Goal: Task Accomplishment & Management: Manage account settings

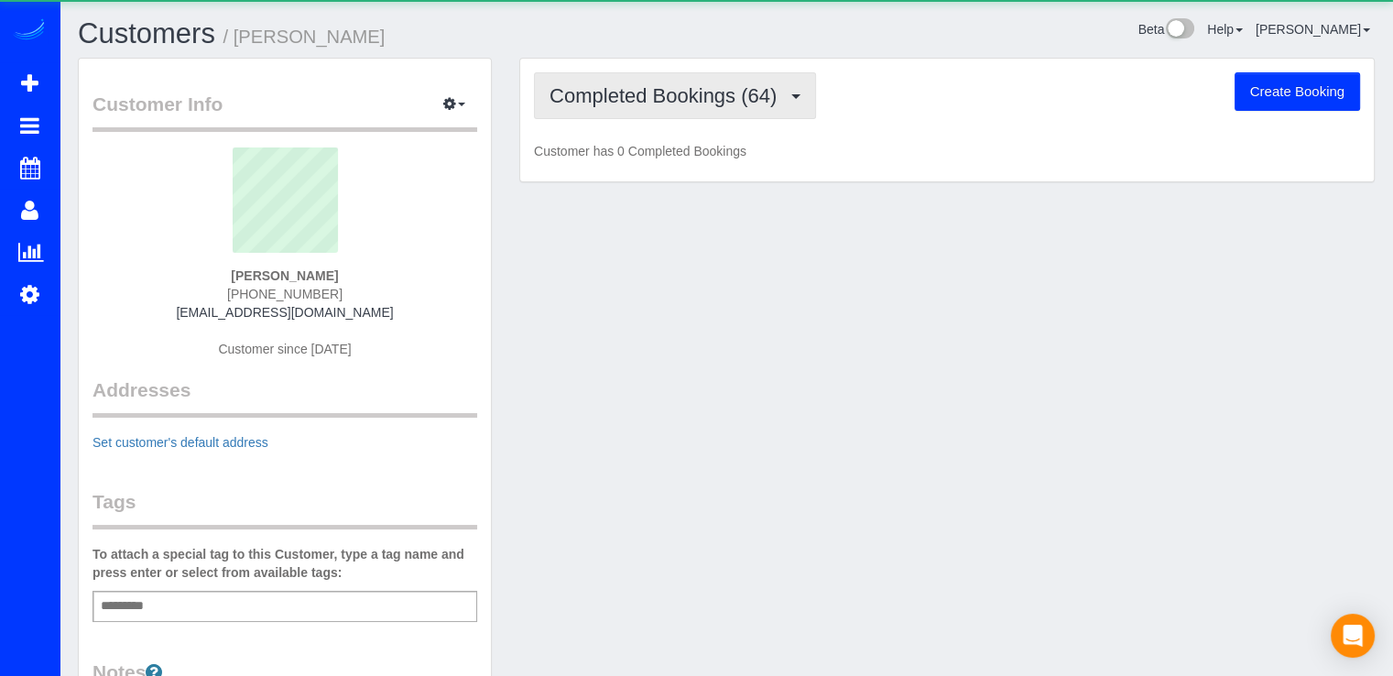
click at [655, 109] on button "Completed Bookings (64)" at bounding box center [675, 95] width 282 height 47
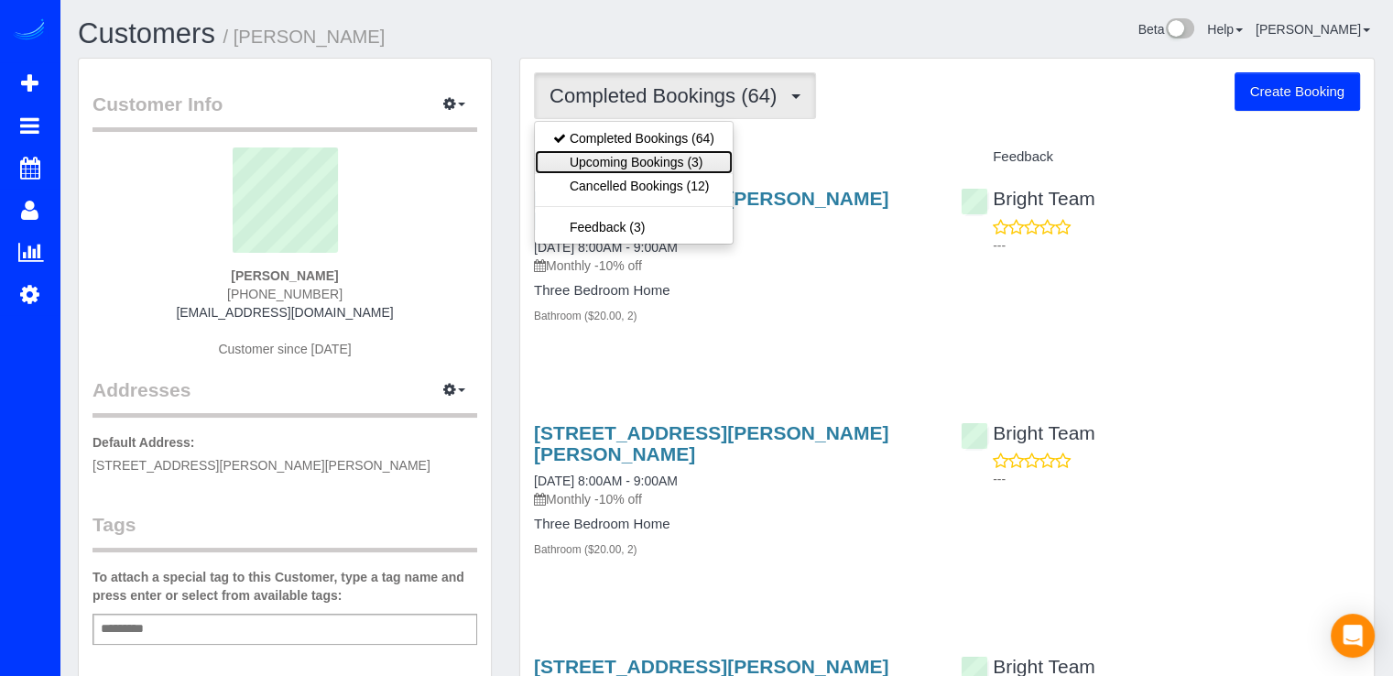
click at [599, 168] on link "Upcoming Bookings (3)" at bounding box center [634, 162] width 198 height 24
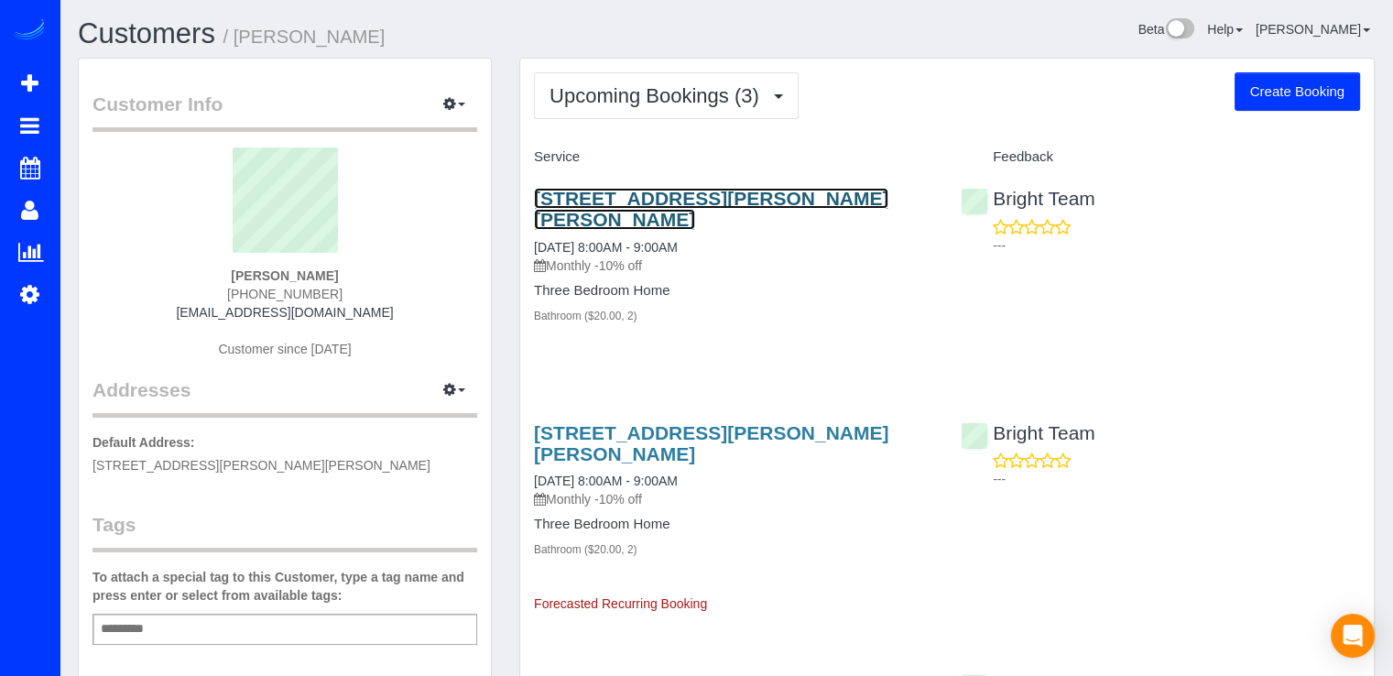
click at [633, 190] on link "15201 Emily Ct, Bowie, MD 20716" at bounding box center [711, 209] width 354 height 42
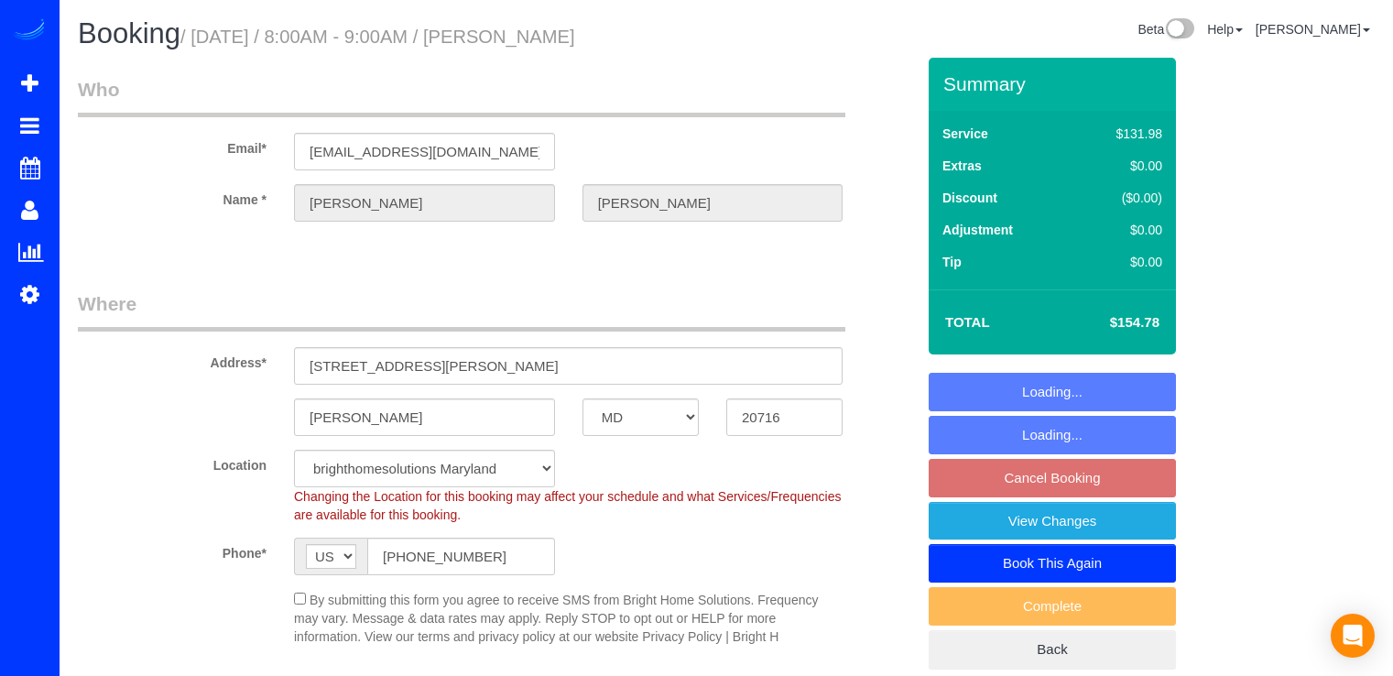
select select "MD"
select select "object:750"
select select "2"
select select "spot1"
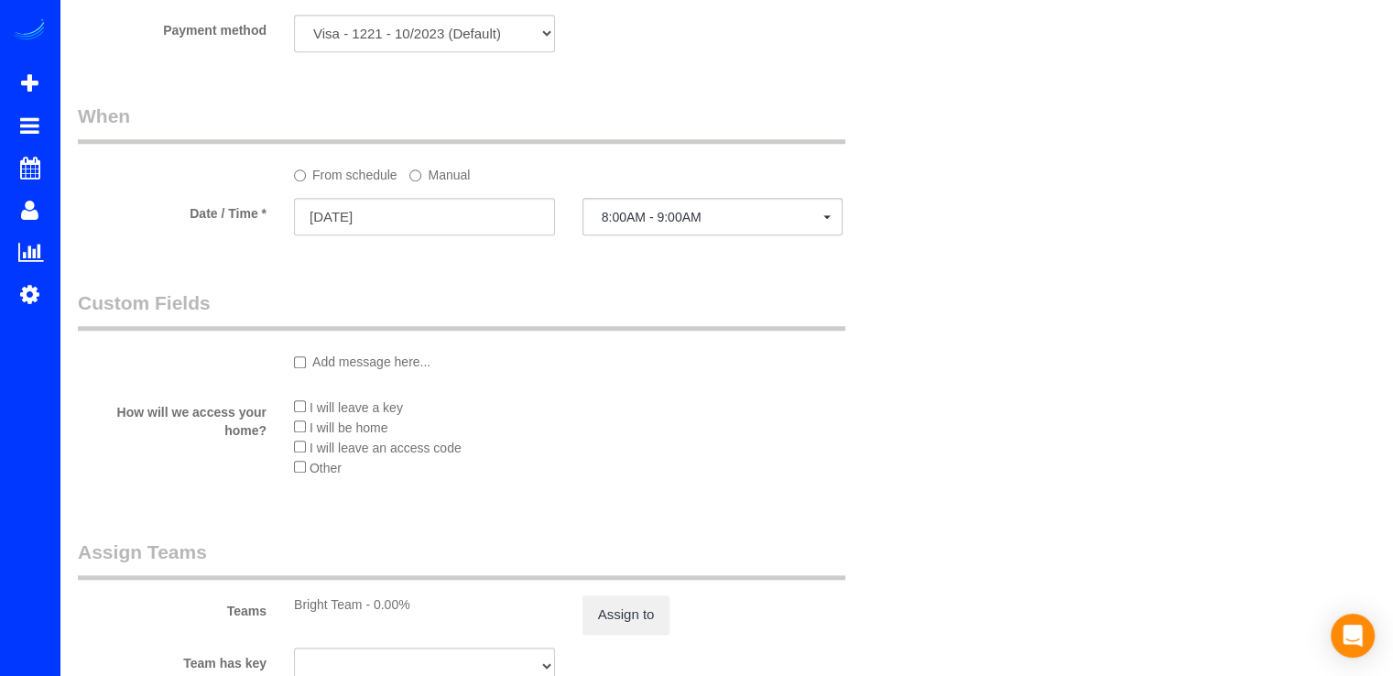
scroll to position [1465, 0]
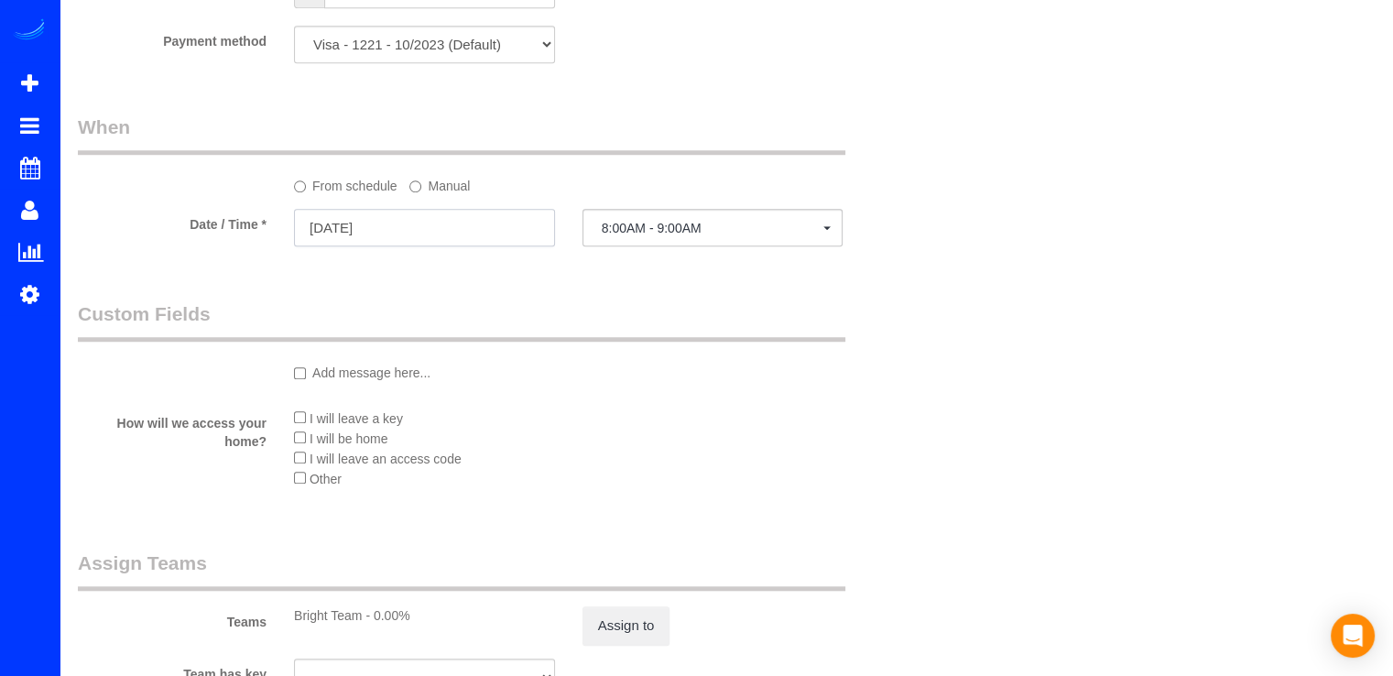
click at [457, 232] on input "09/22/2025" at bounding box center [424, 228] width 261 height 38
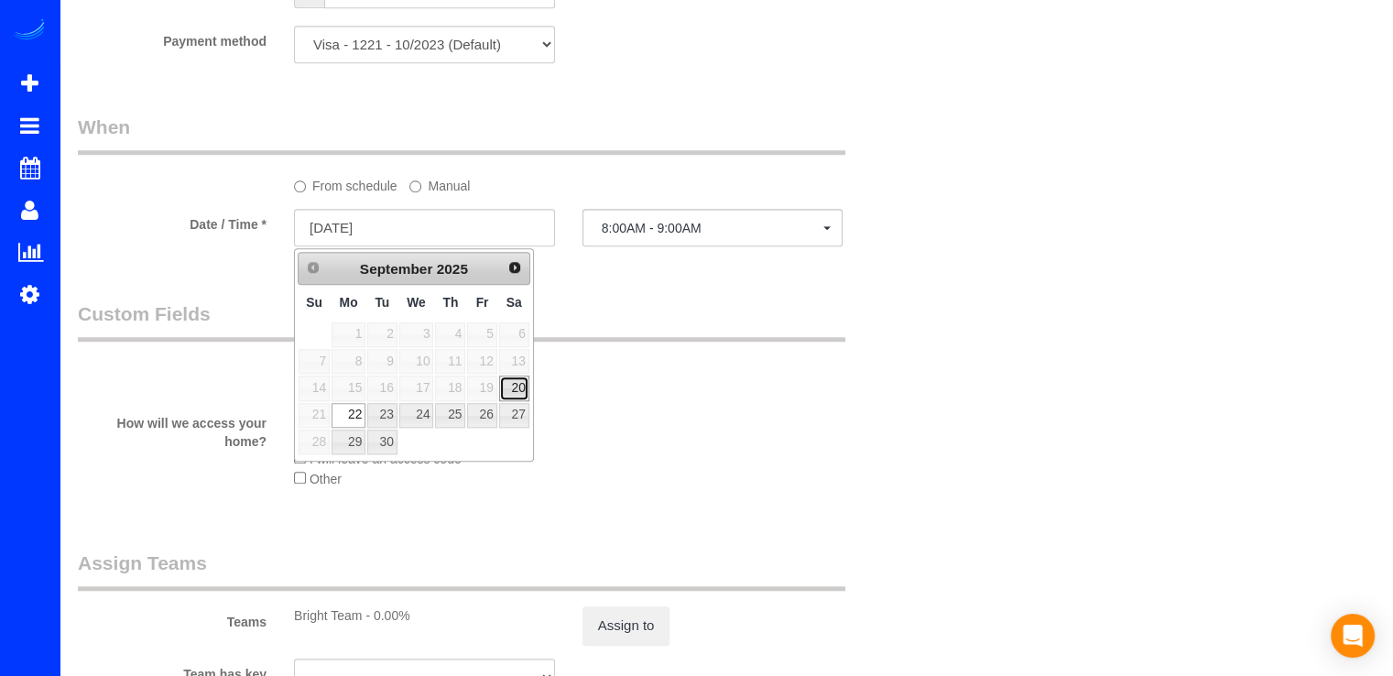
click at [522, 389] on link "20" at bounding box center [514, 387] width 30 height 25
type input "[DATE]"
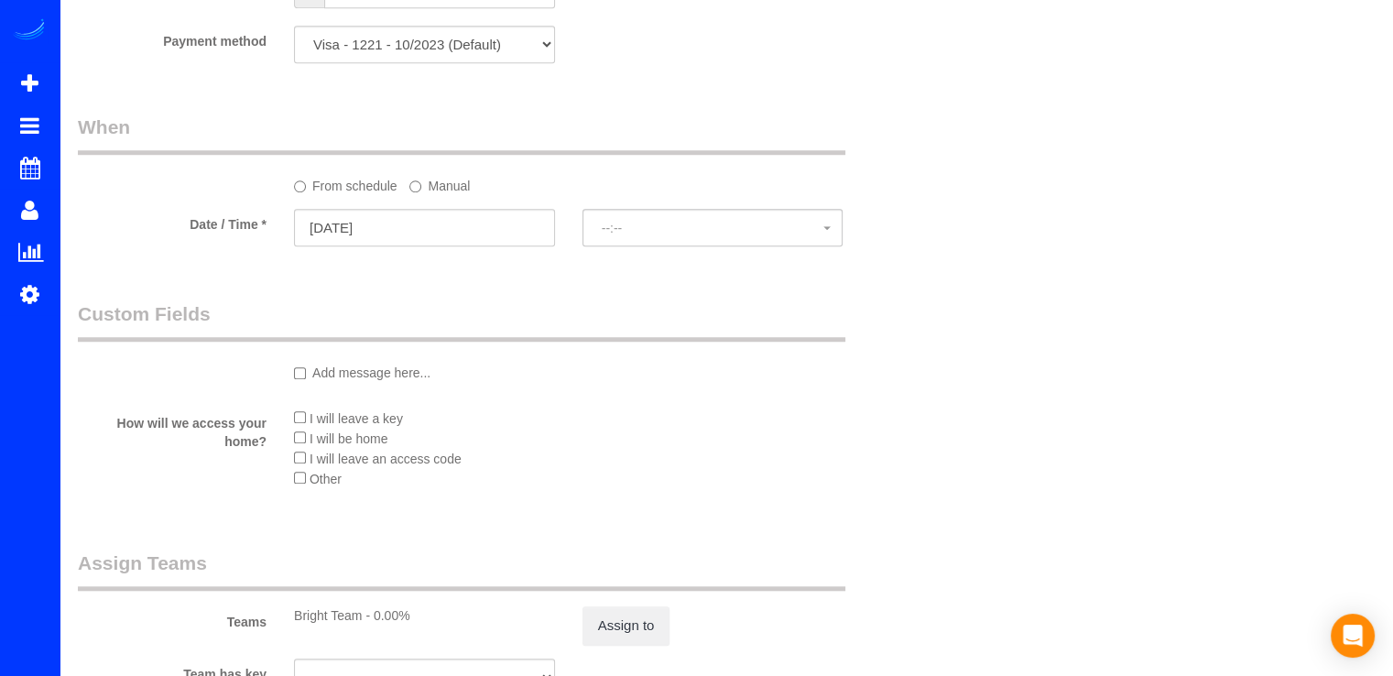
select select "spot22"
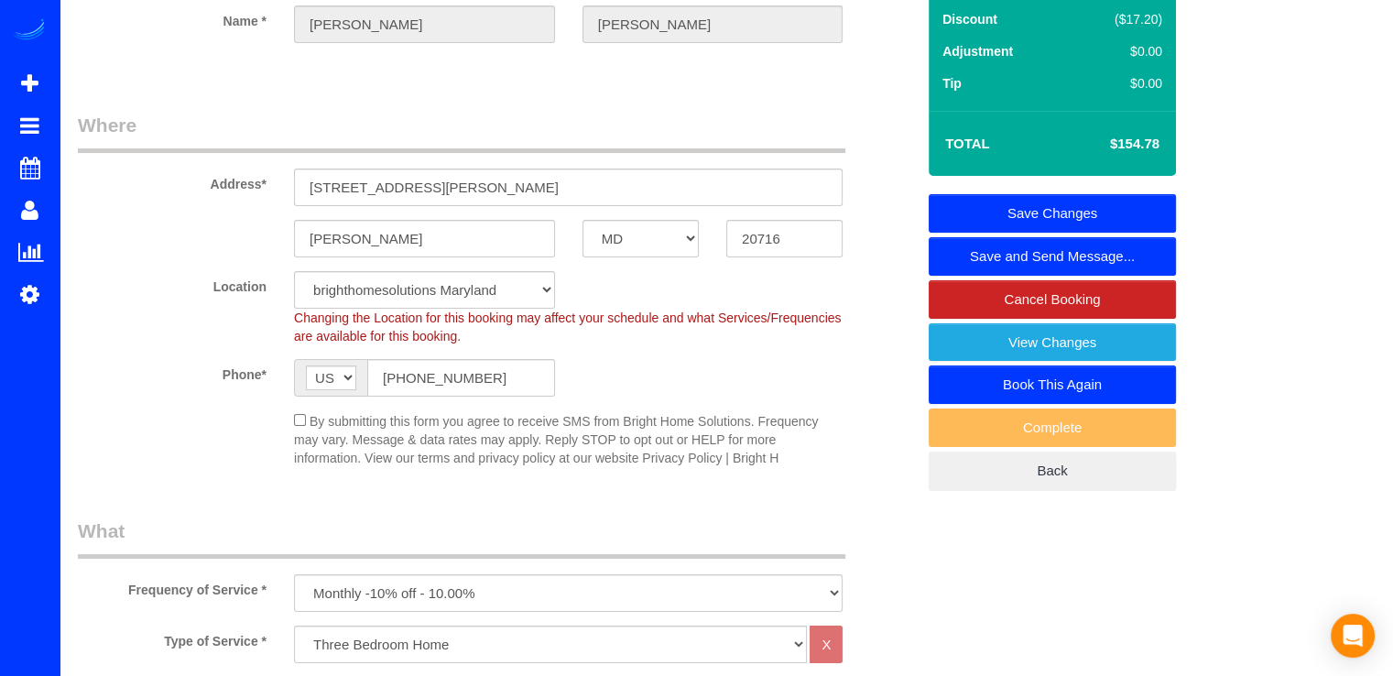
scroll to position [0, 0]
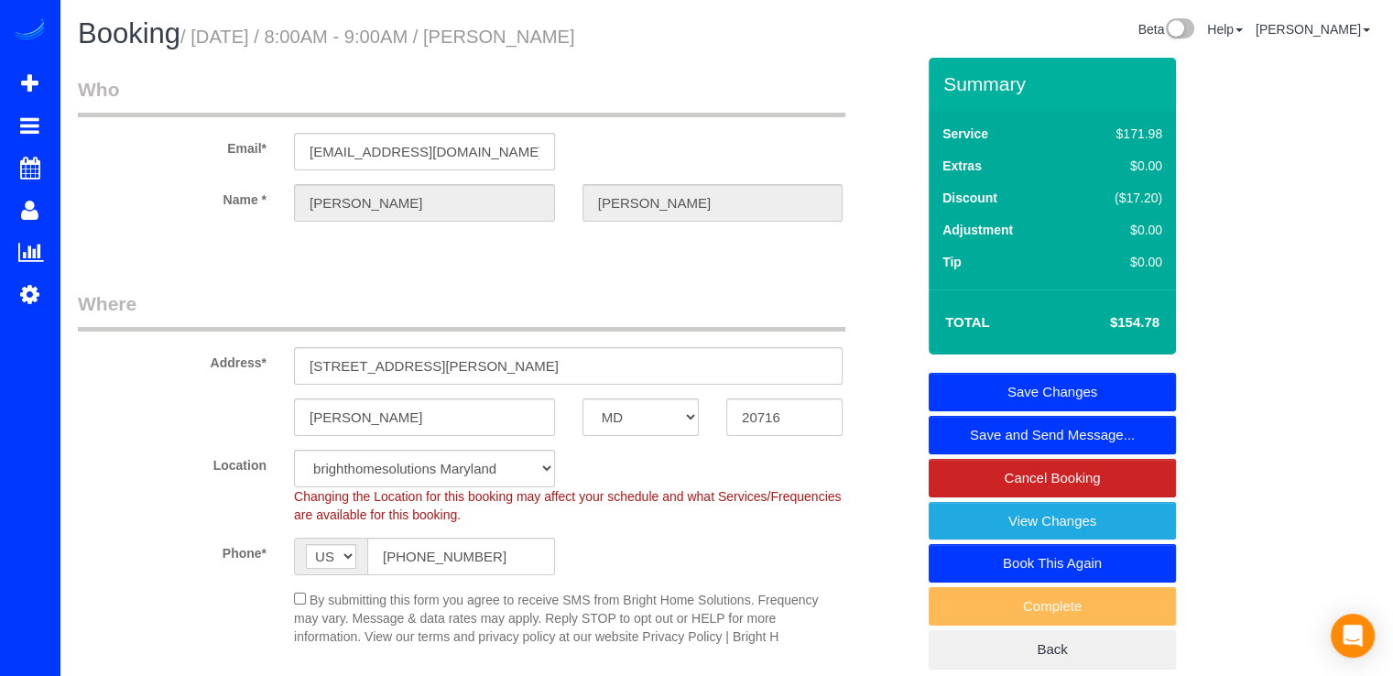
click at [1146, 368] on div "Summary Service $171.98 Extras $0.00 Discount ($17.20) Adjustment $0.00 Tip $0.…" at bounding box center [1051, 364] width 247 height 612
click at [1155, 376] on link "Save Changes" at bounding box center [1051, 392] width 247 height 38
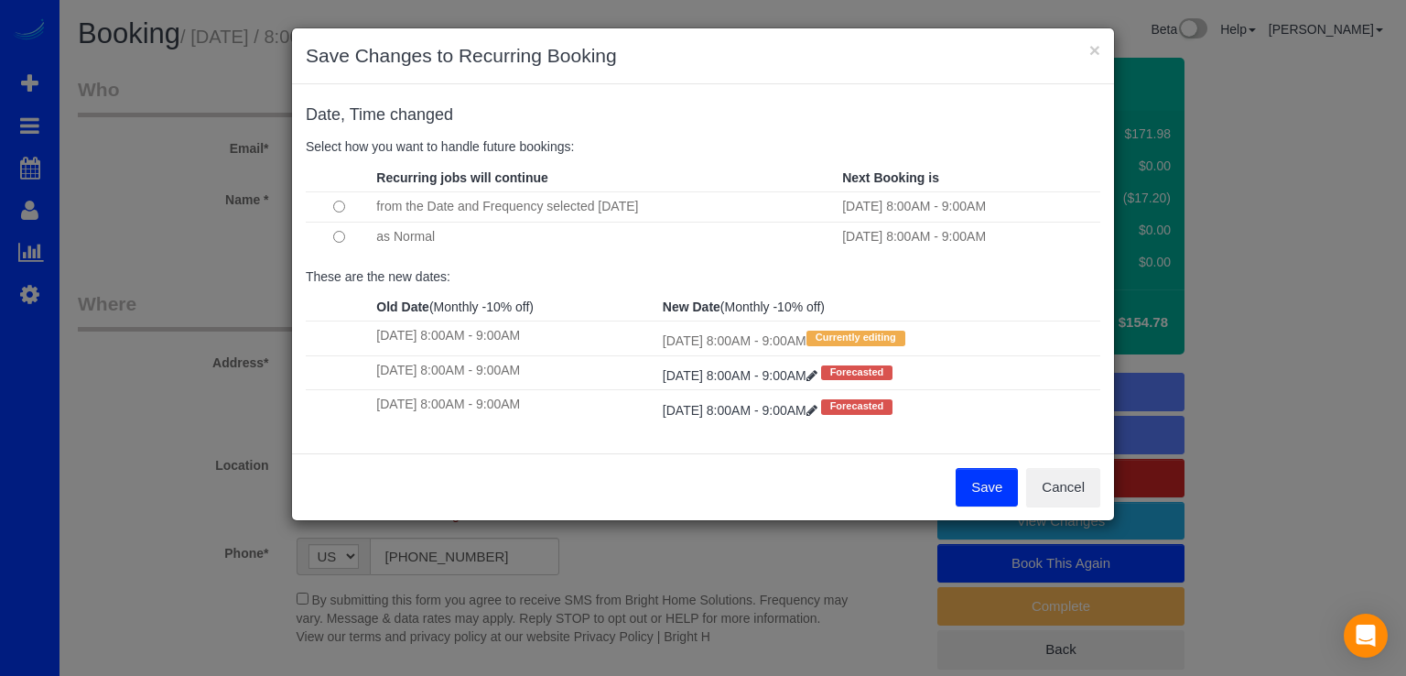
click at [344, 237] on td at bounding box center [339, 237] width 66 height 30
click at [976, 491] on button "Save" at bounding box center [987, 487] width 62 height 38
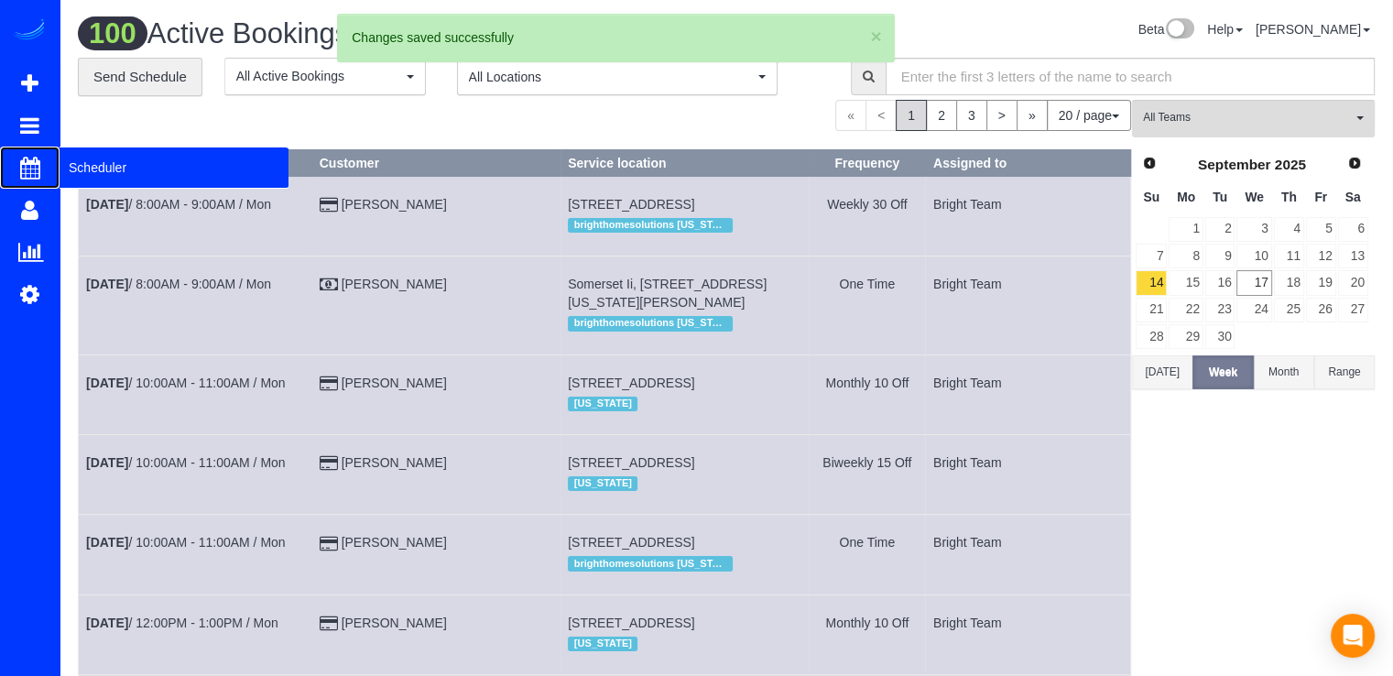
click at [99, 168] on span "Scheduler" at bounding box center [174, 167] width 229 height 42
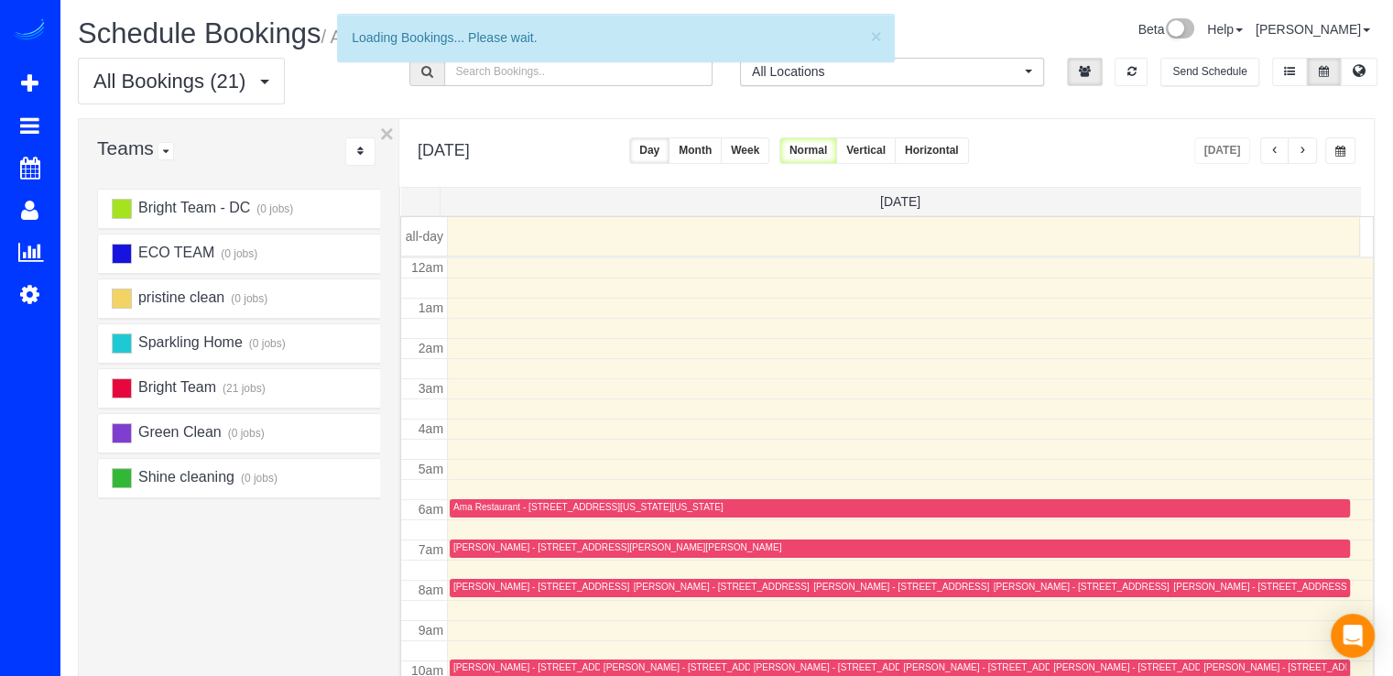
scroll to position [241, 0]
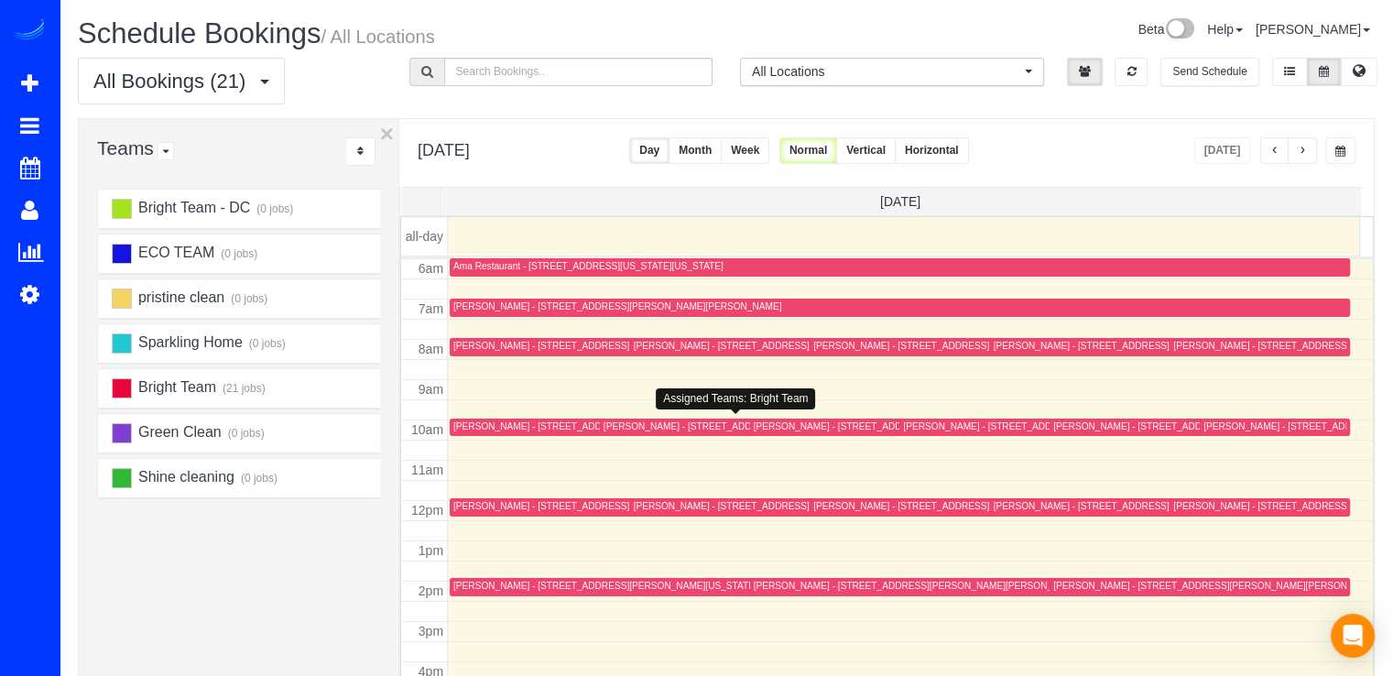
click at [634, 431] on div "[PERSON_NAME] - [STREET_ADDRESS][PERSON_NAME][PERSON_NAME]" at bounding box center [740, 427] width 275 height 14
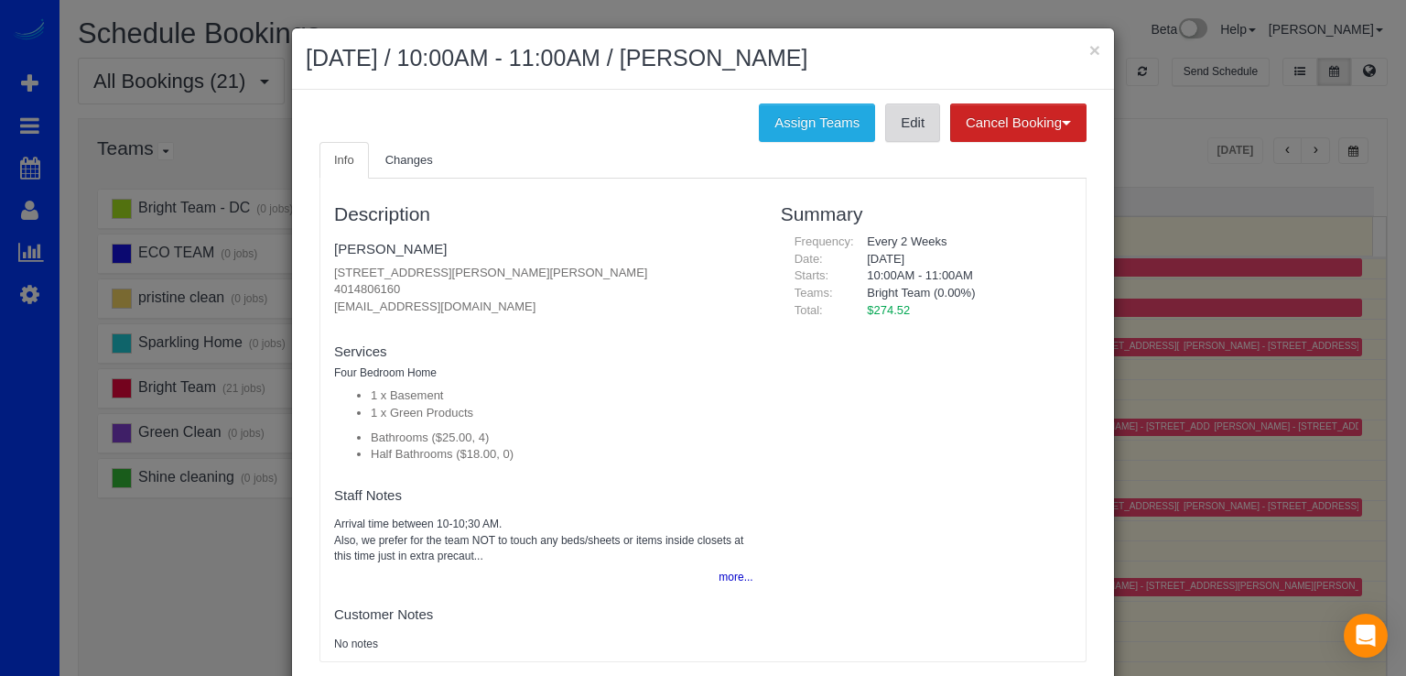
click at [897, 135] on link "Edit" at bounding box center [912, 122] width 55 height 38
click at [892, 133] on link "Edit" at bounding box center [912, 122] width 55 height 38
click at [1079, 52] on h2 "September 17, 2025 / 10:00AM - 11:00AM / Deborah List" at bounding box center [703, 58] width 795 height 33
click at [1090, 49] on button "×" at bounding box center [1095, 49] width 11 height 19
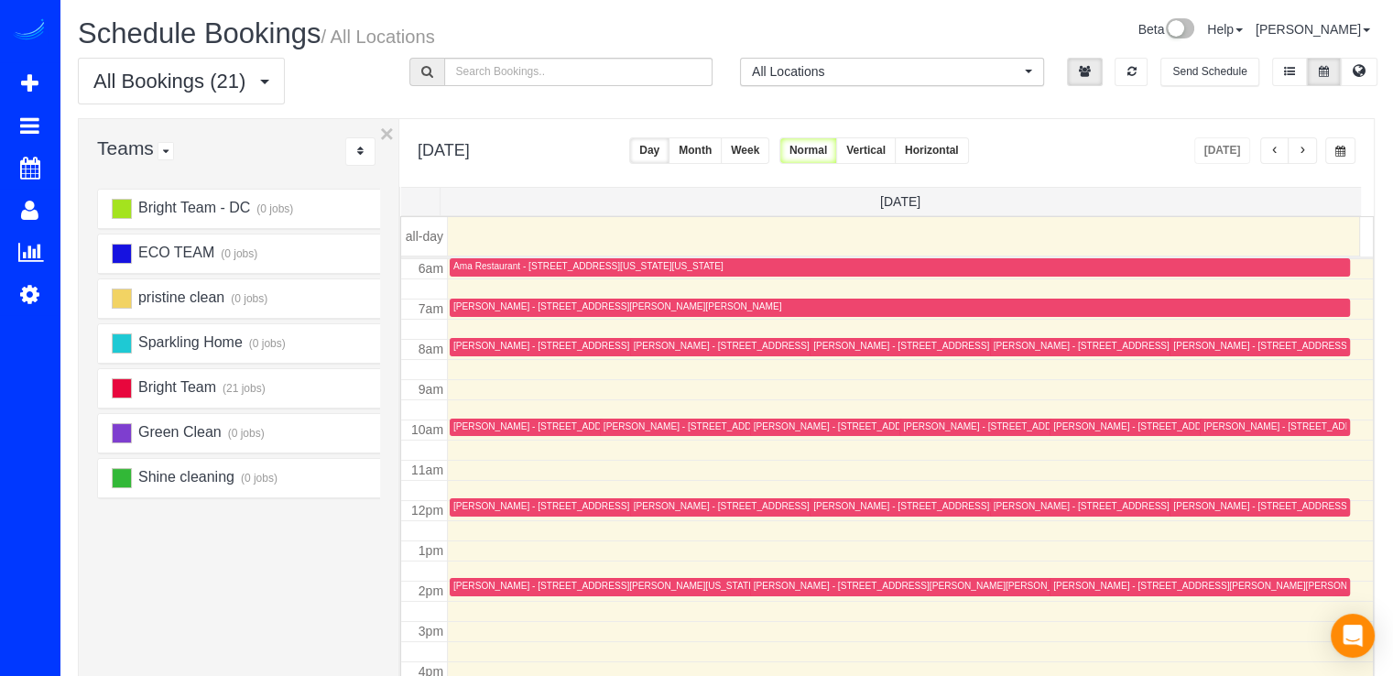
click at [1309, 158] on button "button" at bounding box center [1301, 150] width 29 height 27
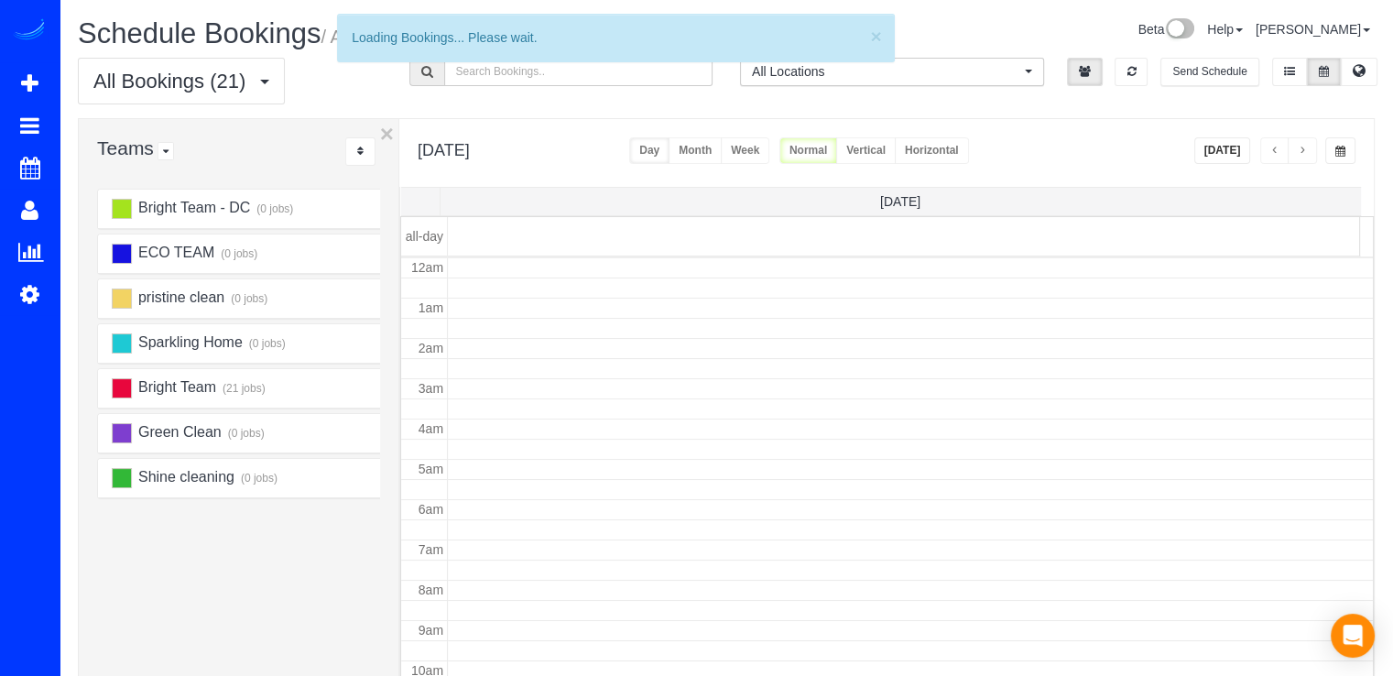
click at [1307, 155] on button "button" at bounding box center [1301, 150] width 29 height 27
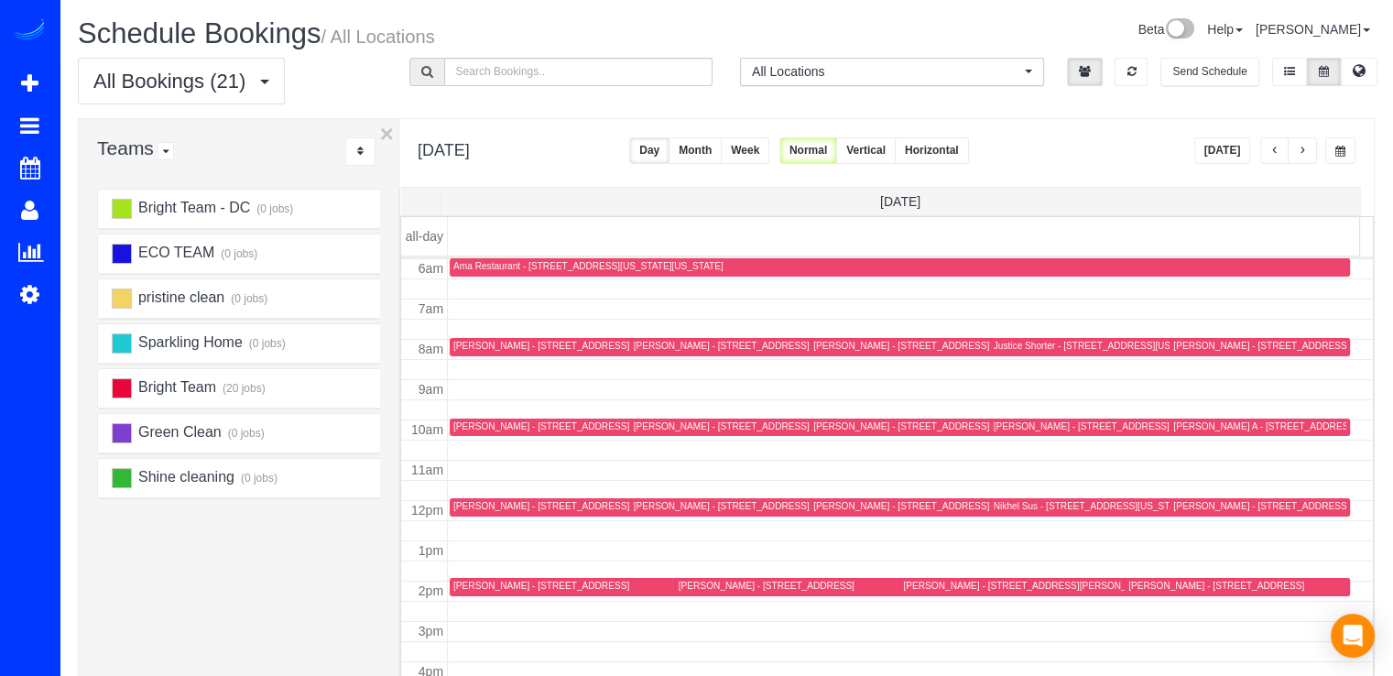
click at [1307, 155] on button "button" at bounding box center [1301, 150] width 29 height 27
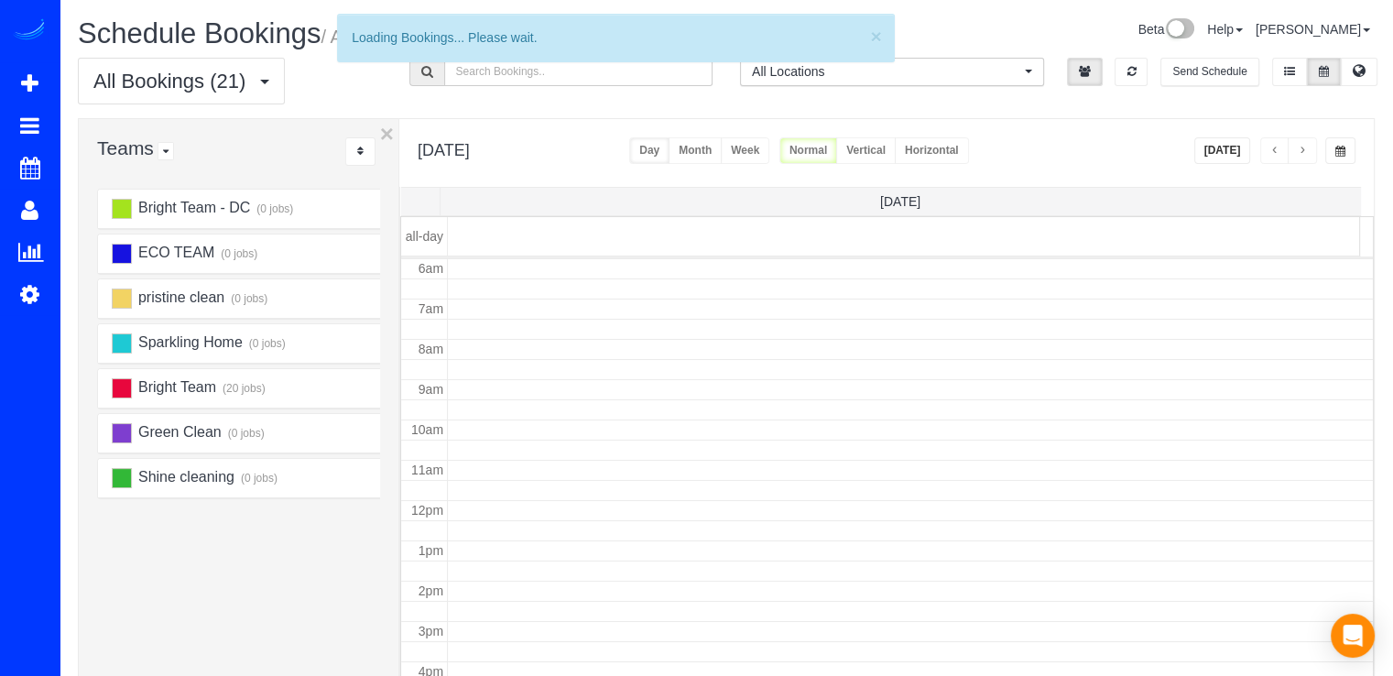
click at [1307, 155] on button "button" at bounding box center [1301, 150] width 29 height 27
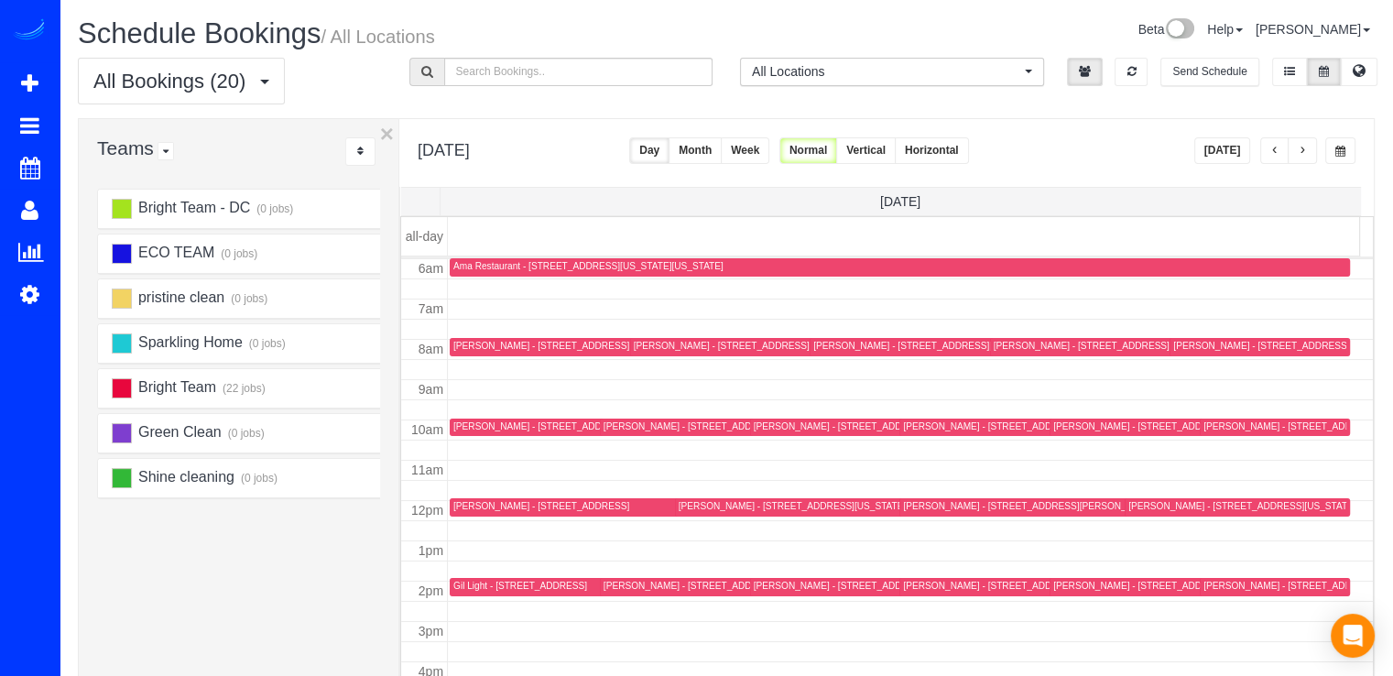
click at [1306, 155] on span "button" at bounding box center [1301, 151] width 9 height 11
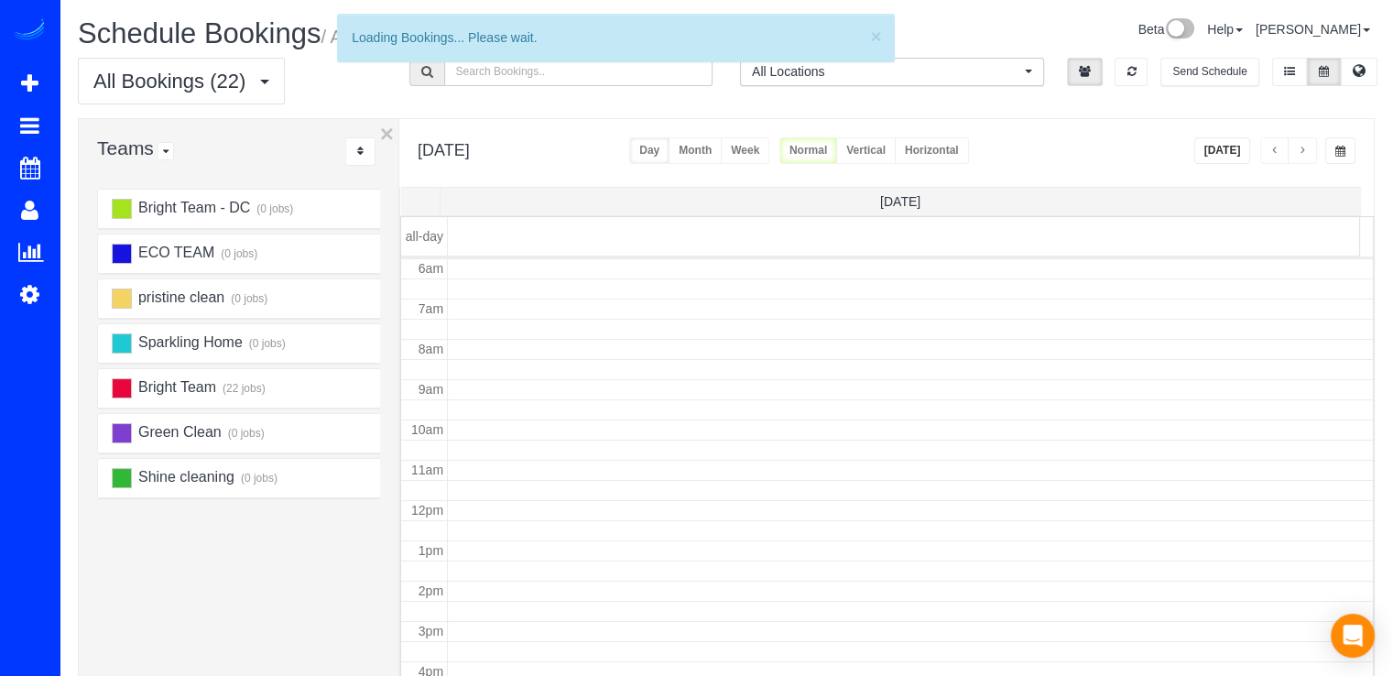
click at [1298, 157] on button "button" at bounding box center [1301, 150] width 29 height 27
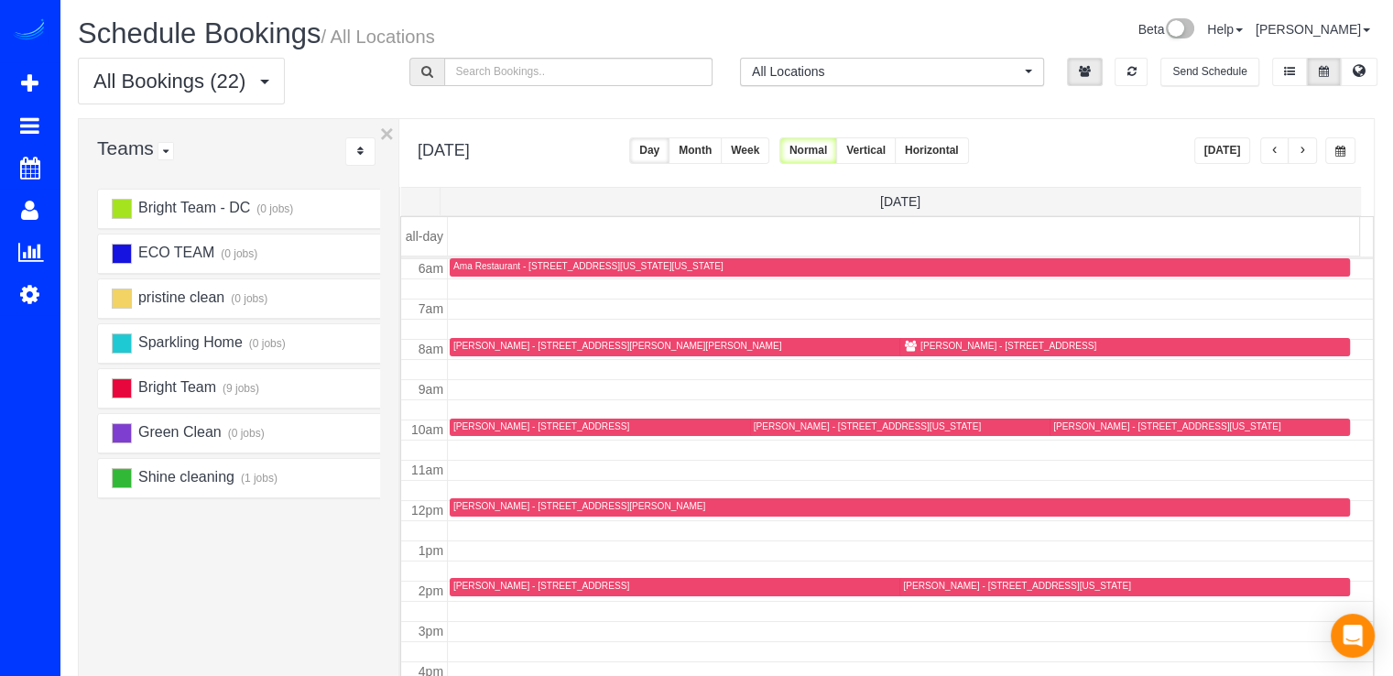
click at [1302, 155] on span "button" at bounding box center [1301, 151] width 9 height 11
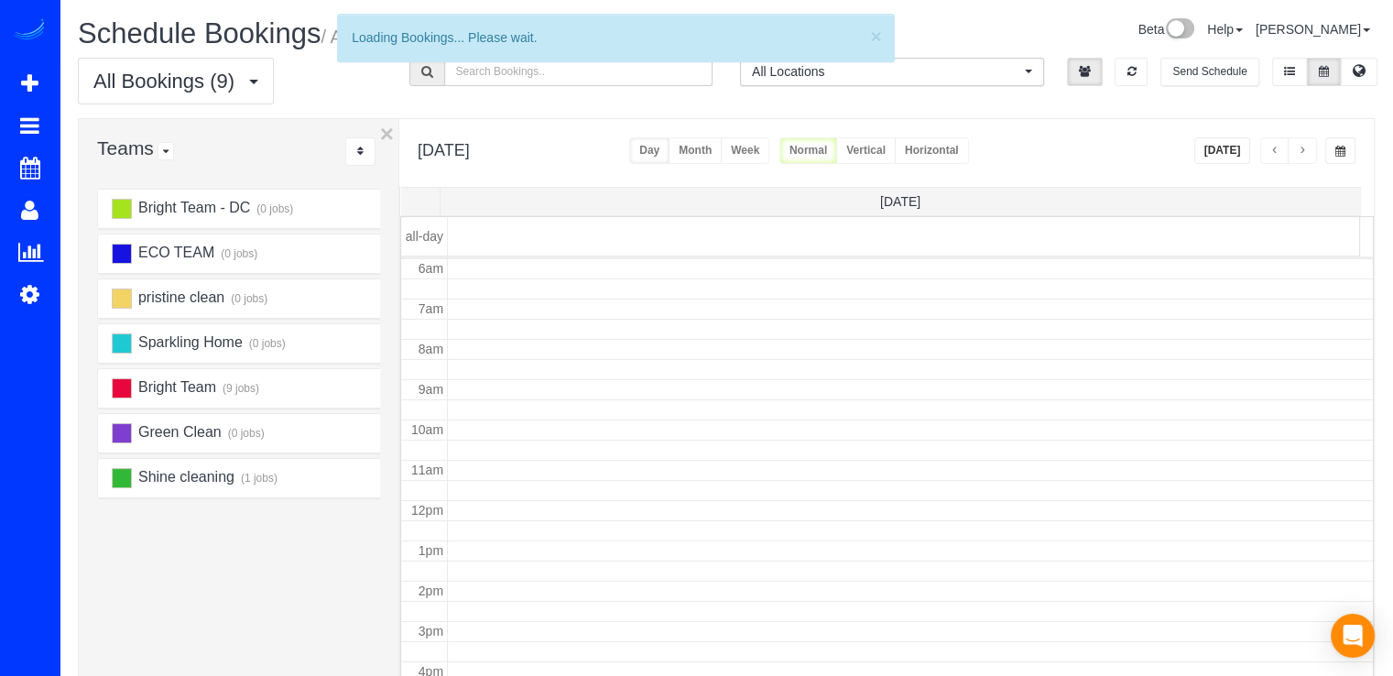
click at [1303, 155] on span "button" at bounding box center [1301, 151] width 9 height 11
click at [1303, 154] on span "button" at bounding box center [1301, 151] width 9 height 11
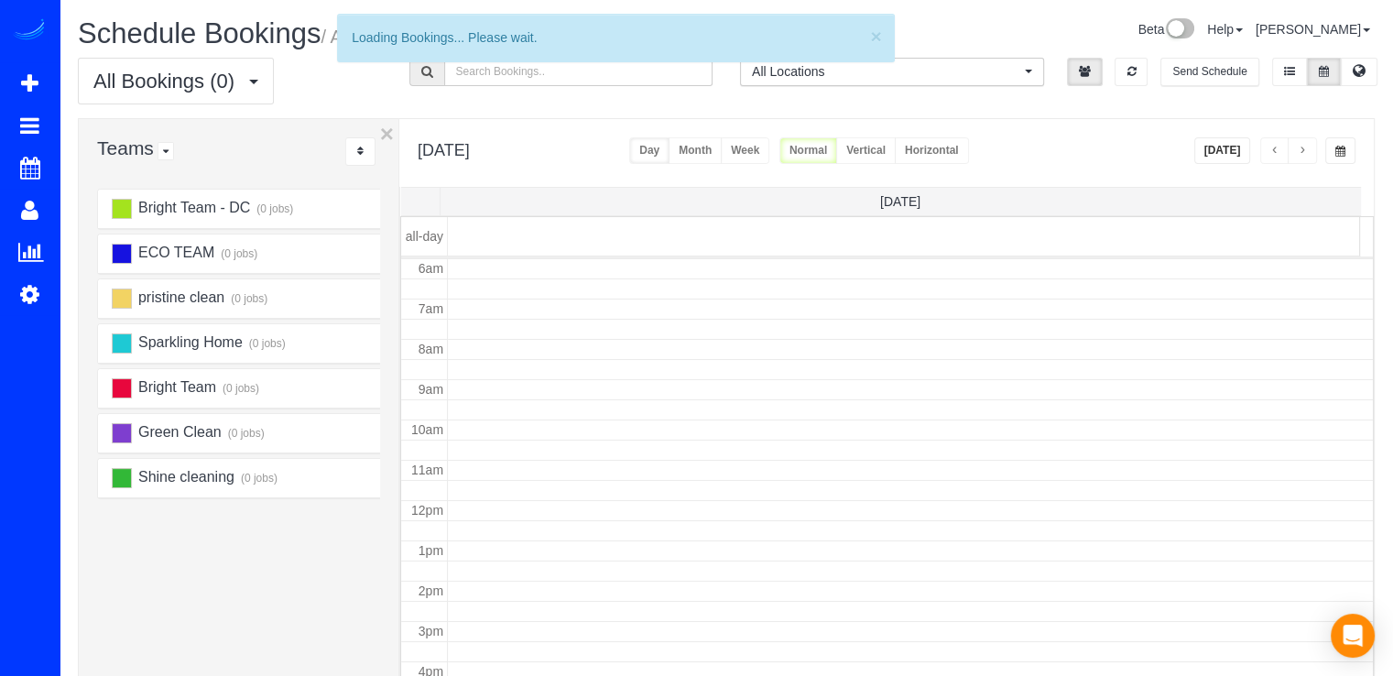
click at [1303, 154] on span "button" at bounding box center [1301, 151] width 9 height 11
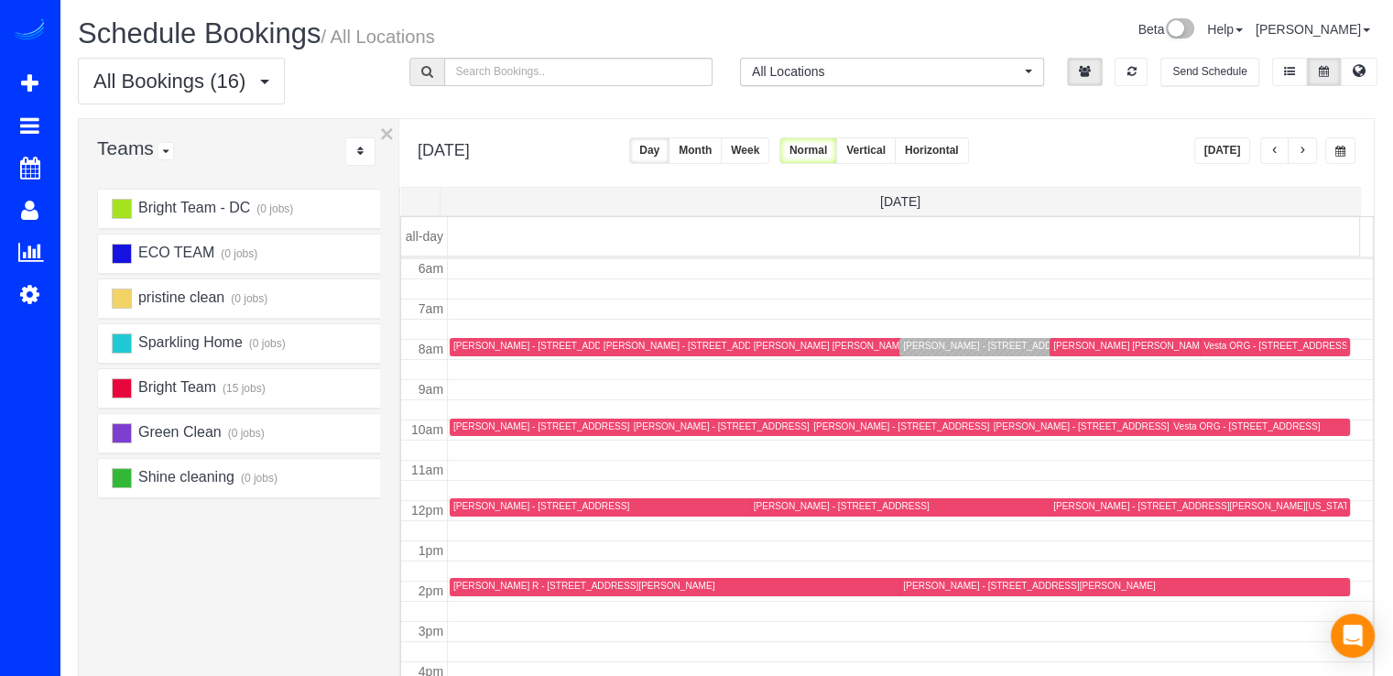
click at [1303, 152] on span "button" at bounding box center [1301, 151] width 9 height 11
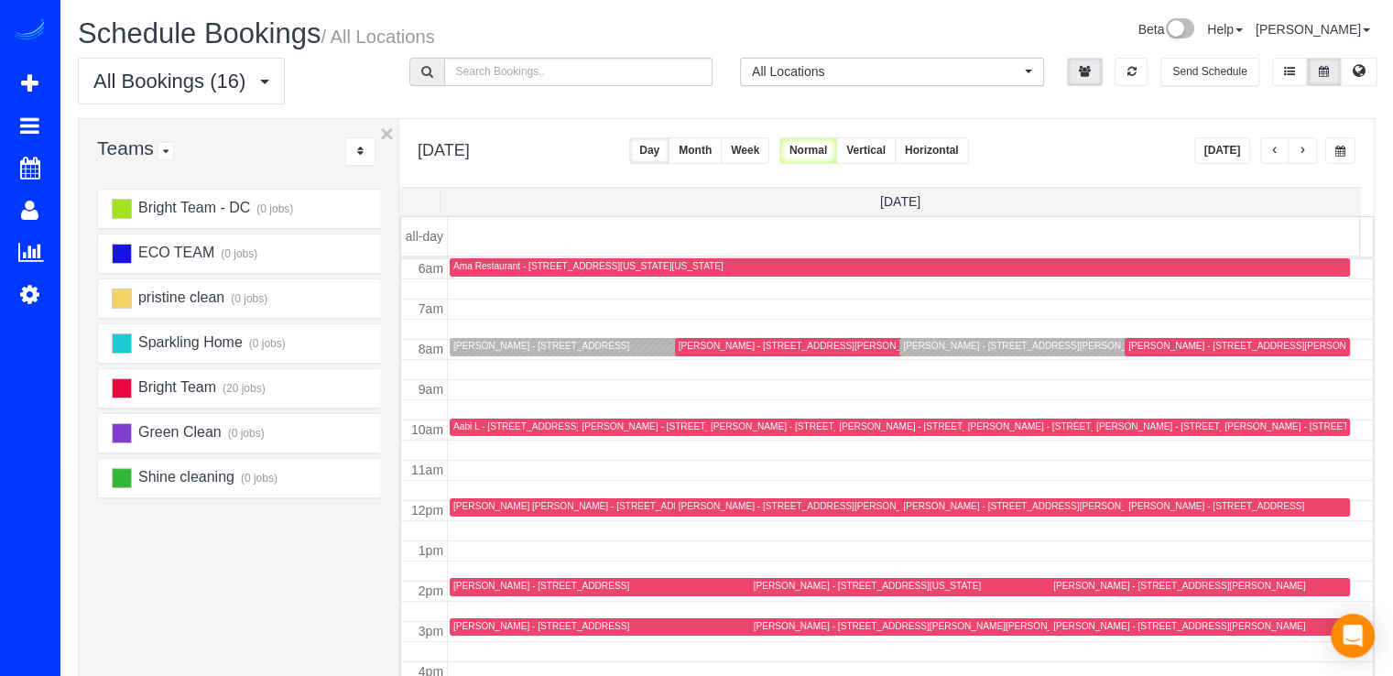
click at [1303, 147] on span "button" at bounding box center [1301, 151] width 9 height 11
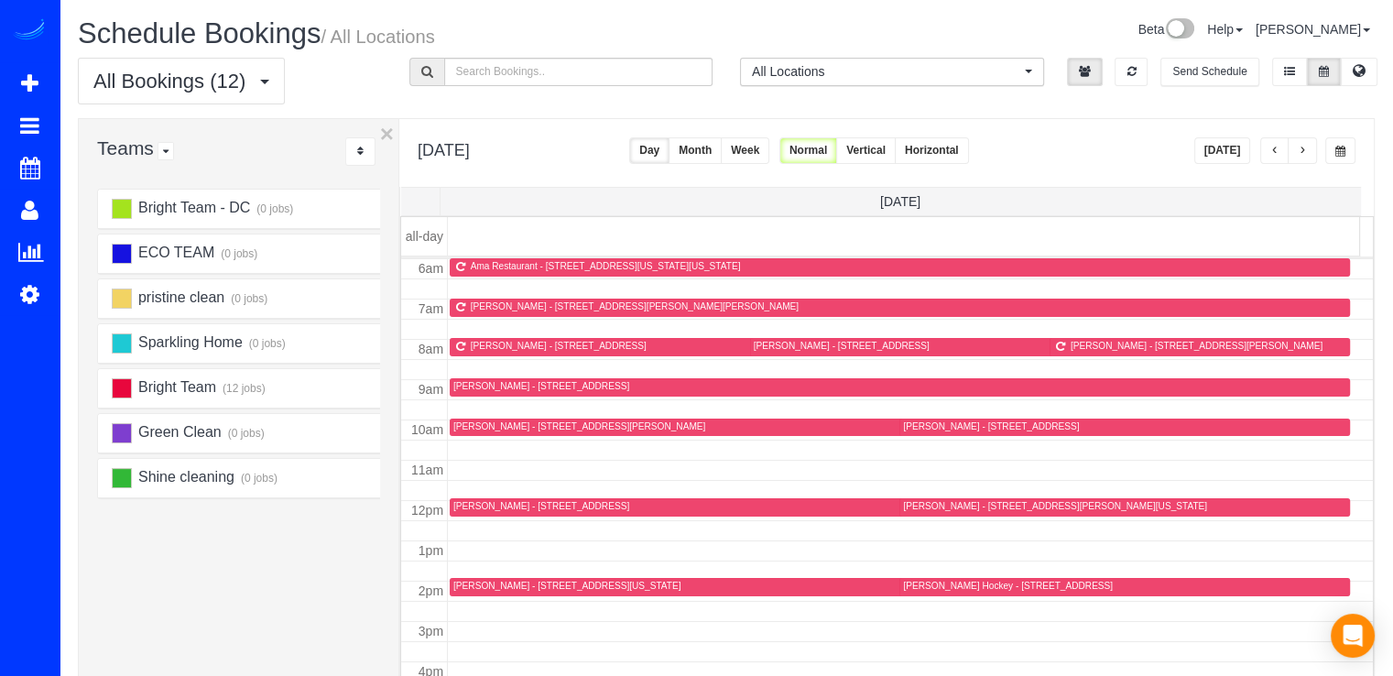
click at [1300, 147] on span "button" at bounding box center [1301, 151] width 9 height 11
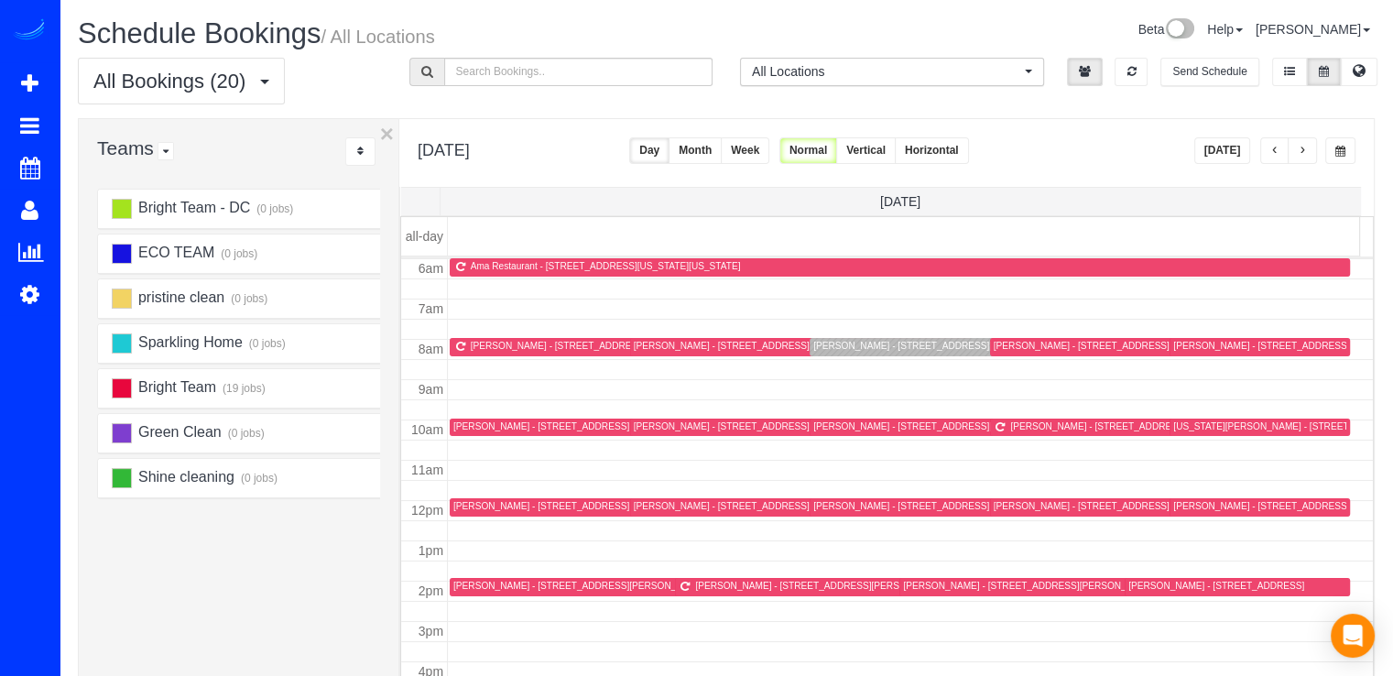
click at [821, 359] on td at bounding box center [911, 369] width 926 height 20
click at [828, 345] on div "[PERSON_NAME] - [STREET_ADDRESS][PERSON_NAME][PERSON_NAME]" at bounding box center [977, 346] width 328 height 12
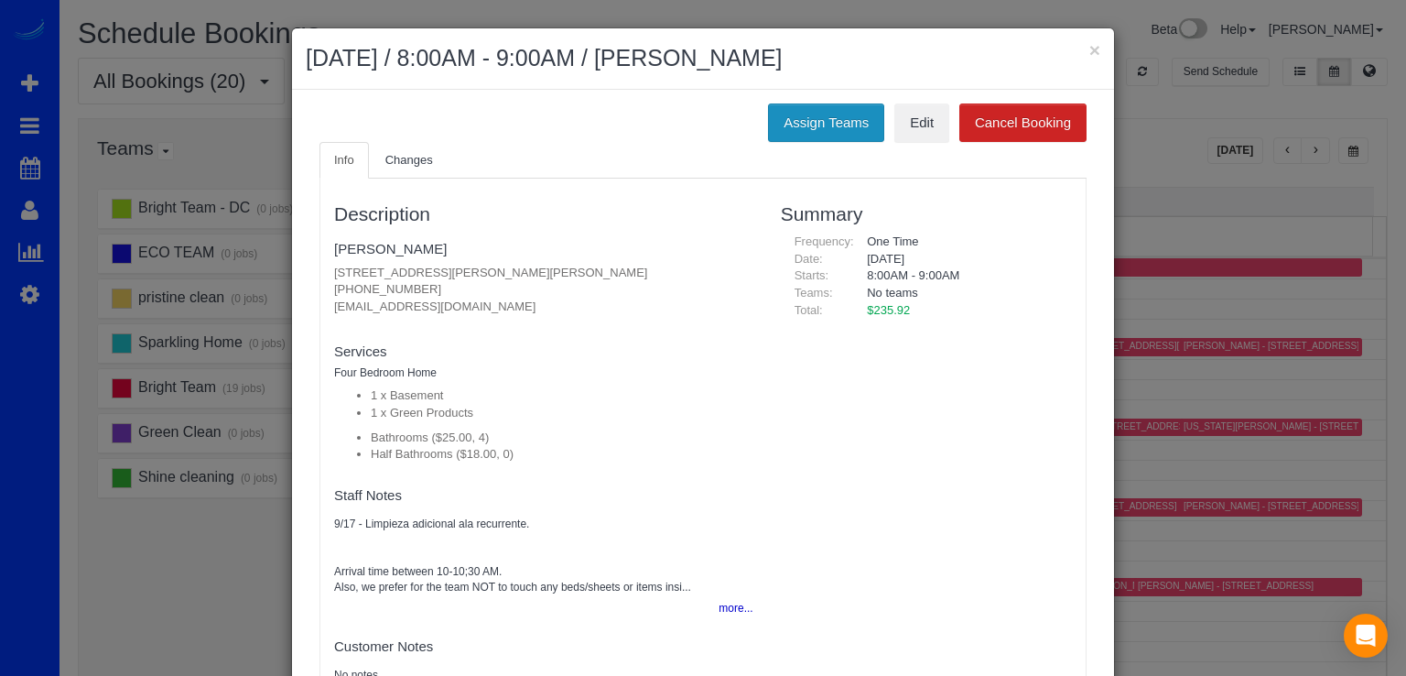
click at [817, 119] on button "Assign Teams" at bounding box center [826, 122] width 116 height 38
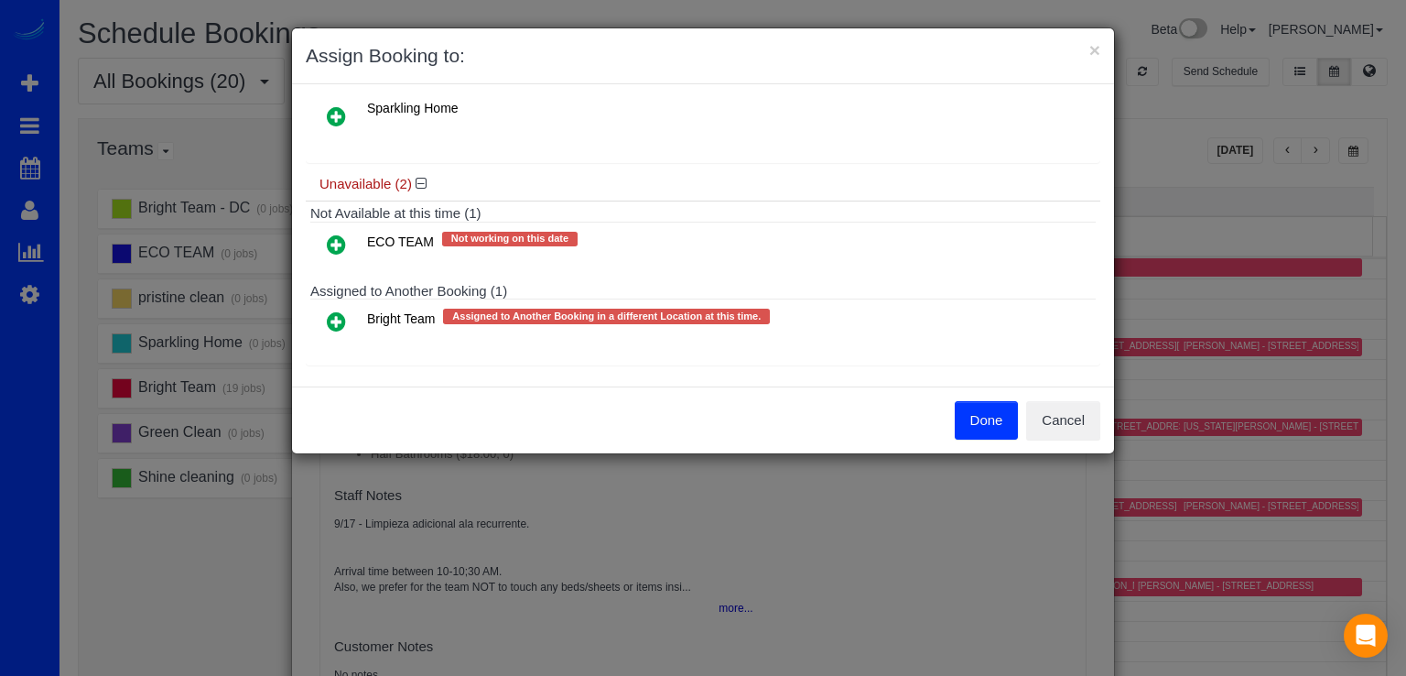
click at [327, 310] on icon at bounding box center [336, 321] width 19 height 22
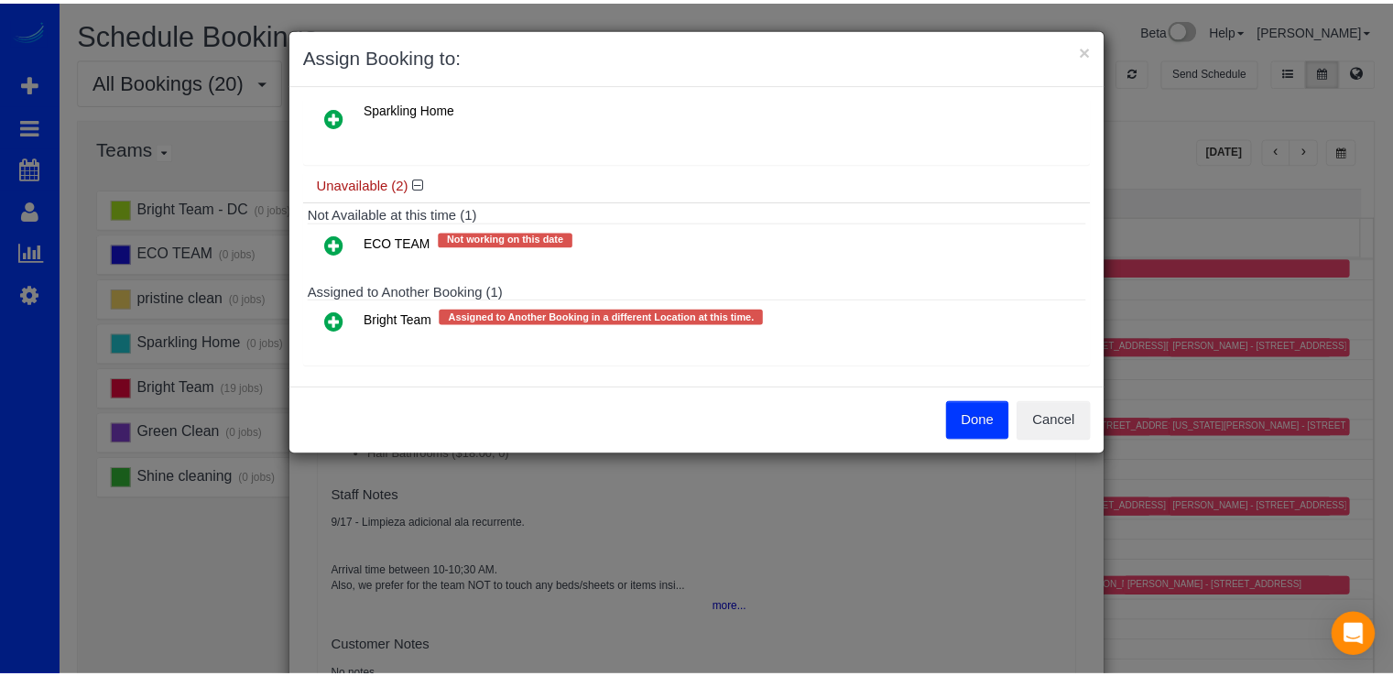
scroll to position [260, 0]
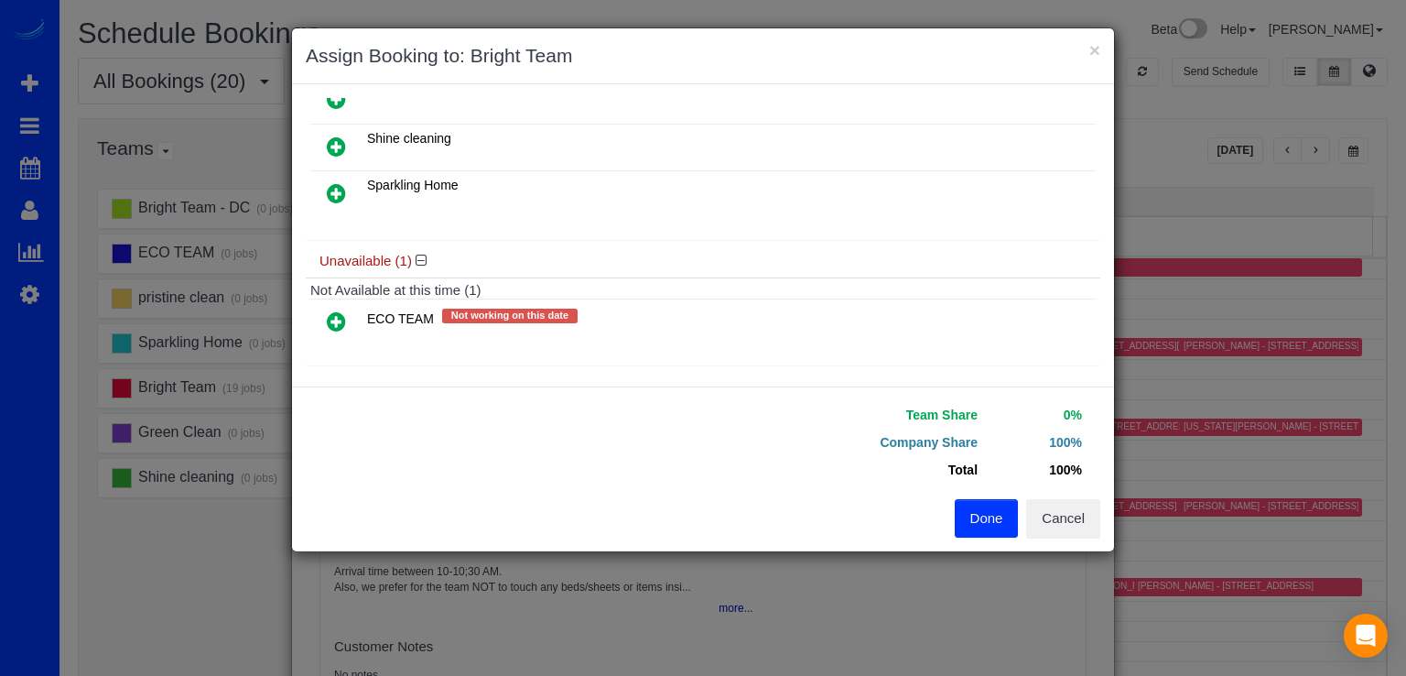
click at [987, 511] on button "Done" at bounding box center [987, 518] width 64 height 38
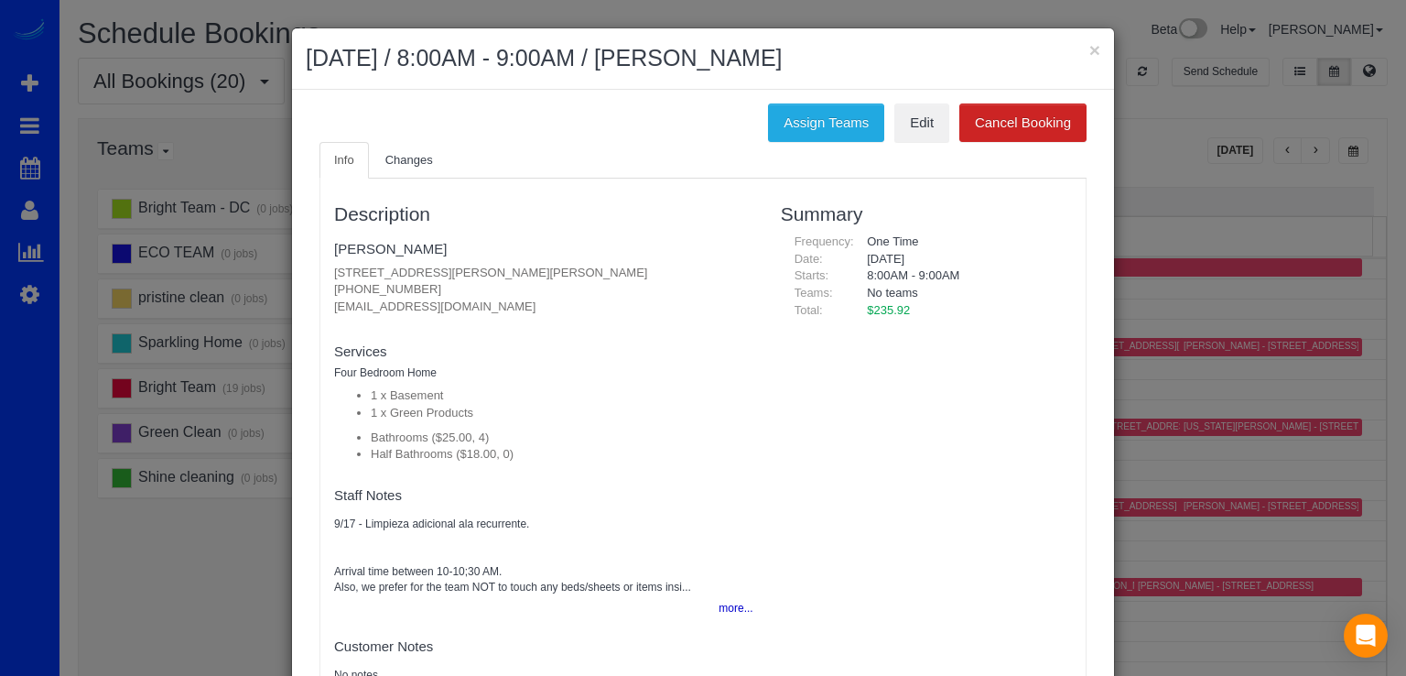
click at [1096, 52] on div "× September 25, 2025 / 8:00AM - 9:00AM / Deborah List" at bounding box center [703, 58] width 822 height 61
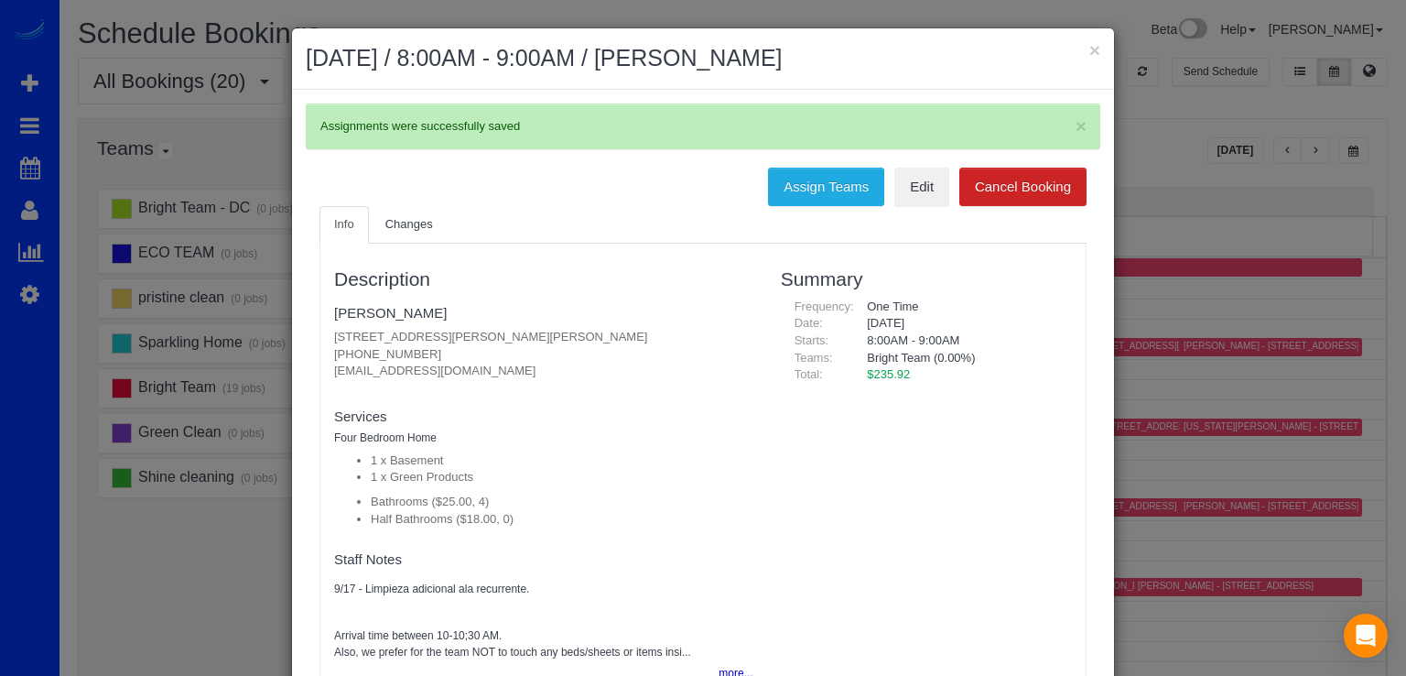
click at [1079, 56] on h2 "September 25, 2025 / 8:00AM - 9:00AM / Deborah List" at bounding box center [703, 58] width 795 height 33
click at [1090, 56] on button "×" at bounding box center [1095, 49] width 11 height 19
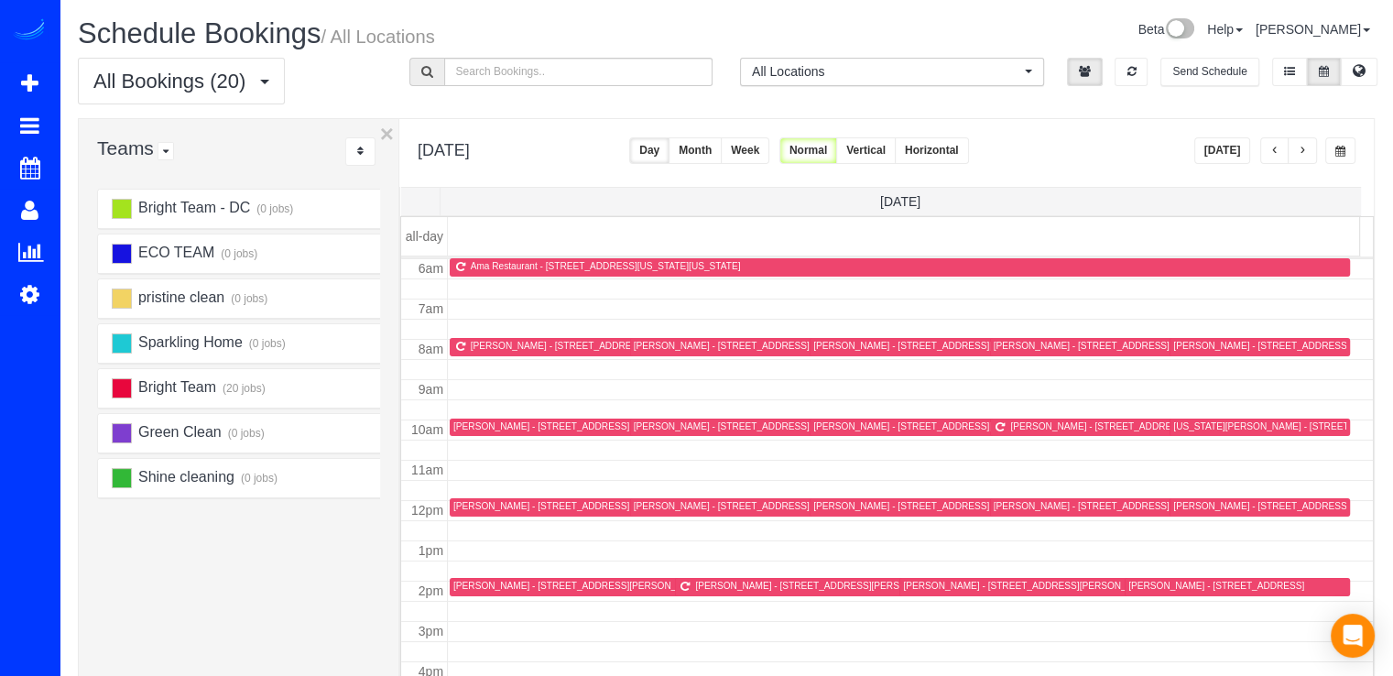
click at [1304, 150] on span "button" at bounding box center [1301, 151] width 9 height 11
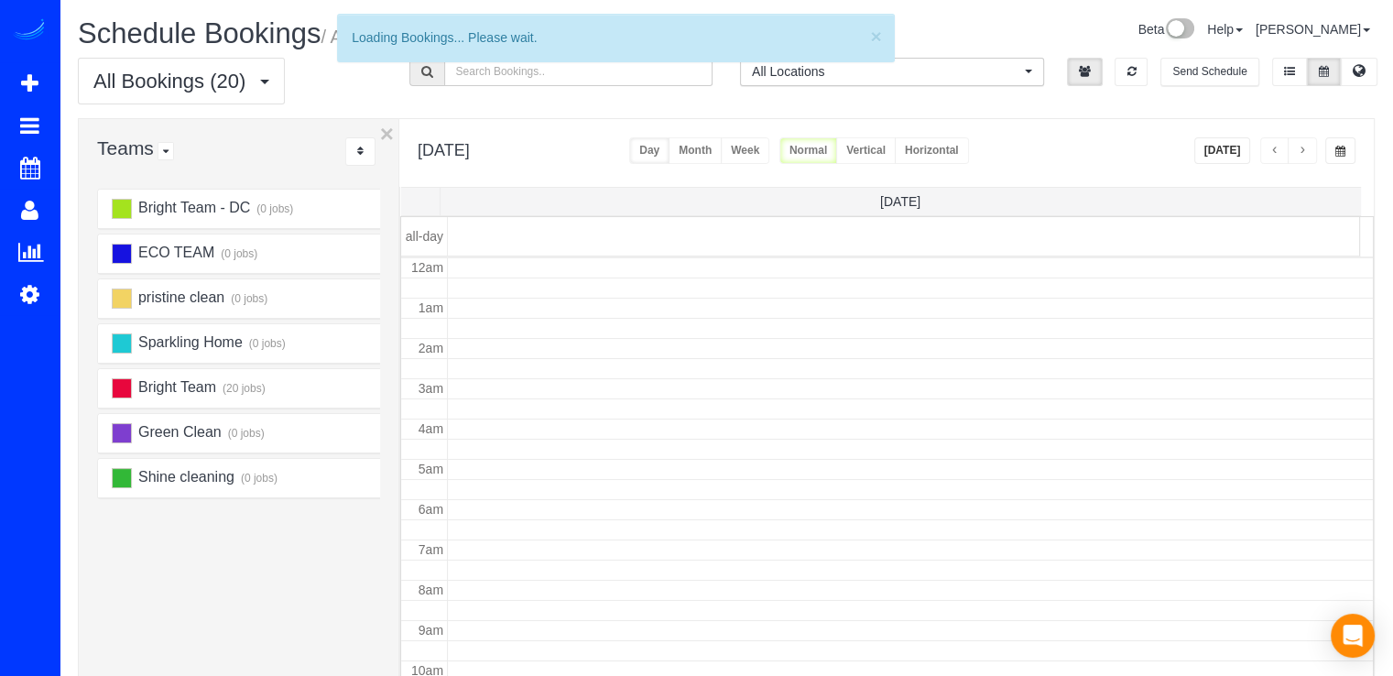
scroll to position [241, 0]
click at [1304, 150] on span "button" at bounding box center [1301, 151] width 9 height 11
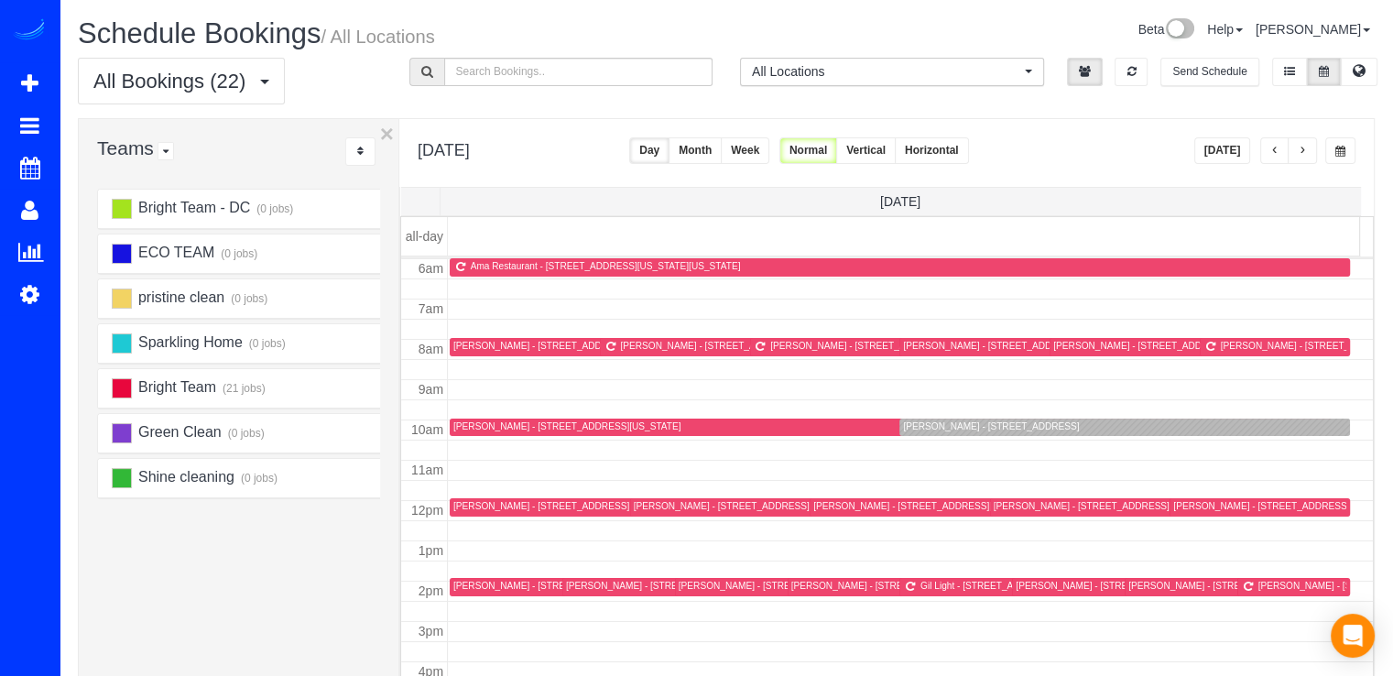
click at [1225, 155] on button "[DATE]" at bounding box center [1222, 150] width 57 height 27
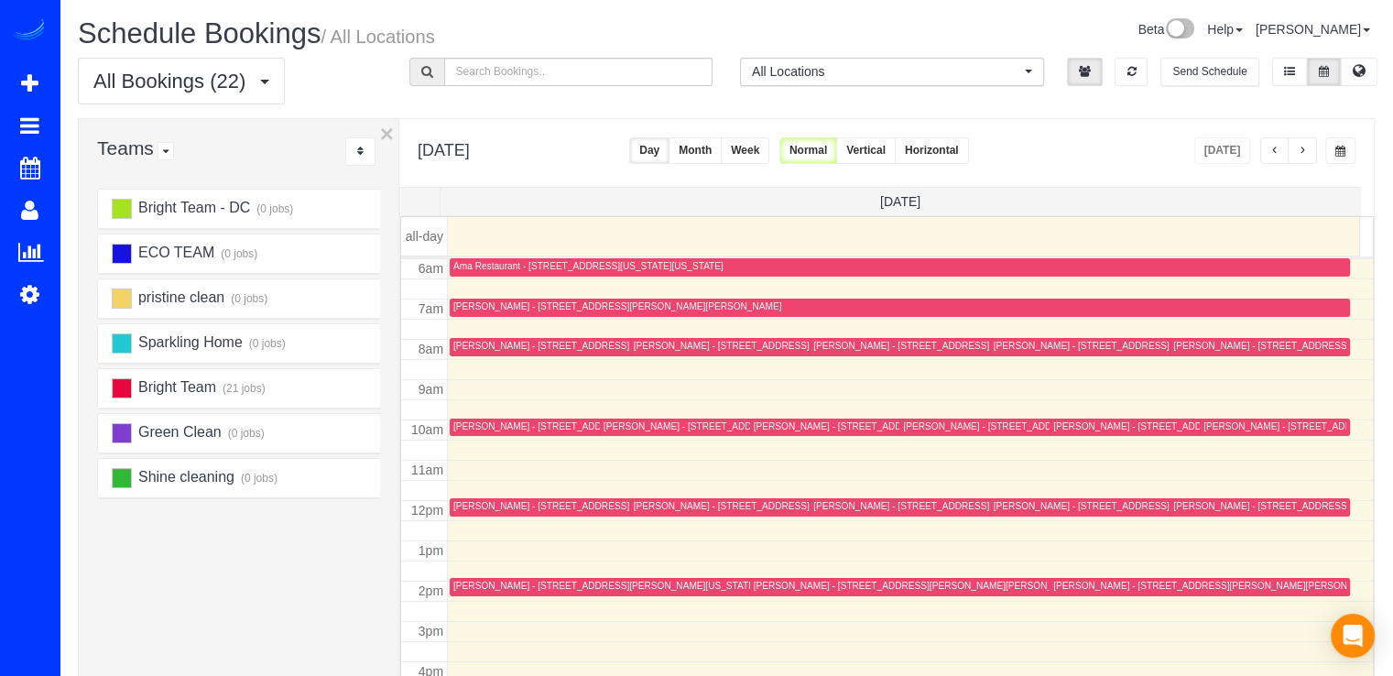
click at [1311, 155] on button "button" at bounding box center [1301, 150] width 29 height 27
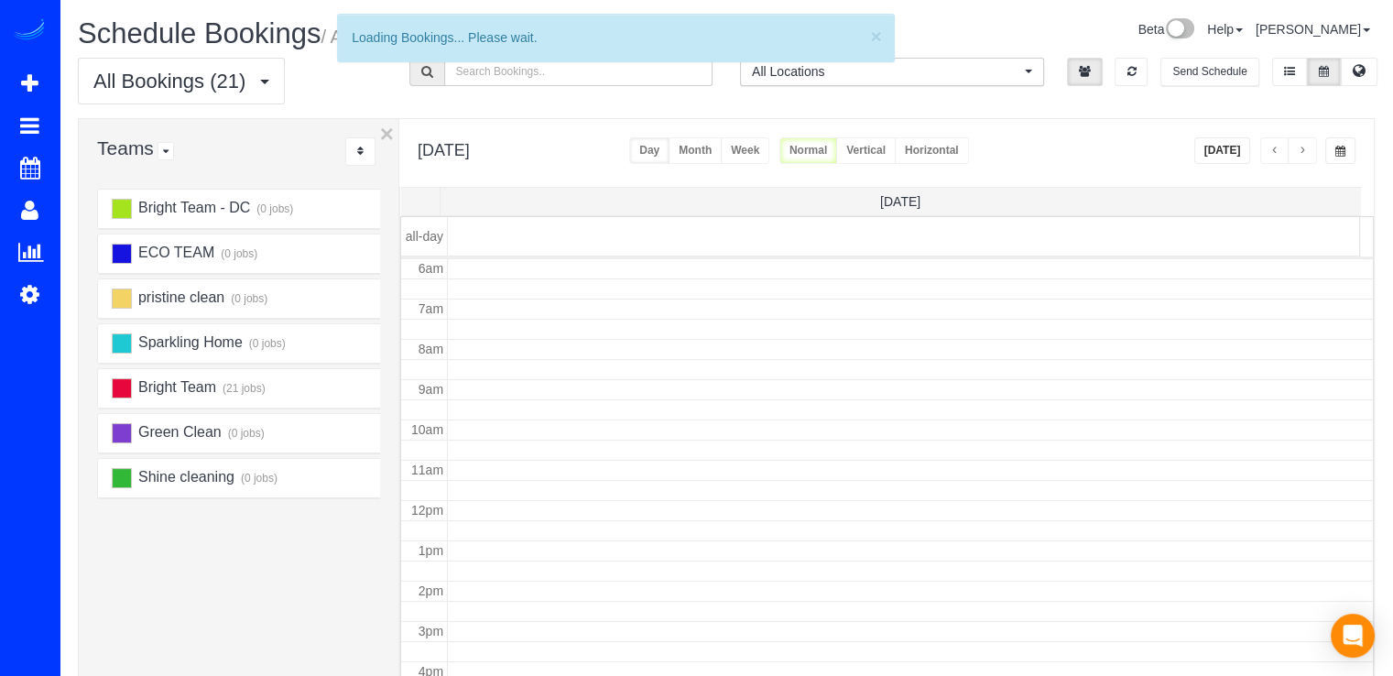
click at [1307, 156] on span "button" at bounding box center [1301, 151] width 9 height 11
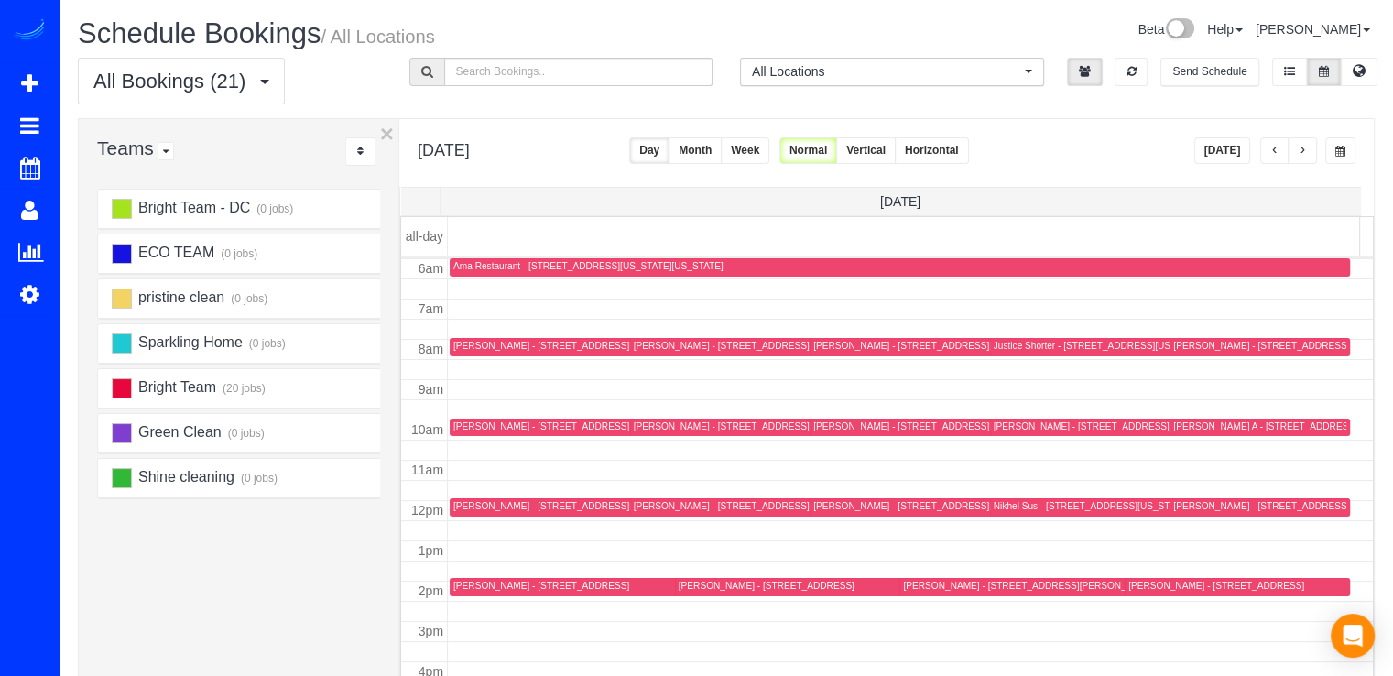
click at [1307, 155] on span "button" at bounding box center [1301, 151] width 9 height 11
click at [1264, 157] on button "button" at bounding box center [1274, 150] width 29 height 27
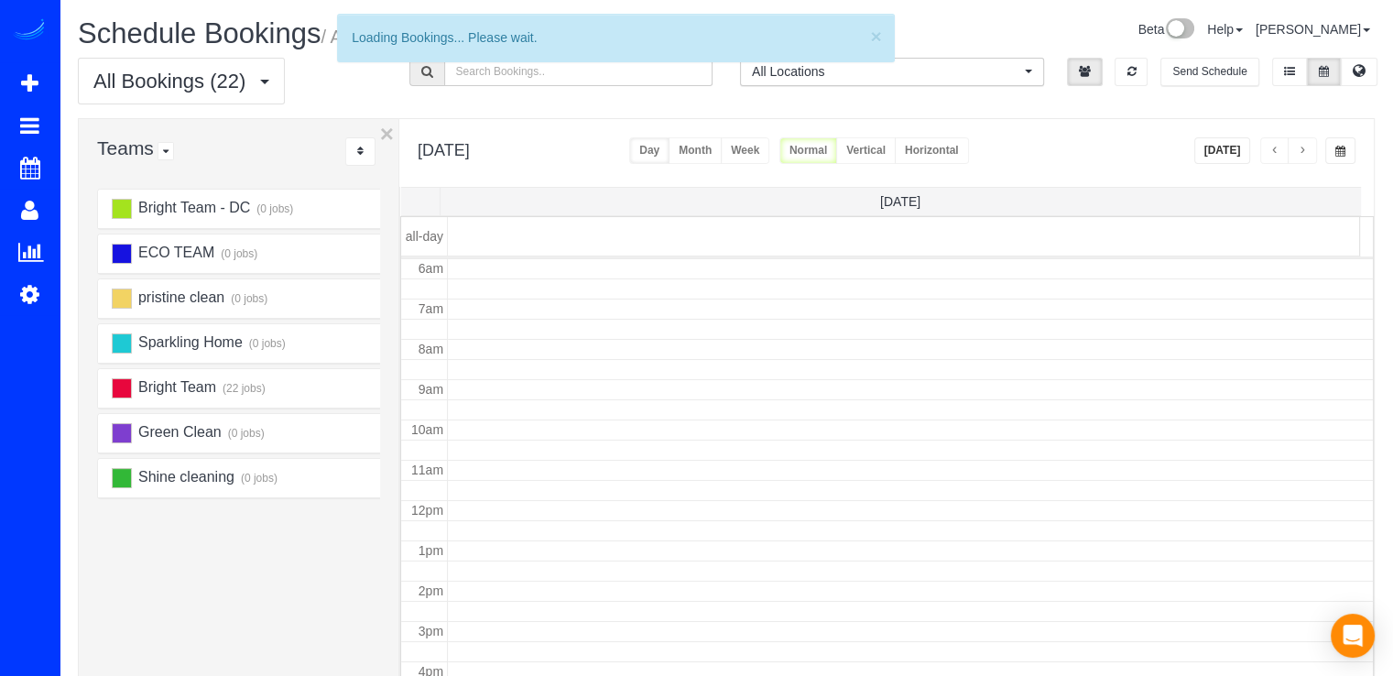
click at [1267, 153] on button "button" at bounding box center [1274, 150] width 29 height 27
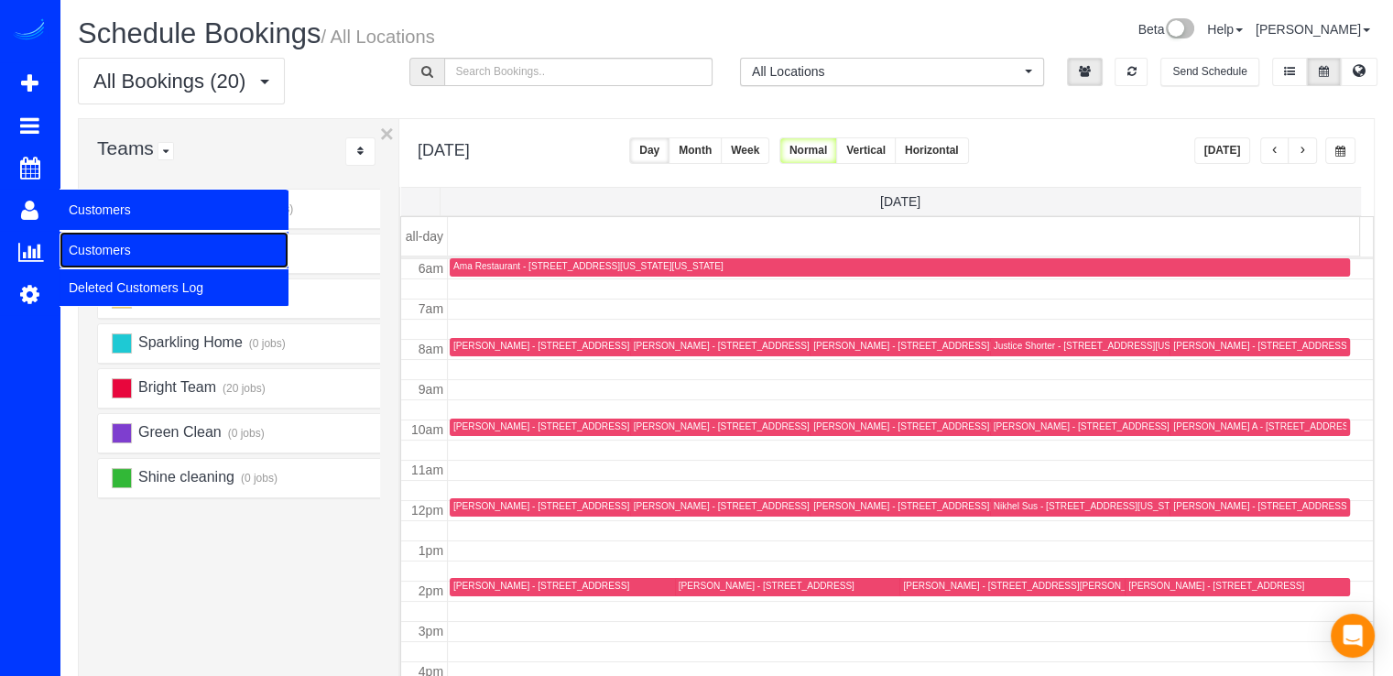
click at [80, 237] on link "Customers" at bounding box center [174, 250] width 229 height 37
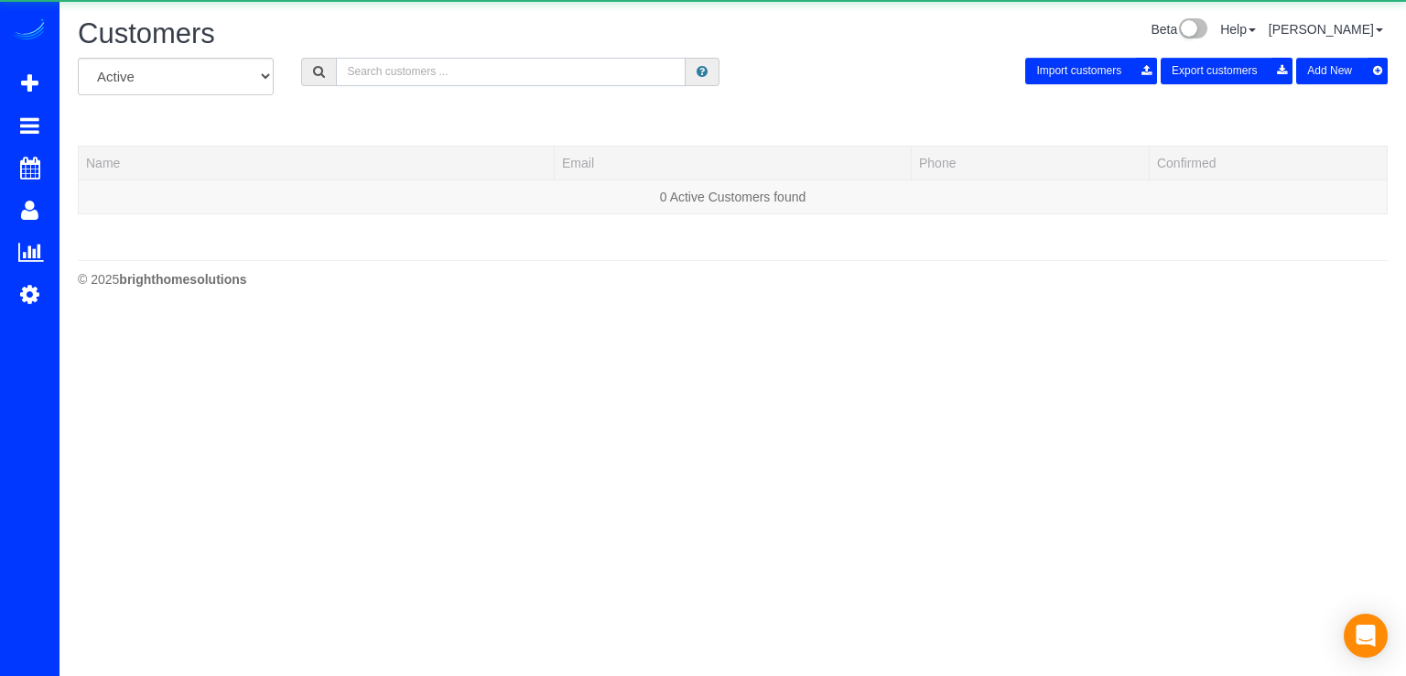
click at [344, 78] on input "text" at bounding box center [511, 72] width 350 height 28
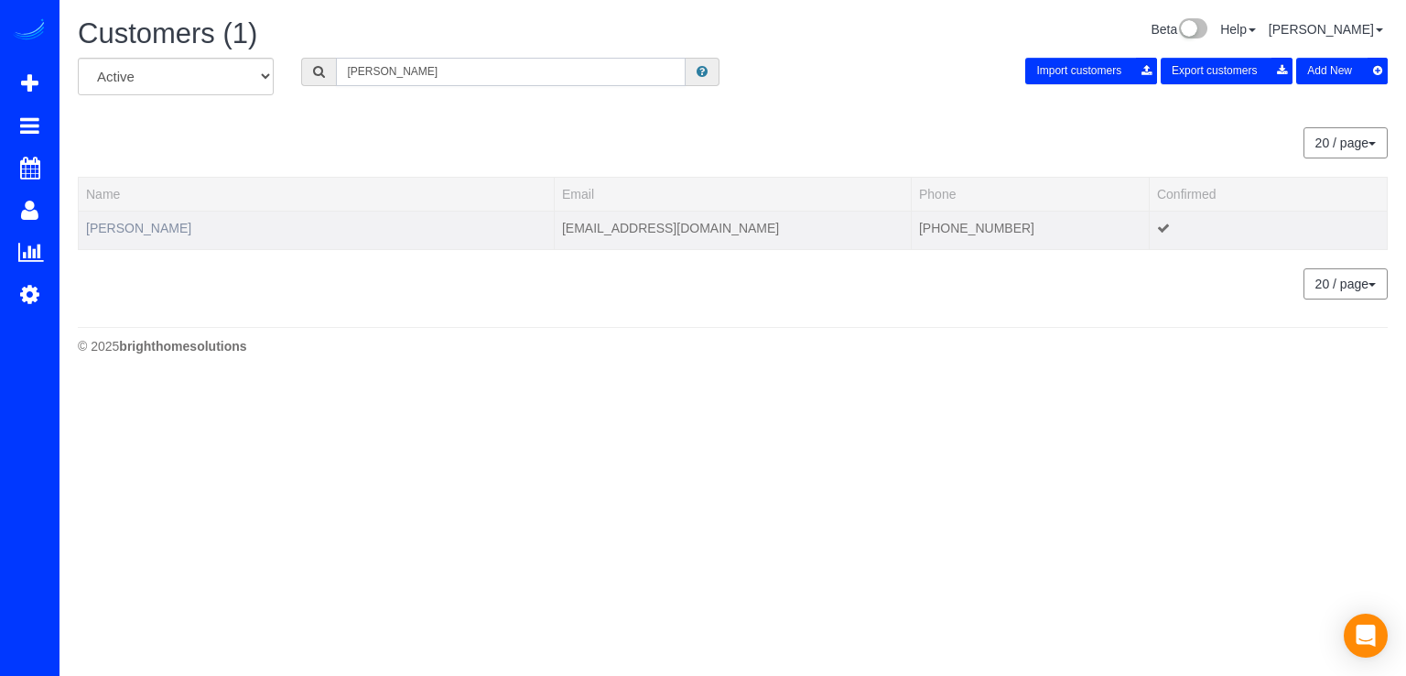
type input "Reed Miller"
click at [143, 228] on link "Reed MIller" at bounding box center [138, 228] width 105 height 15
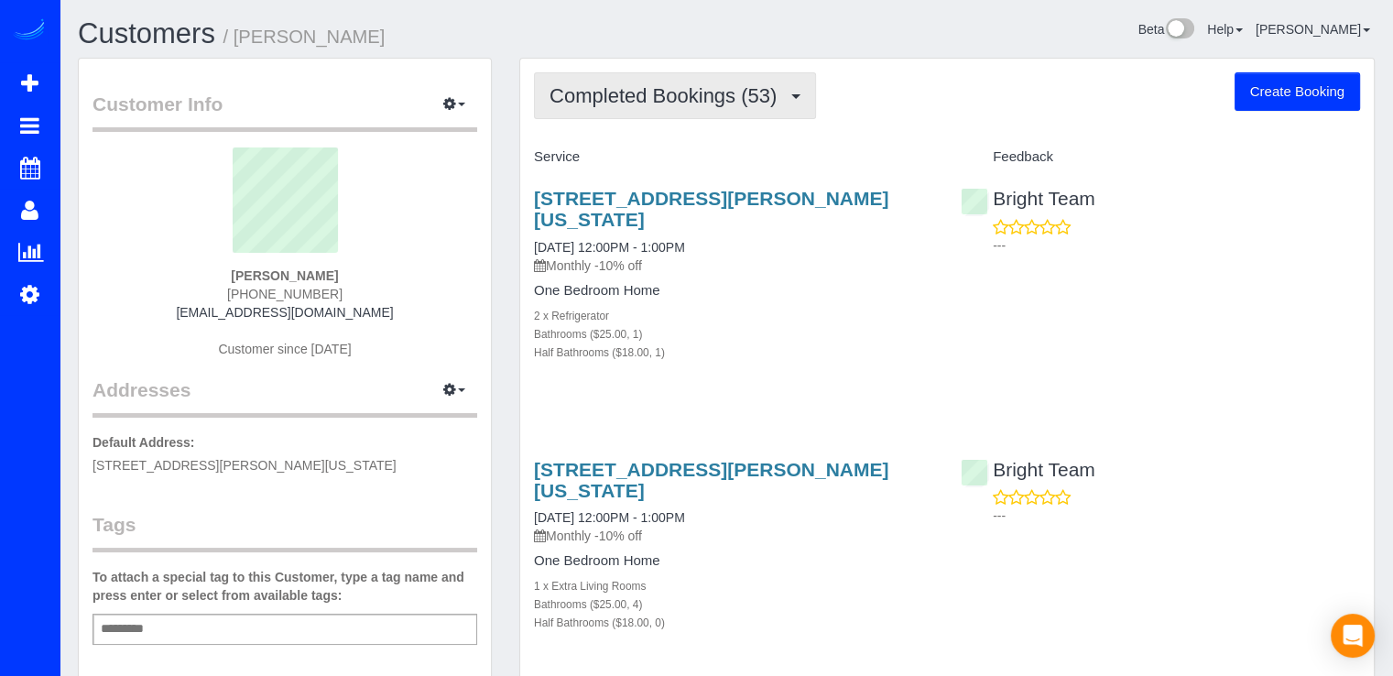
click at [773, 96] on span "Completed Bookings (53)" at bounding box center [667, 95] width 236 height 23
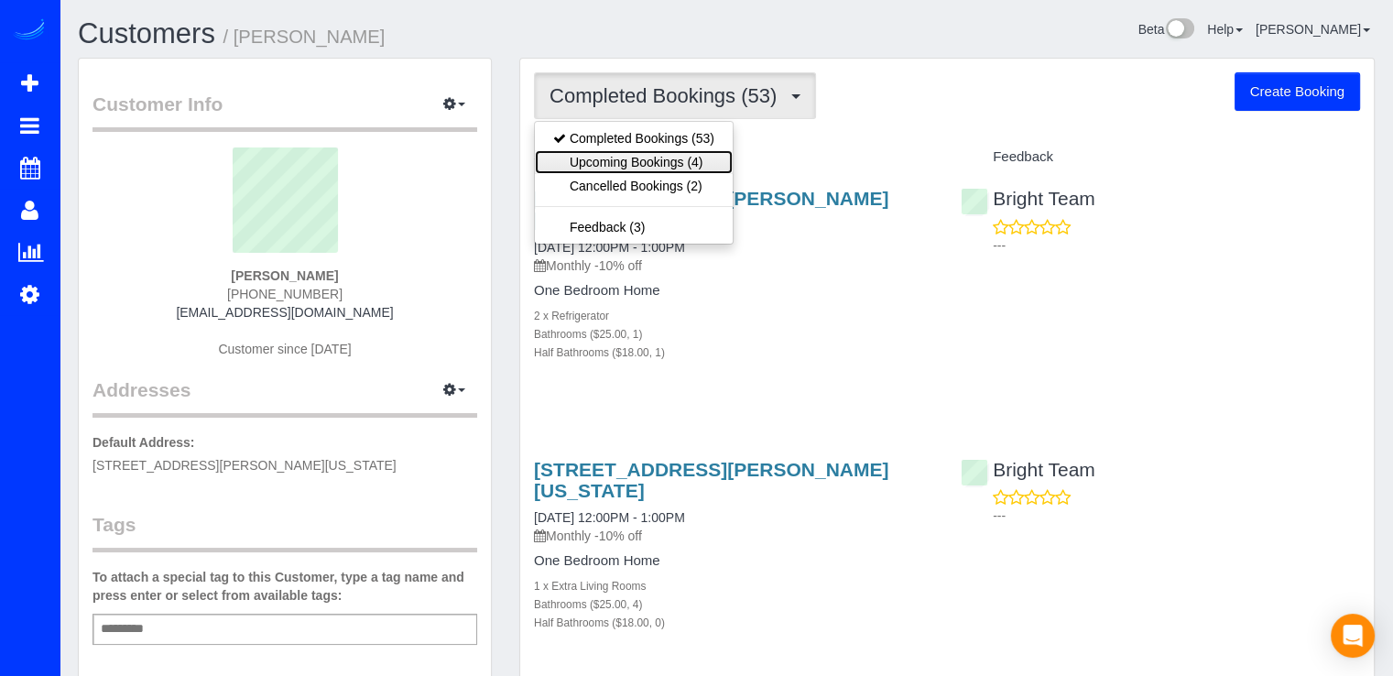
click at [706, 163] on link "Upcoming Bookings (4)" at bounding box center [634, 162] width 198 height 24
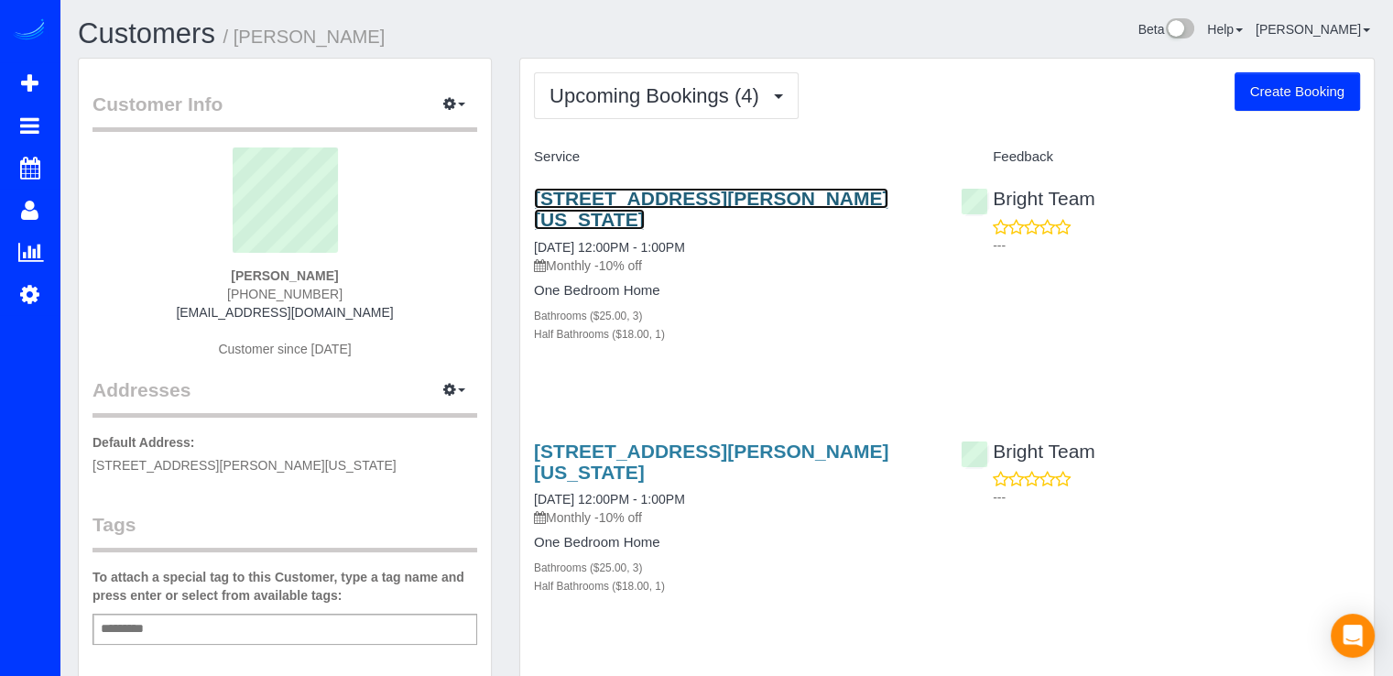
click at [658, 193] on link "1231 Otis St Ne, Washington, DC 20017" at bounding box center [711, 209] width 354 height 42
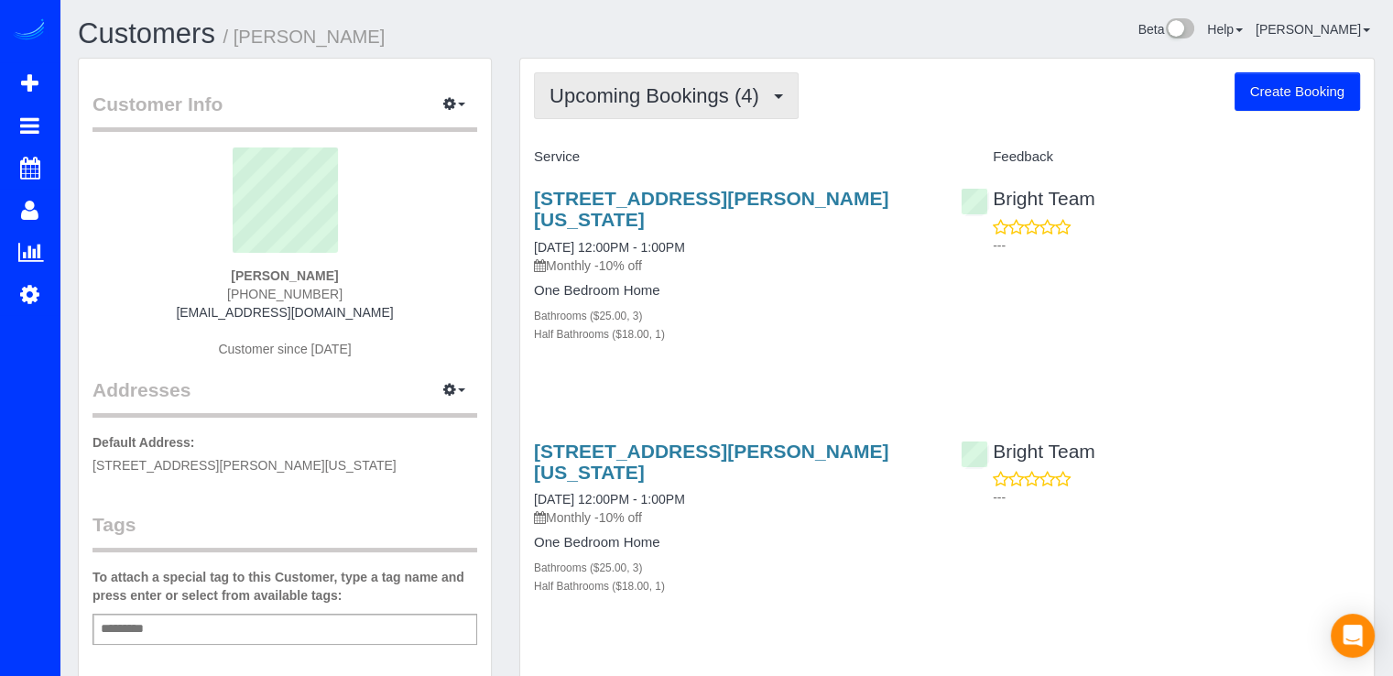
drag, startPoint x: 685, startPoint y: 89, endPoint x: 675, endPoint y: 103, distance: 17.0
click at [684, 89] on span "Upcoming Bookings (4)" at bounding box center [658, 95] width 219 height 23
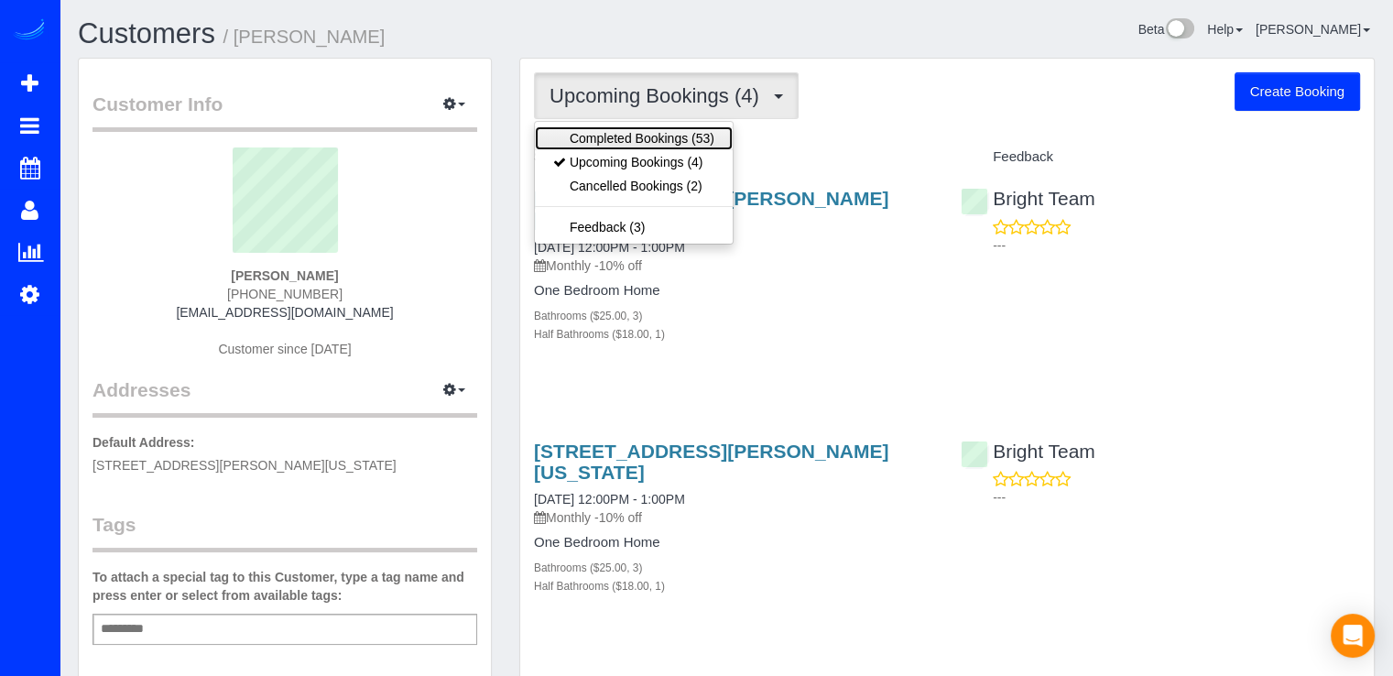
click at [674, 138] on link "Completed Bookings (53)" at bounding box center [634, 138] width 198 height 24
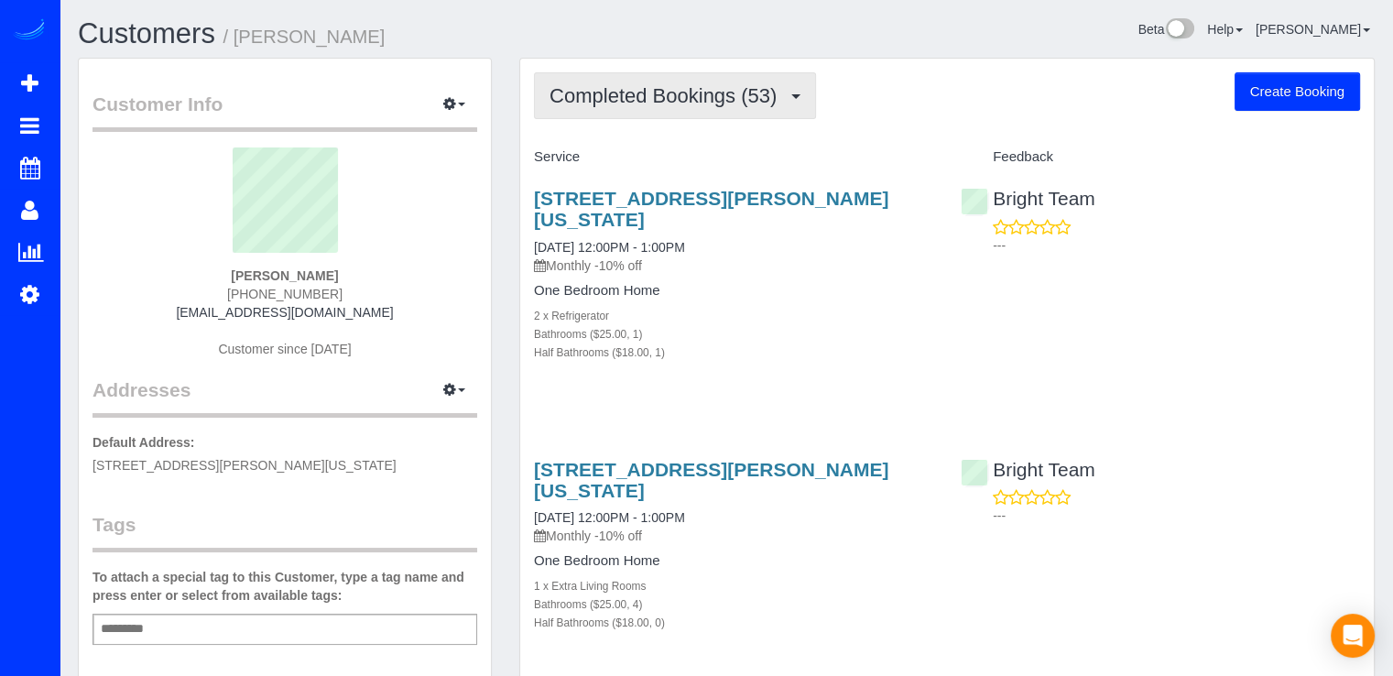
click at [711, 97] on span "Completed Bookings (53)" at bounding box center [667, 95] width 236 height 23
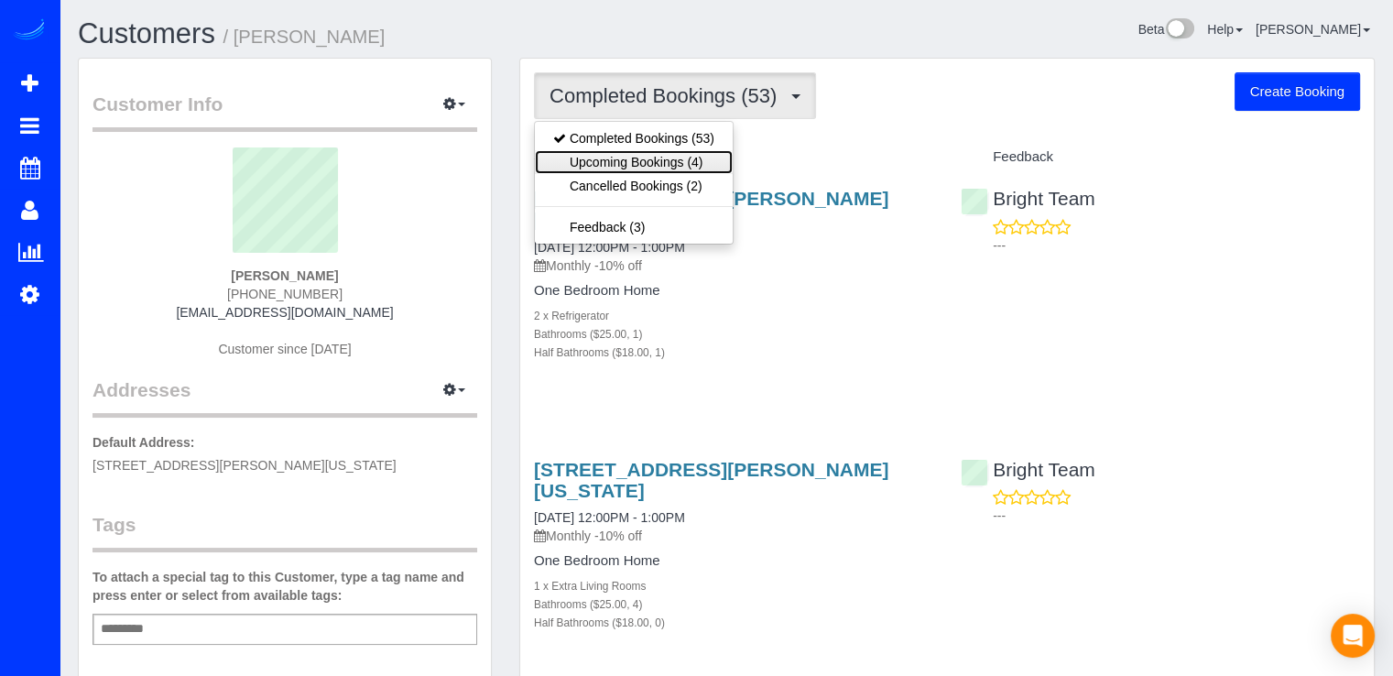
click at [678, 166] on link "Upcoming Bookings (4)" at bounding box center [634, 162] width 198 height 24
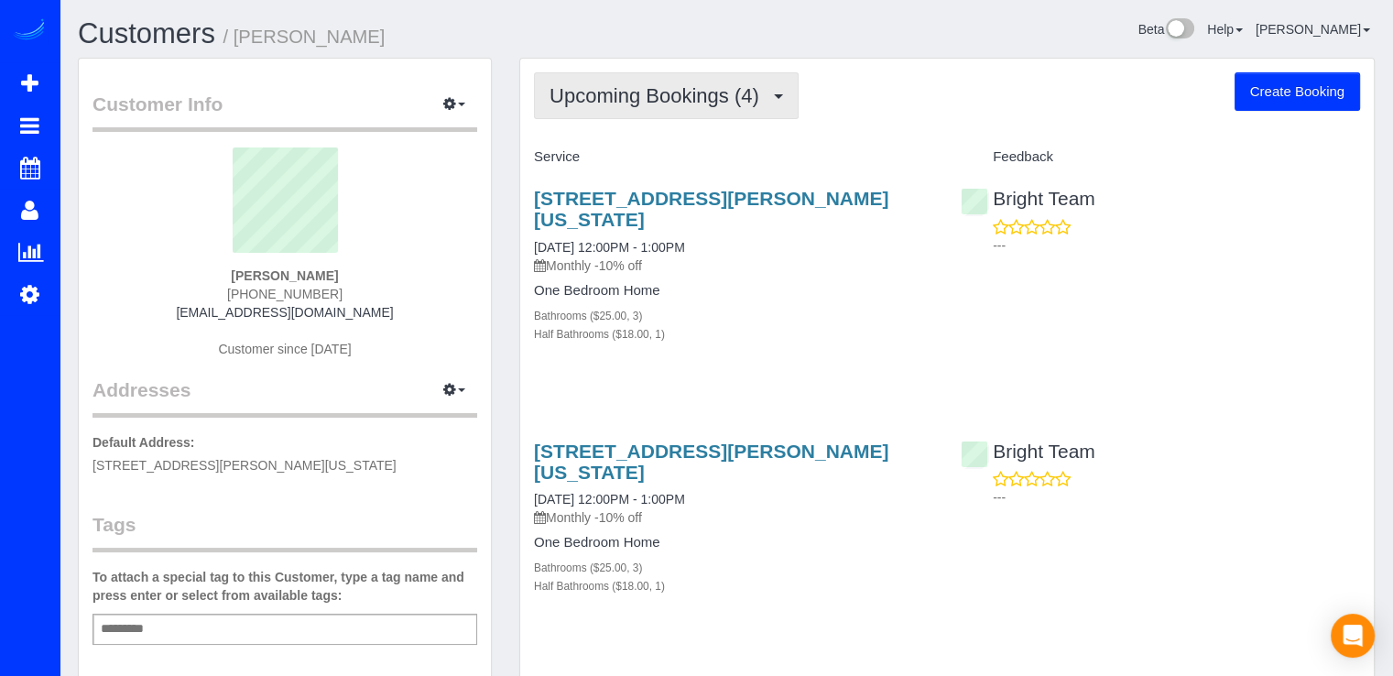
click at [715, 104] on span "Upcoming Bookings (4)" at bounding box center [658, 95] width 219 height 23
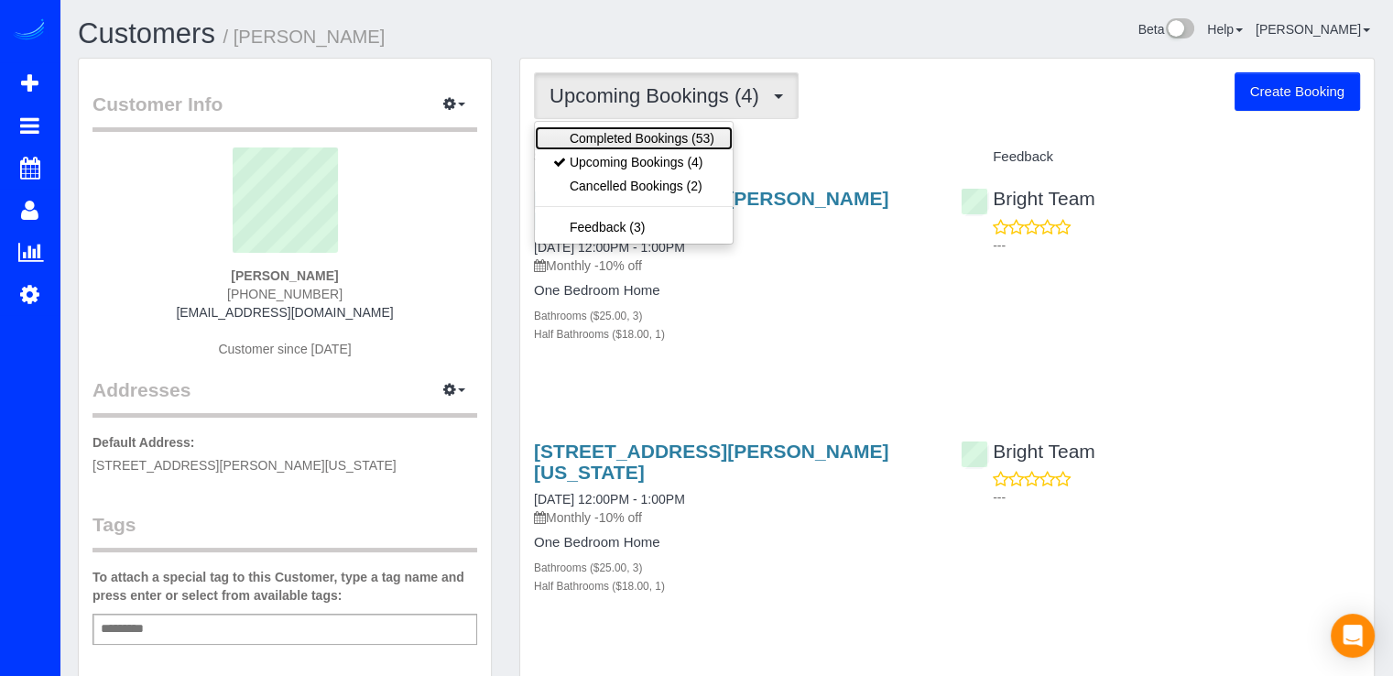
click at [705, 140] on link "Completed Bookings (53)" at bounding box center [634, 138] width 198 height 24
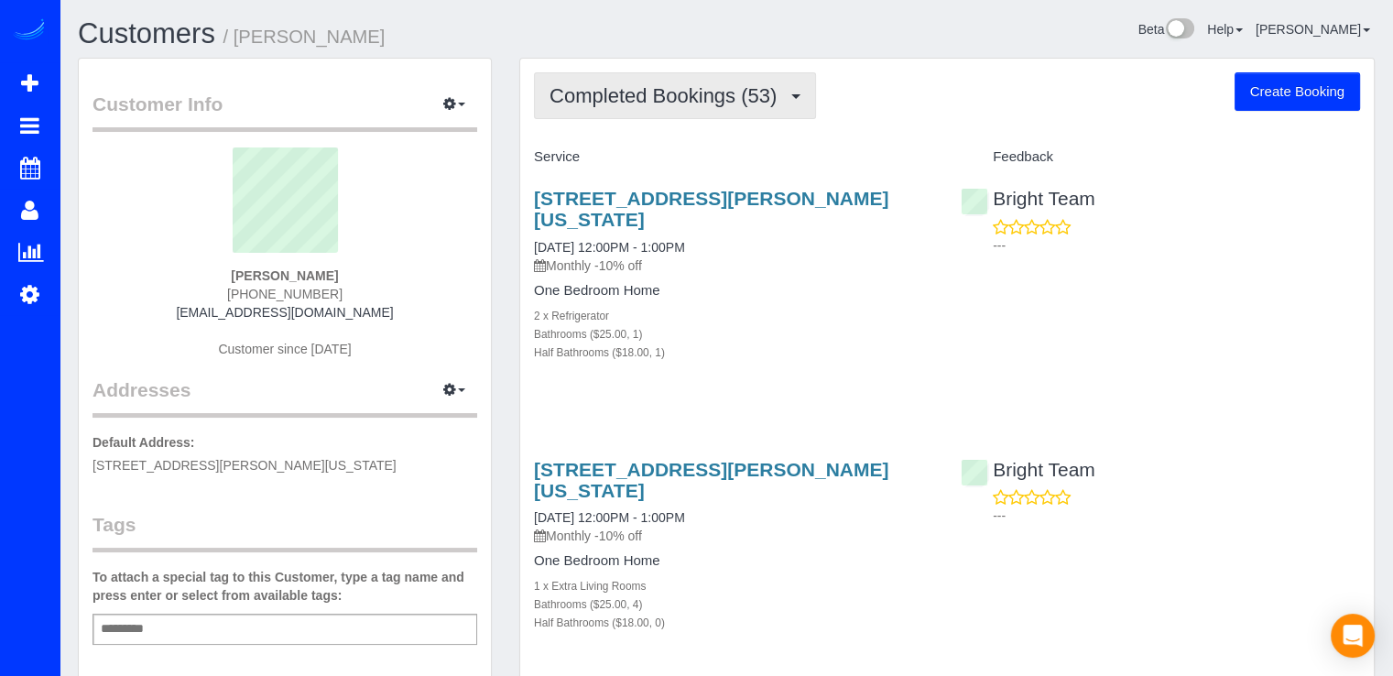
click at [762, 109] on button "Completed Bookings (53)" at bounding box center [675, 95] width 282 height 47
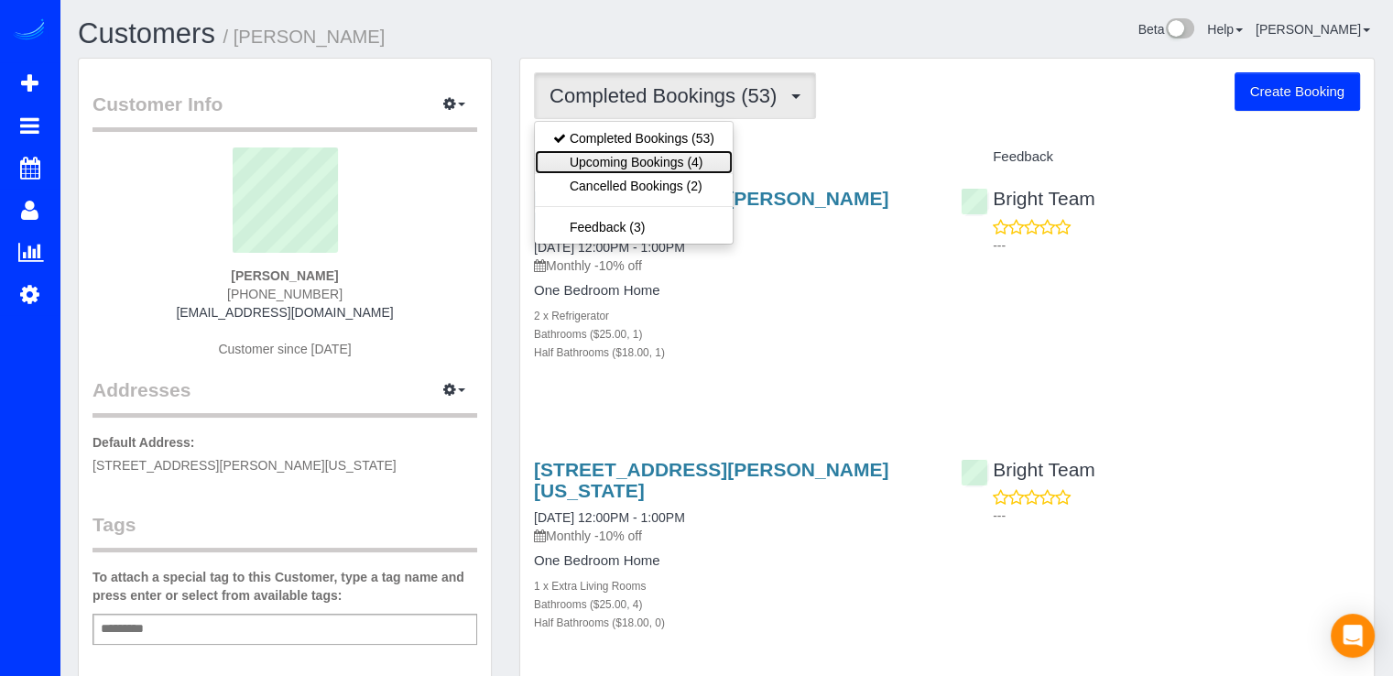
click at [716, 161] on link "Upcoming Bookings (4)" at bounding box center [634, 162] width 198 height 24
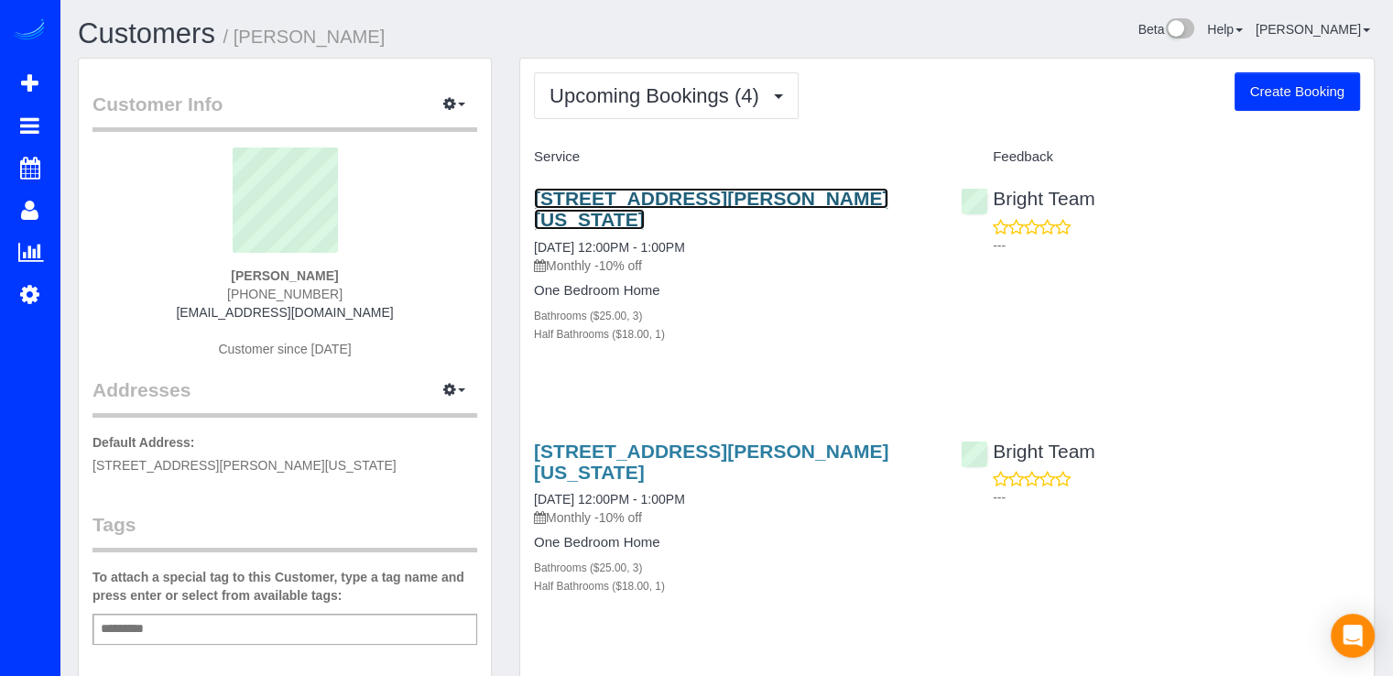
click at [671, 201] on link "1231 Otis St Ne, Washington, DC 20017" at bounding box center [711, 209] width 354 height 42
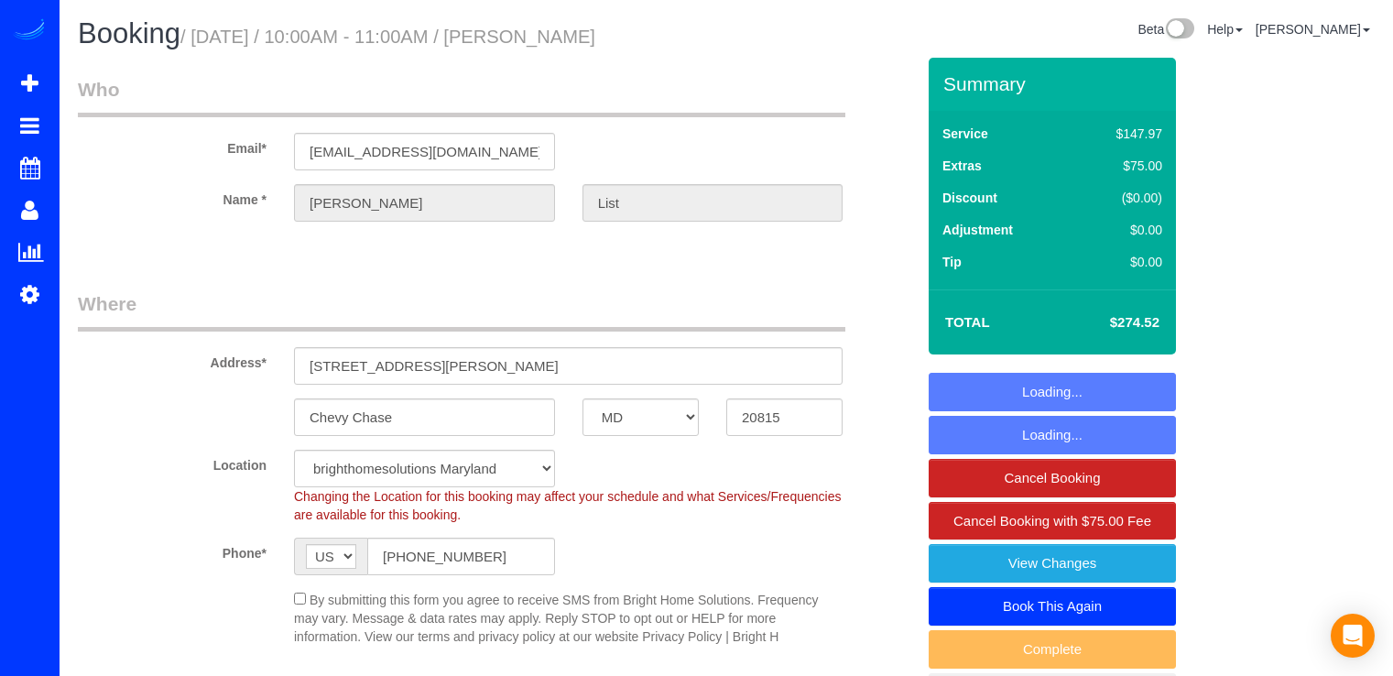
select select "MD"
select select "spot1"
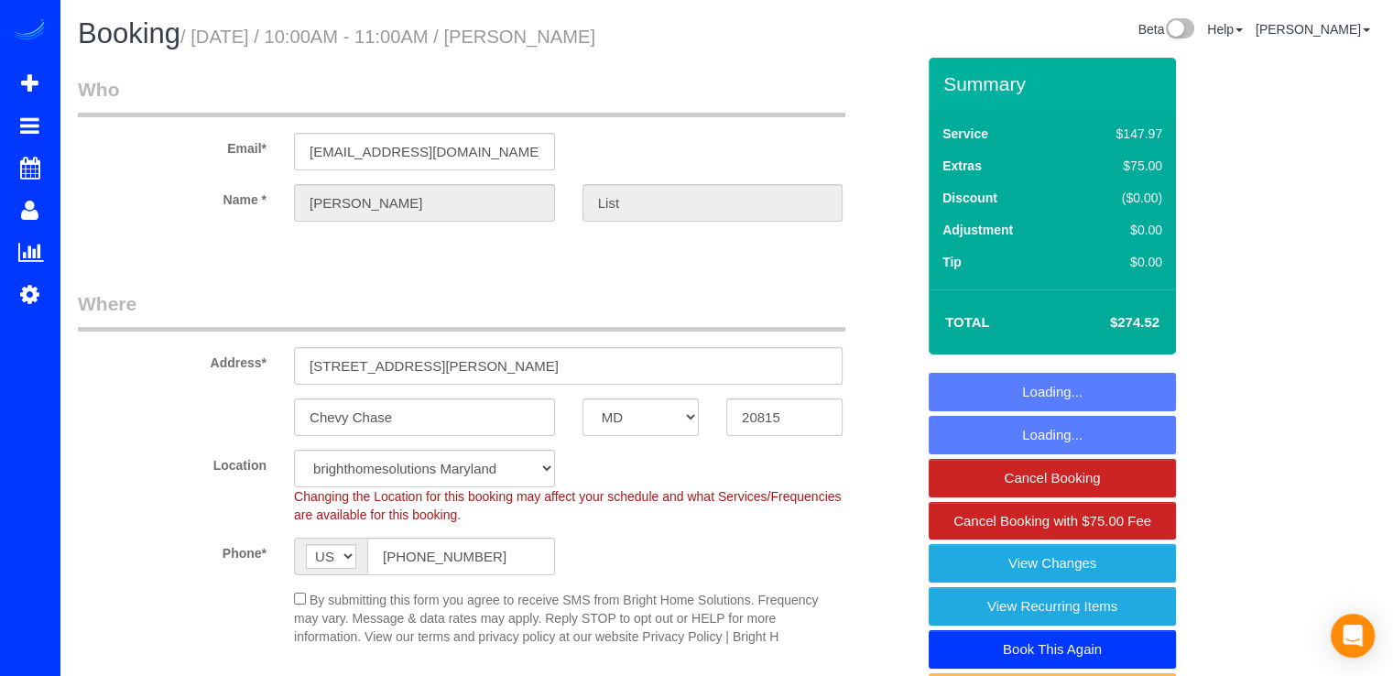
select select "object:781"
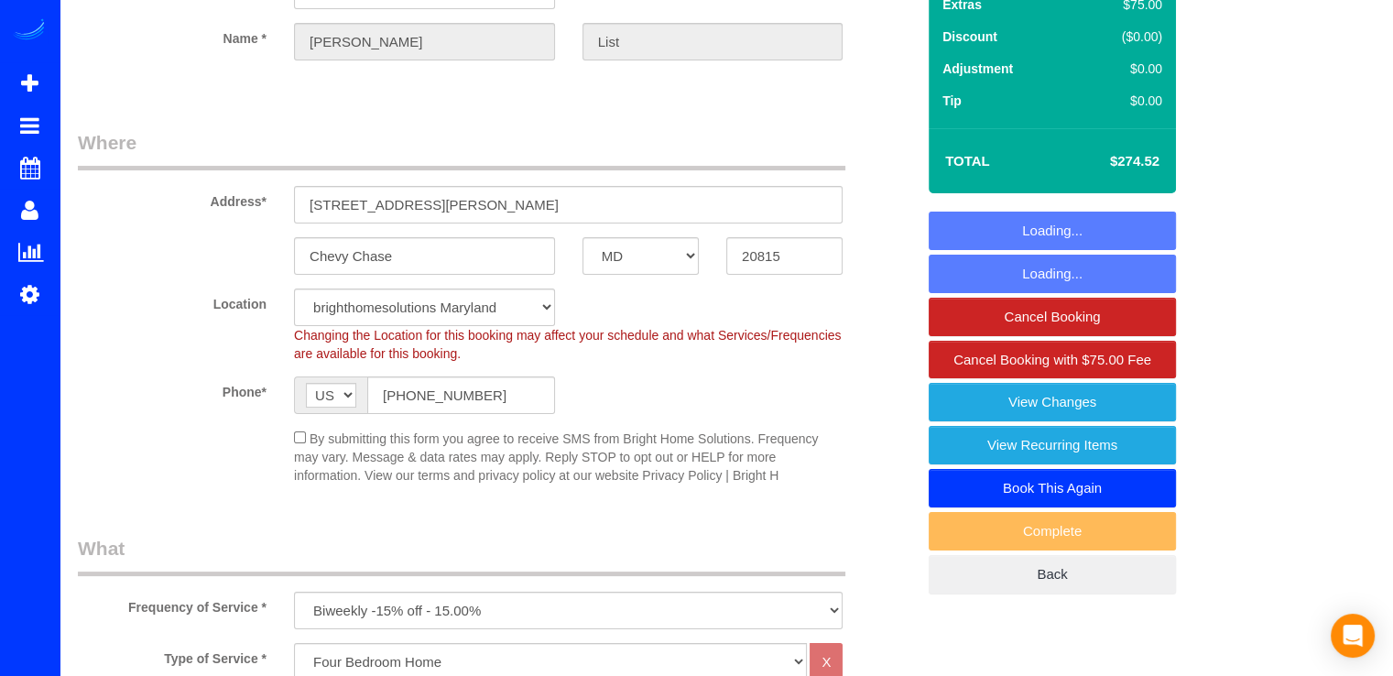
scroll to position [366, 0]
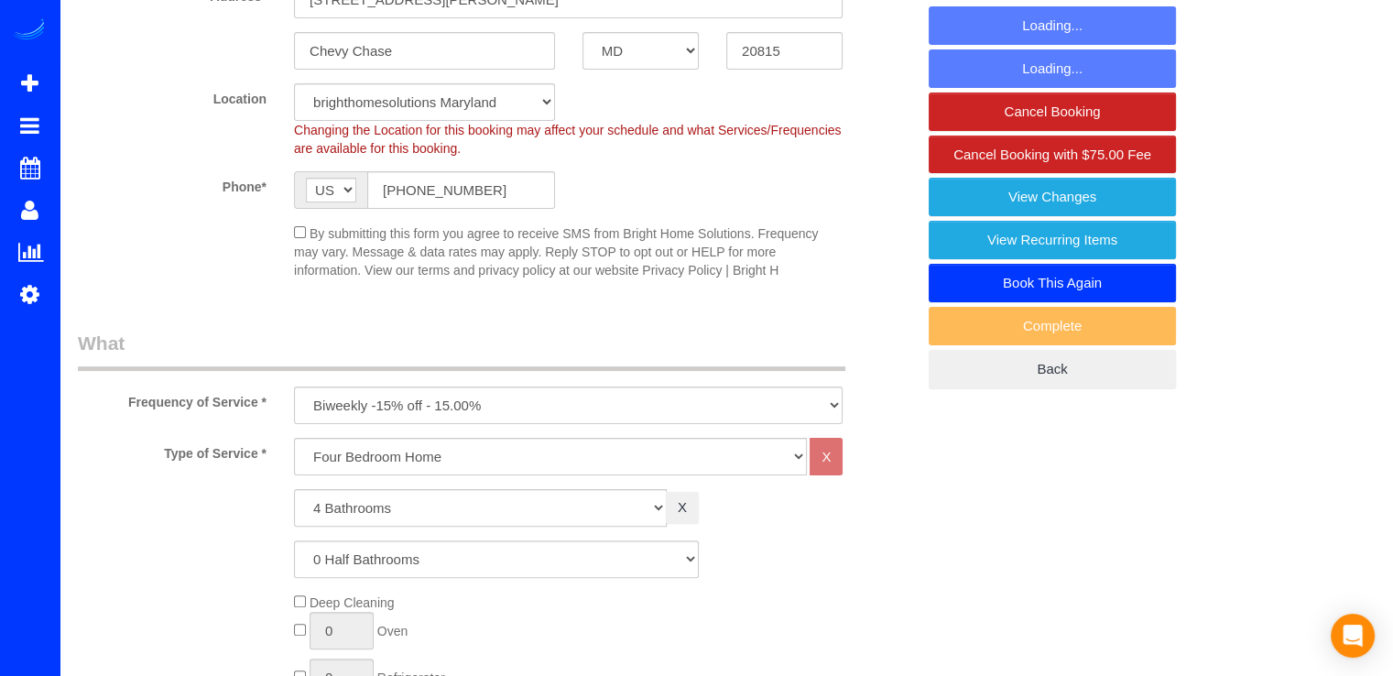
select select "4"
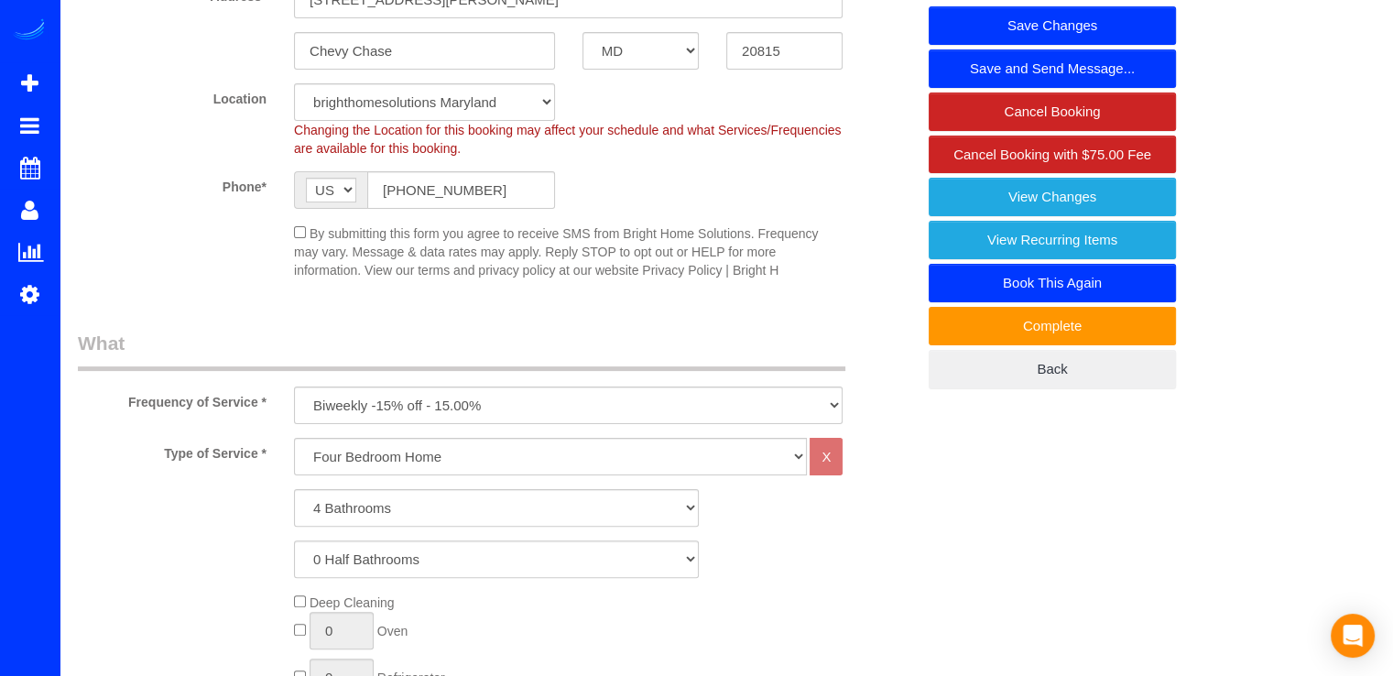
click at [1150, 279] on link "Book This Again" at bounding box center [1051, 283] width 247 height 38
select select "MD"
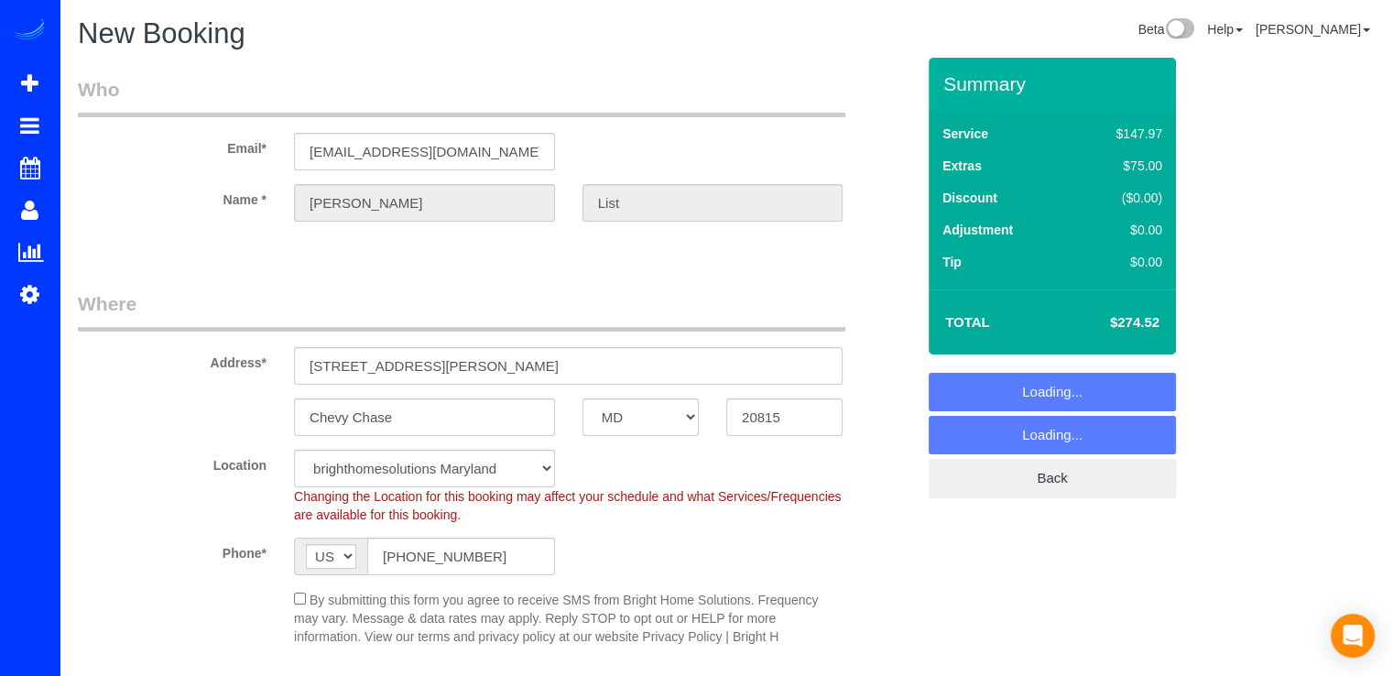
select select "object:1450"
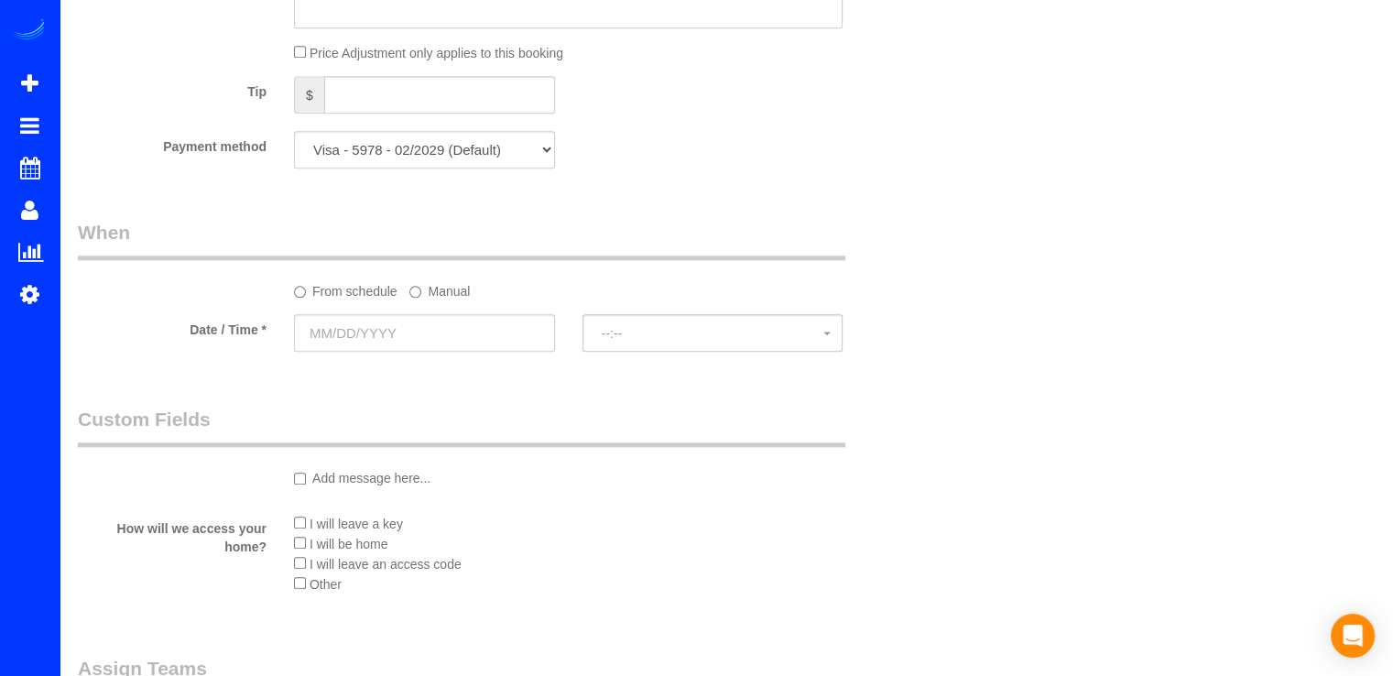
scroll to position [1831, 0]
click at [419, 320] on input "text" at bounding box center [424, 328] width 261 height 38
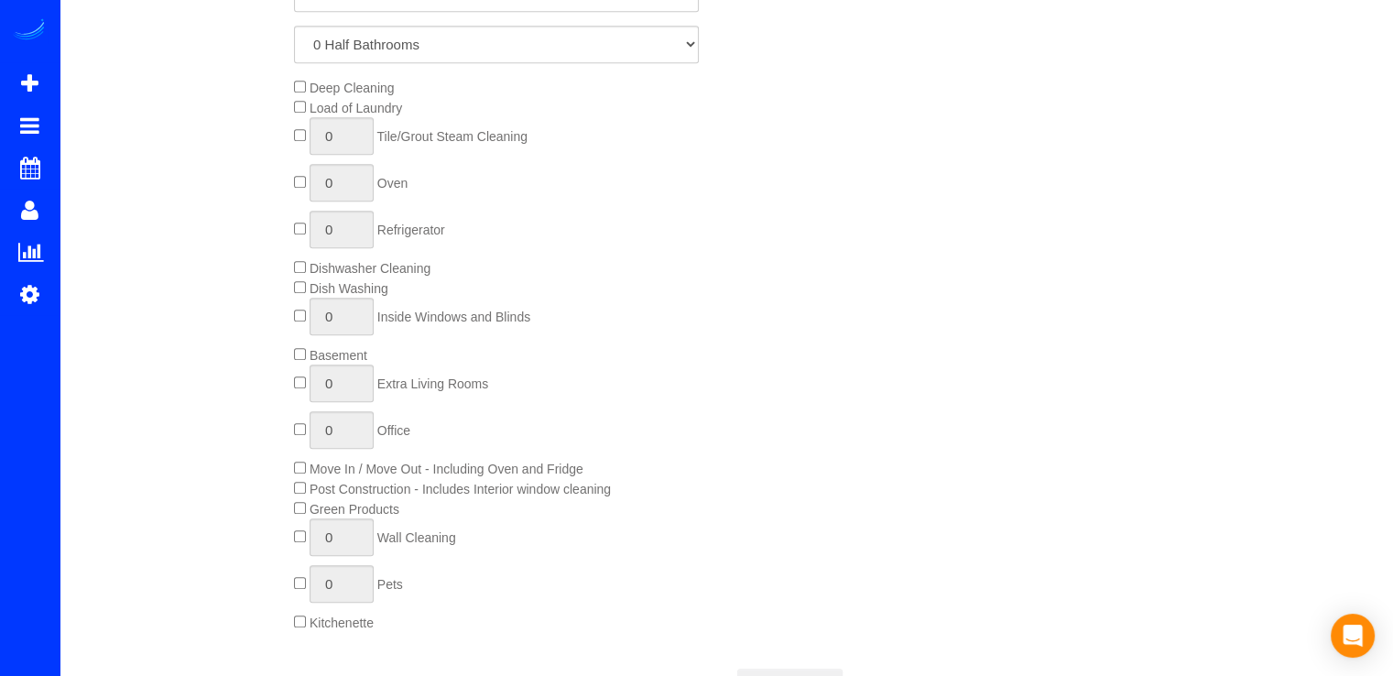
scroll to position [549, 0]
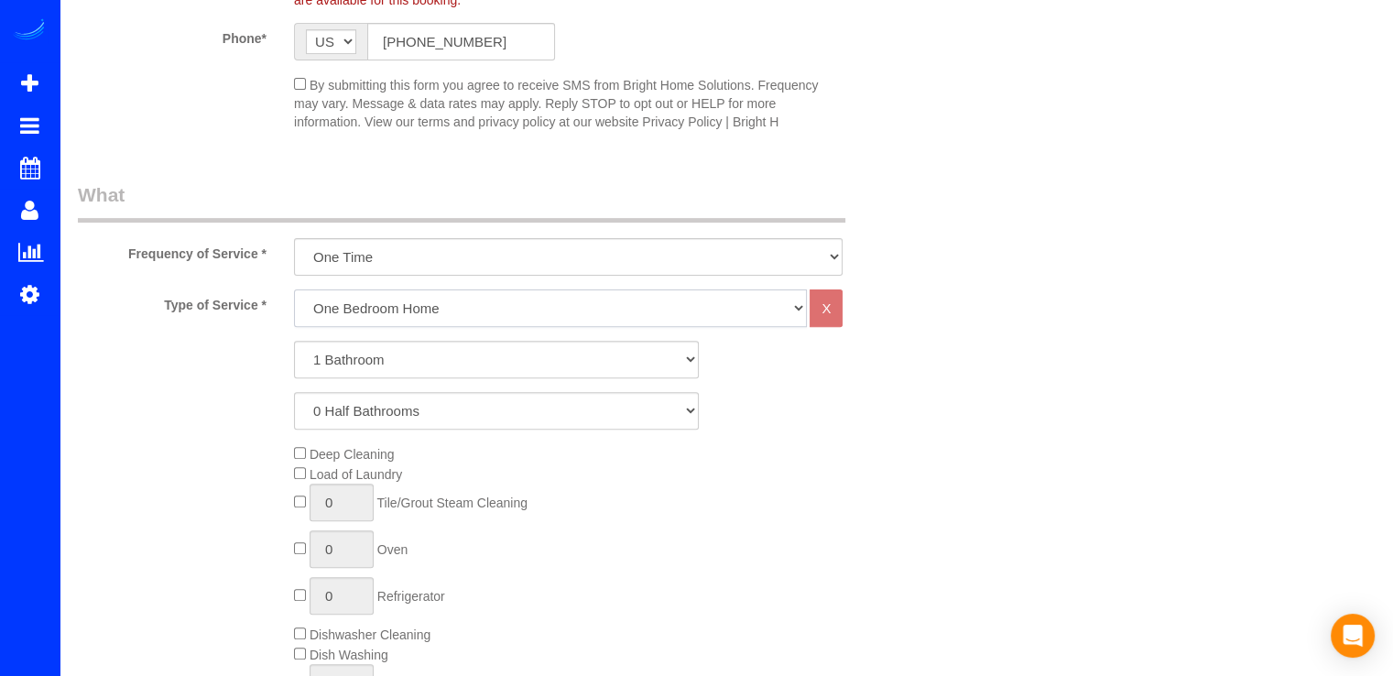
click at [411, 316] on select "One Bedroom Home Two Bedroom Home Three Bedroom Home Four Bedroom Home Five Bed…" at bounding box center [550, 308] width 513 height 38
click at [294, 289] on select "One Bedroom Home Two Bedroom Home Three Bedroom Home Four Bedroom Home Five Bed…" at bounding box center [550, 308] width 513 height 38
click at [387, 306] on select "One Bedroom Home Two Bedroom Home Three Bedroom Home Four Bedroom Home Five Bed…" at bounding box center [550, 308] width 513 height 38
select select "257"
click at [294, 289] on select "One Bedroom Home Two Bedroom Home Three Bedroom Home Four Bedroom Home Five Bed…" at bounding box center [550, 308] width 513 height 38
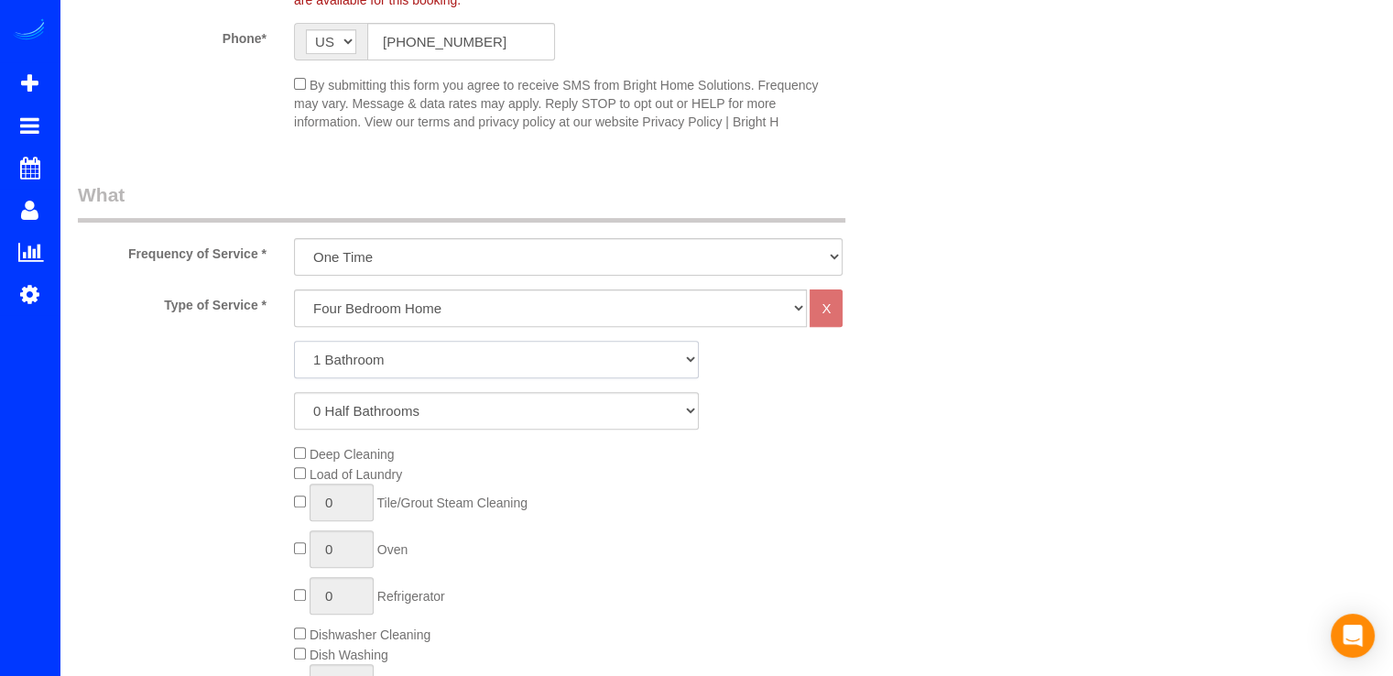
click at [377, 362] on select "1 Bathroom 2 Bathrooms 3 Bathrooms 4 Bathrooms 5 Bathrooms 6 Bathrooms 7 Bathro…" at bounding box center [496, 360] width 405 height 38
select select "4"
click at [294, 341] on select "1 Bathroom 2 Bathrooms 3 Bathrooms 4 Bathrooms 5 Bathrooms 6 Bathrooms 7 Bathro…" at bounding box center [496, 360] width 405 height 38
click at [401, 250] on select "Every Three Months triweekly -15% off - 15.00% Biweekly -20% off - 20.00% Month…" at bounding box center [568, 257] width 548 height 38
select select "object:1453"
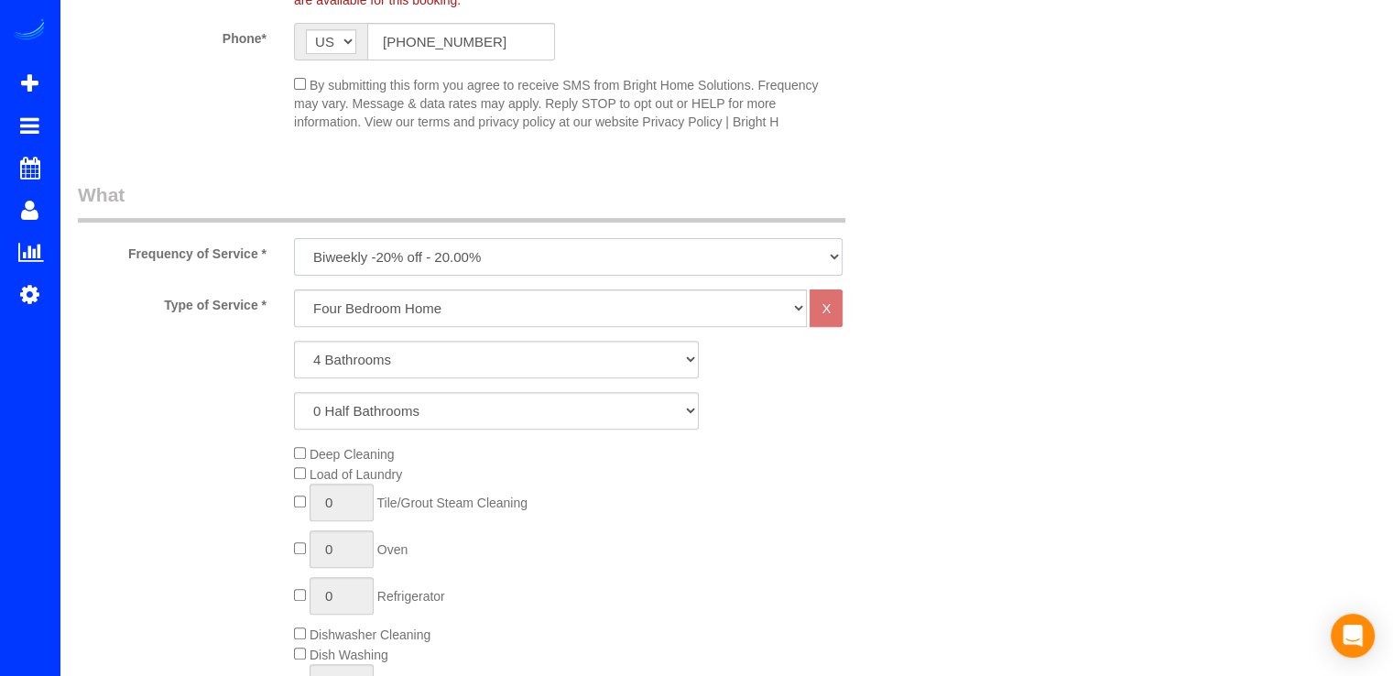
click at [294, 238] on select "Every Three Months triweekly -15% off - 15.00% Biweekly -20% off - 20.00% Month…" at bounding box center [568, 257] width 548 height 38
click at [459, 252] on select "Every Three Months triweekly -15% off - 15.00% Biweekly -20% off - 20.00% Month…" at bounding box center [568, 257] width 548 height 38
click at [294, 238] on select "Every Three Months triweekly -15% off - 15.00% Biweekly -20% off - 20.00% Month…" at bounding box center [568, 257] width 548 height 38
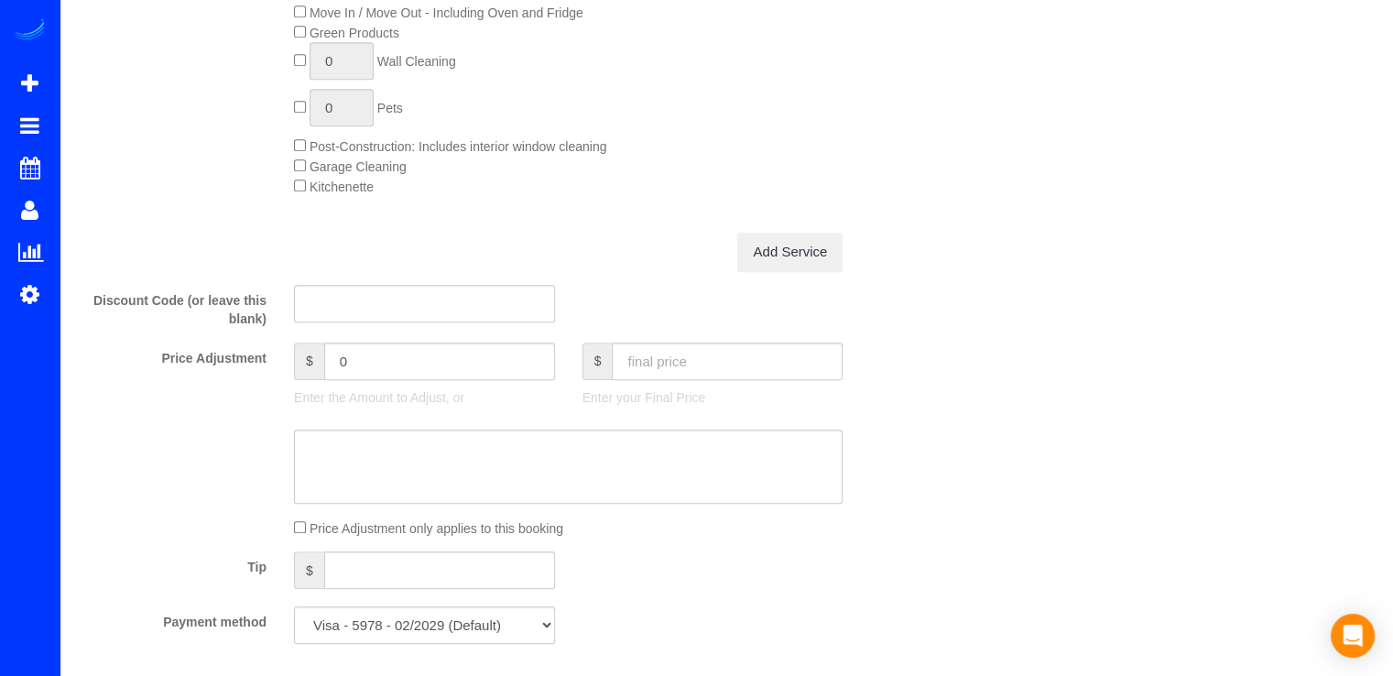
scroll to position [1373, 0]
drag, startPoint x: 628, startPoint y: 343, endPoint x: 637, endPoint y: 374, distance: 32.4
click at [628, 345] on fieldset "What Frequency of Service * Every Three Months triweekly -15% off - 15.00% Biwe…" at bounding box center [496, 6] width 837 height 1299
click at [641, 374] on input "text" at bounding box center [727, 360] width 231 height 38
type input "274.52"
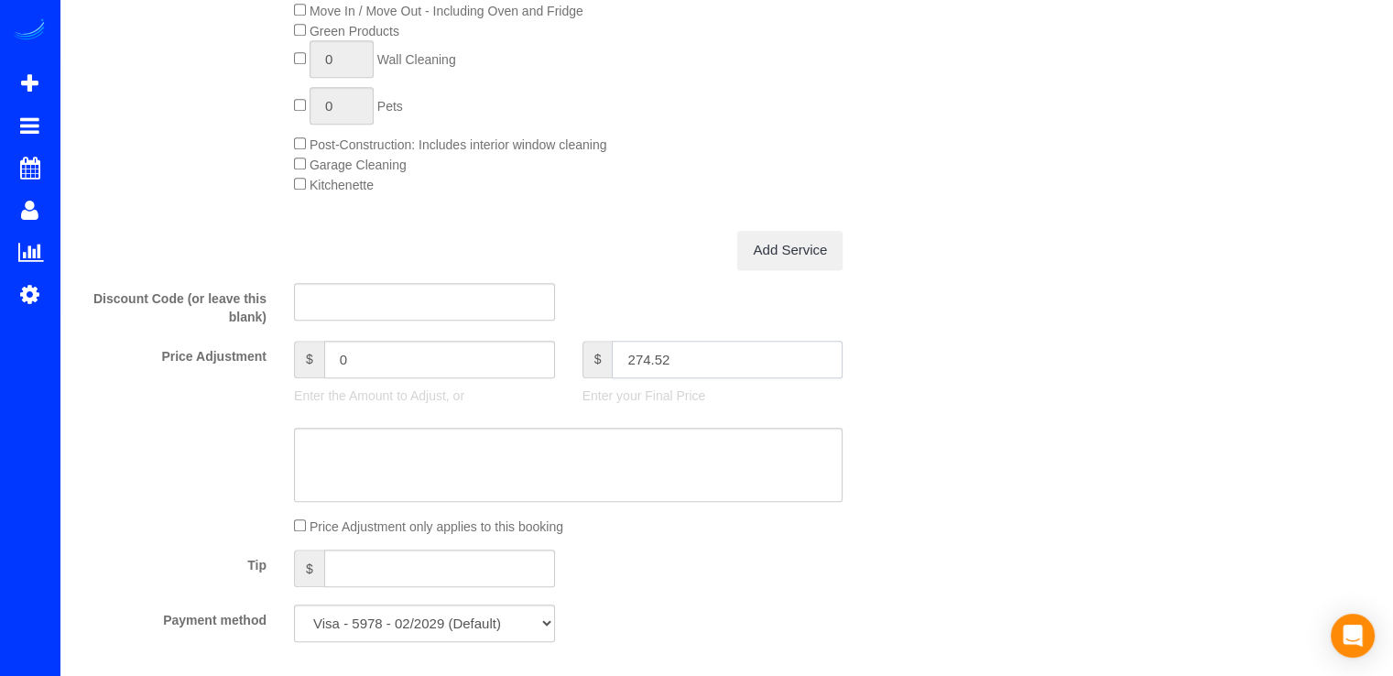
type input "-34.27"
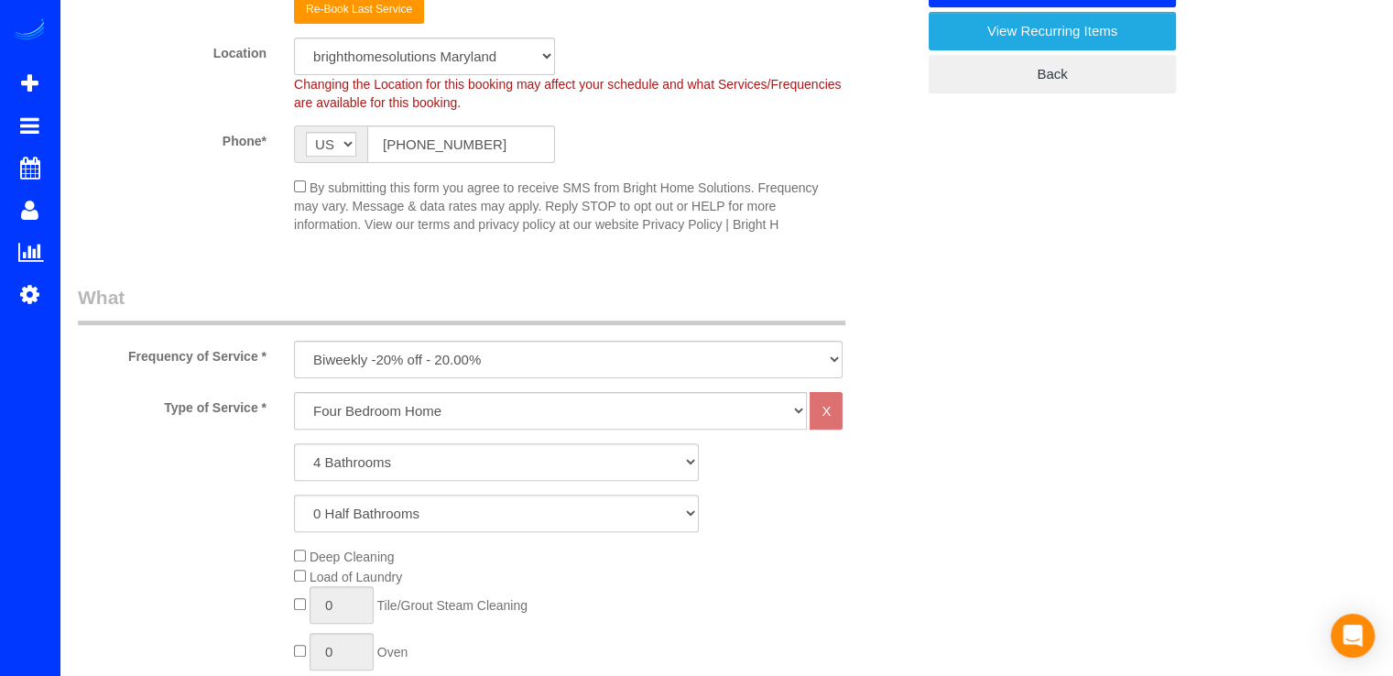
scroll to position [549, 0]
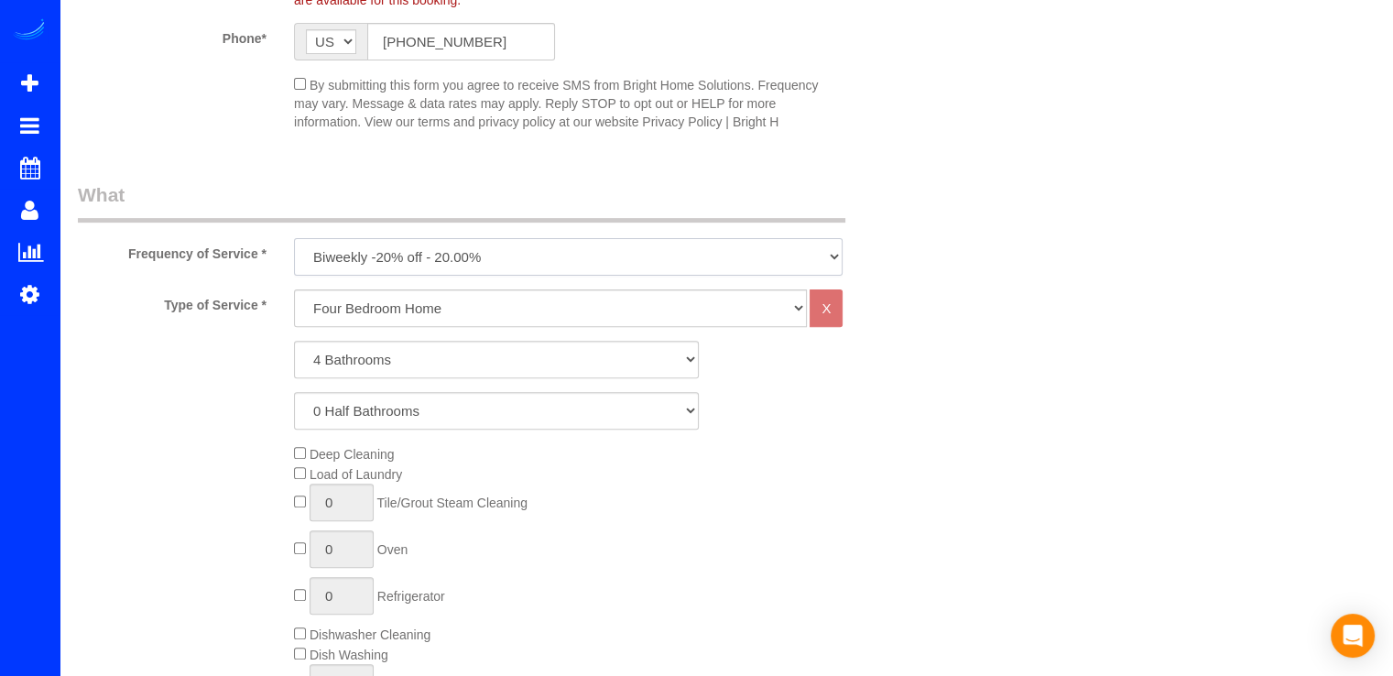
click at [522, 255] on select "Every Three Months triweekly -15% off - 15.00% Biweekly -20% off - 20.00% Month…" at bounding box center [568, 257] width 548 height 38
click at [294, 238] on select "Every Three Months triweekly -15% off - 15.00% Biweekly -20% off - 20.00% Month…" at bounding box center [568, 257] width 548 height 38
click at [494, 252] on select "Every Three Months triweekly -15% off - 15.00% Biweekly -20% off - 20.00% Month…" at bounding box center [568, 257] width 548 height 38
click at [294, 238] on select "Every Three Months triweekly -15% off - 15.00% Biweekly -20% off - 20.00% Month…" at bounding box center [568, 257] width 548 height 38
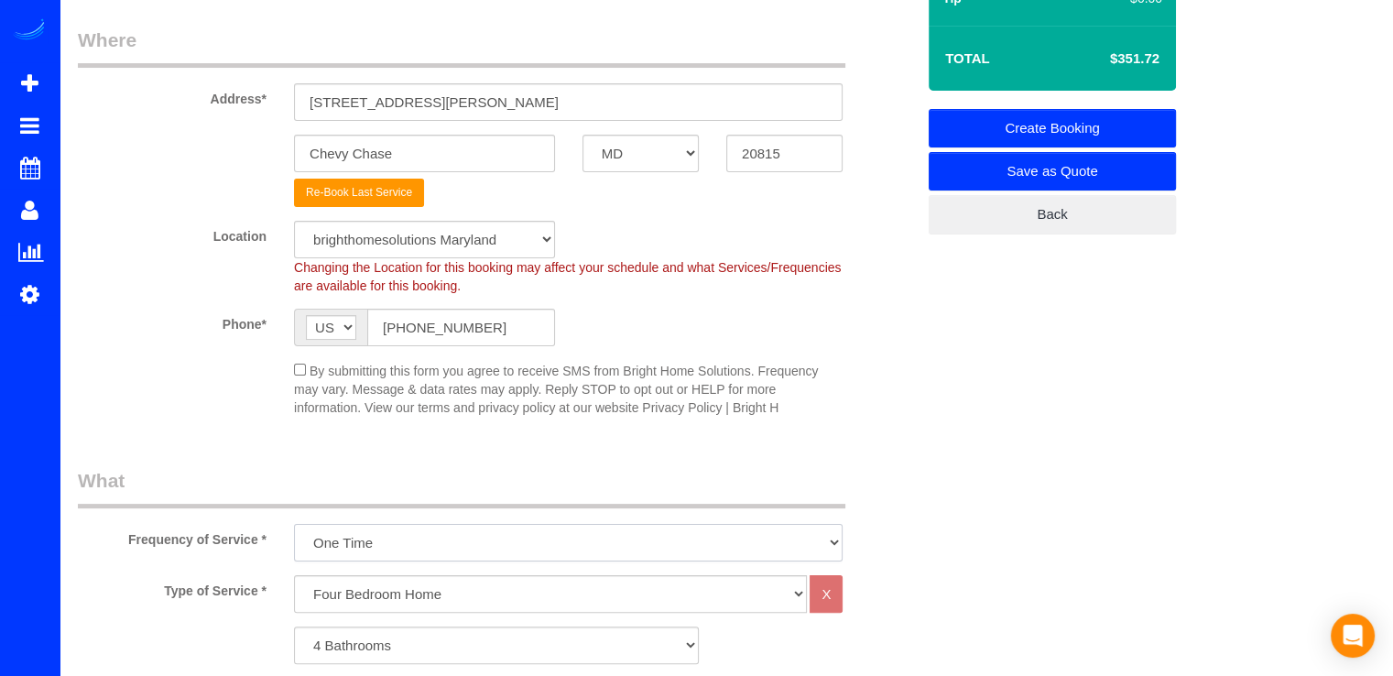
scroll to position [366, 0]
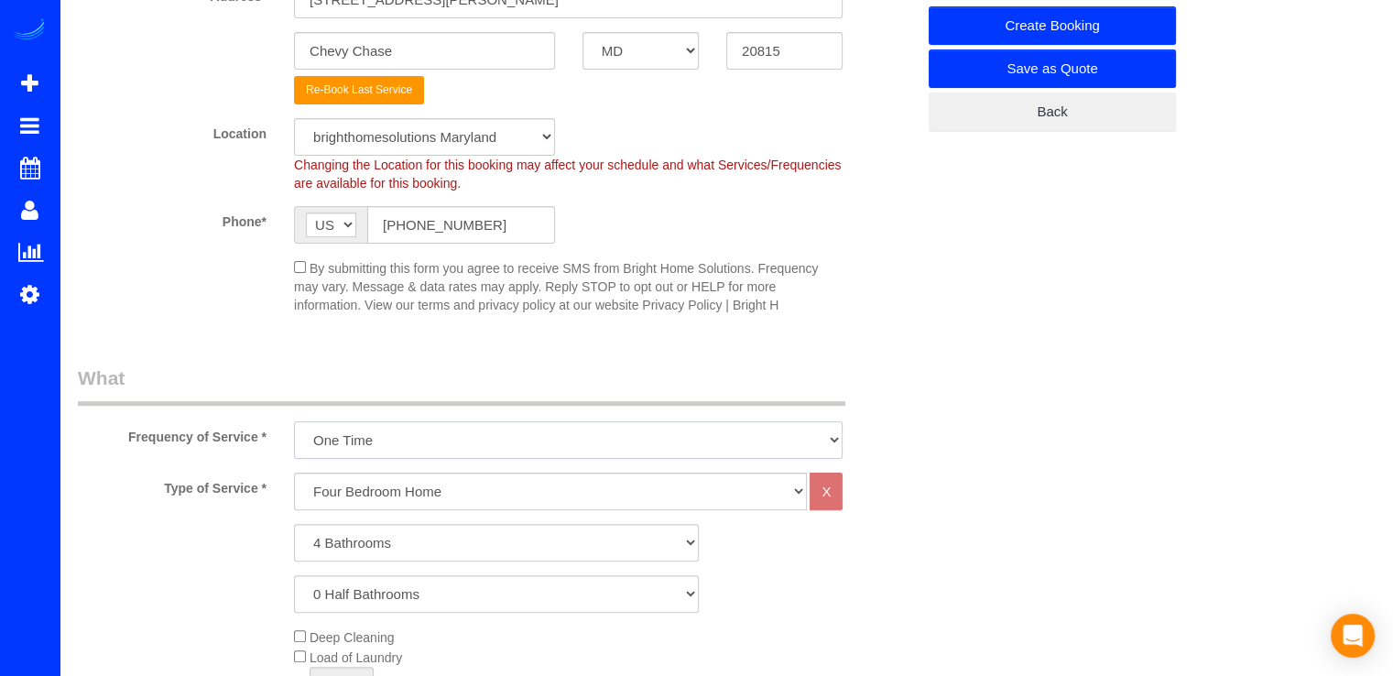
click at [428, 437] on select "Every Three Months triweekly -15% off - 15.00% Biweekly -20% off - 20.00% Month…" at bounding box center [568, 440] width 548 height 38
click at [294, 421] on select "Every Three Months triweekly -15% off - 15.00% Biweekly -20% off - 20.00% Month…" at bounding box center [568, 440] width 548 height 38
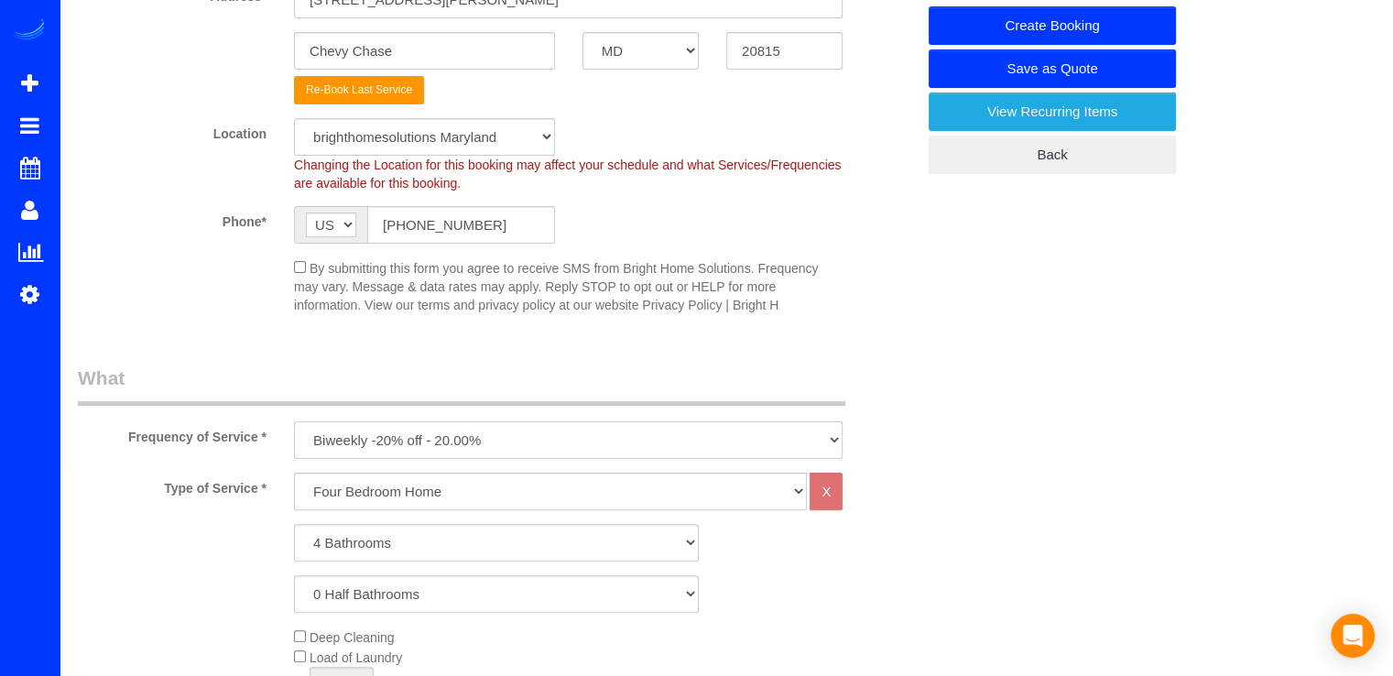
click at [531, 446] on select "Every Three Months triweekly -15% off - 15.00% Biweekly -20% off - 20.00% Month…" at bounding box center [568, 440] width 548 height 38
click at [294, 421] on select "Every Three Months triweekly -15% off - 15.00% Biweekly -20% off - 20.00% Month…" at bounding box center [568, 440] width 548 height 38
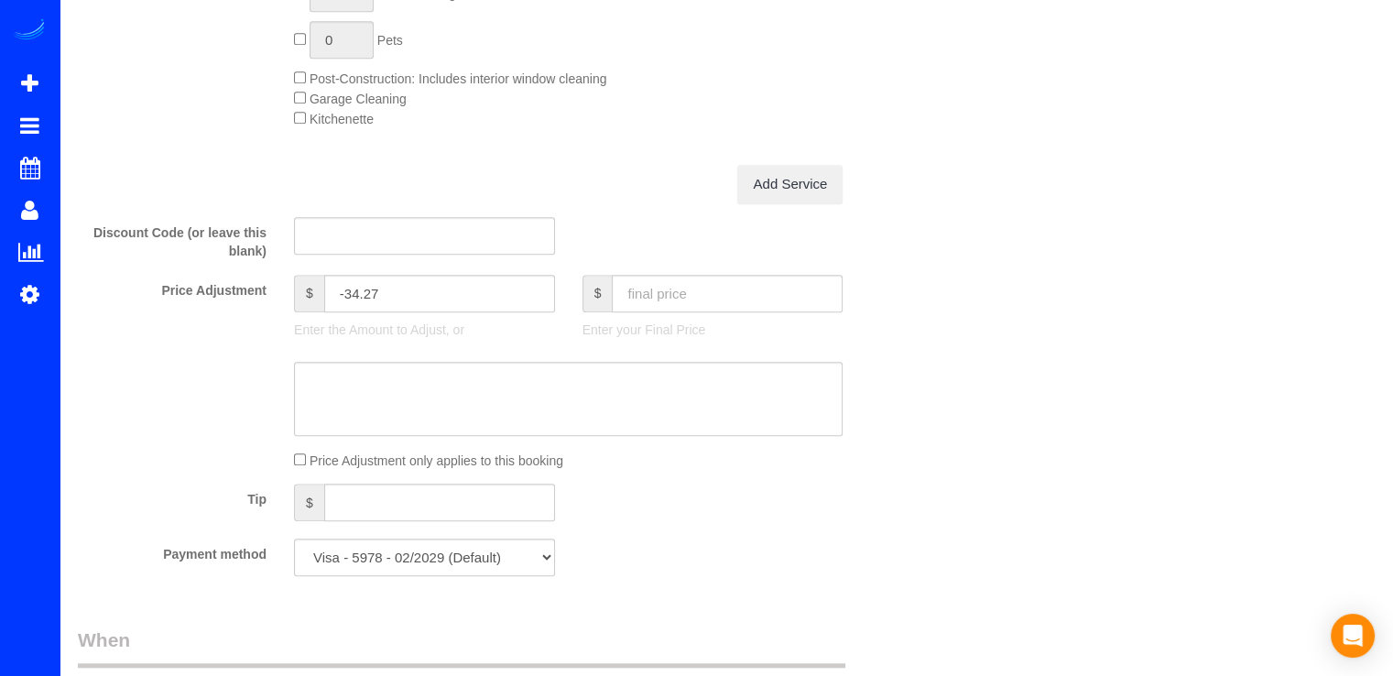
scroll to position [1465, 0]
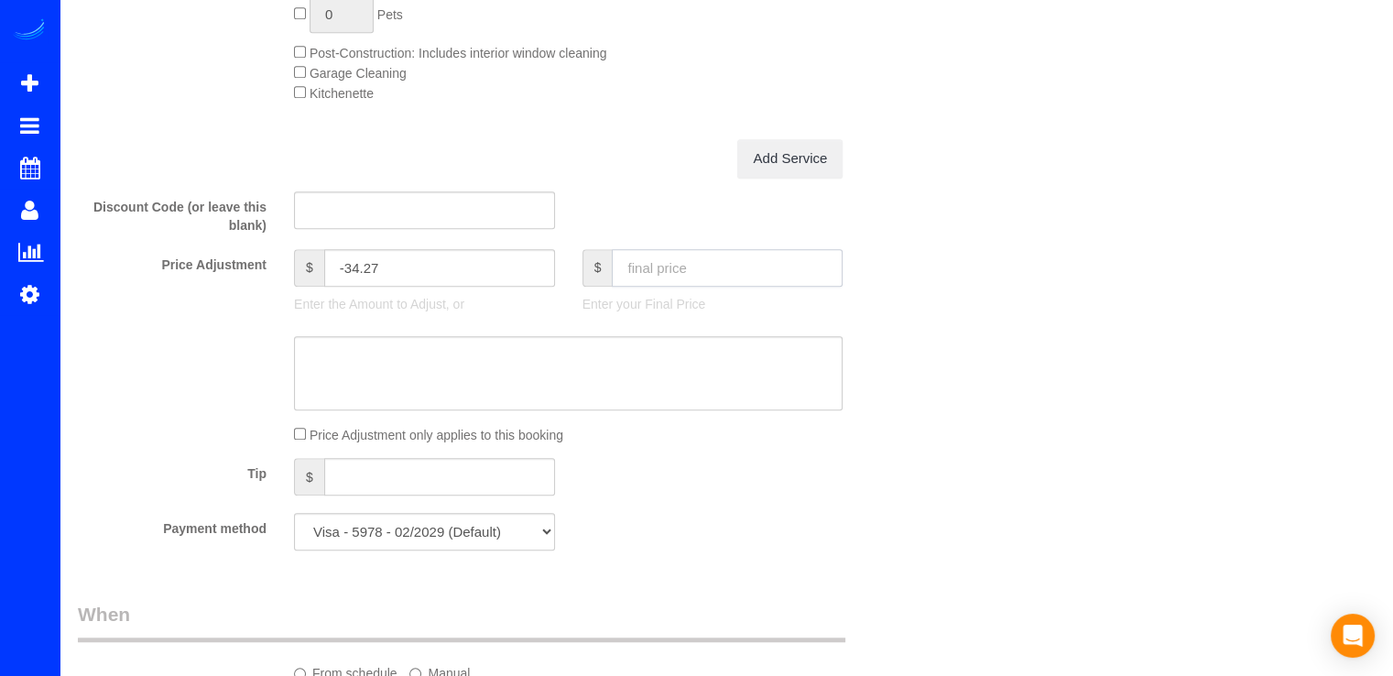
click at [665, 287] on input "text" at bounding box center [727, 268] width 231 height 38
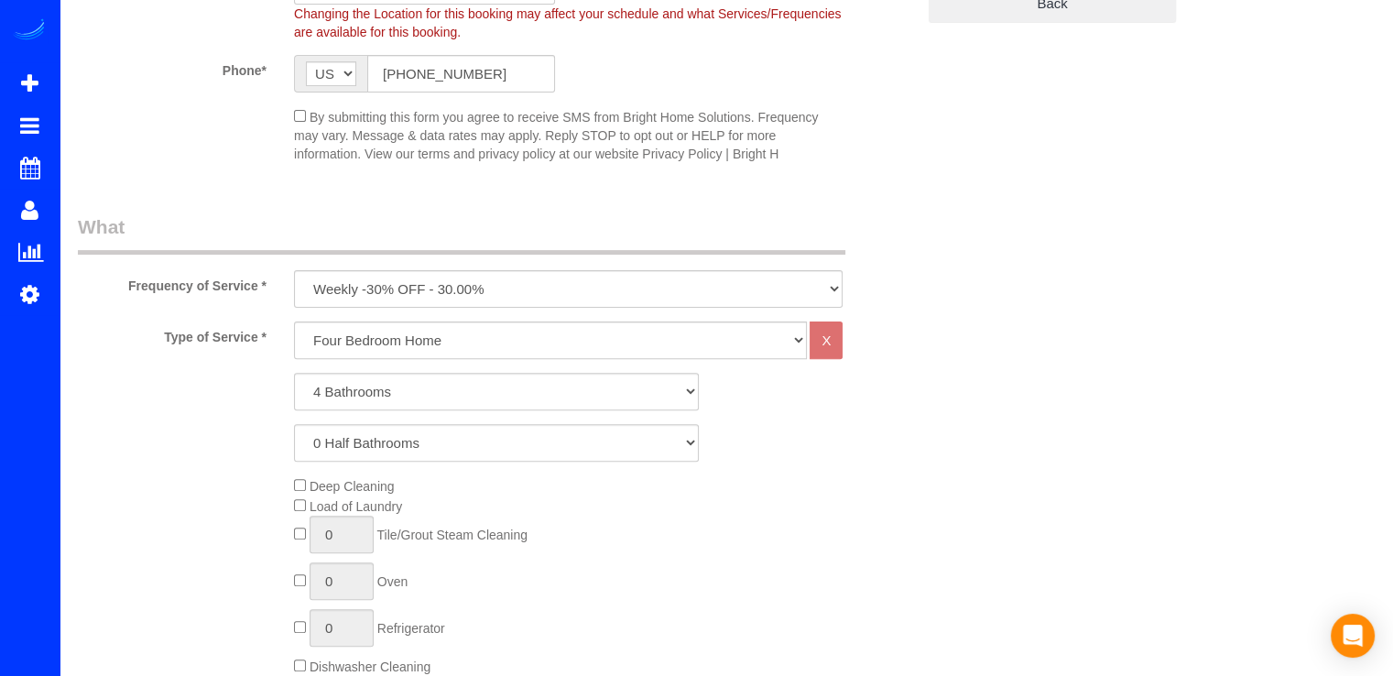
scroll to position [549, 0]
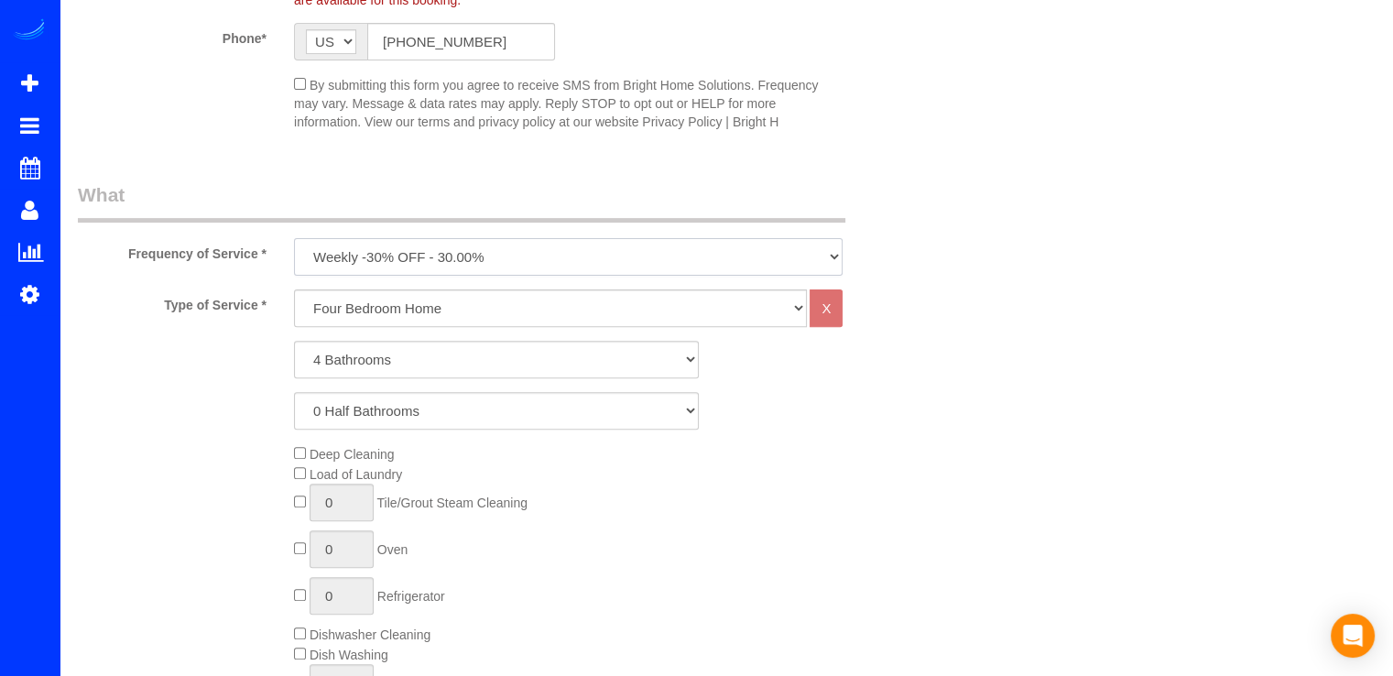
click at [389, 268] on select "Every Three Months triweekly -15% off - 15.00% Biweekly -20% off - 20.00% Month…" at bounding box center [568, 257] width 548 height 38
click at [294, 238] on select "Every Three Months triweekly -15% off - 15.00% Biweekly -20% off - 20.00% Month…" at bounding box center [568, 257] width 548 height 38
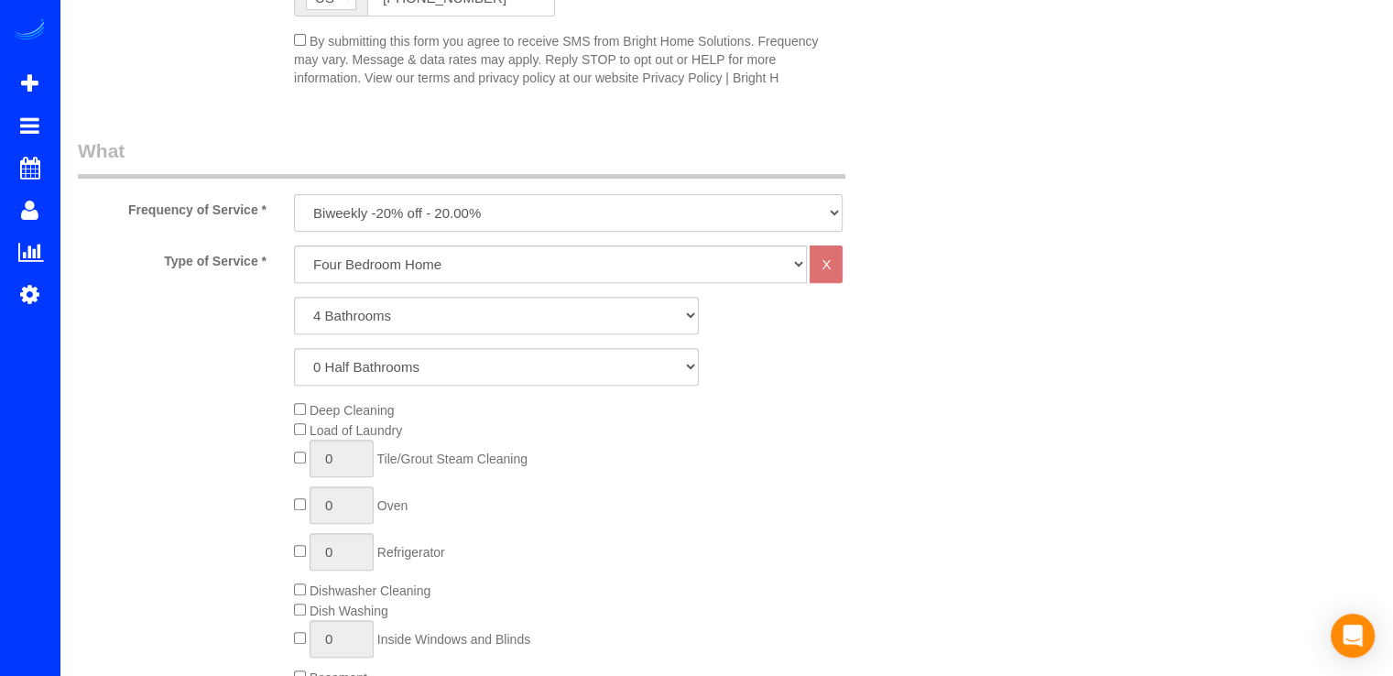
scroll to position [458, 0]
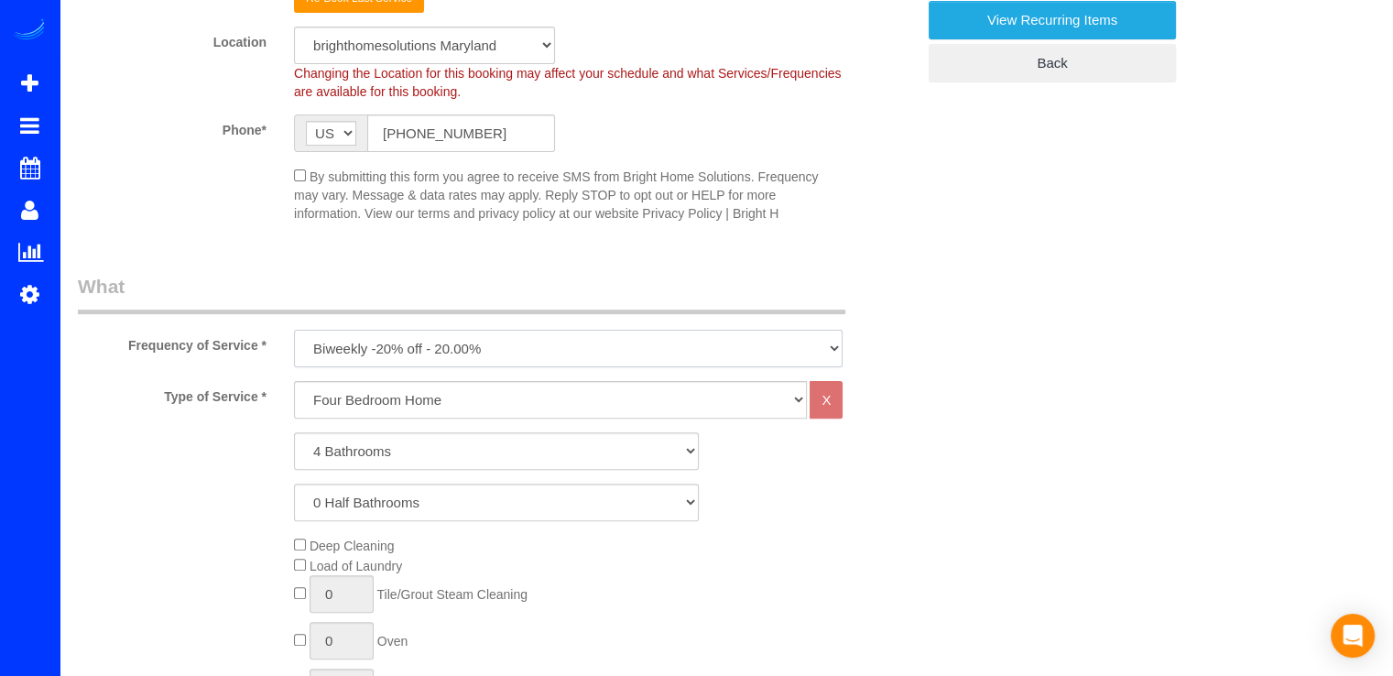
click at [460, 347] on select "Every Three Months triweekly -15% off - 15.00% Biweekly -20% off - 20.00% Month…" at bounding box center [568, 349] width 548 height 38
click at [294, 330] on select "Every Three Months triweekly -15% off - 15.00% Biweekly -20% off - 20.00% Month…" at bounding box center [568, 349] width 548 height 38
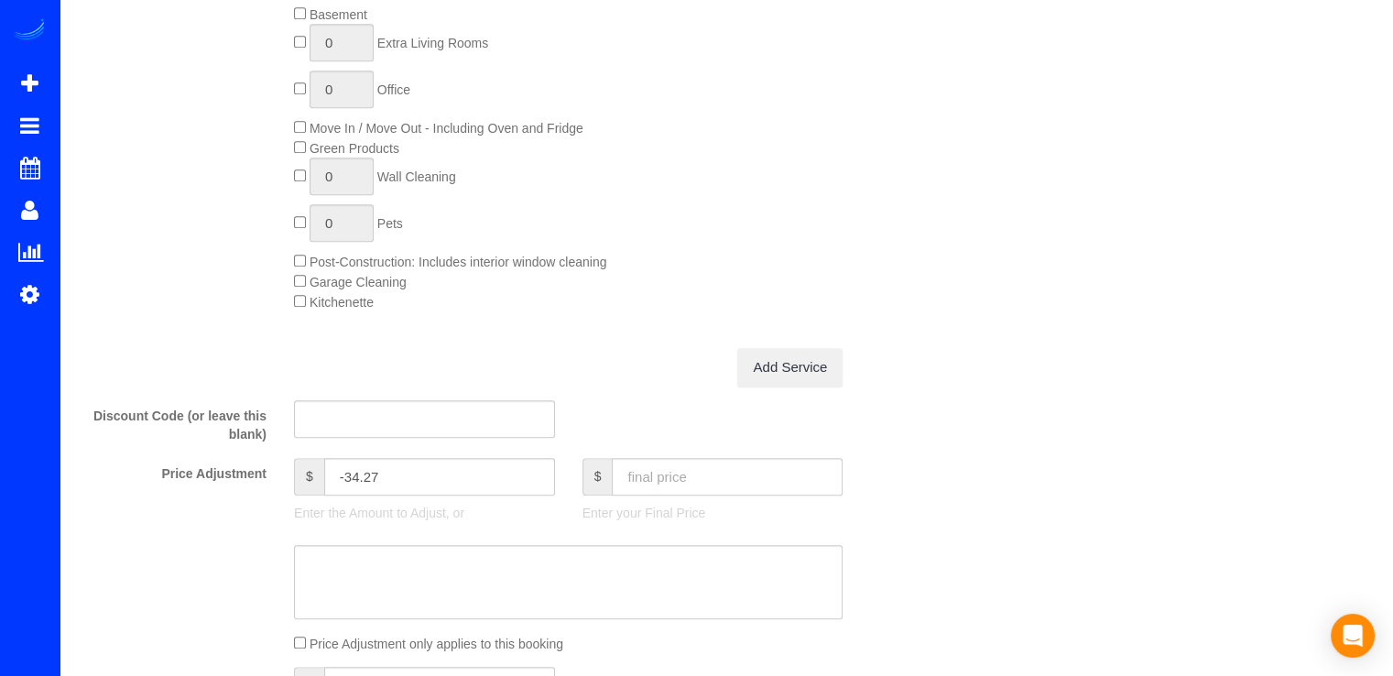
scroll to position [1373, 0]
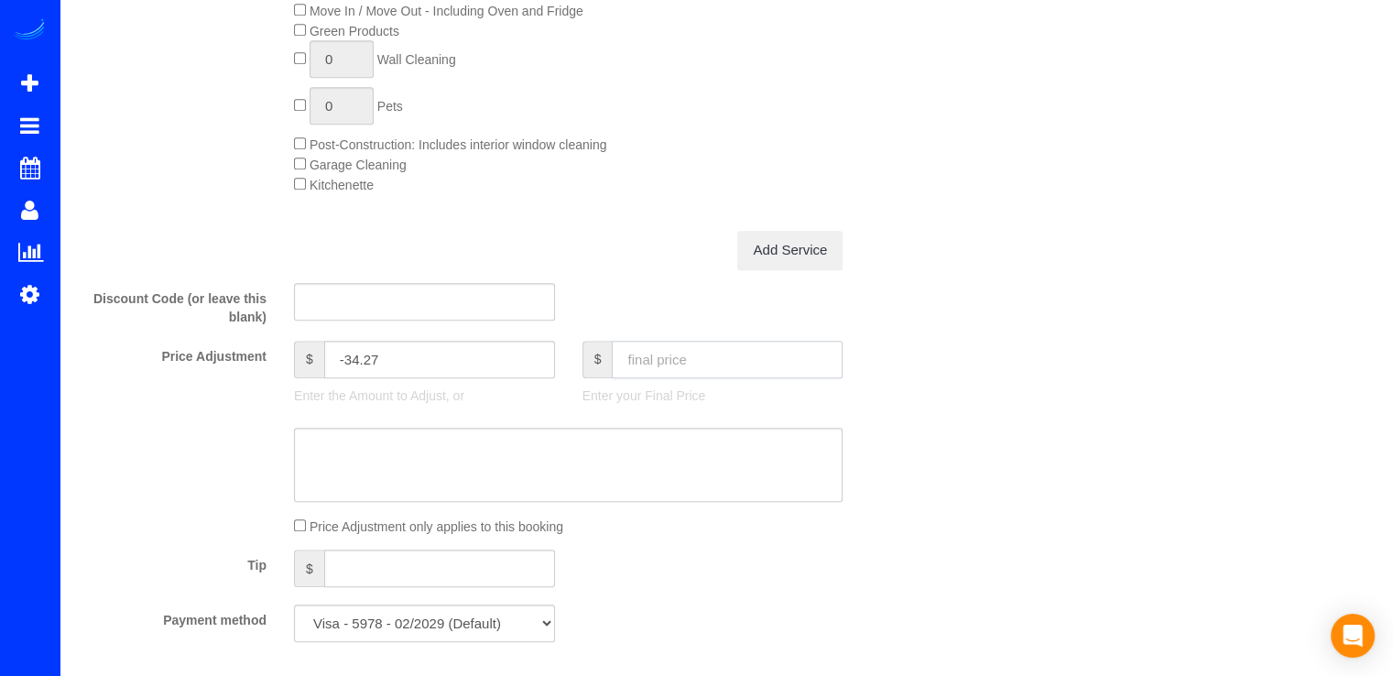
click at [692, 364] on input "text" at bounding box center [727, 360] width 231 height 38
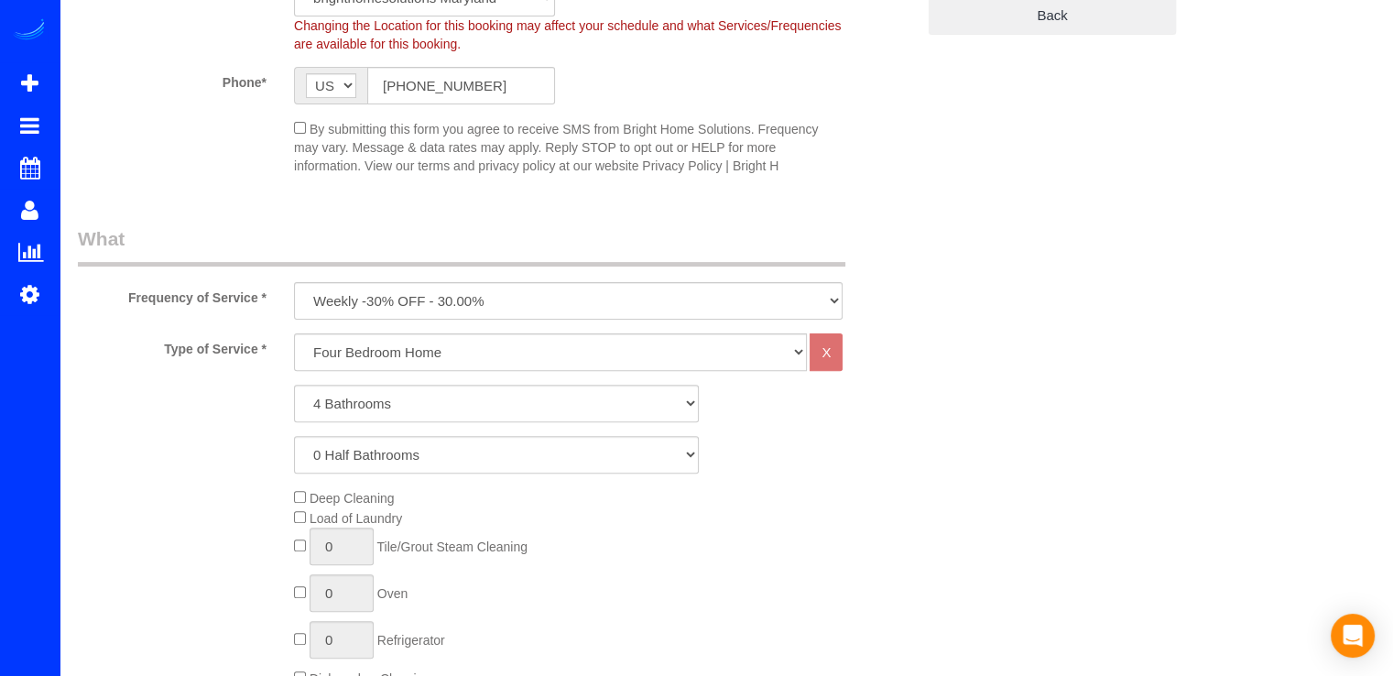
scroll to position [641, 0]
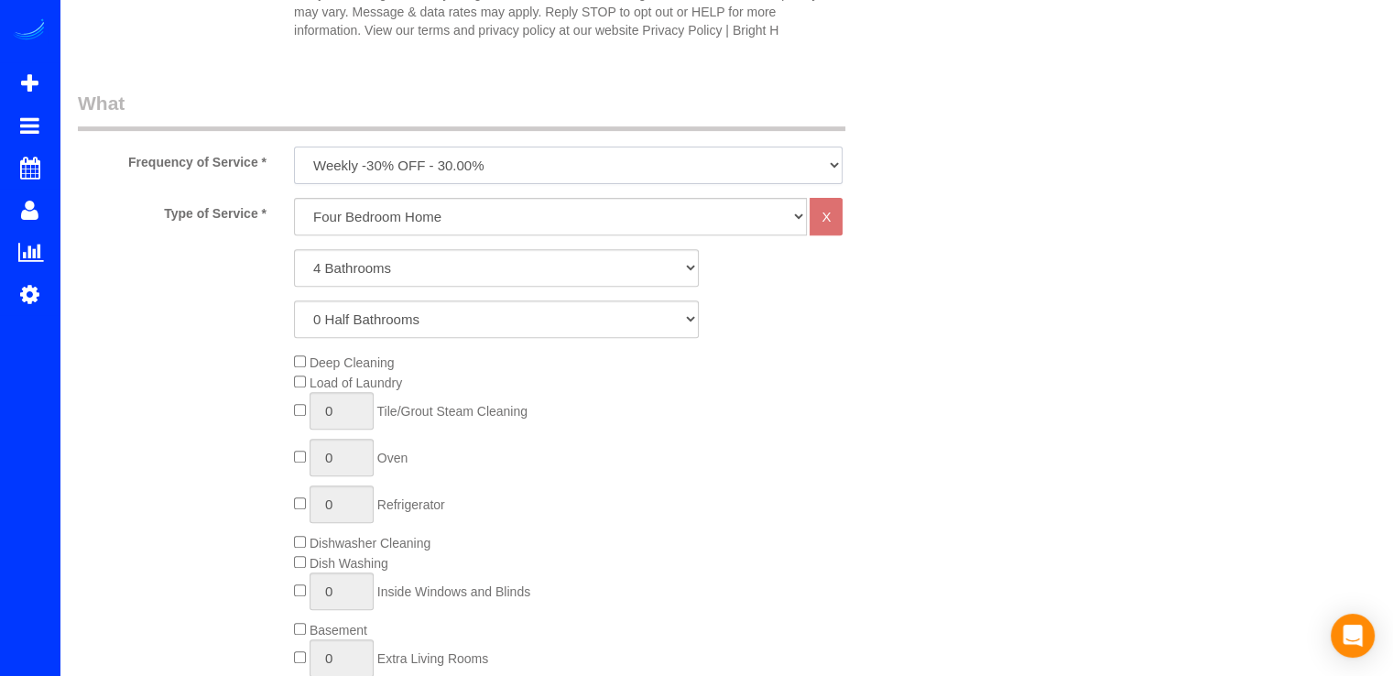
click at [381, 181] on select "Every Three Months triweekly -15% off - 15.00% Biweekly -20% off - 20.00% Month…" at bounding box center [568, 165] width 548 height 38
select select "object:1450"
click at [294, 146] on select "Every Three Months triweekly -15% off - 15.00% Biweekly -20% off - 20.00% Month…" at bounding box center [568, 165] width 548 height 38
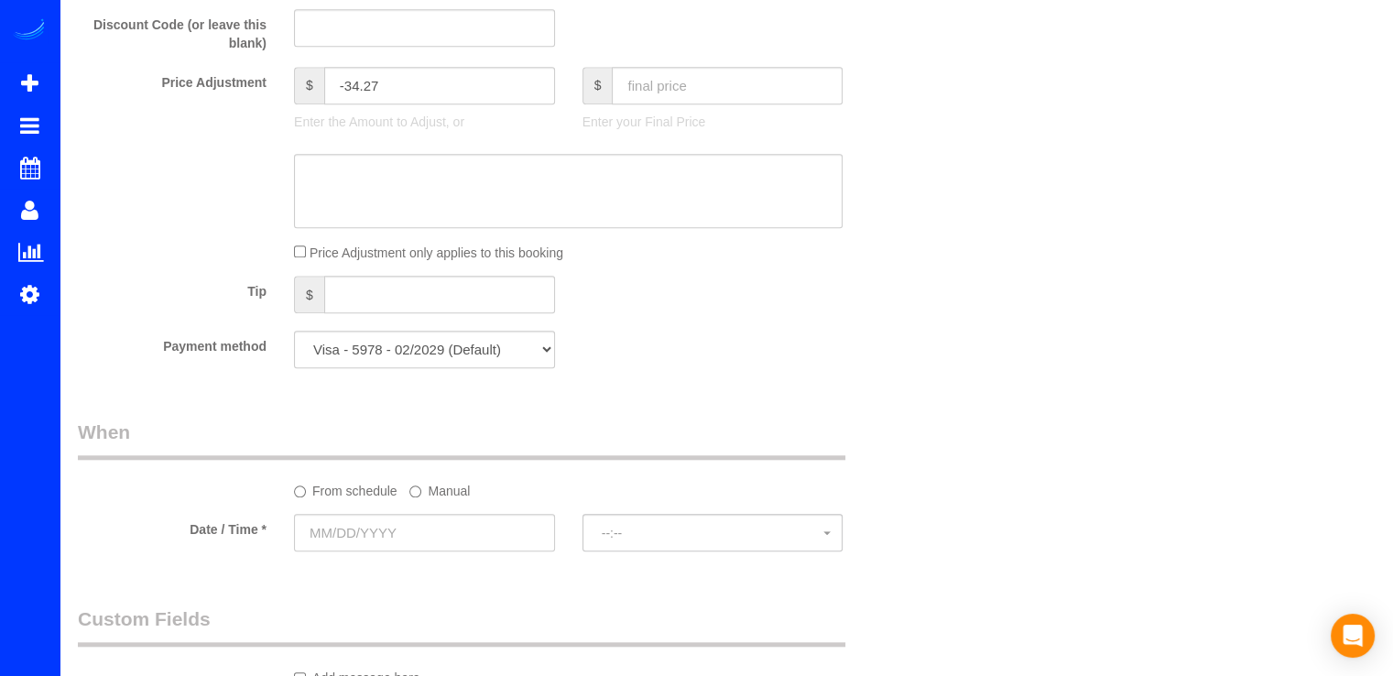
scroll to position [1465, 0]
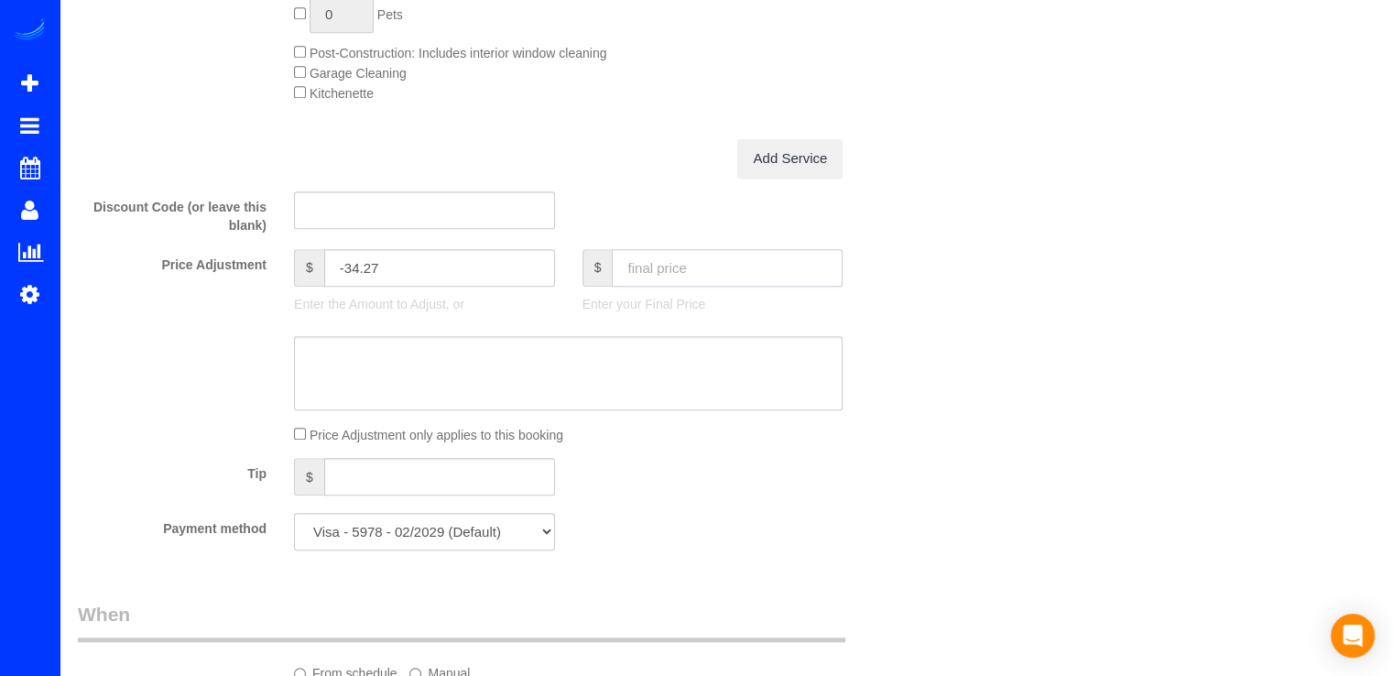
click at [661, 273] on input "text" at bounding box center [727, 268] width 231 height 38
type input "235.92"
type input "-150.07"
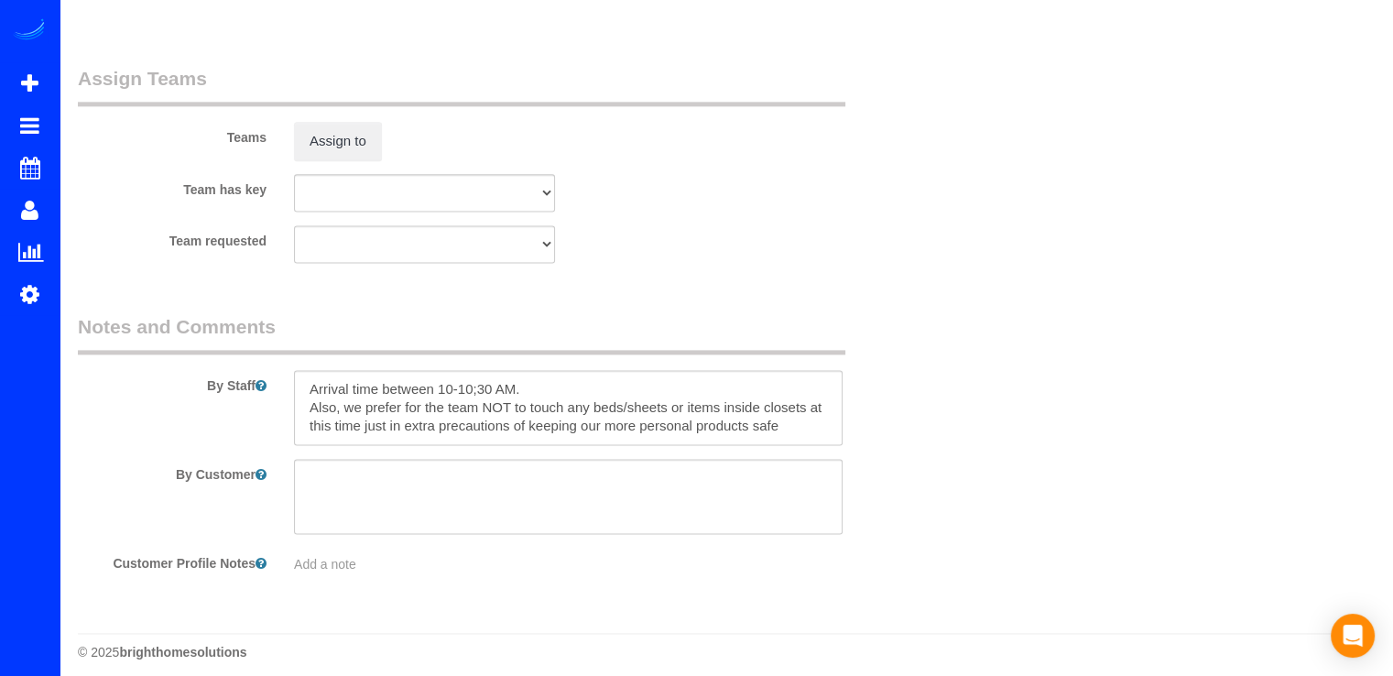
scroll to position [2454, 0]
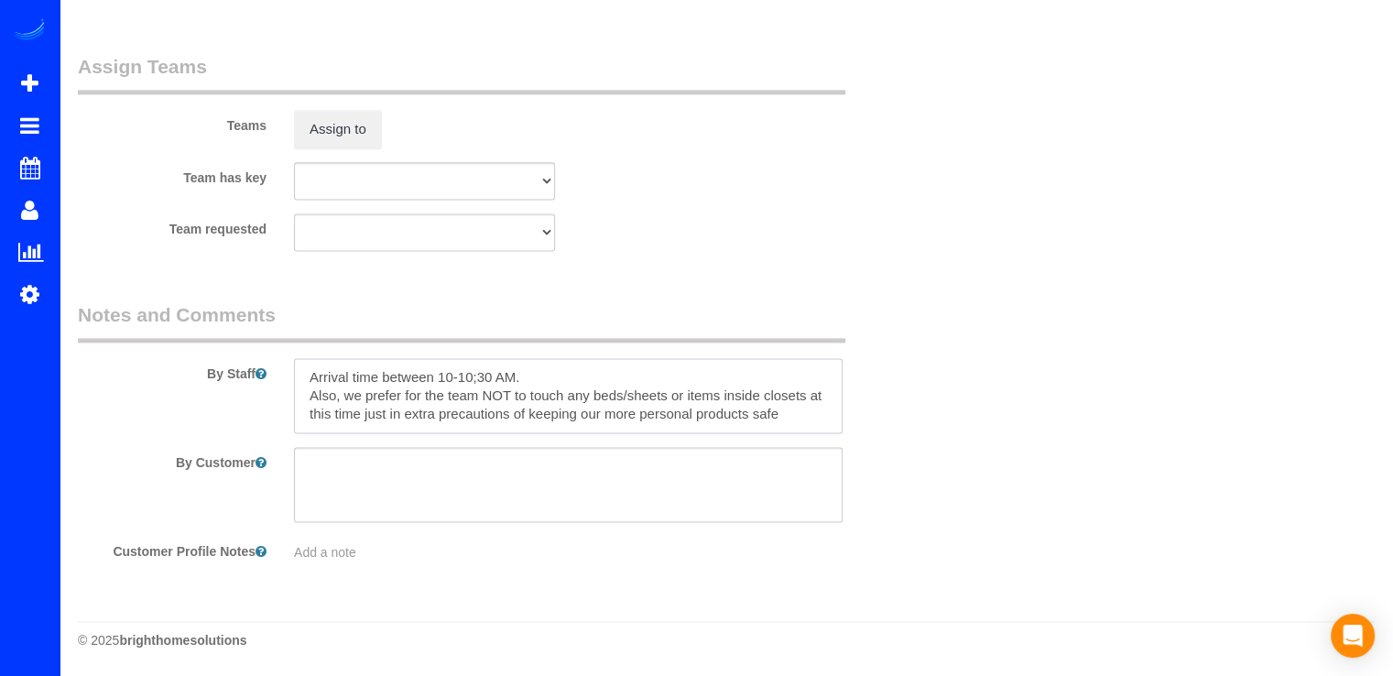
click at [300, 375] on textarea at bounding box center [568, 395] width 548 height 75
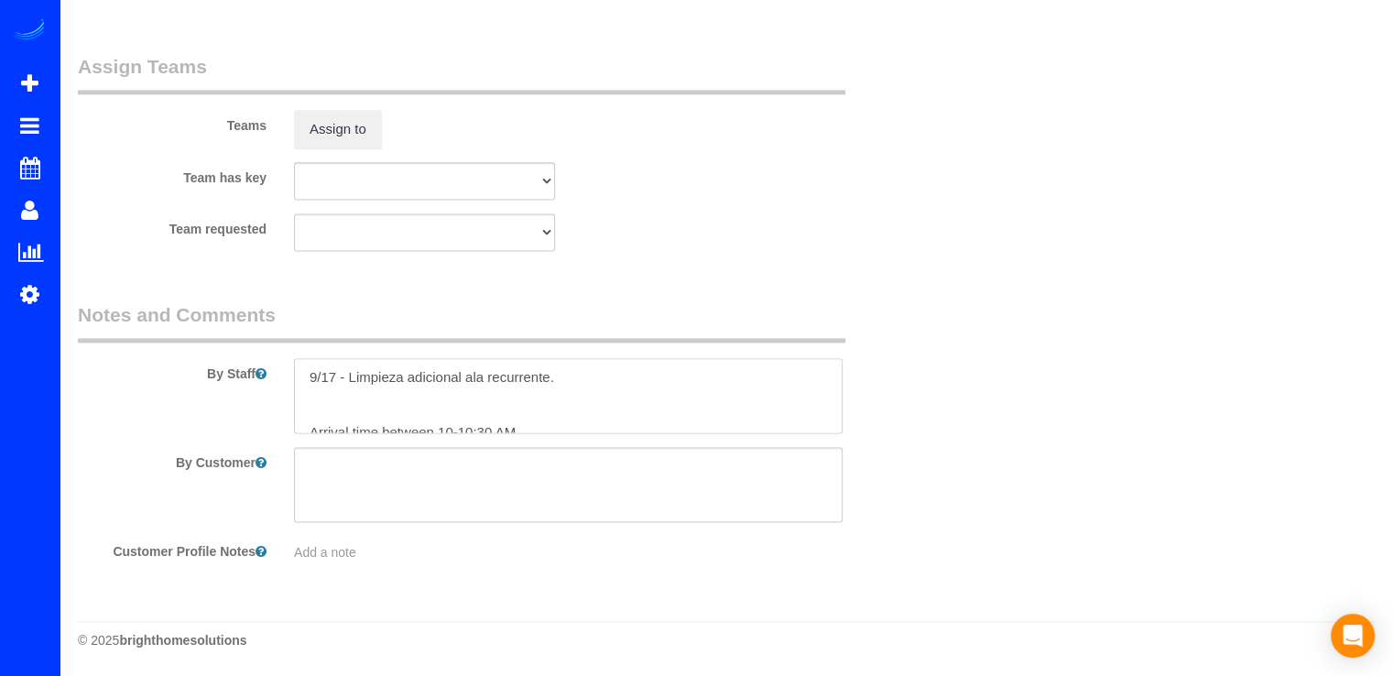
scroll to position [7, 0]
type textarea "9/17 - Limpieza adicional ala recurrente. Arrival time between 10-10;30 AM. Als…"
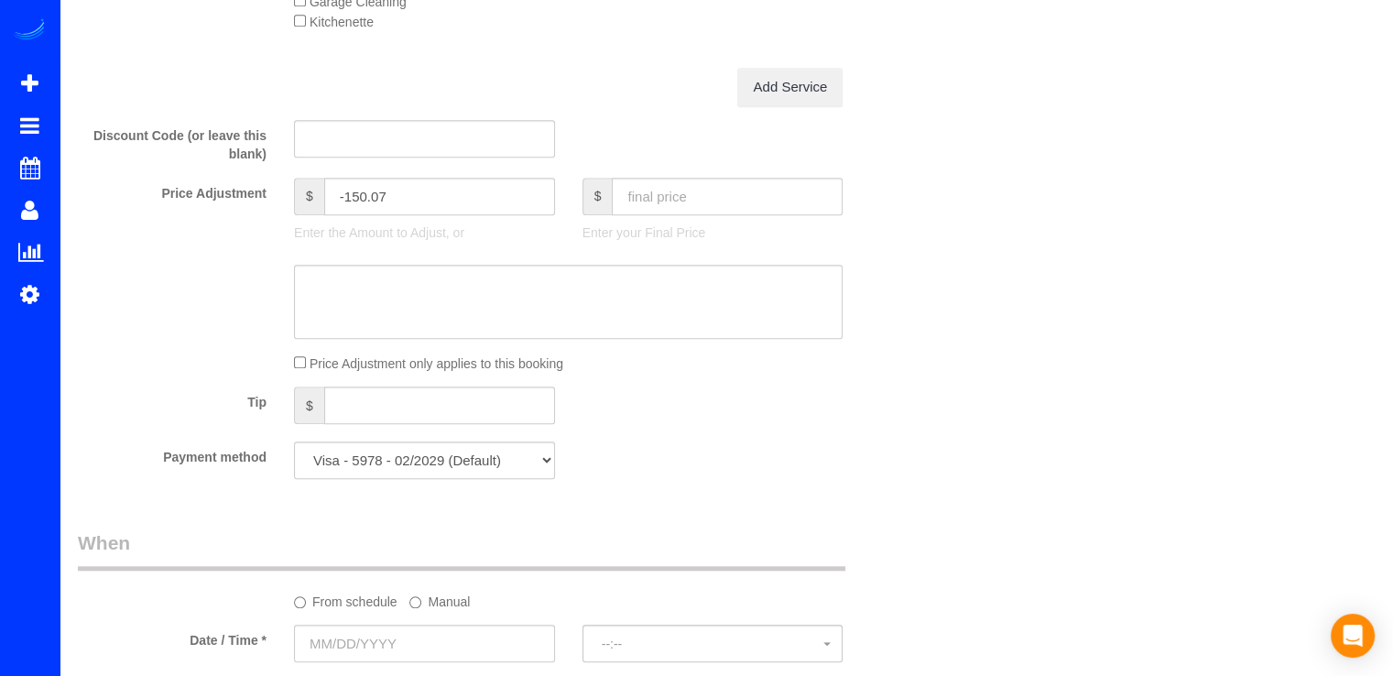
scroll to position [1630, 0]
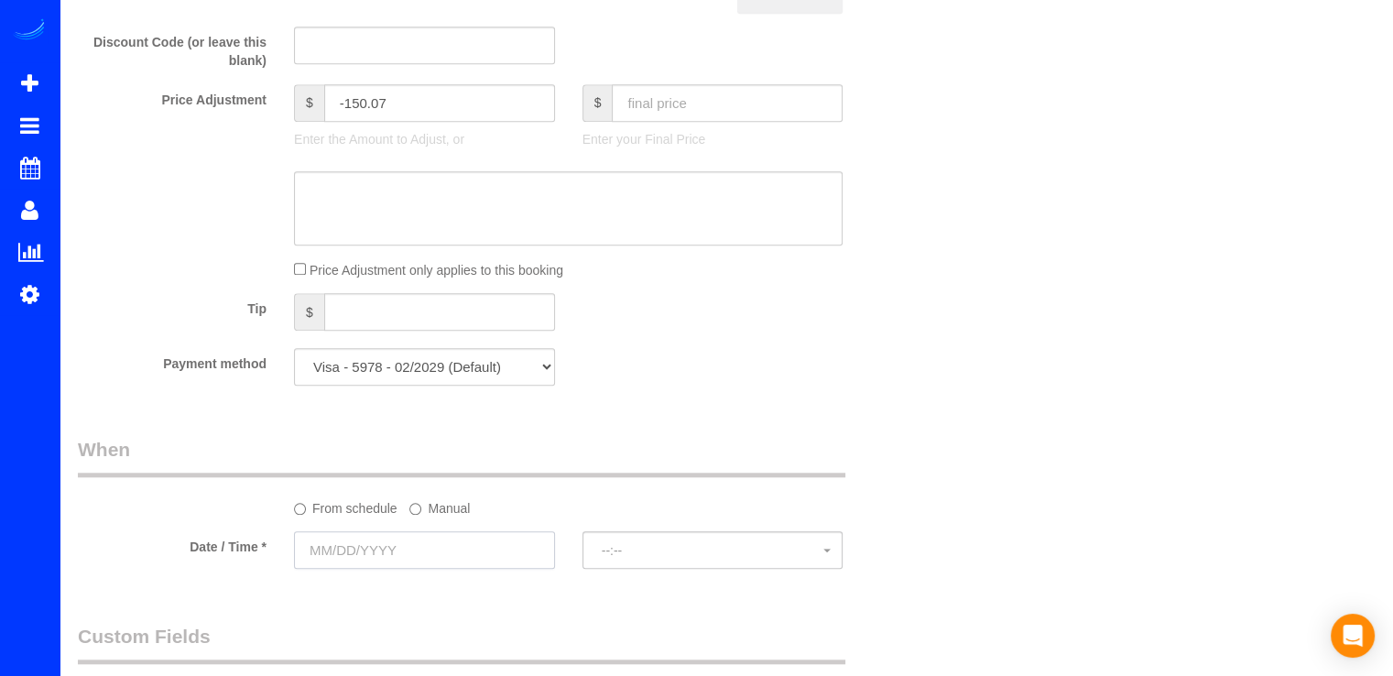
click at [452, 569] on input "text" at bounding box center [424, 550] width 261 height 38
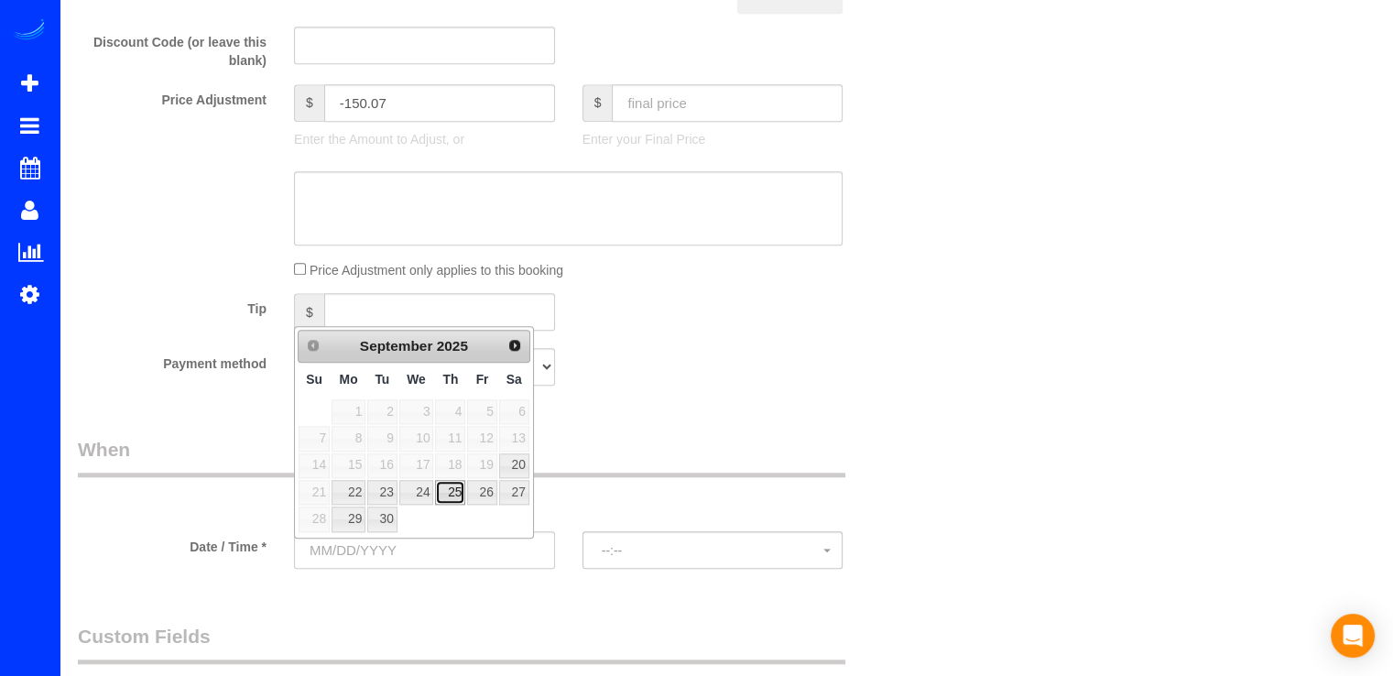
click at [450, 490] on link "25" at bounding box center [450, 492] width 30 height 25
type input "09/25/2025"
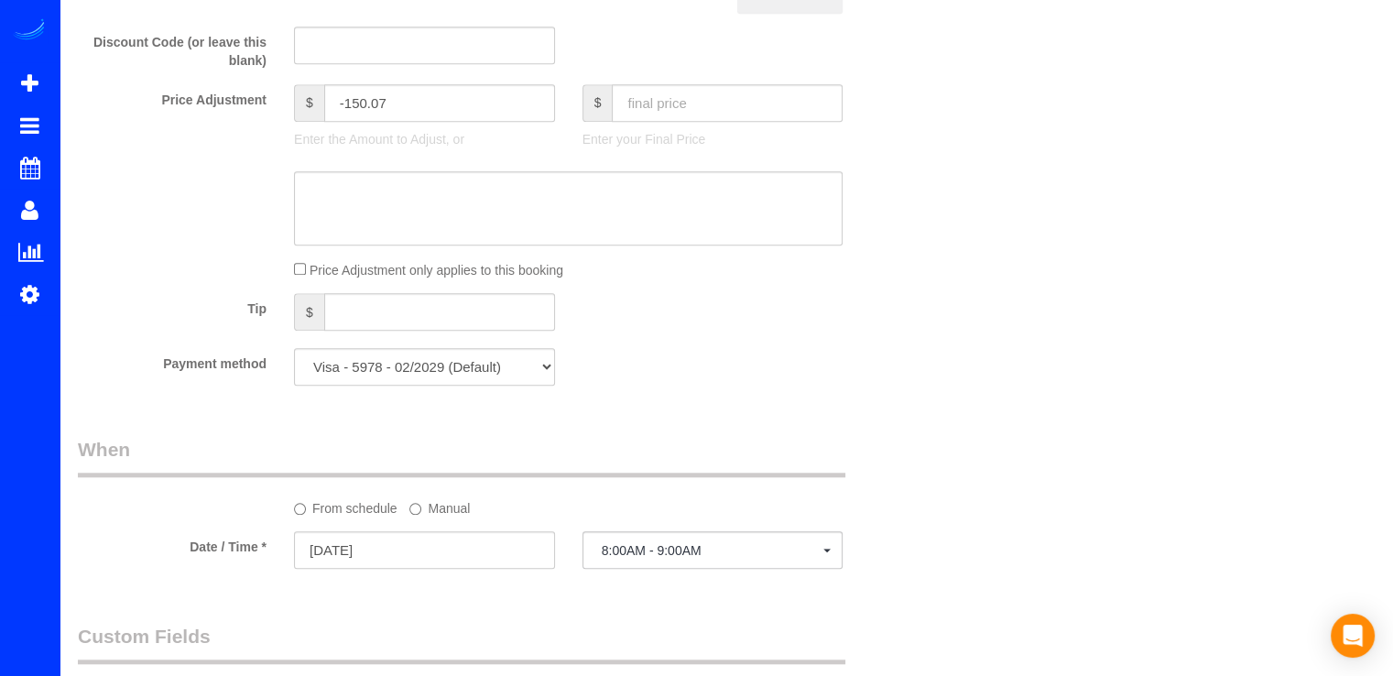
select select "spot17"
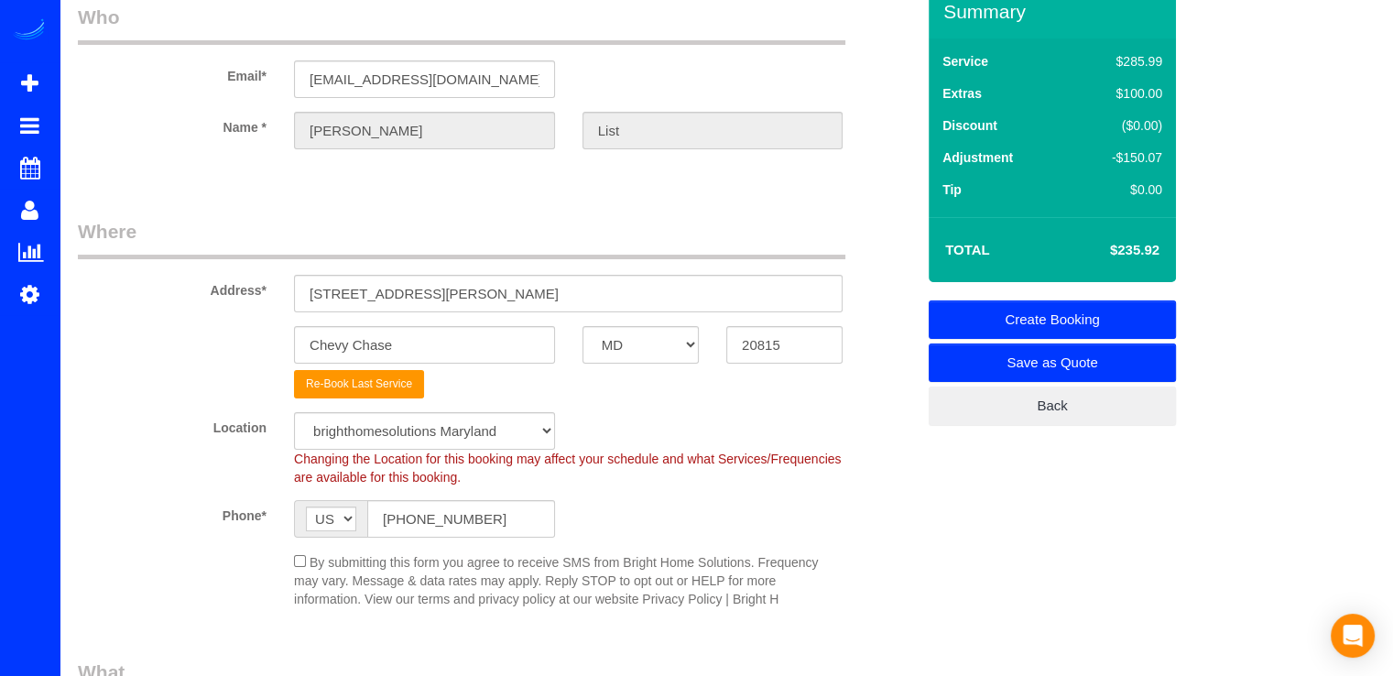
scroll to position [0, 0]
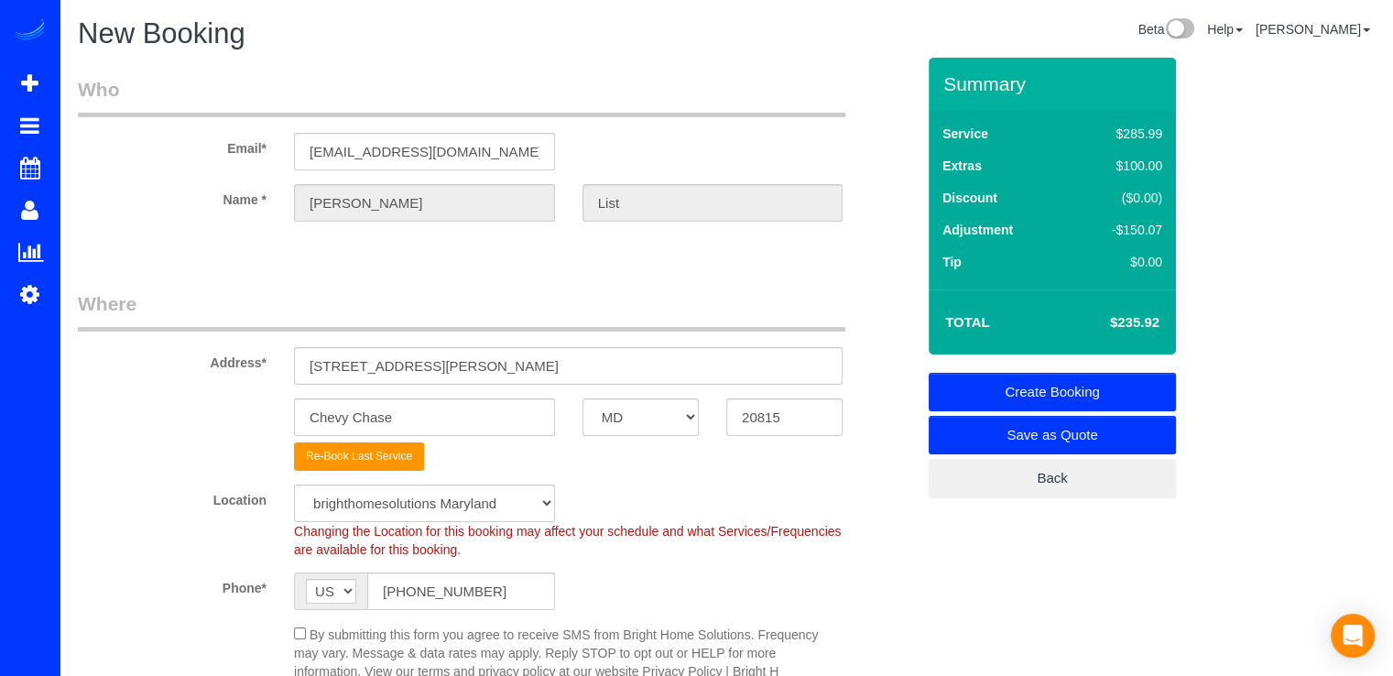
click at [1094, 374] on link "Create Booking" at bounding box center [1051, 392] width 247 height 38
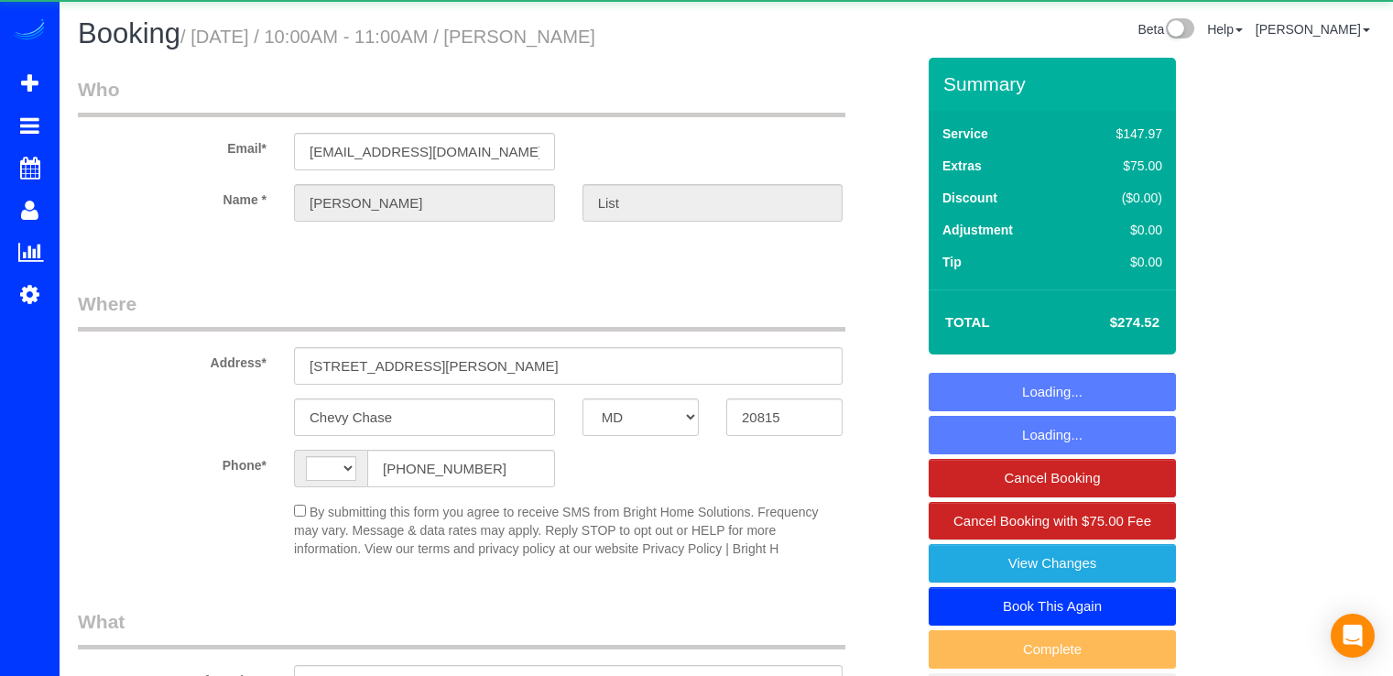
select select "MD"
select select "string:US"
select select "object:781"
select select "string:fspay-a0ddf896-fd61-4d9d-ac5e-6c828792c829"
select select "spot1"
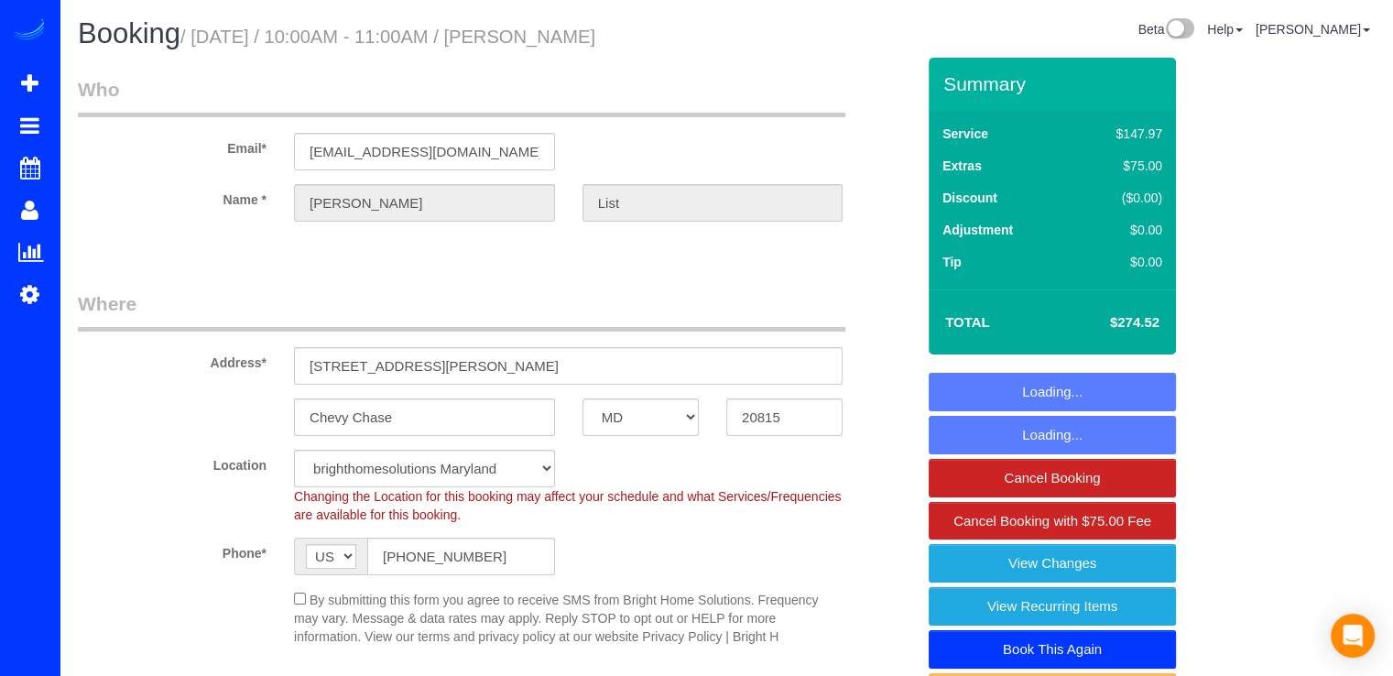
select select "4"
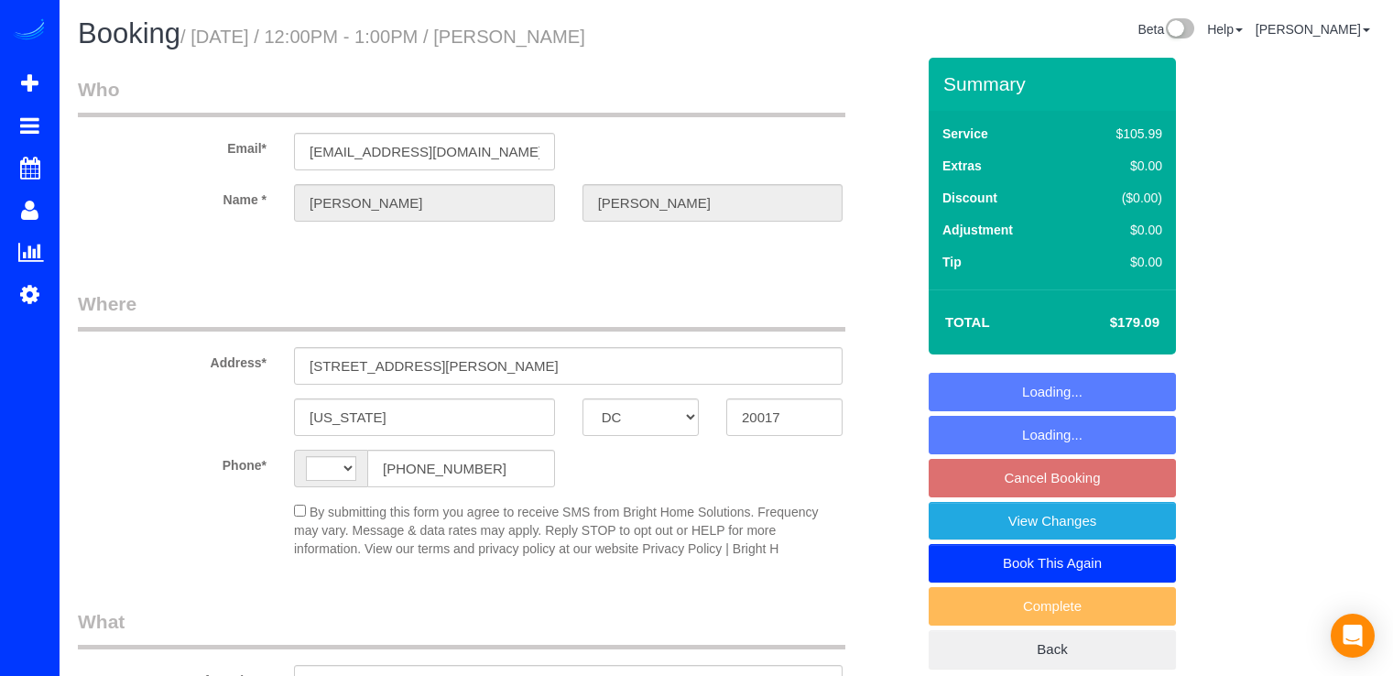
select select "DC"
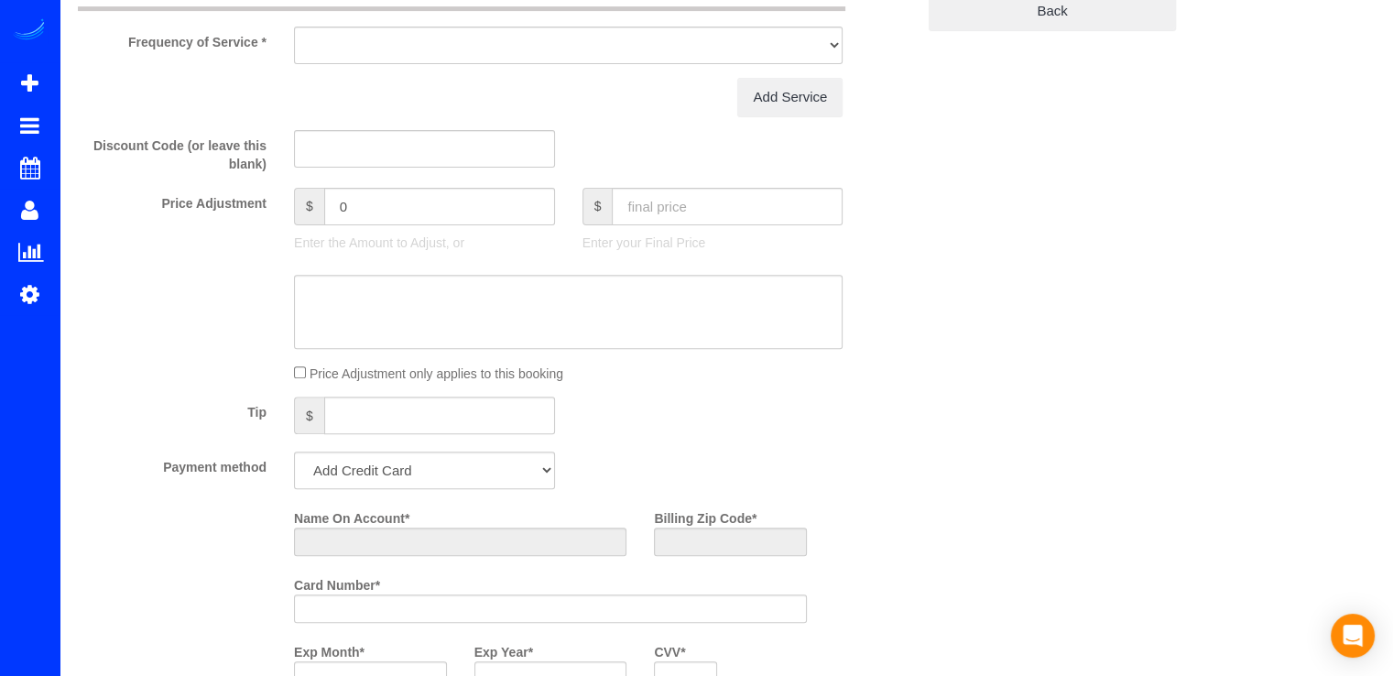
select select "string:US"
select select "object:780"
select select "string:fspay-ebd8dcc9-d046-410e-bfc3-353462f3a662"
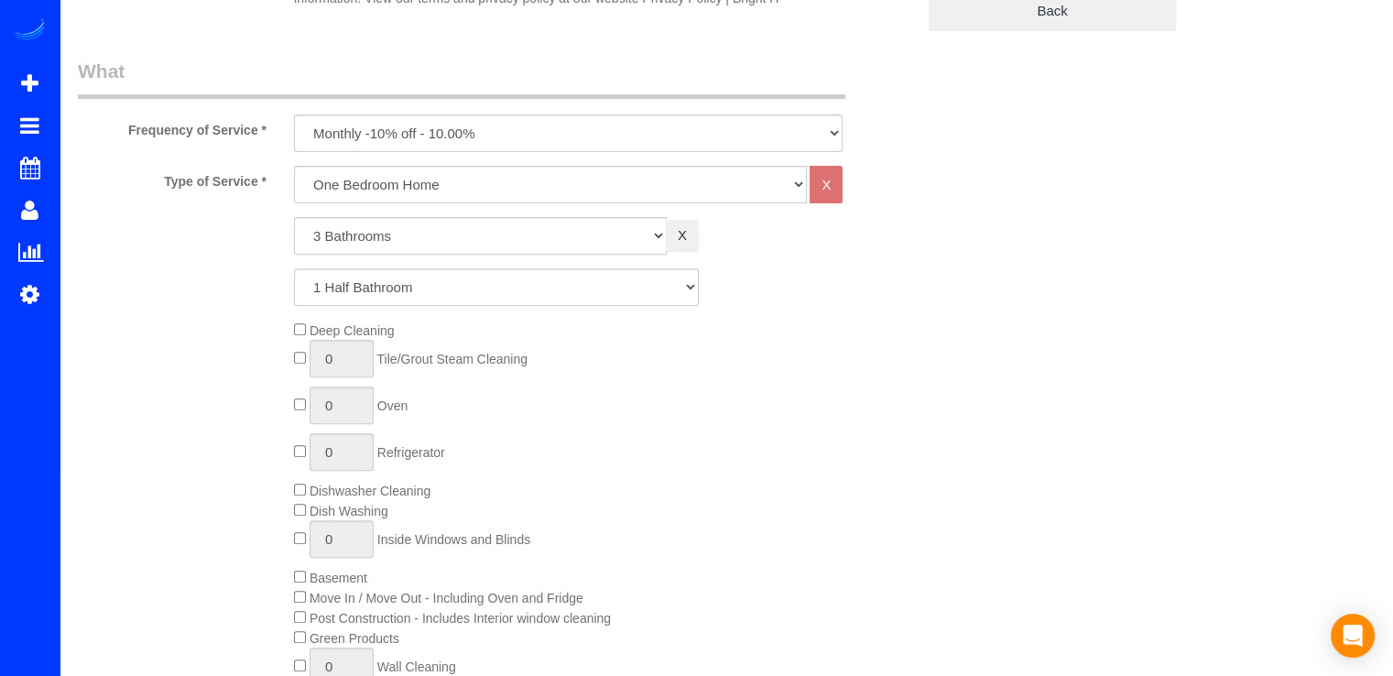
select select "spot3"
select select "3"
select select "1"
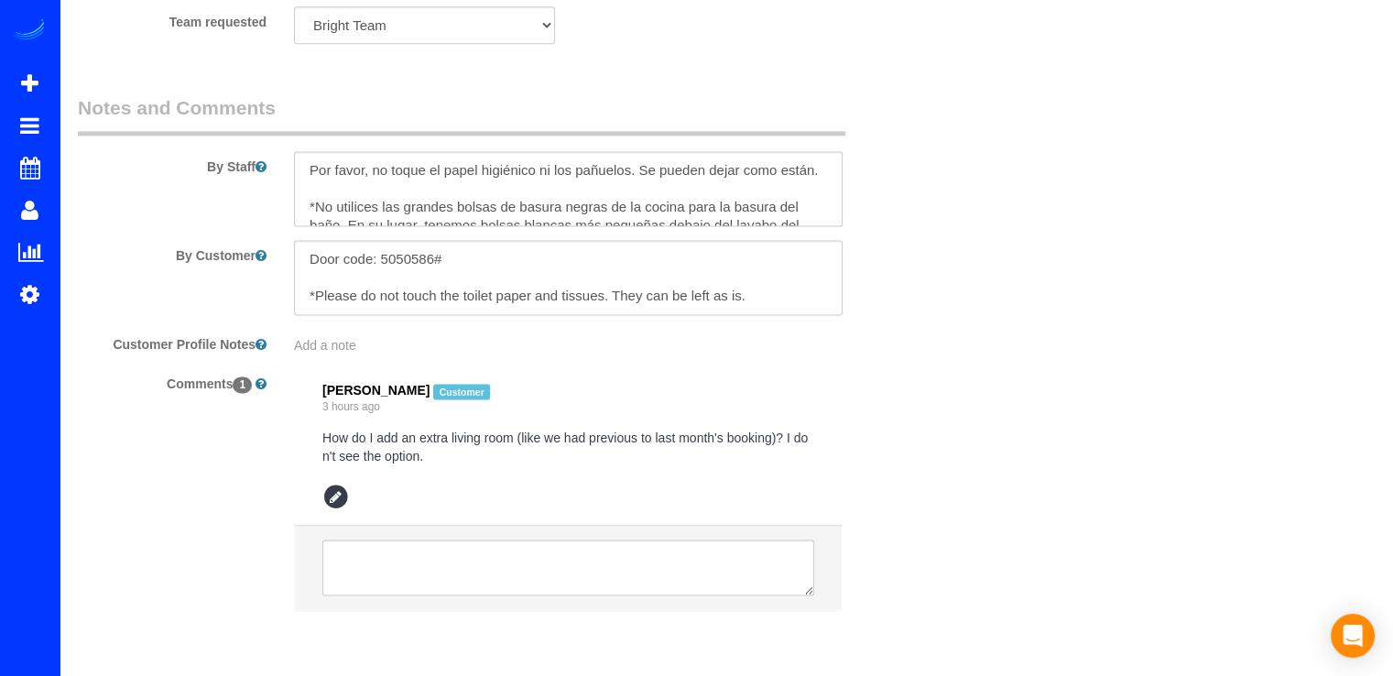
scroll to position [2564, 0]
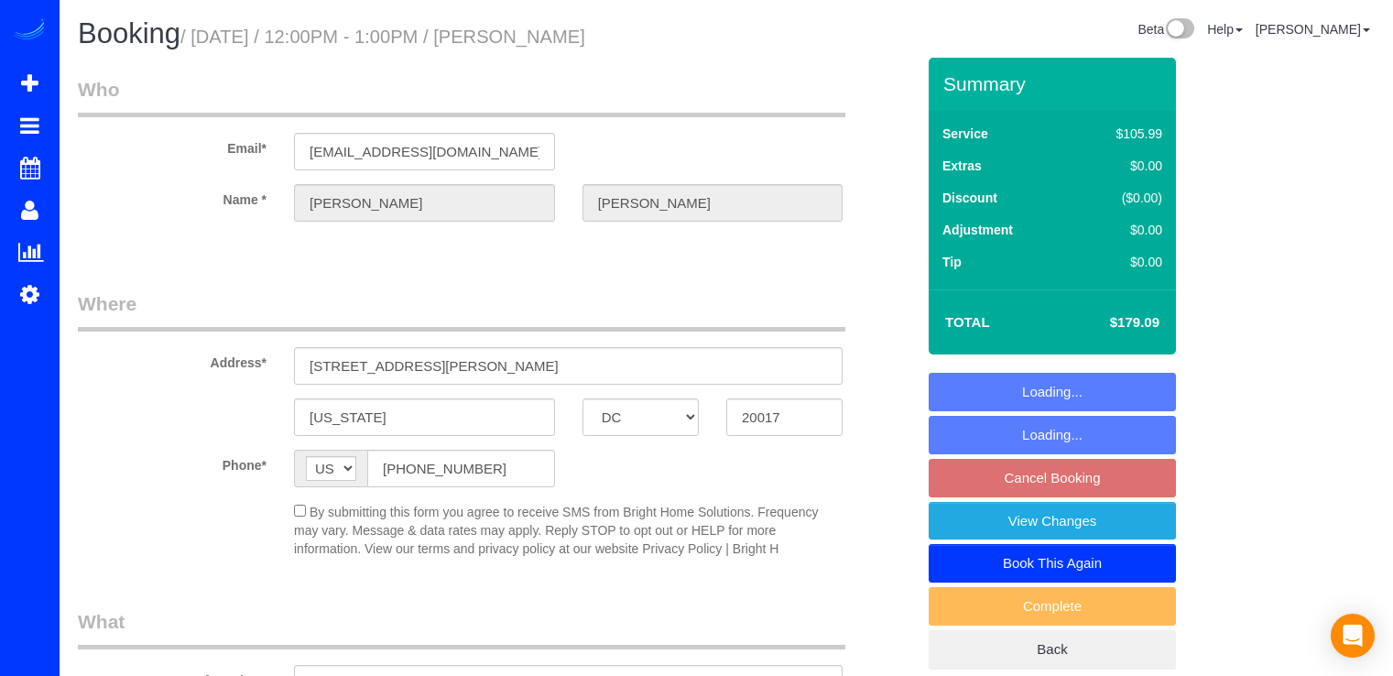
select select "DC"
select select "spot3"
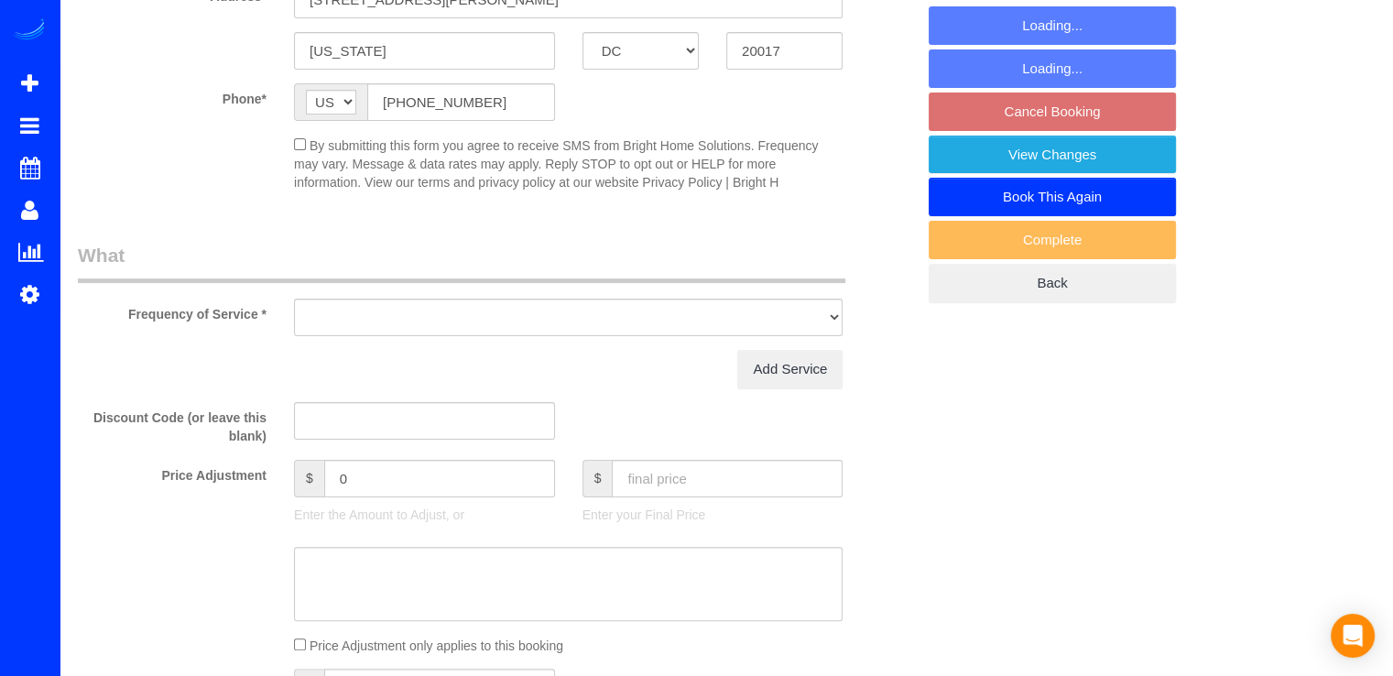
select select "string:fspay-ebd8dcc9-d046-410e-bfc3-353462f3a662"
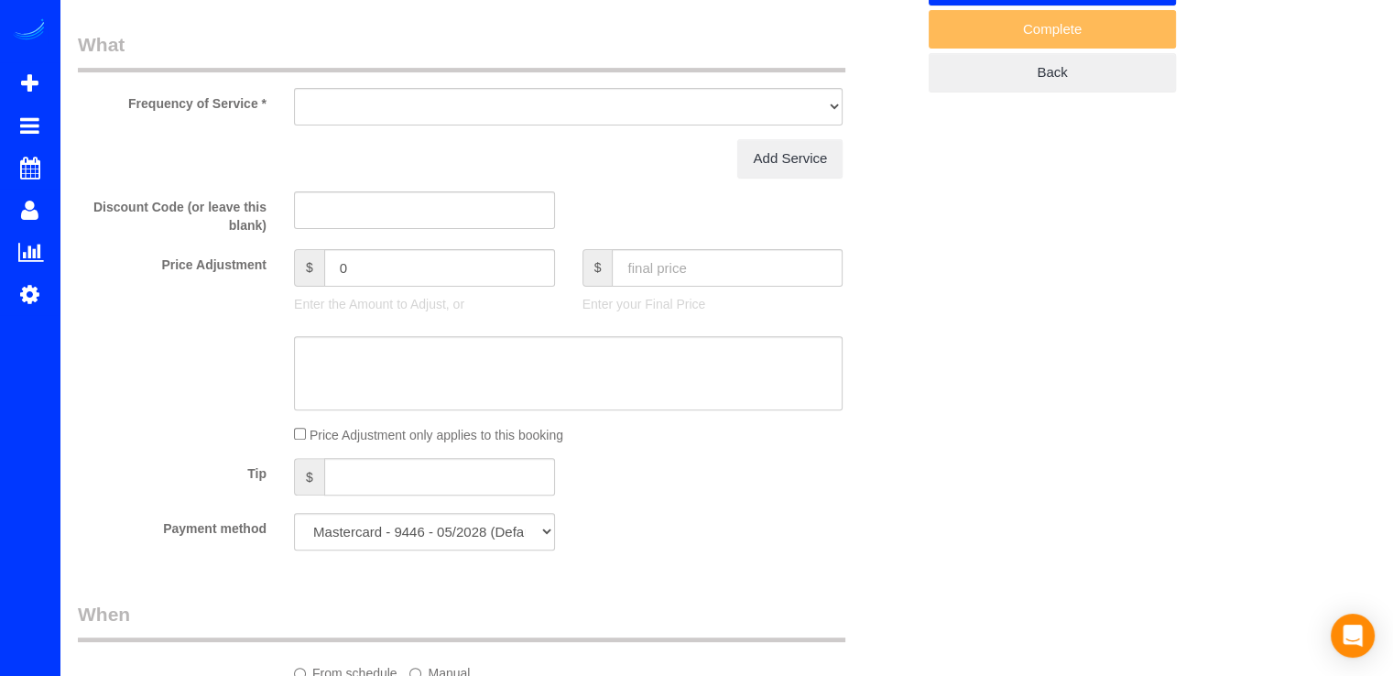
select select "3"
select select "1"
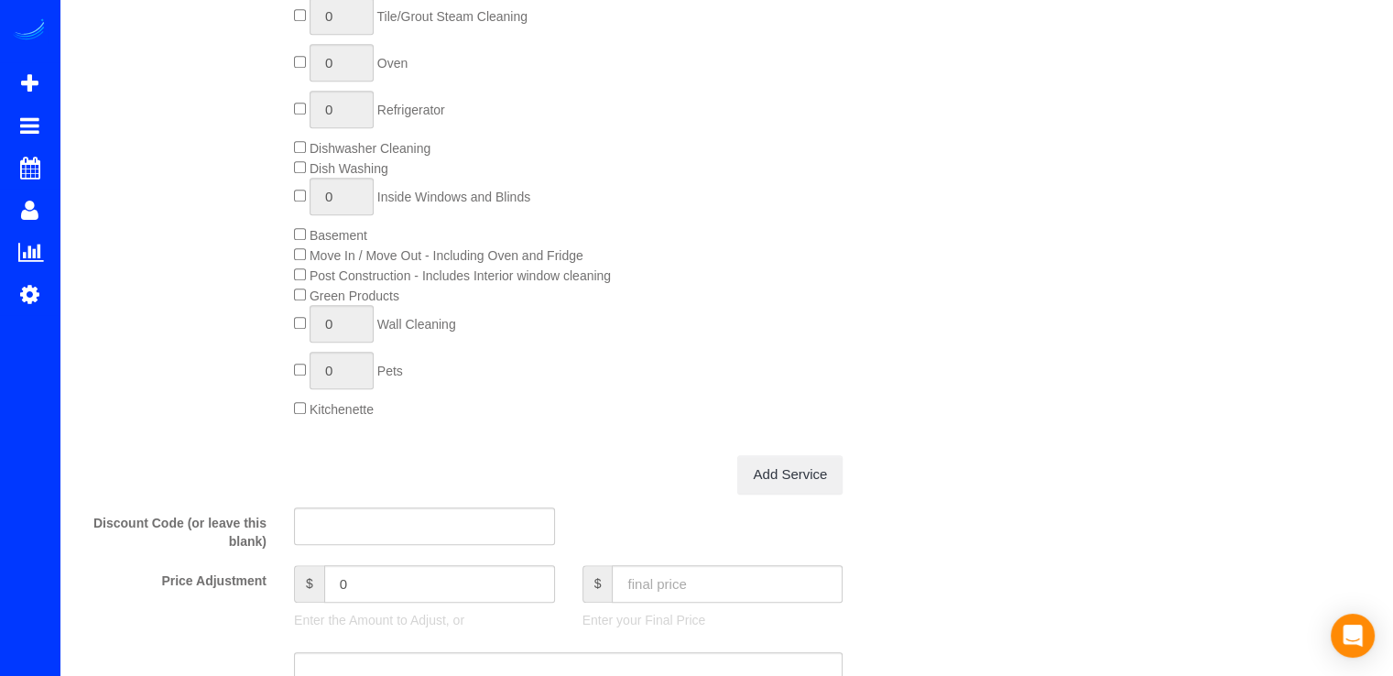
select select
select select "object:780"
select select "spot20"
select select "object:834"
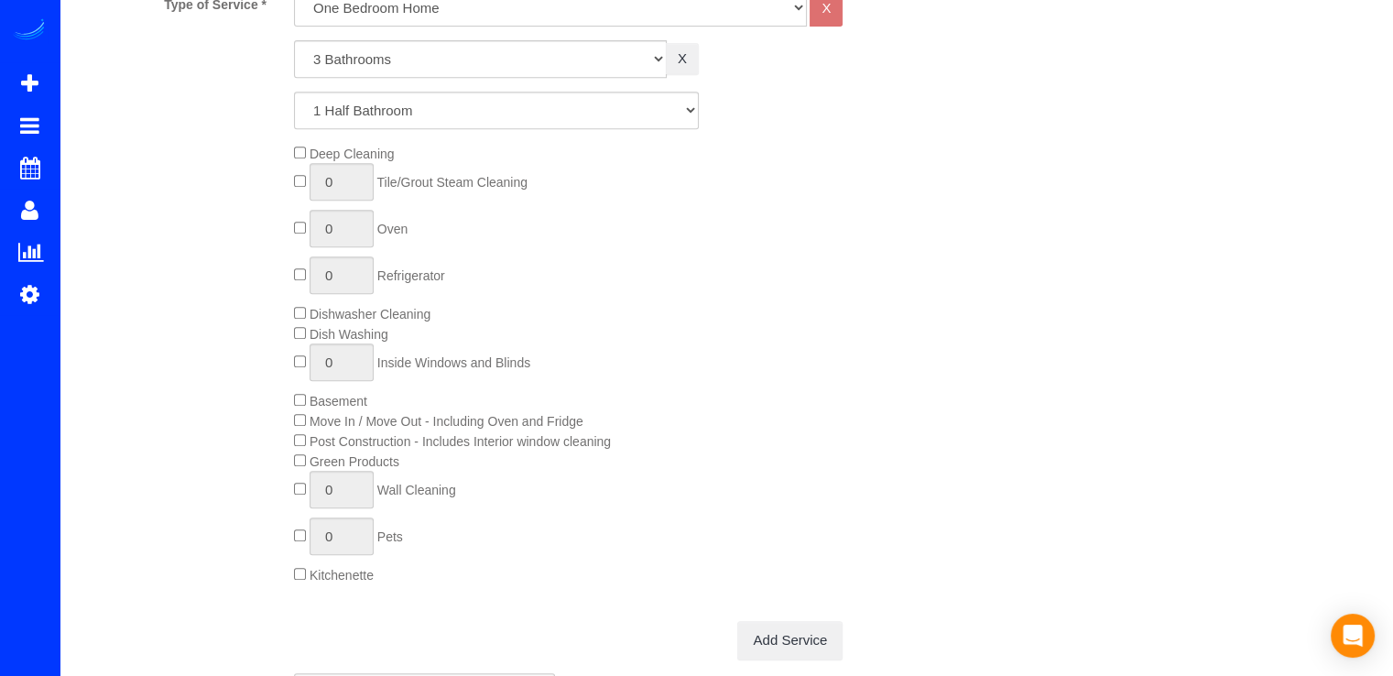
select select "3"
select select "1"
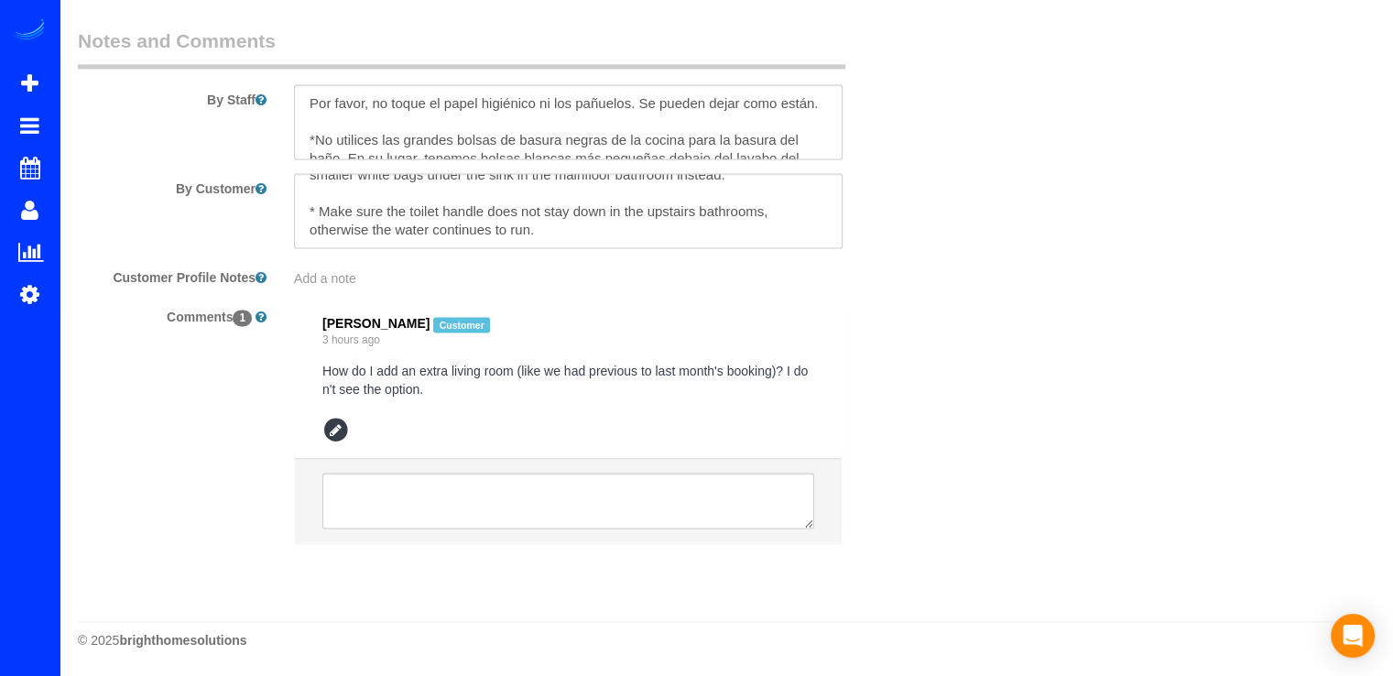
scroll to position [2589, 0]
click at [373, 484] on textarea at bounding box center [568, 500] width 492 height 57
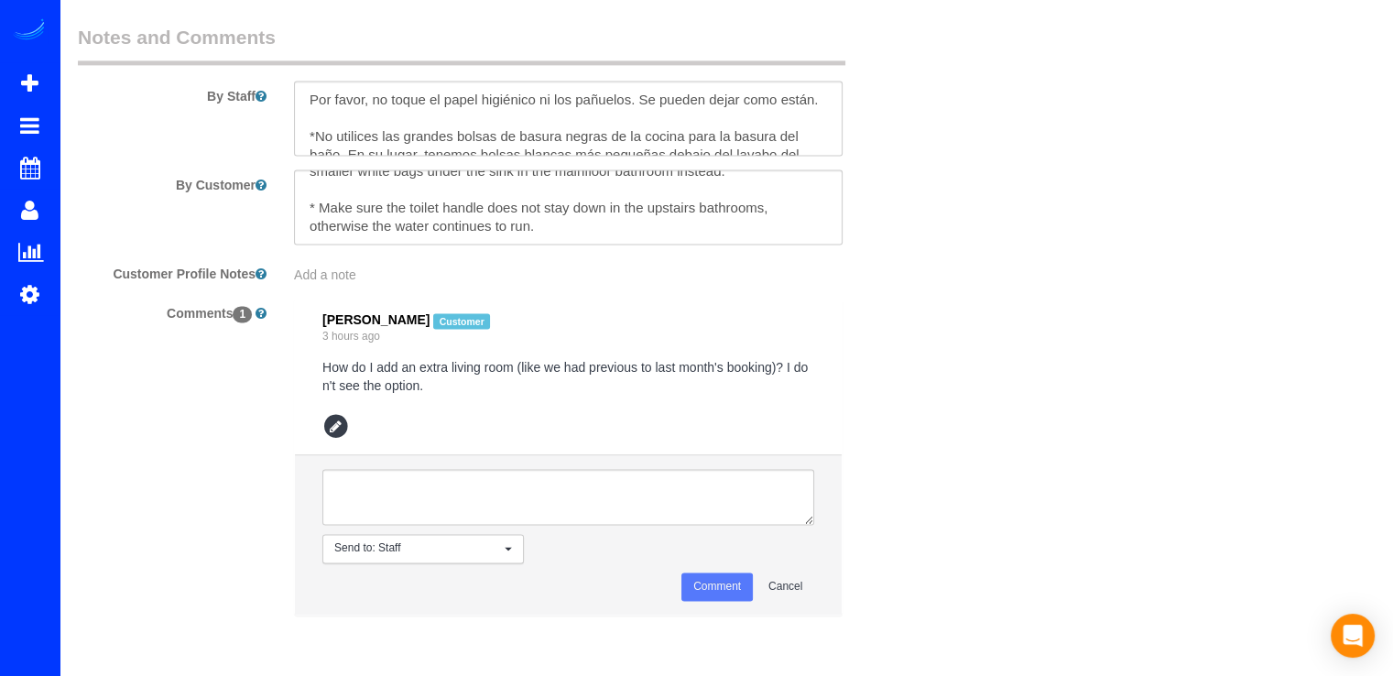
click at [361, 555] on span "Send to: Staff" at bounding box center [417, 548] width 166 height 16
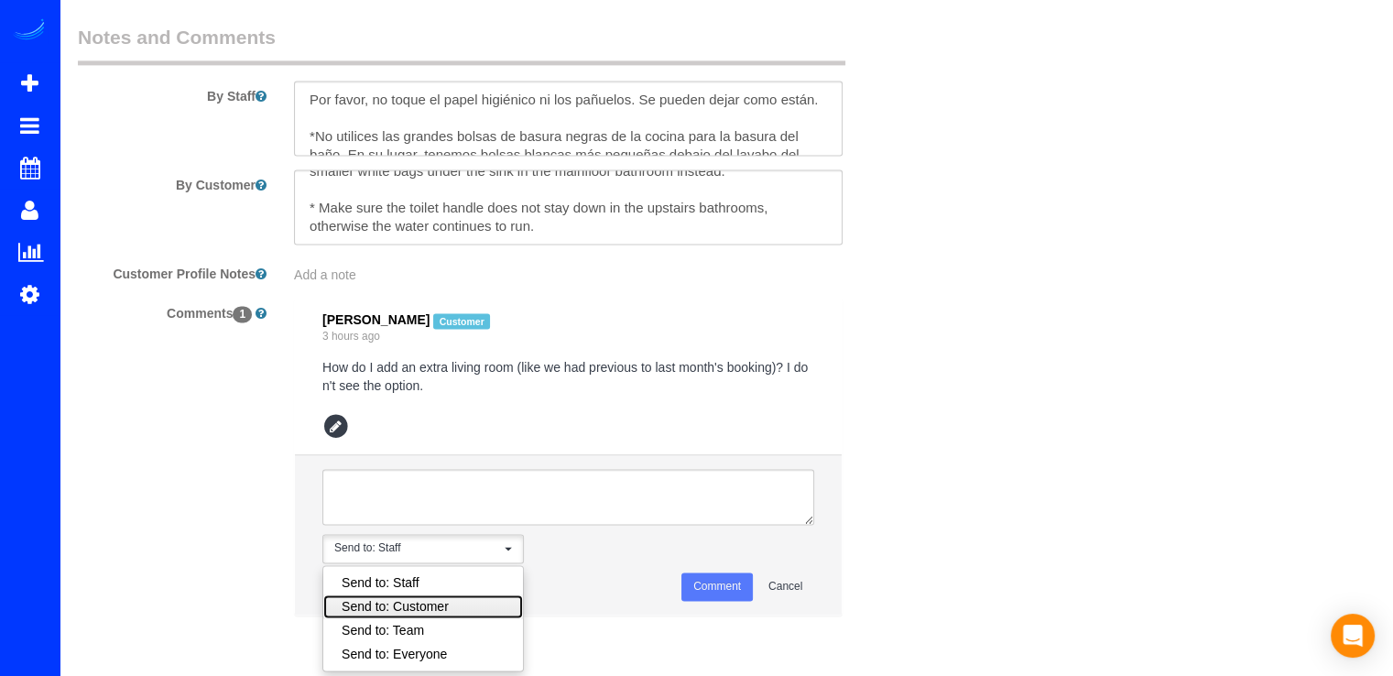
click at [417, 601] on link "Send to: Customer" at bounding box center [423, 606] width 200 height 24
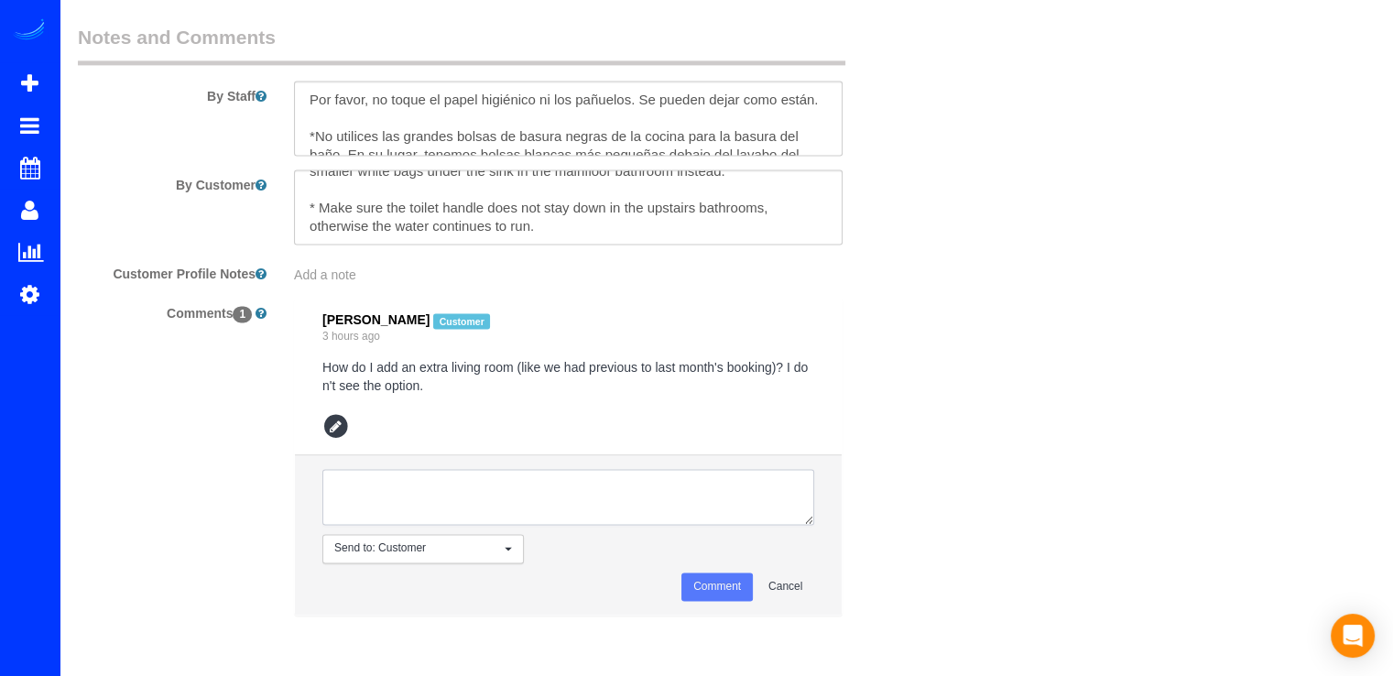
click at [371, 494] on textarea at bounding box center [568, 497] width 492 height 57
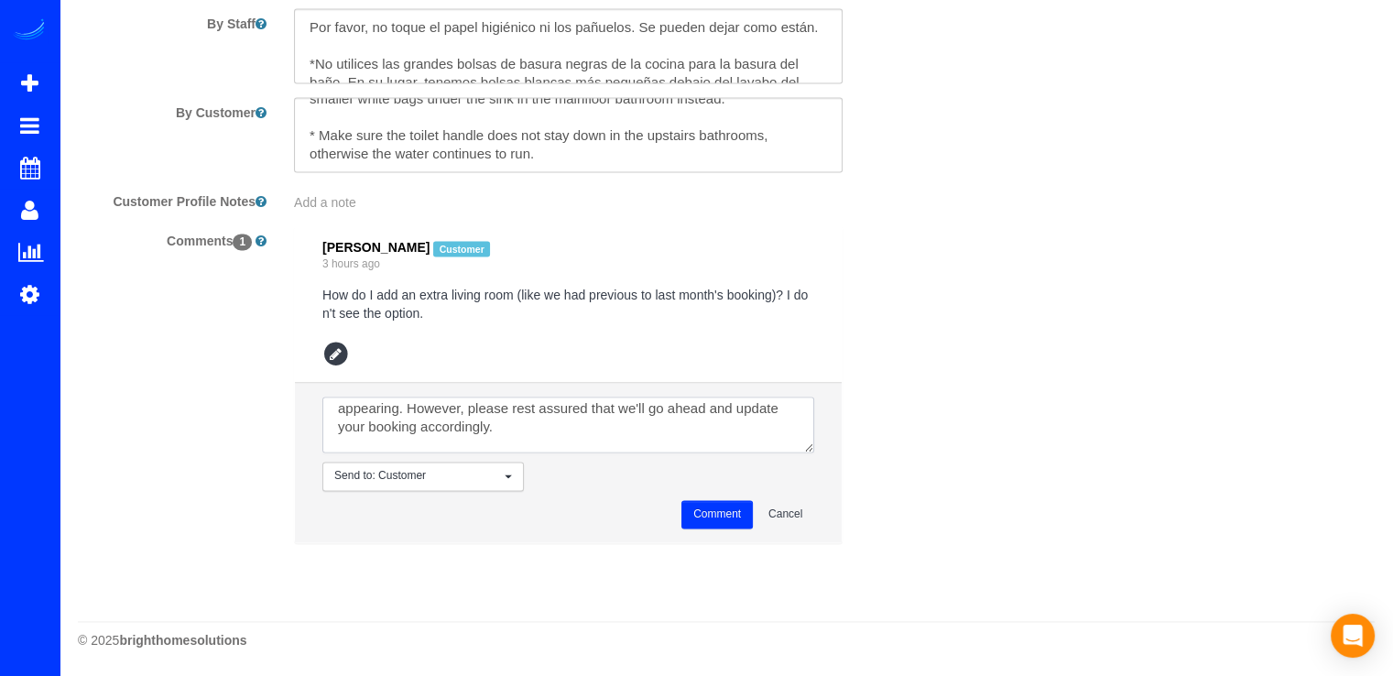
scroll to position [81, 0]
drag, startPoint x: 423, startPoint y: 434, endPoint x: 365, endPoint y: 410, distance: 62.4
click at [365, 410] on textarea at bounding box center [568, 424] width 492 height 57
click at [364, 432] on textarea at bounding box center [568, 424] width 492 height 57
click at [420, 431] on textarea at bounding box center [568, 424] width 492 height 57
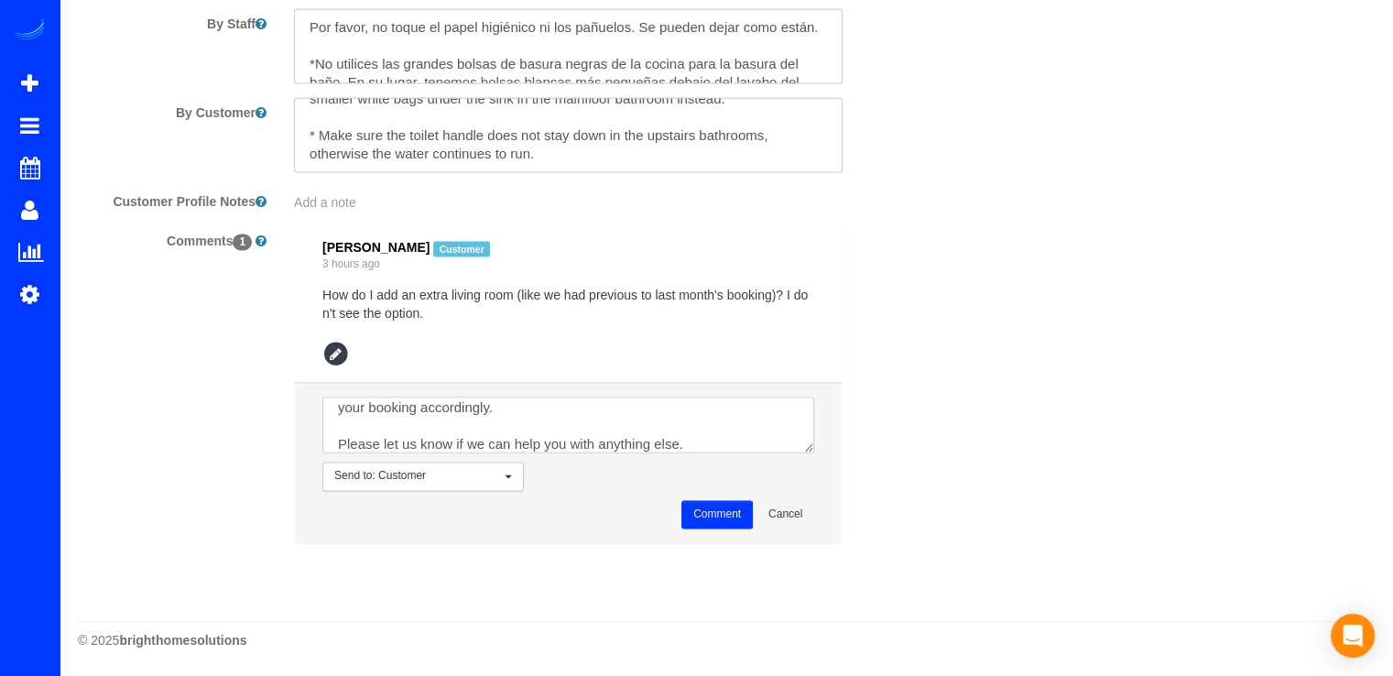
scroll to position [127, 0]
type textarea "Hello Reed, Thanks for reaching out and bringing this to our attention. We hone…"
click at [732, 515] on button "Comment" at bounding box center [716, 514] width 71 height 28
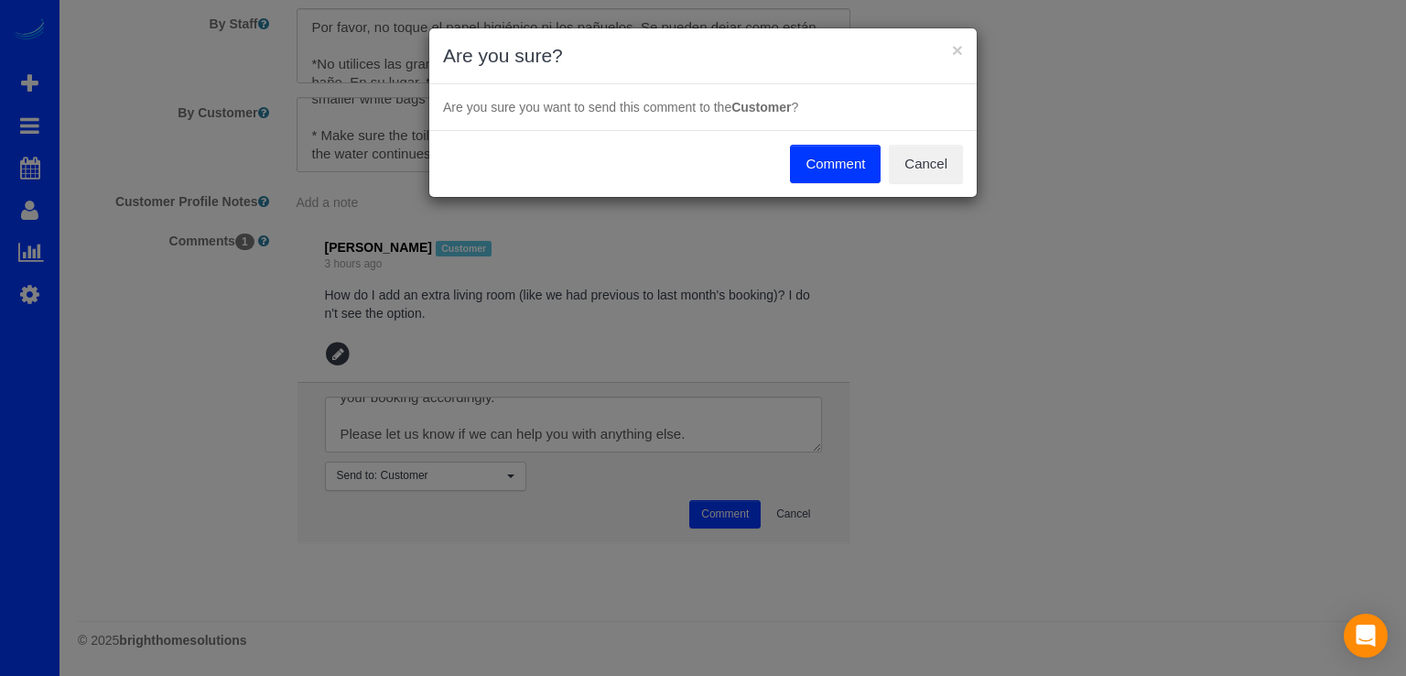
click at [851, 171] on button "Comment" at bounding box center [835, 164] width 91 height 38
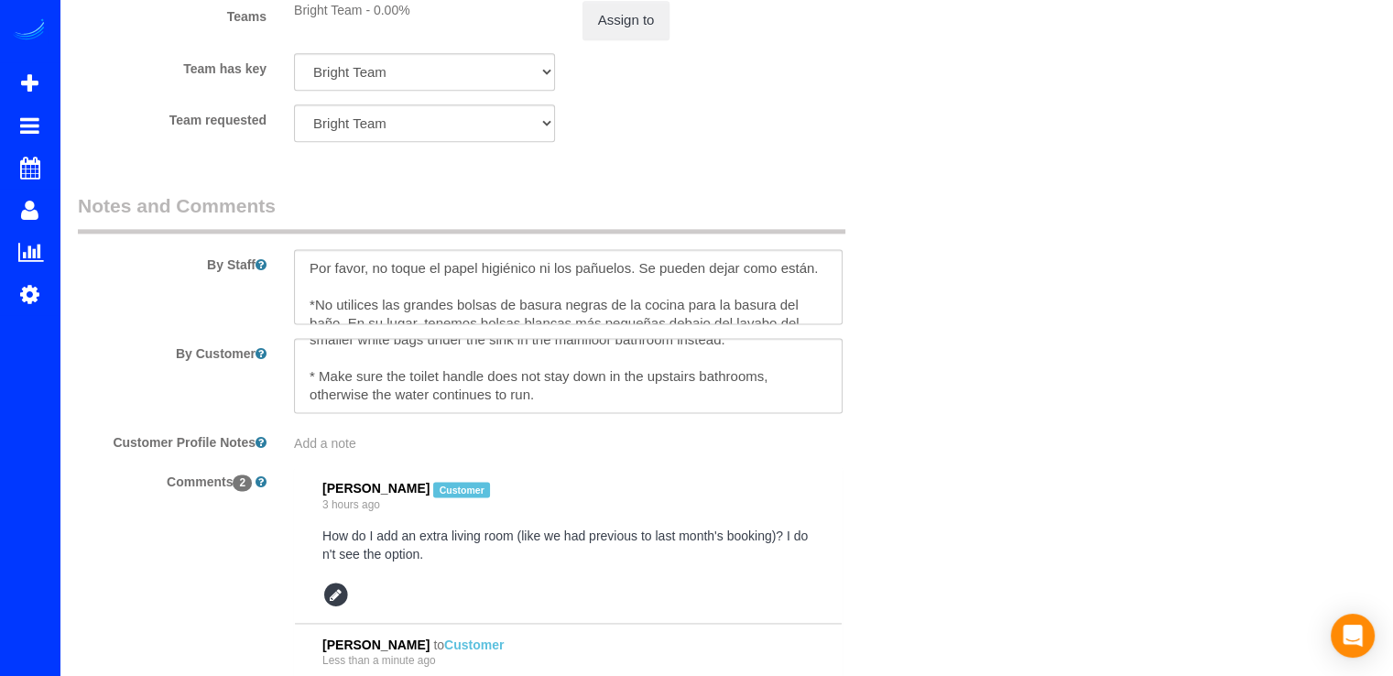
scroll to position [2390, 0]
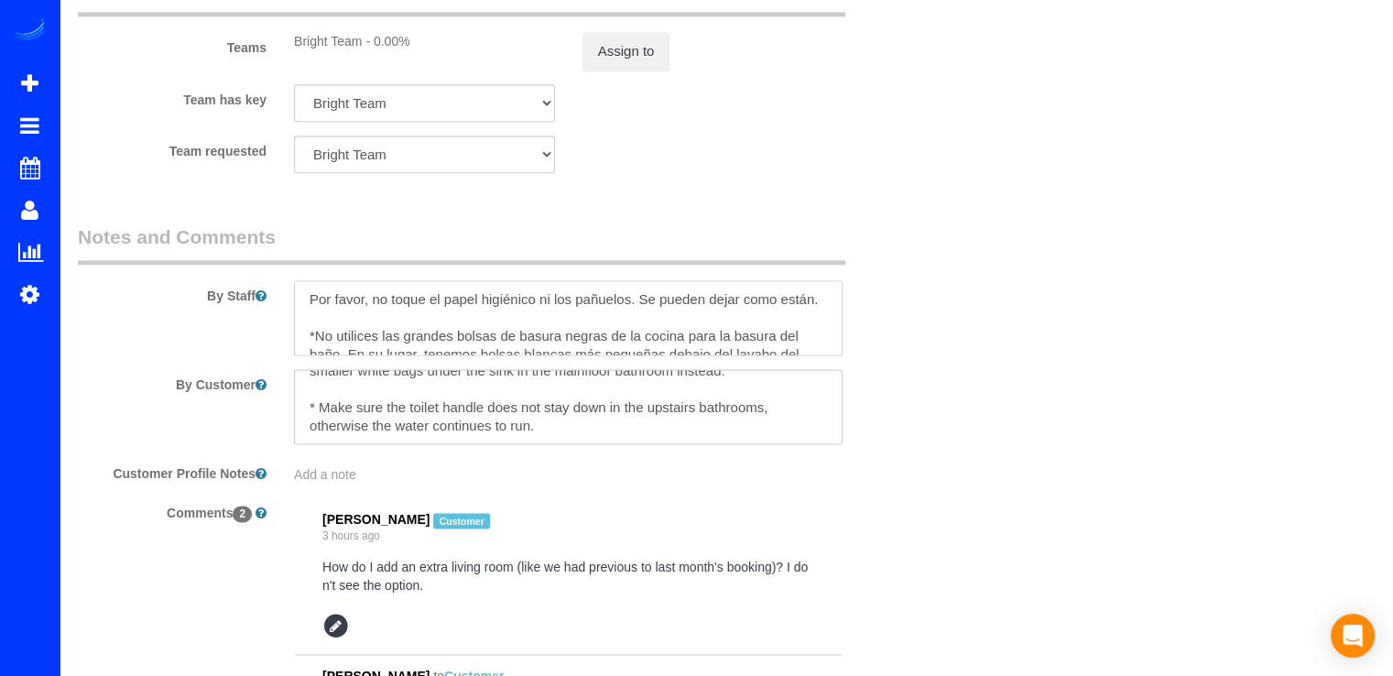
click at [309, 302] on textarea at bounding box center [568, 317] width 548 height 75
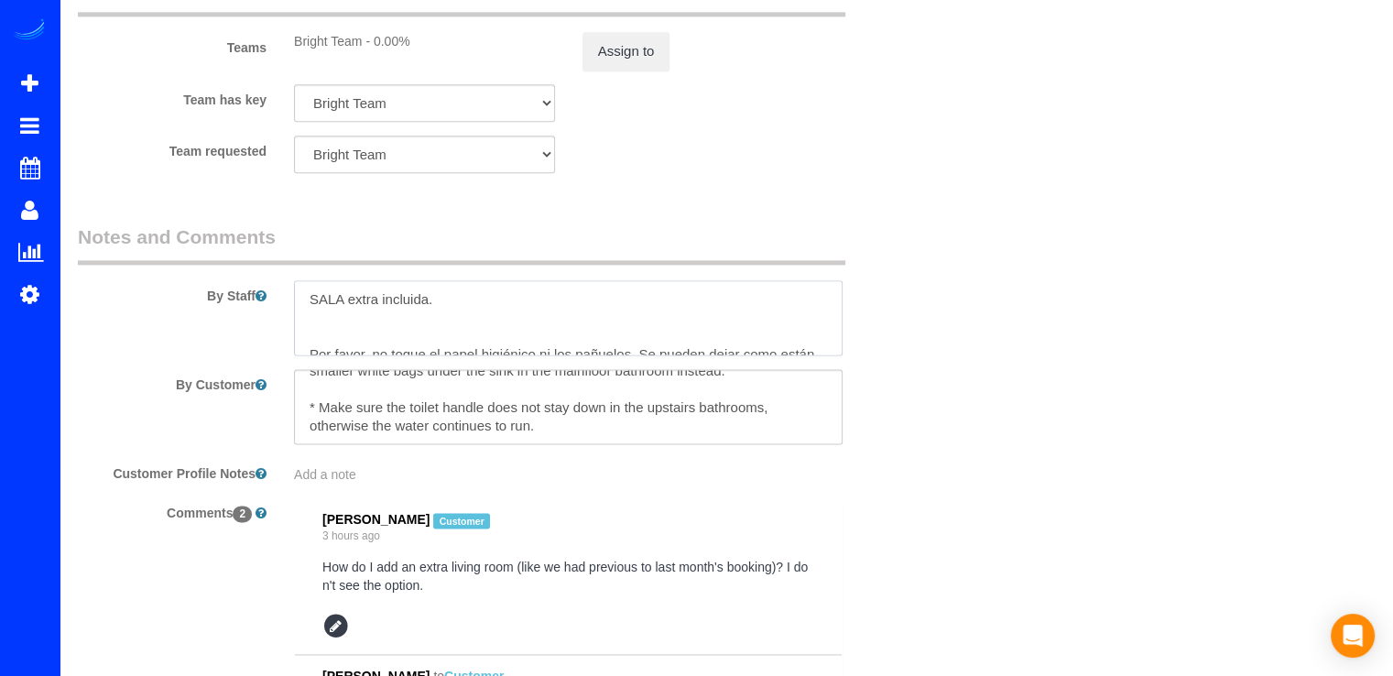
scroll to position [7, 0]
click at [309, 302] on textarea at bounding box center [568, 317] width 548 height 75
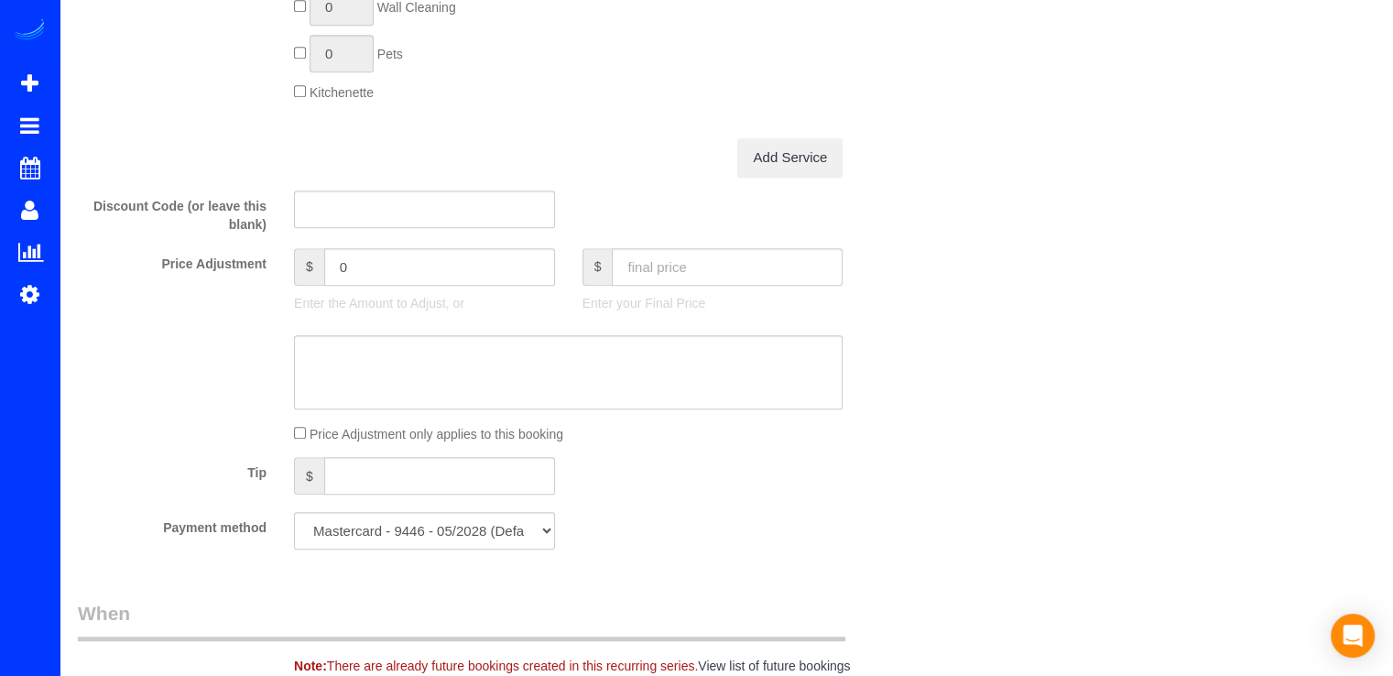
scroll to position [1373, 0]
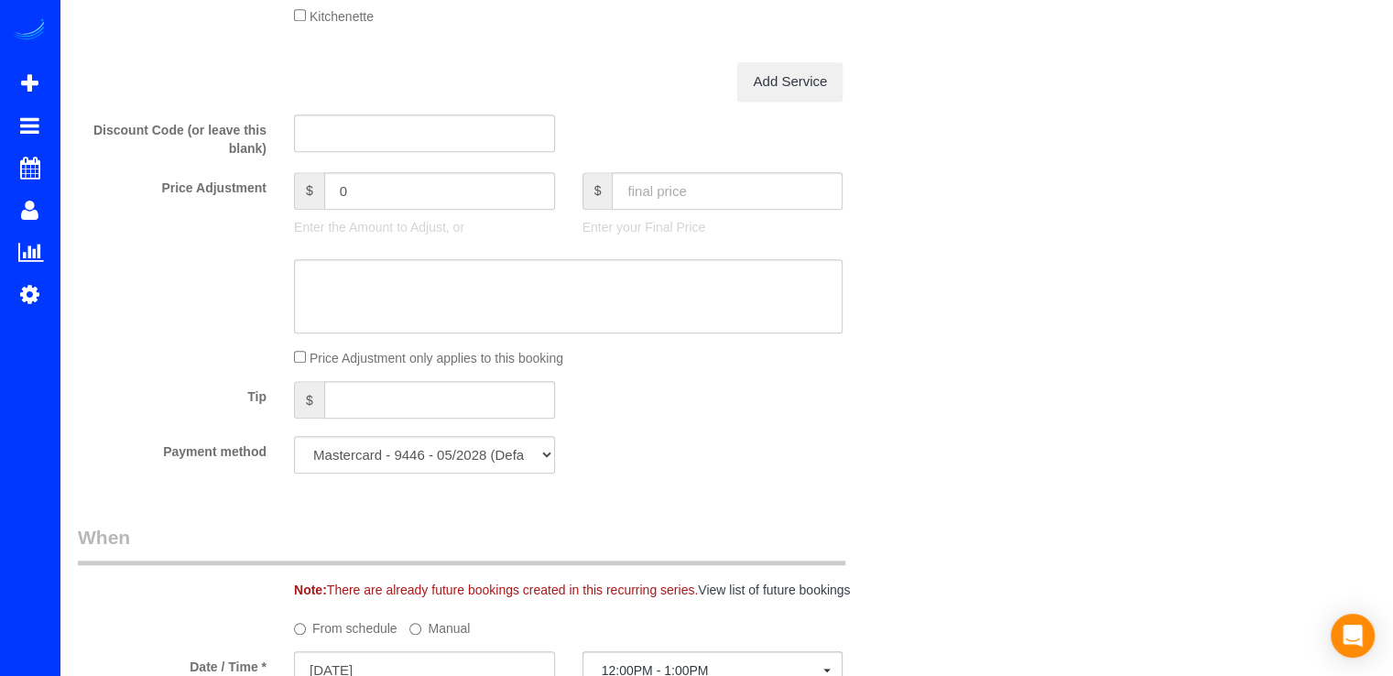
type textarea "9/17 - SALA extra incluida. Por favor, no toque el papel higiénico ni los pañue…"
click at [719, 200] on input "text" at bounding box center [727, 191] width 231 height 38
type input "210.59"
type input "31.5"
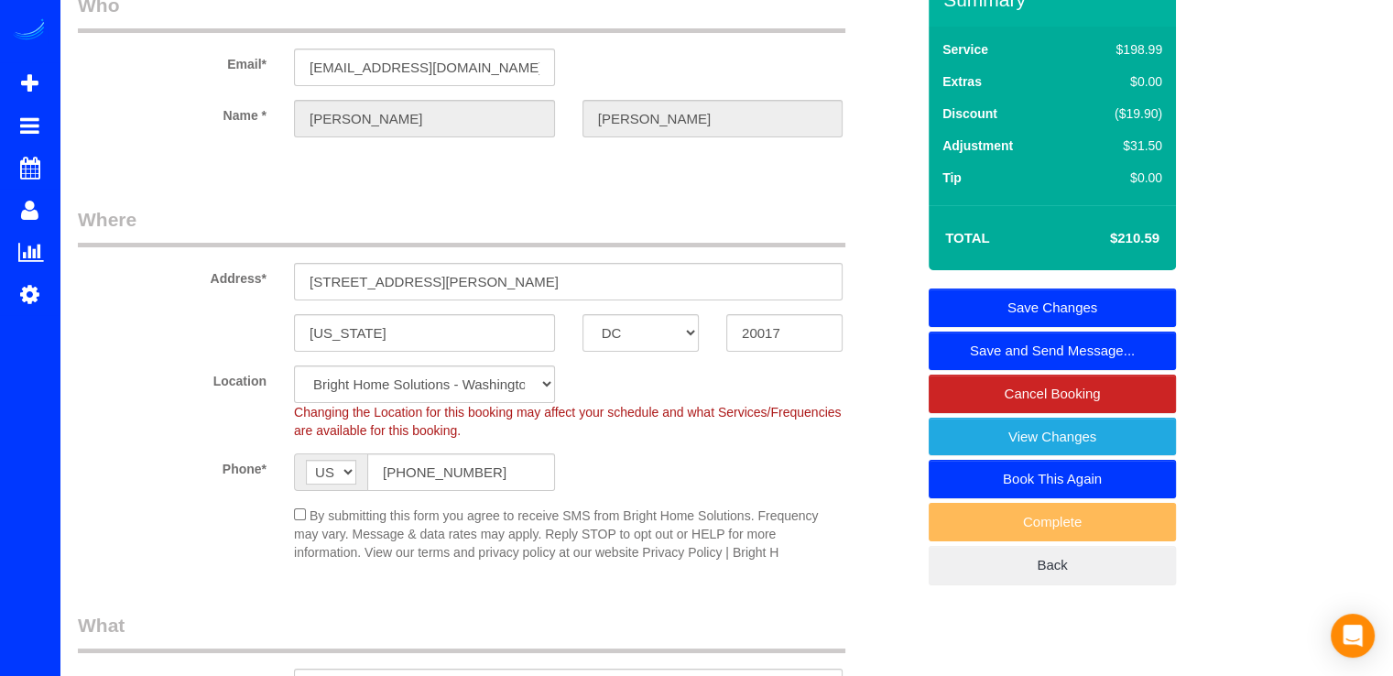
scroll to position [0, 0]
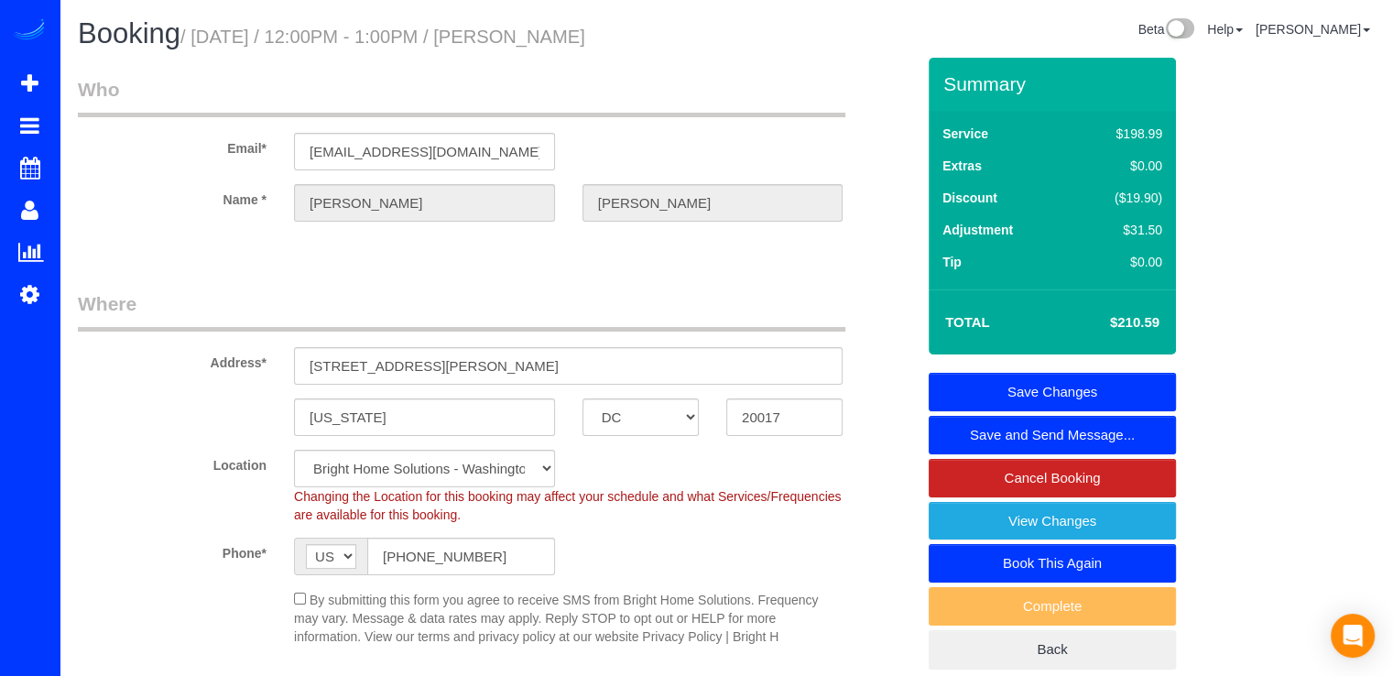
click at [1055, 376] on link "Save Changes" at bounding box center [1051, 392] width 247 height 38
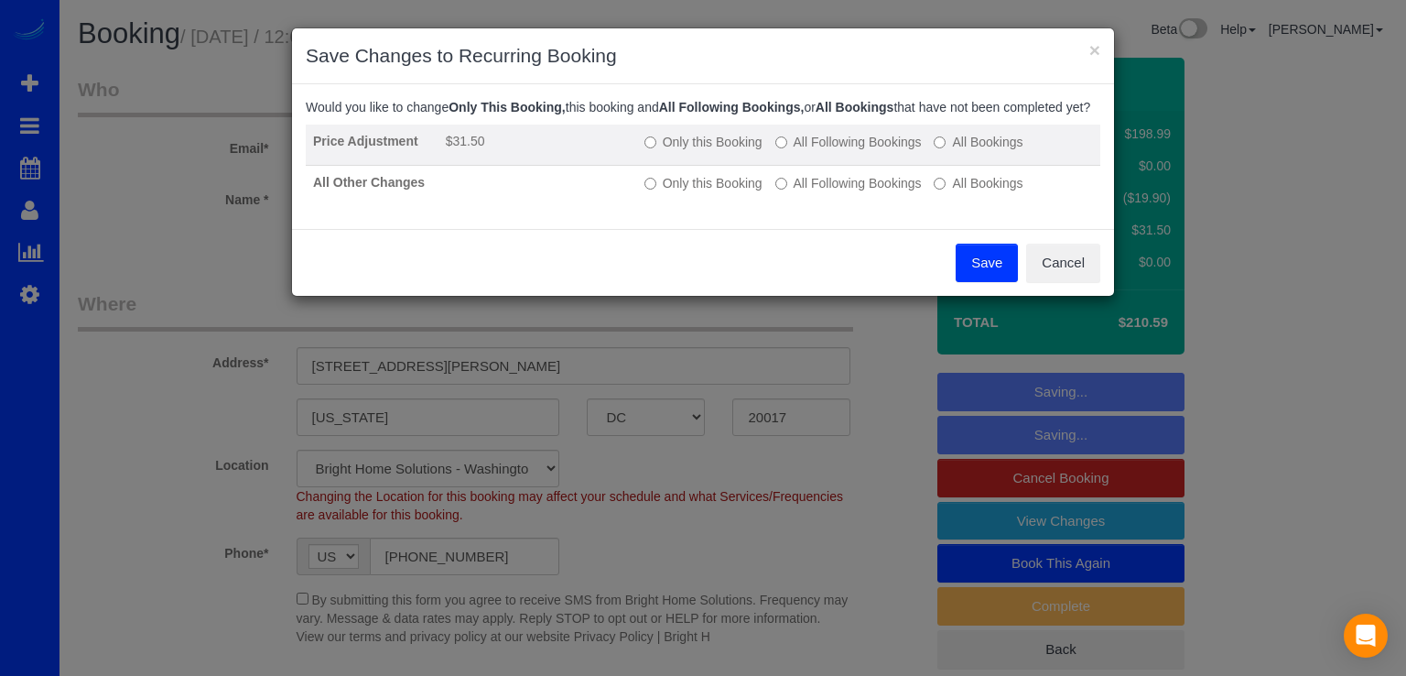
click at [720, 147] on td "Only this Booking All Following Bookings All Bookings" at bounding box center [868, 145] width 463 height 41
click at [714, 151] on label "Only this Booking" at bounding box center [704, 142] width 118 height 18
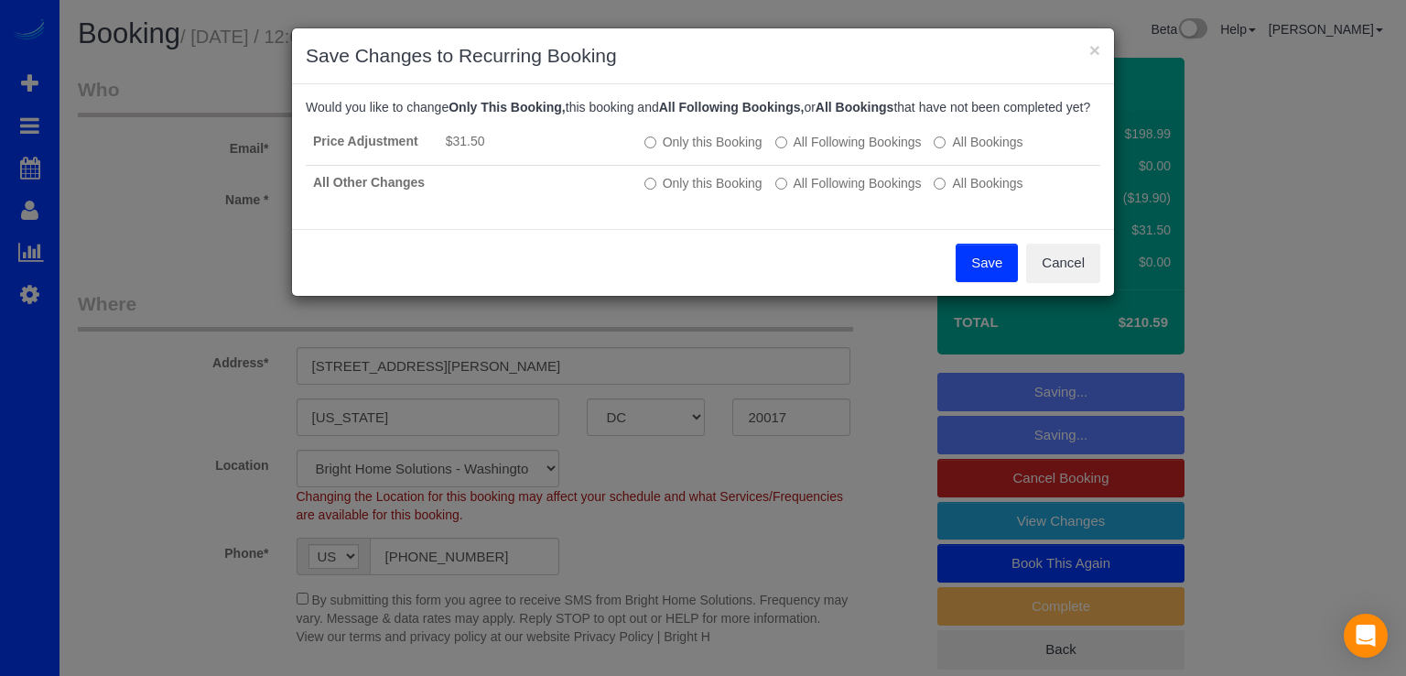
click at [982, 276] on button "Save" at bounding box center [987, 263] width 62 height 38
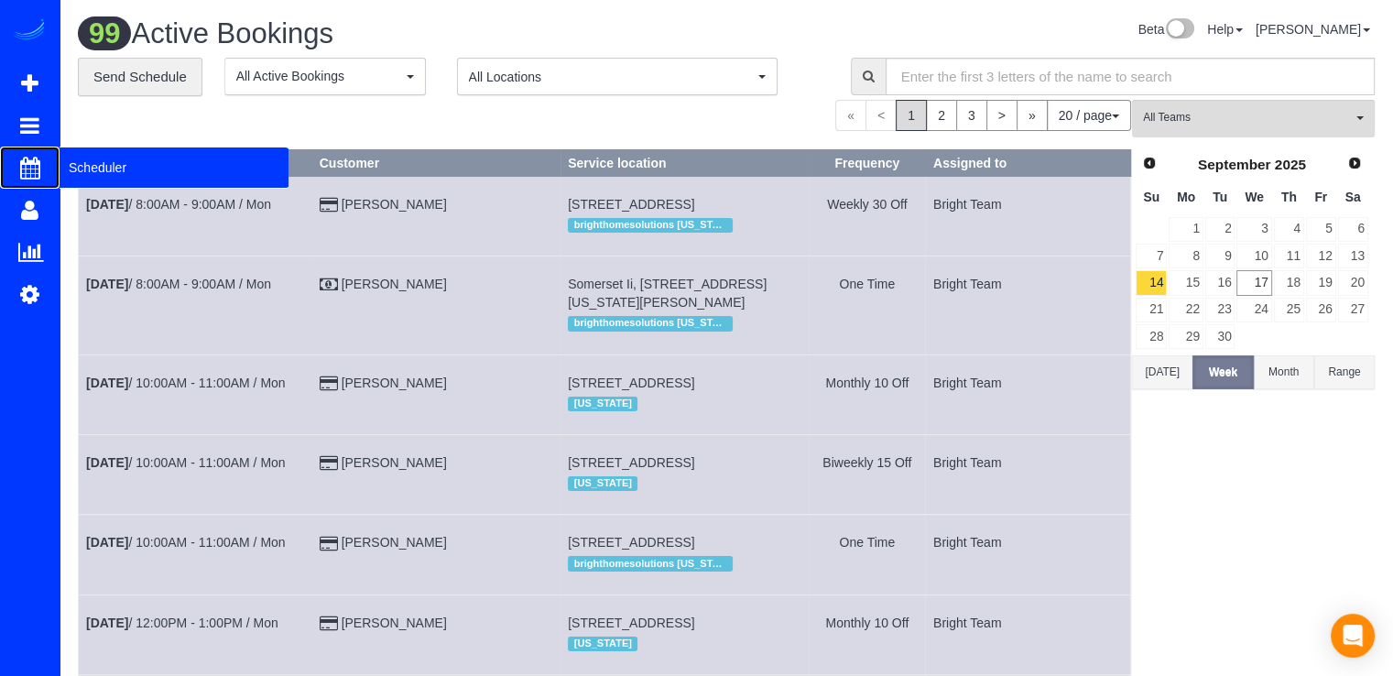
click at [95, 162] on span "Scheduler" at bounding box center [174, 167] width 229 height 42
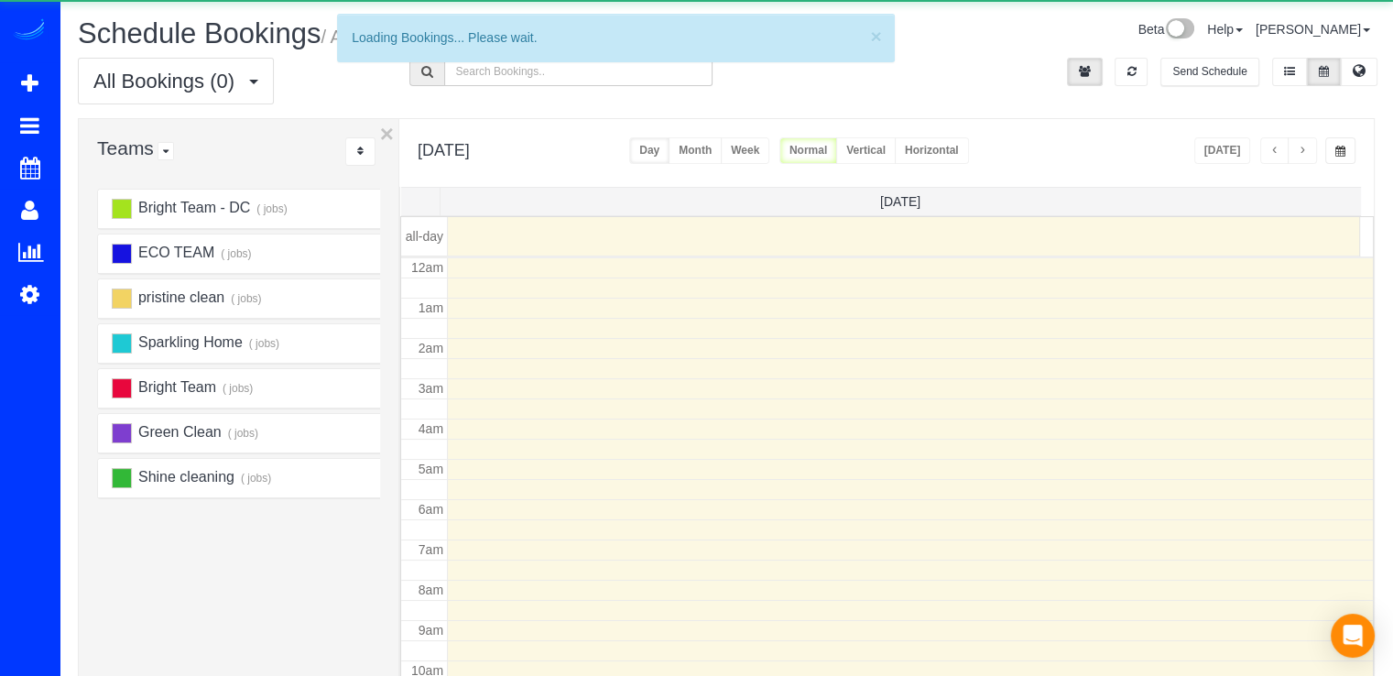
scroll to position [241, 0]
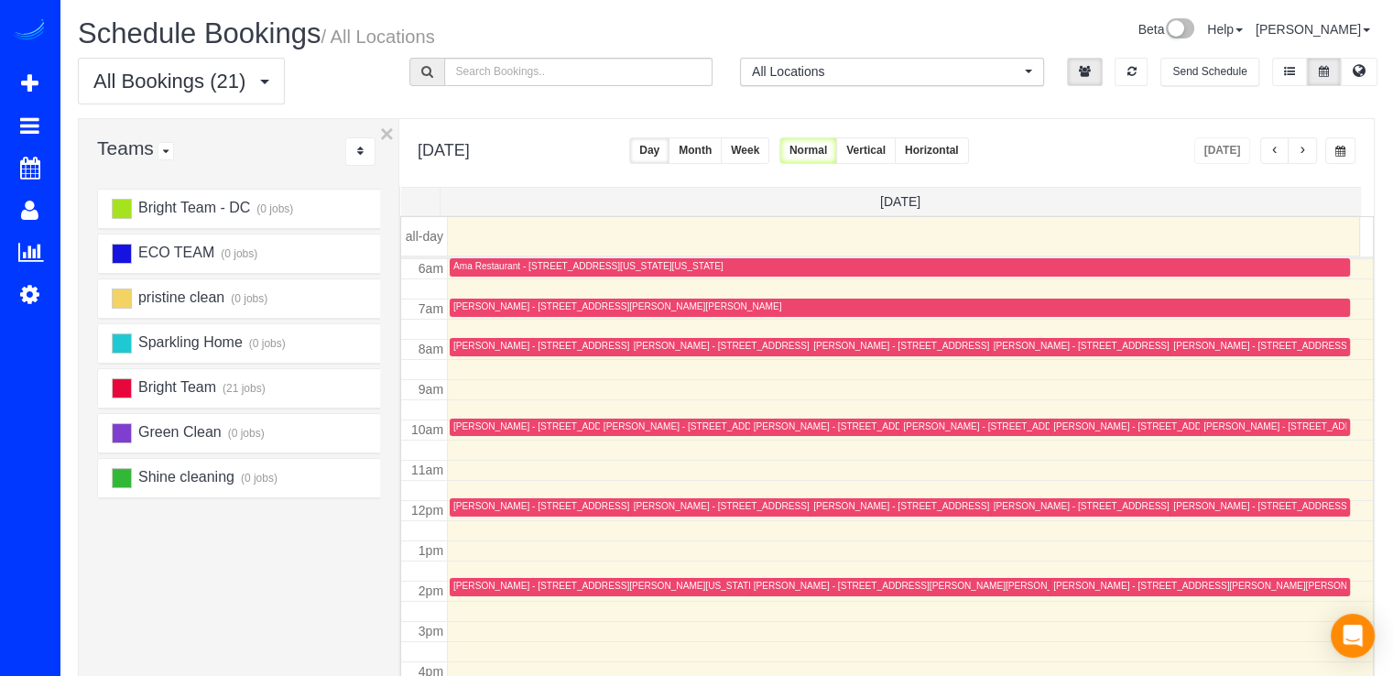
click at [1315, 148] on button "button" at bounding box center [1301, 150] width 29 height 27
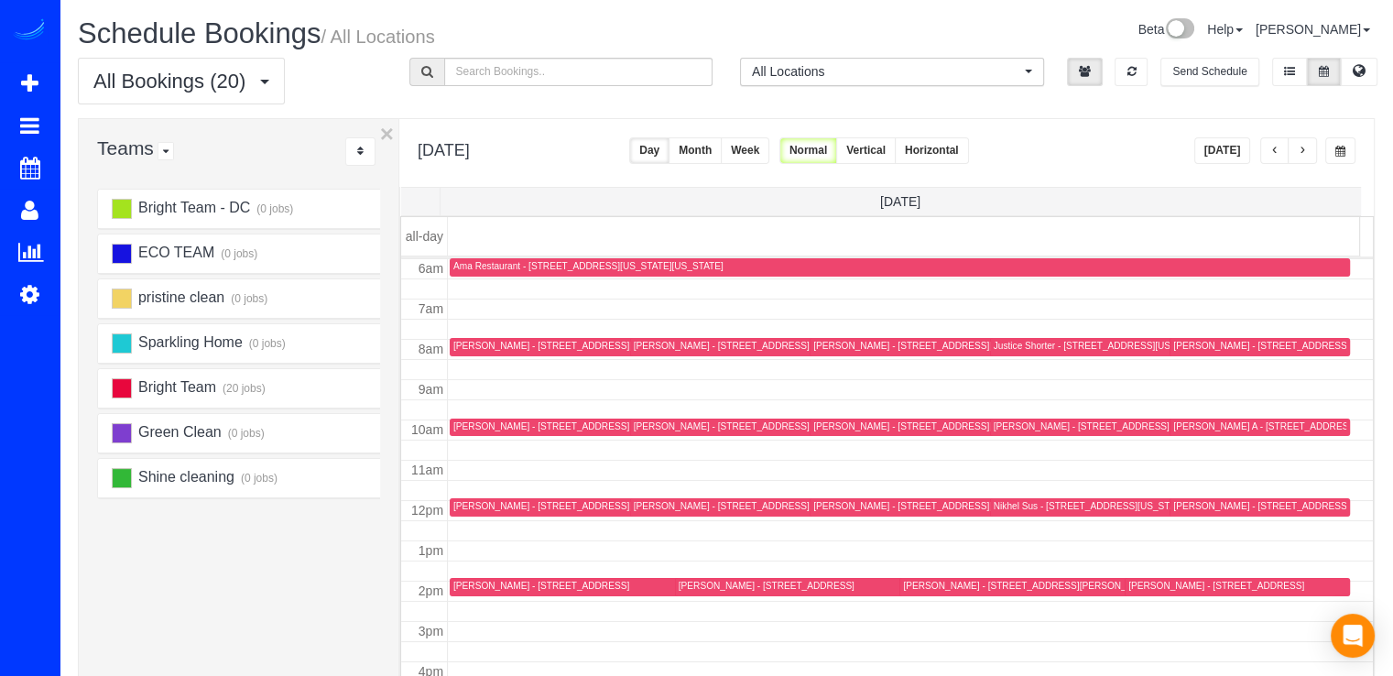
click at [1306, 150] on span "button" at bounding box center [1301, 151] width 9 height 11
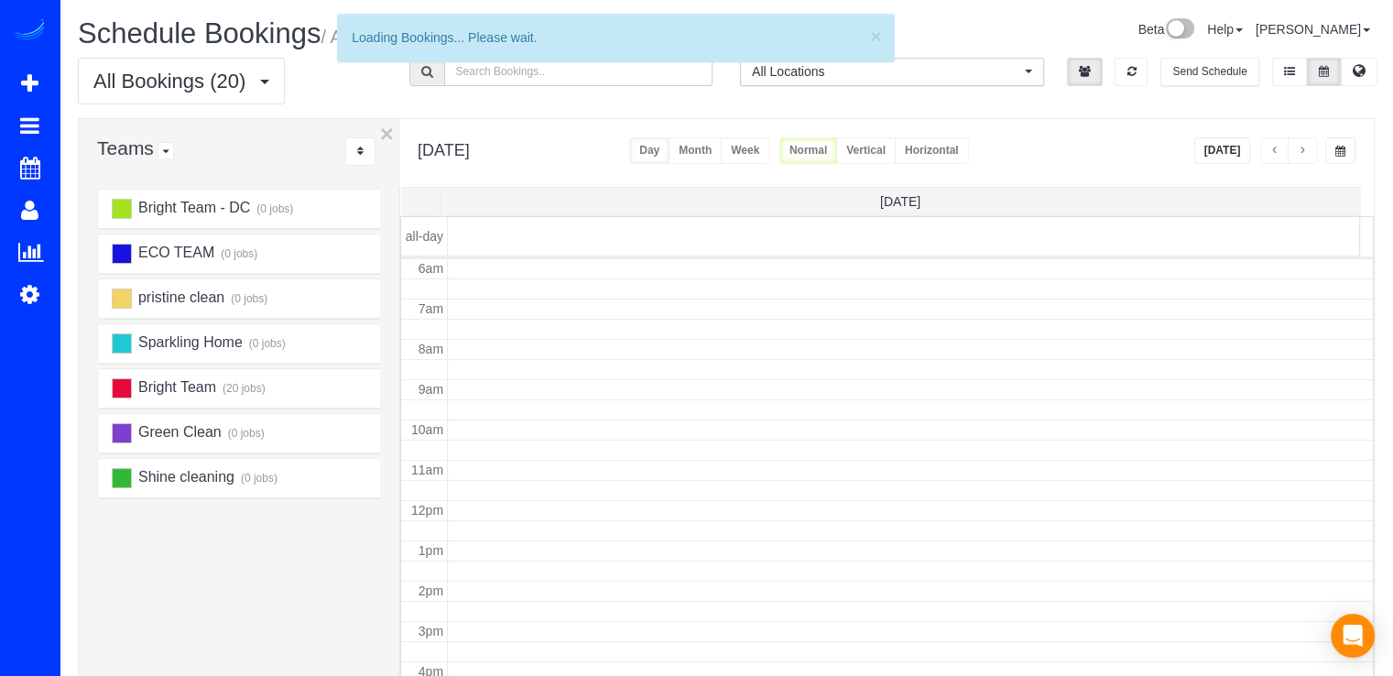
click at [1306, 150] on span "button" at bounding box center [1301, 151] width 9 height 11
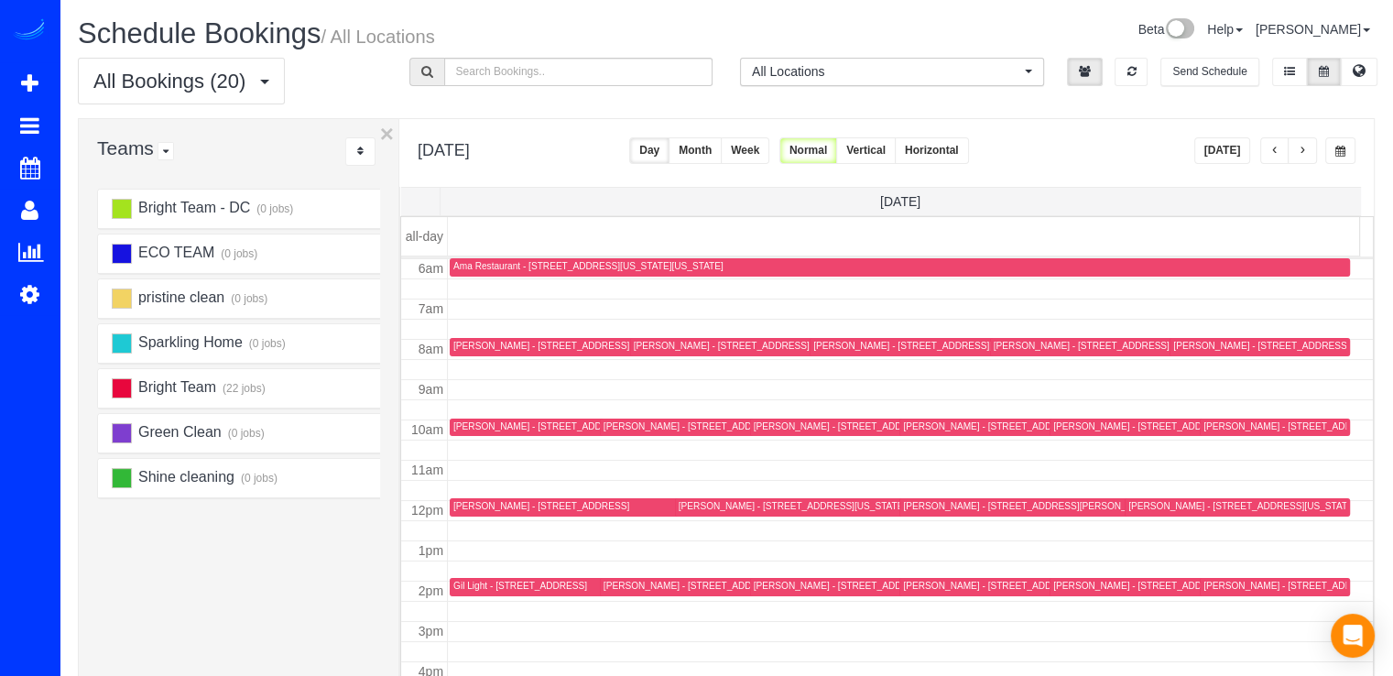
click at [1306, 150] on span "button" at bounding box center [1301, 151] width 9 height 11
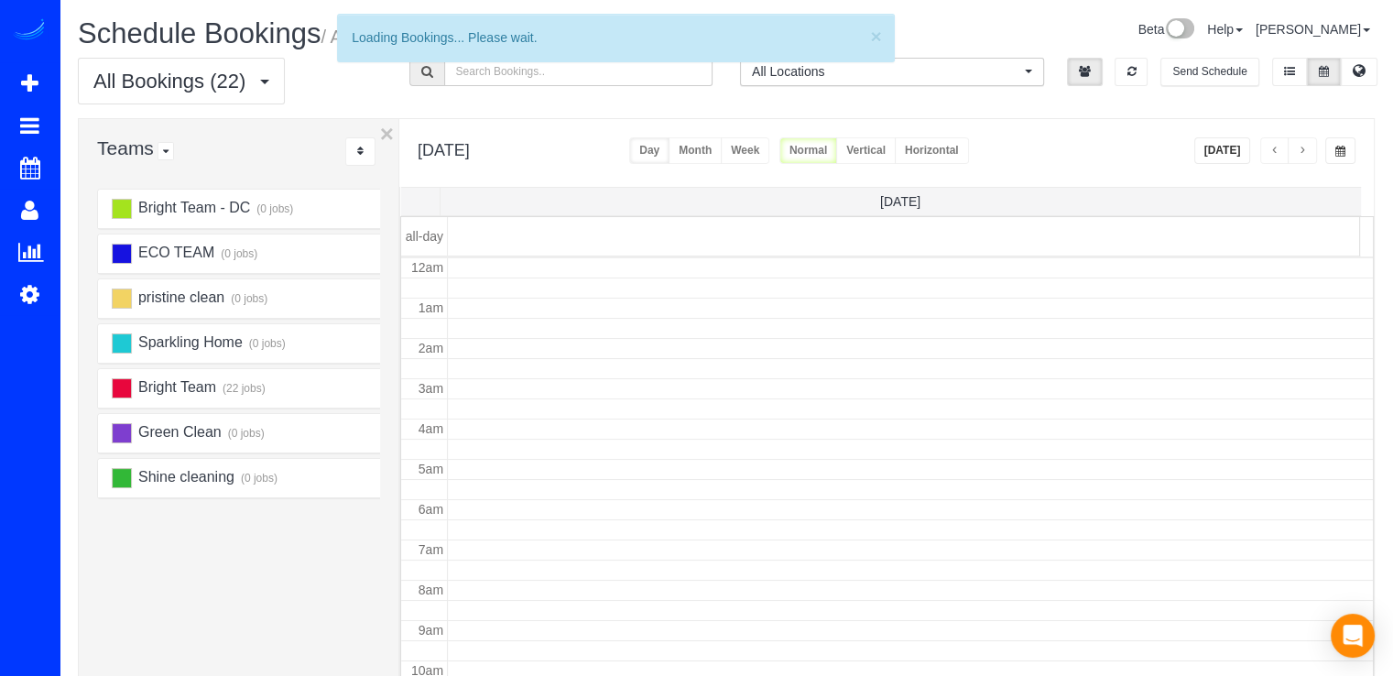
click at [1306, 150] on span "button" at bounding box center [1301, 151] width 9 height 11
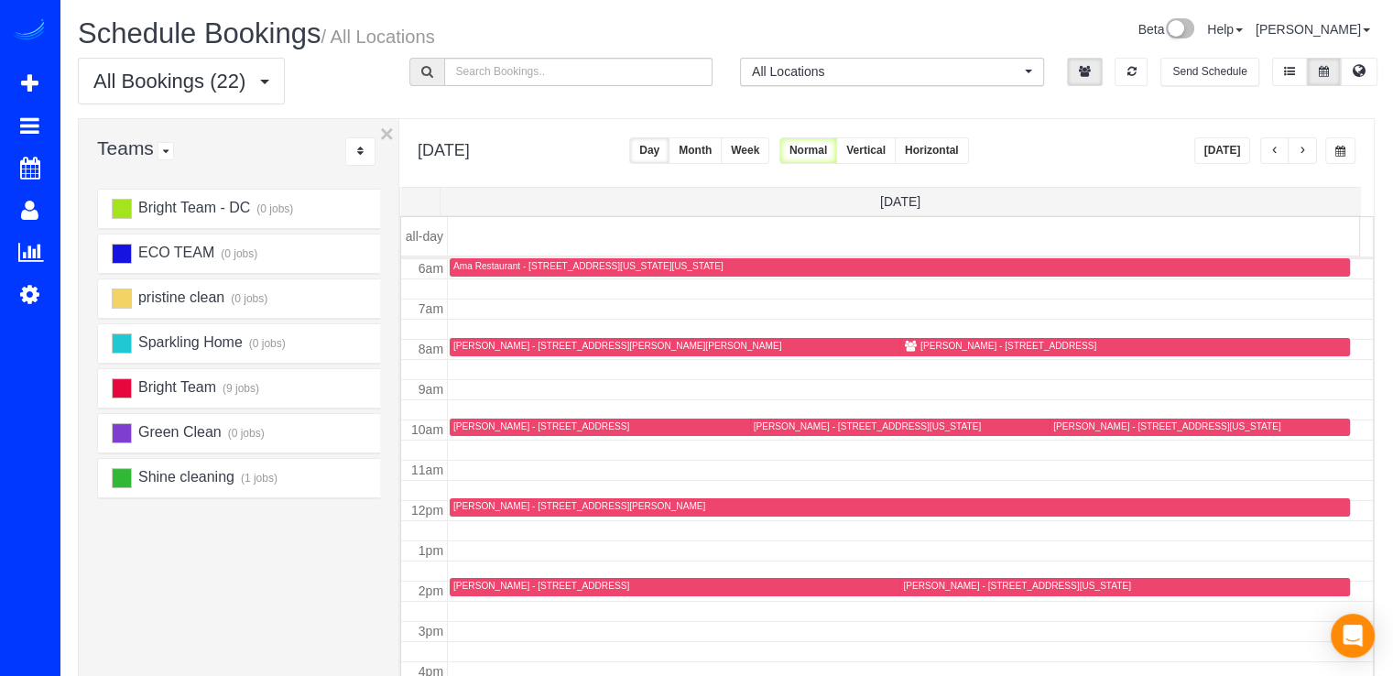
click at [1306, 150] on span "button" at bounding box center [1301, 151] width 9 height 11
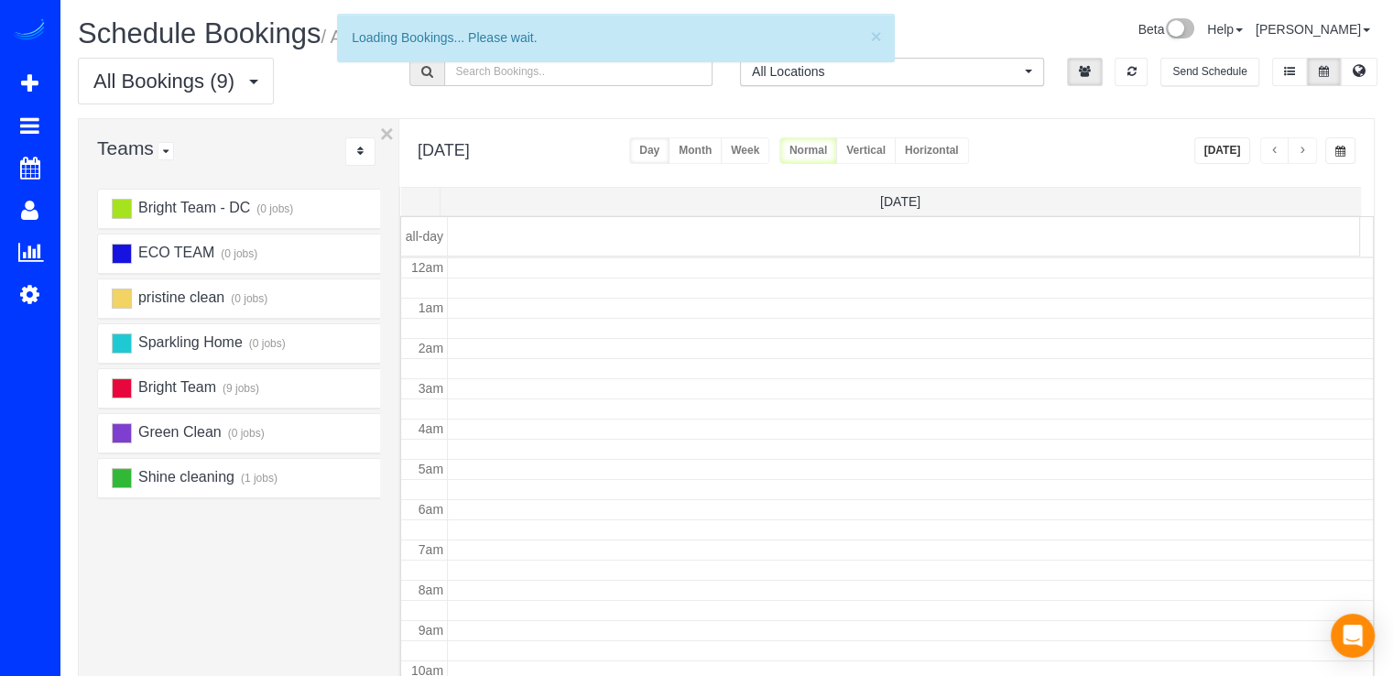
click at [1306, 150] on span "button" at bounding box center [1301, 151] width 9 height 11
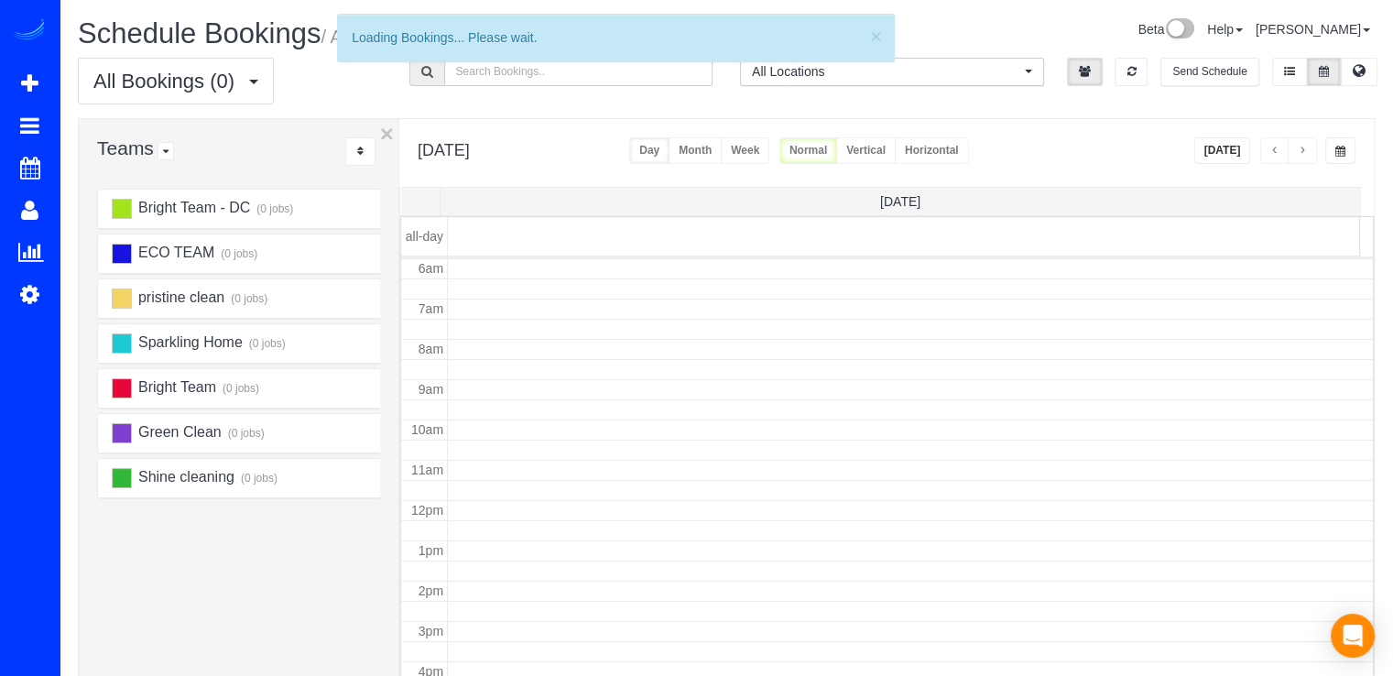
click at [1306, 150] on span "button" at bounding box center [1301, 151] width 9 height 11
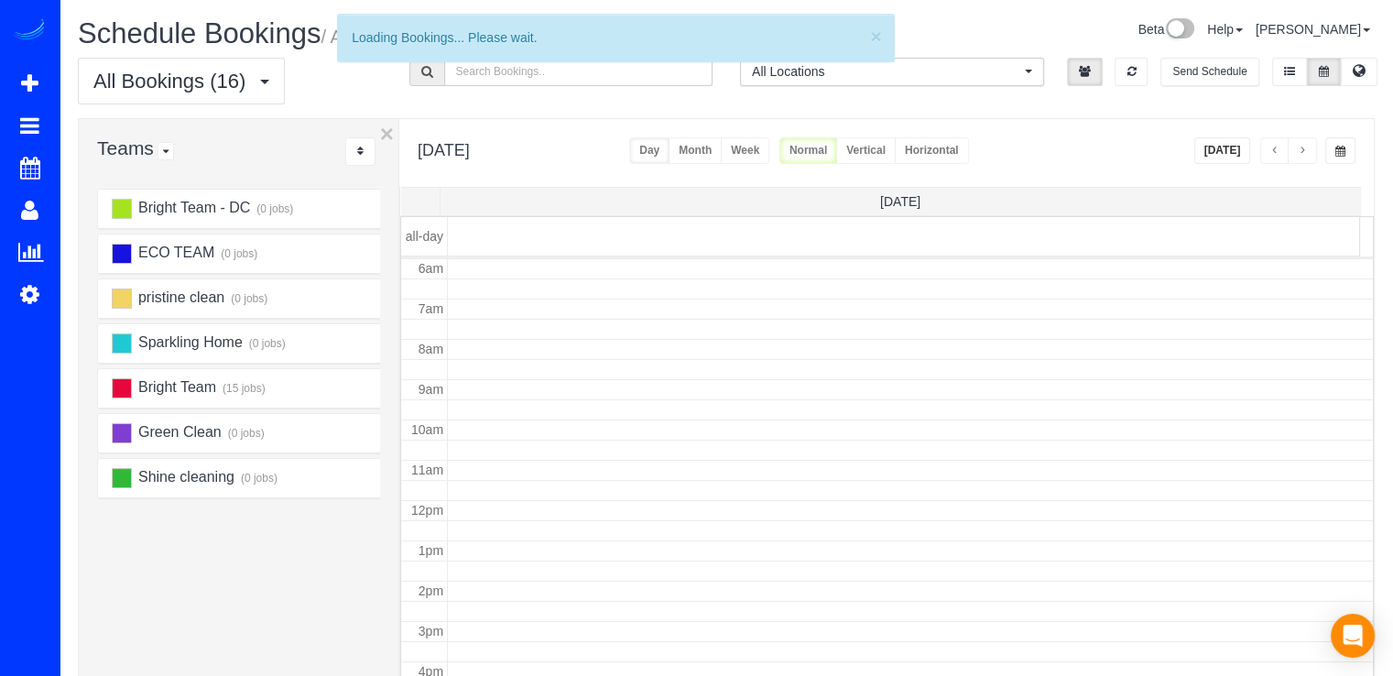
click at [1306, 150] on span "button" at bounding box center [1301, 151] width 9 height 11
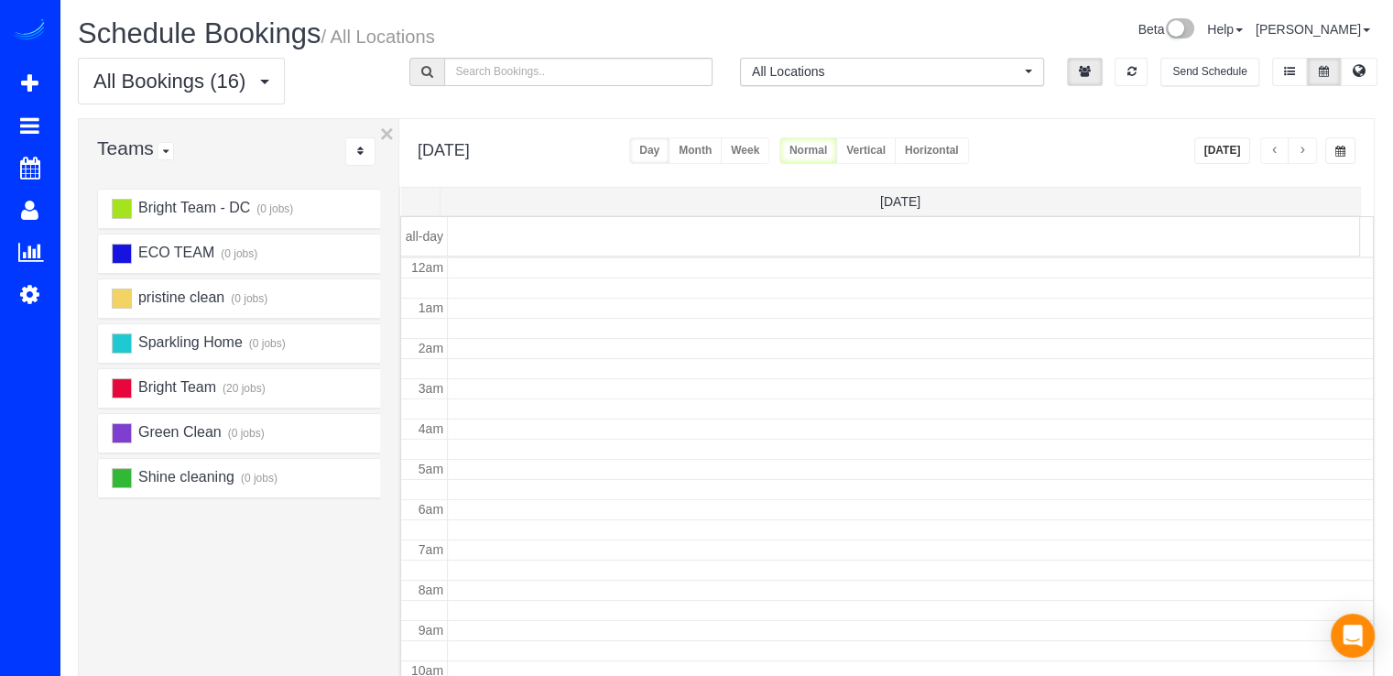
click at [1306, 150] on span "button" at bounding box center [1301, 151] width 9 height 11
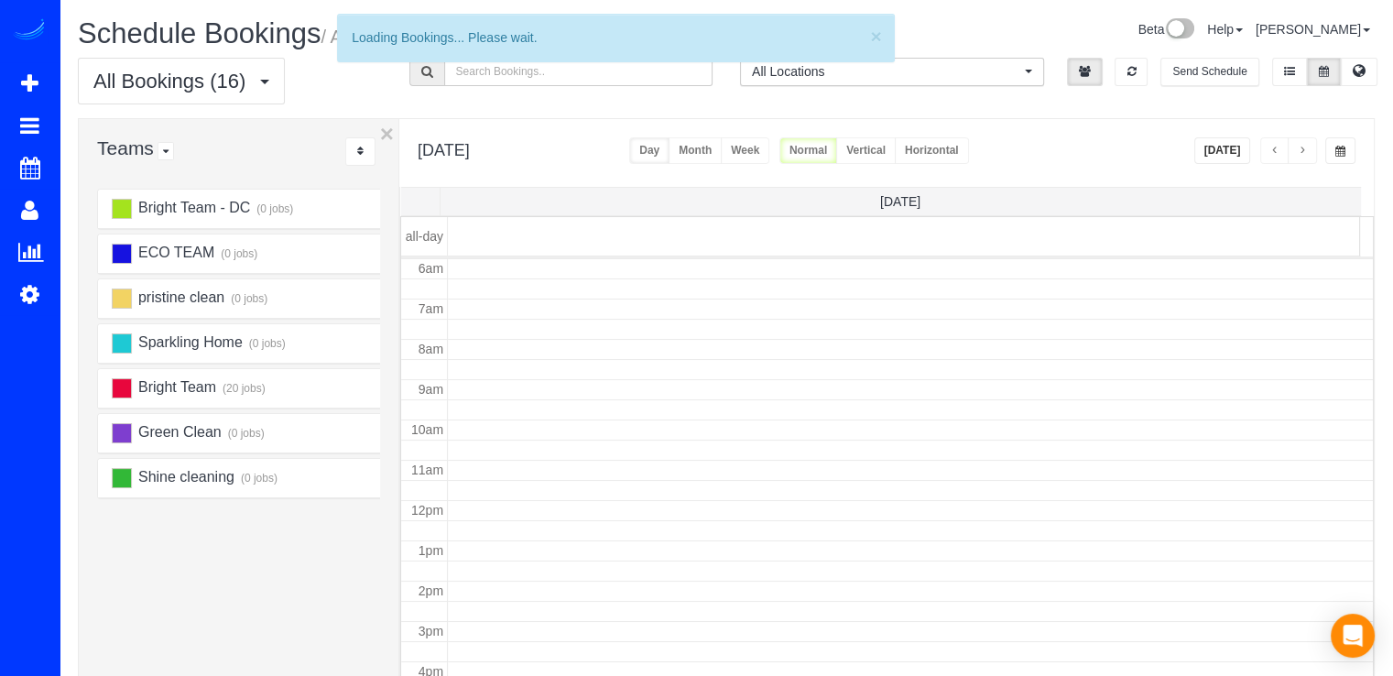
click at [1306, 150] on span "button" at bounding box center [1301, 151] width 9 height 11
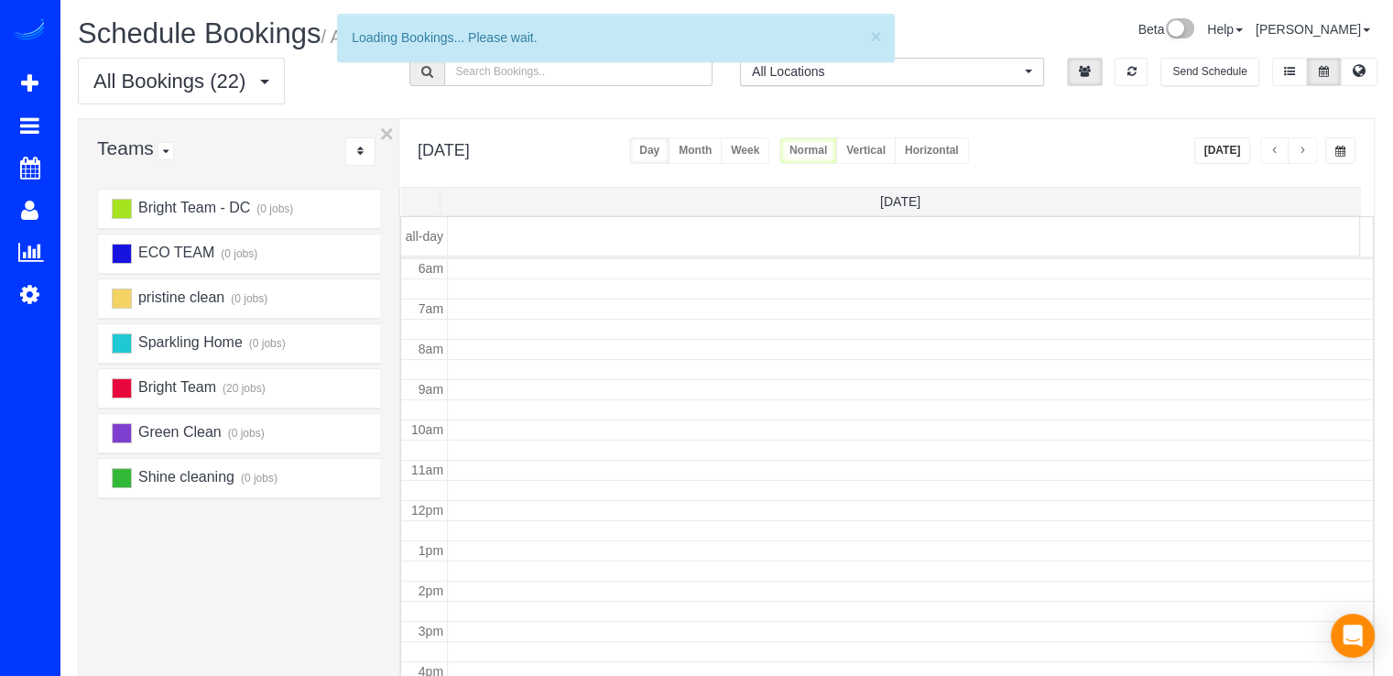
click at [1306, 150] on span "button" at bounding box center [1301, 151] width 9 height 11
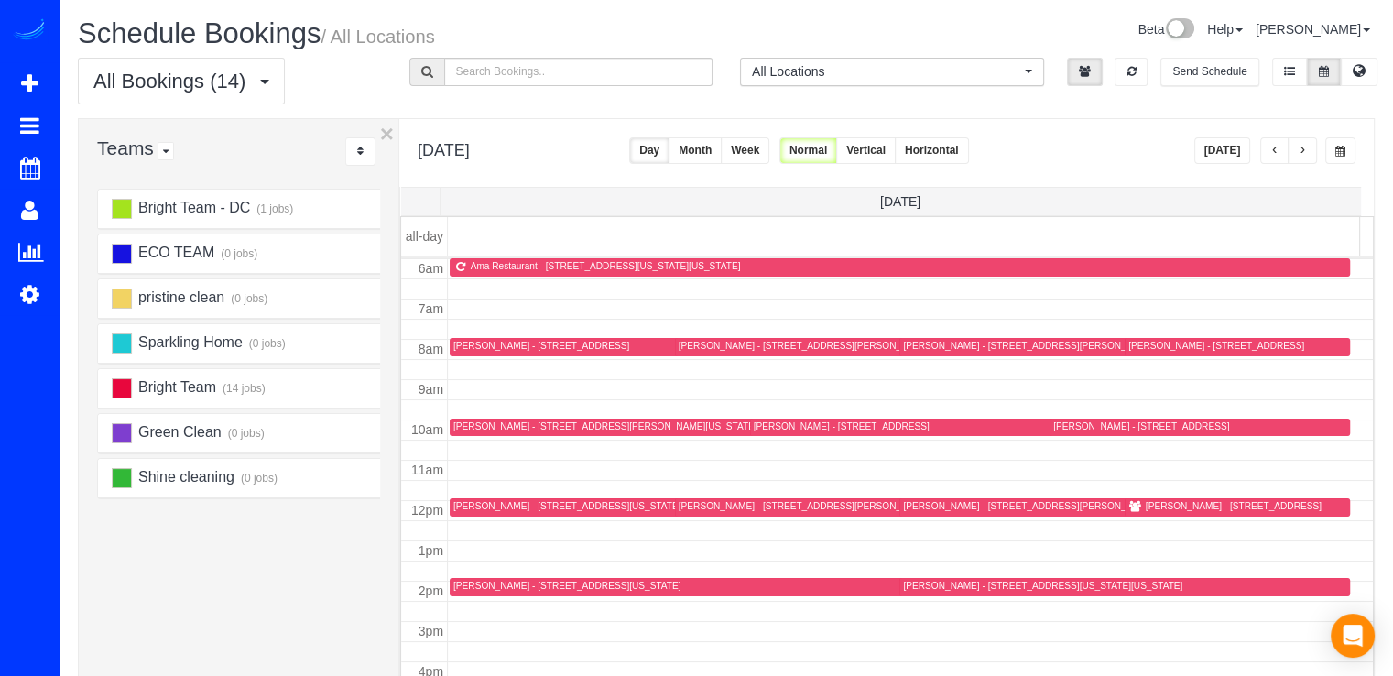
click at [879, 502] on div "Meagan Sheffler - 3262 Bidle Rd, Middletown, MD 21769" at bounding box center [804, 506] width 252 height 12
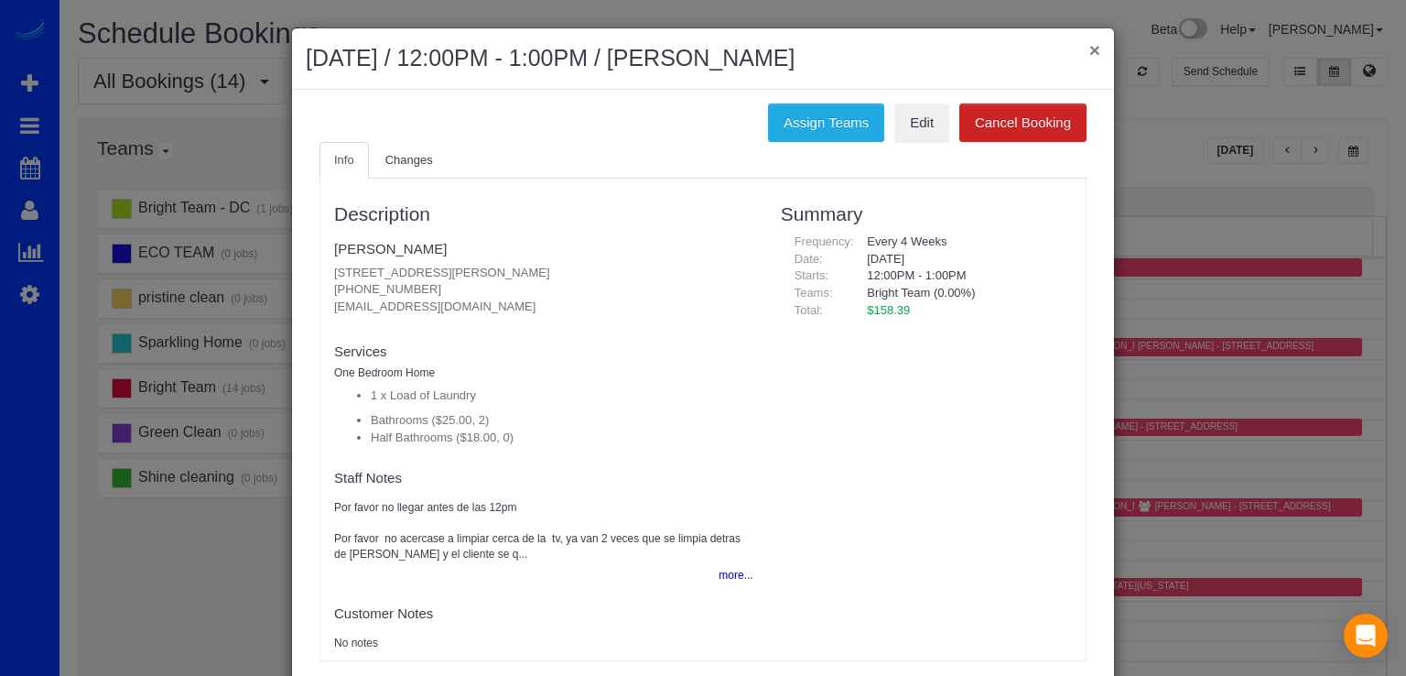
click at [1092, 44] on button "×" at bounding box center [1095, 49] width 11 height 19
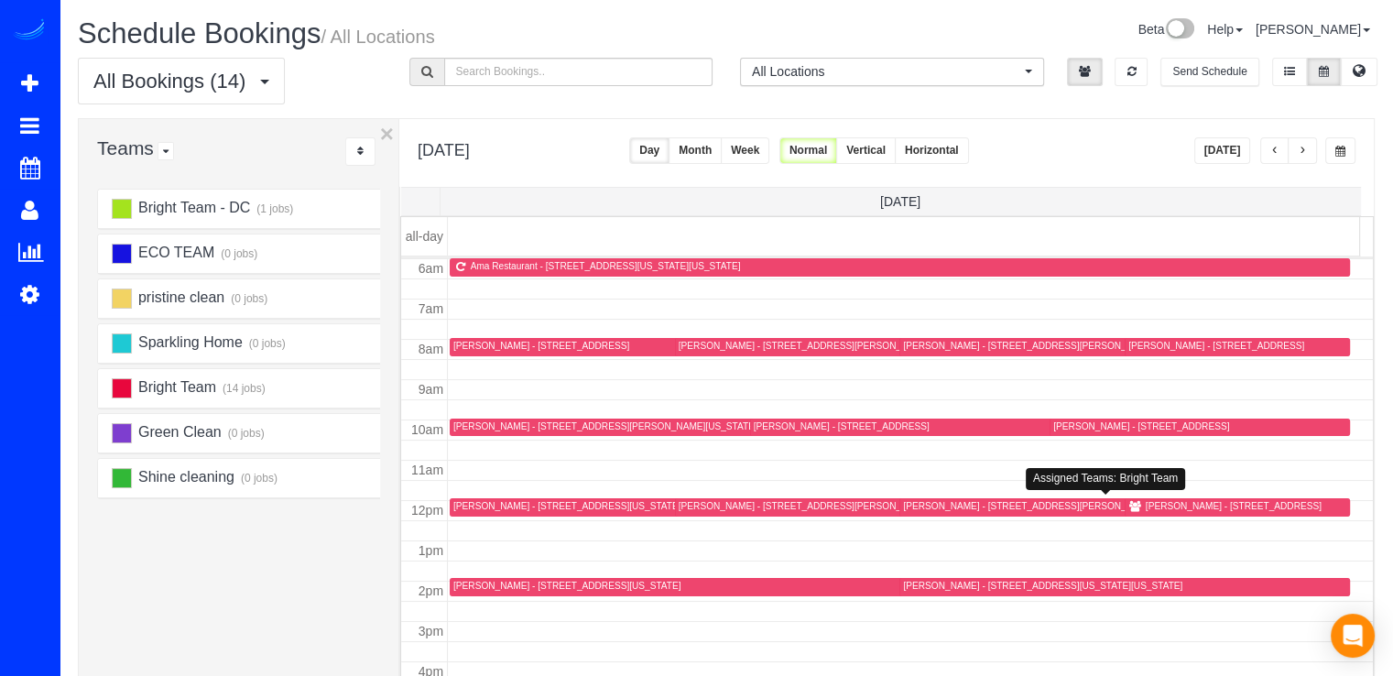
click at [923, 500] on div "Reed MIller - 1231 Otis St Ne, Washington, DC 20017" at bounding box center [1055, 506] width 304 height 12
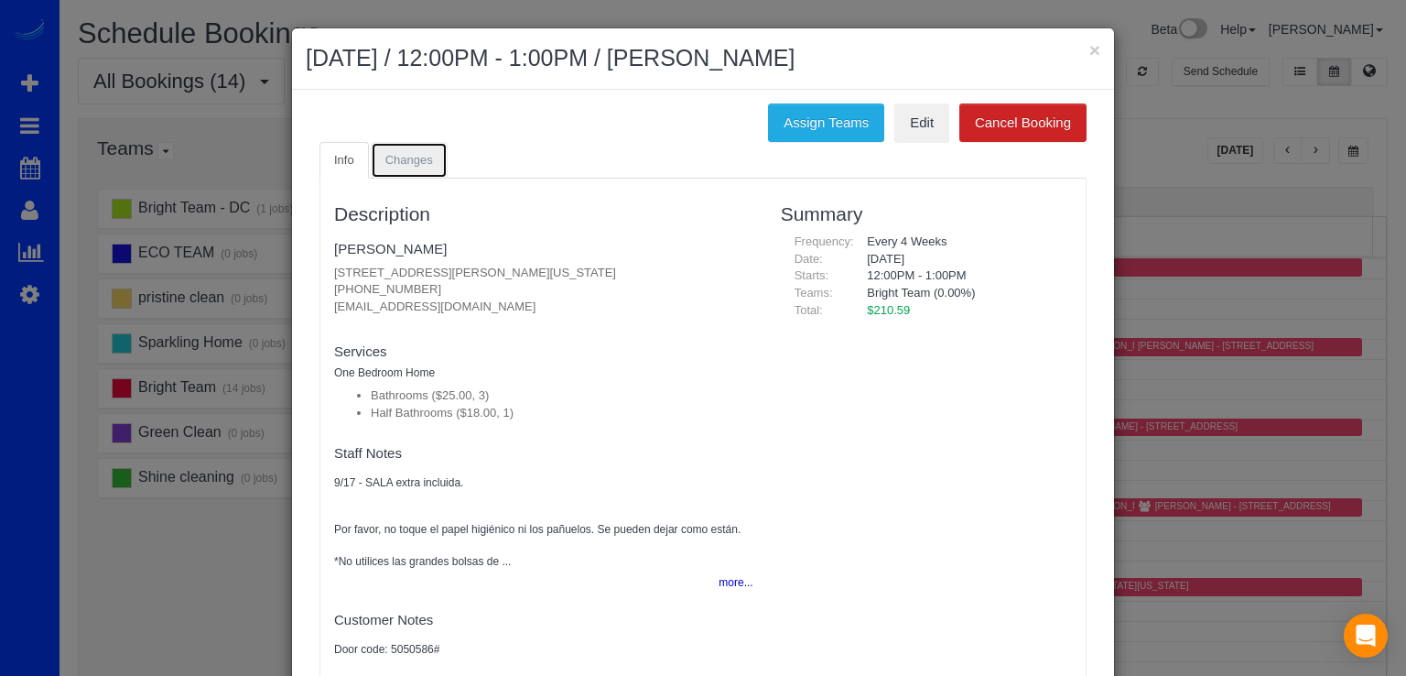
click at [414, 161] on span "Changes" at bounding box center [409, 160] width 48 height 14
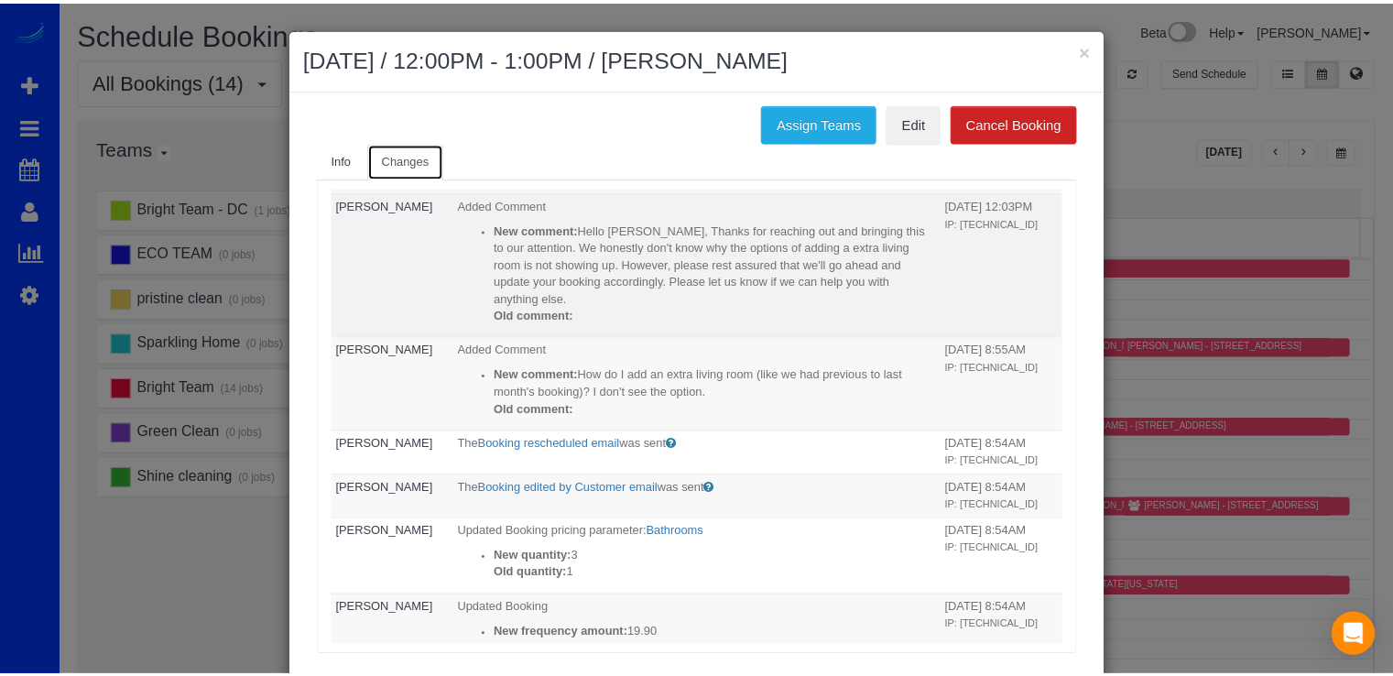
scroll to position [366, 0]
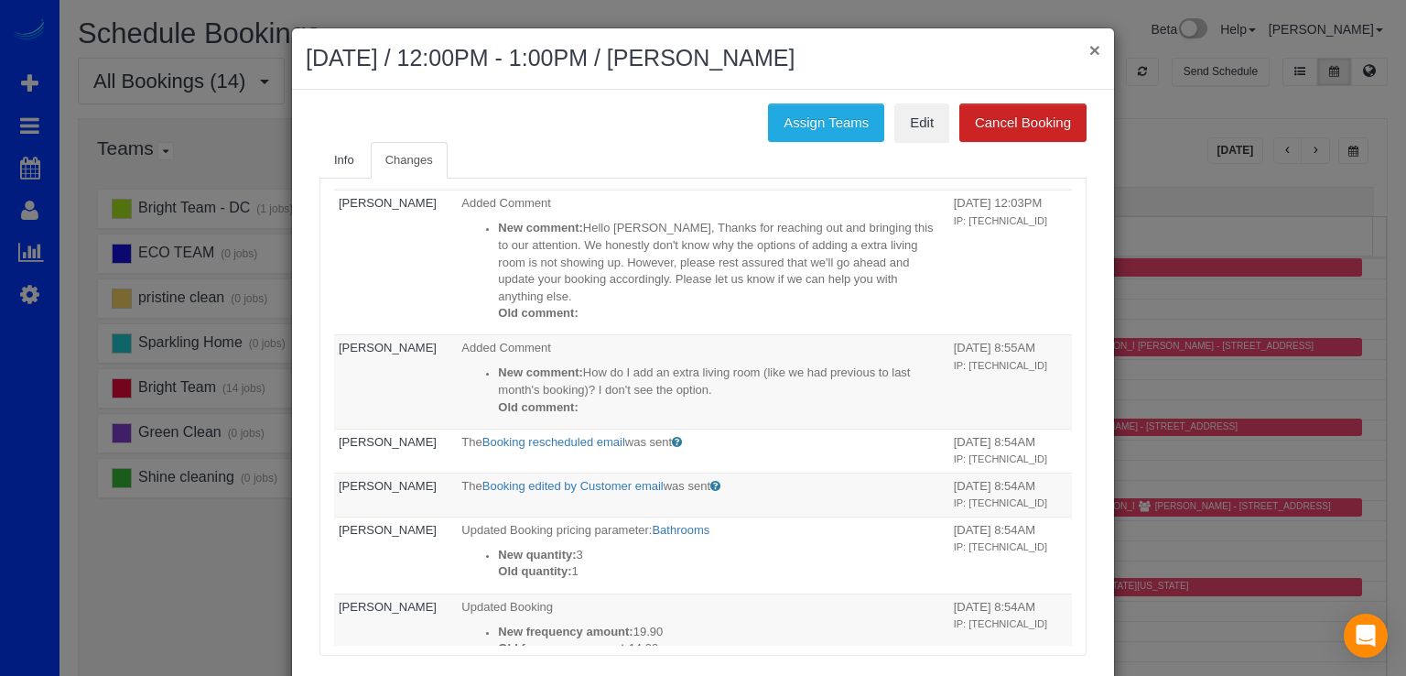
click at [1090, 49] on button "×" at bounding box center [1095, 49] width 11 height 19
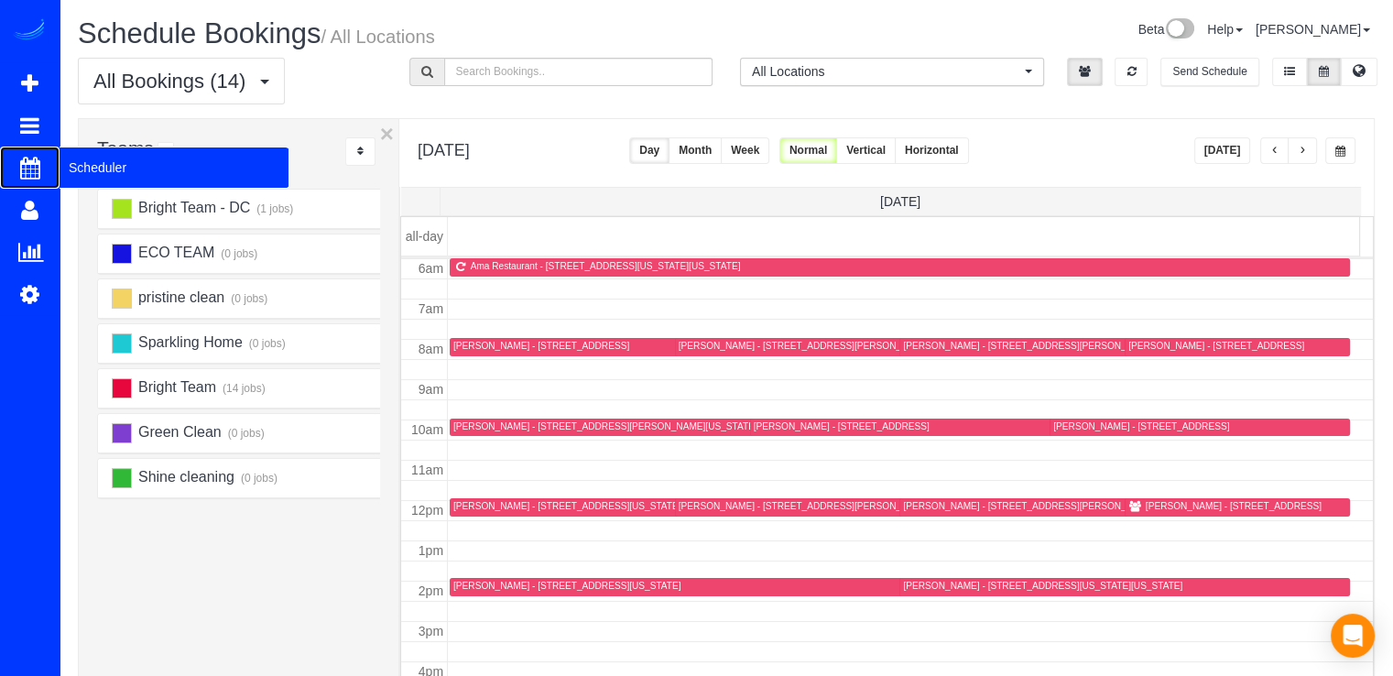
click at [92, 157] on span "Scheduler" at bounding box center [174, 167] width 229 height 42
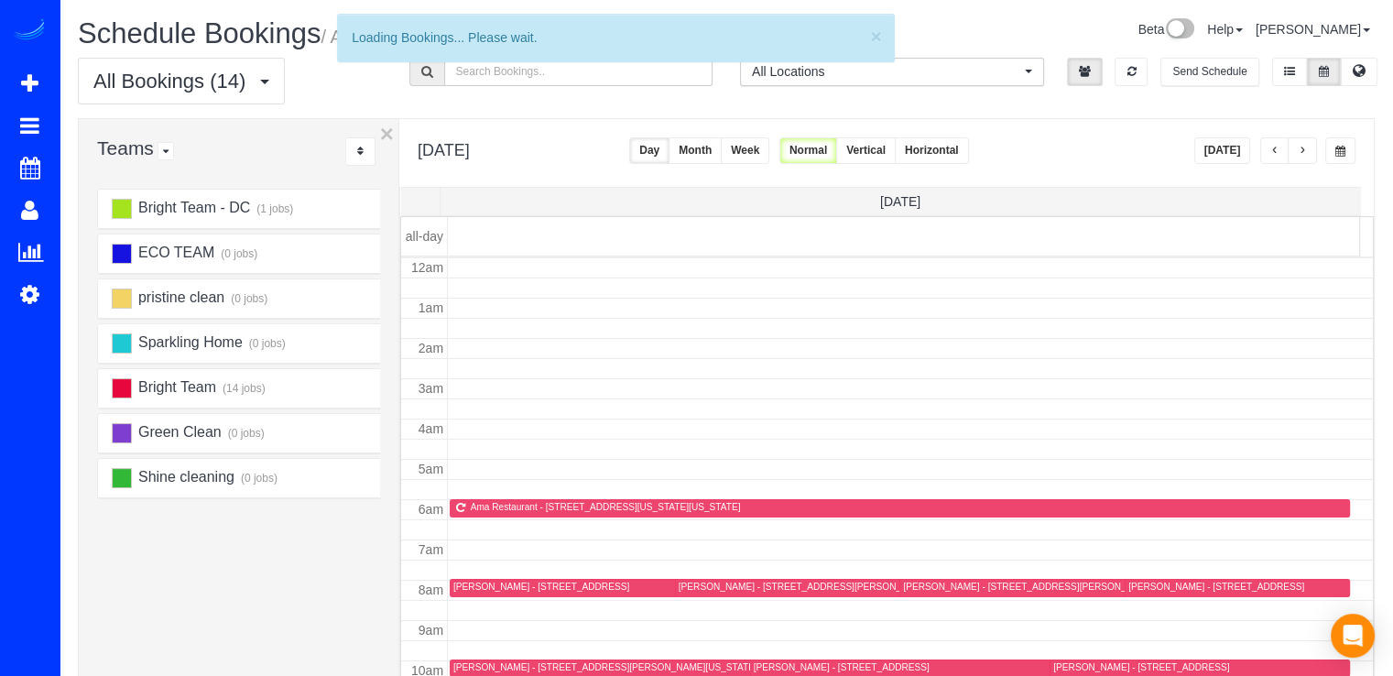
scroll to position [241, 0]
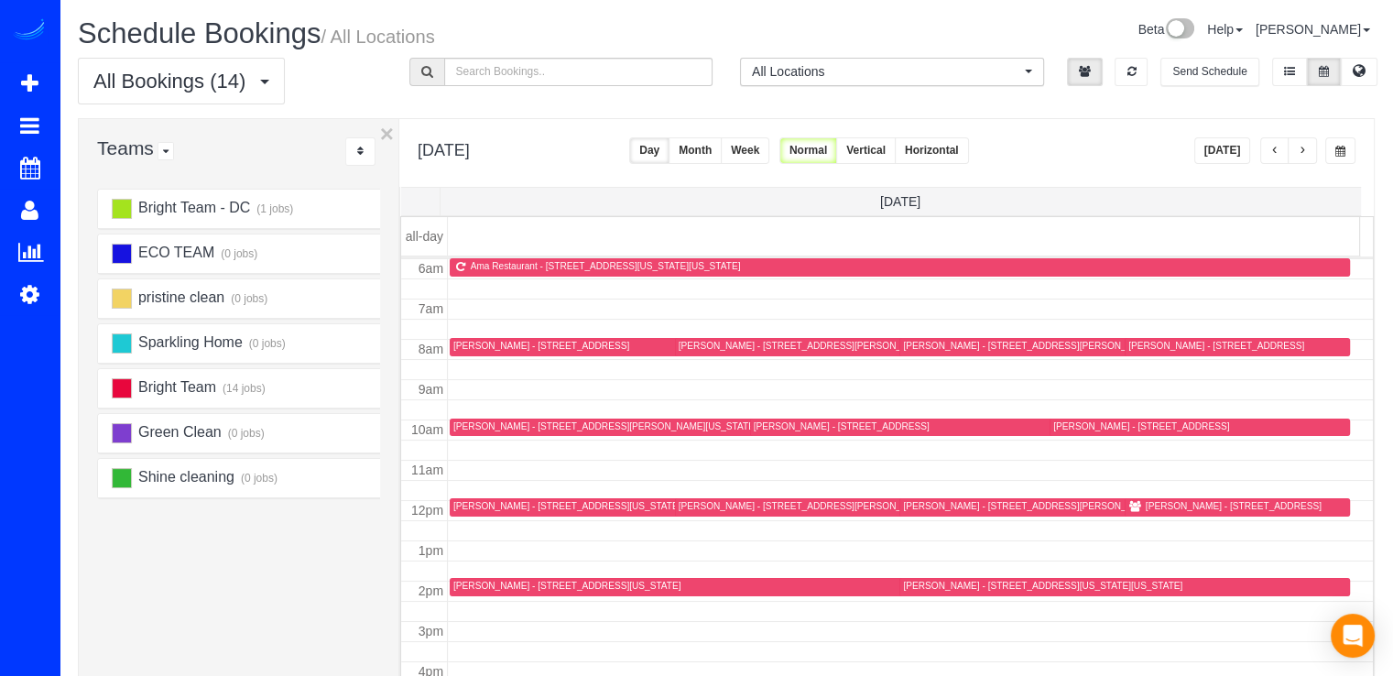
click at [1224, 155] on button "Today" at bounding box center [1222, 150] width 57 height 27
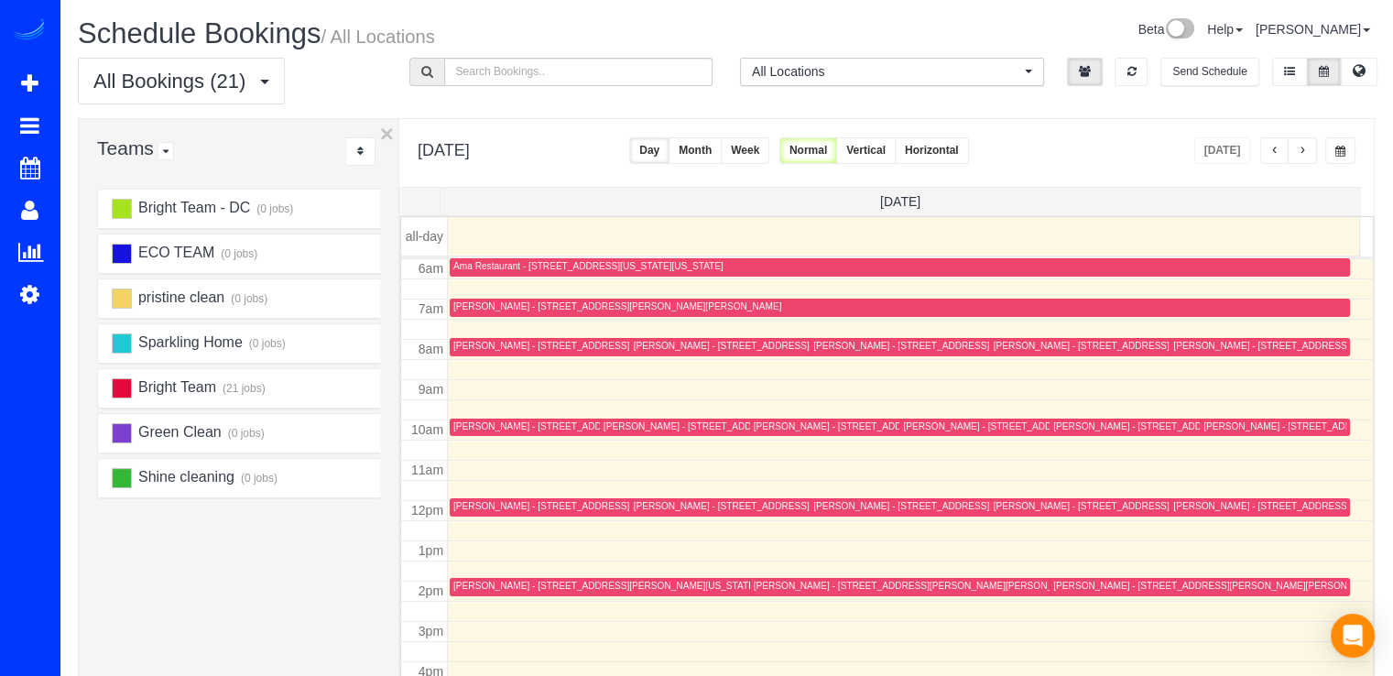
click at [927, 420] on div "Lindsey DiLibero - 4910 35th Rd N, Arlington, VA 22207" at bounding box center [991, 426] width 176 height 12
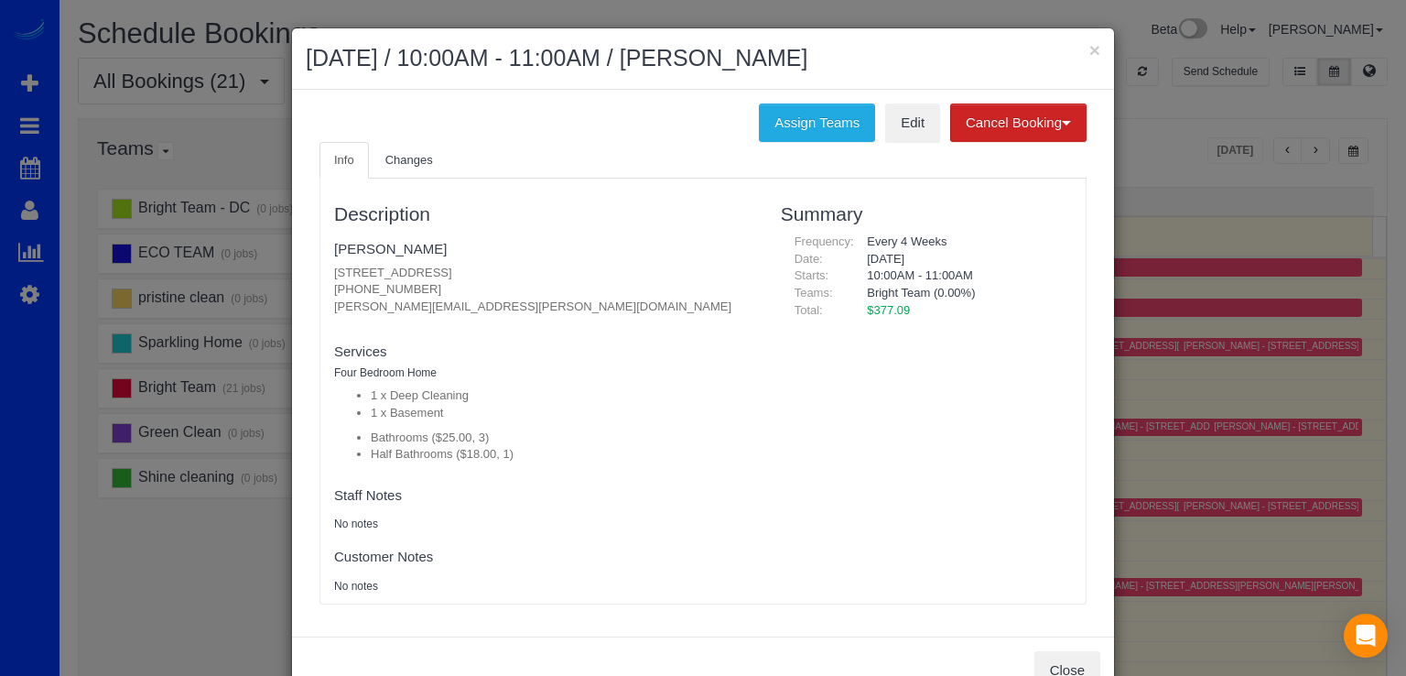
click at [1079, 51] on h2 "September 17, 2025 / 10:00AM - 11:00AM / Lindsey DiLibero" at bounding box center [703, 58] width 795 height 33
click at [1090, 49] on button "×" at bounding box center [1095, 49] width 11 height 19
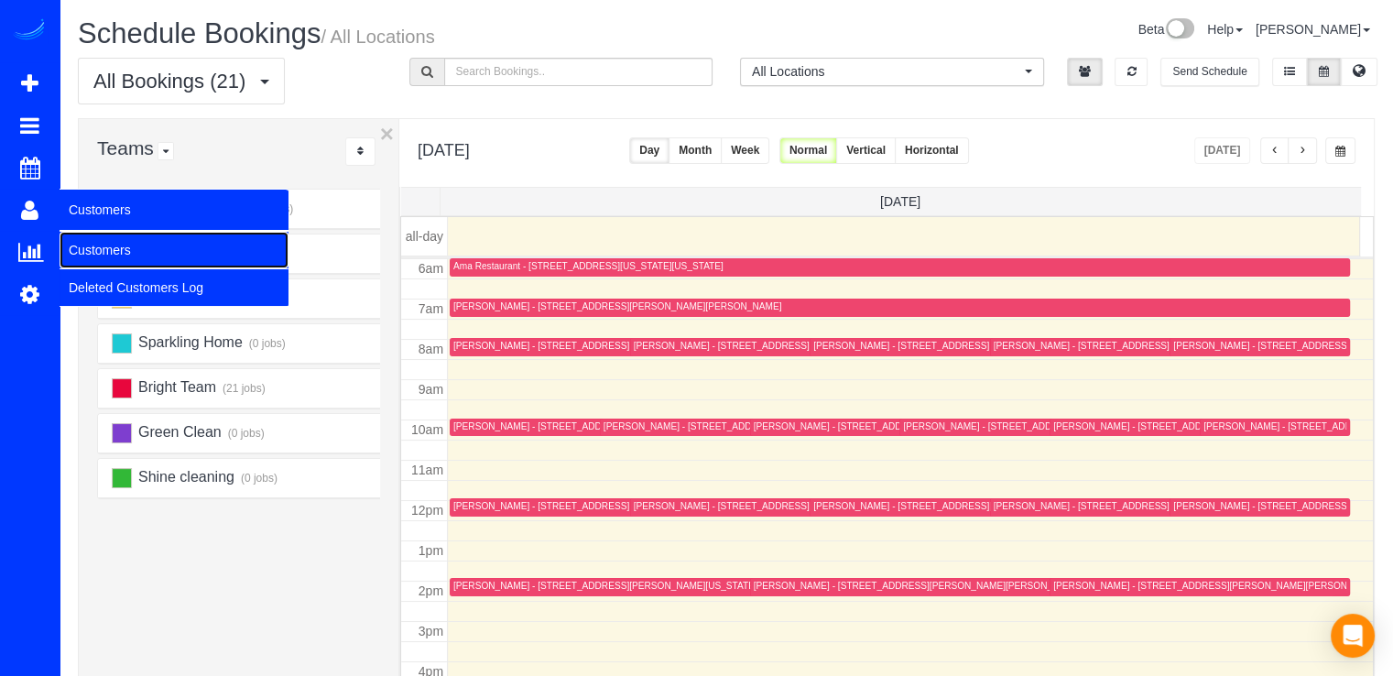
click at [105, 244] on link "Customers" at bounding box center [174, 250] width 229 height 37
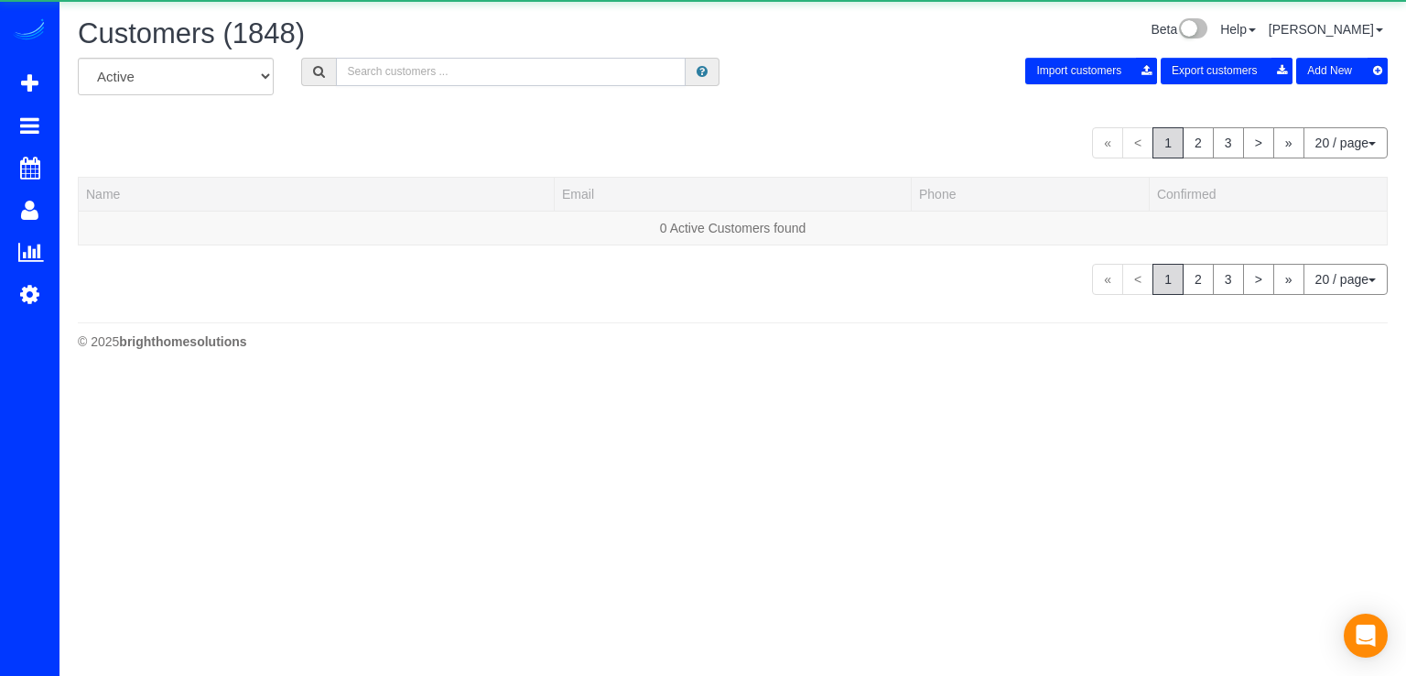
click at [432, 83] on input "text" at bounding box center [511, 72] width 350 height 28
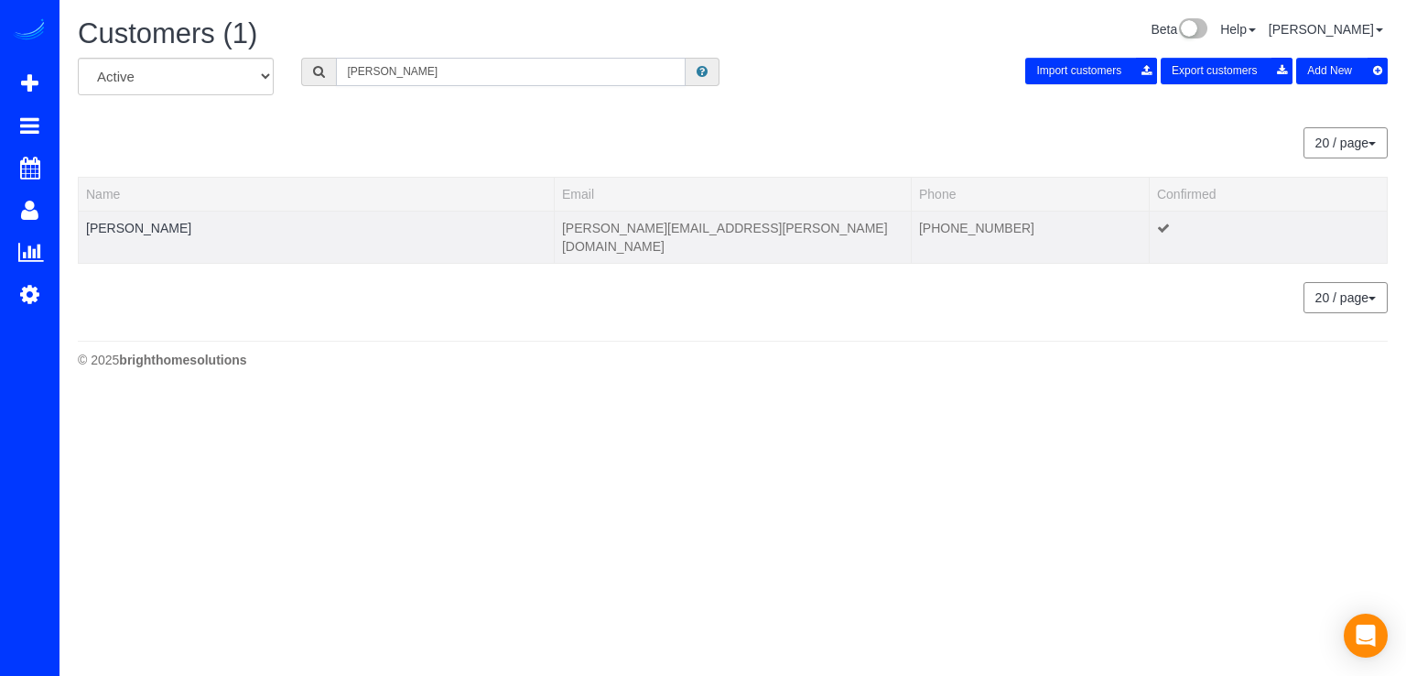
type input "Susan Eisen"
click at [145, 215] on td "Susan Eisen" at bounding box center [317, 237] width 476 height 52
click at [139, 222] on td "Susan Eisen" at bounding box center [317, 237] width 476 height 52
click at [137, 222] on link "Susan Eisen" at bounding box center [138, 228] width 105 height 15
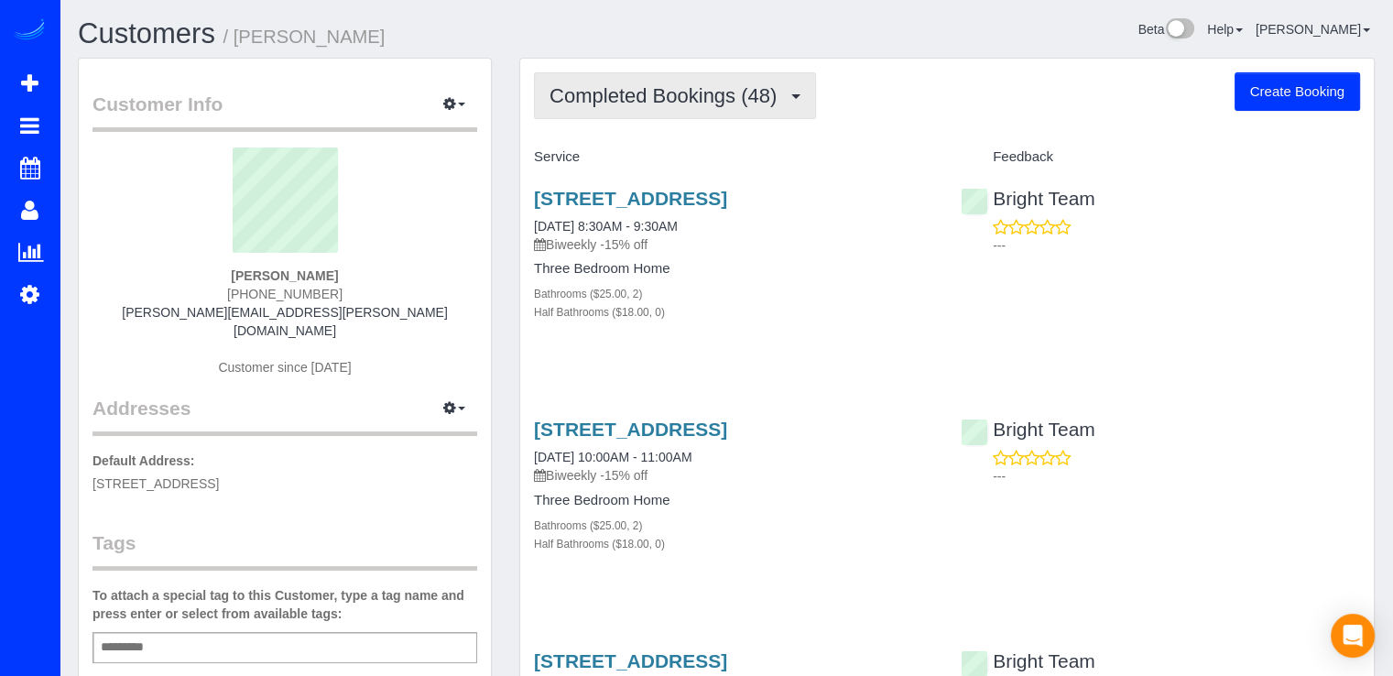
click at [714, 96] on span "Completed Bookings (48)" at bounding box center [667, 95] width 236 height 23
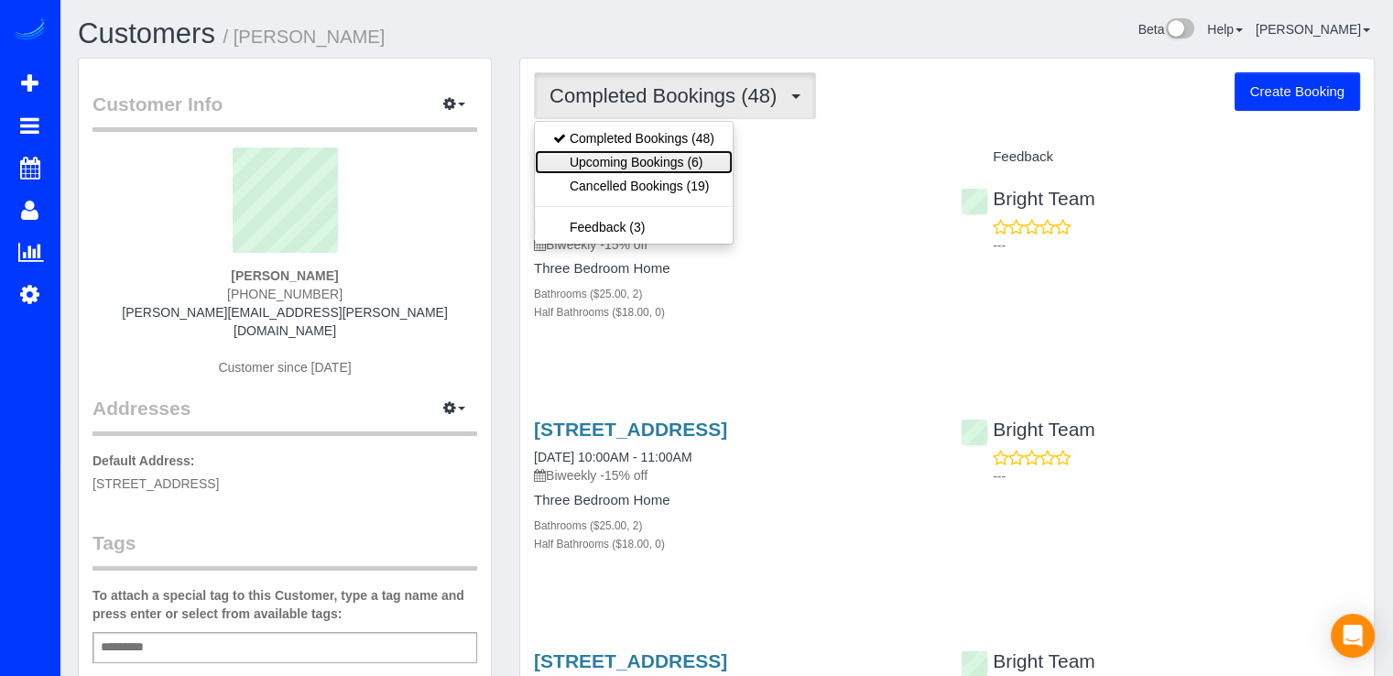
click at [725, 152] on link "Upcoming Bookings (6)" at bounding box center [634, 162] width 198 height 24
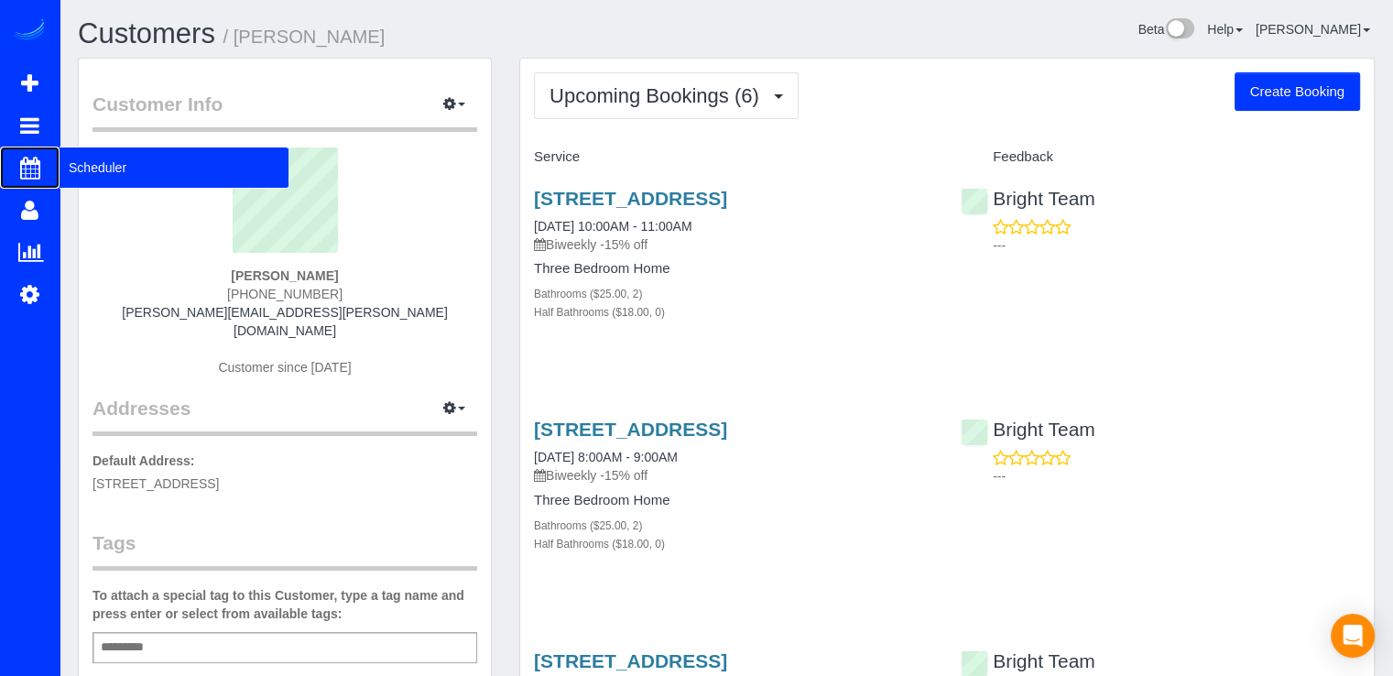
click at [95, 163] on span "Scheduler" at bounding box center [174, 167] width 229 height 42
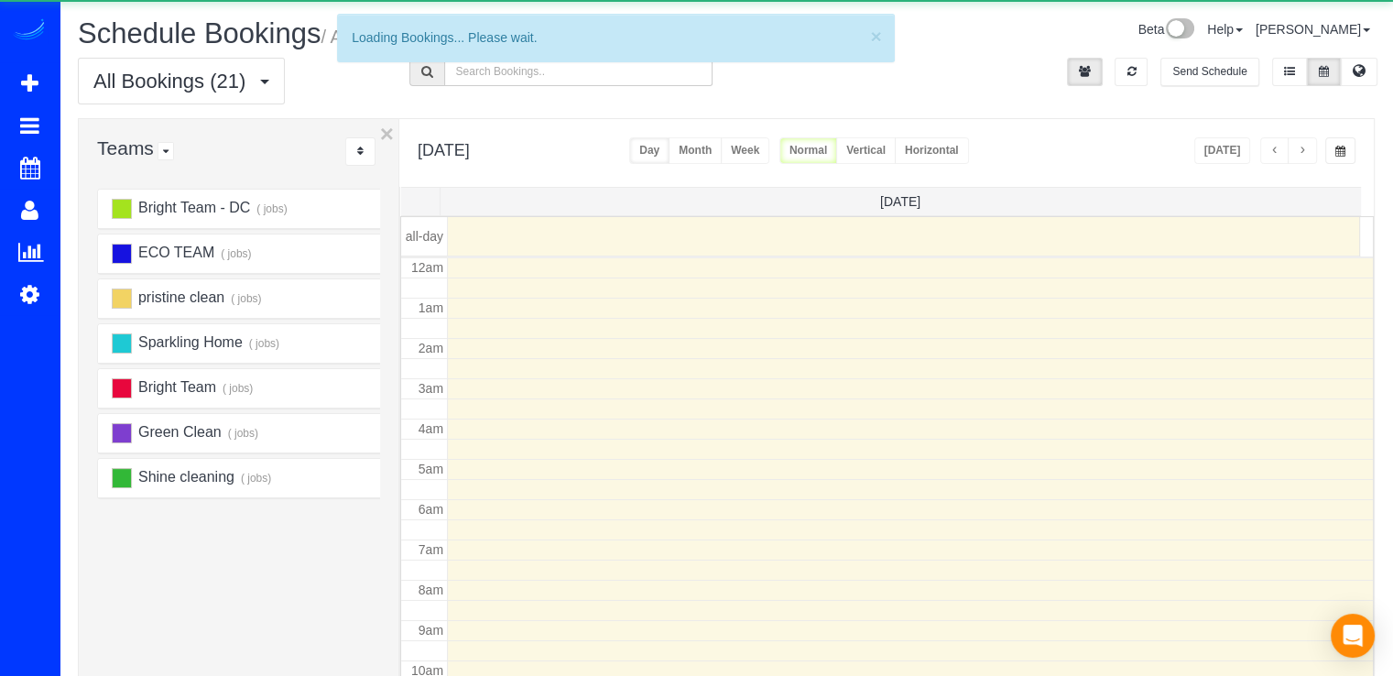
scroll to position [241, 0]
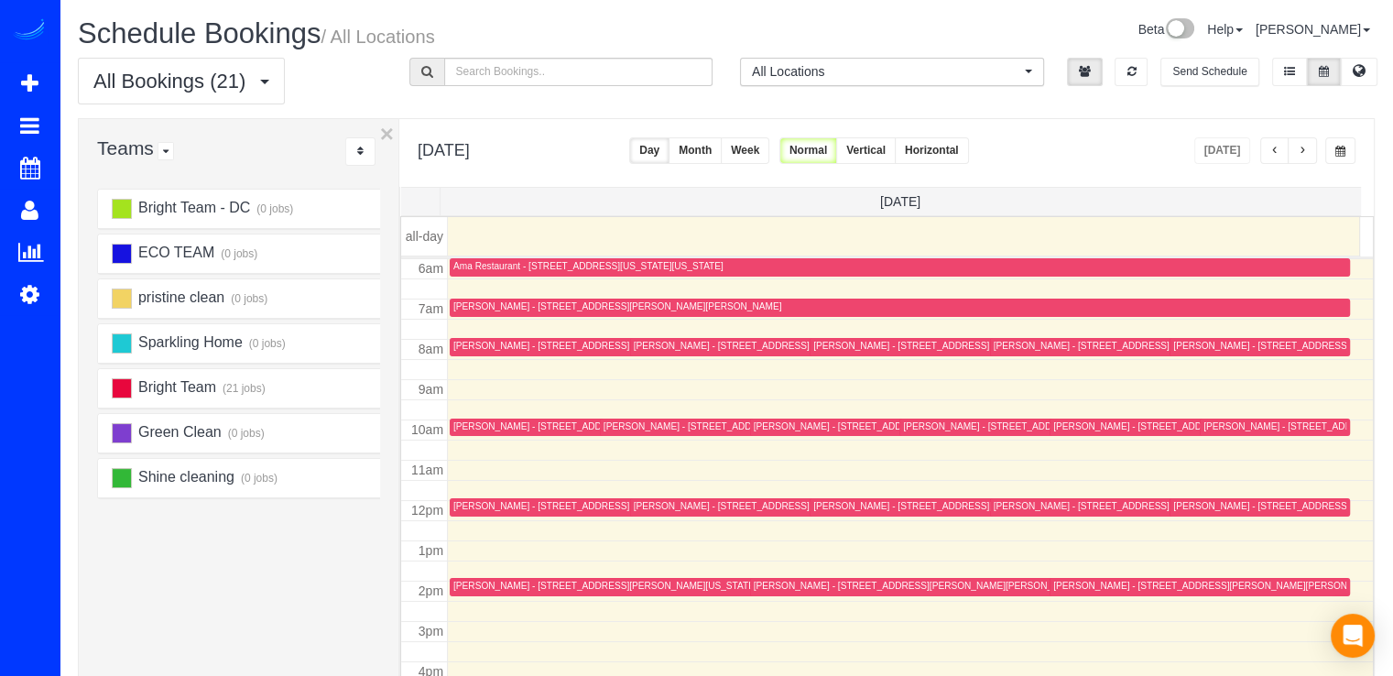
click at [1305, 151] on span "button" at bounding box center [1301, 151] width 9 height 11
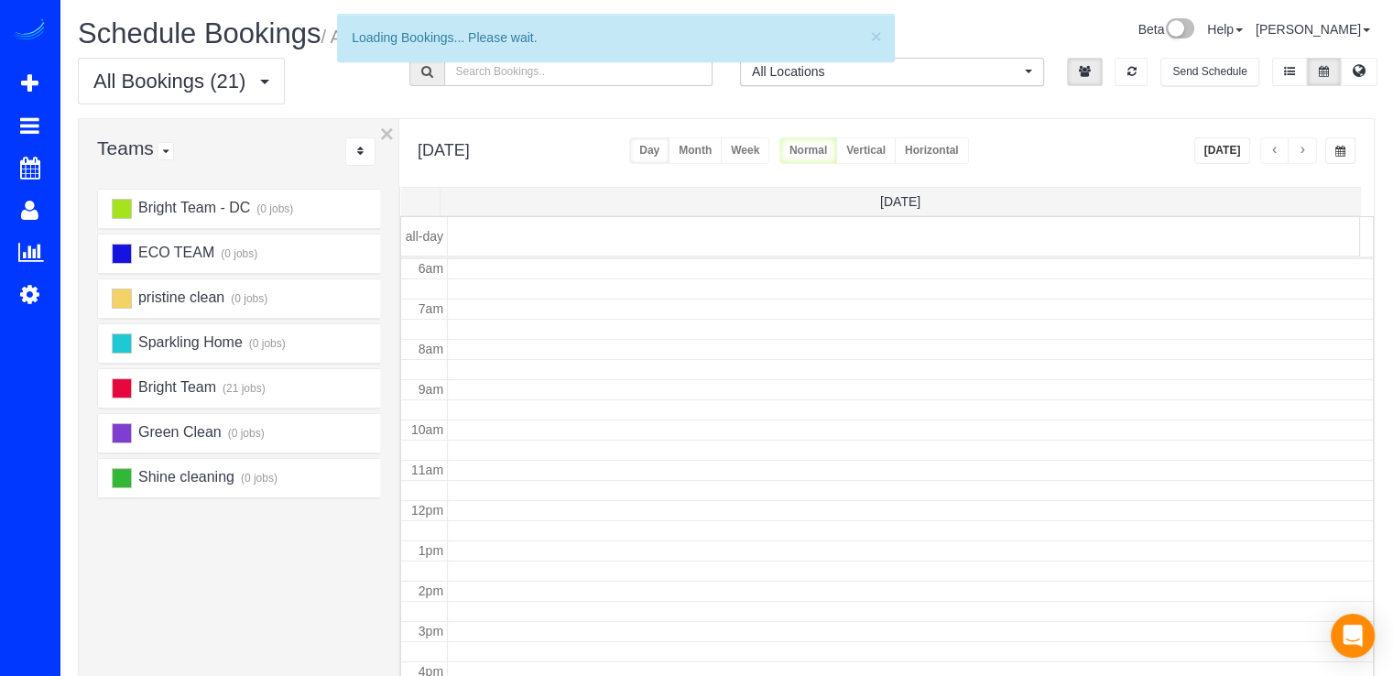
click at [1305, 152] on span "button" at bounding box center [1301, 151] width 9 height 11
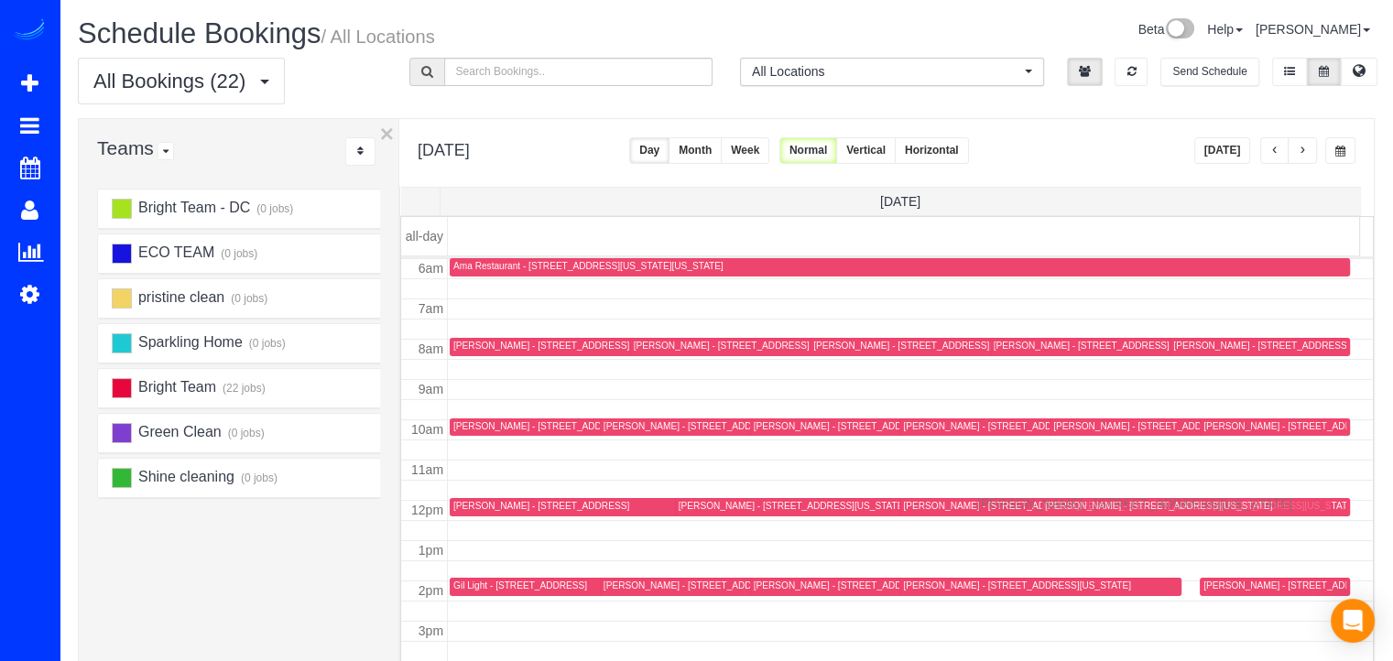
drag, startPoint x: 1074, startPoint y: 581, endPoint x: 981, endPoint y: 501, distance: 122.6
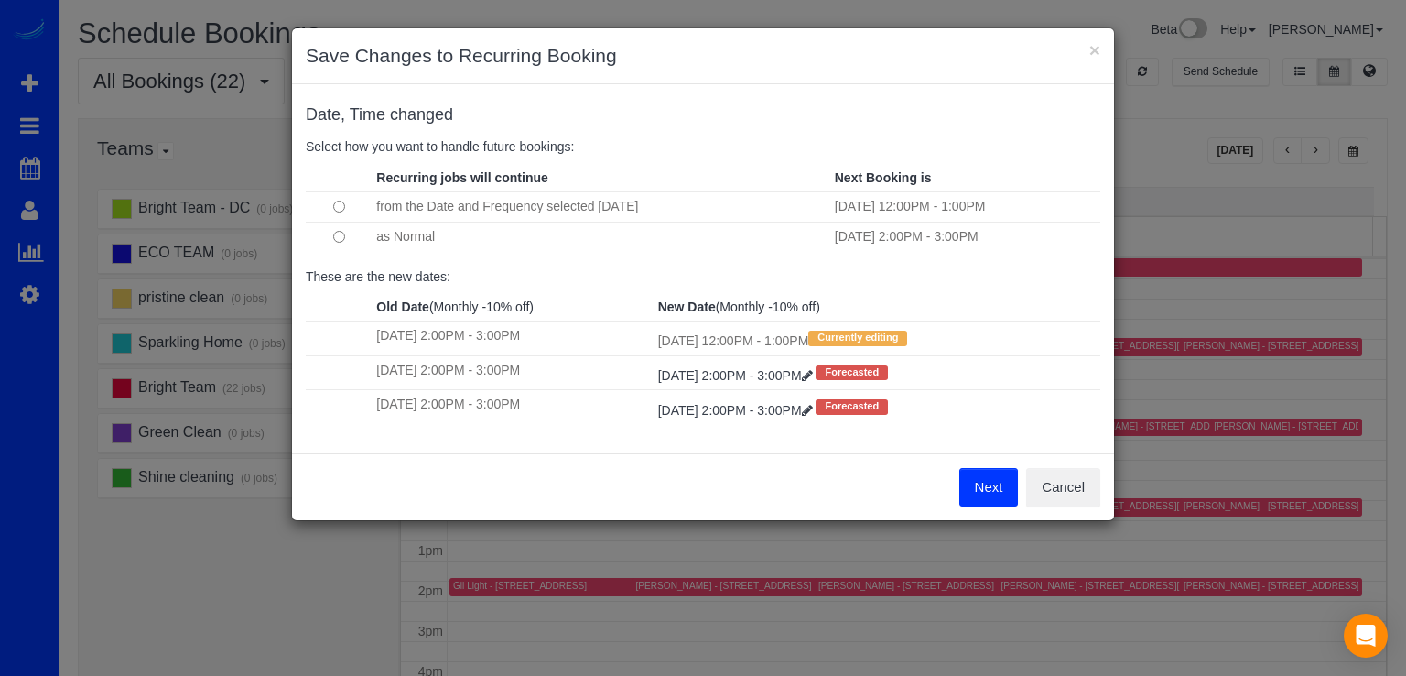
click at [974, 480] on button "Next" at bounding box center [990, 487] width 60 height 38
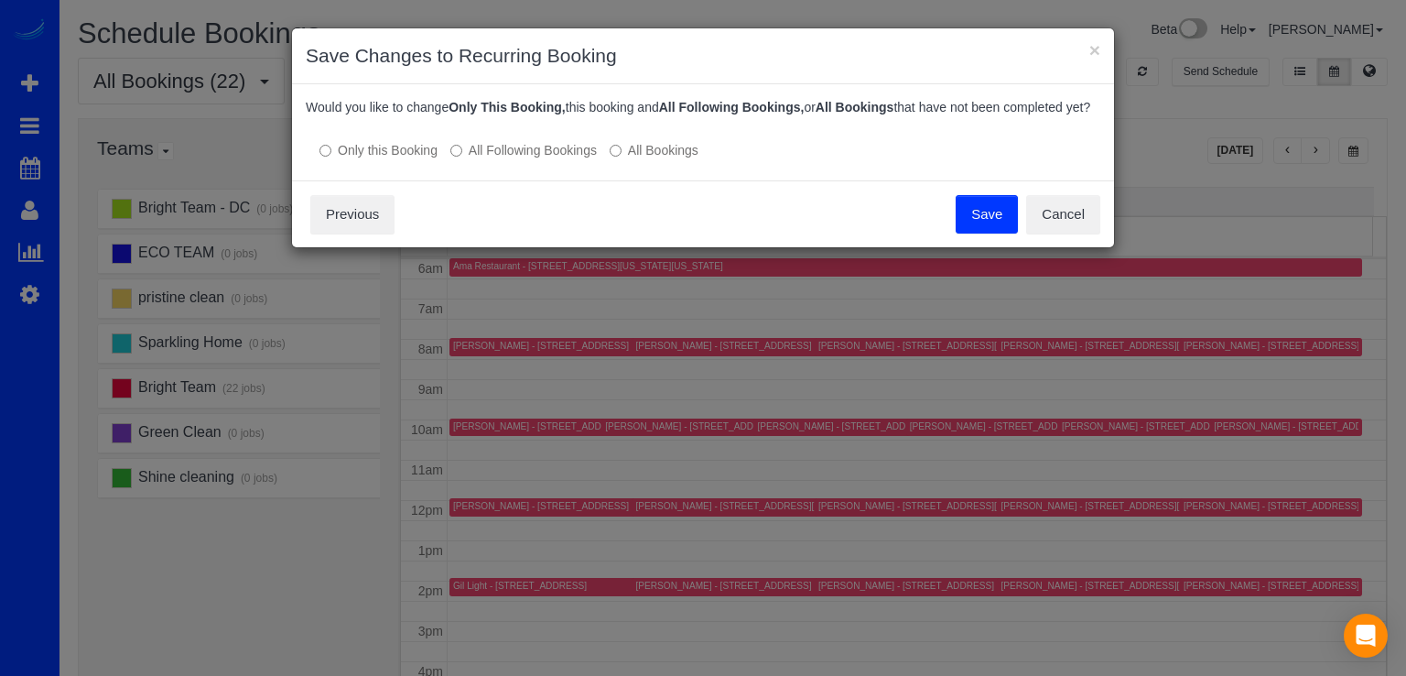
click at [1003, 232] on button "Save" at bounding box center [987, 214] width 62 height 38
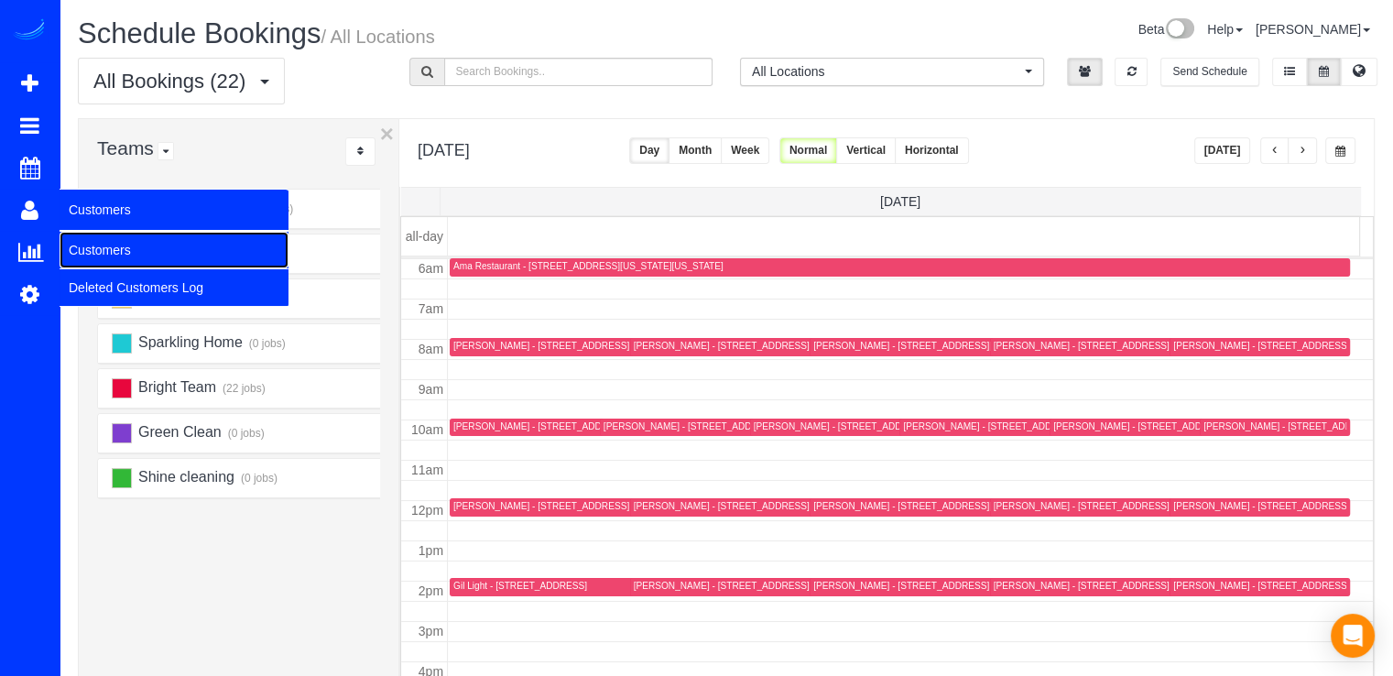
click at [130, 254] on link "Customers" at bounding box center [174, 250] width 229 height 37
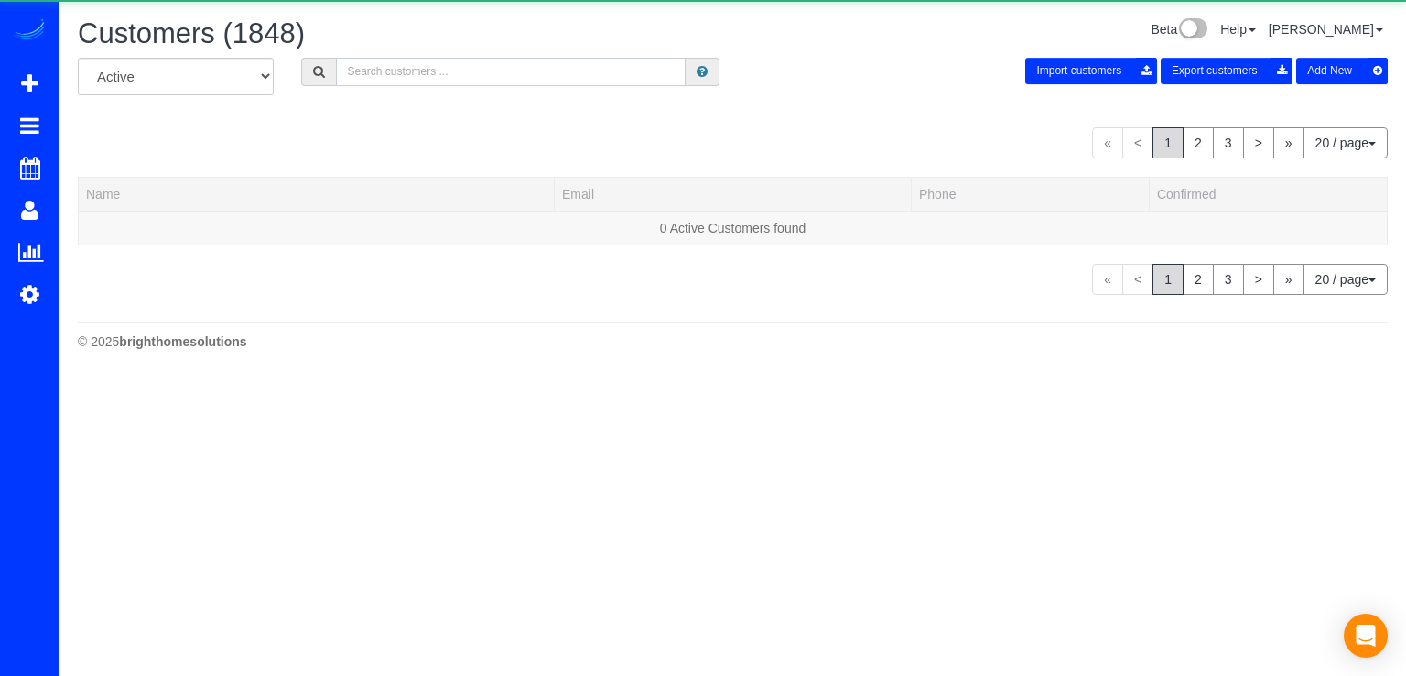
click at [416, 81] on input "text" at bounding box center [511, 72] width 350 height 28
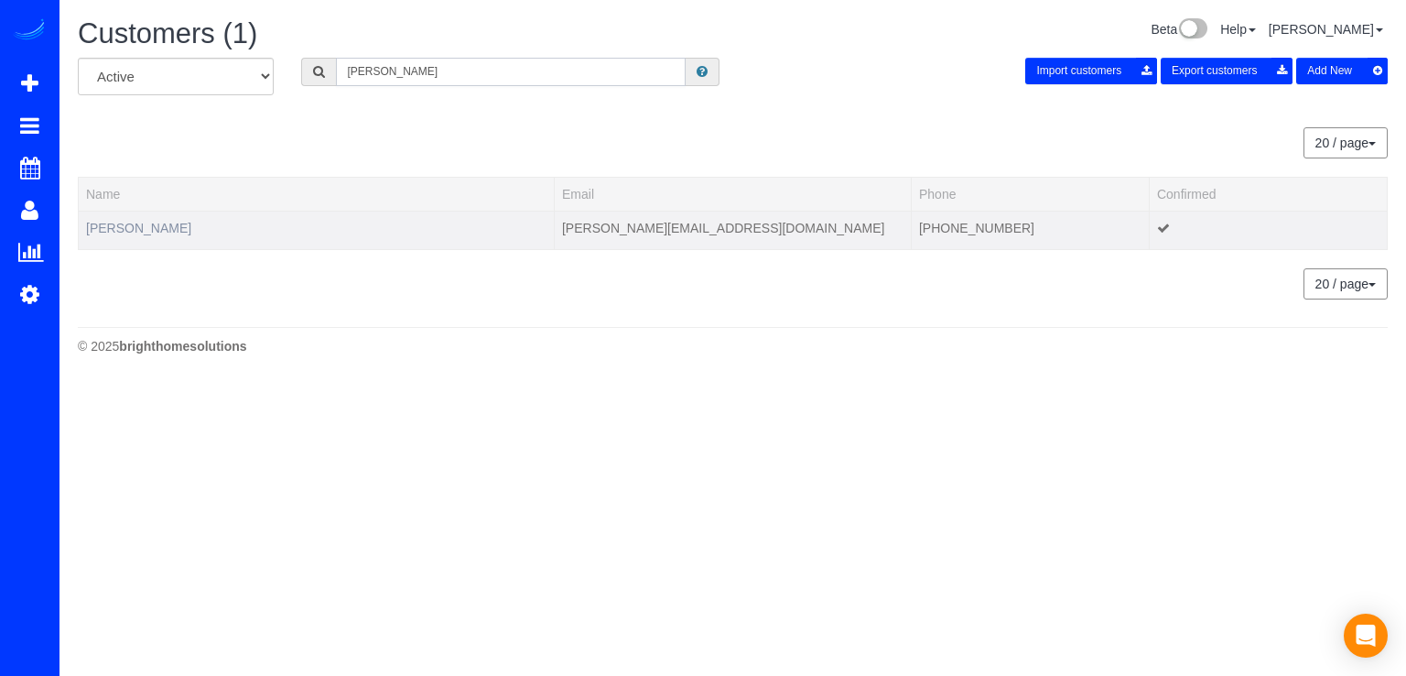
type input "David Engel"
click at [162, 232] on link "DAVID ENGEL" at bounding box center [138, 228] width 105 height 15
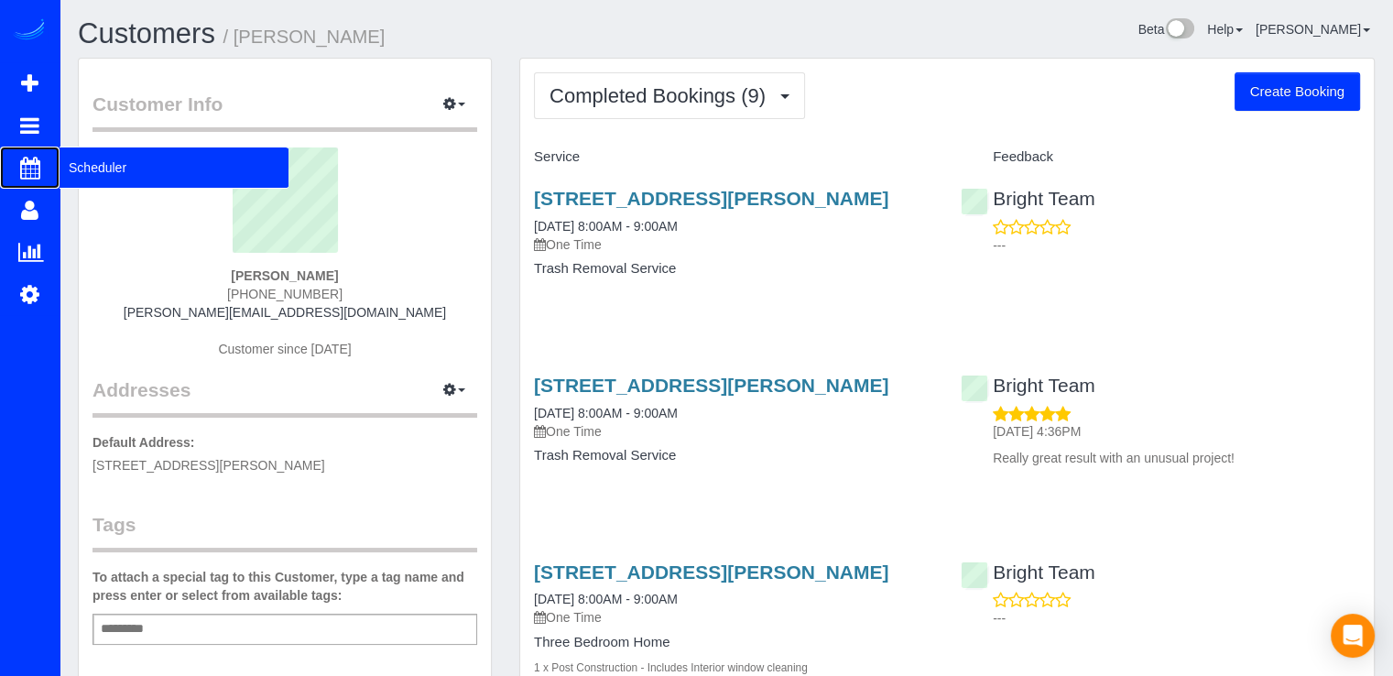
click at [111, 171] on span "Scheduler" at bounding box center [174, 167] width 229 height 42
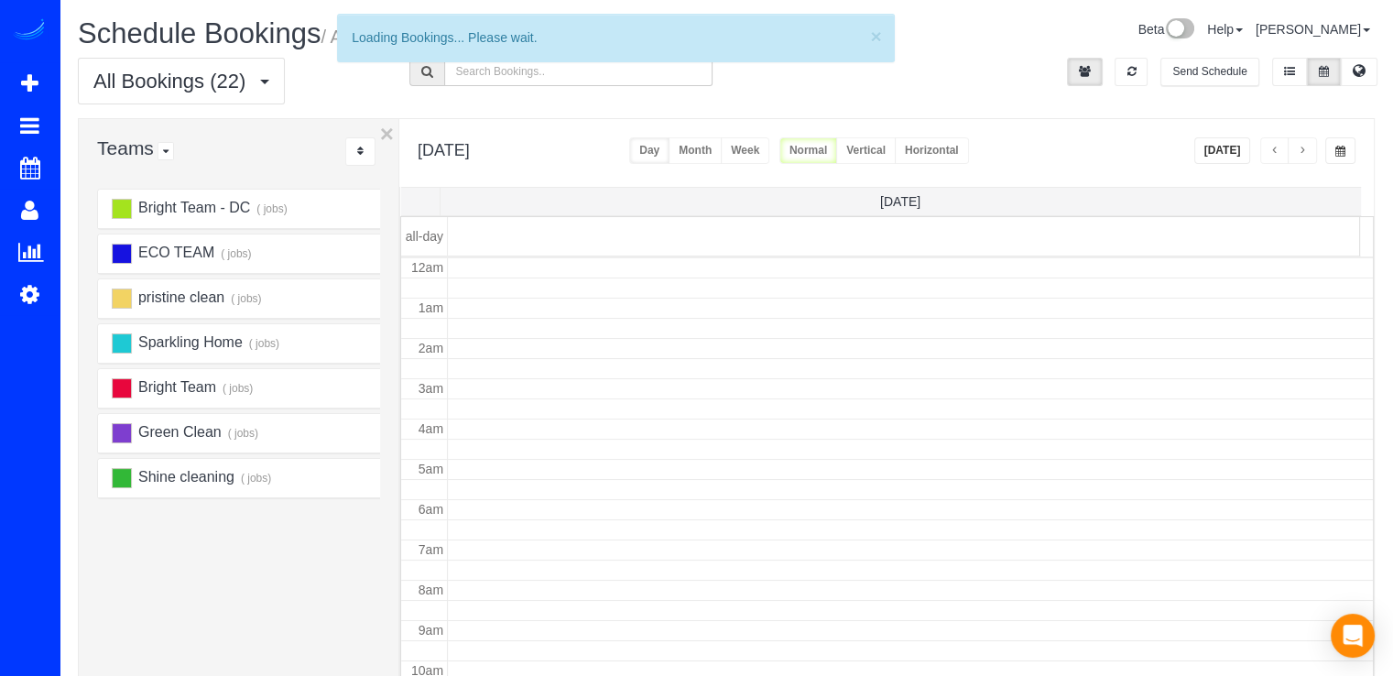
scroll to position [241, 0]
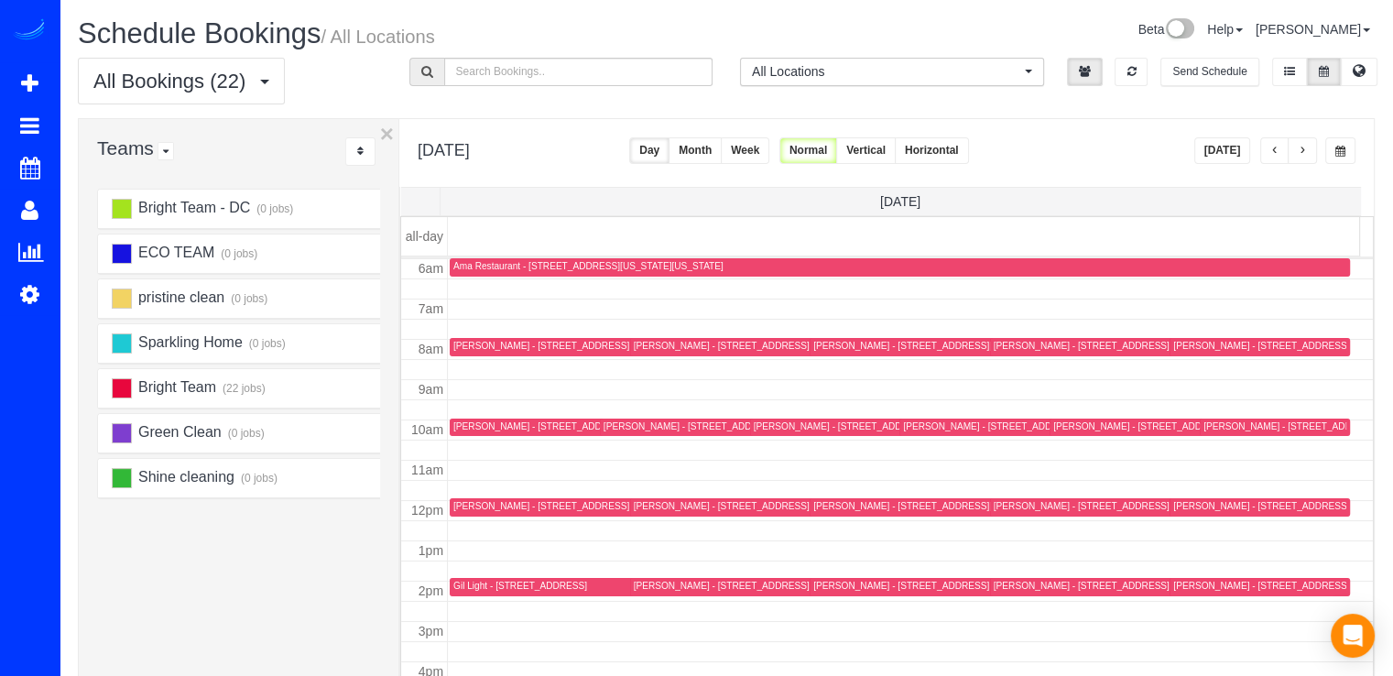
click at [1281, 147] on button "button" at bounding box center [1274, 150] width 29 height 27
click at [1300, 141] on button "button" at bounding box center [1301, 150] width 29 height 27
click at [1304, 147] on span "button" at bounding box center [1301, 151] width 9 height 11
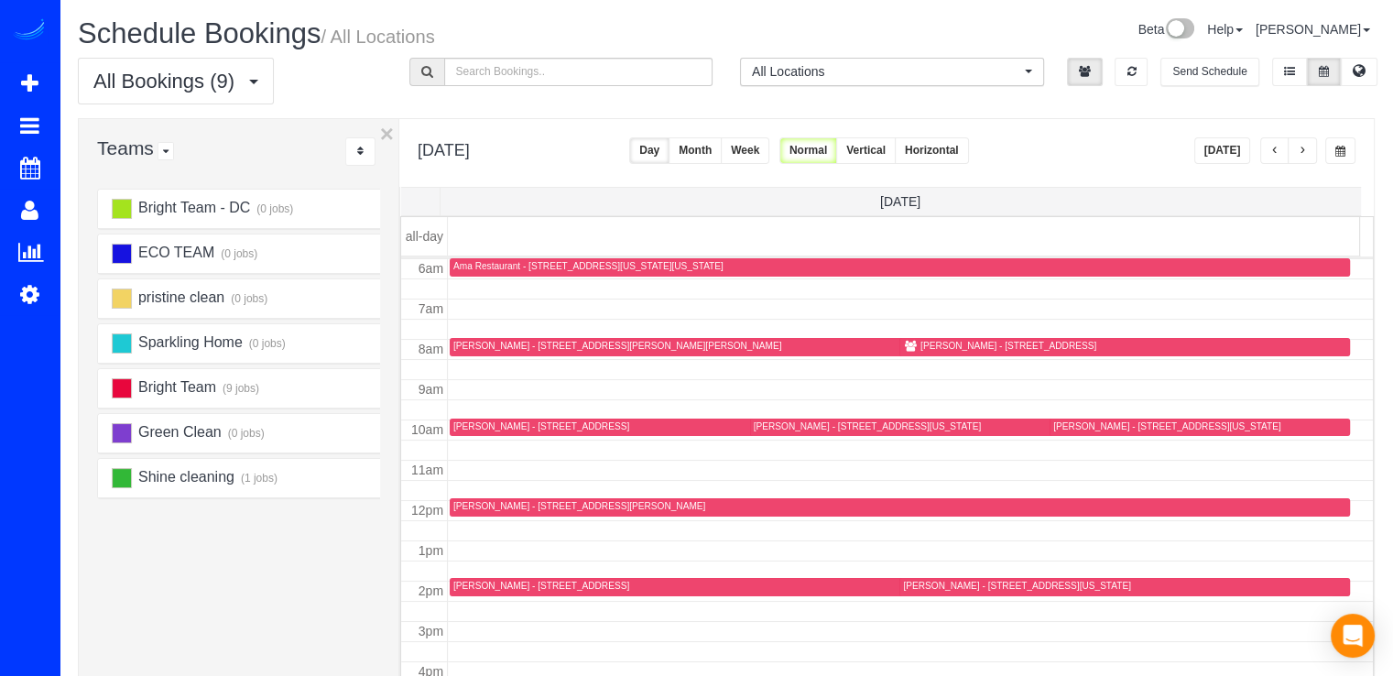
click at [1231, 151] on button "Today" at bounding box center [1222, 150] width 57 height 27
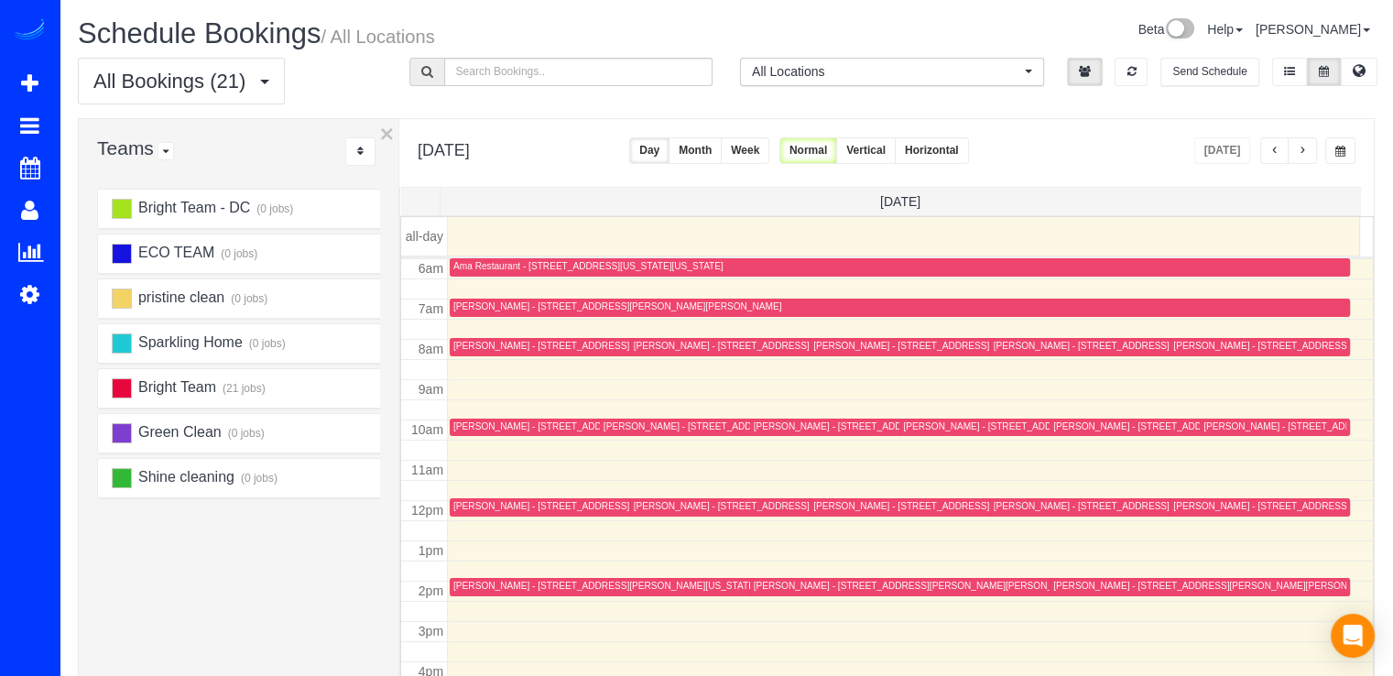
click at [1301, 142] on button "button" at bounding box center [1301, 150] width 29 height 27
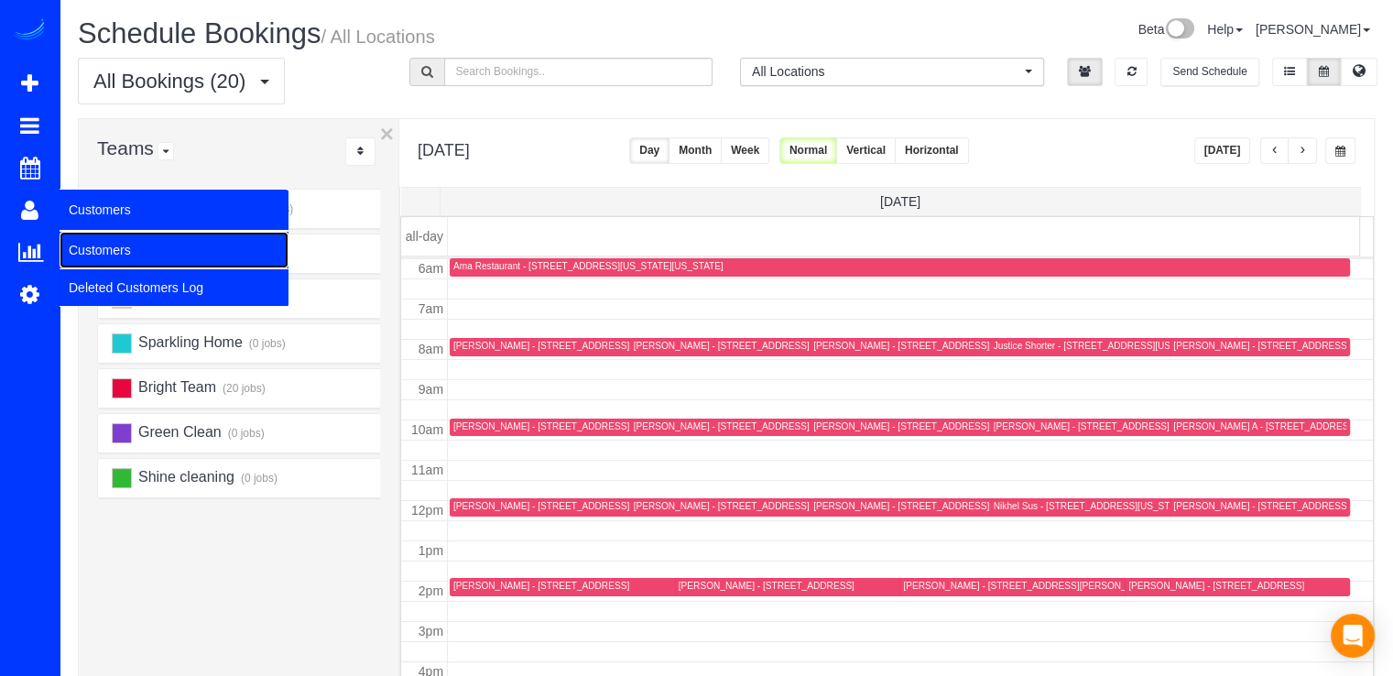
click at [81, 248] on link "Customers" at bounding box center [174, 250] width 229 height 37
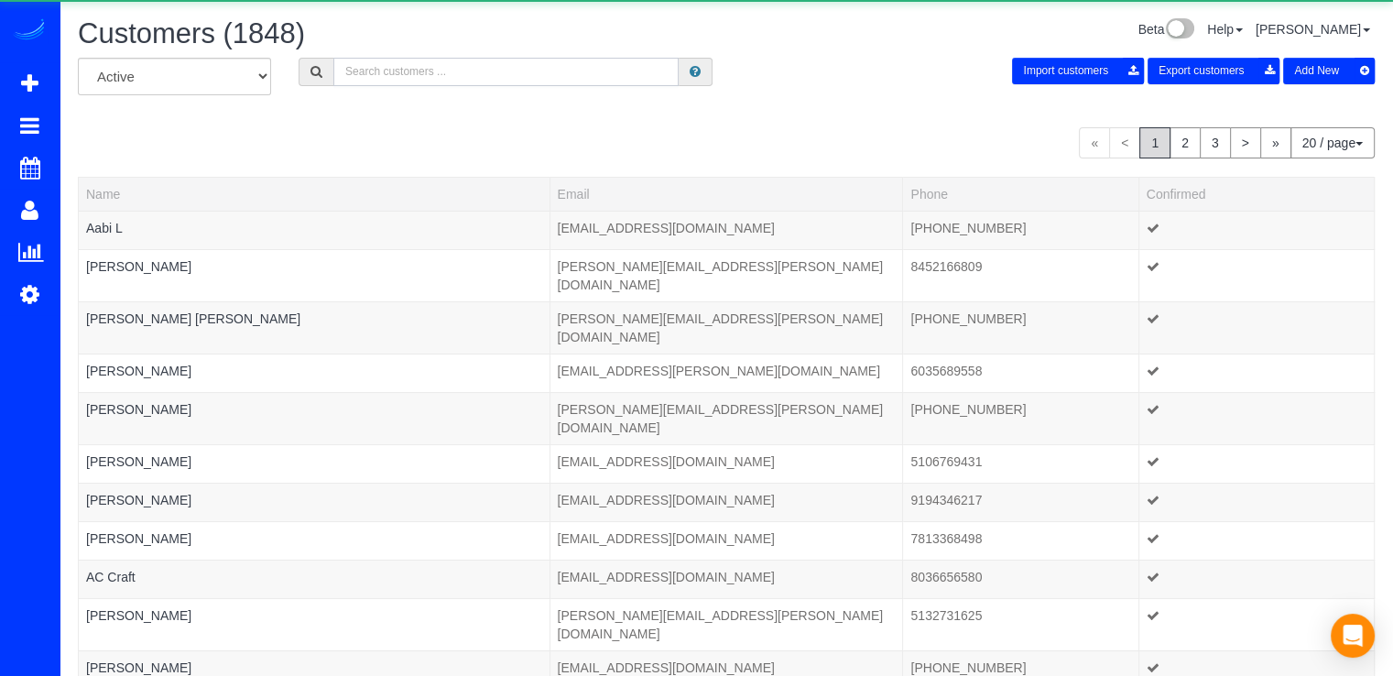
click at [483, 73] on input "text" at bounding box center [505, 72] width 345 height 28
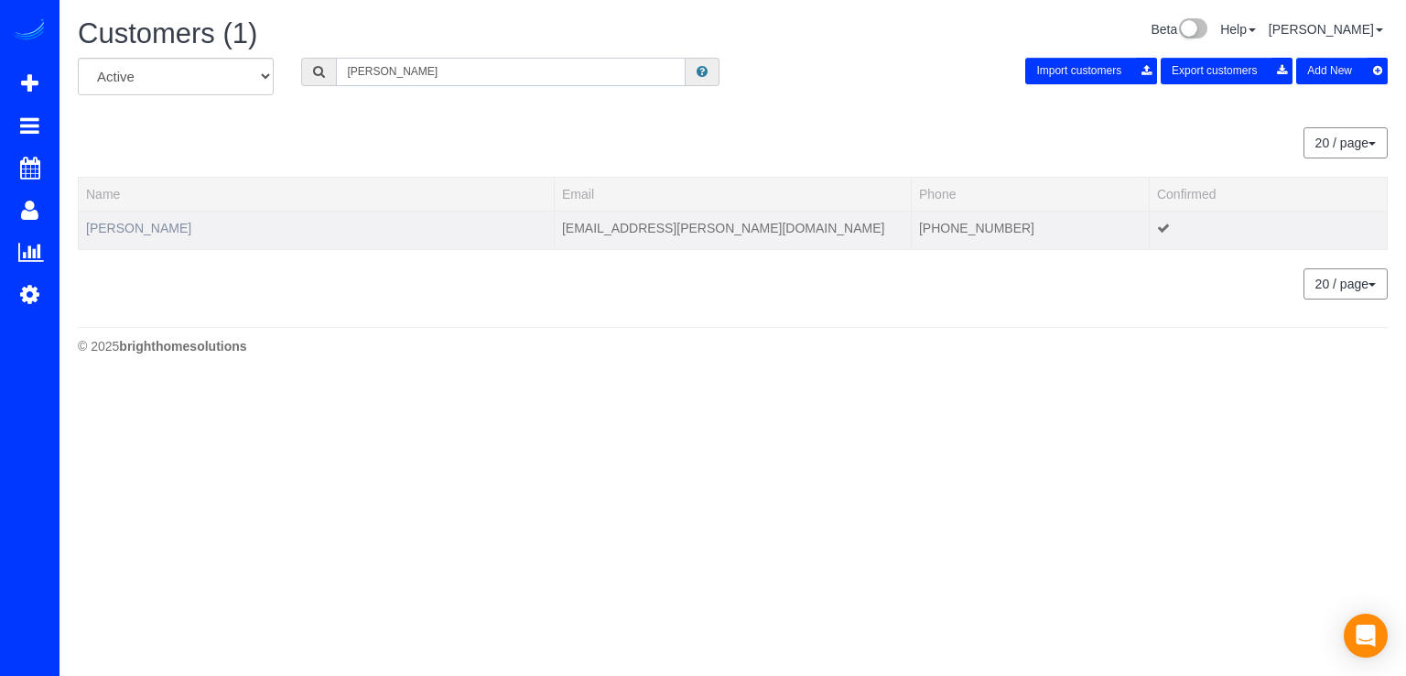
type input "Brittany Watts"
click at [162, 223] on link "Brittany Watts" at bounding box center [138, 228] width 105 height 15
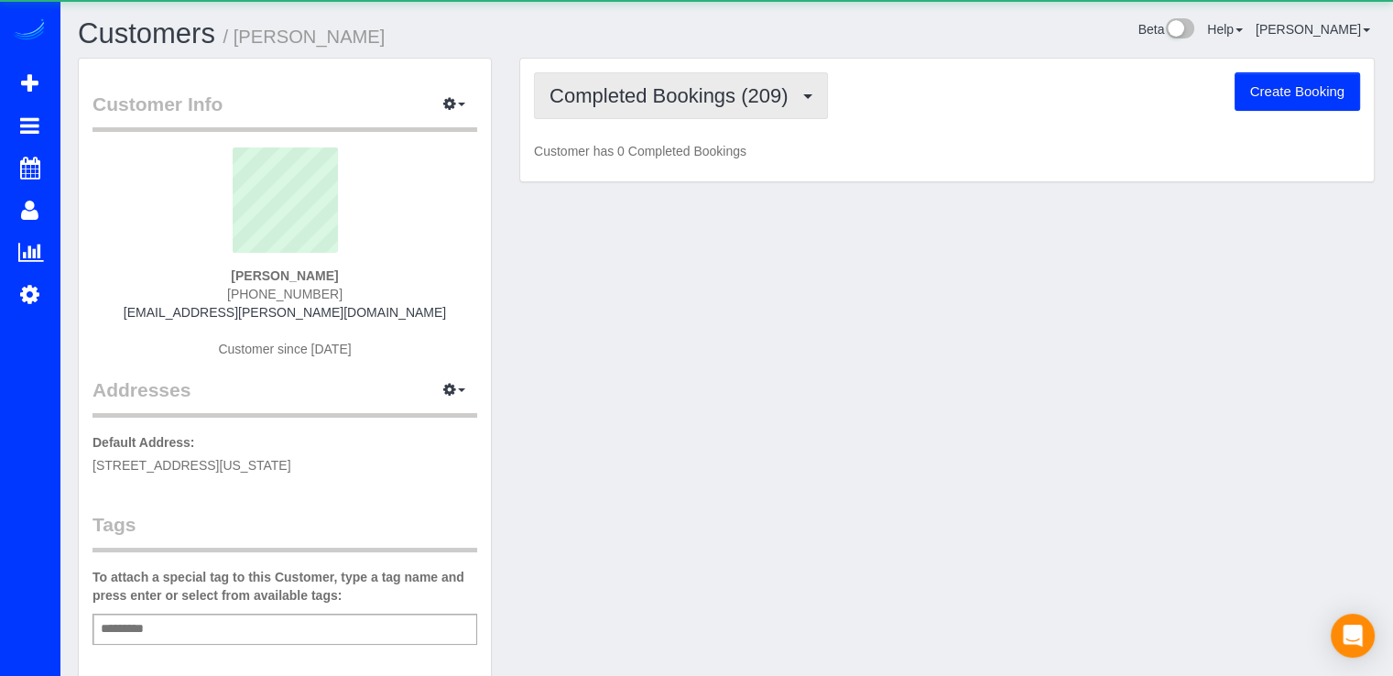
click at [685, 101] on span "Completed Bookings (209)" at bounding box center [672, 95] width 247 height 23
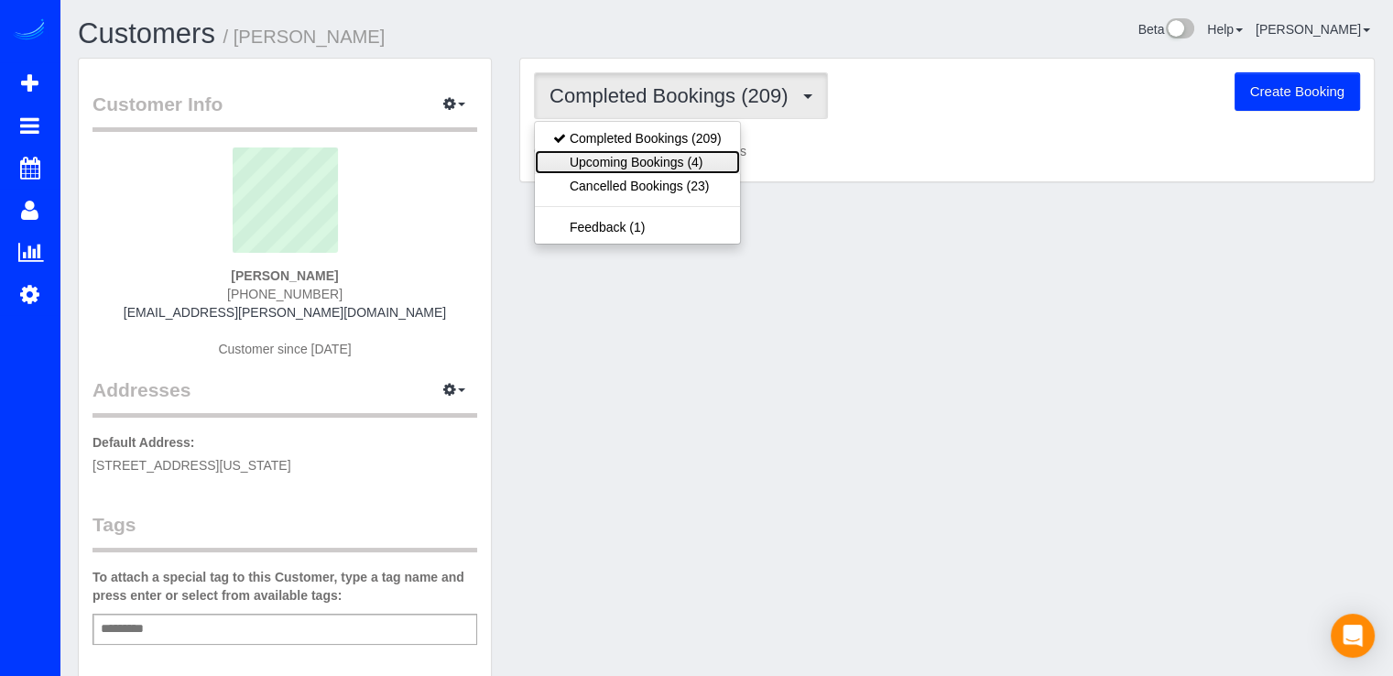
click at [701, 154] on link "Upcoming Bookings (4)" at bounding box center [637, 162] width 205 height 24
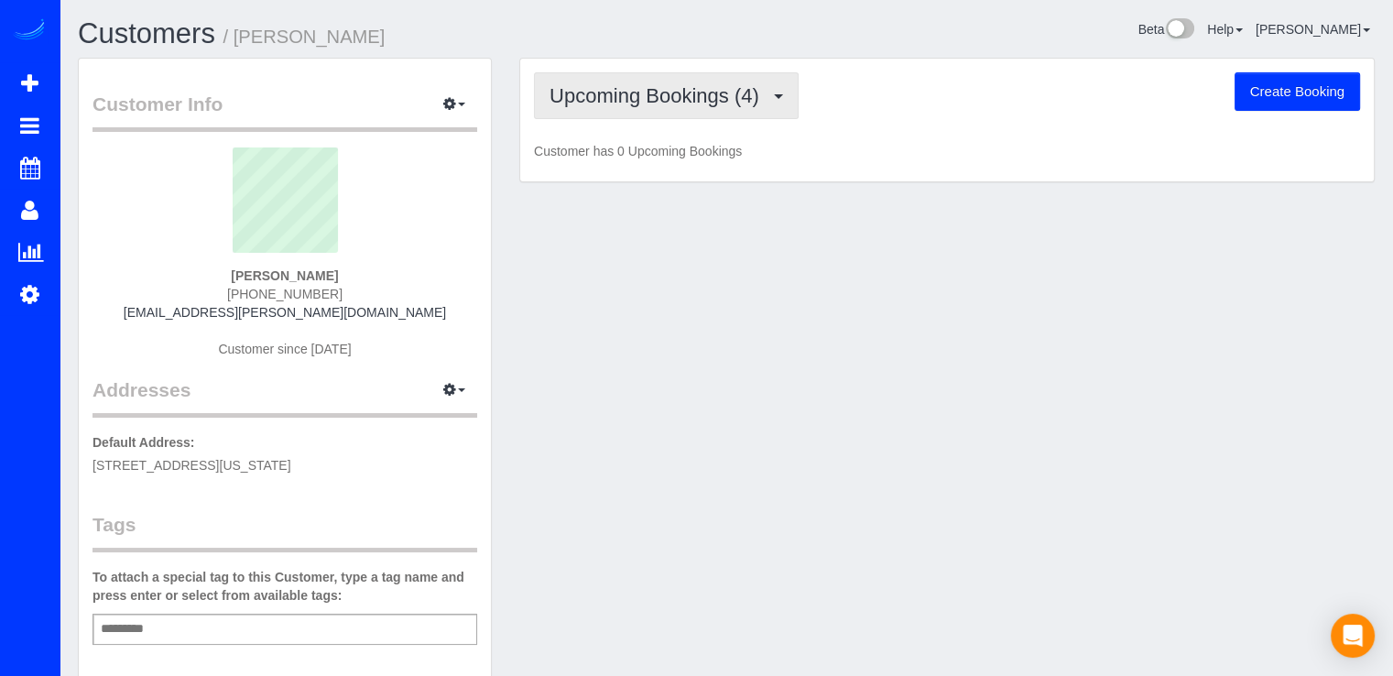
click at [731, 112] on button "Upcoming Bookings (4)" at bounding box center [666, 95] width 265 height 47
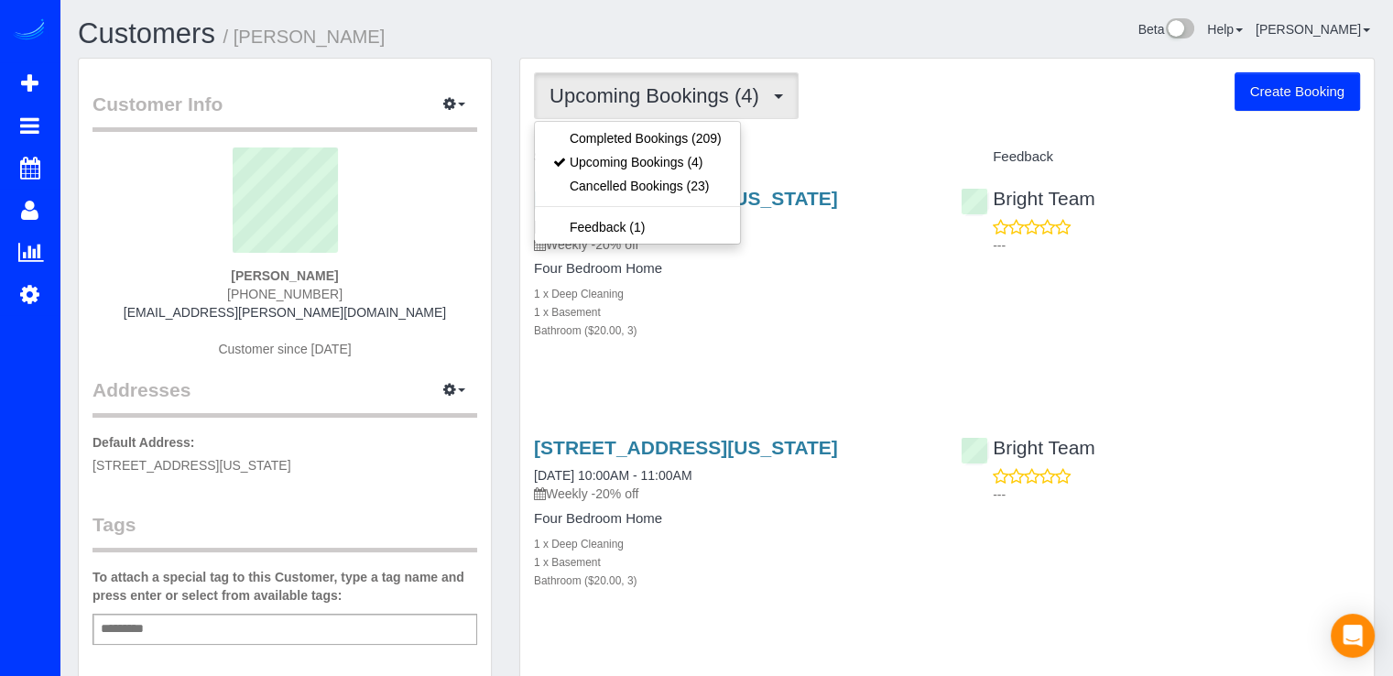
click at [801, 136] on div "Upcoming Bookings (4) Completed Bookings (209) Upcoming Bookings (4) Cancelled …" at bounding box center [946, 639] width 853 height 1161
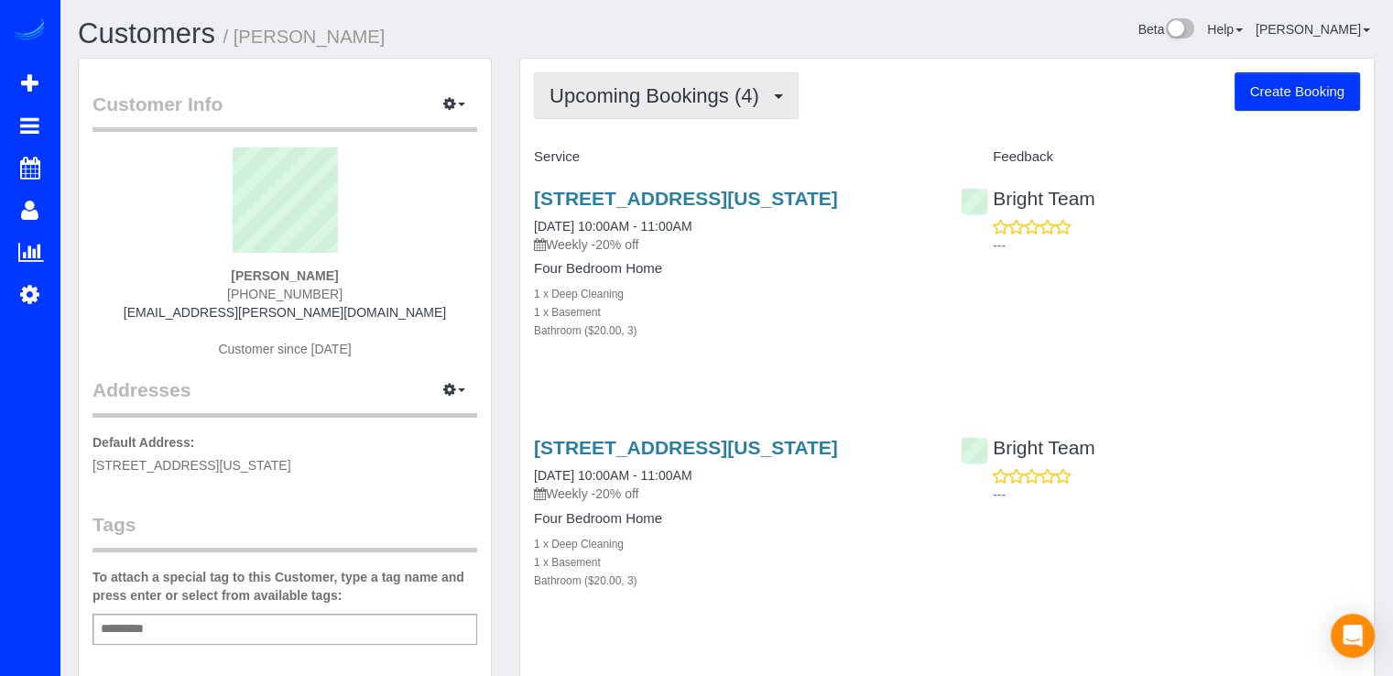
click at [699, 103] on span "Upcoming Bookings (4)" at bounding box center [658, 95] width 219 height 23
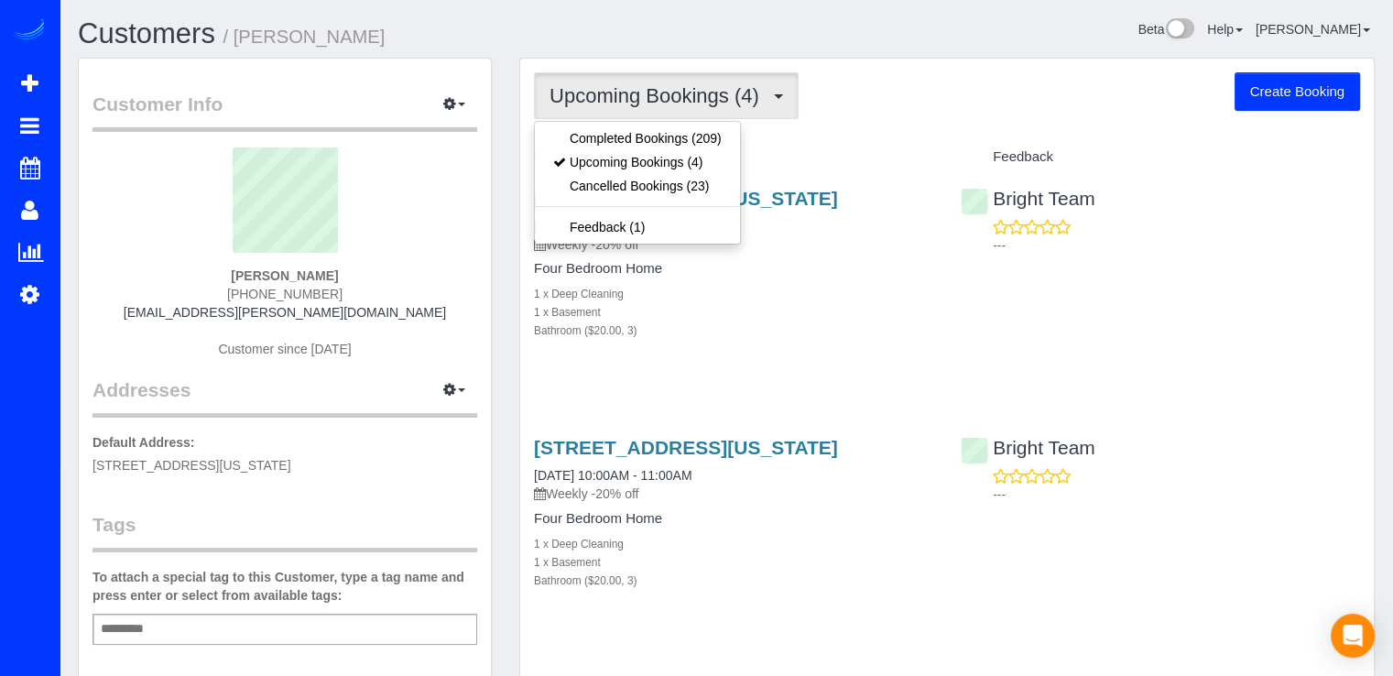
click at [846, 131] on div "Upcoming Bookings (4) Completed Bookings (209) Upcoming Bookings (4) Cancelled …" at bounding box center [946, 639] width 853 height 1161
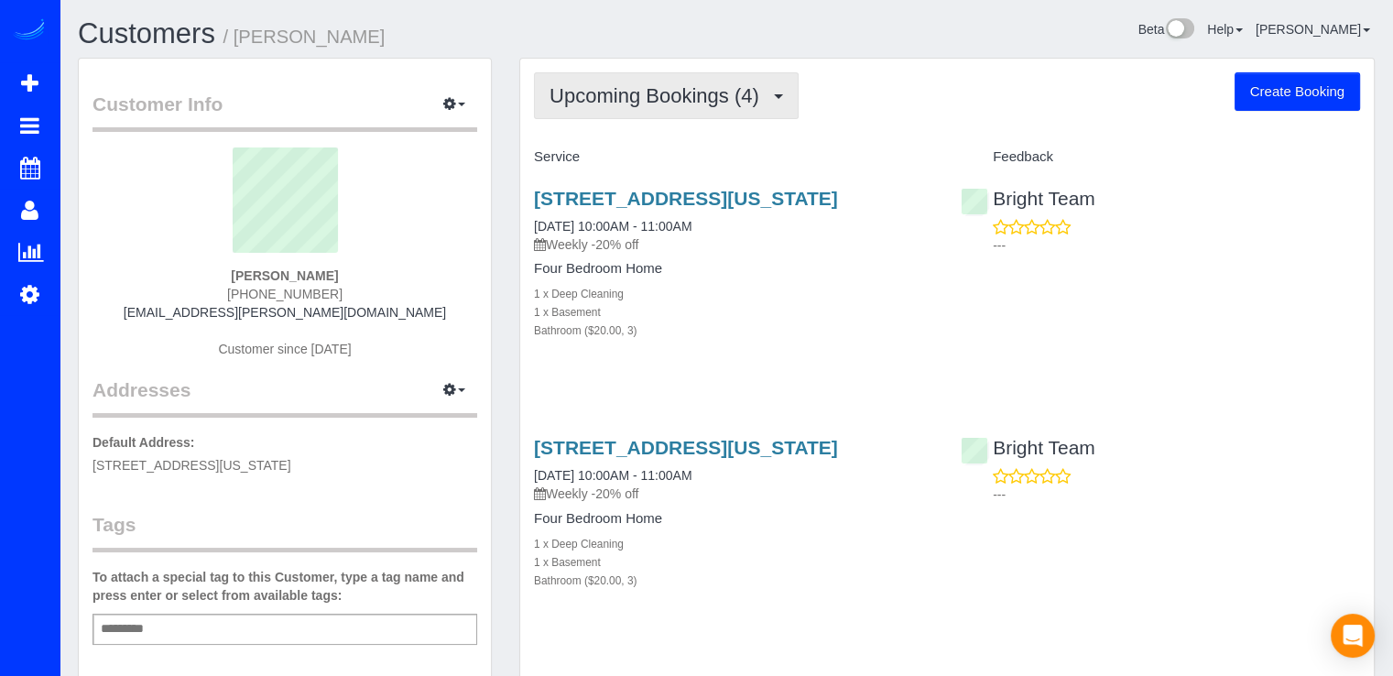
click at [755, 89] on span "Upcoming Bookings (4)" at bounding box center [658, 95] width 219 height 23
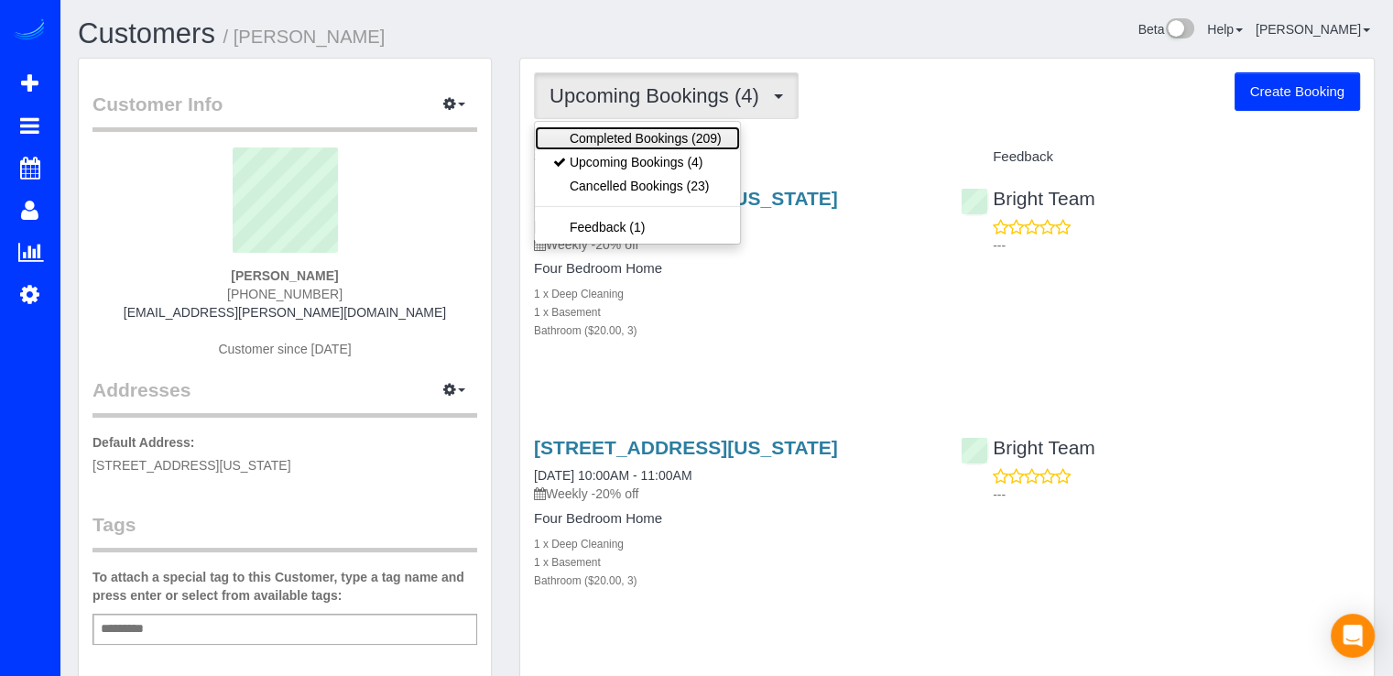
click at [721, 135] on link "Completed Bookings (209)" at bounding box center [637, 138] width 205 height 24
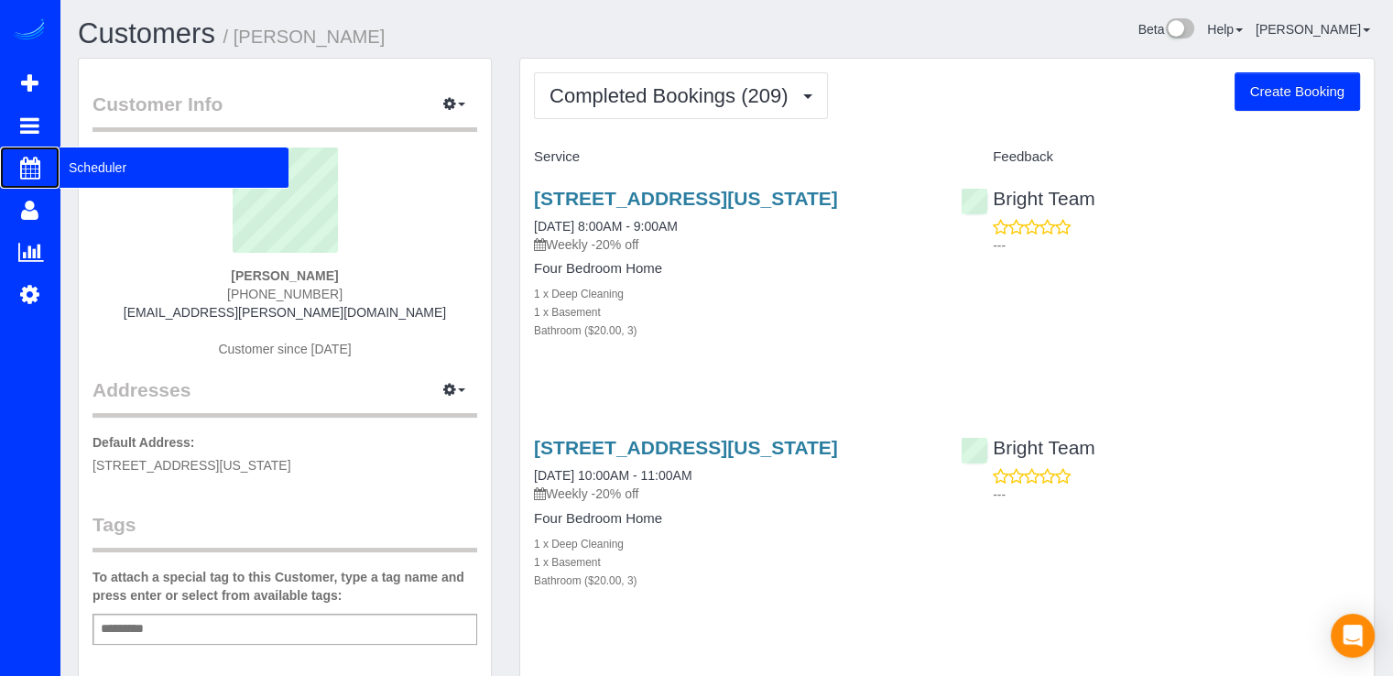
click at [79, 157] on span "Scheduler" at bounding box center [174, 167] width 229 height 42
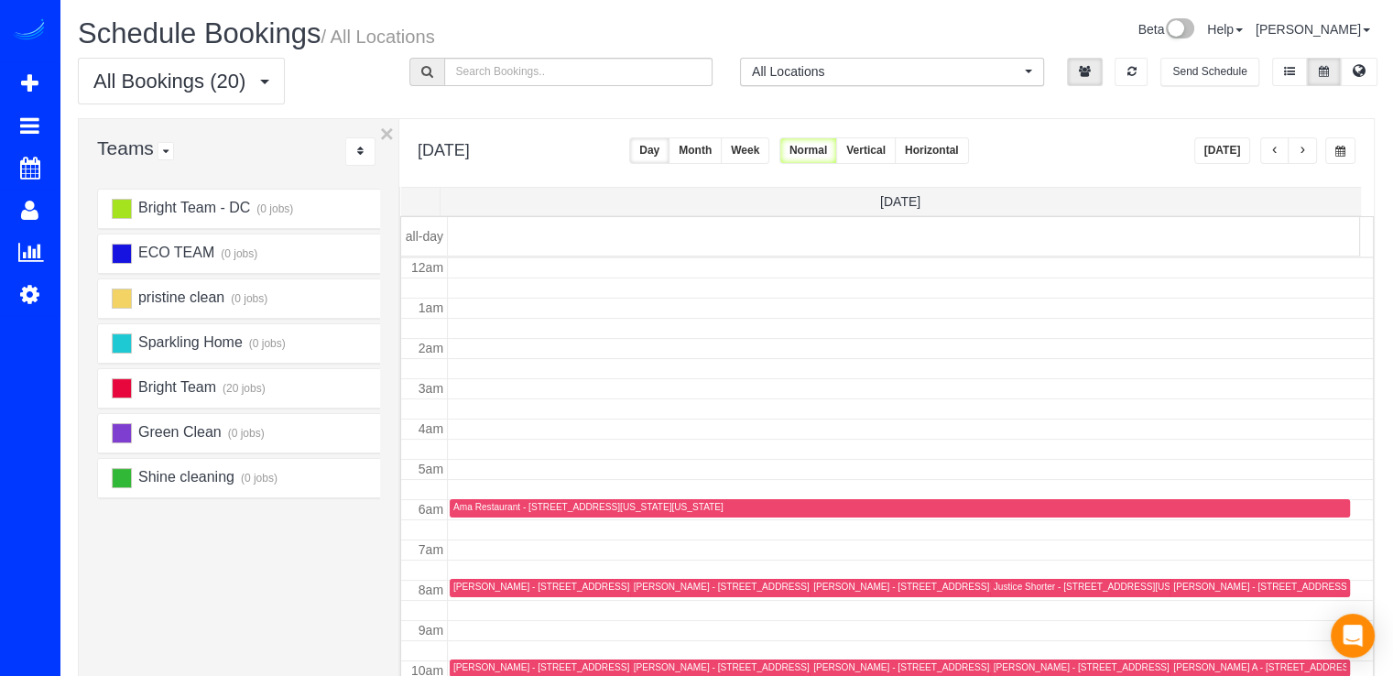
scroll to position [241, 0]
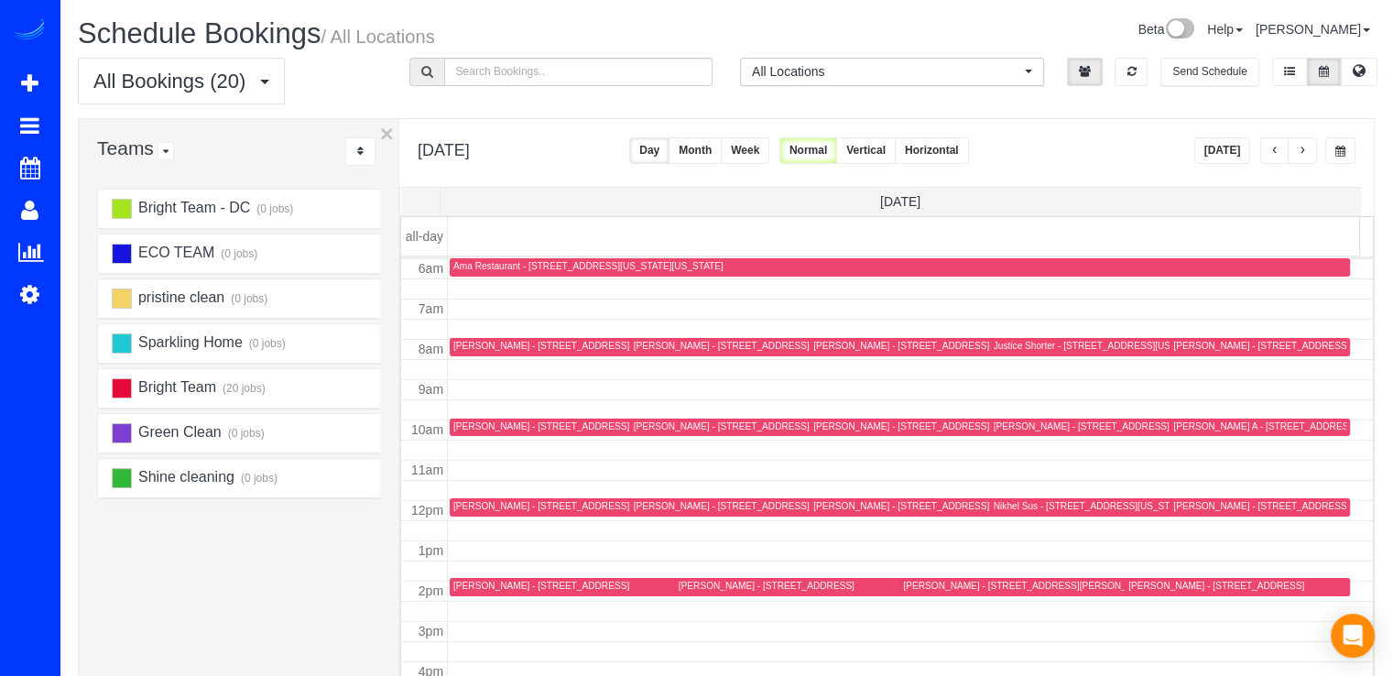
click at [1308, 148] on button "button" at bounding box center [1301, 150] width 29 height 27
click at [1205, 143] on button "Today" at bounding box center [1222, 150] width 57 height 27
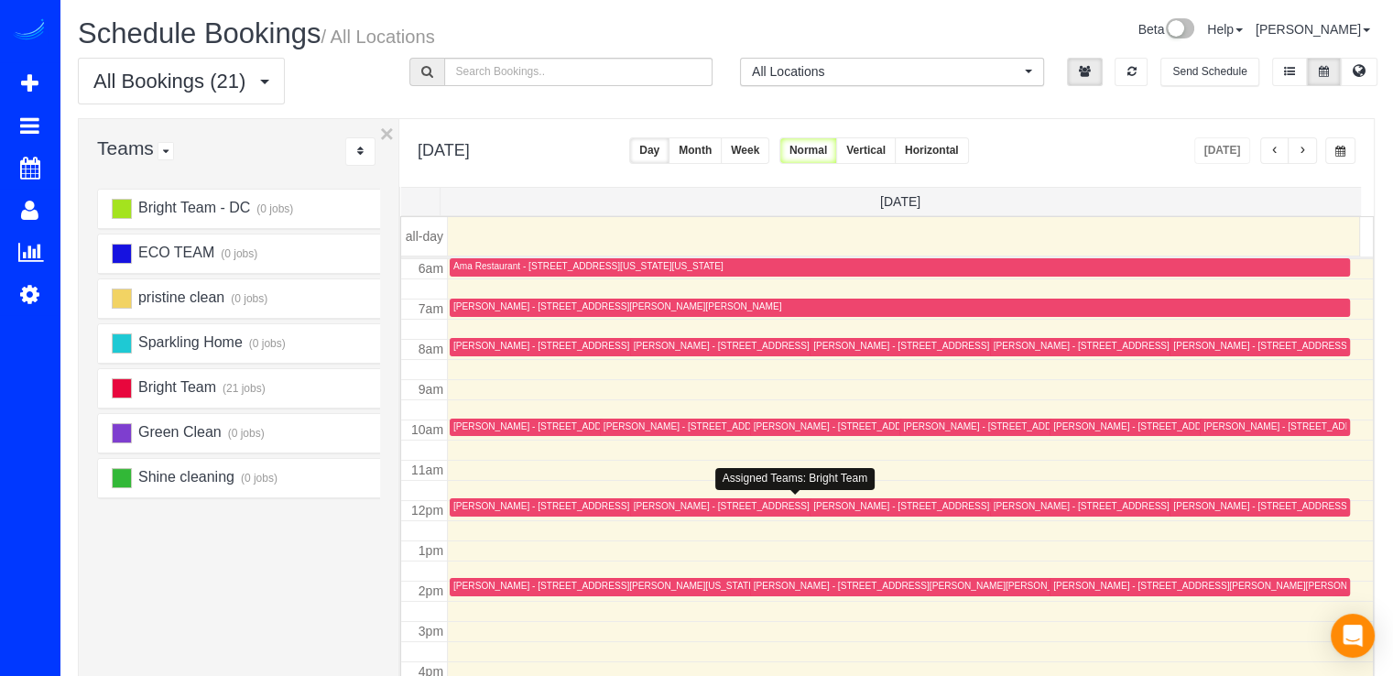
click at [667, 506] on div "Elise Egan - 1025 1st St. Se, #513, Washington, DC 20003" at bounding box center [747, 506] width 227 height 12
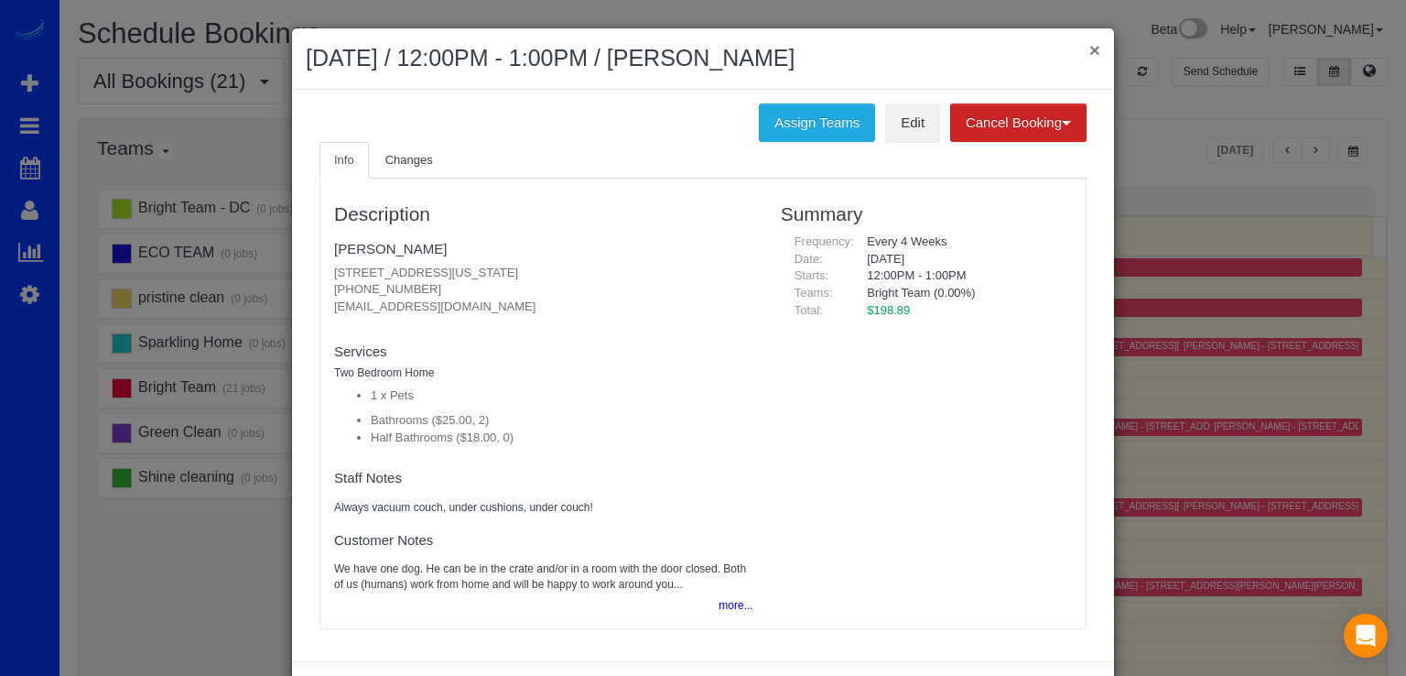
click at [1090, 49] on button "×" at bounding box center [1095, 49] width 11 height 19
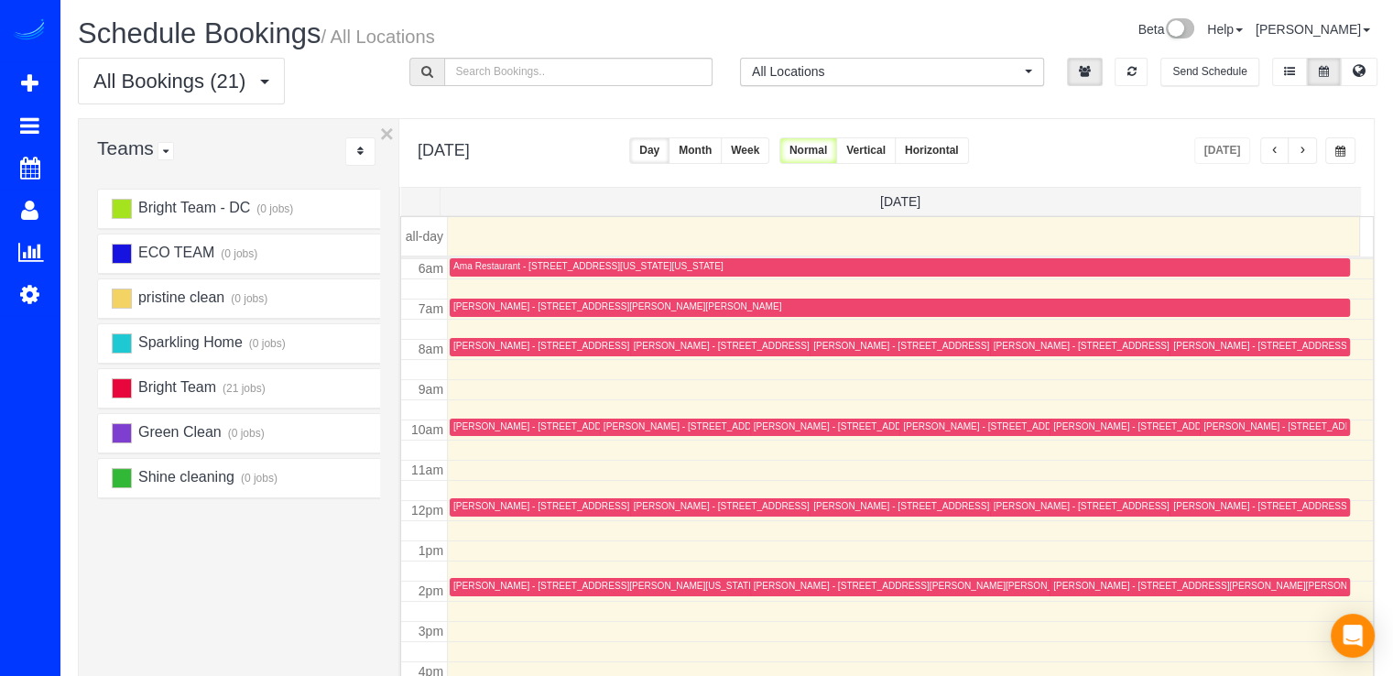
click at [1307, 154] on button "button" at bounding box center [1301, 150] width 29 height 27
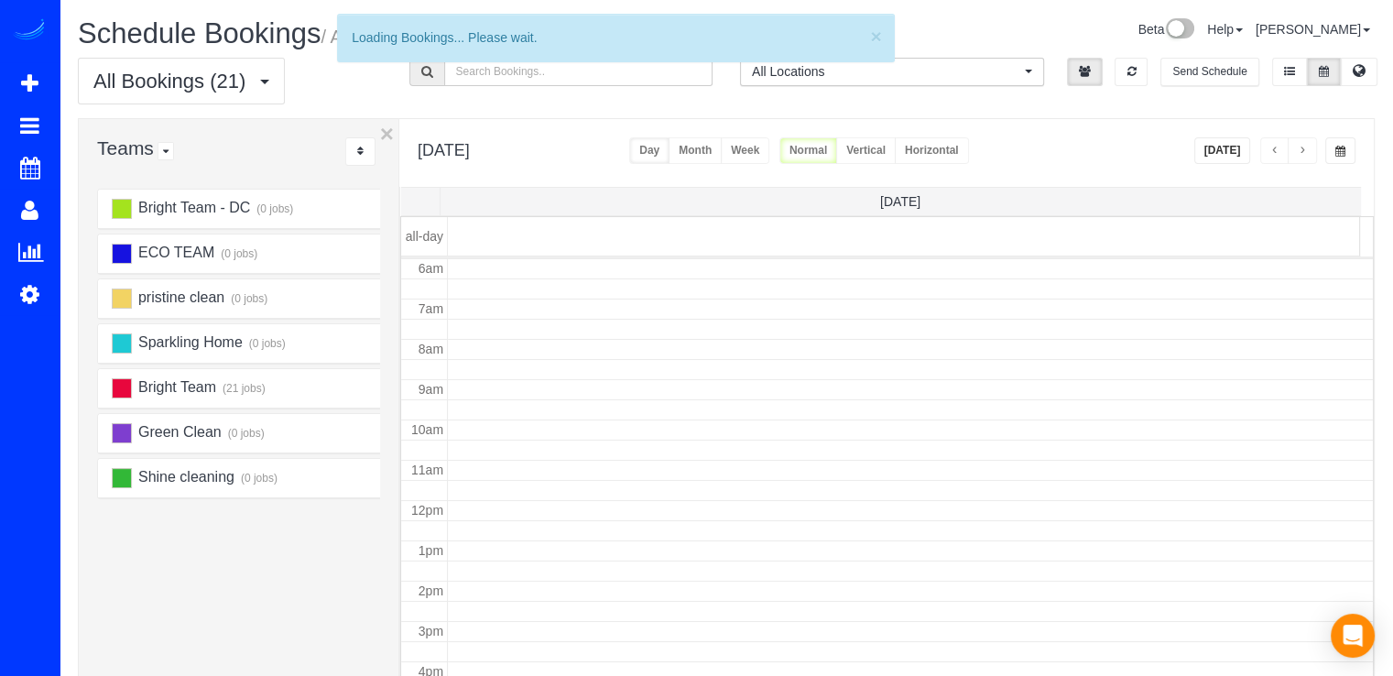
click at [1306, 154] on span "button" at bounding box center [1301, 151] width 9 height 11
click at [1305, 154] on span "button" at bounding box center [1301, 151] width 9 height 11
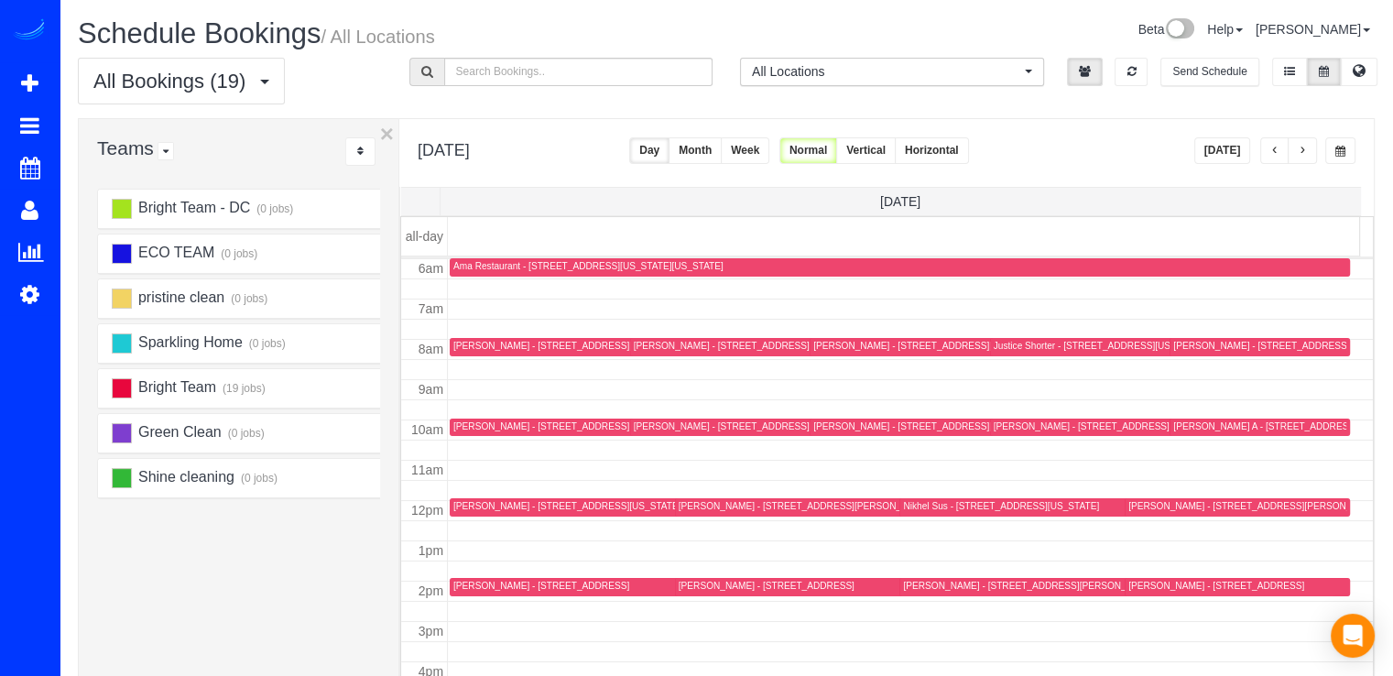
click at [1309, 148] on button "button" at bounding box center [1301, 150] width 29 height 27
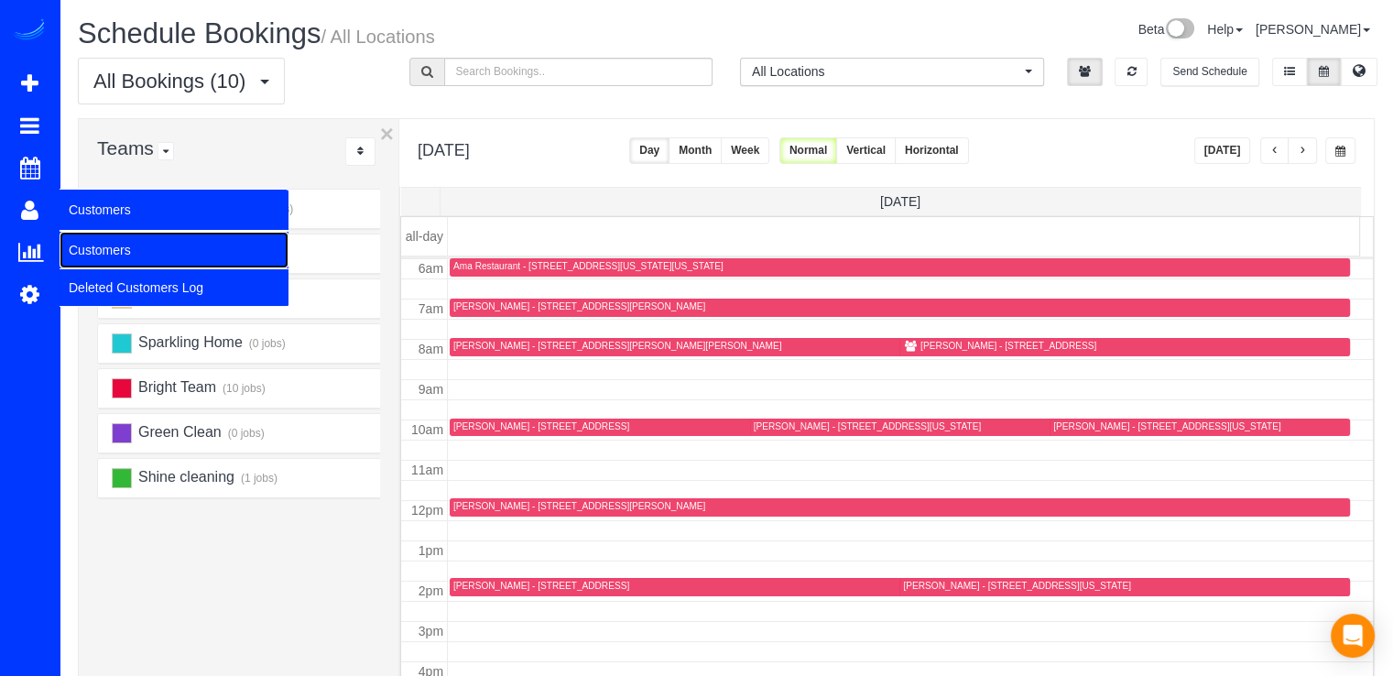
click at [92, 255] on link "Customers" at bounding box center [174, 250] width 229 height 37
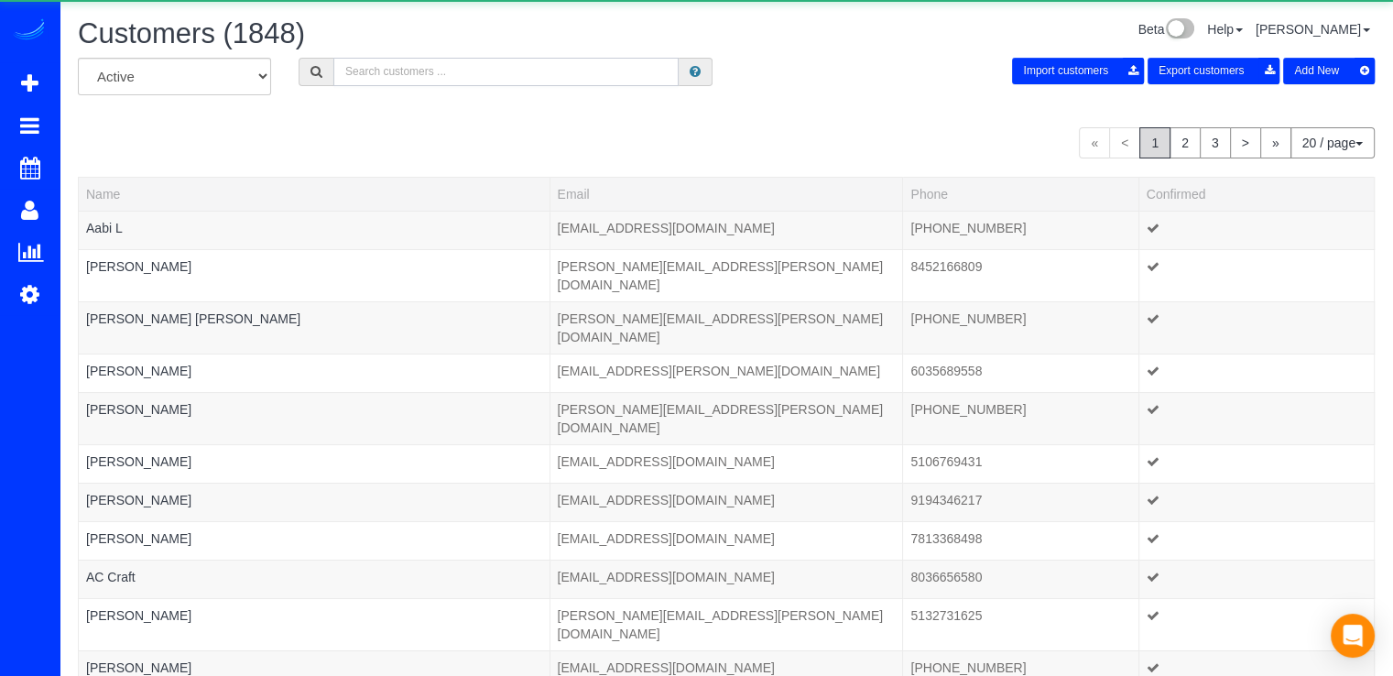
click at [450, 84] on input "text" at bounding box center [505, 72] width 345 height 28
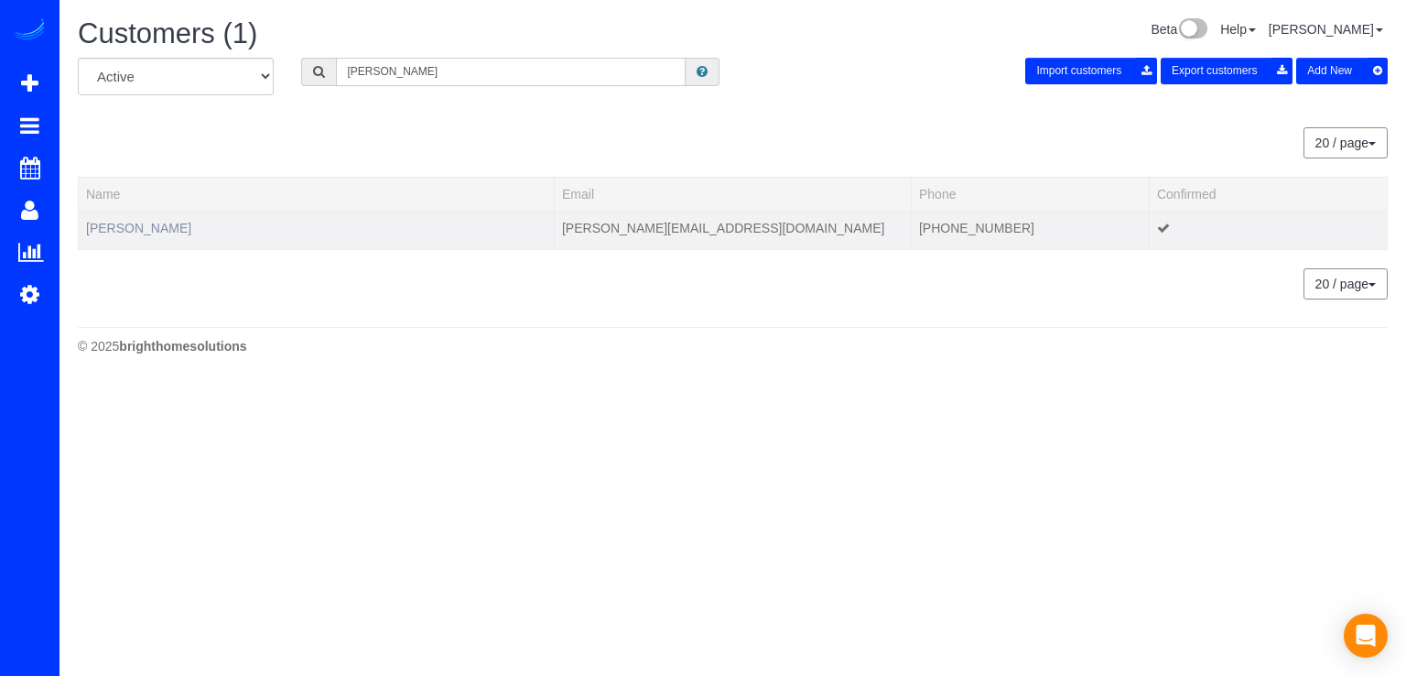
type input "david engel"
click at [103, 223] on link "DAVID ENGEL" at bounding box center [138, 228] width 105 height 15
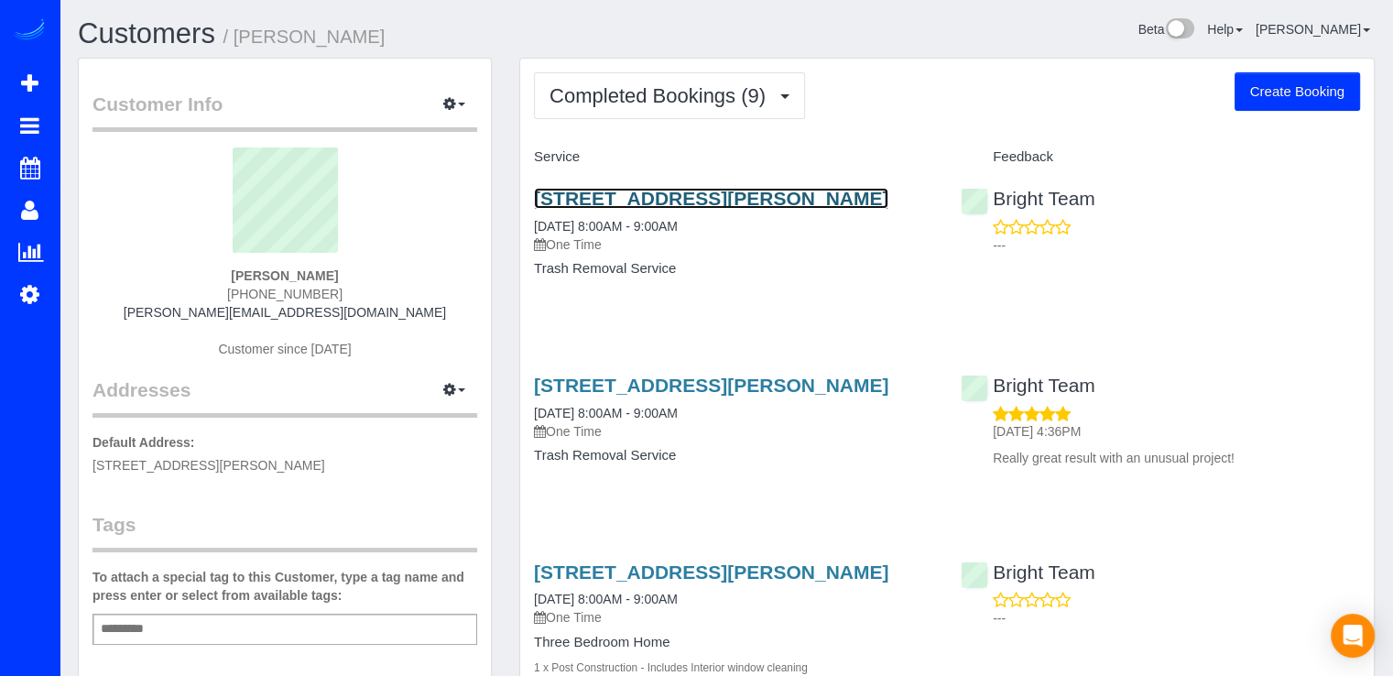
click at [632, 201] on link "7808 Wendy Ridge Ln, Annandale, VA 22003" at bounding box center [711, 198] width 354 height 21
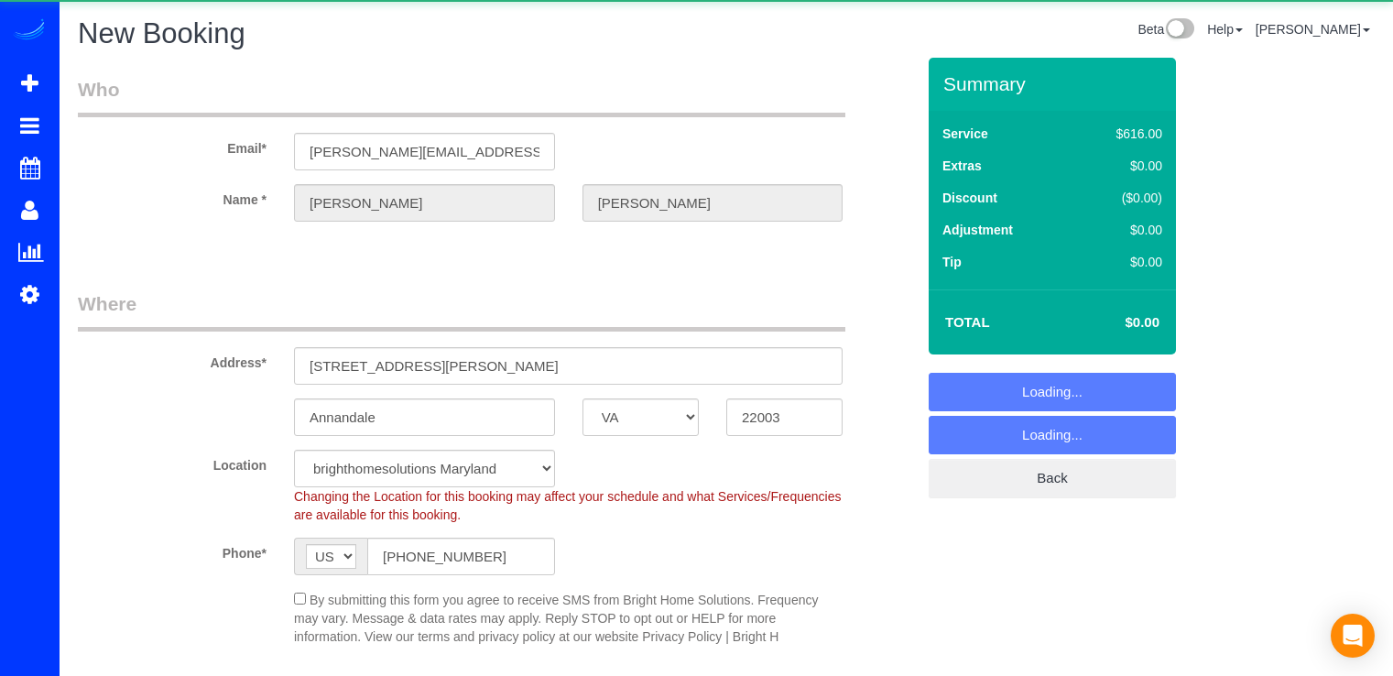
select select "VA"
select select "string:fspay"
select select "object:702"
select select "2"
select select "480"
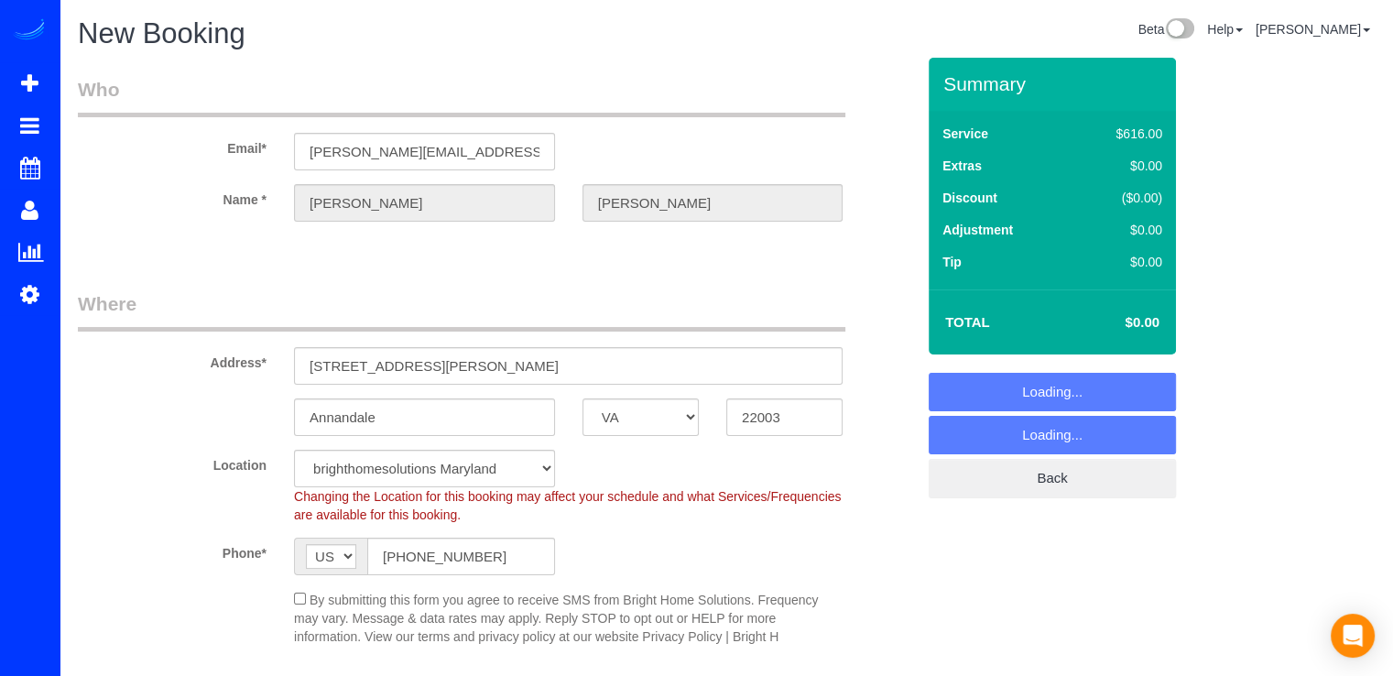
select select "object:773"
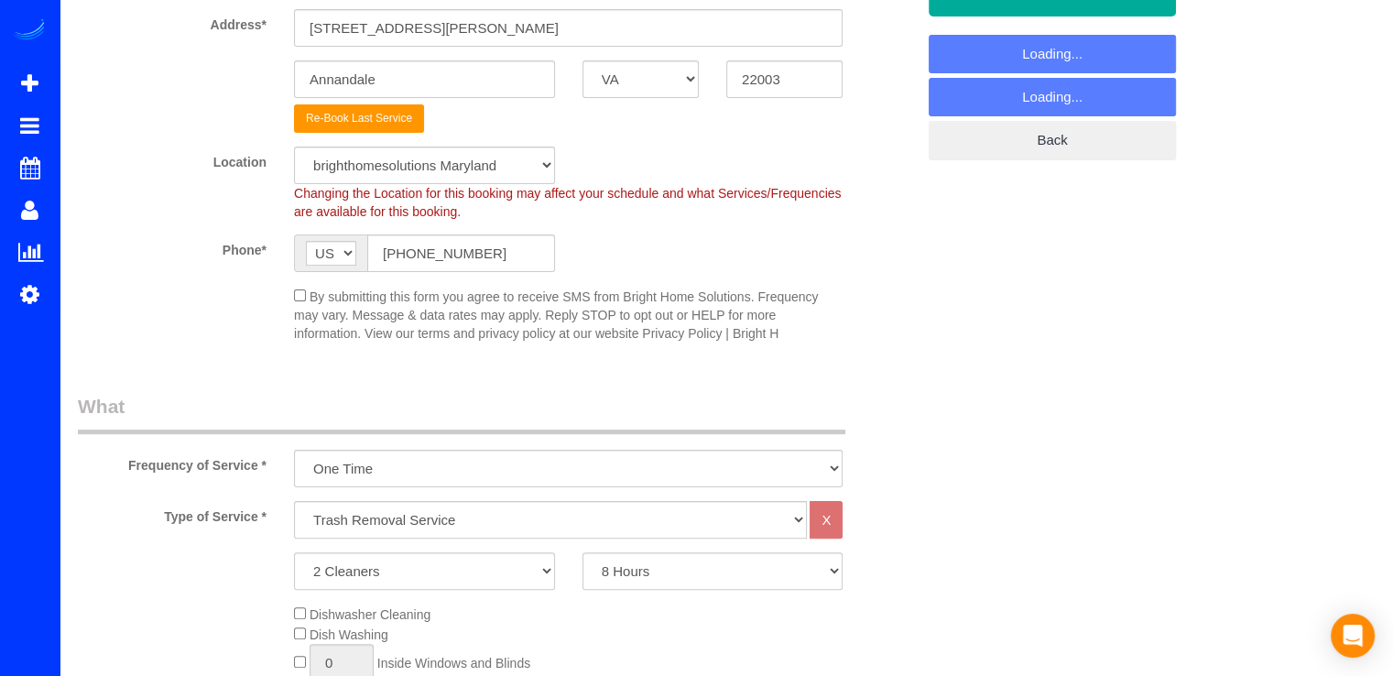
scroll to position [458, 0]
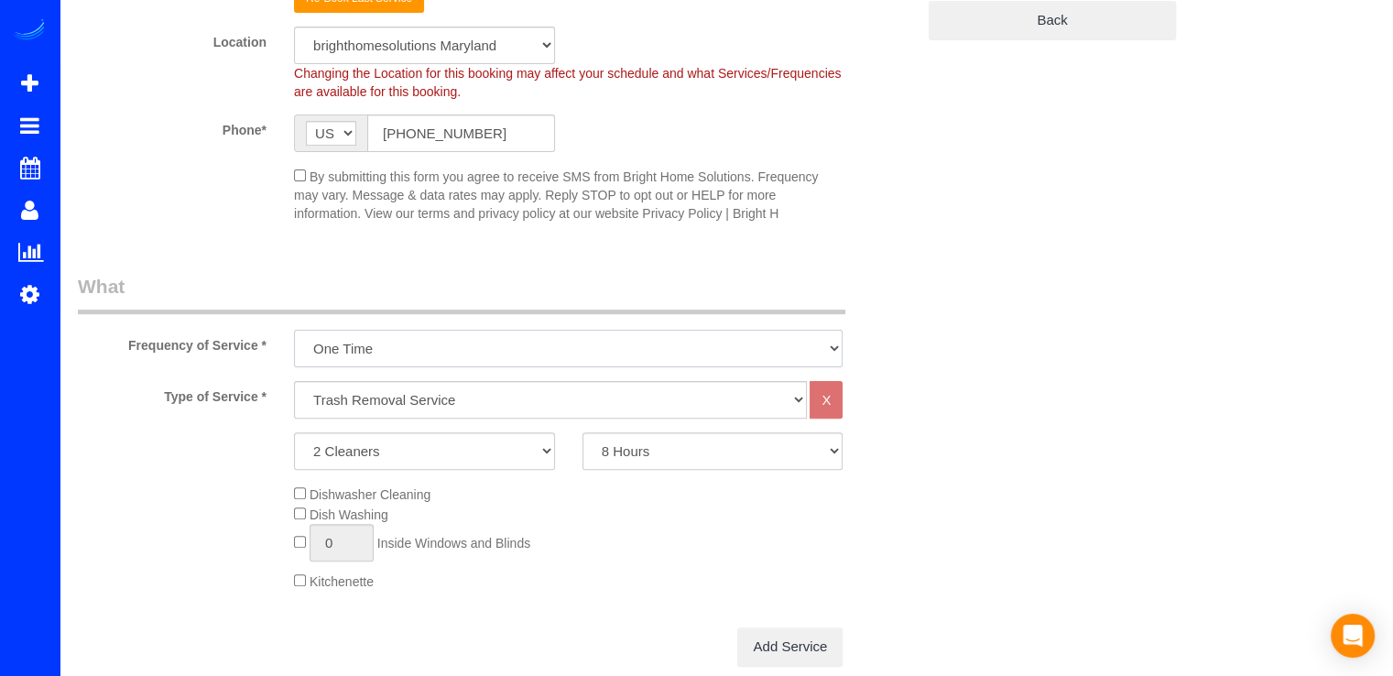
click at [469, 336] on select "Every Three Months triweekly -15% off - 15.00% Biweekly -20% off - 20.00% Month…" at bounding box center [568, 349] width 548 height 38
drag, startPoint x: 498, startPoint y: 282, endPoint x: 494, endPoint y: 293, distance: 11.6
click at [498, 282] on legend "What" at bounding box center [461, 293] width 767 height 41
click at [444, 407] on select "One Bedroom Home Two Bedroom Home Three Bedroom Home Four Bedroom Home Five Bed…" at bounding box center [550, 400] width 513 height 38
select select "257"
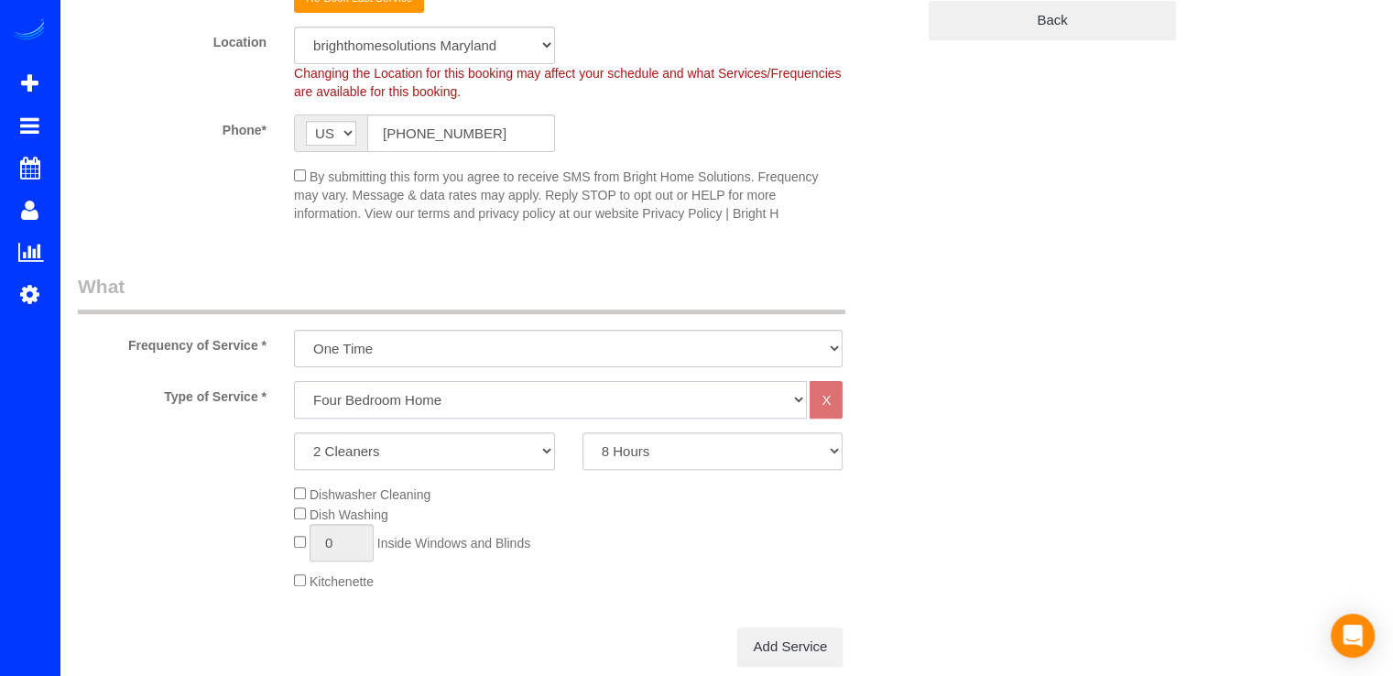
click at [294, 381] on select "One Bedroom Home Two Bedroom Home Three Bedroom Home Four Bedroom Home Five Bed…" at bounding box center [550, 400] width 513 height 38
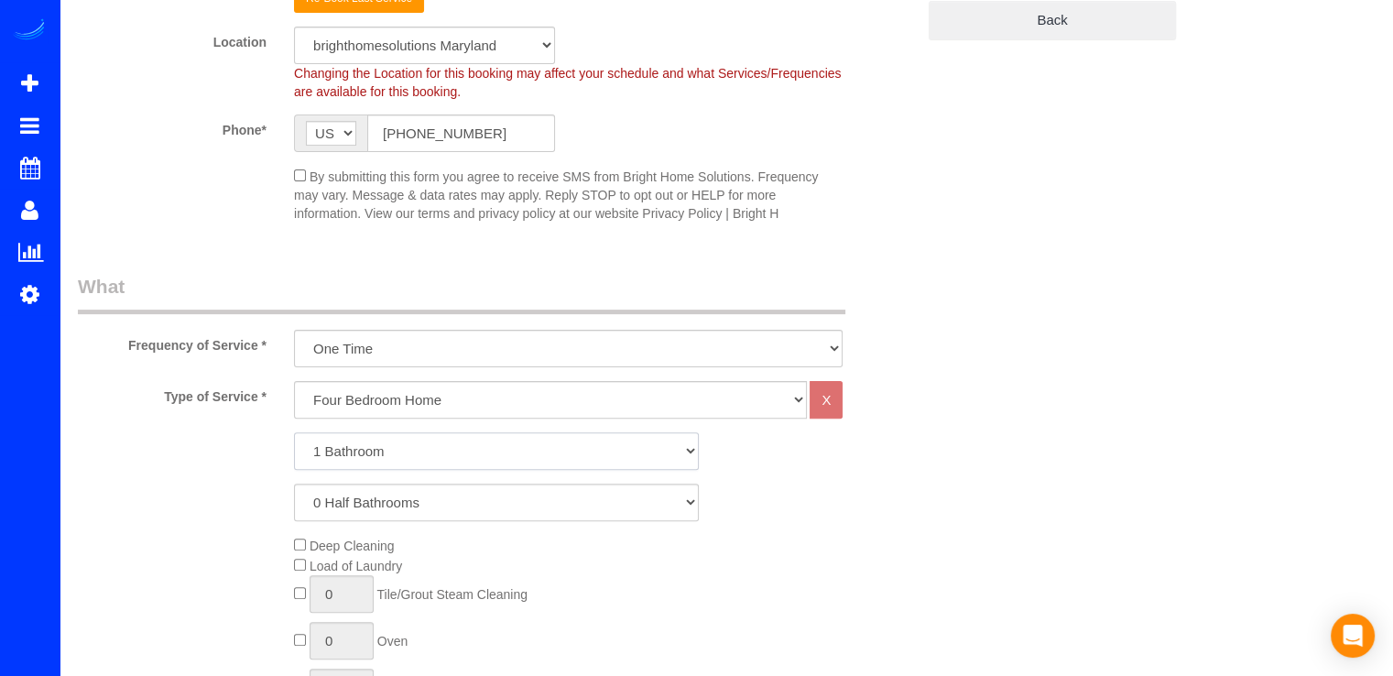
click at [388, 455] on select "1 Bathroom 2 Bathrooms 3 Bathrooms 4 Bathrooms 5 Bathrooms 6 Bathrooms 7 Bathro…" at bounding box center [496, 451] width 405 height 38
select select "3"
click at [294, 432] on select "1 Bathroom 2 Bathrooms 3 Bathrooms 4 Bathrooms 5 Bathrooms 6 Bathrooms 7 Bathro…" at bounding box center [496, 451] width 405 height 38
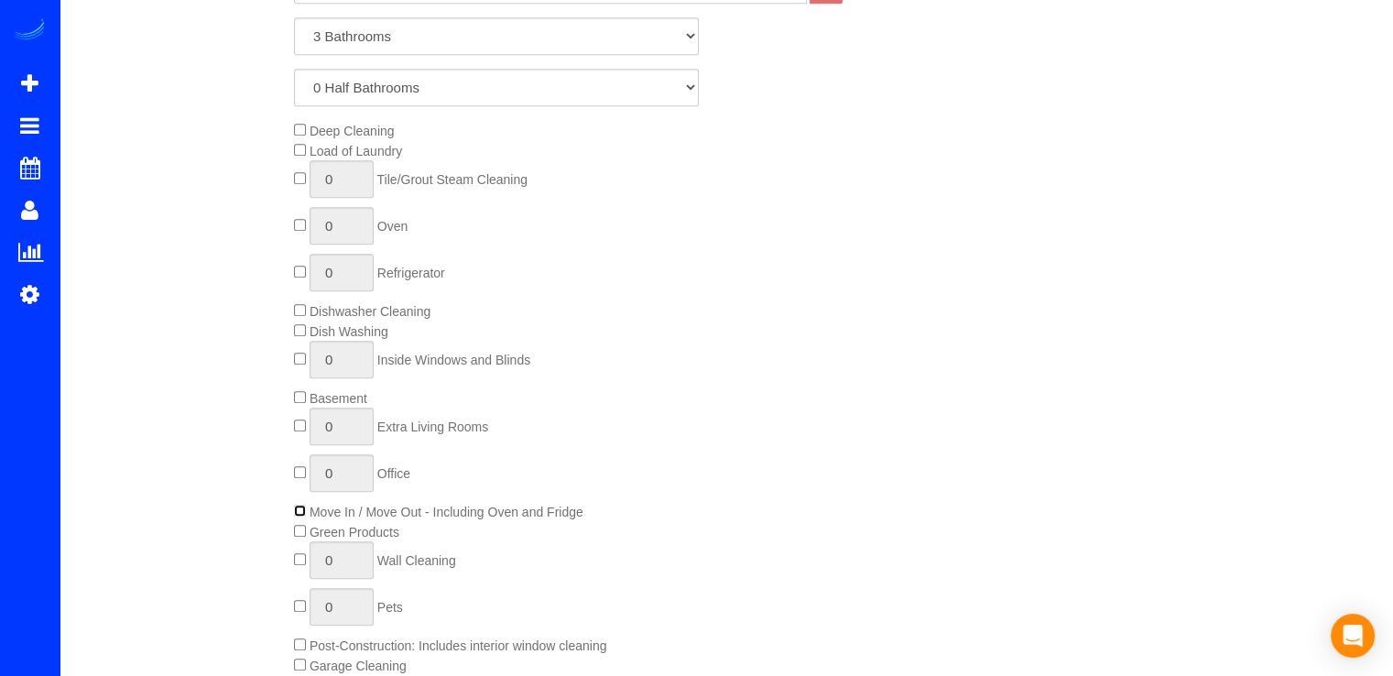
scroll to position [916, 0]
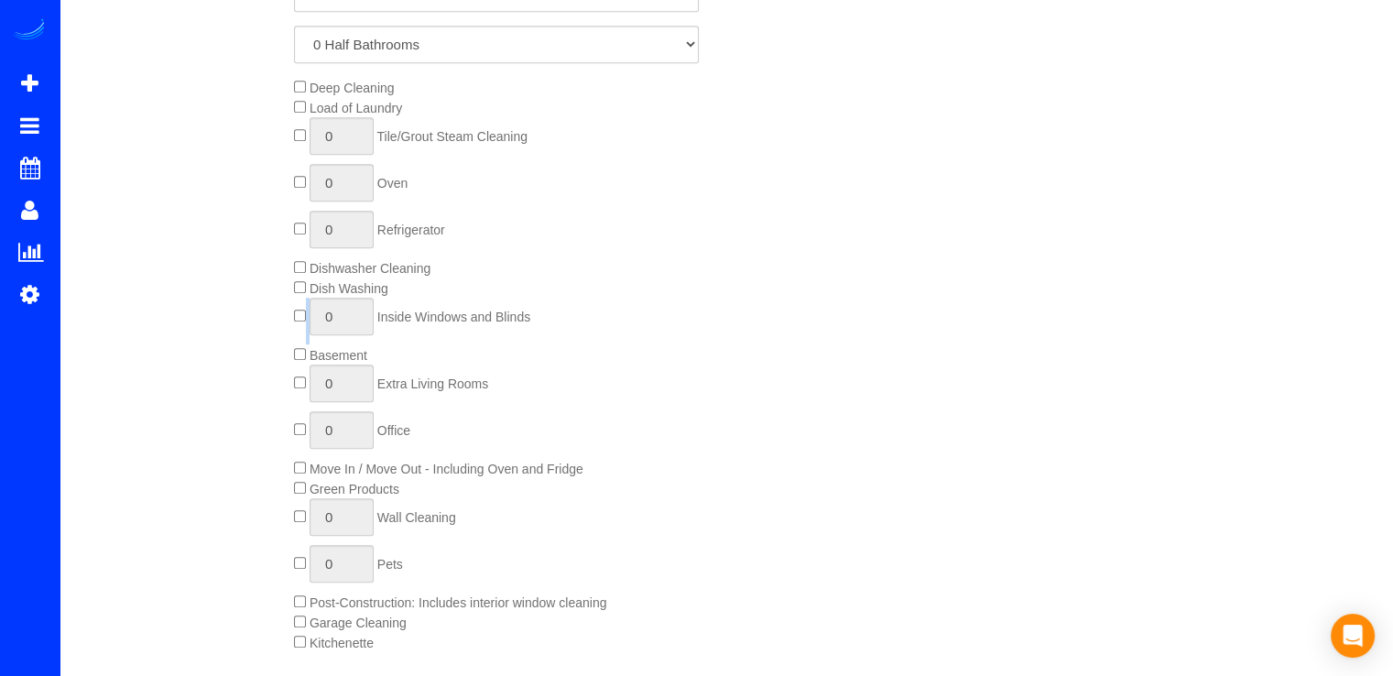
click at [302, 320] on span "0 Inside Windows and Blinds" at bounding box center [412, 316] width 236 height 15
type input "1"
click at [333, 316] on input "1" at bounding box center [341, 317] width 64 height 38
type input "20"
type input "1"
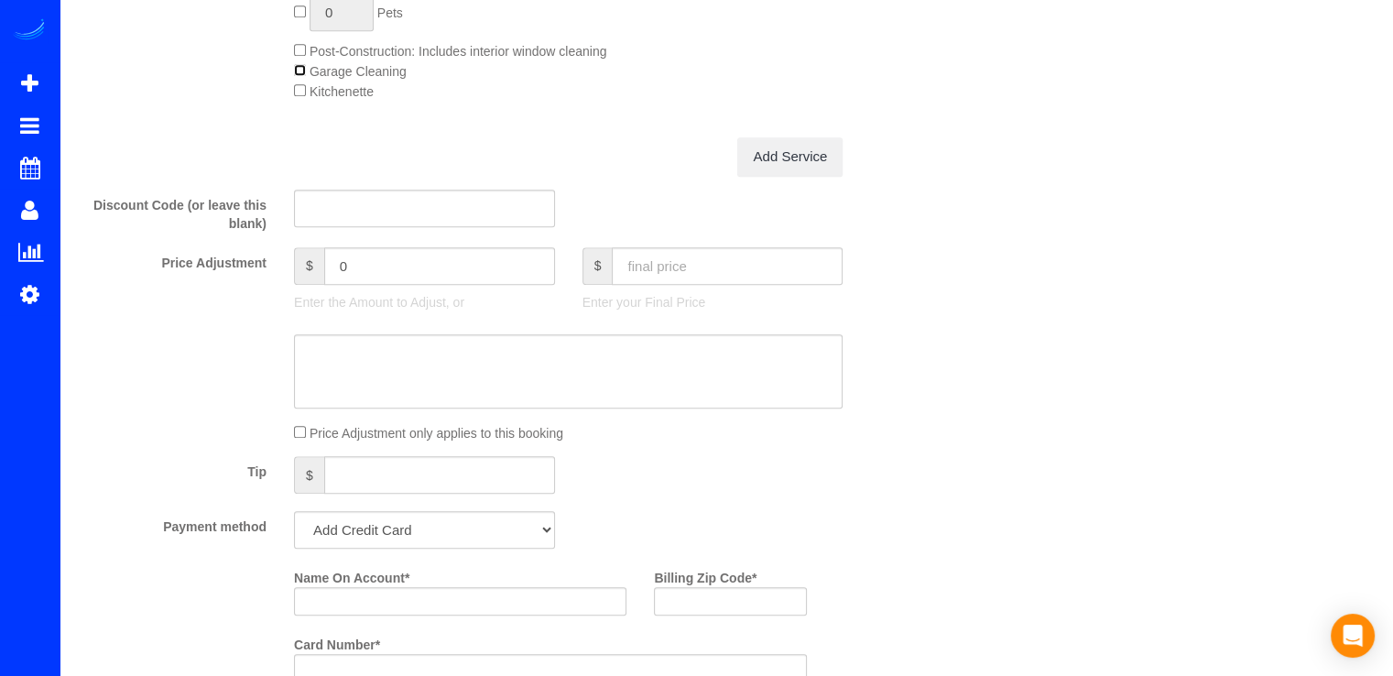
scroll to position [1465, 0]
click at [652, 282] on input "text" at bounding box center [727, 268] width 231 height 38
type input "740"
type input "-10.99"
drag, startPoint x: 475, startPoint y: 551, endPoint x: 474, endPoint y: 540, distance: 11.0
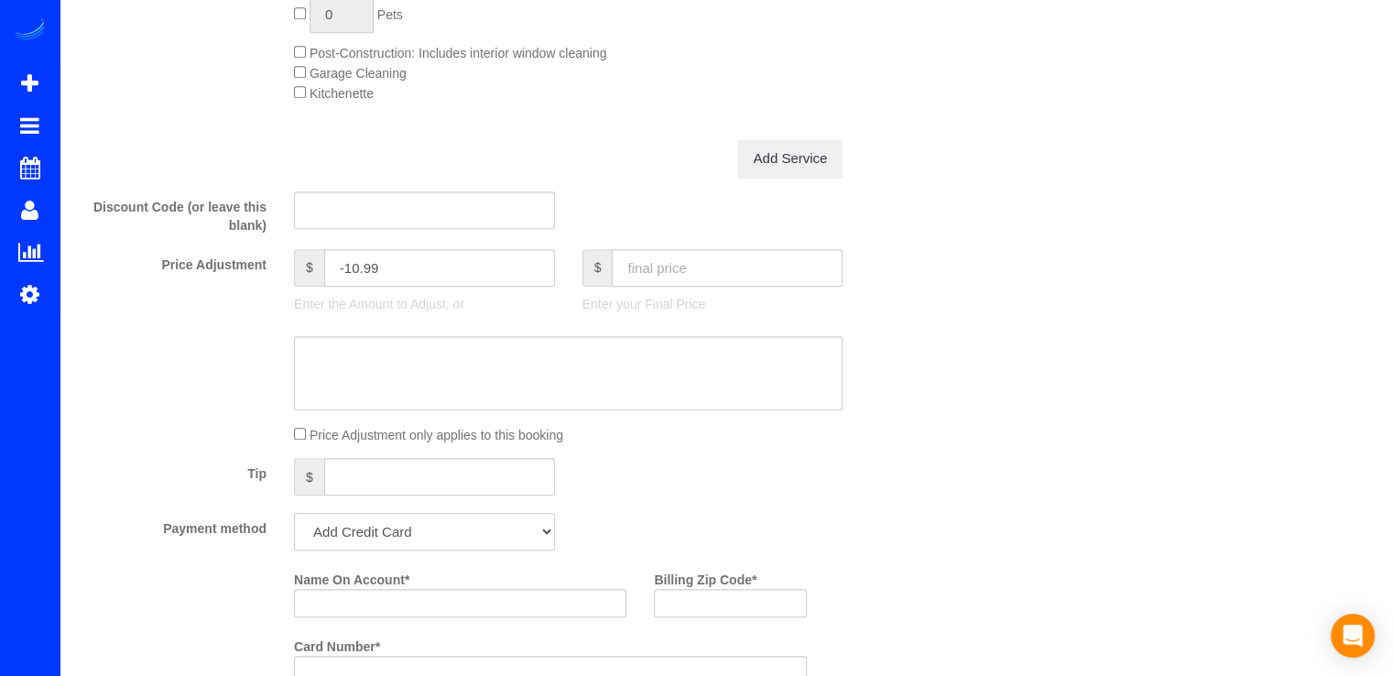
click at [475, 550] on select "Mastercard - 2887 - 07/2028 (Default) Add Credit Card ─────────────── Cash Chec…" at bounding box center [424, 532] width 261 height 38
select select "string:check"
click at [294, 517] on select "Mastercard - 2887 - 07/2028 (Default) Add Credit Card ─────────────── Cash Chec…" at bounding box center [424, 532] width 261 height 38
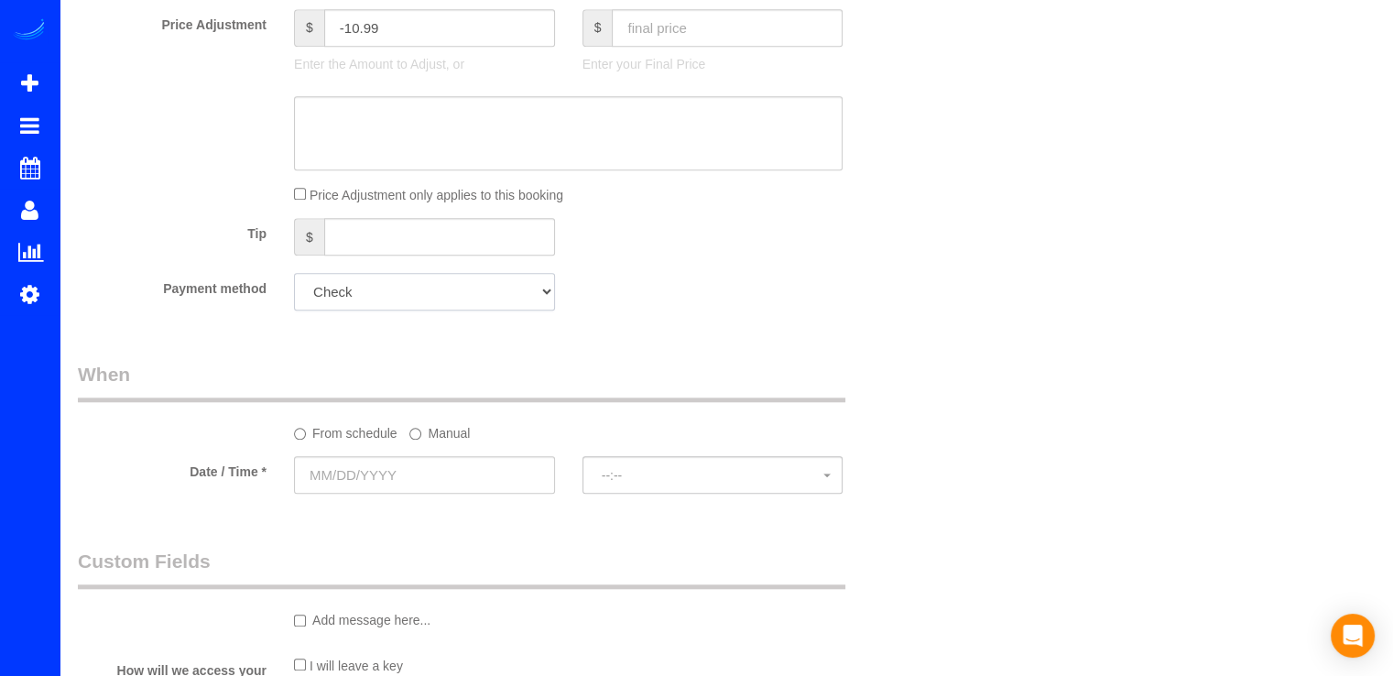
scroll to position [1831, 0]
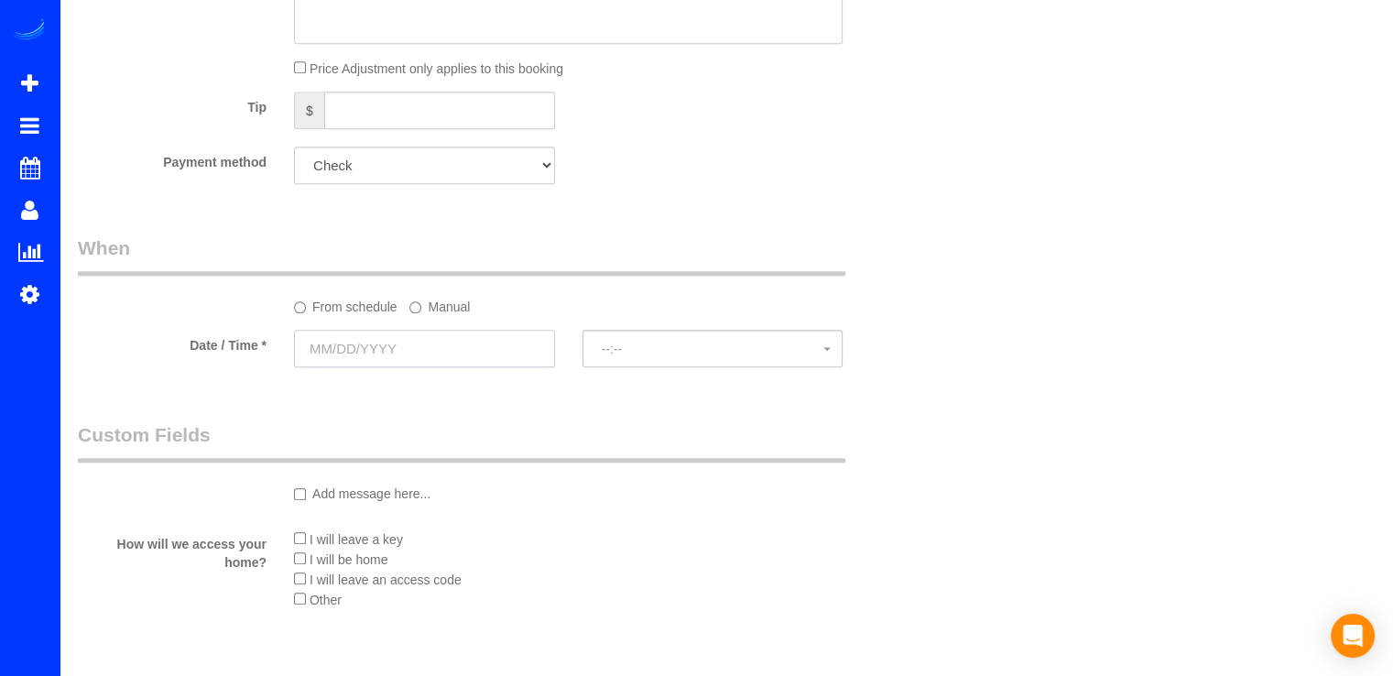
drag, startPoint x: 388, startPoint y: 347, endPoint x: 386, endPoint y: 334, distance: 12.9
click at [387, 341] on input "text" at bounding box center [424, 349] width 261 height 38
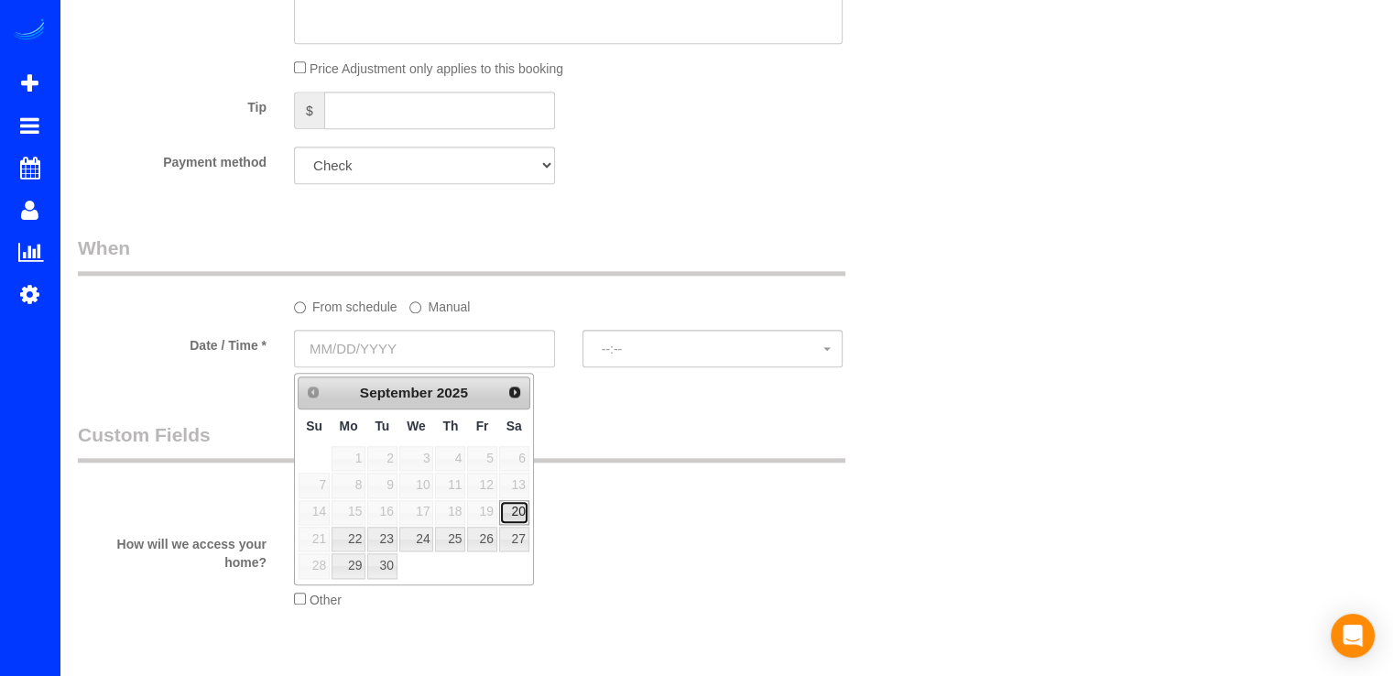
drag, startPoint x: 516, startPoint y: 510, endPoint x: 554, endPoint y: 485, distance: 44.9
click at [515, 509] on link "20" at bounding box center [514, 512] width 30 height 25
type input "09/20/2025"
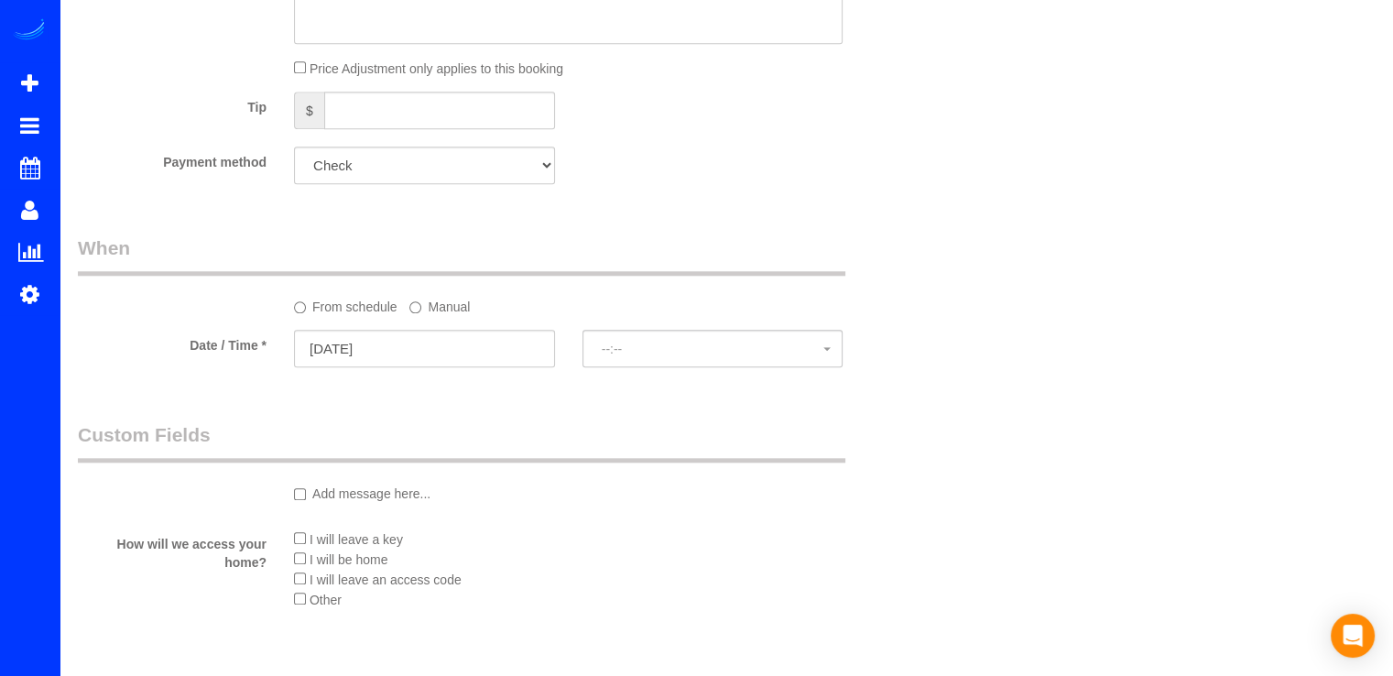
select select "spot1"
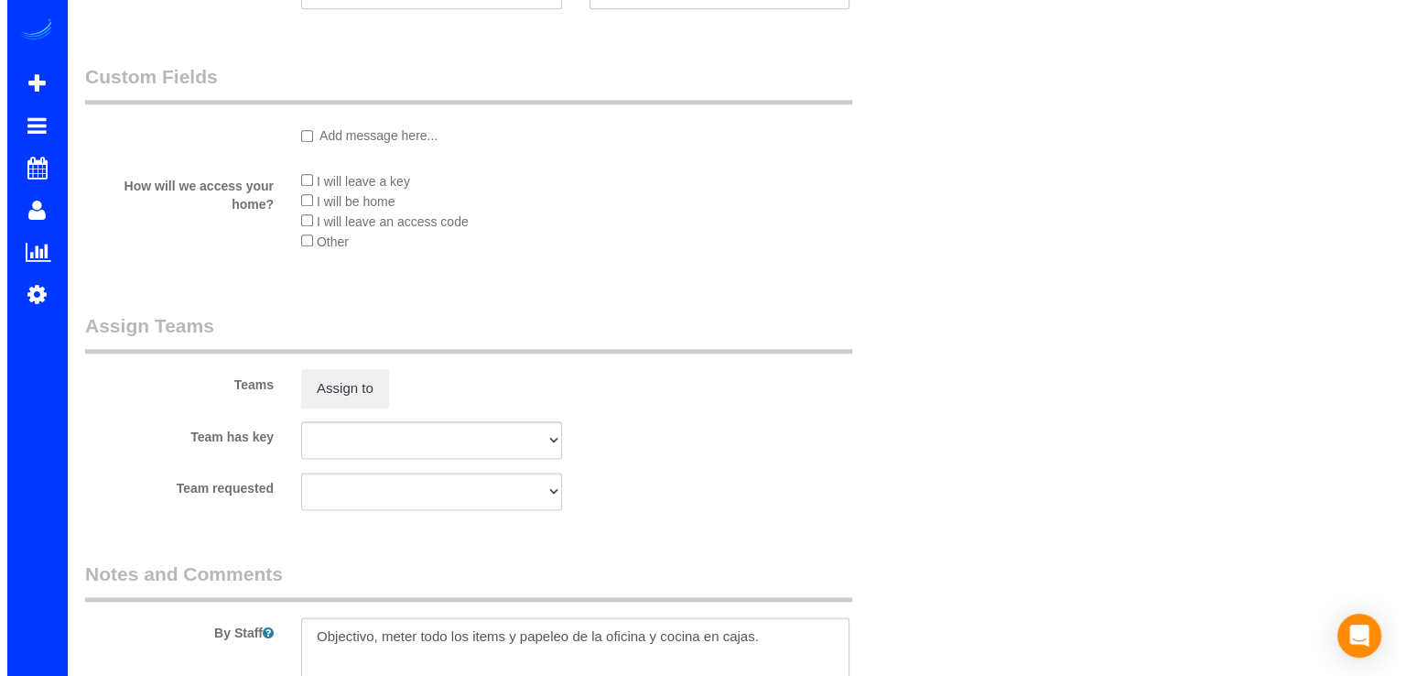
scroll to position [2289, 0]
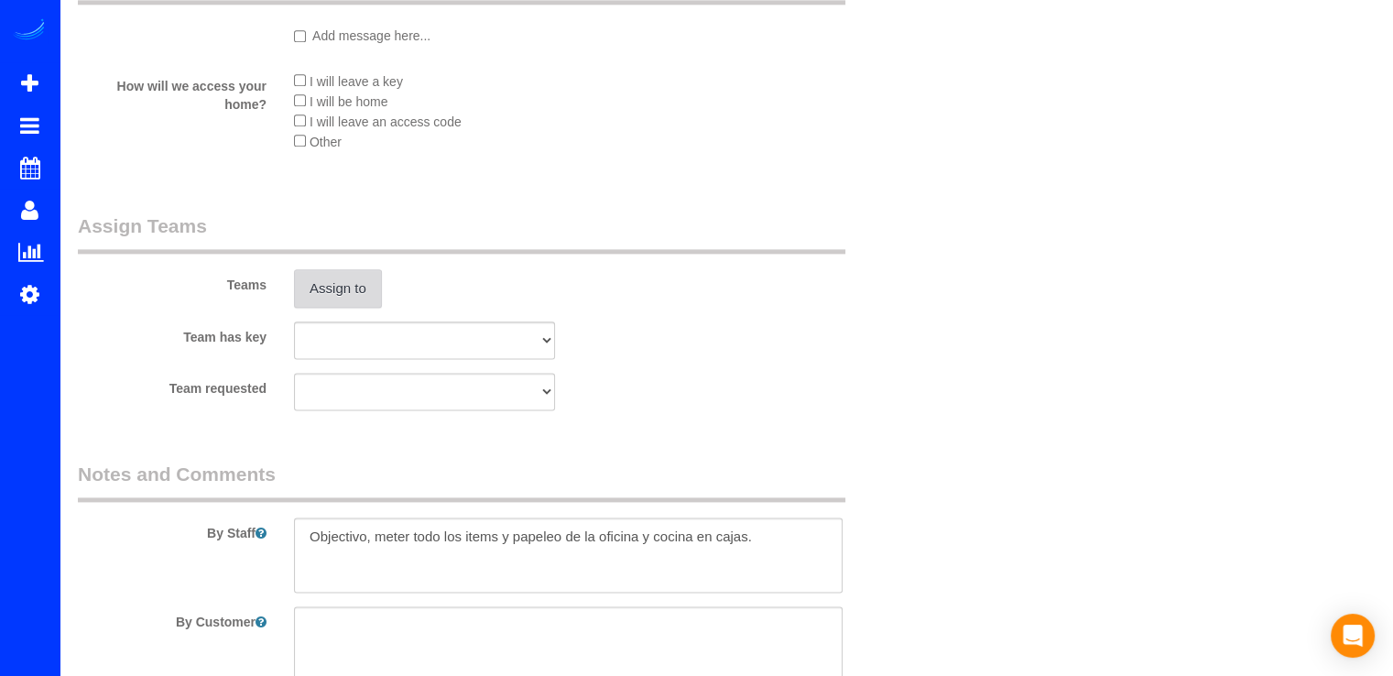
click at [319, 282] on button "Assign to" at bounding box center [338, 288] width 88 height 38
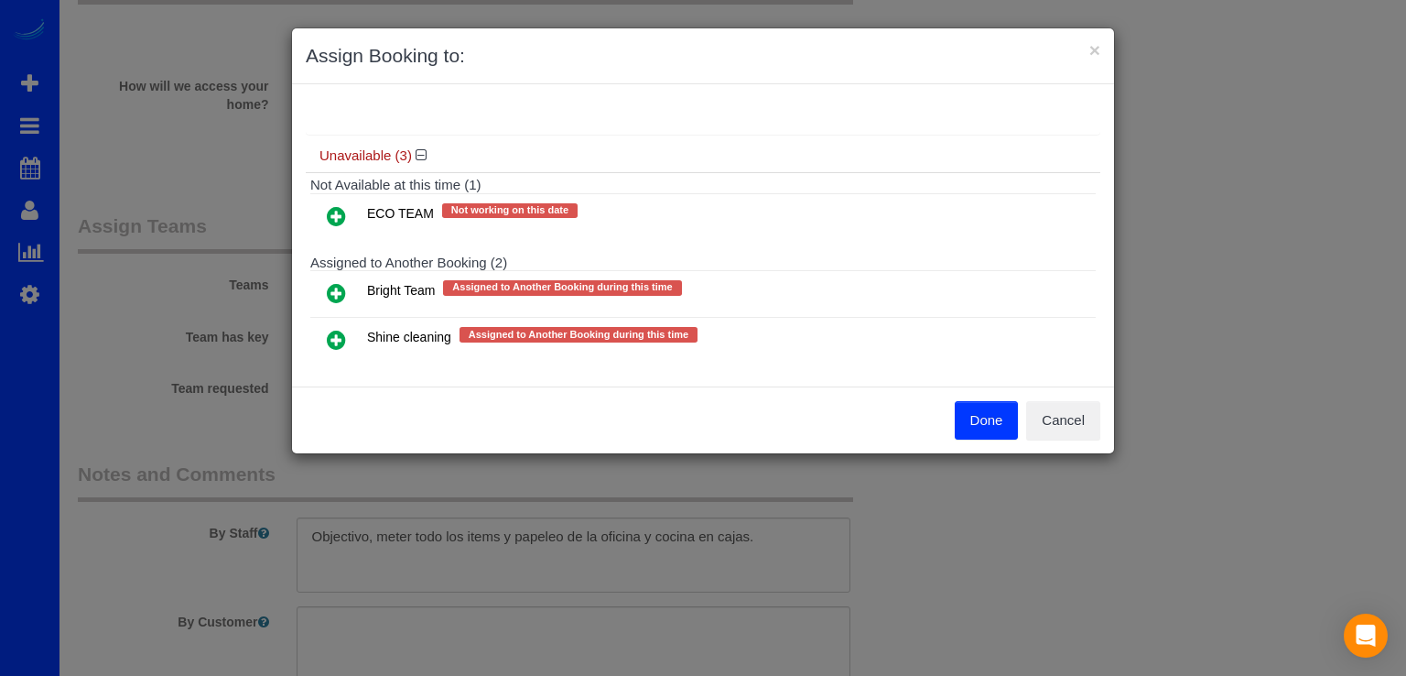
scroll to position [293, 0]
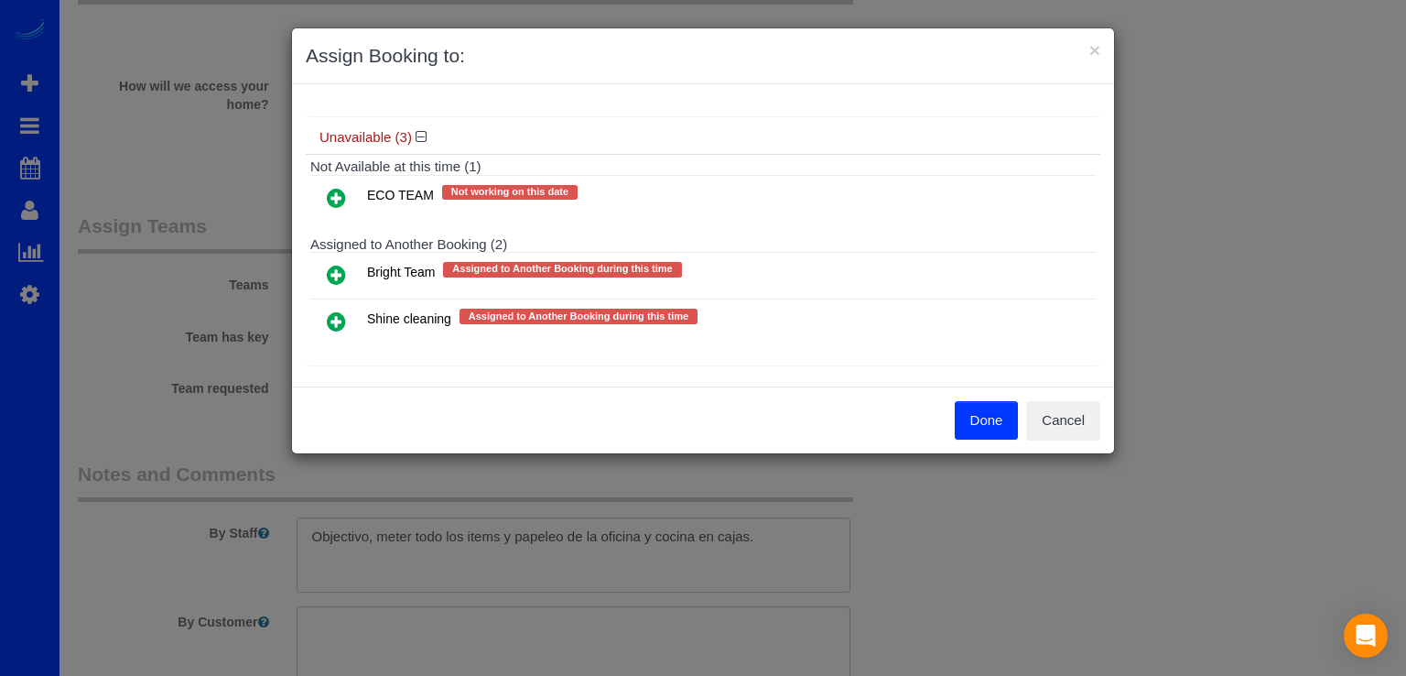
click at [346, 266] on link at bounding box center [336, 275] width 43 height 37
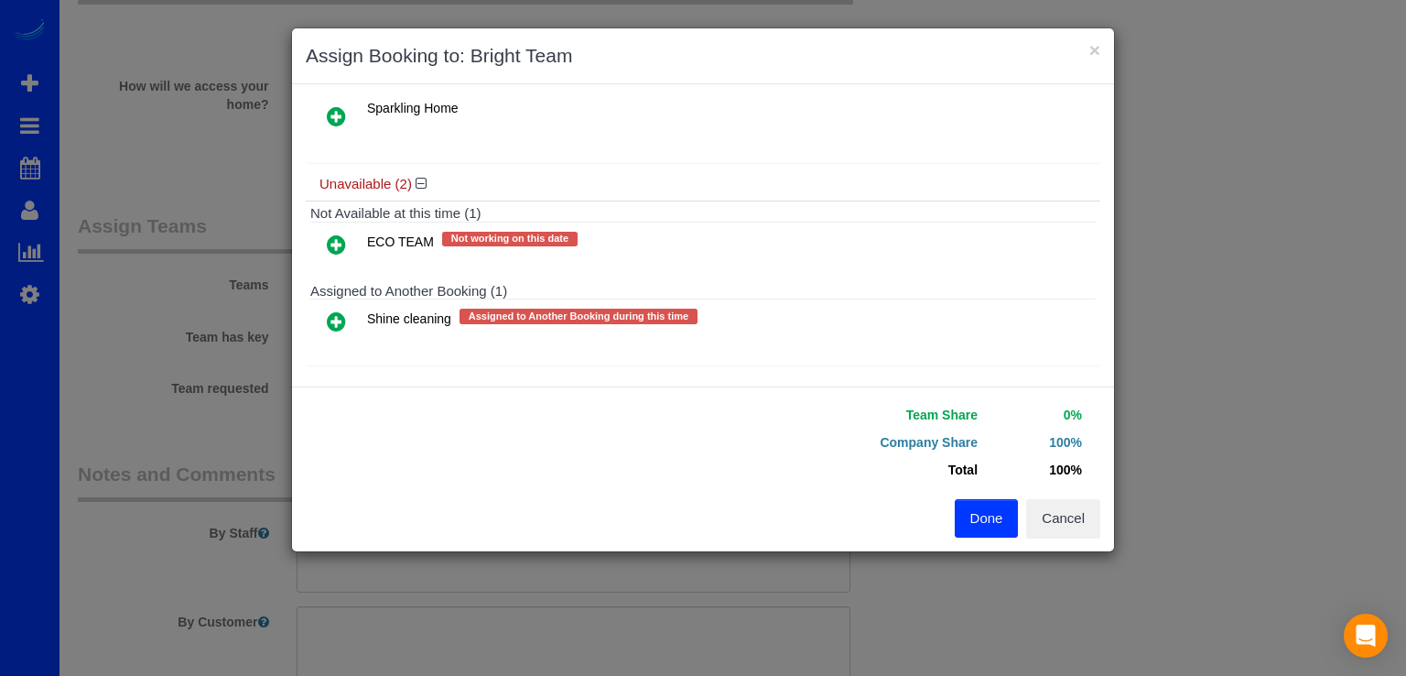
drag, startPoint x: 331, startPoint y: 225, endPoint x: 342, endPoint y: 233, distance: 13.2
click at [332, 233] on icon at bounding box center [336, 244] width 19 height 22
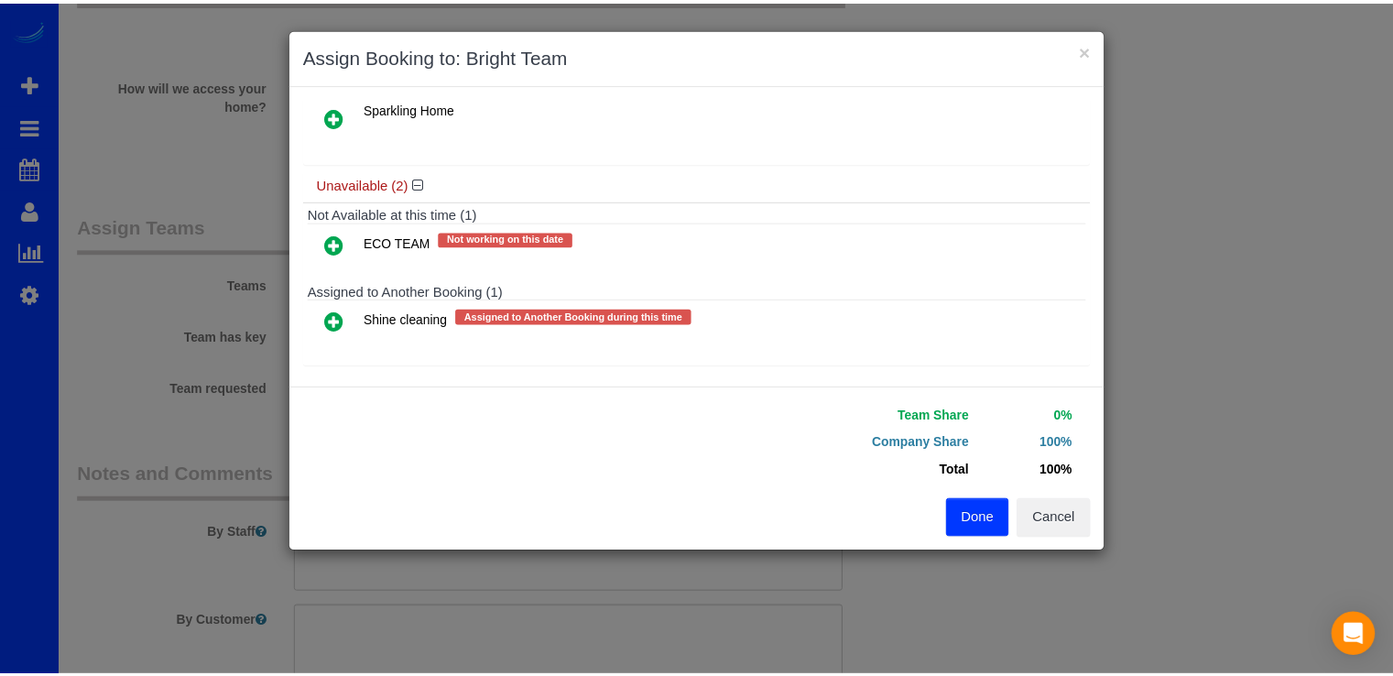
scroll to position [260, 0]
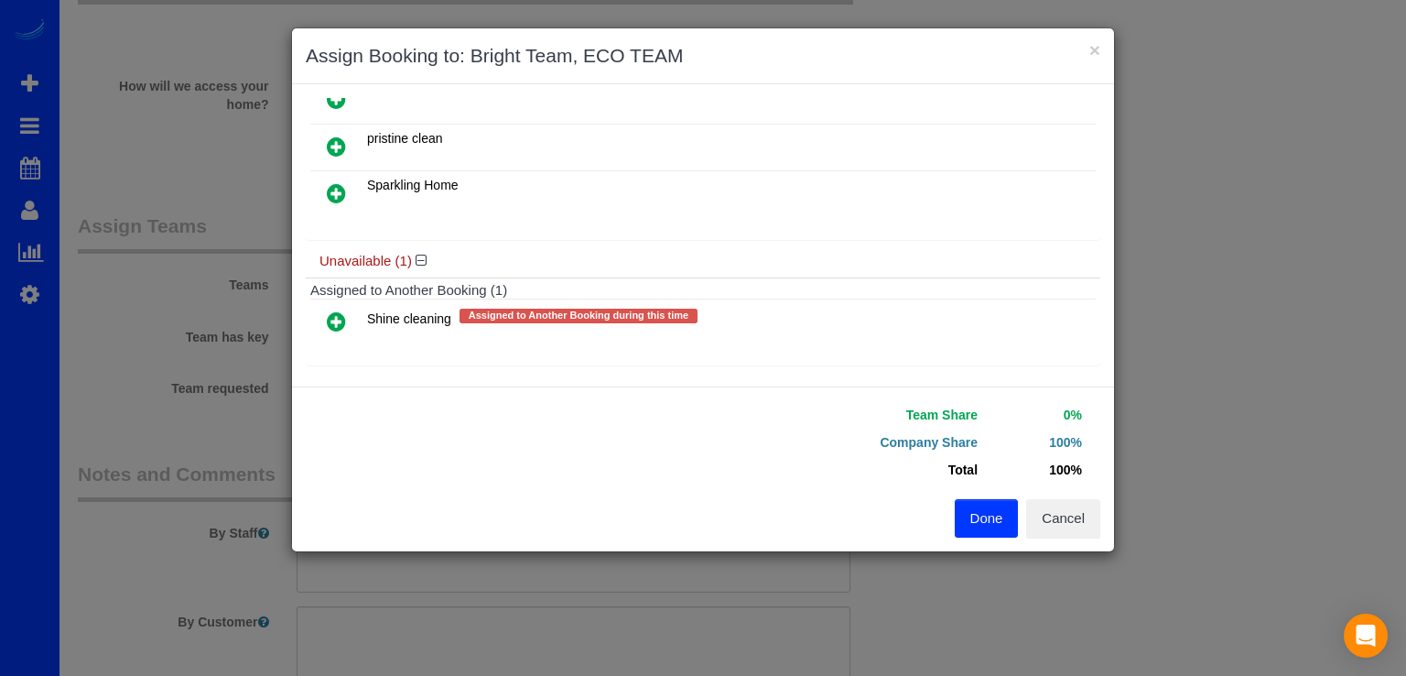
click at [994, 501] on button "Done" at bounding box center [987, 518] width 64 height 38
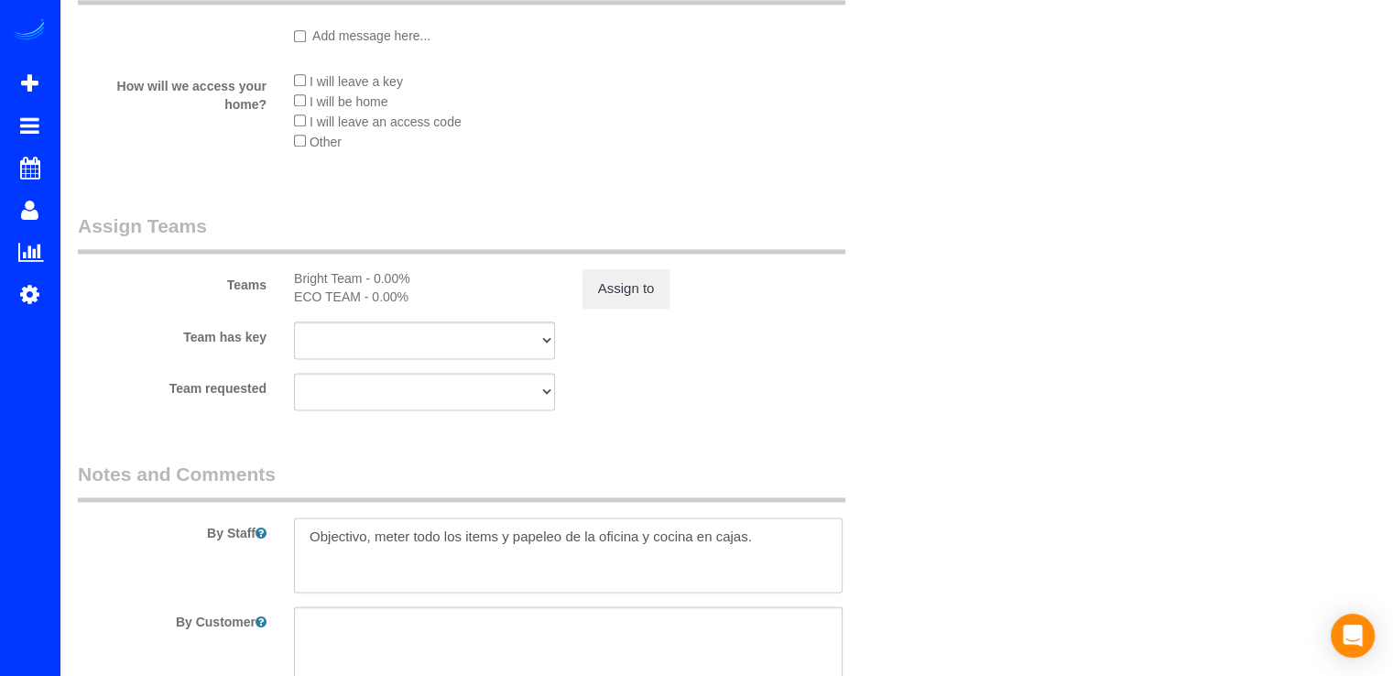
drag, startPoint x: 777, startPoint y: 547, endPoint x: 198, endPoint y: 569, distance: 580.0
click at [201, 569] on div "By Staff" at bounding box center [496, 527] width 864 height 132
click at [322, 533] on textarea at bounding box center [568, 554] width 548 height 75
paste textarea "The lockbox on the back of the garage is your entry."
paste textarea "Lock box on the back door is 2529. The lock box on the railing is 0808."
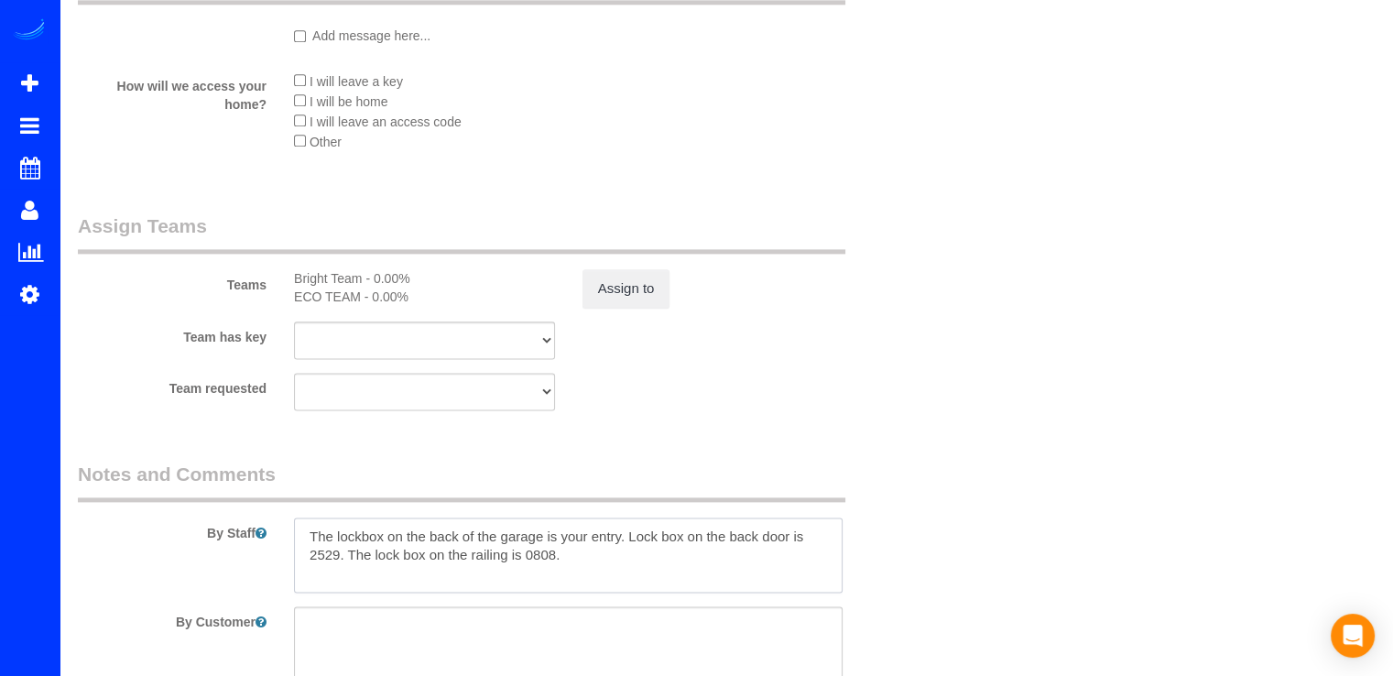
scroll to position [37, 0]
paste textarea "Here is my list: 1) sweep garage - clean cabinets 2) clean kitchen cabinets ins…"
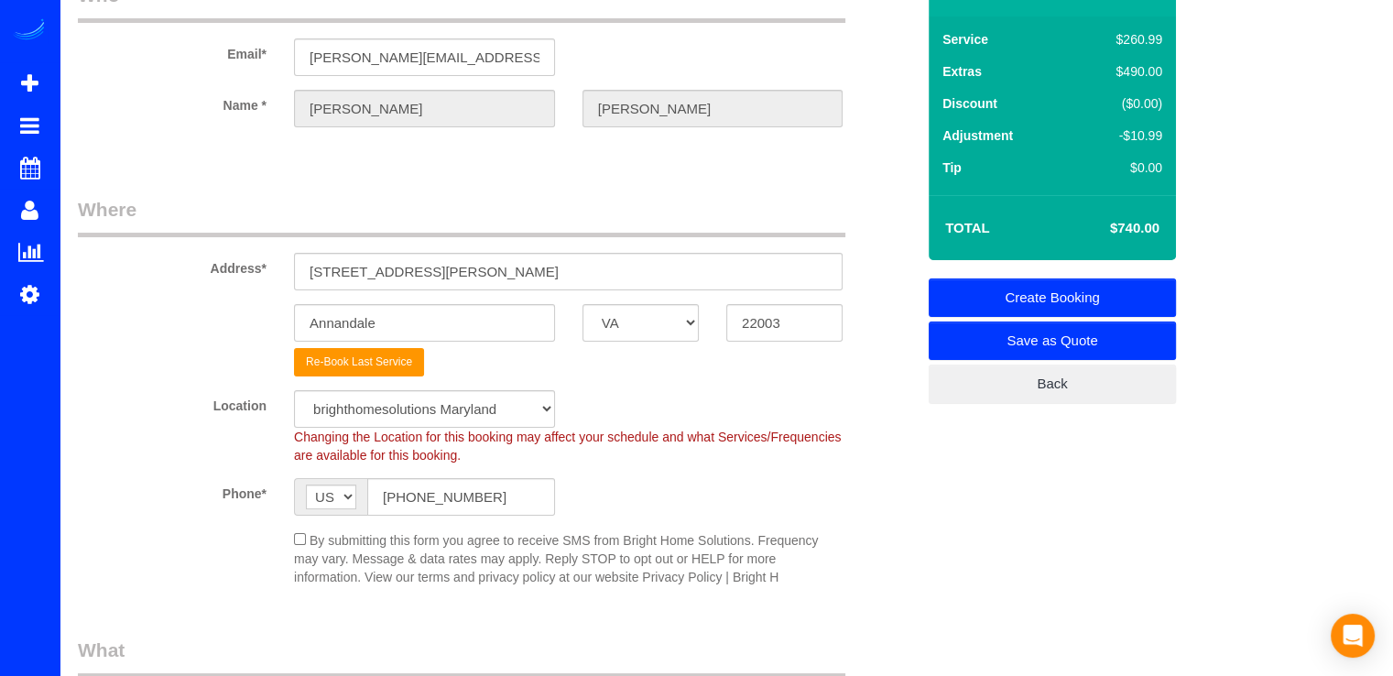
scroll to position [0, 0]
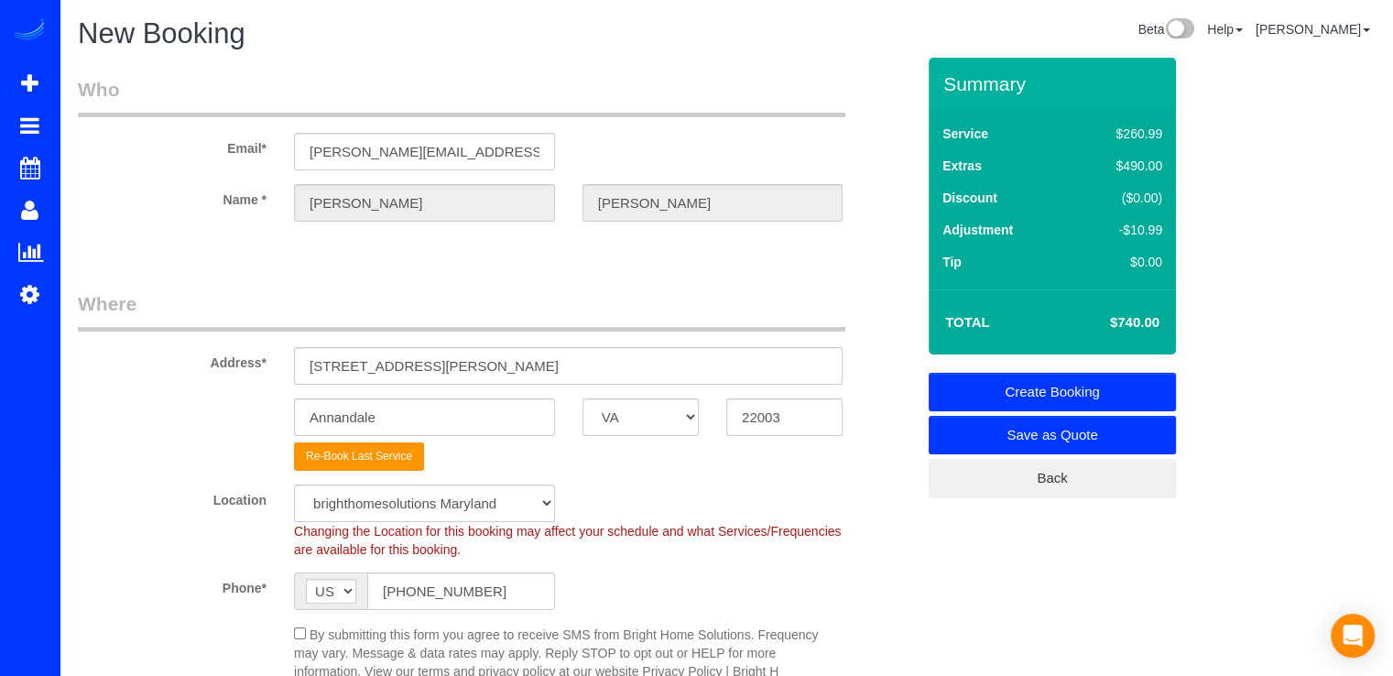
type textarea "The lockbox on the back of the garage is your entry. Lock box on the back door …"
click at [1129, 385] on link "Create Booking" at bounding box center [1051, 392] width 247 height 38
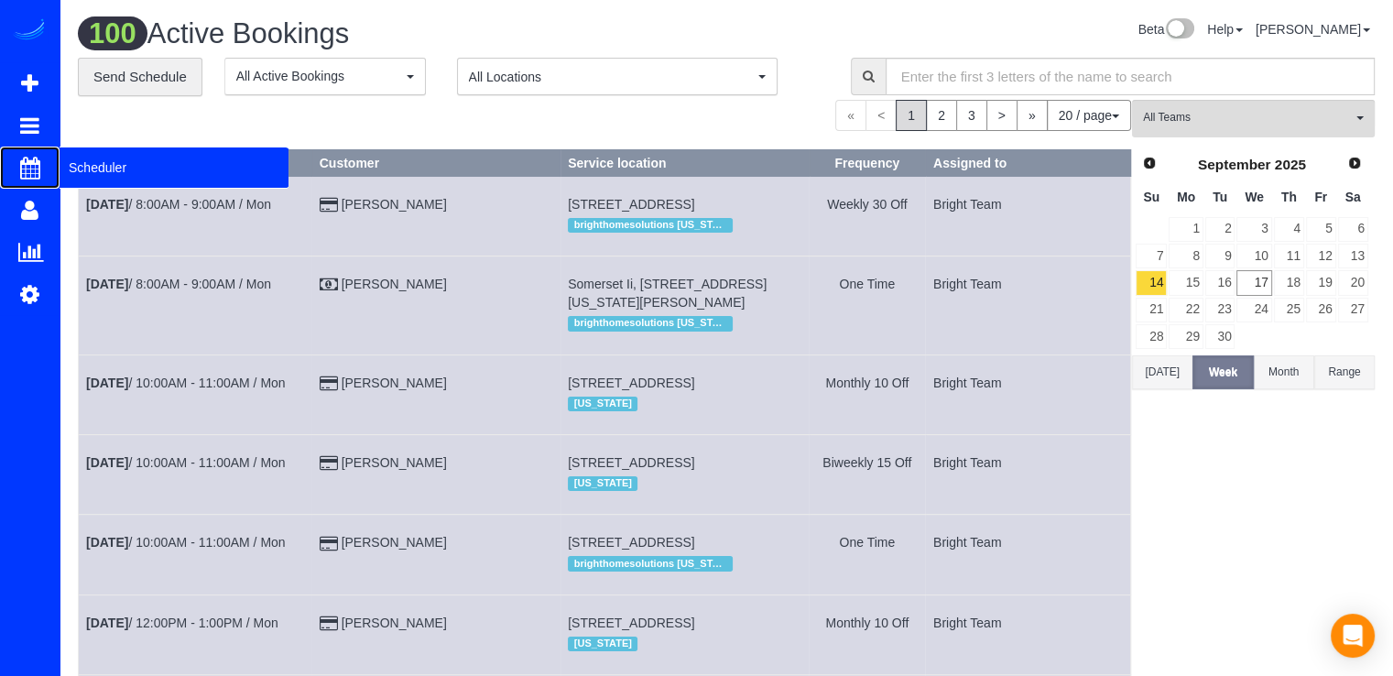
click at [70, 166] on span "Scheduler" at bounding box center [174, 167] width 229 height 42
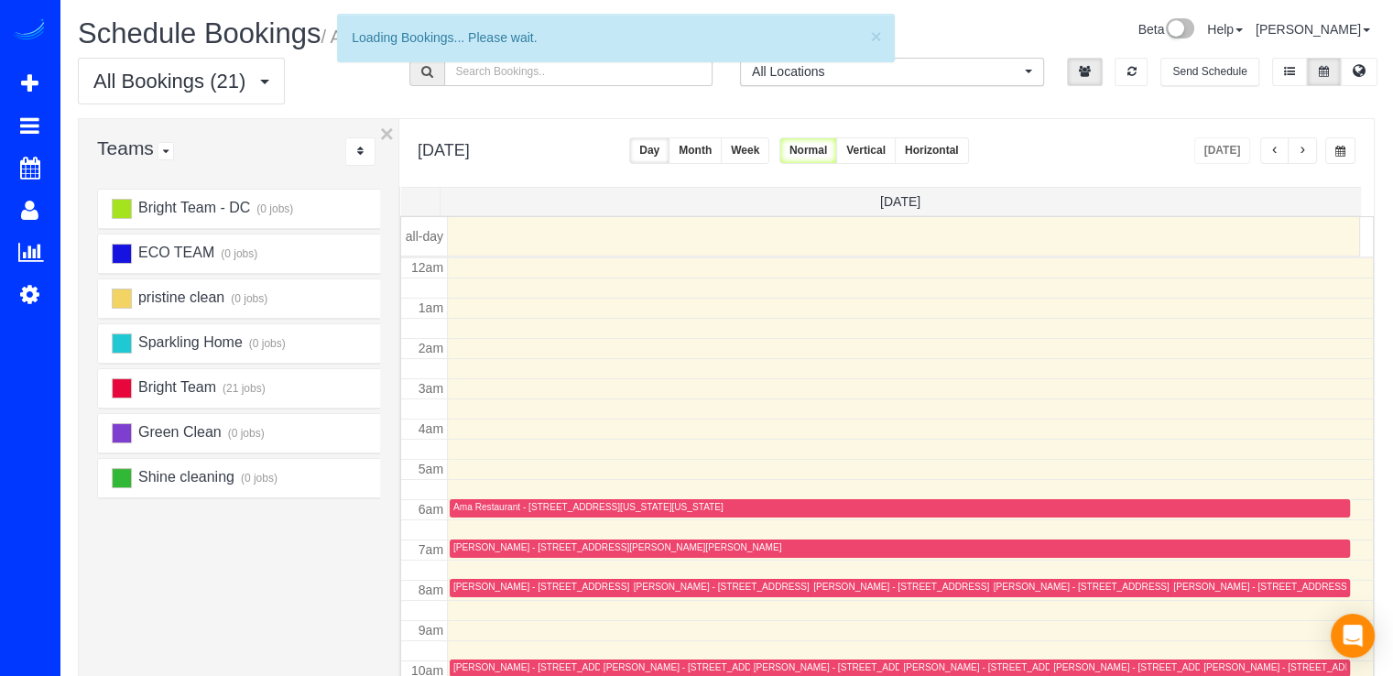
scroll to position [241, 0]
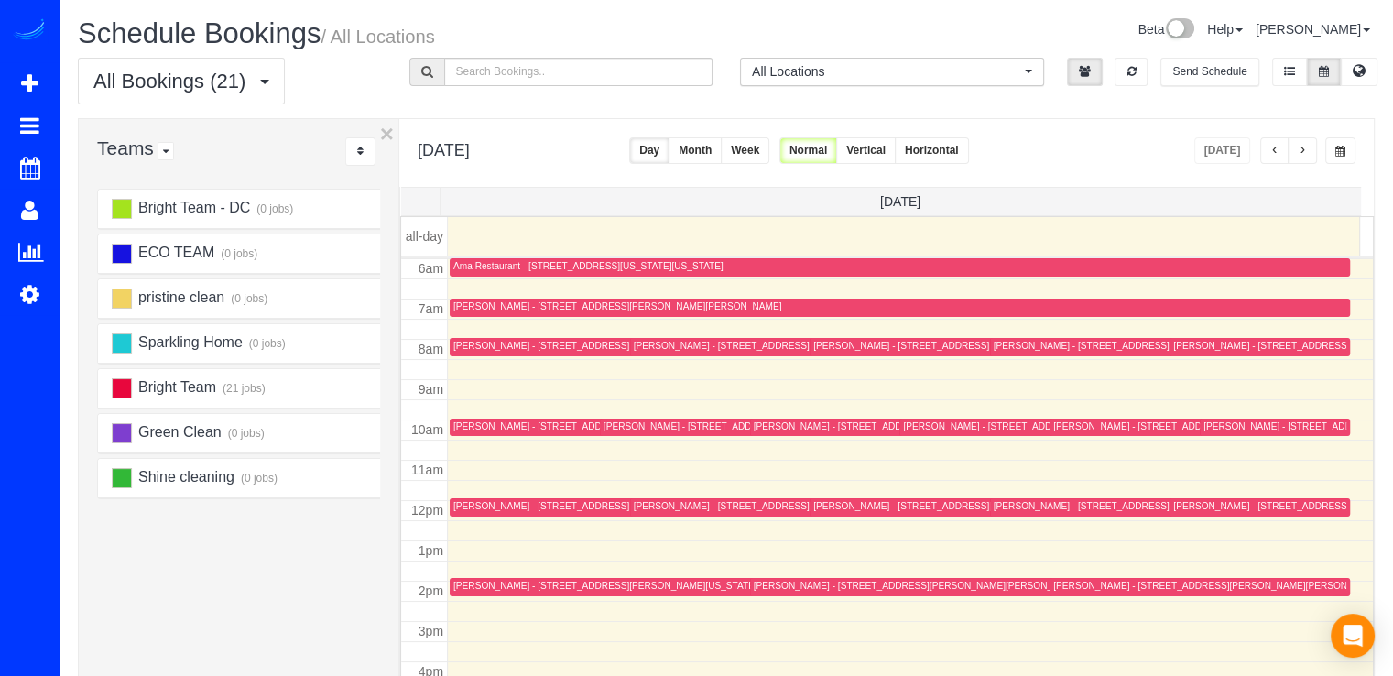
click at [1308, 144] on button "button" at bounding box center [1301, 150] width 29 height 27
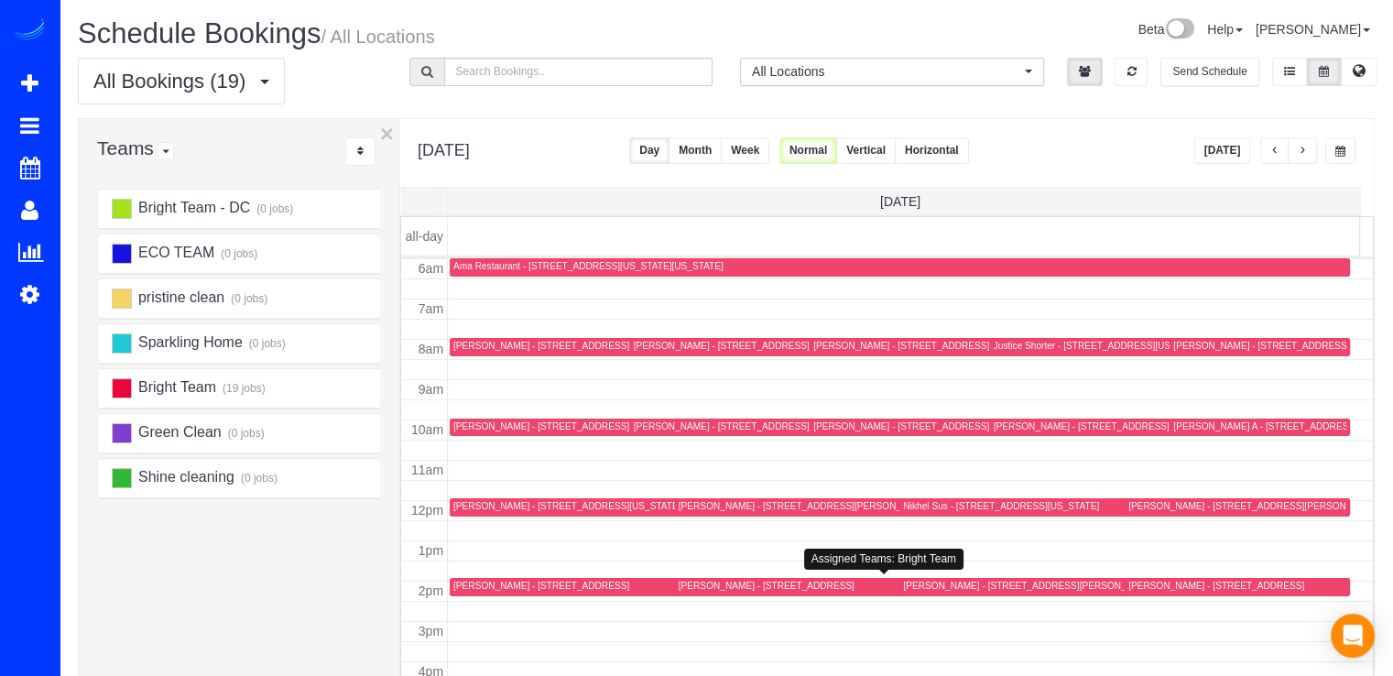
click at [695, 587] on div "[PERSON_NAME] - [STREET_ADDRESS]" at bounding box center [766, 586] width 176 height 12
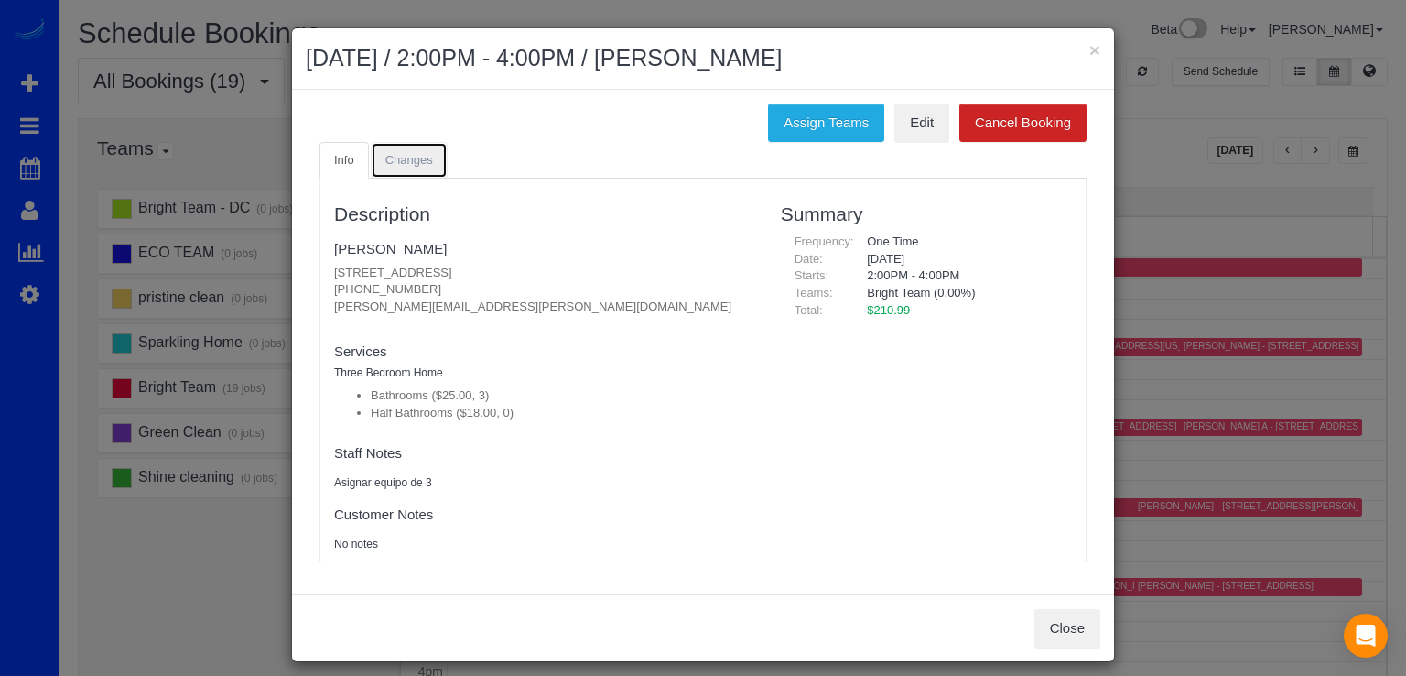
click at [414, 153] on span "Changes" at bounding box center [409, 160] width 48 height 14
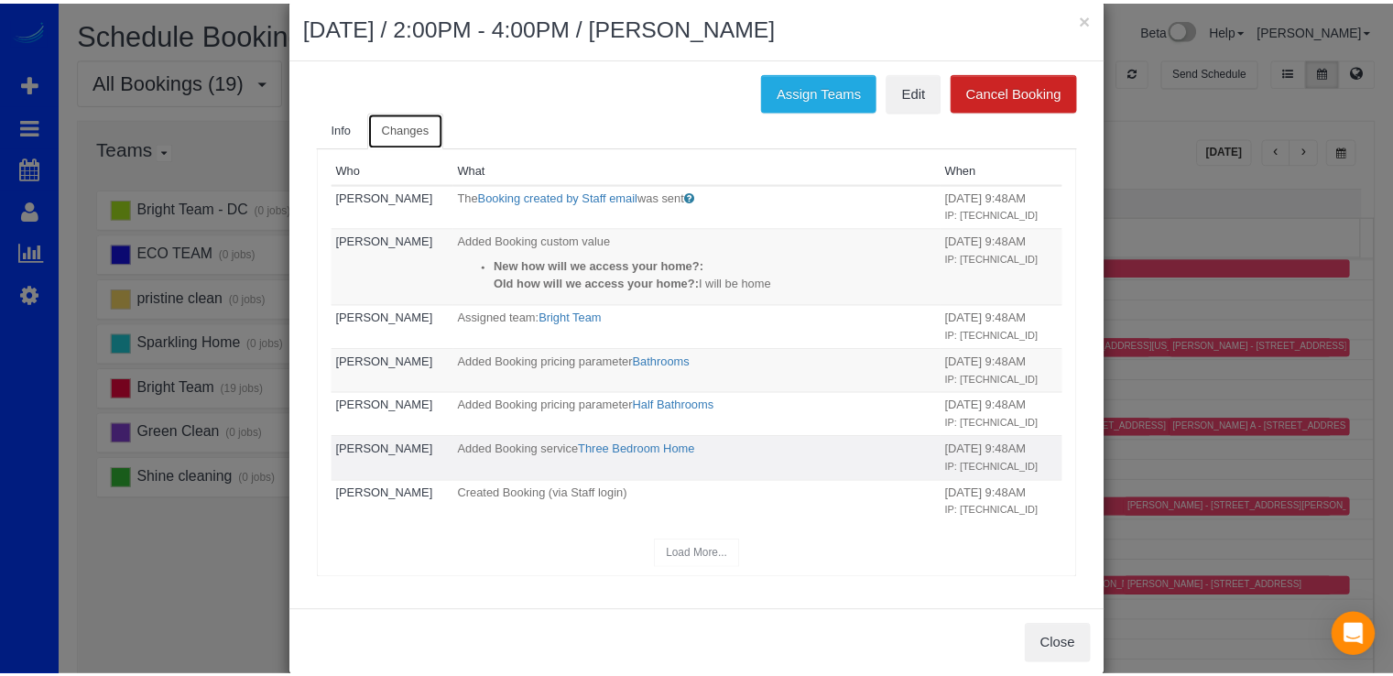
scroll to position [0, 0]
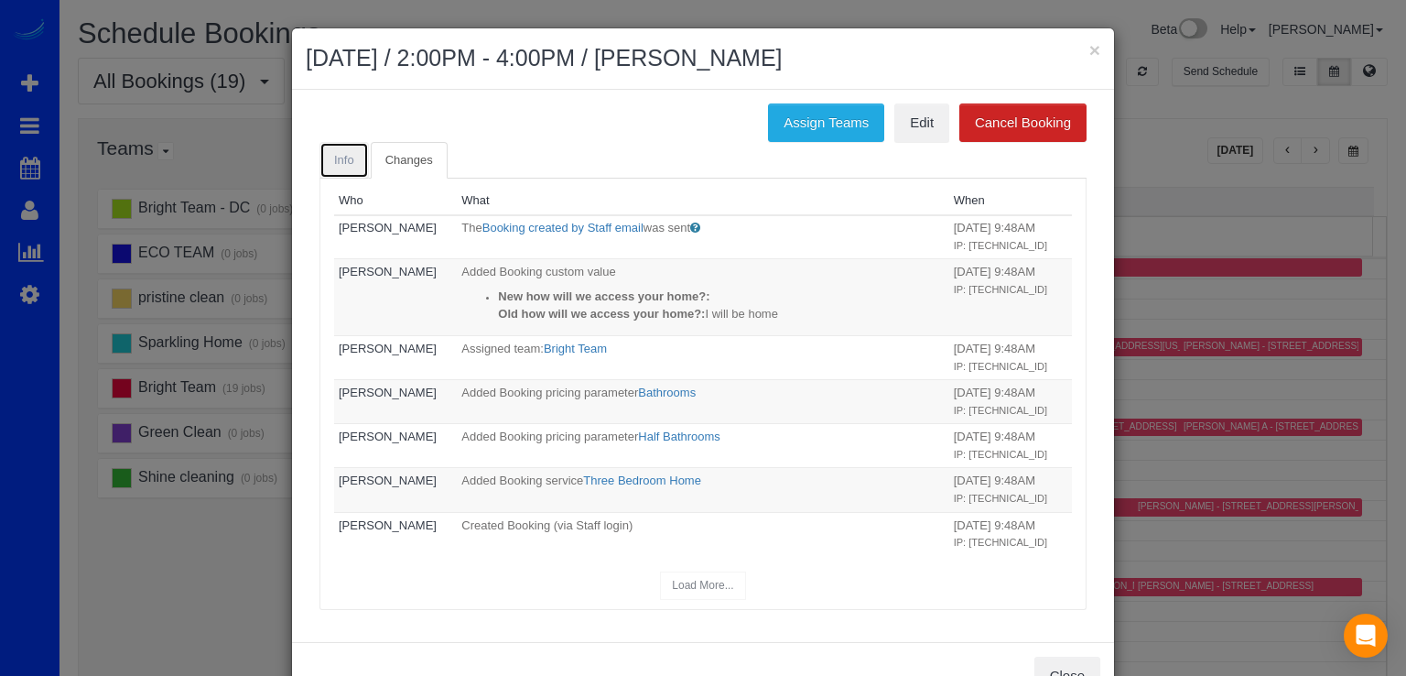
click at [330, 149] on link "Info" at bounding box center [344, 161] width 49 height 38
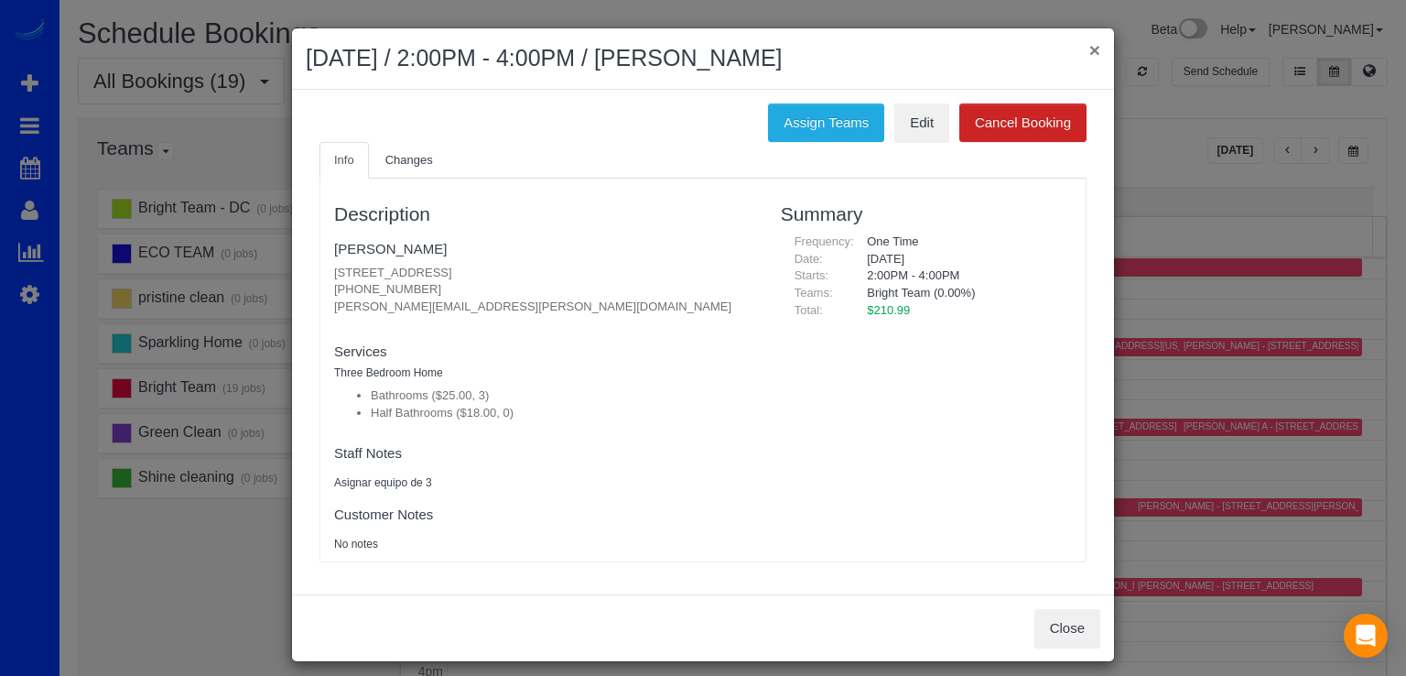
click at [1090, 48] on button "×" at bounding box center [1095, 49] width 11 height 19
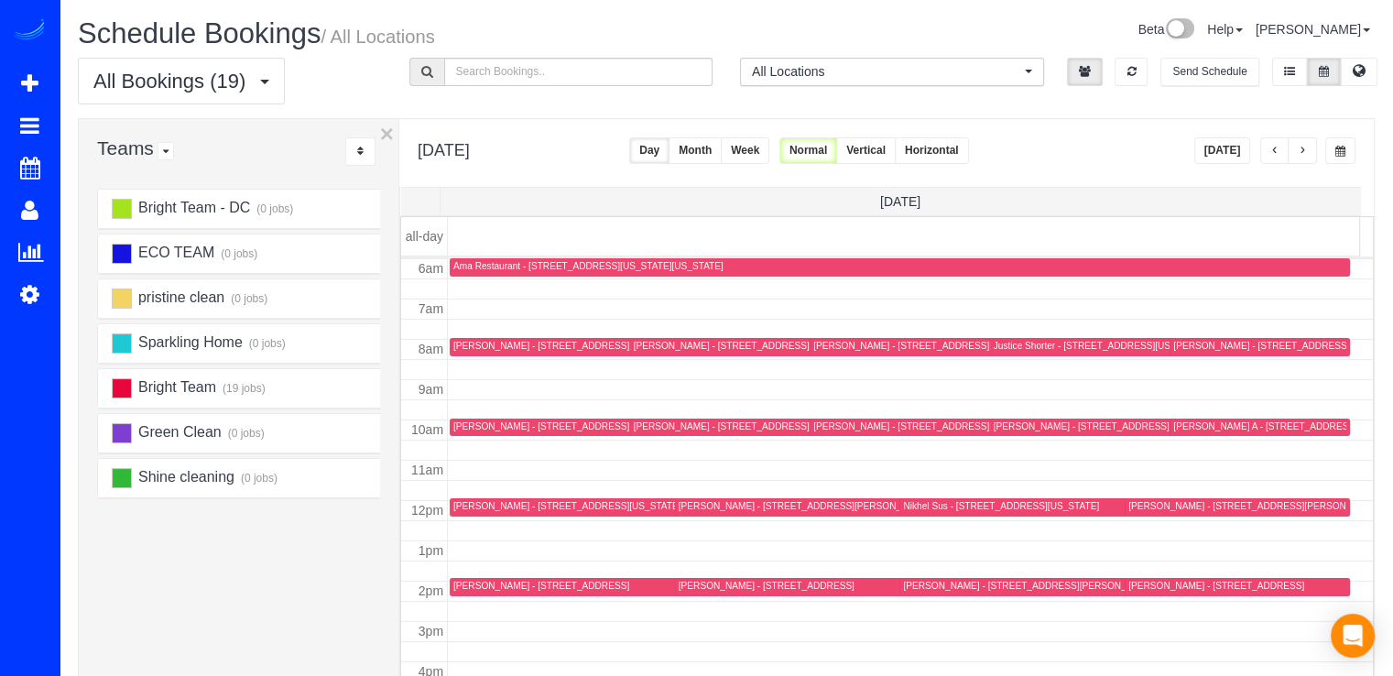
click at [1229, 147] on button "[DATE]" at bounding box center [1222, 150] width 57 height 27
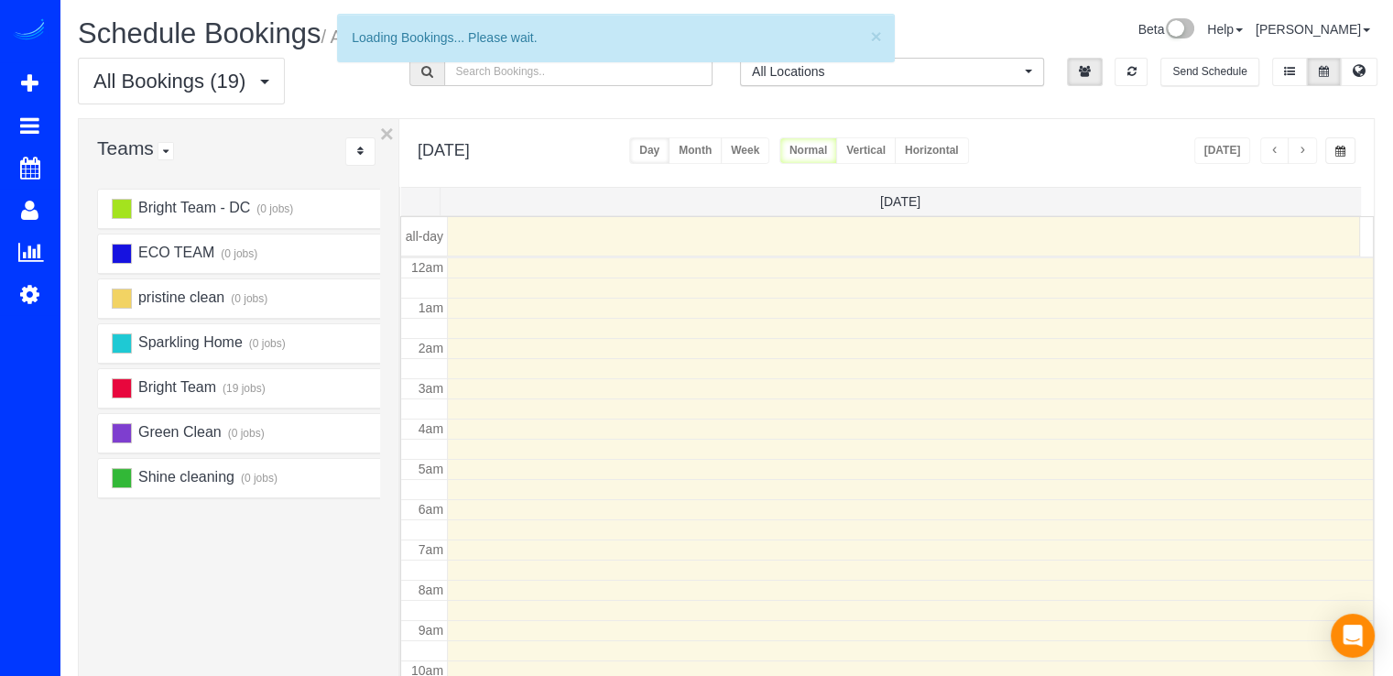
scroll to position [241, 0]
click at [1302, 146] on span "button" at bounding box center [1301, 151] width 9 height 11
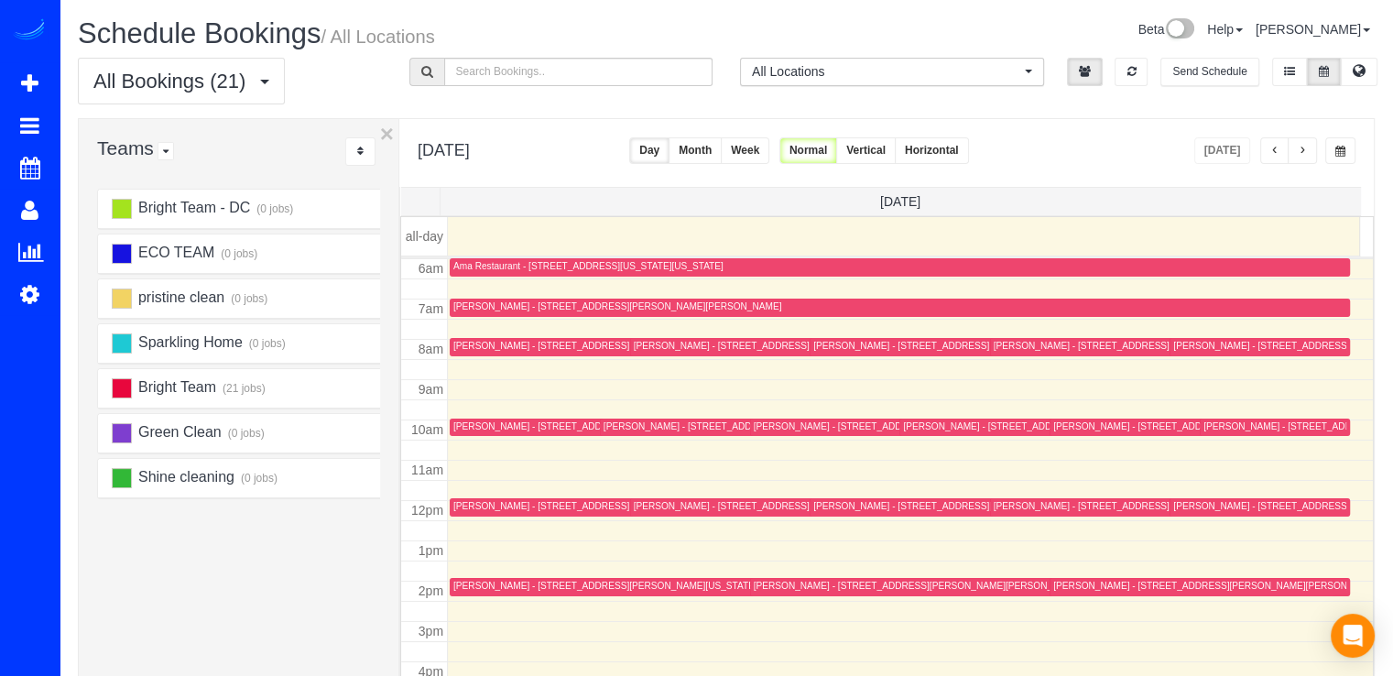
click at [1305, 143] on button "button" at bounding box center [1301, 150] width 29 height 27
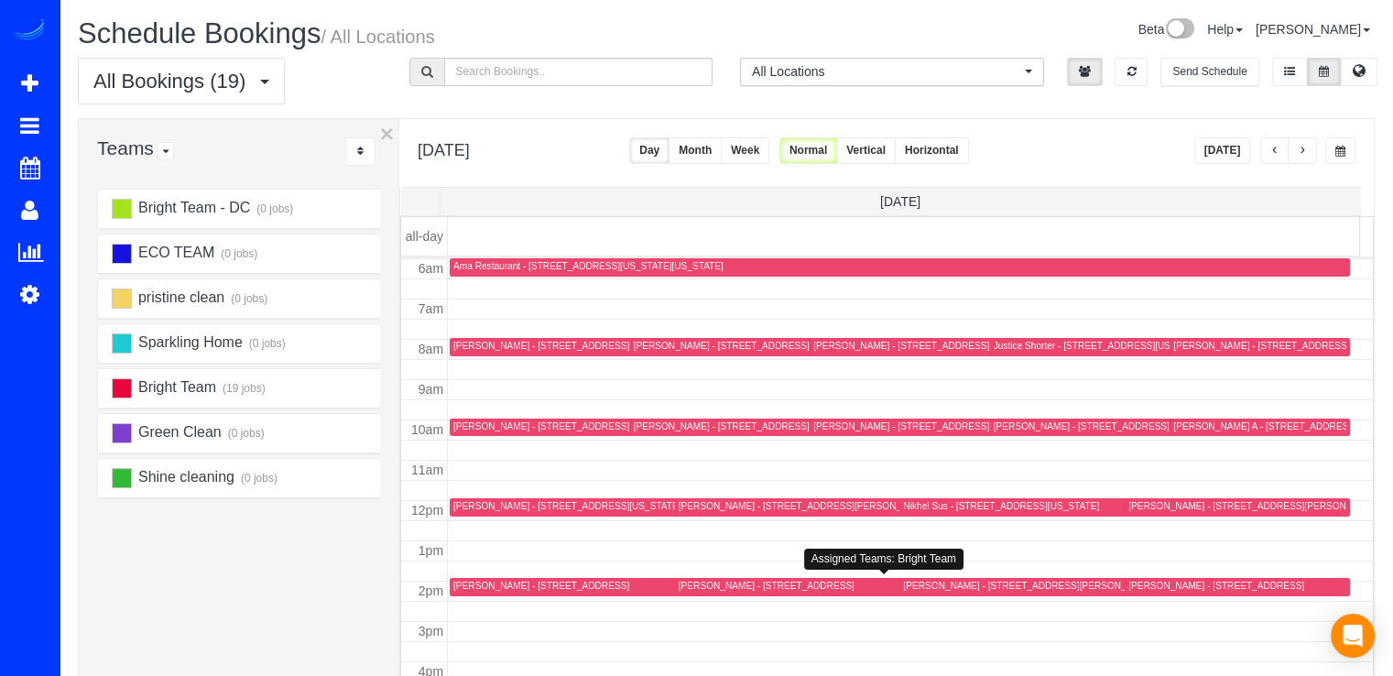
click at [693, 583] on div "[PERSON_NAME] - [STREET_ADDRESS]" at bounding box center [766, 586] width 176 height 12
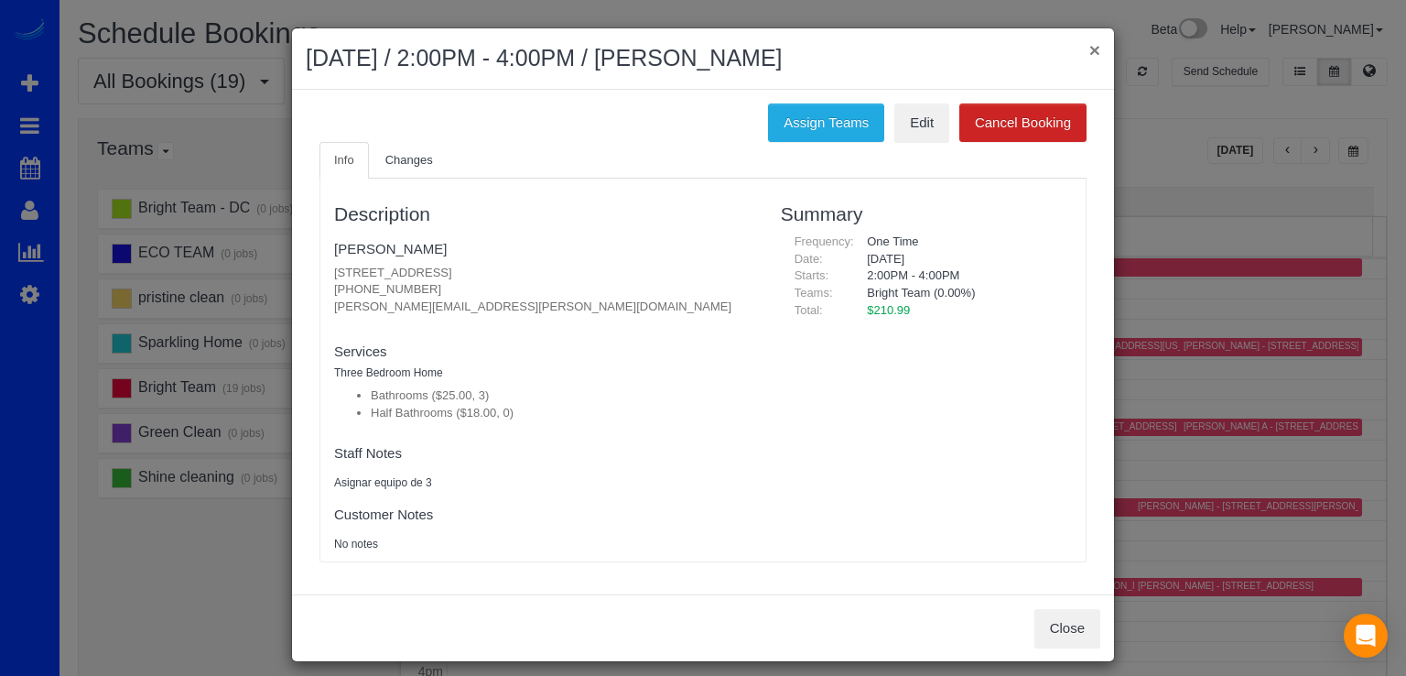
click at [1090, 47] on button "×" at bounding box center [1095, 49] width 11 height 19
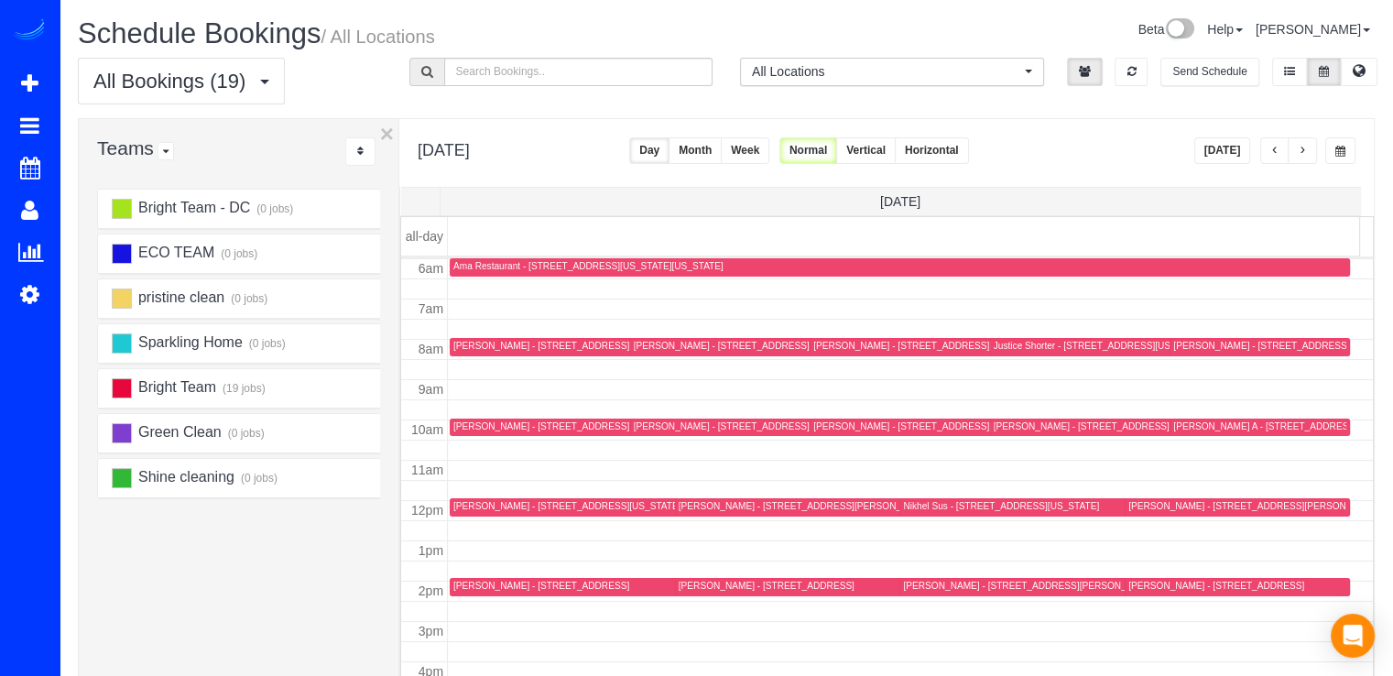
click at [1307, 157] on button "button" at bounding box center [1301, 150] width 29 height 27
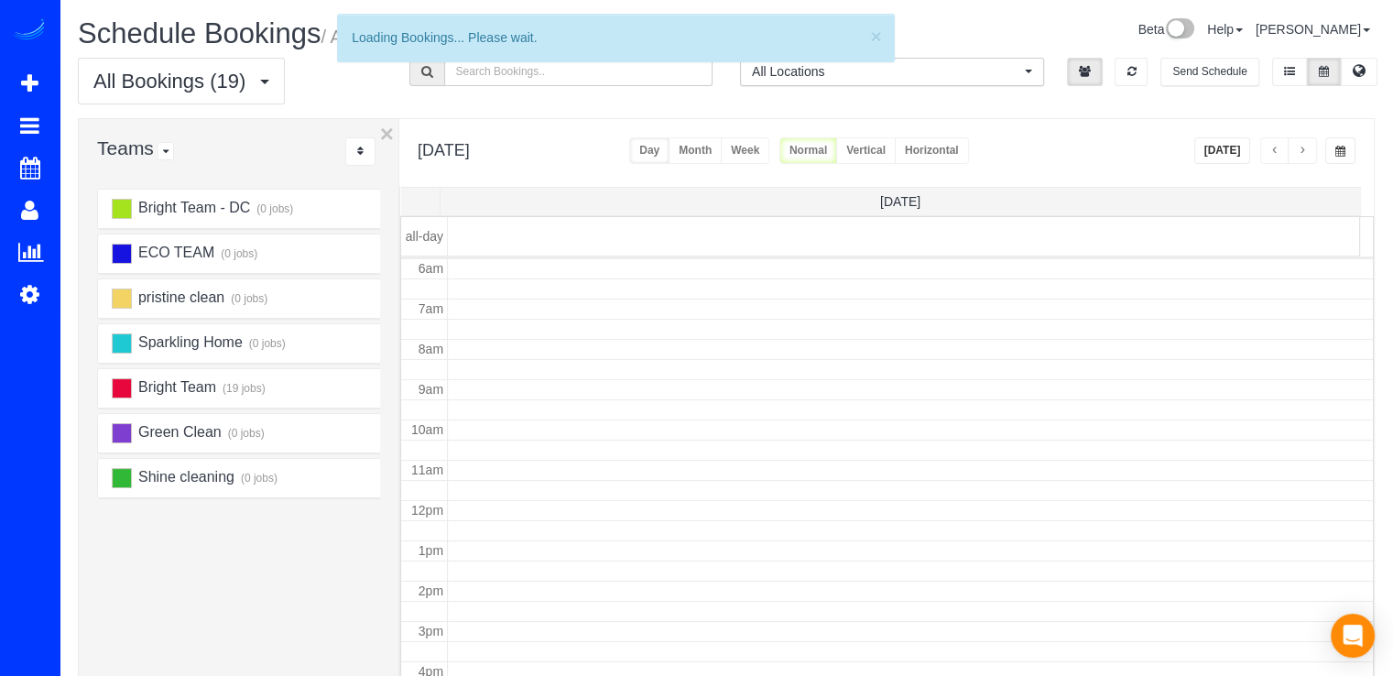
click at [1305, 157] on button "button" at bounding box center [1301, 150] width 29 height 27
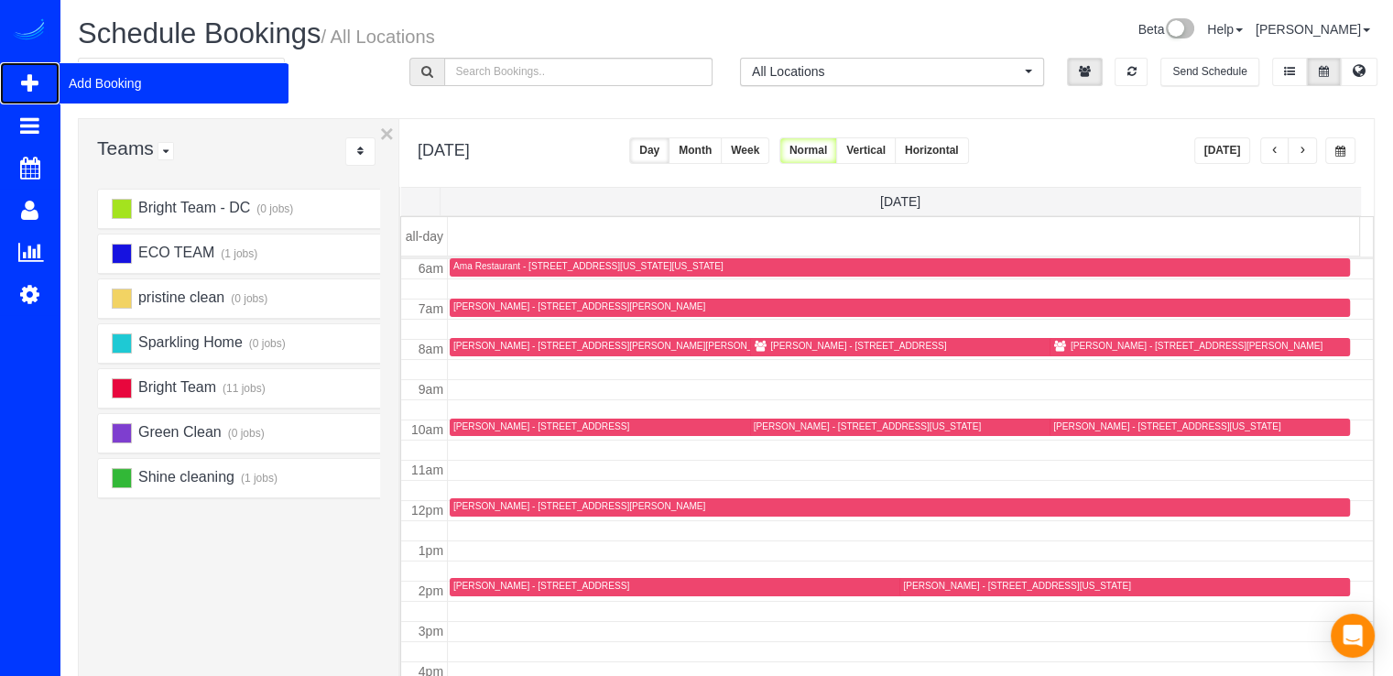
click at [71, 76] on span "Add Booking" at bounding box center [174, 83] width 229 height 42
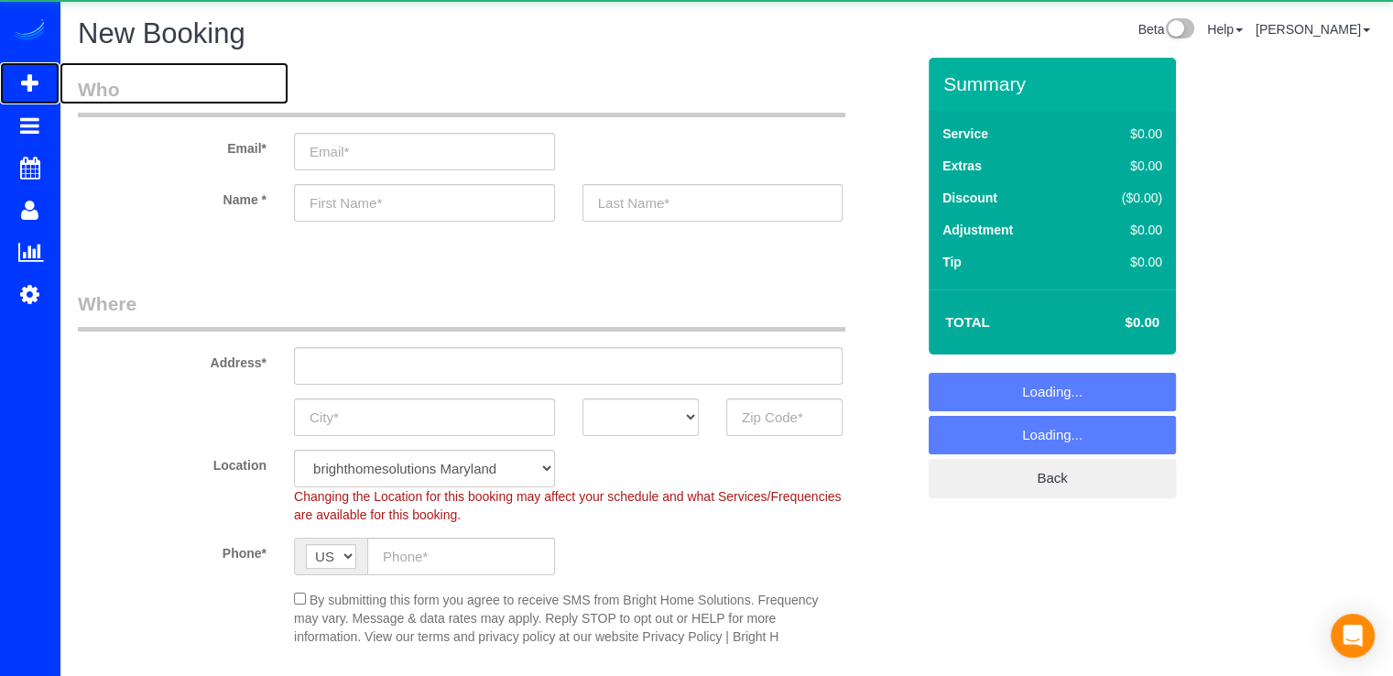
select select "object:2624"
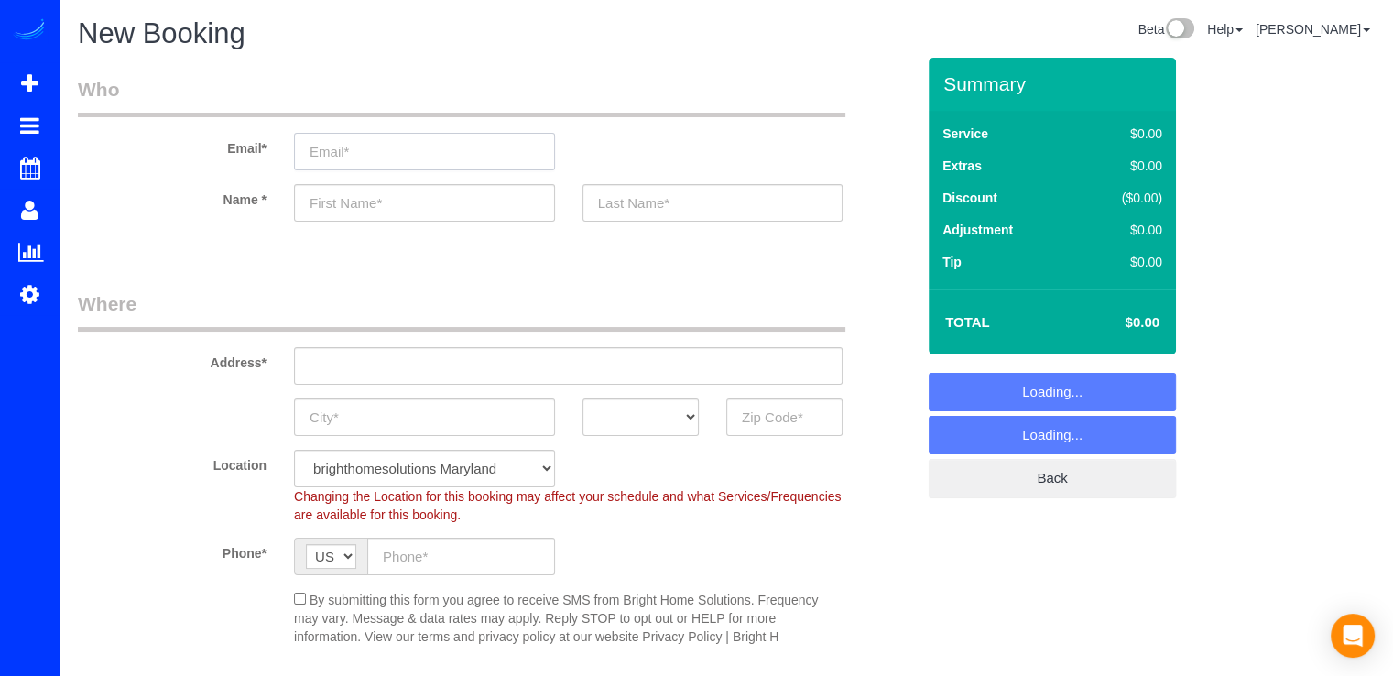
click at [348, 144] on input "email" at bounding box center [424, 152] width 261 height 38
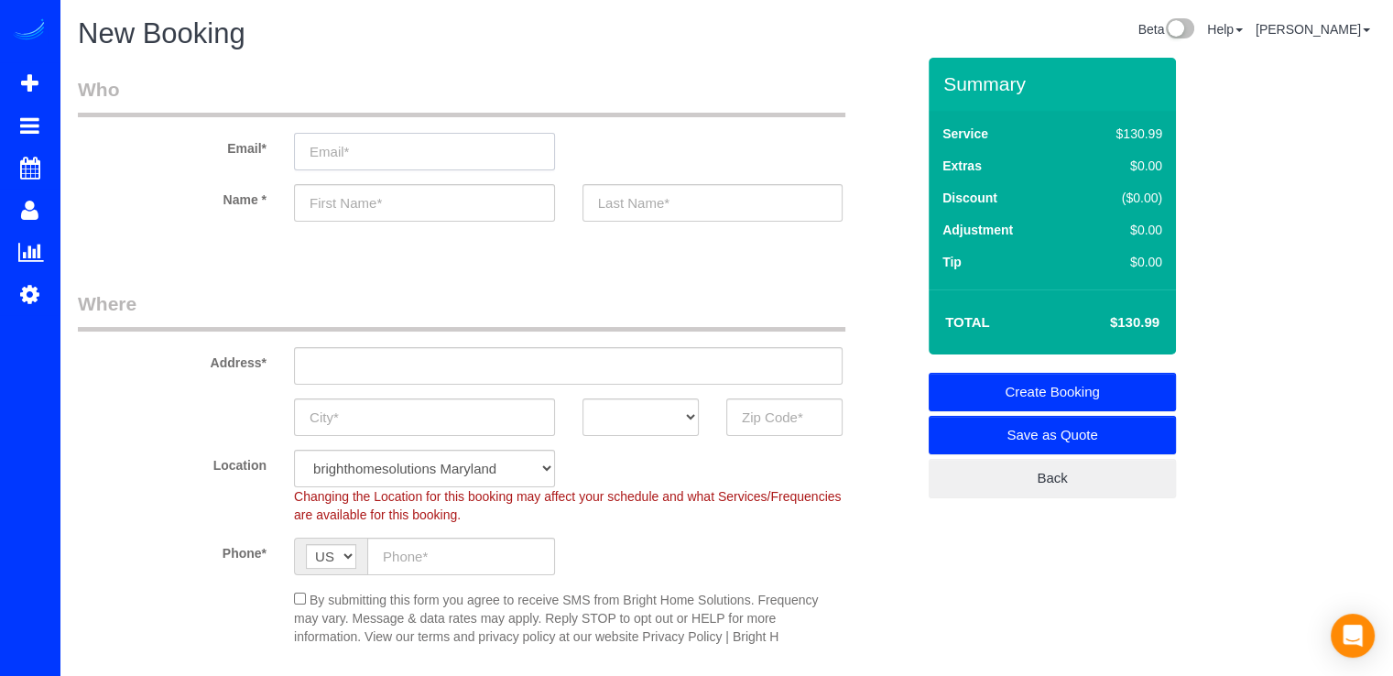
paste input "philip@richeypm.com"
type input "philip@richeypm.com"
click at [372, 209] on input "text" at bounding box center [424, 203] width 261 height 38
type input "C"
type input "Richey"
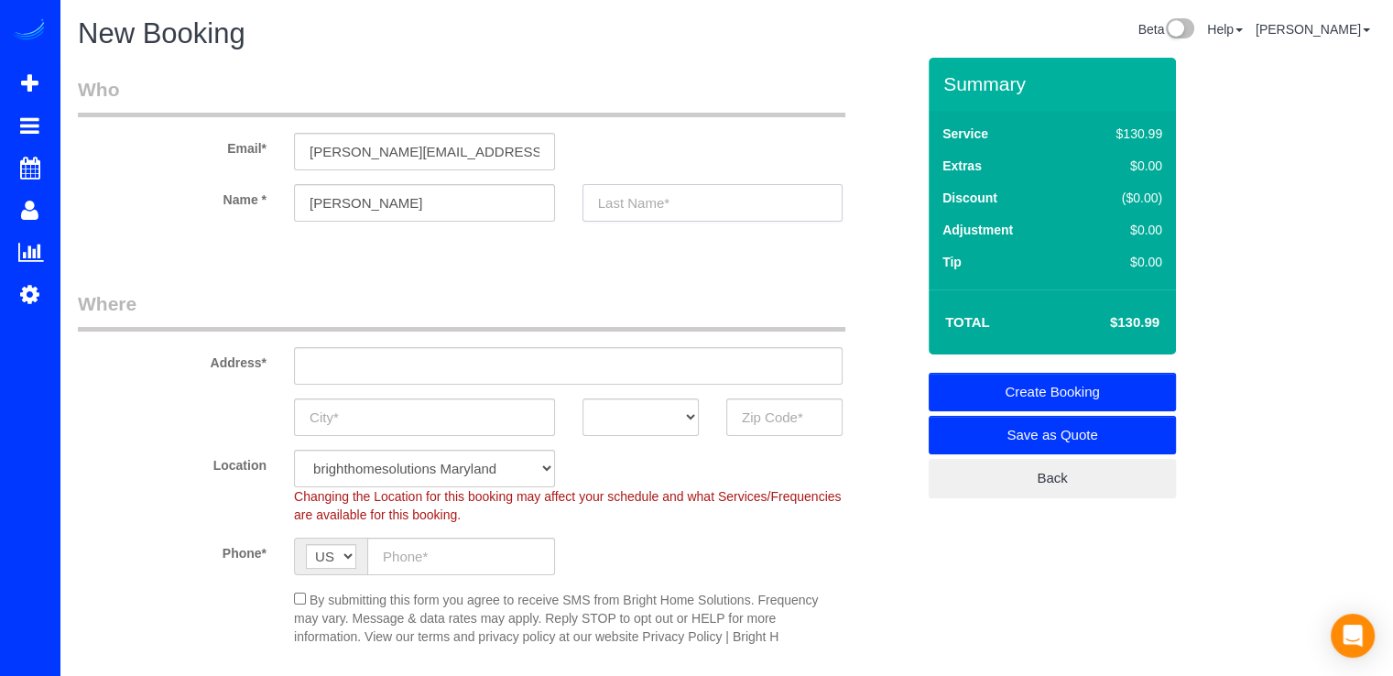
click at [588, 205] on input "text" at bounding box center [712, 203] width 261 height 38
type input "Property Management"
click at [352, 363] on input "text" at bounding box center [568, 366] width 548 height 38
paste input "120 Cameron Street Unit #105 Alexandria, VA 22314"
type input "120 Cameron Street Unit #105 Alexandria, VA 22314"
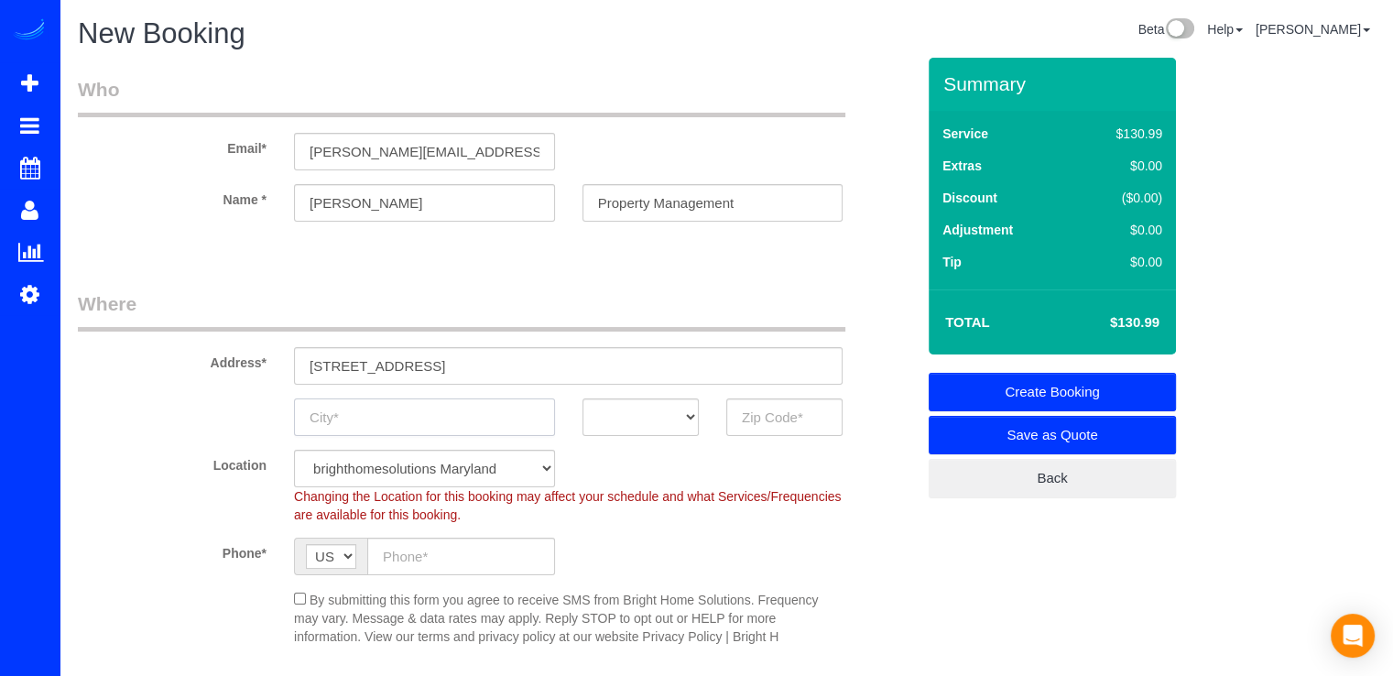
click at [421, 411] on input "text" at bounding box center [424, 417] width 261 height 38
type input "Alexandria"
click at [601, 407] on select "AK AL AR AZ CA CO CT DC DE FL GA HI IA ID IL IN KS KY LA MA MD ME MI MN MO MS M…" at bounding box center [640, 417] width 116 height 38
click at [582, 398] on select "AK AL AR AZ CA CO CT DC DE FL GA HI IA ID IL IN KS KY LA MA MD ME MI MN MO MS M…" at bounding box center [640, 417] width 116 height 38
click at [645, 405] on select "AK AL AR AZ CA CO CT DC DE FL GA HI IA ID IL IN KS KY LA MA MD ME MI MN MO MS M…" at bounding box center [640, 417] width 116 height 38
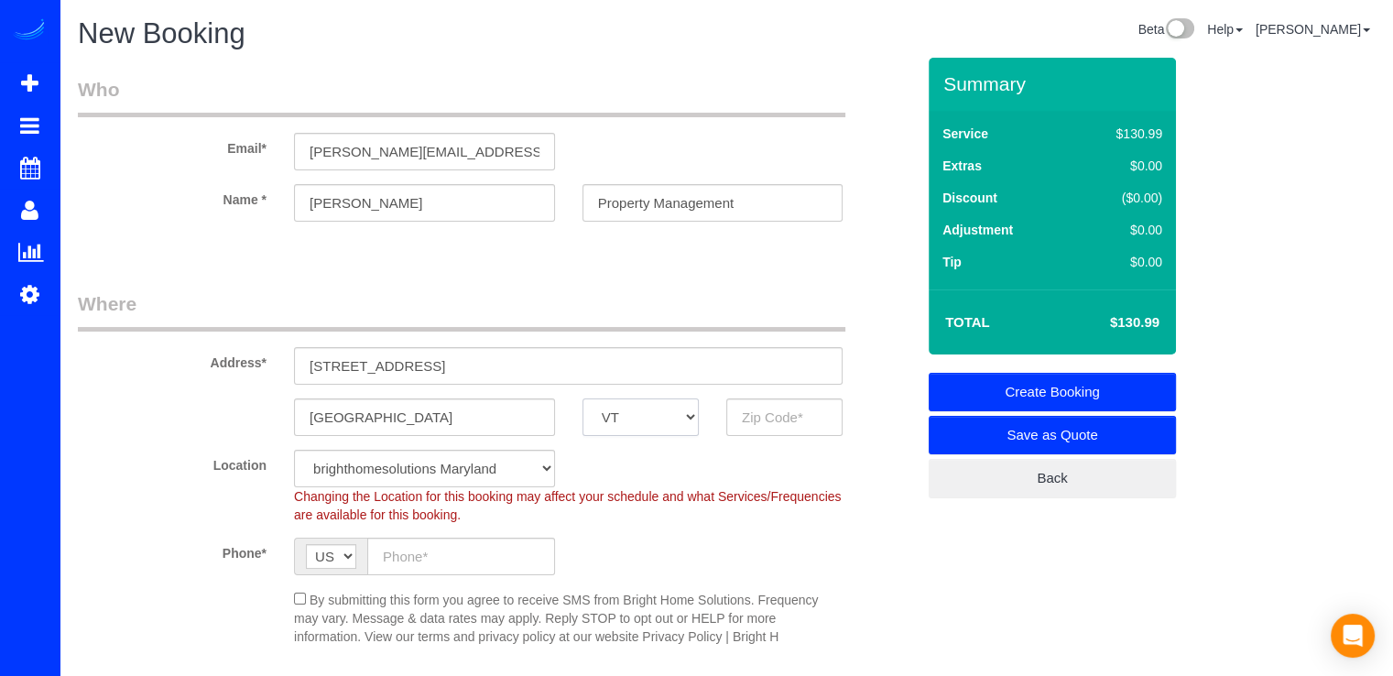
select select "VA"
click at [733, 420] on input "text" at bounding box center [784, 417] width 116 height 38
drag, startPoint x: 592, startPoint y: 365, endPoint x: 651, endPoint y: 361, distance: 58.8
click at [651, 361] on input "120 Cameron Street Unit #105 Alexandria, VA 22314" at bounding box center [568, 366] width 548 height 38
click at [752, 426] on input "text" at bounding box center [784, 417] width 116 height 38
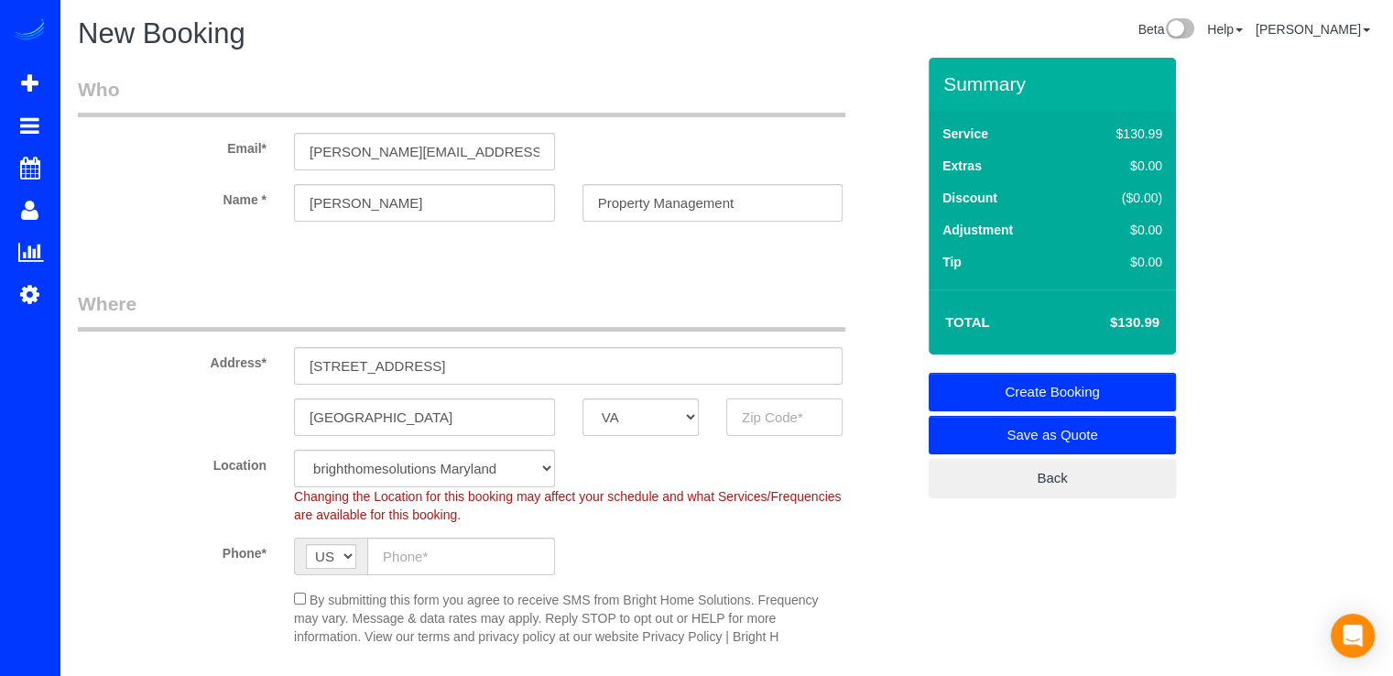
paste input "22314"
type input "22314"
drag, startPoint x: 636, startPoint y: 366, endPoint x: 498, endPoint y: 371, distance: 138.3
click at [498, 371] on input "120 Cameron Street Unit #105 Alexandria, VA 22314" at bounding box center [568, 366] width 548 height 38
select select "3"
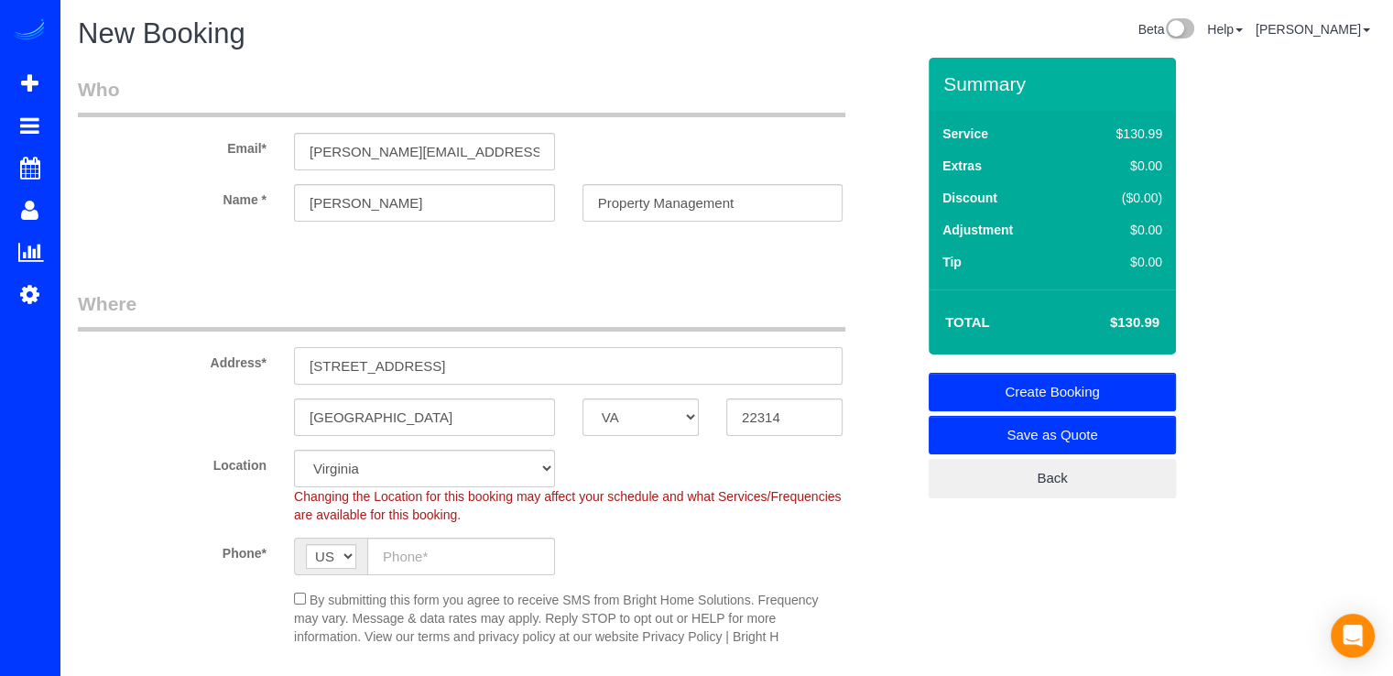
type input "120 Cameron Street Unit #105"
select select "object:2678"
type input "120 Cameron Street Unit #105"
click at [414, 547] on input "text" at bounding box center [461, 556] width 188 height 38
paste input "(703) 721-4721"
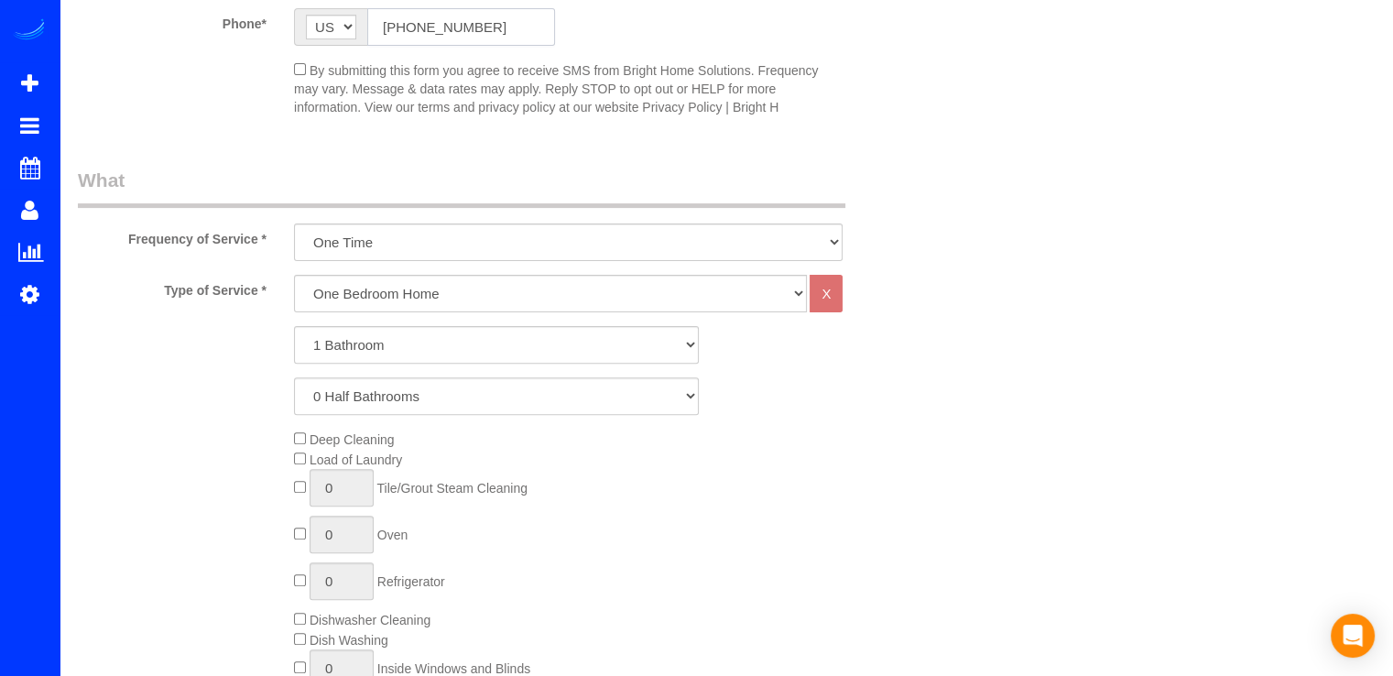
scroll to position [824, 0]
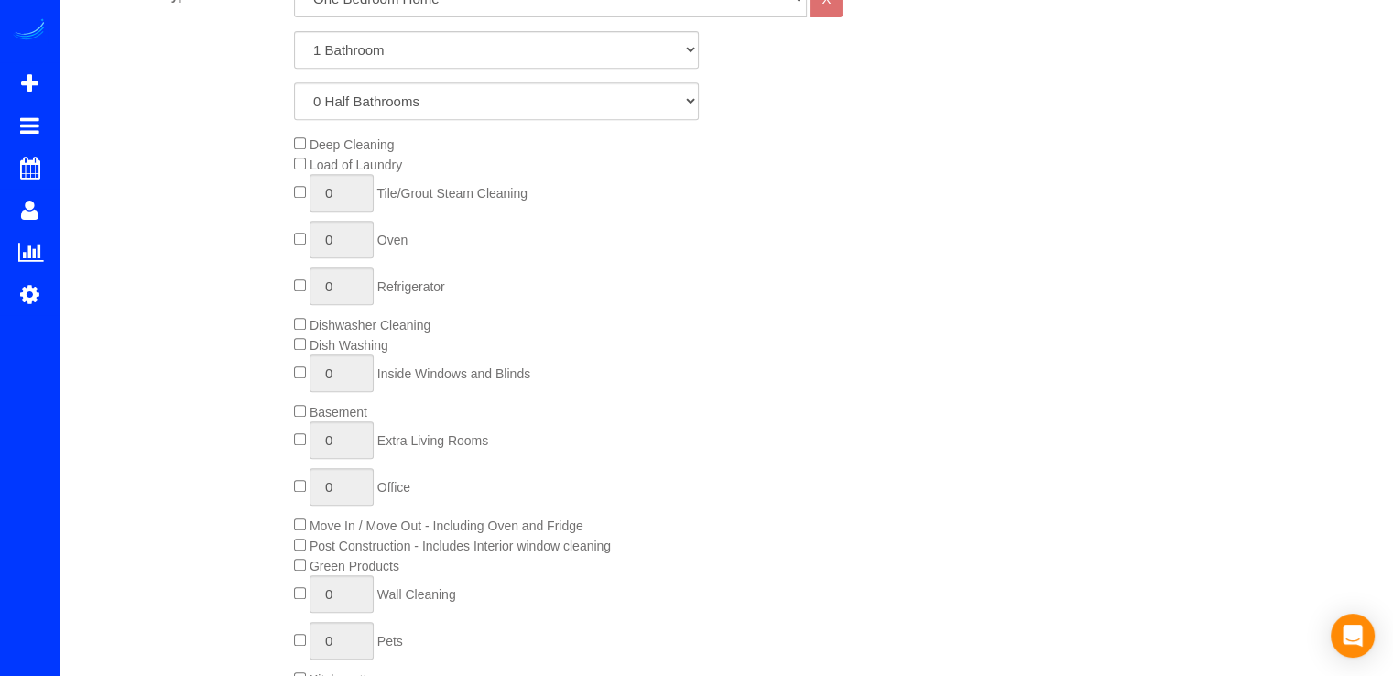
type input "(703) 721-4721"
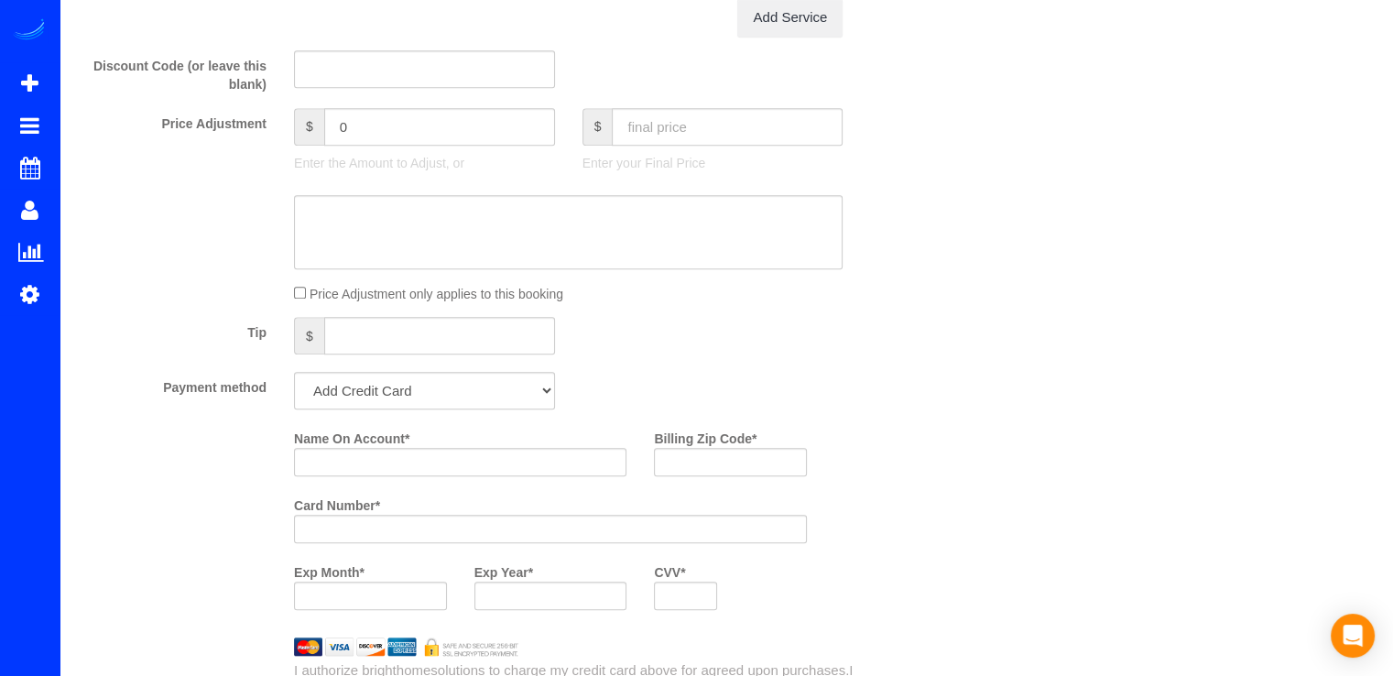
scroll to position [1648, 0]
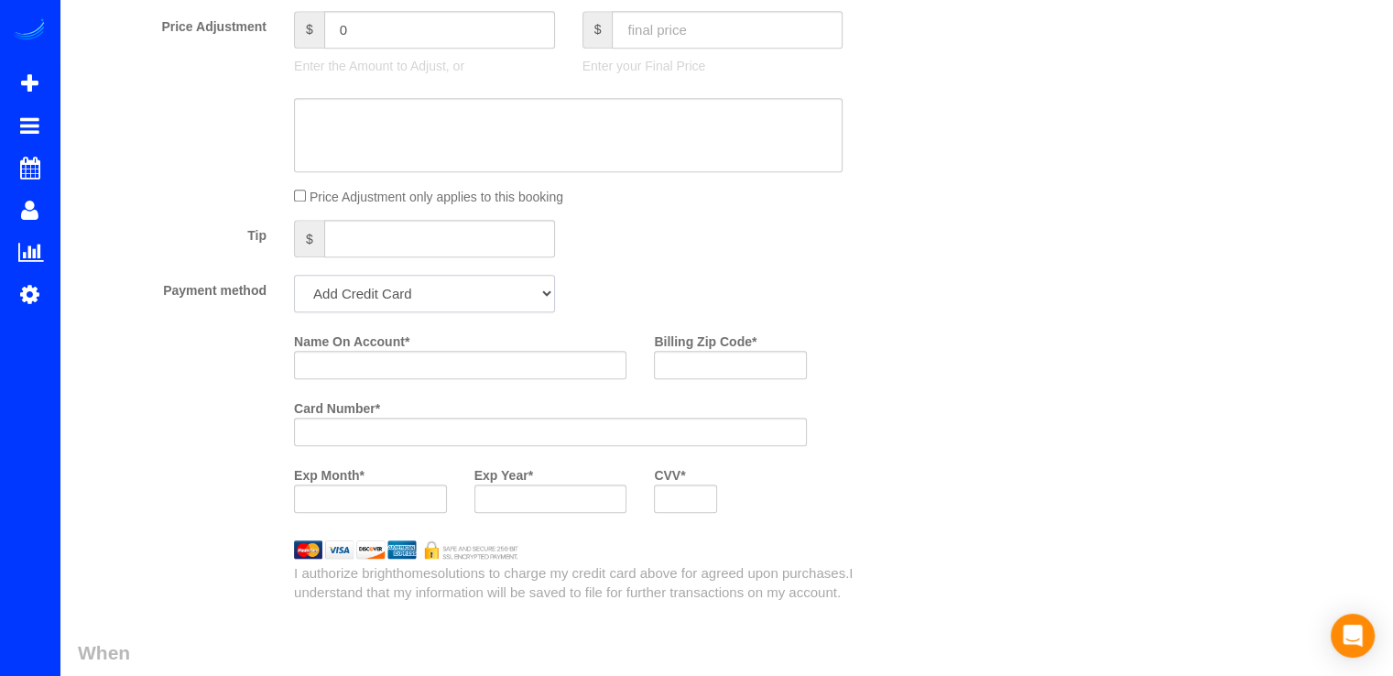
click at [349, 299] on select "Add Credit Card Cash Check Paypal" at bounding box center [424, 294] width 261 height 38
select select "string:check"
click at [294, 279] on select "Add Credit Card Cash Check Paypal" at bounding box center [424, 294] width 261 height 38
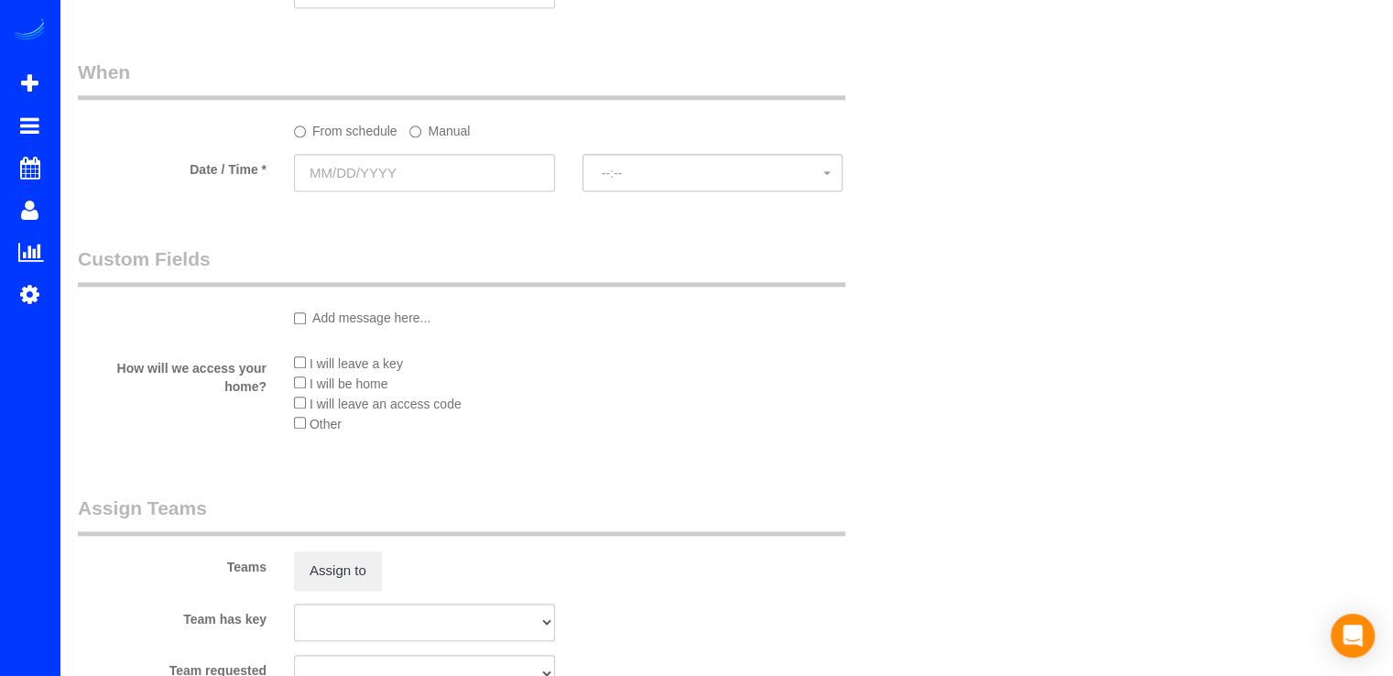
scroll to position [1923, 0]
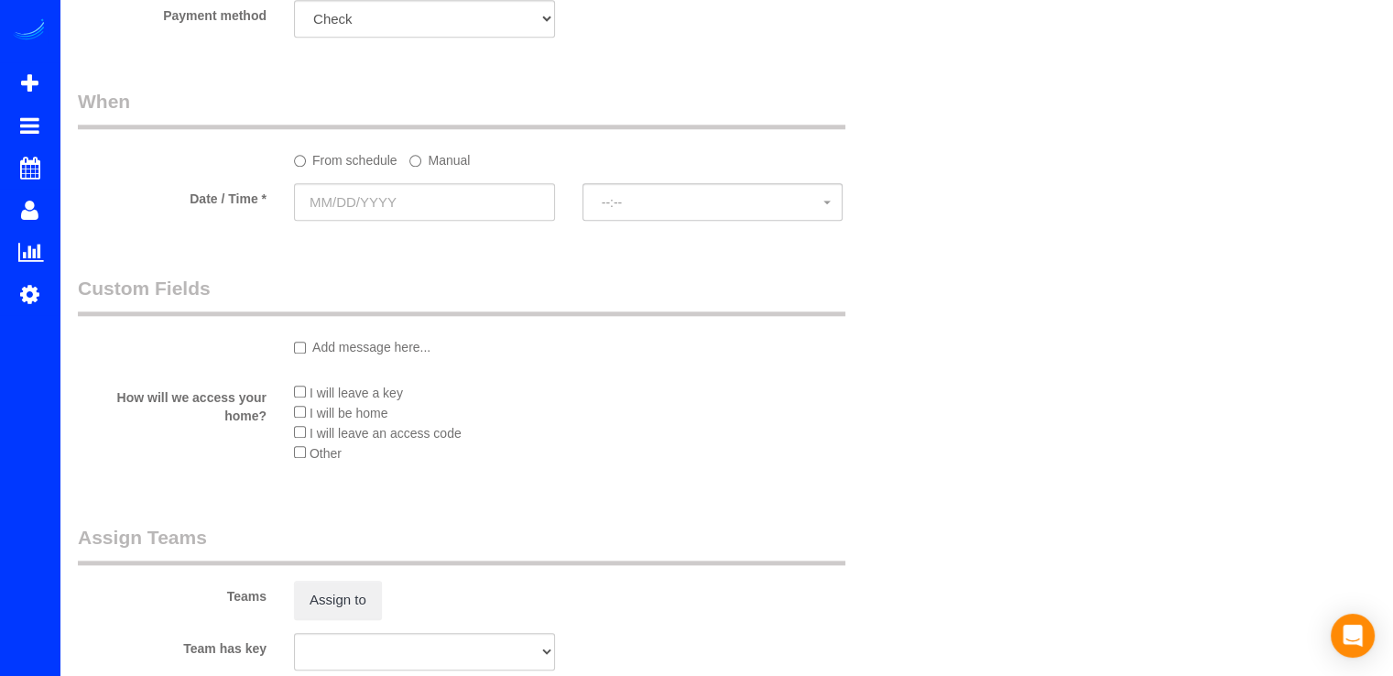
click at [370, 229] on fieldset "When From schedule Manual Date / Time * --:-- --:--" at bounding box center [496, 163] width 837 height 150
click at [384, 215] on input "text" at bounding box center [424, 202] width 261 height 38
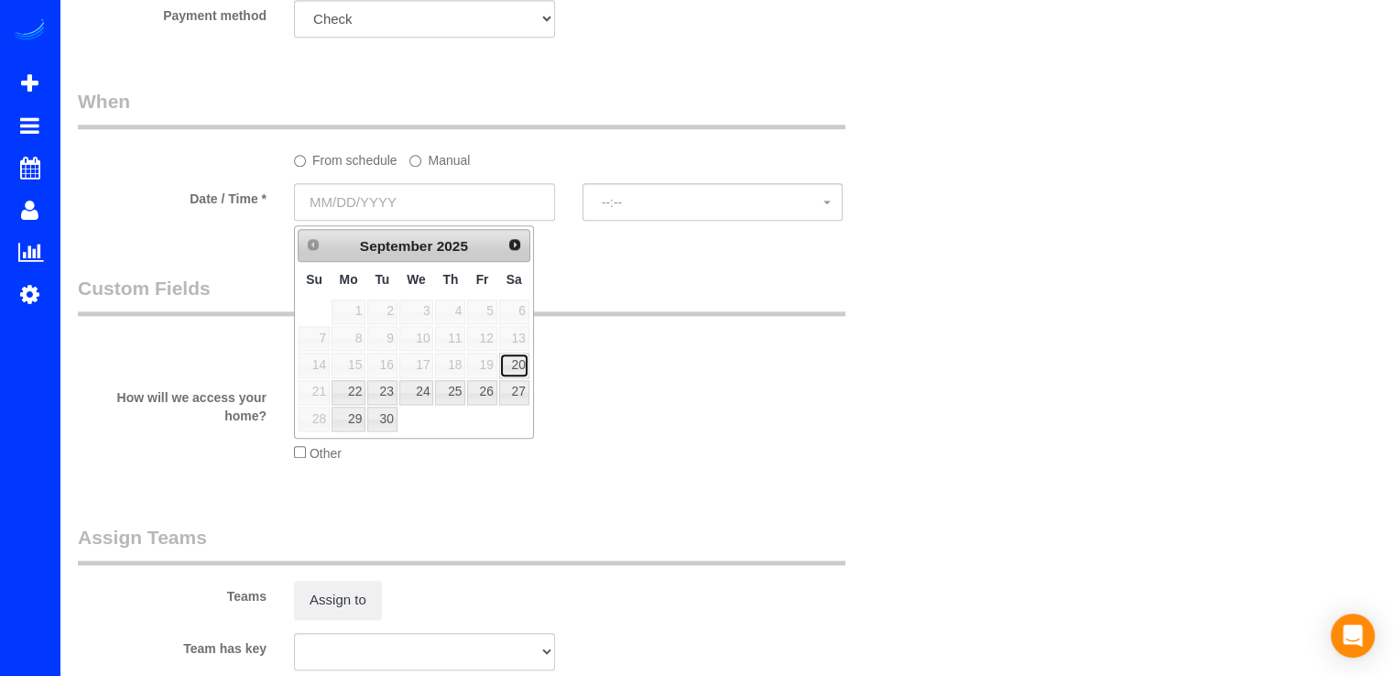
click at [527, 363] on link "20" at bounding box center [514, 364] width 30 height 25
type input "09/20/2025"
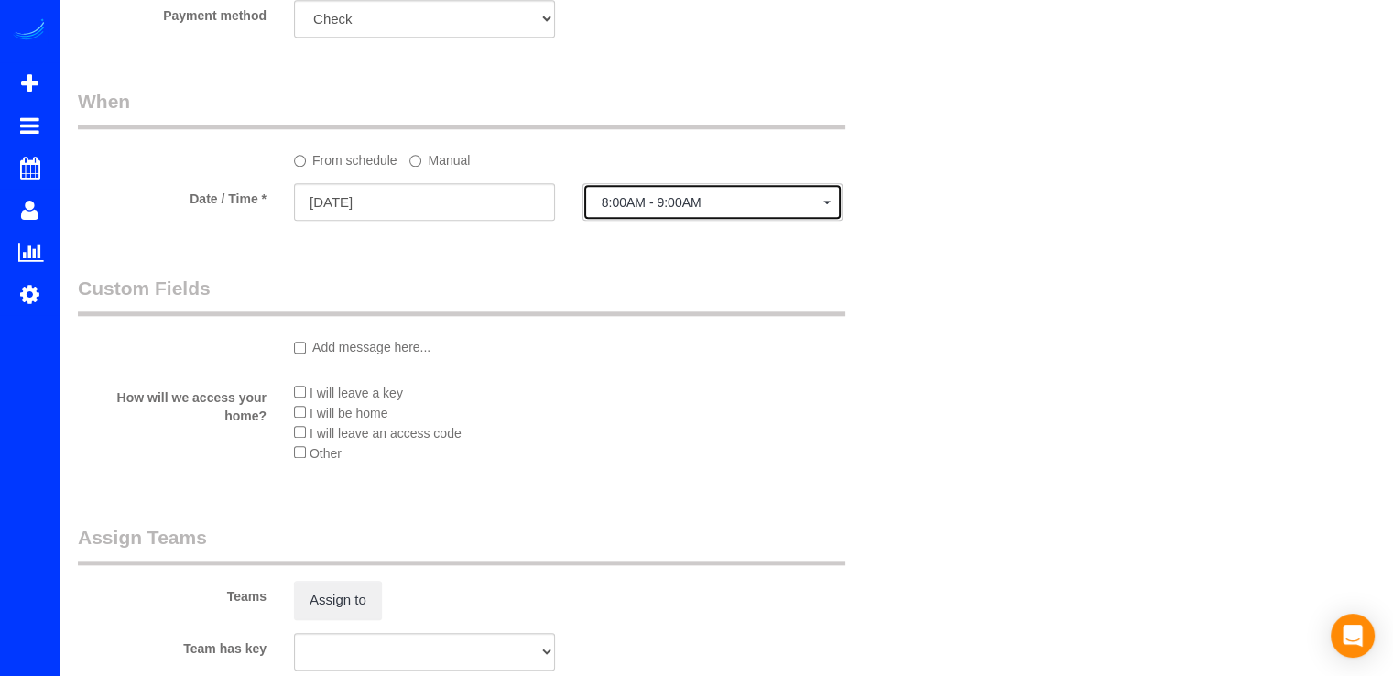
click at [638, 221] on button "8:00AM - 9:00AM" at bounding box center [712, 202] width 261 height 38
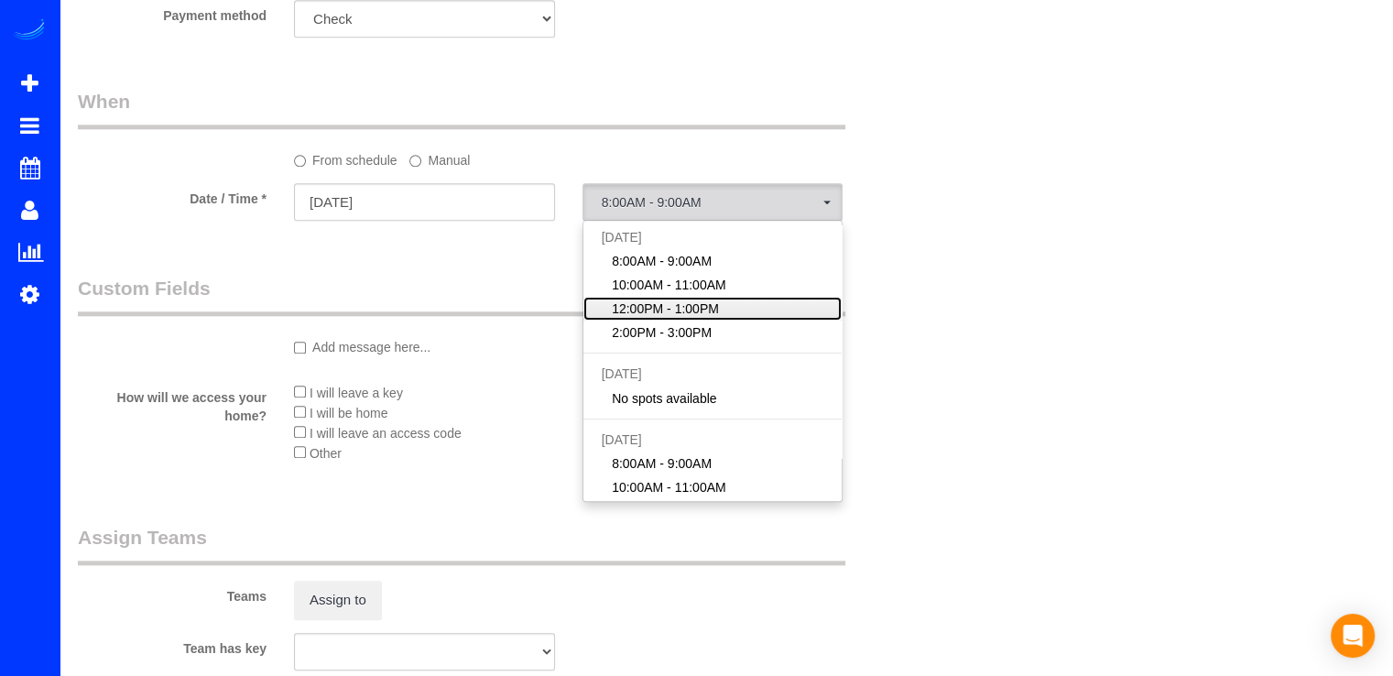
drag, startPoint x: 613, startPoint y: 320, endPoint x: 595, endPoint y: 301, distance: 25.3
click at [612, 318] on span "12:00PM - 1:00PM" at bounding box center [665, 308] width 107 height 18
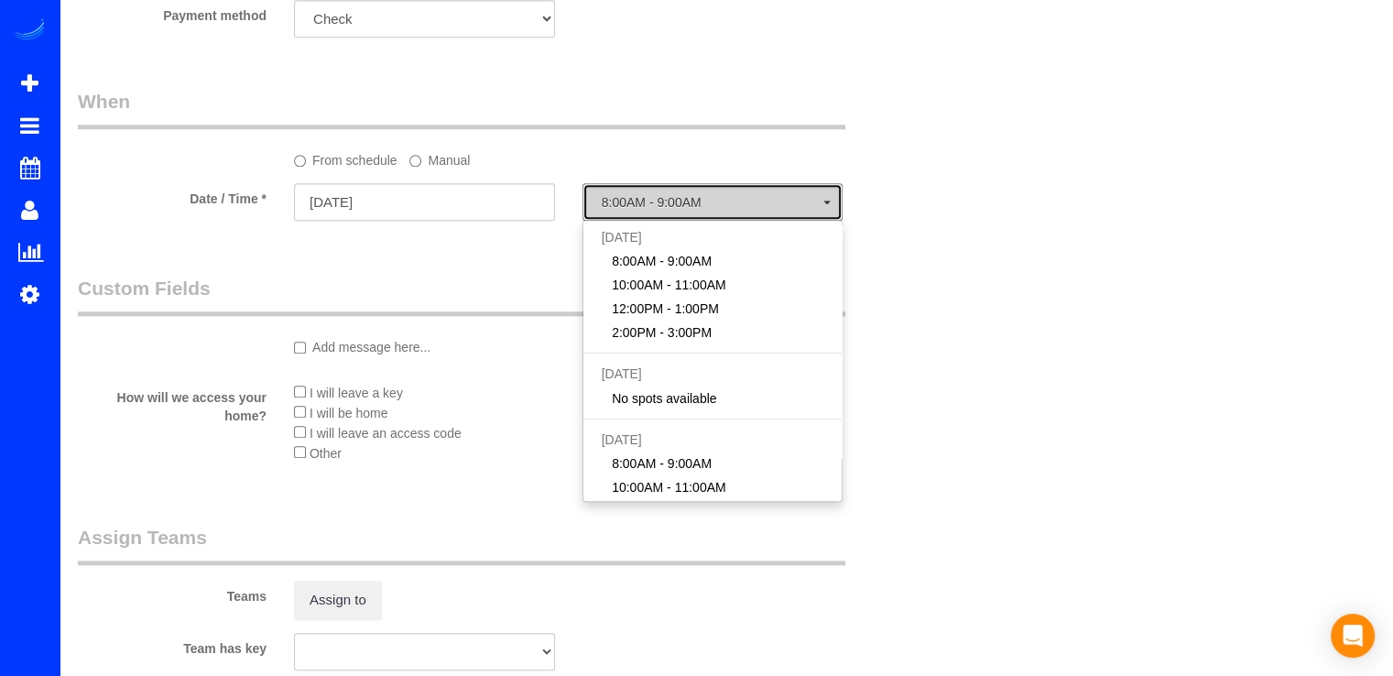
select select "spot22"
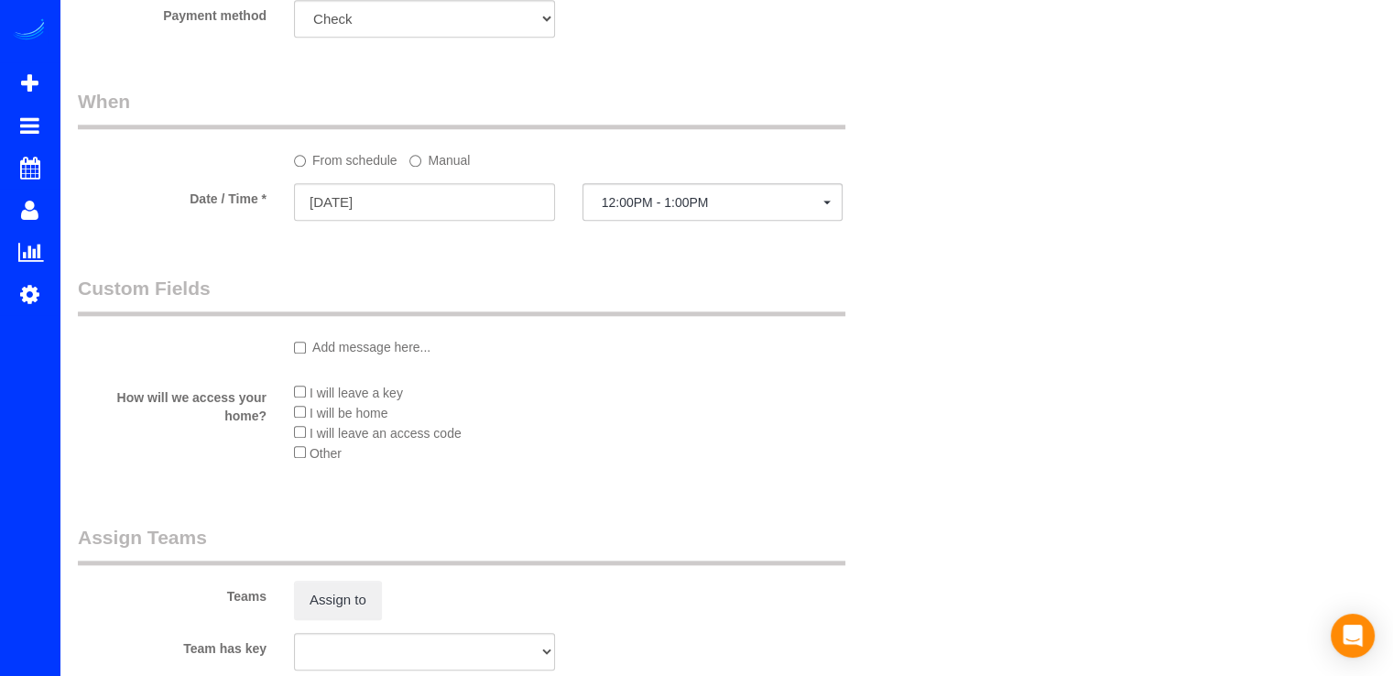
drag, startPoint x: 440, startPoint y: 169, endPoint x: 437, endPoint y: 179, distance: 10.7
click at [439, 169] on label "Manual" at bounding box center [439, 157] width 60 height 25
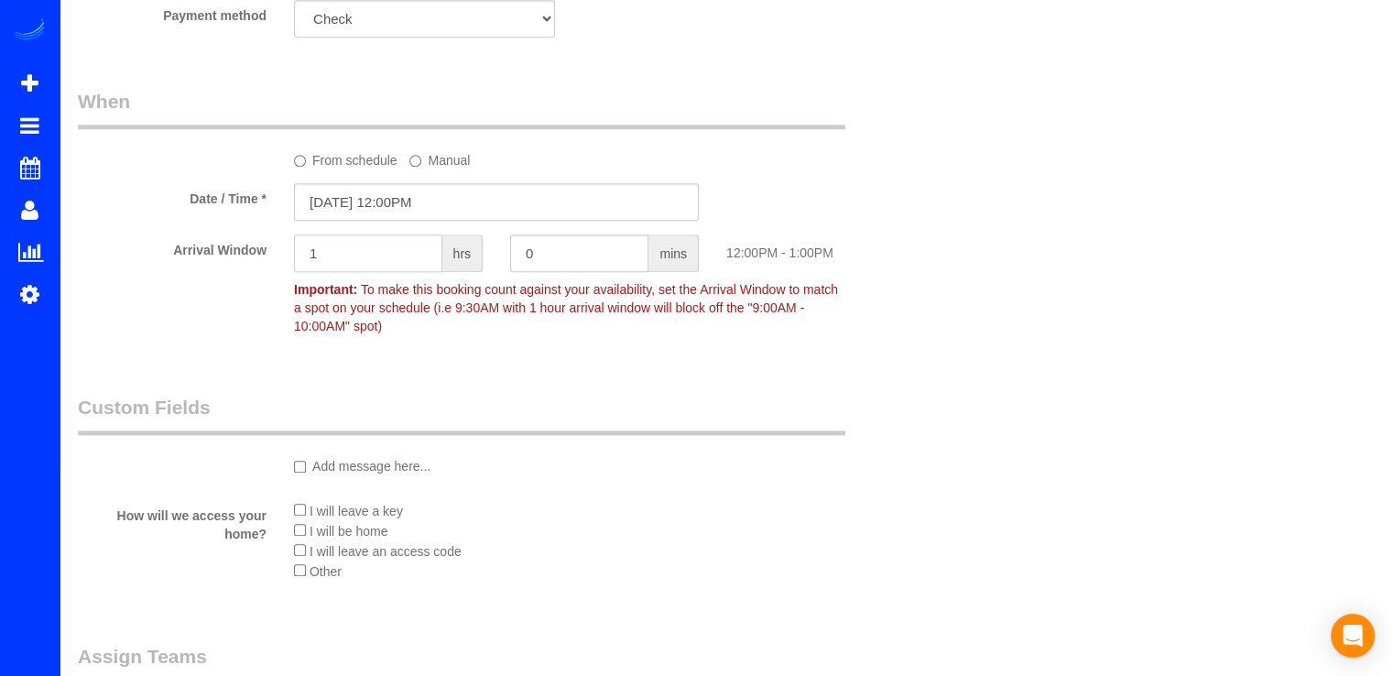
click at [388, 272] on input "1" at bounding box center [368, 253] width 148 height 38
drag, startPoint x: 330, startPoint y: 266, endPoint x: 267, endPoint y: 266, distance: 62.3
click at [280, 266] on div "1 hrs" at bounding box center [388, 254] width 216 height 41
type input "2"
drag, startPoint x: 803, startPoint y: 254, endPoint x: 815, endPoint y: 251, distance: 12.2
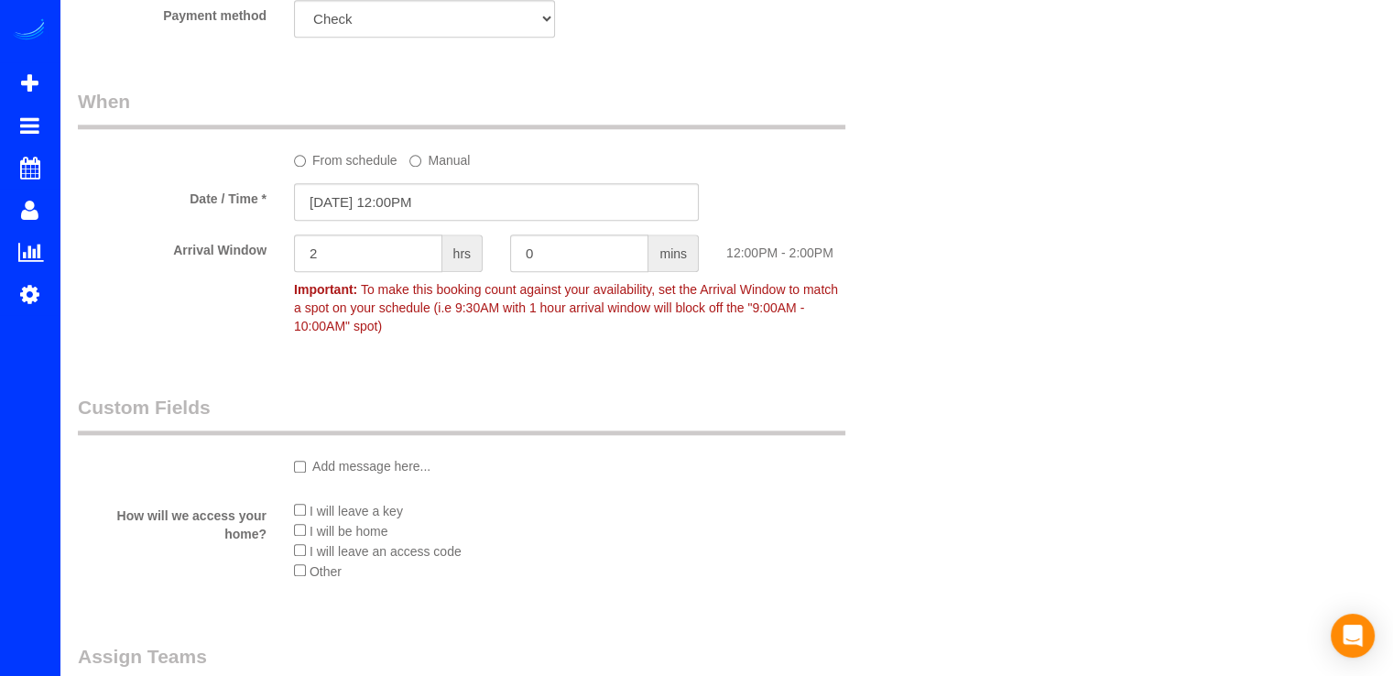
click at [805, 254] on div "12:00PM - 2:00PM" at bounding box center [820, 247] width 216 height 27
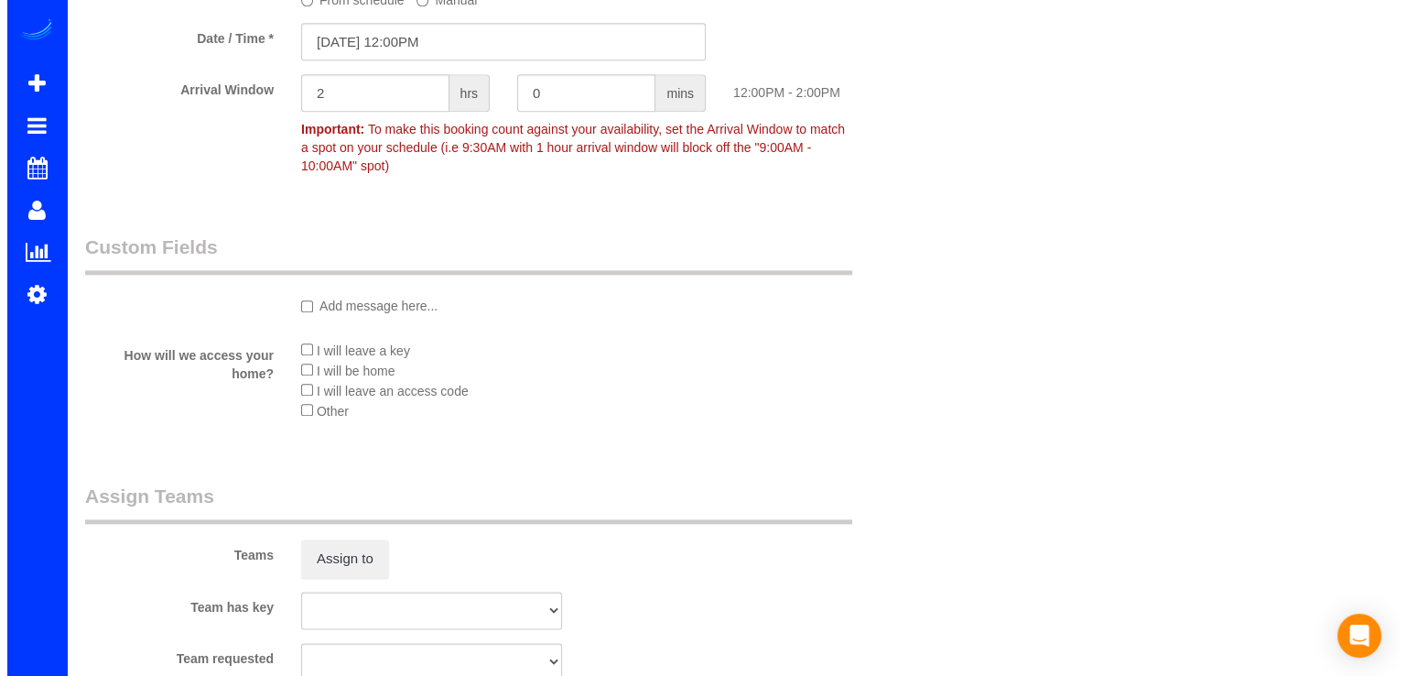
scroll to position [2197, 0]
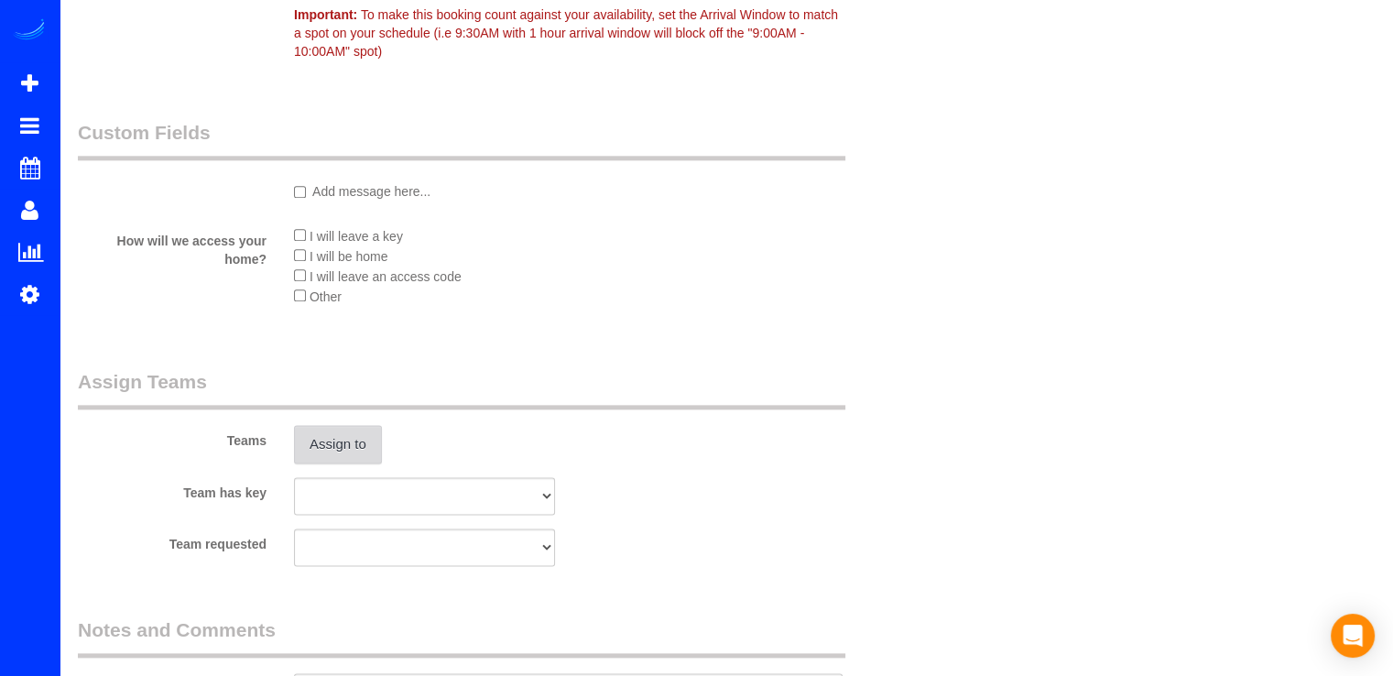
click at [345, 459] on button "Assign to" at bounding box center [338, 444] width 88 height 38
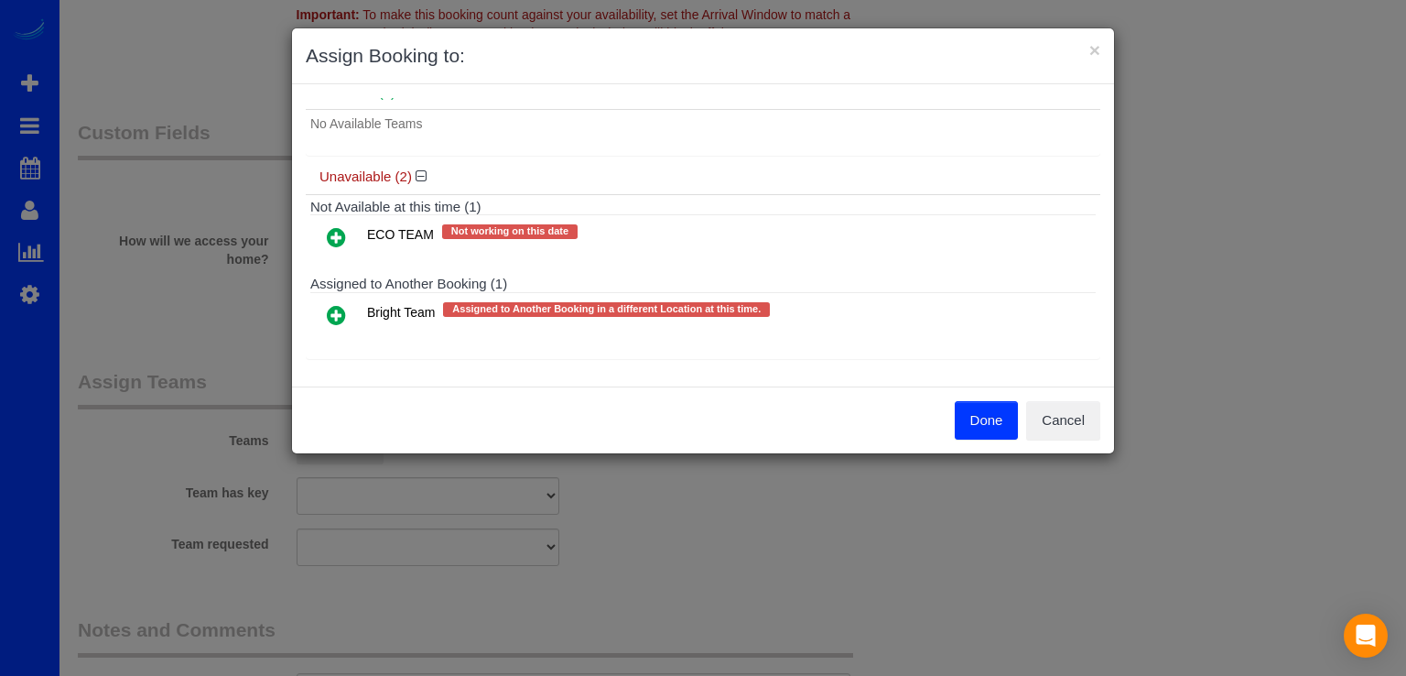
click at [337, 316] on icon at bounding box center [336, 315] width 19 height 22
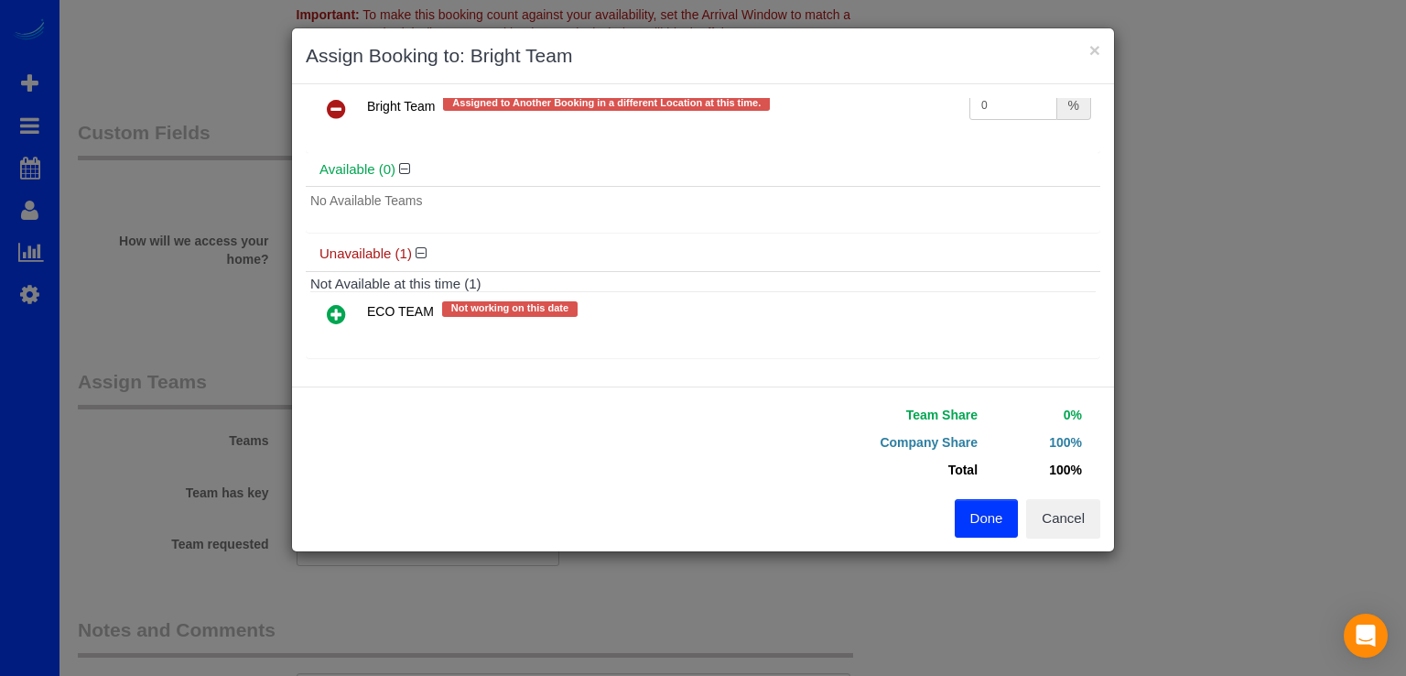
click at [337, 312] on icon at bounding box center [336, 314] width 19 height 22
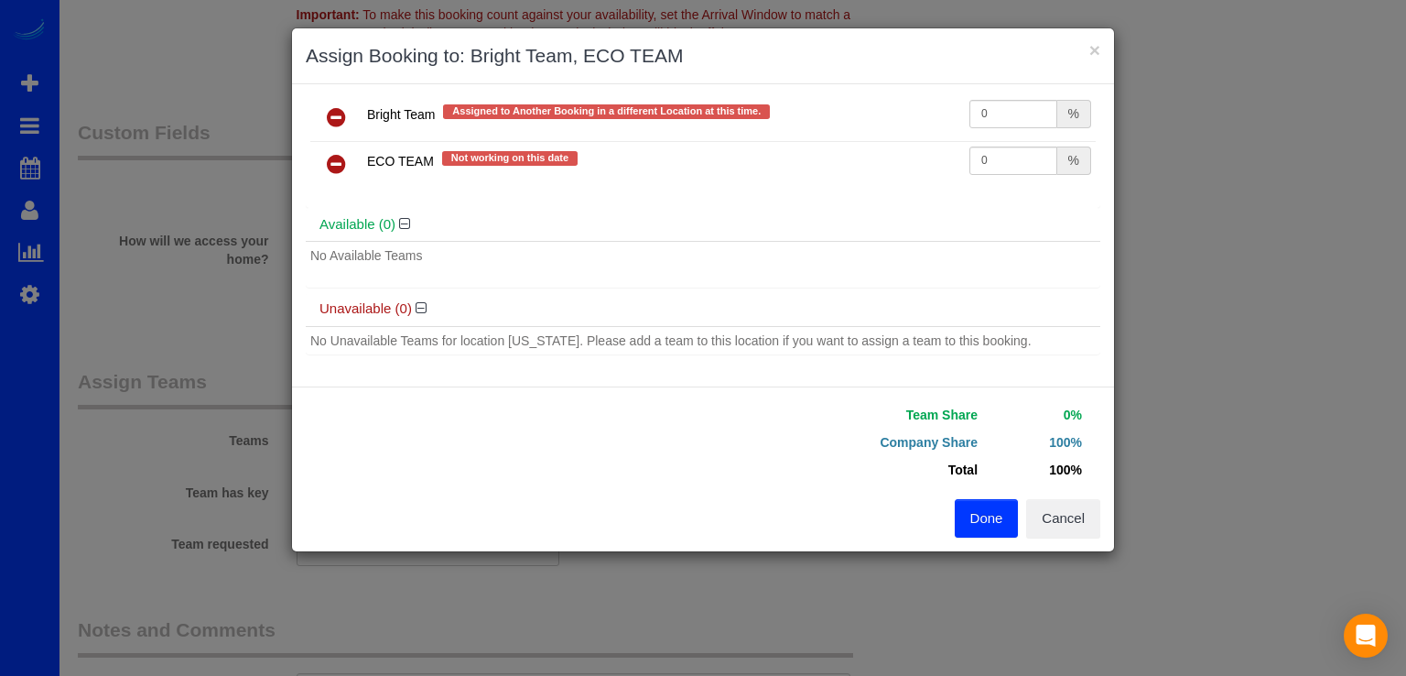
scroll to position [39, 0]
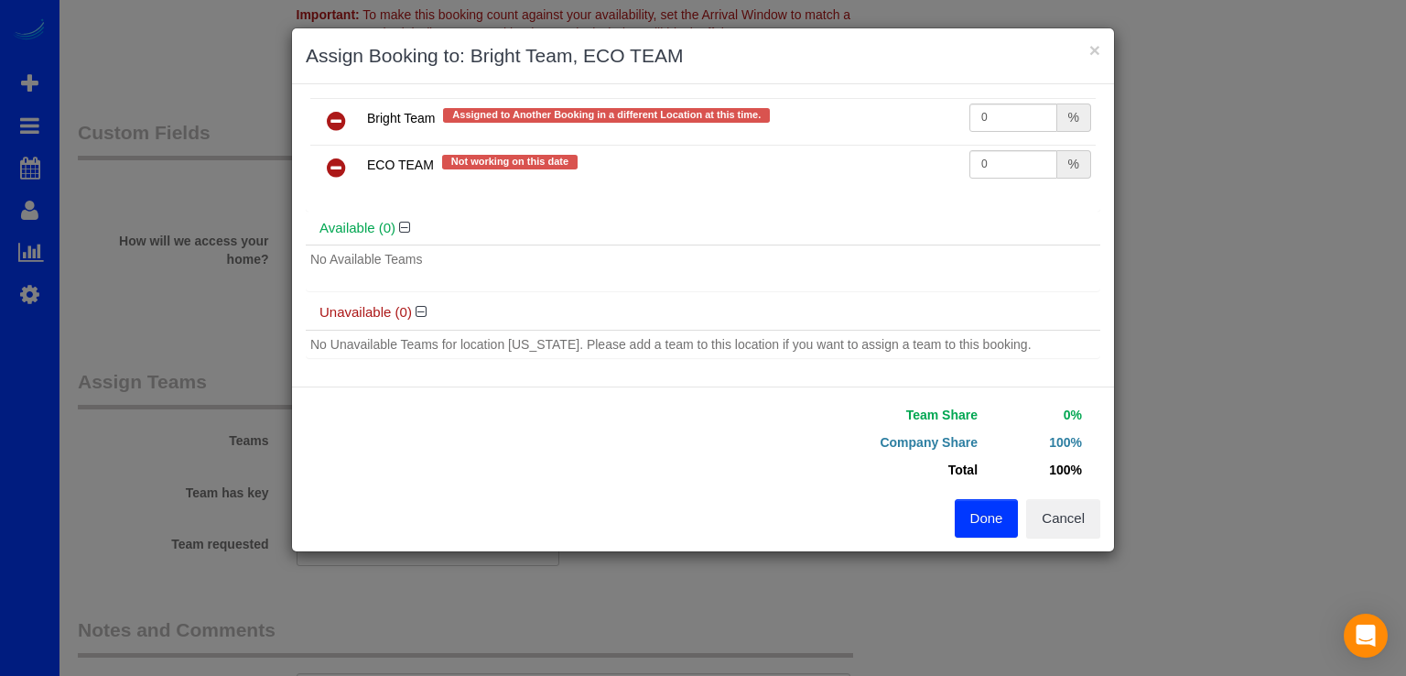
click at [981, 514] on button "Done" at bounding box center [987, 518] width 64 height 38
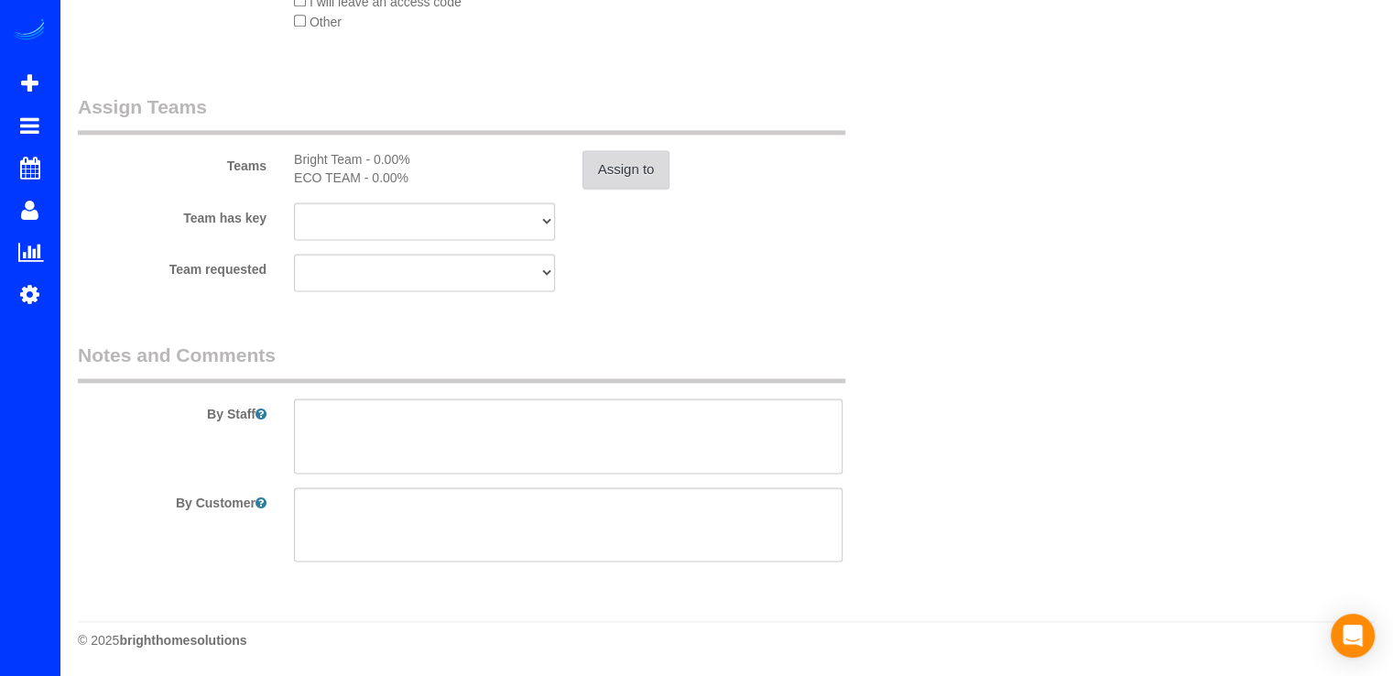
scroll to position [2477, 0]
click at [333, 421] on textarea at bounding box center [568, 435] width 548 height 75
paste textarea "Combo 1560"
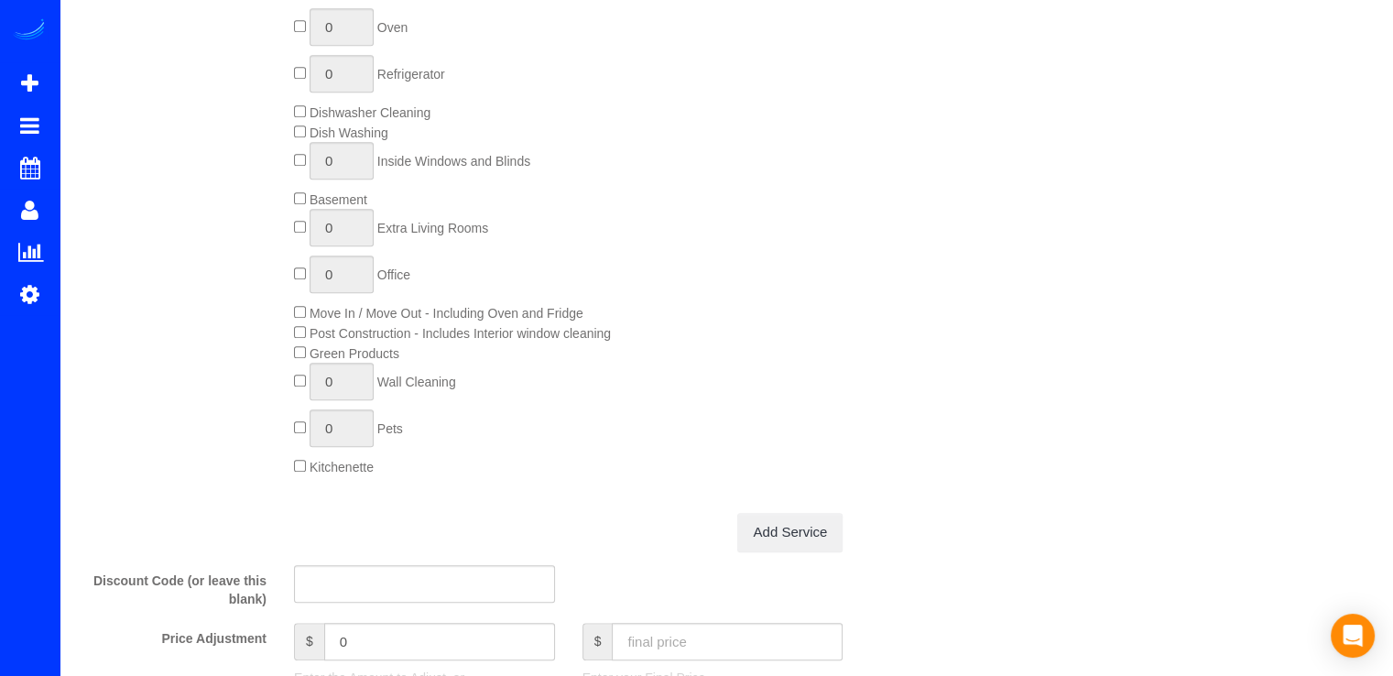
scroll to position [1007, 0]
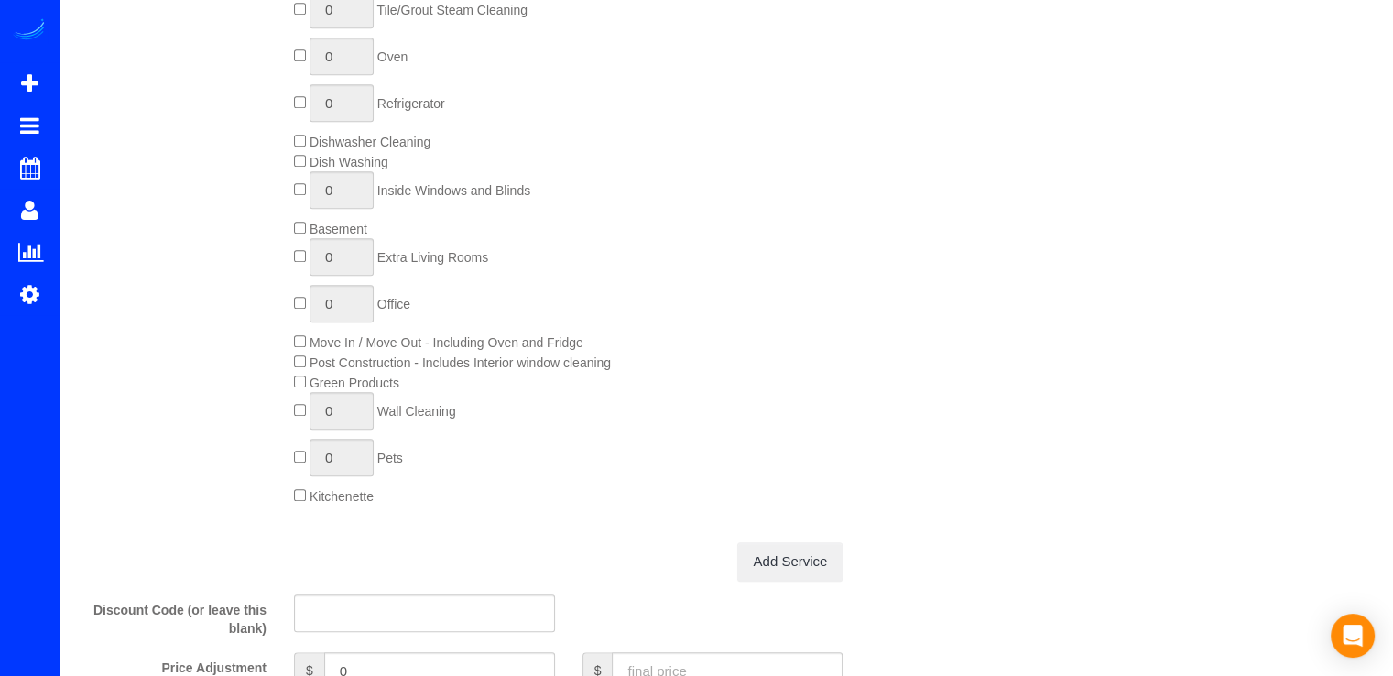
type textarea "Combo 1560"
type input "1"
click at [342, 193] on input "1" at bounding box center [341, 190] width 64 height 38
type input "8"
click at [844, 150] on div "Deep Cleaning Load of Laundry 0 Tile/Grout Steam Cleaning 0 Oven 0 Refrigerator…" at bounding box center [604, 228] width 648 height 555
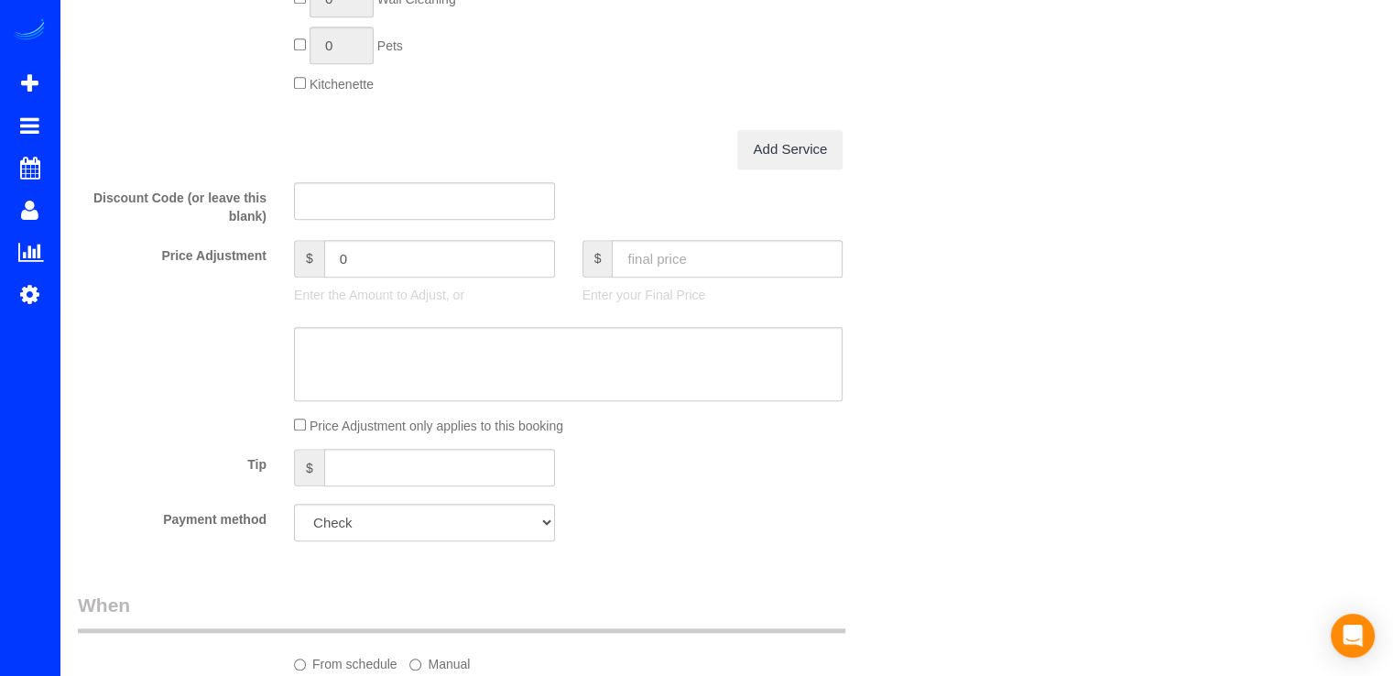
scroll to position [1278, 0]
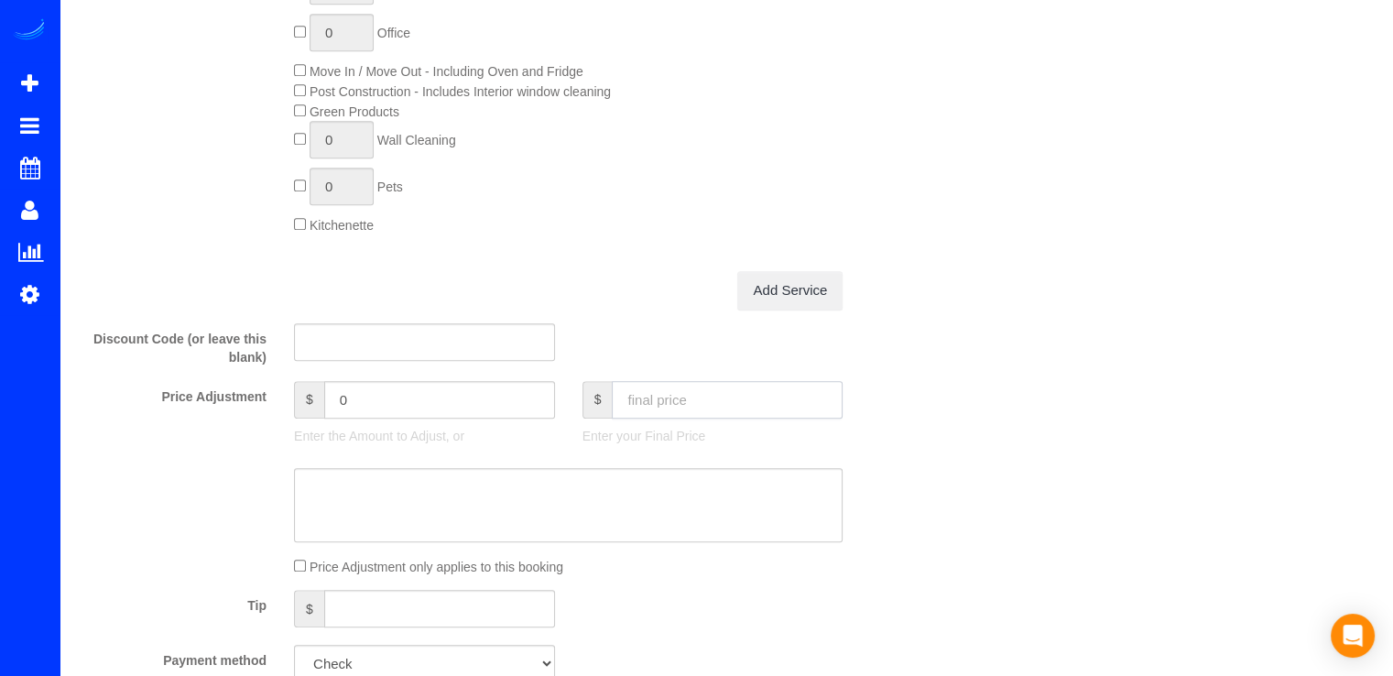
click at [660, 401] on input "text" at bounding box center [727, 400] width 231 height 38
type input "350"
type input "-0.99"
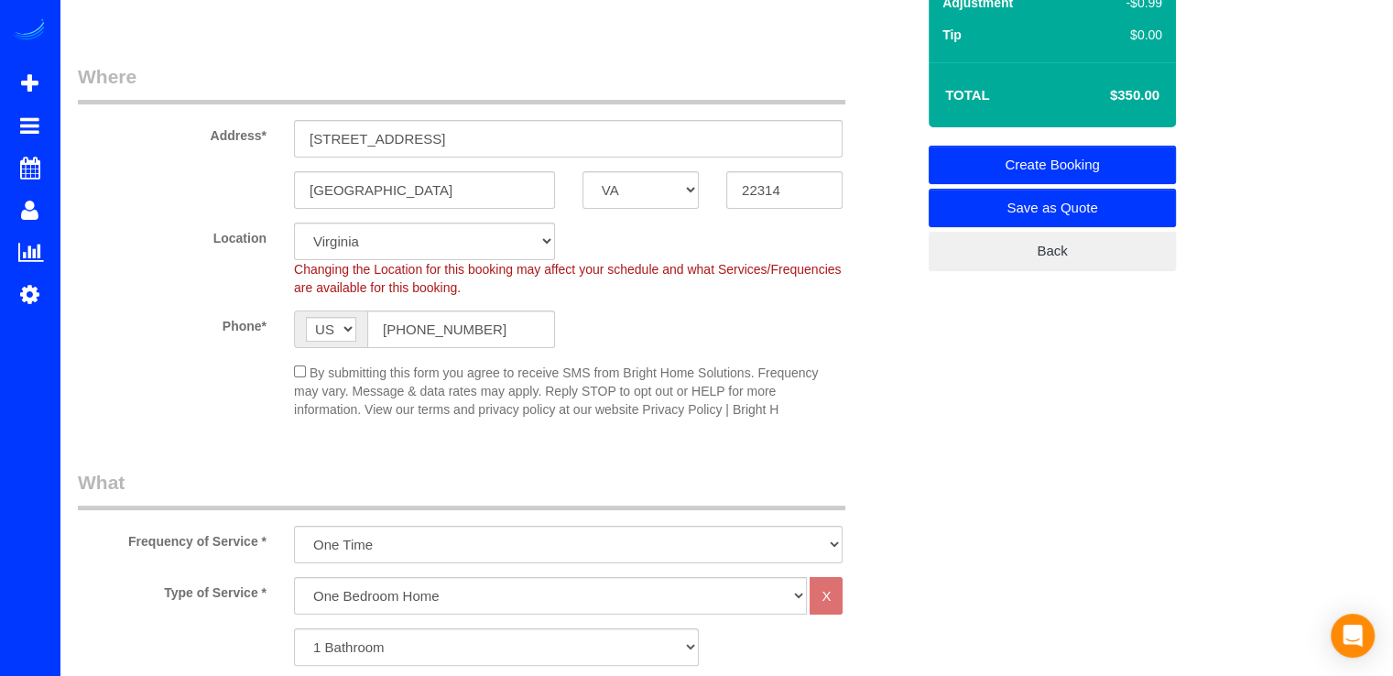
scroll to position [0, 0]
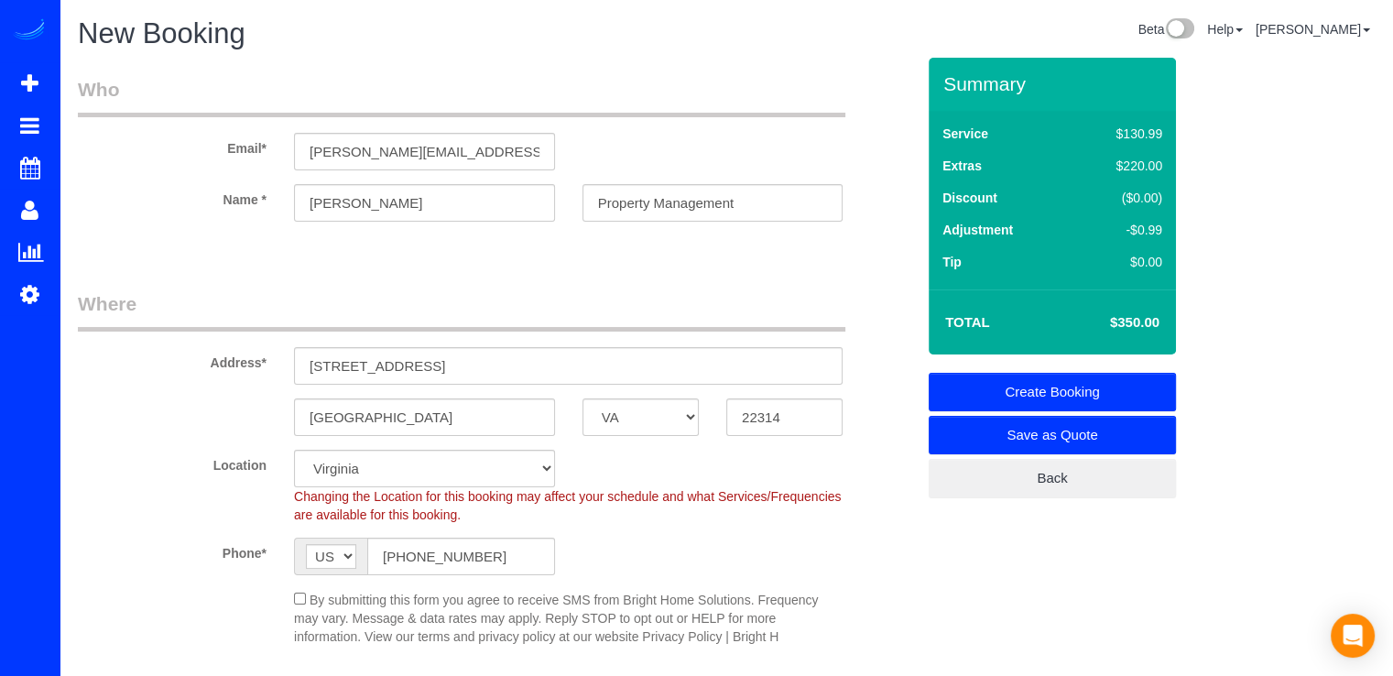
click at [1122, 378] on link "Create Booking" at bounding box center [1051, 392] width 247 height 38
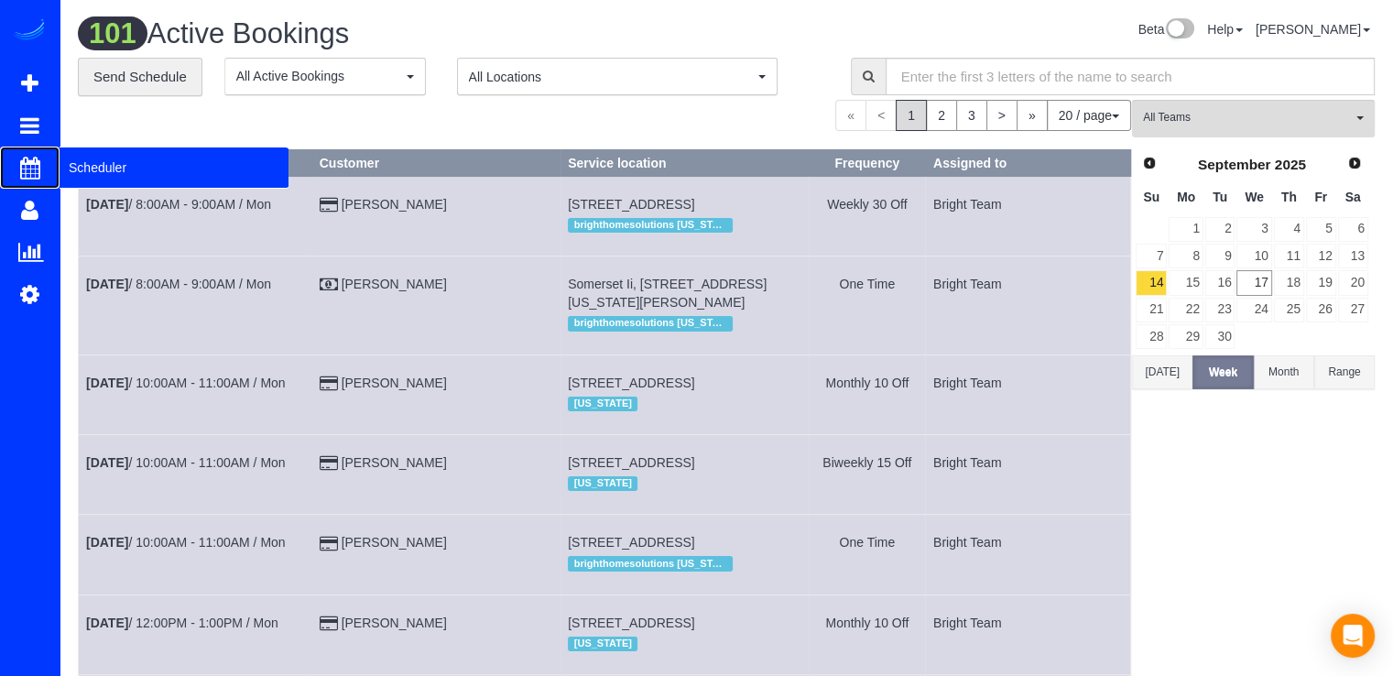
click at [121, 165] on span "Scheduler" at bounding box center [174, 167] width 229 height 42
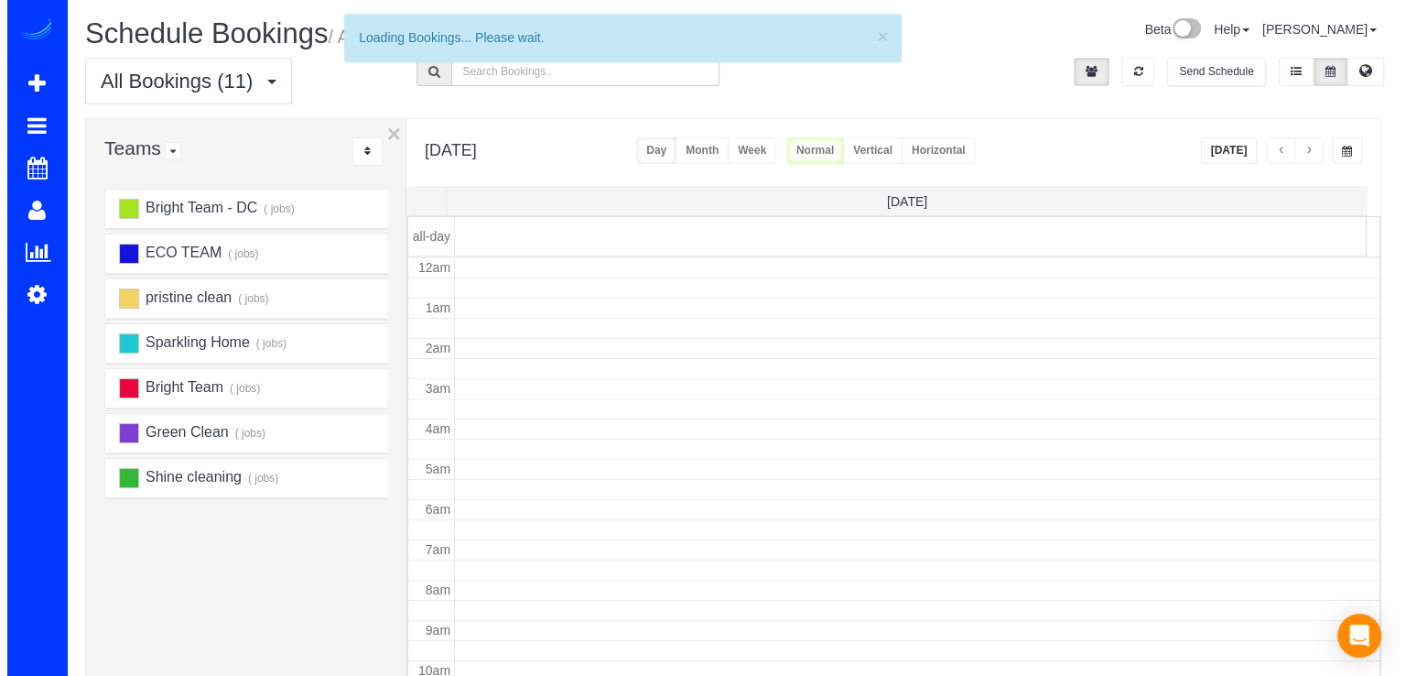
scroll to position [241, 0]
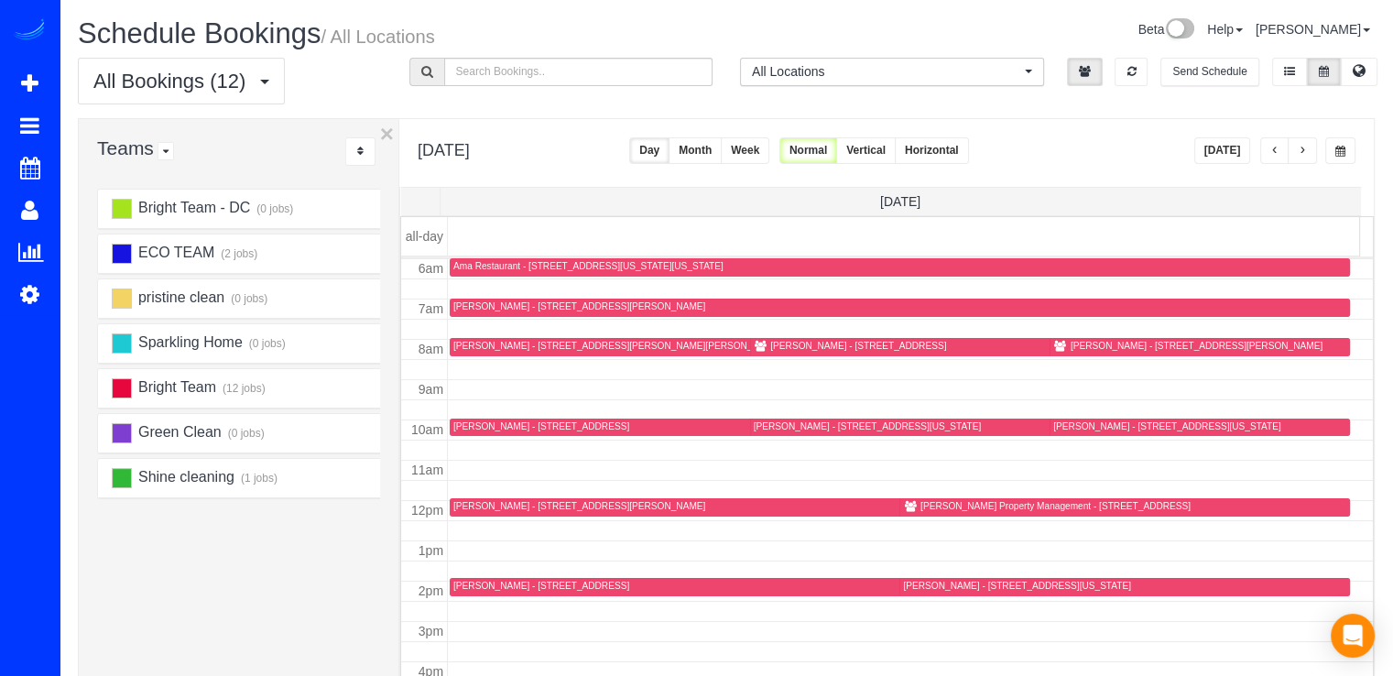
click at [940, 506] on div "Richey Property Management - 120 Cameron Street Unit #105, Alexandria, VA 22314" at bounding box center [1055, 506] width 270 height 12
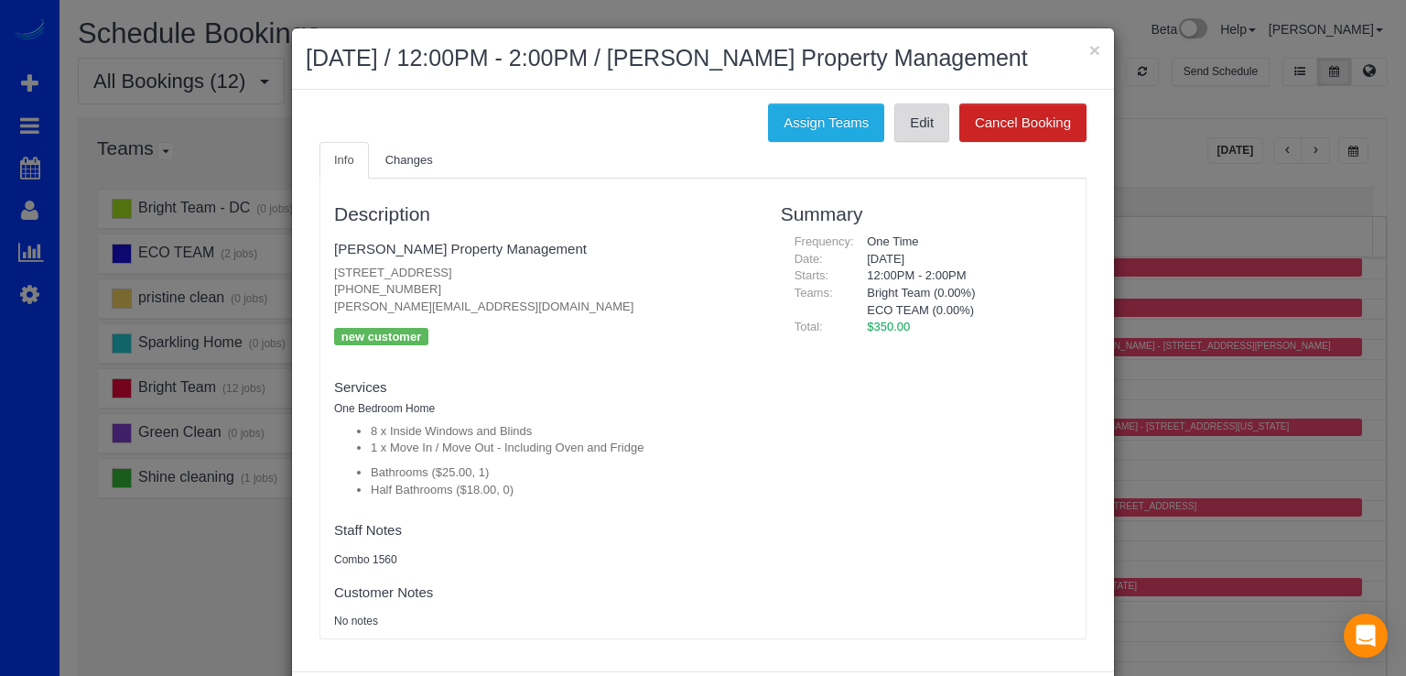
click at [912, 116] on link "Edit" at bounding box center [921, 122] width 55 height 38
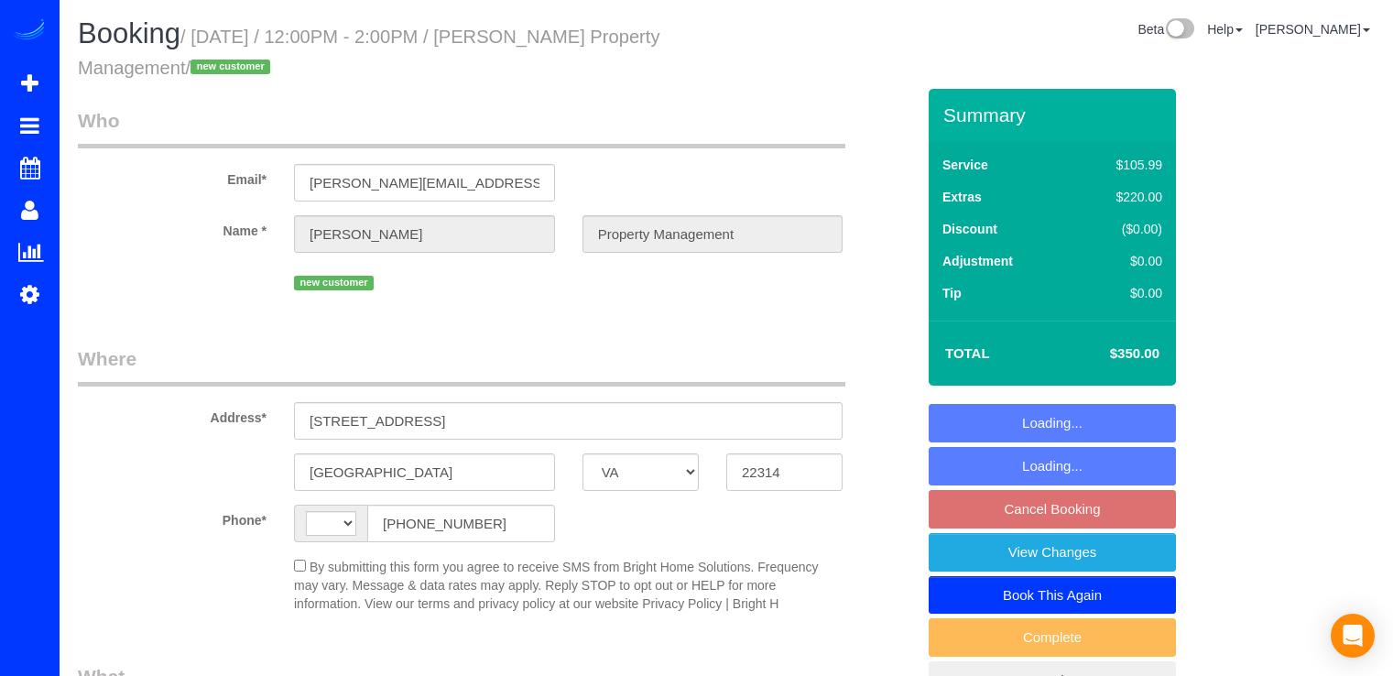
select select "VA"
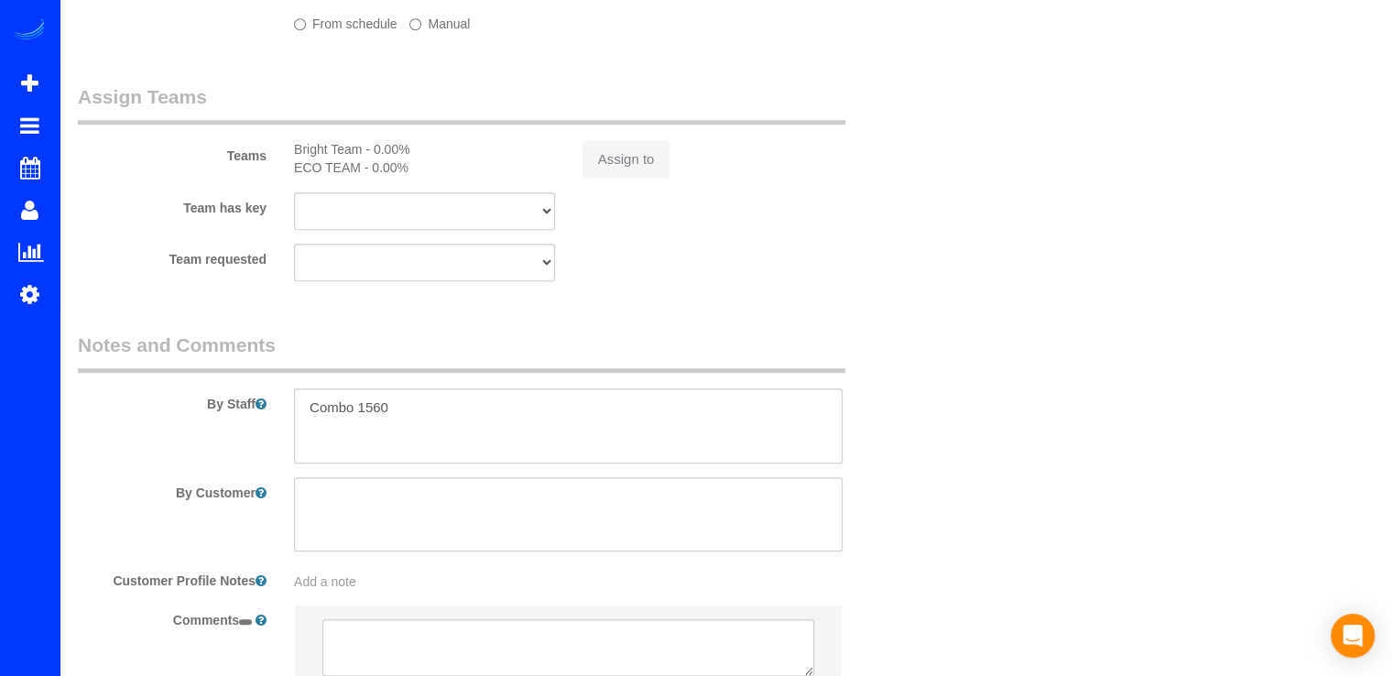
select select "string:[GEOGRAPHIC_DATA]"
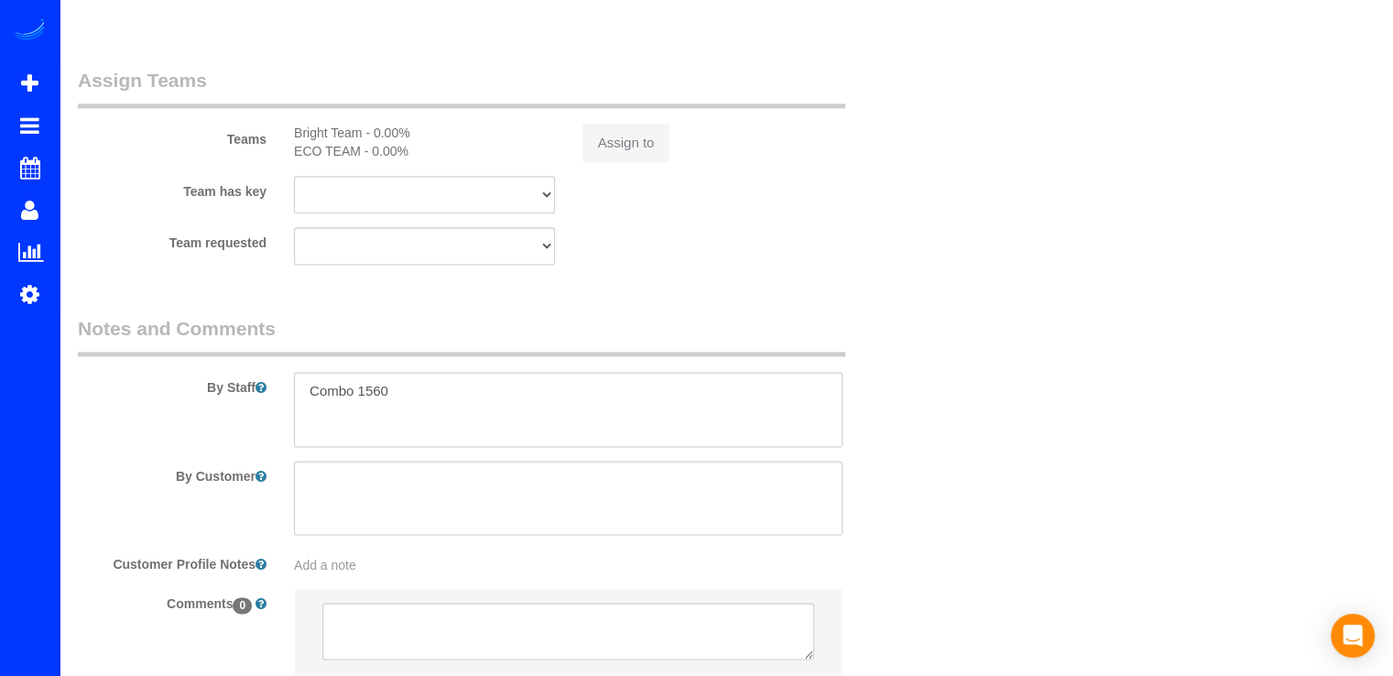
select select "object:814"
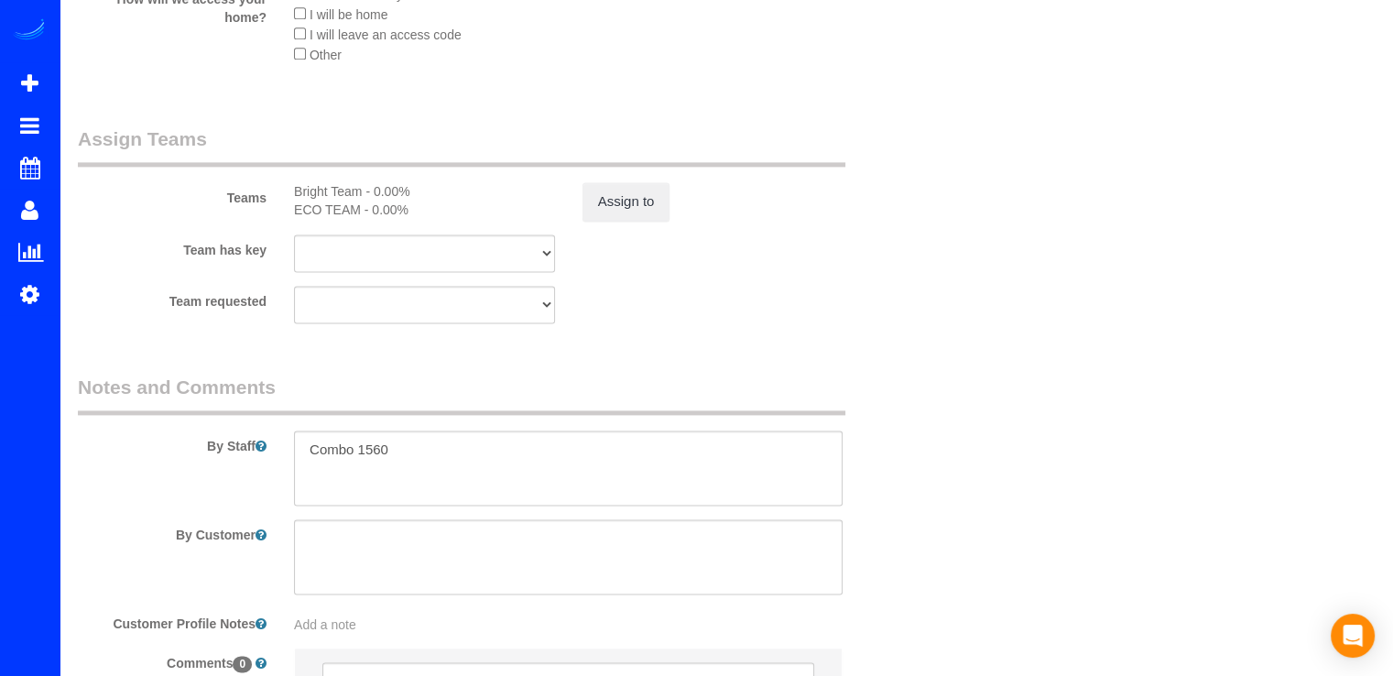
scroll to position [2660, 0]
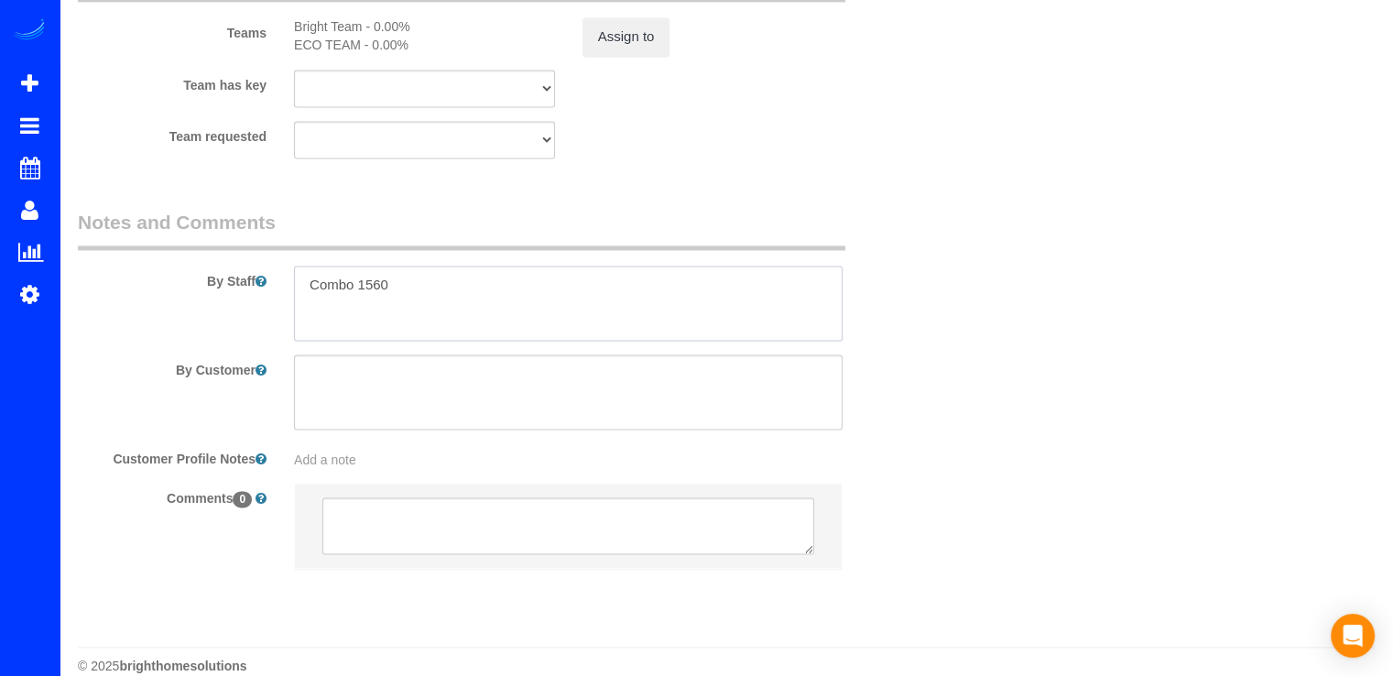
click at [443, 295] on textarea at bounding box center [568, 303] width 548 height 75
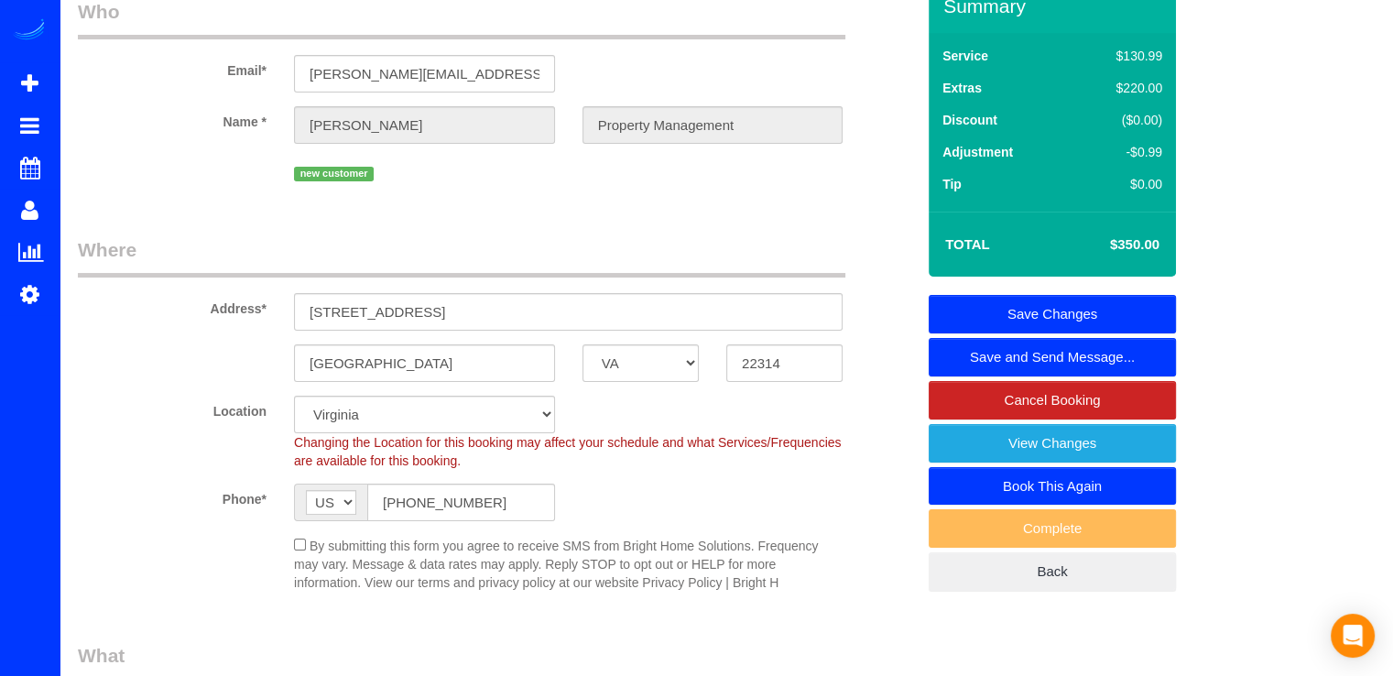
scroll to position [0, 0]
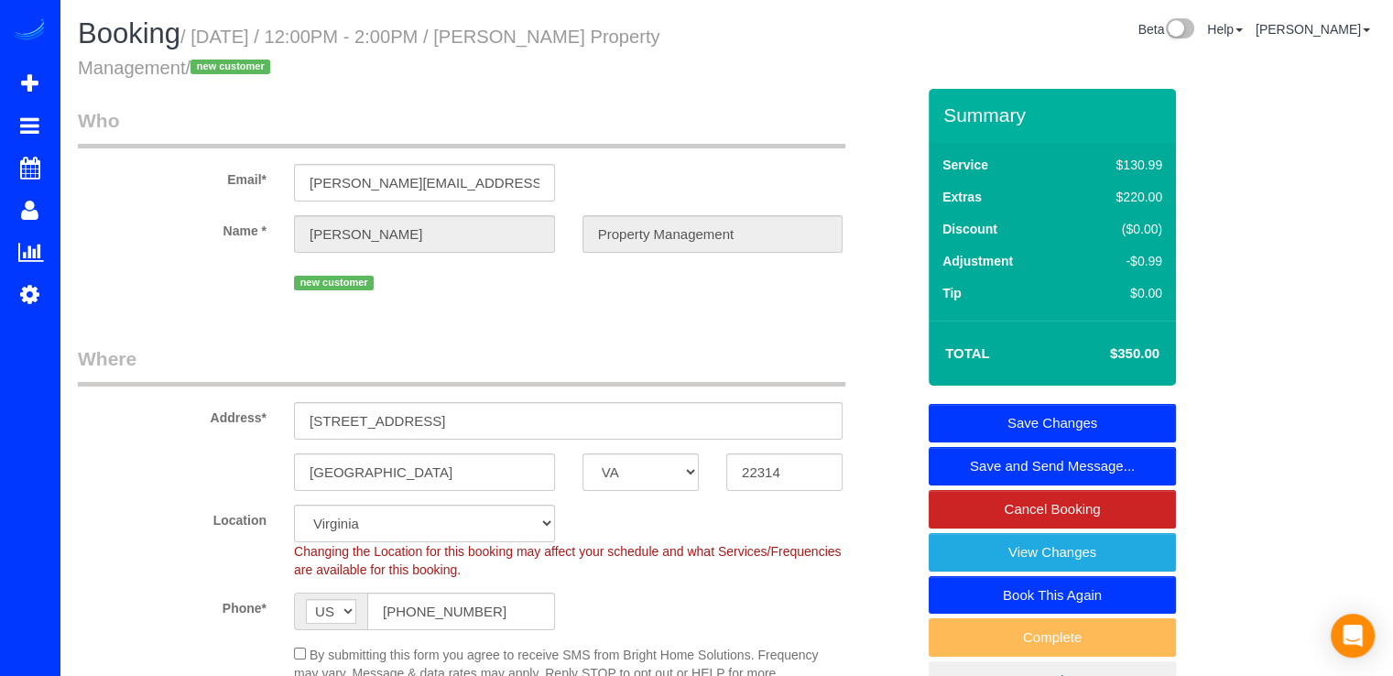
type textarea "Combo 1560 Por favor, siempre [PERSON_NAME] fotos del antes y despues para todo…"
click at [1106, 412] on link "Save Changes" at bounding box center [1051, 423] width 247 height 38
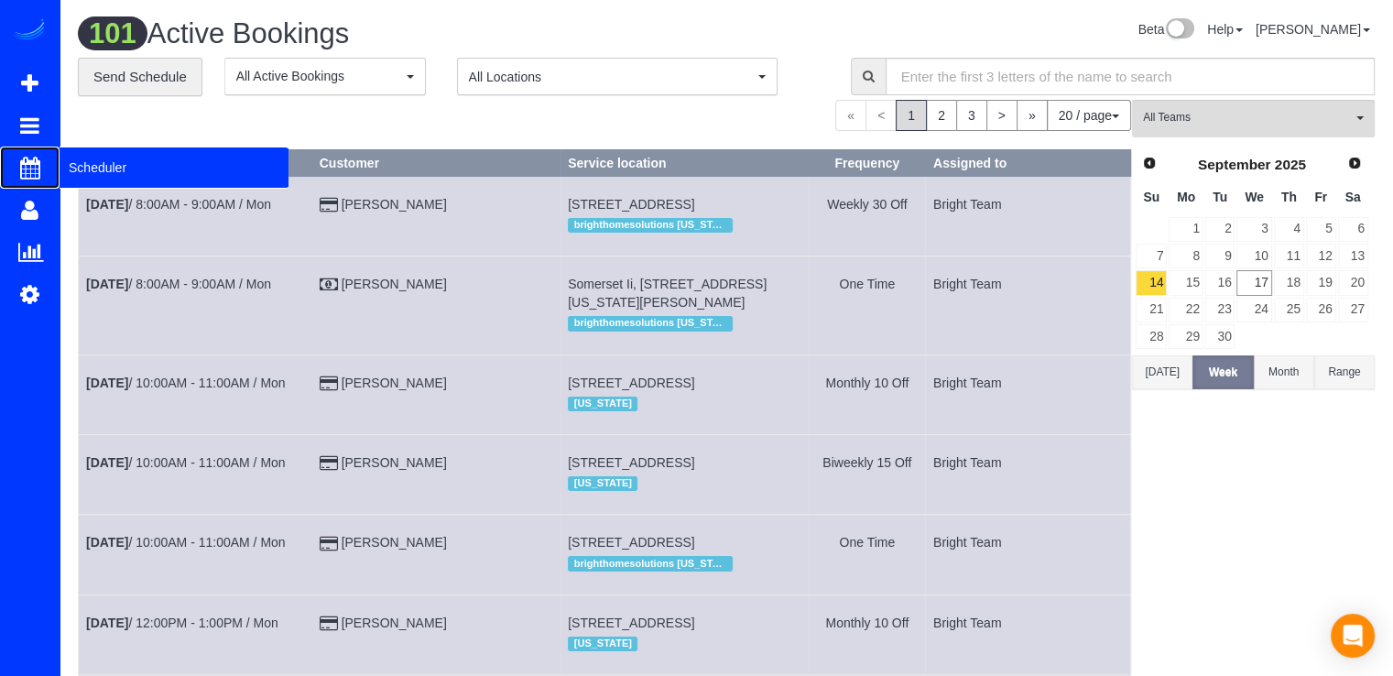
click at [99, 159] on span "Scheduler" at bounding box center [174, 167] width 229 height 42
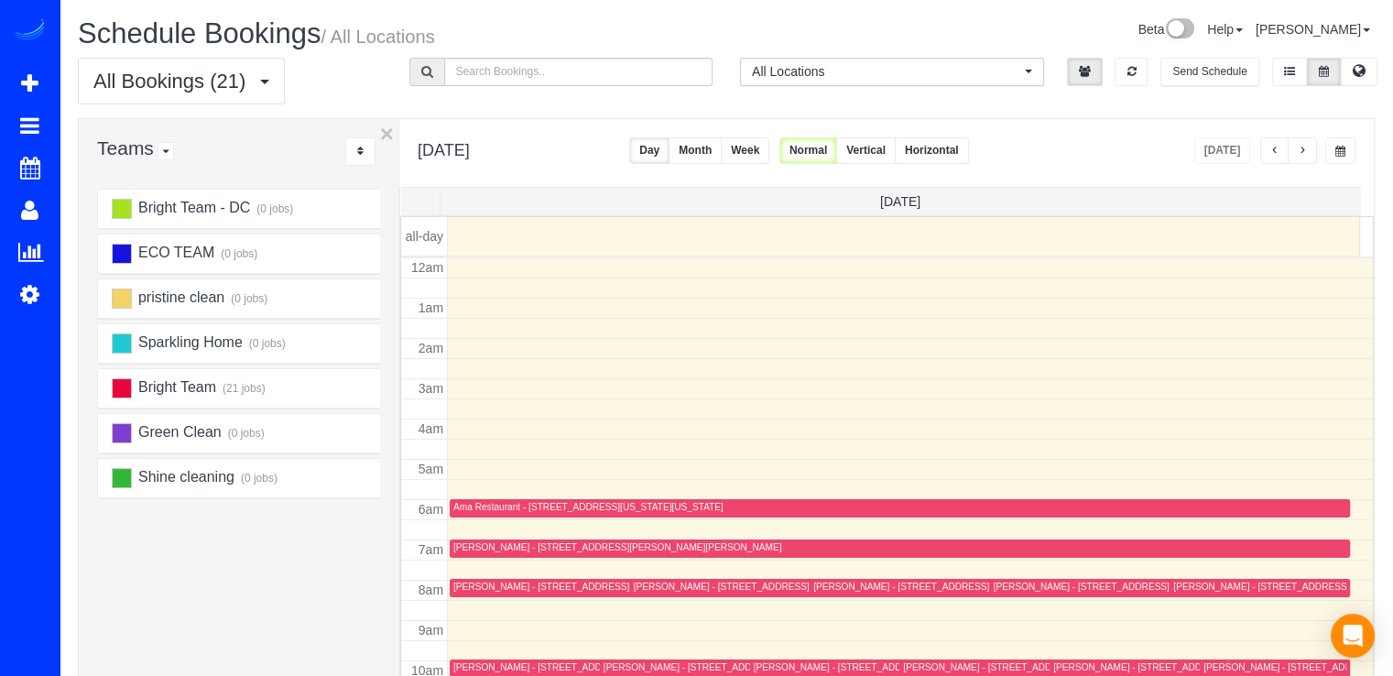
scroll to position [241, 0]
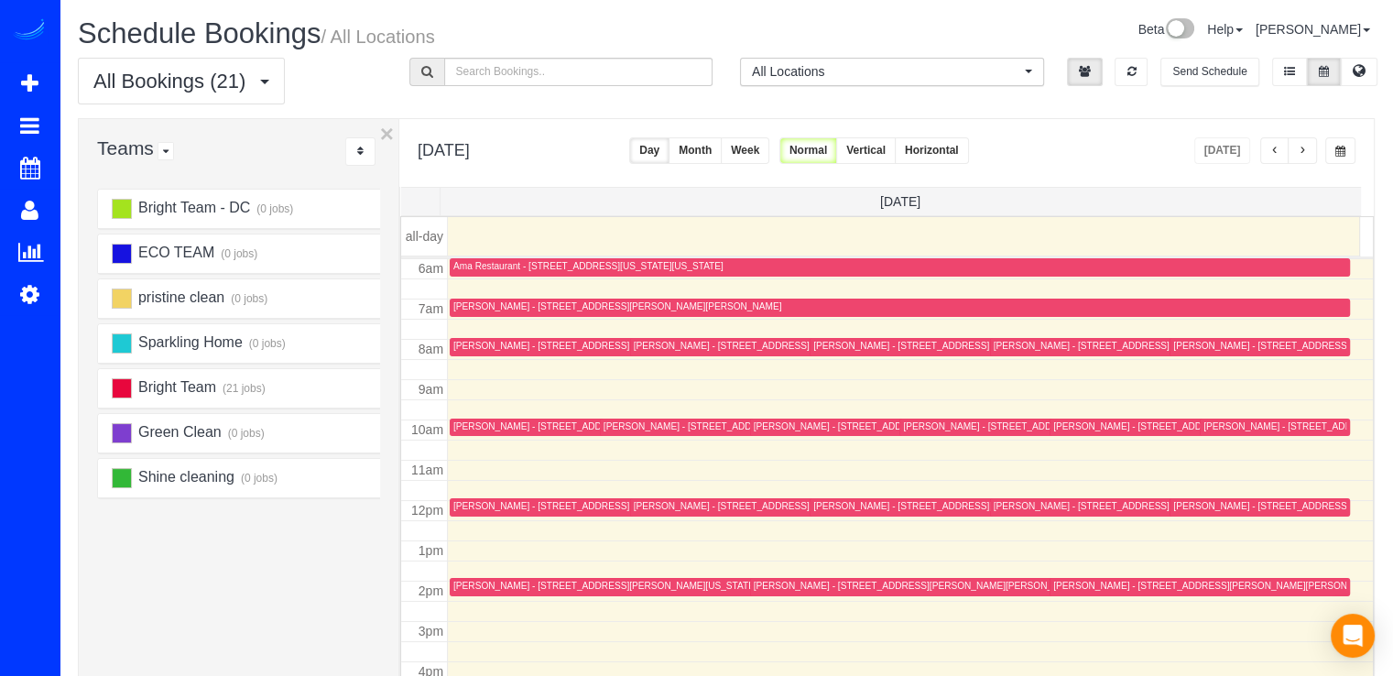
click at [1296, 143] on button "button" at bounding box center [1301, 150] width 29 height 27
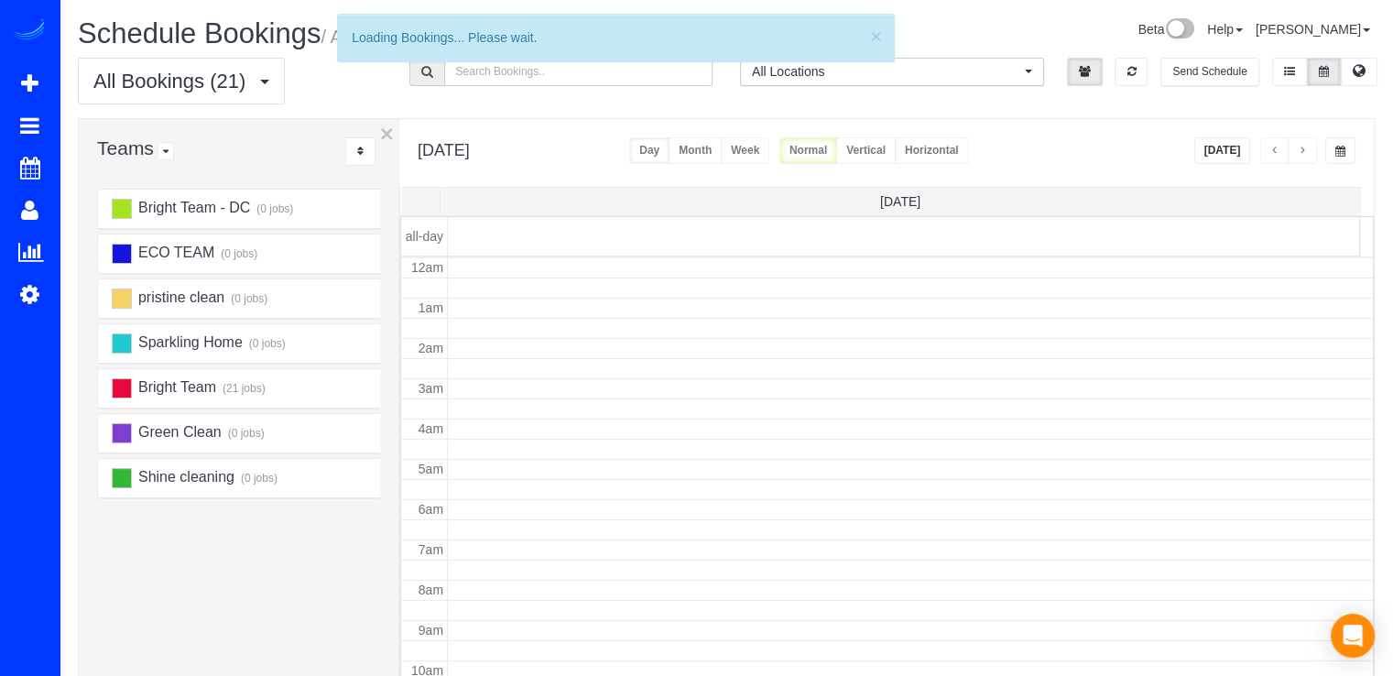
click at [1300, 144] on button "button" at bounding box center [1301, 150] width 29 height 27
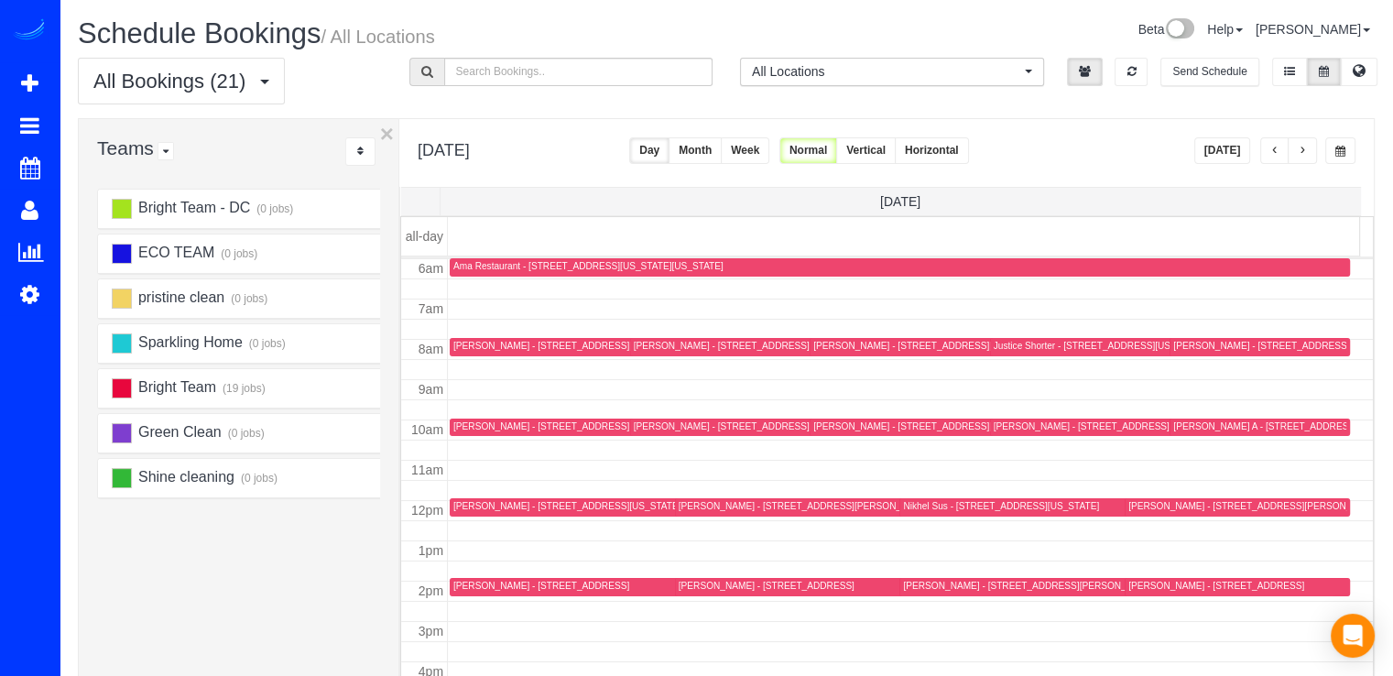
click at [1300, 144] on button "button" at bounding box center [1301, 150] width 29 height 27
click at [1305, 149] on span "button" at bounding box center [1301, 151] width 9 height 11
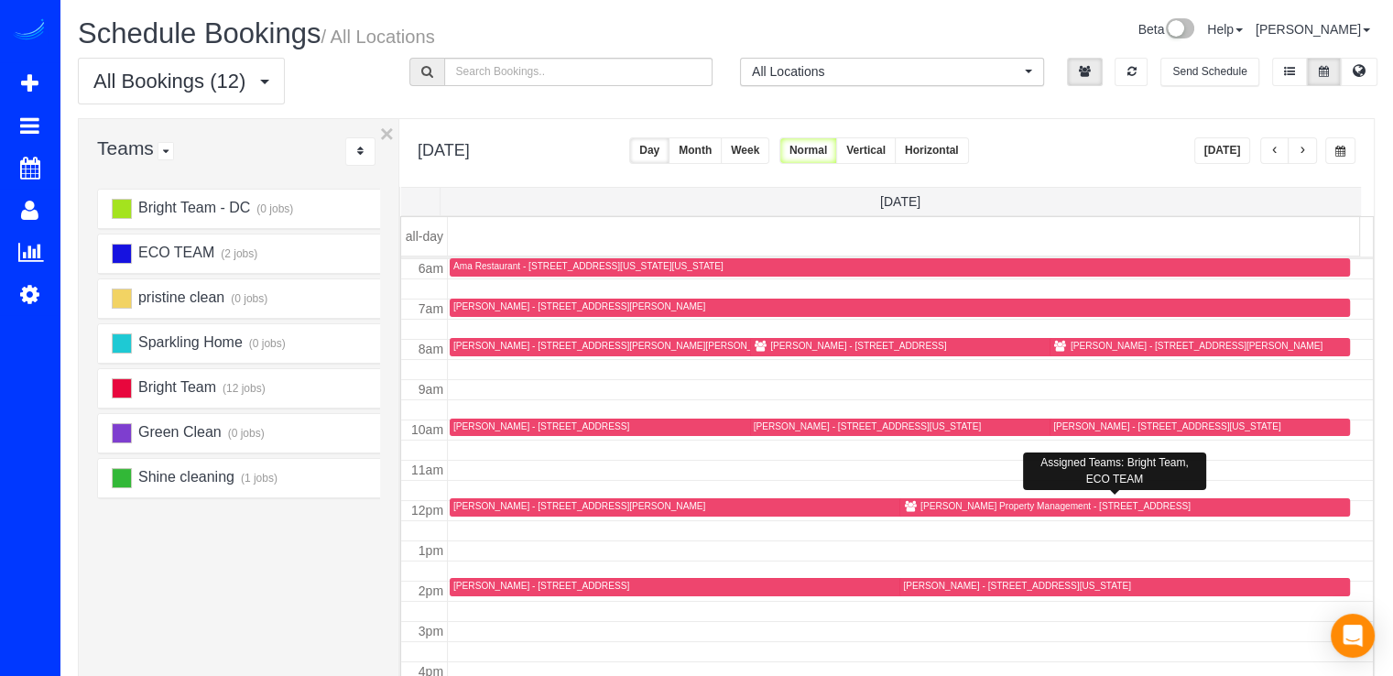
click at [940, 504] on div "[PERSON_NAME] Property Management - [STREET_ADDRESS]" at bounding box center [1055, 506] width 270 height 12
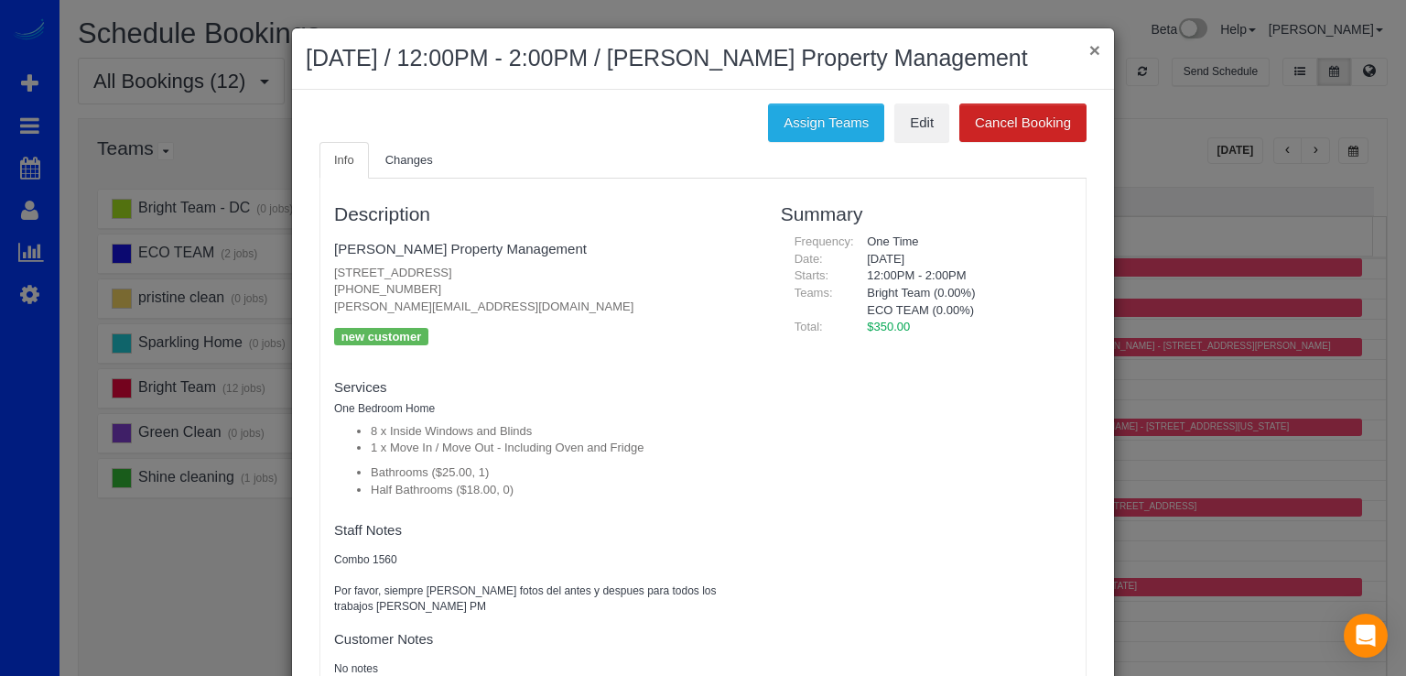
click at [1090, 48] on button "×" at bounding box center [1095, 49] width 11 height 19
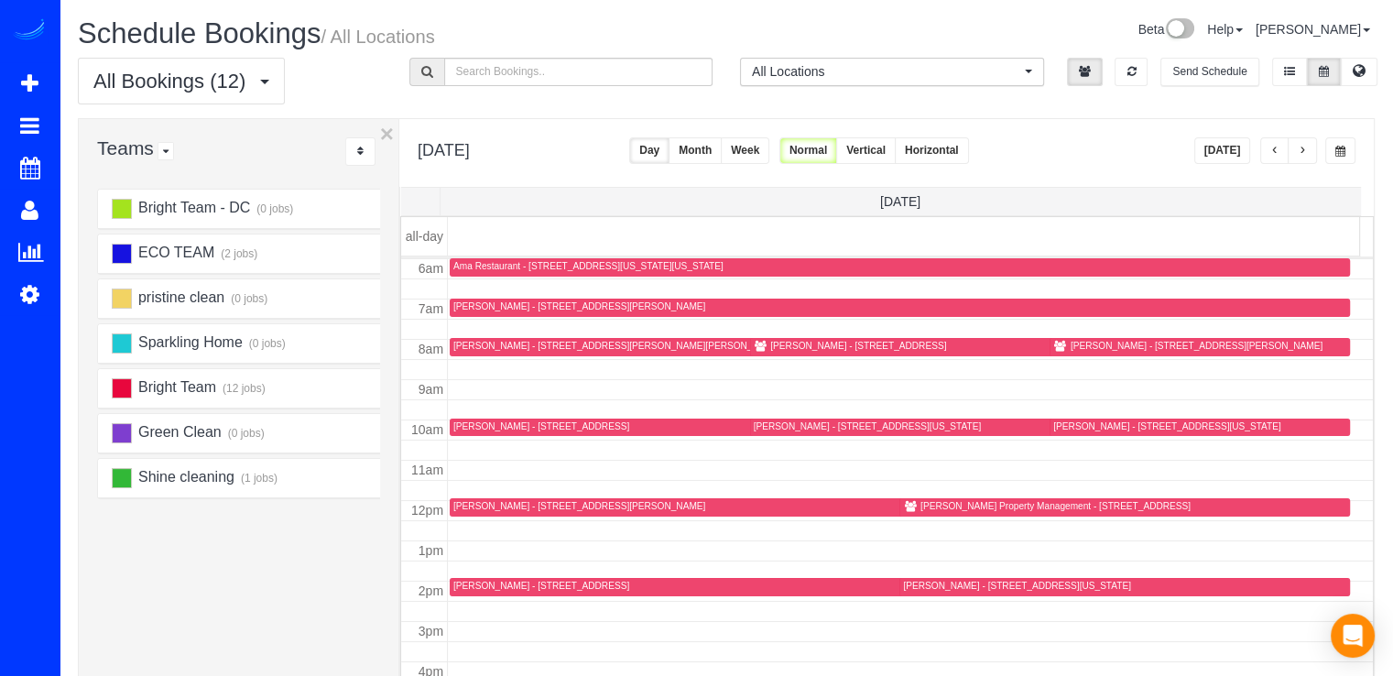
click at [1239, 155] on button "[DATE]" at bounding box center [1222, 150] width 57 height 27
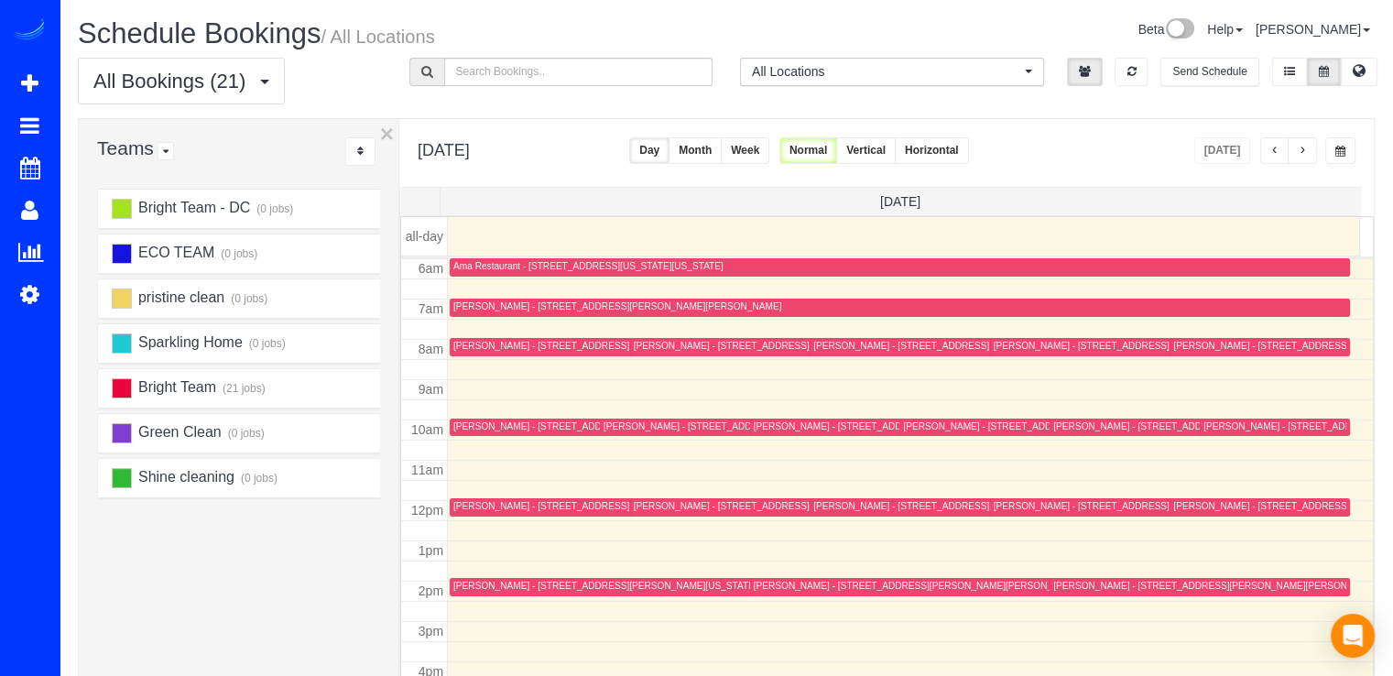
click at [1308, 147] on button "button" at bounding box center [1301, 150] width 29 height 27
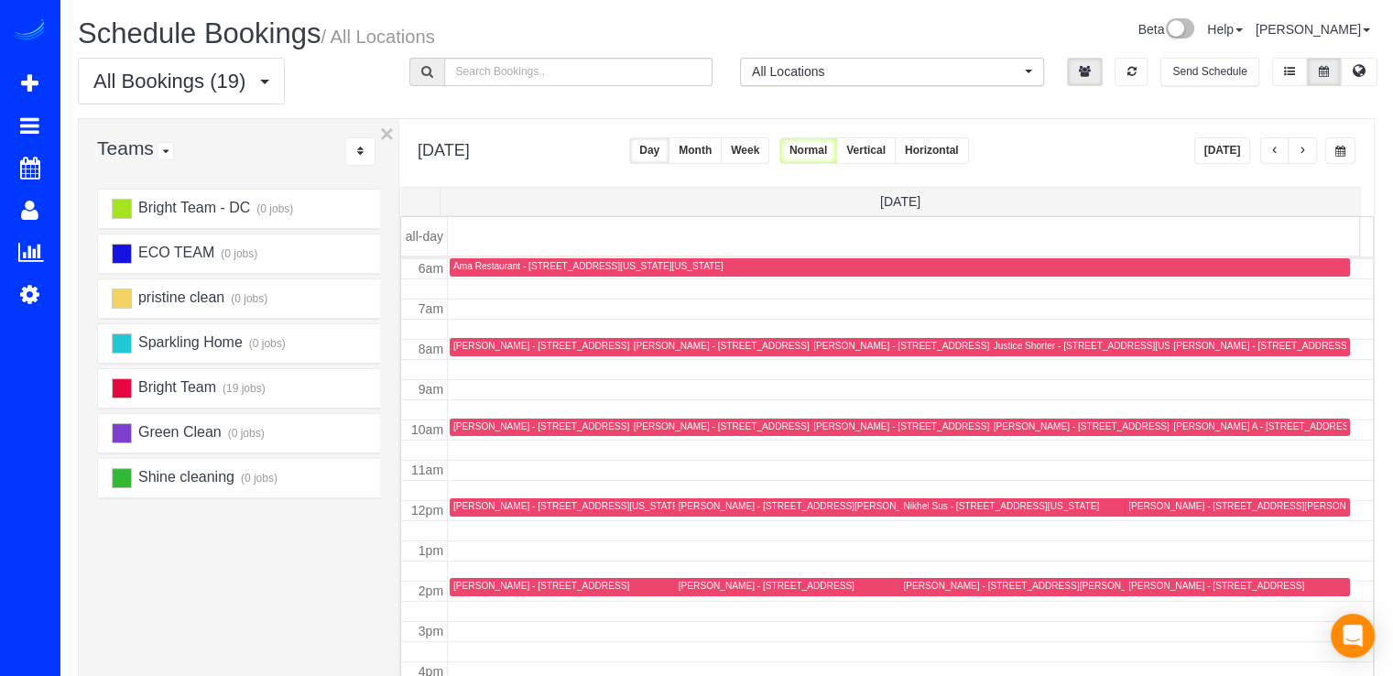
click at [826, 341] on div "[PERSON_NAME] - [STREET_ADDRESS][US_STATE]" at bounding box center [926, 346] width 227 height 12
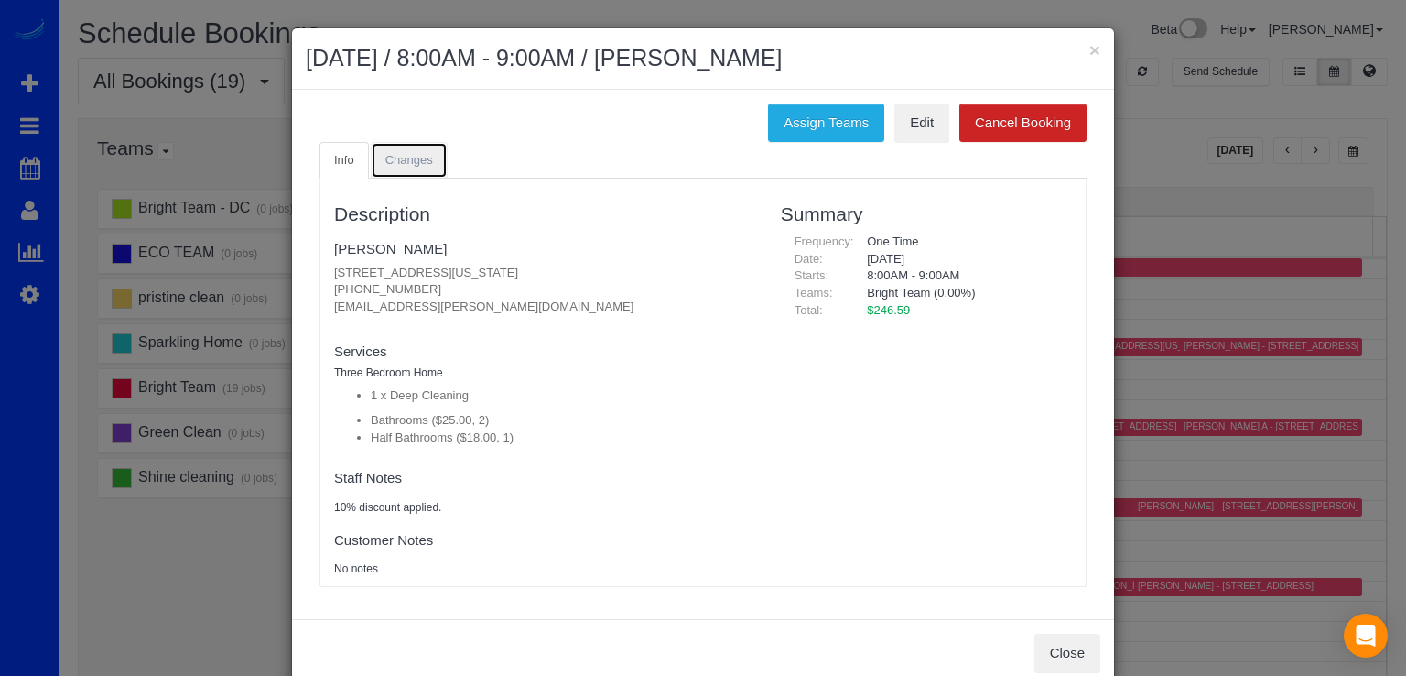
click at [374, 162] on link "Changes" at bounding box center [409, 161] width 77 height 38
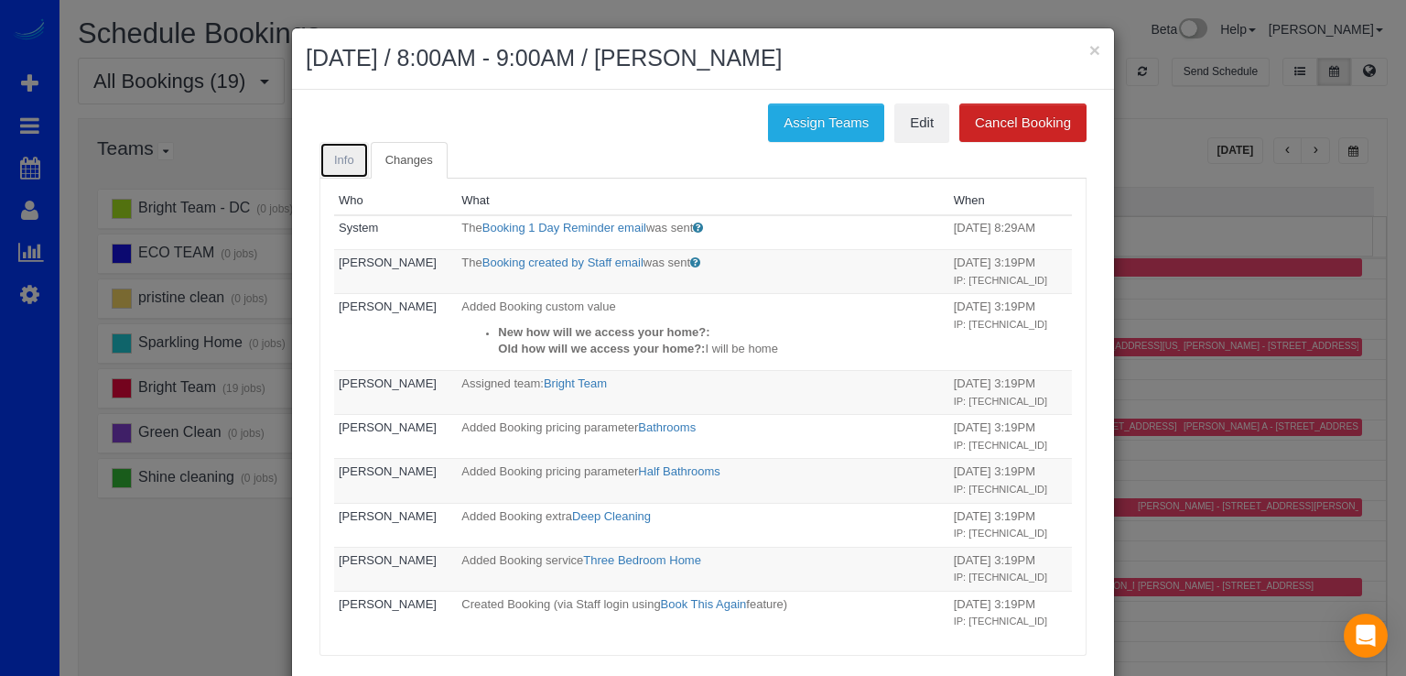
click at [336, 162] on span "Info" at bounding box center [344, 160] width 20 height 14
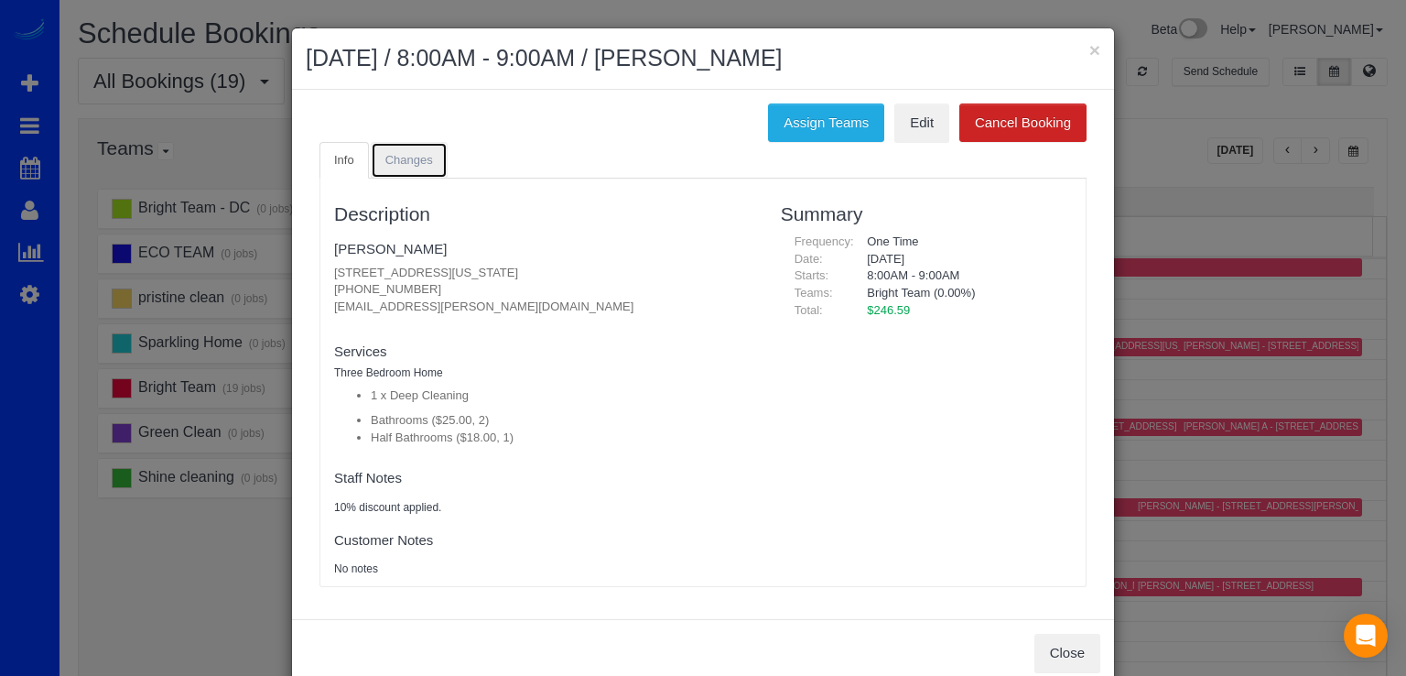
click at [426, 159] on link "Changes" at bounding box center [409, 161] width 77 height 38
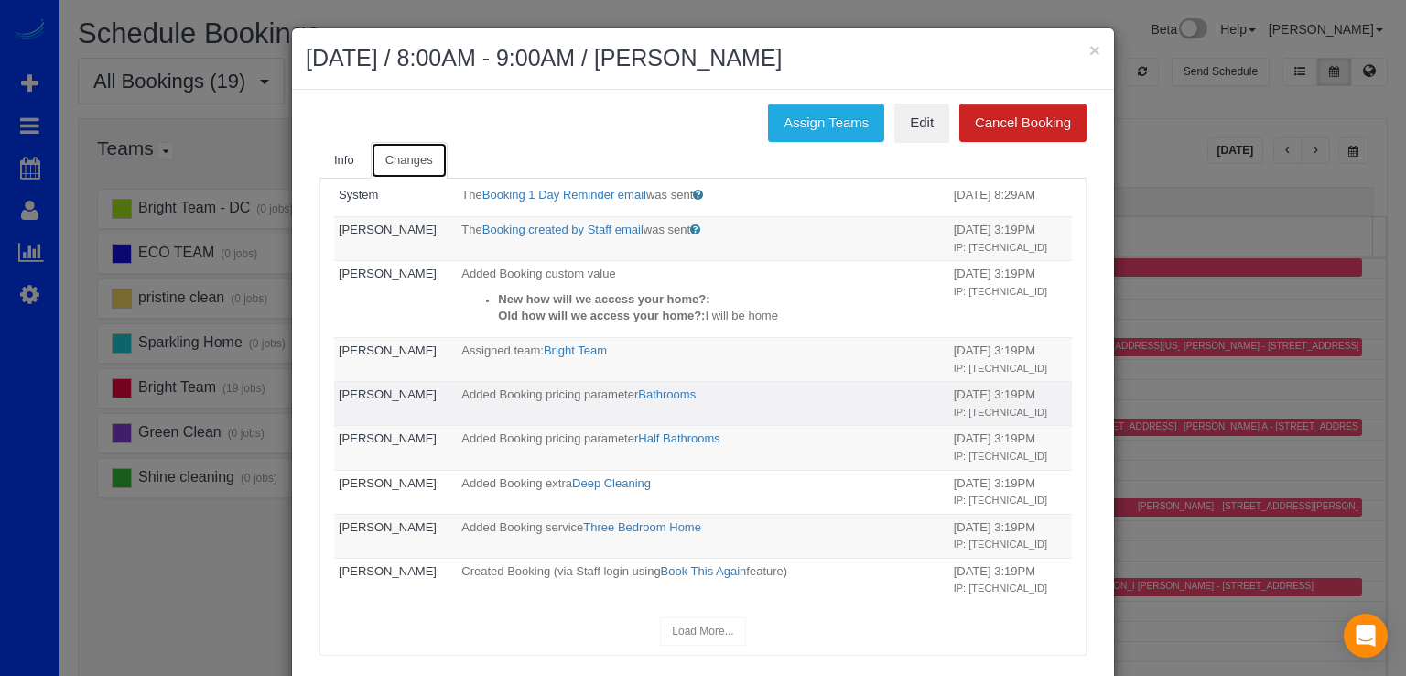
scroll to position [149, 0]
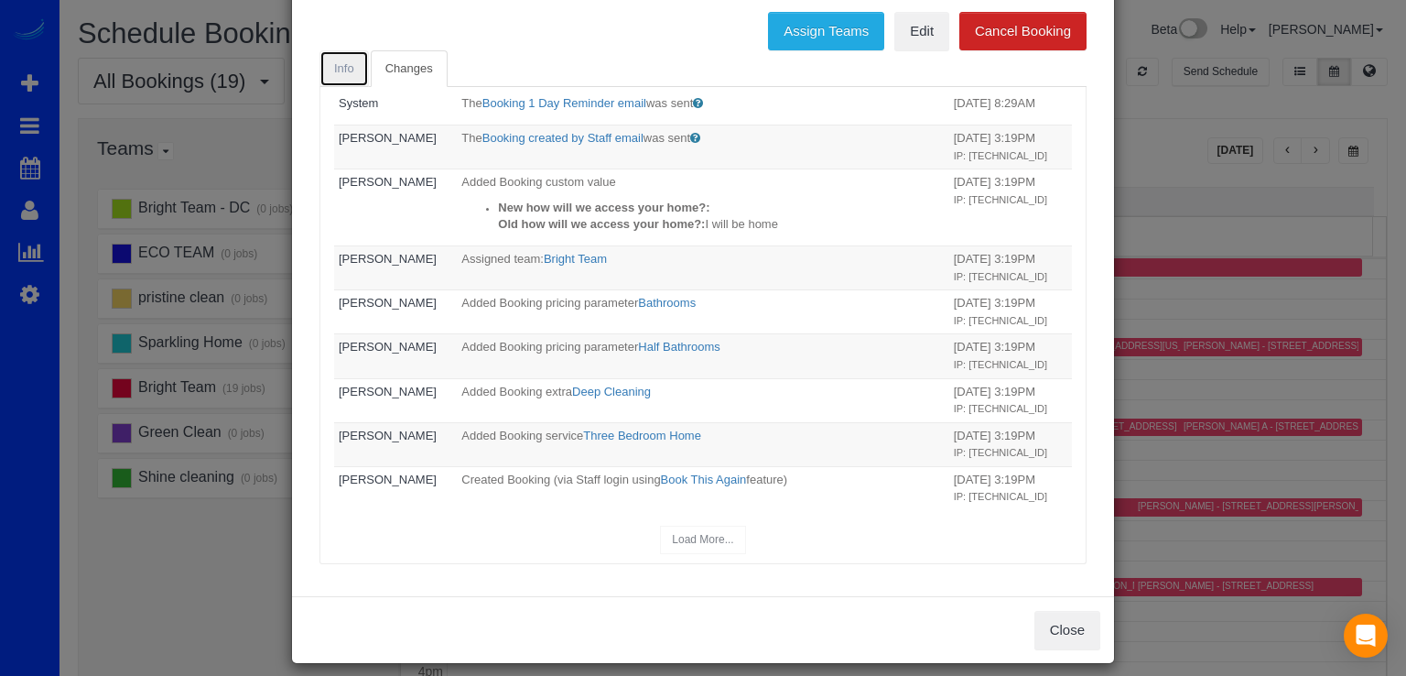
click at [343, 71] on span "Info" at bounding box center [344, 68] width 20 height 14
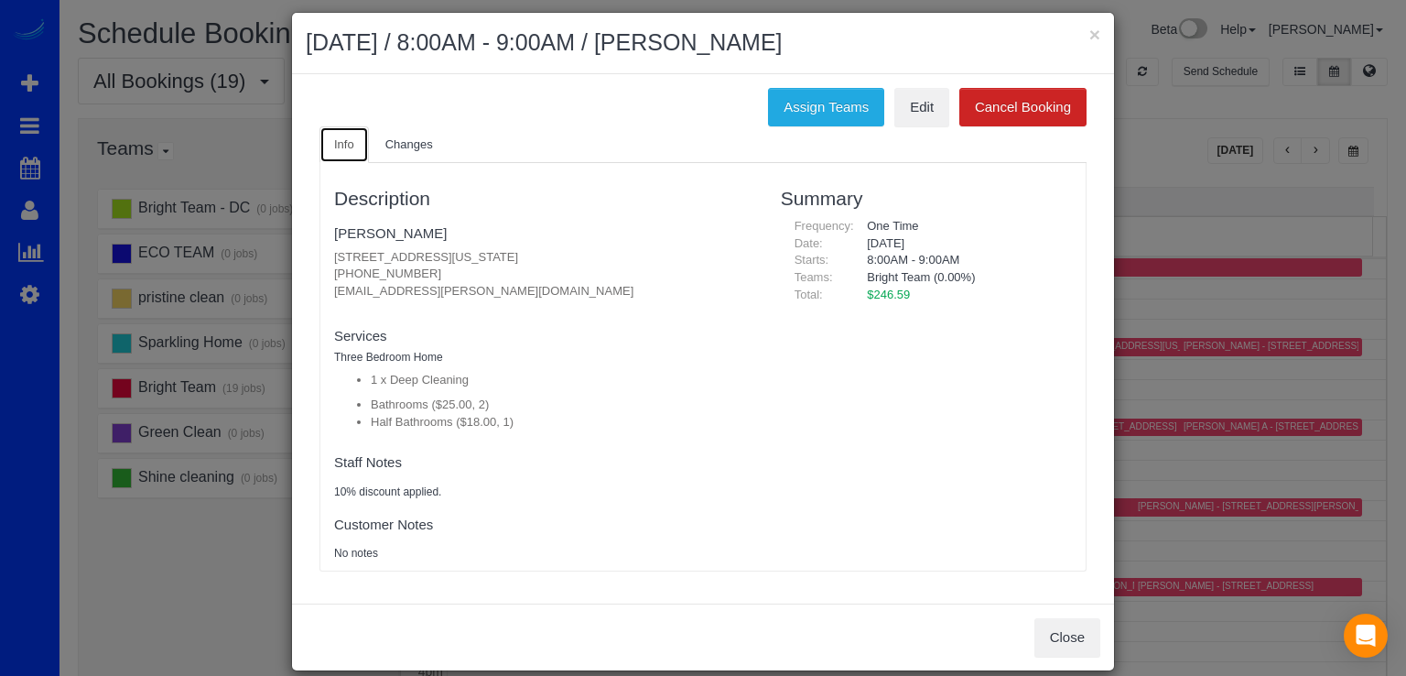
scroll to position [0, 0]
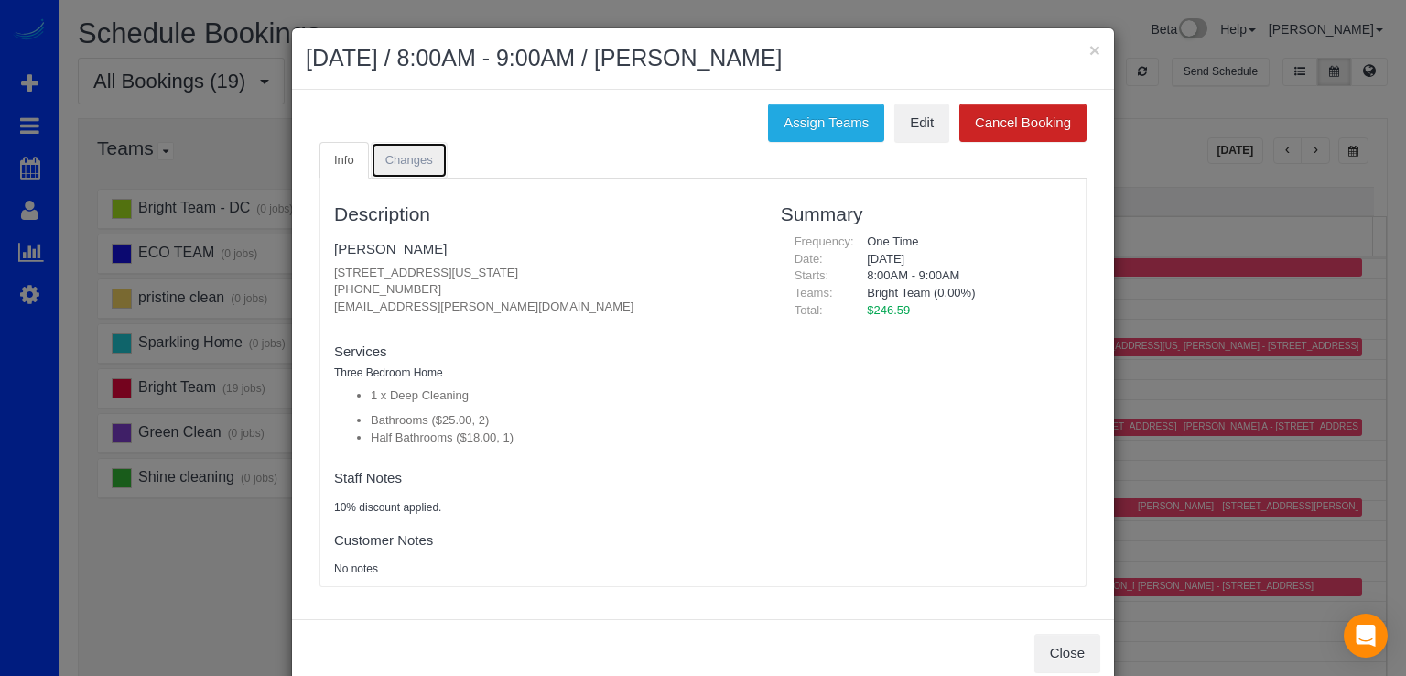
click at [408, 168] on link "Changes" at bounding box center [409, 161] width 77 height 38
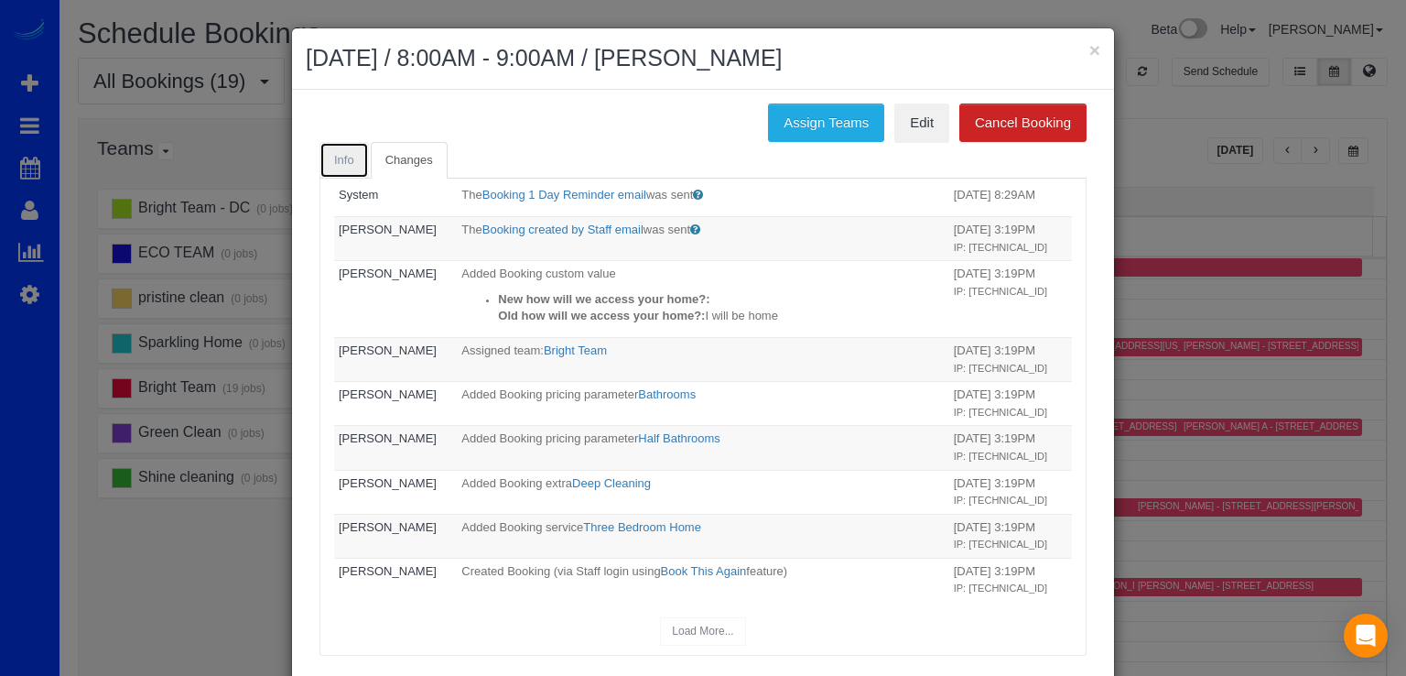
click at [320, 155] on link "Info" at bounding box center [344, 161] width 49 height 38
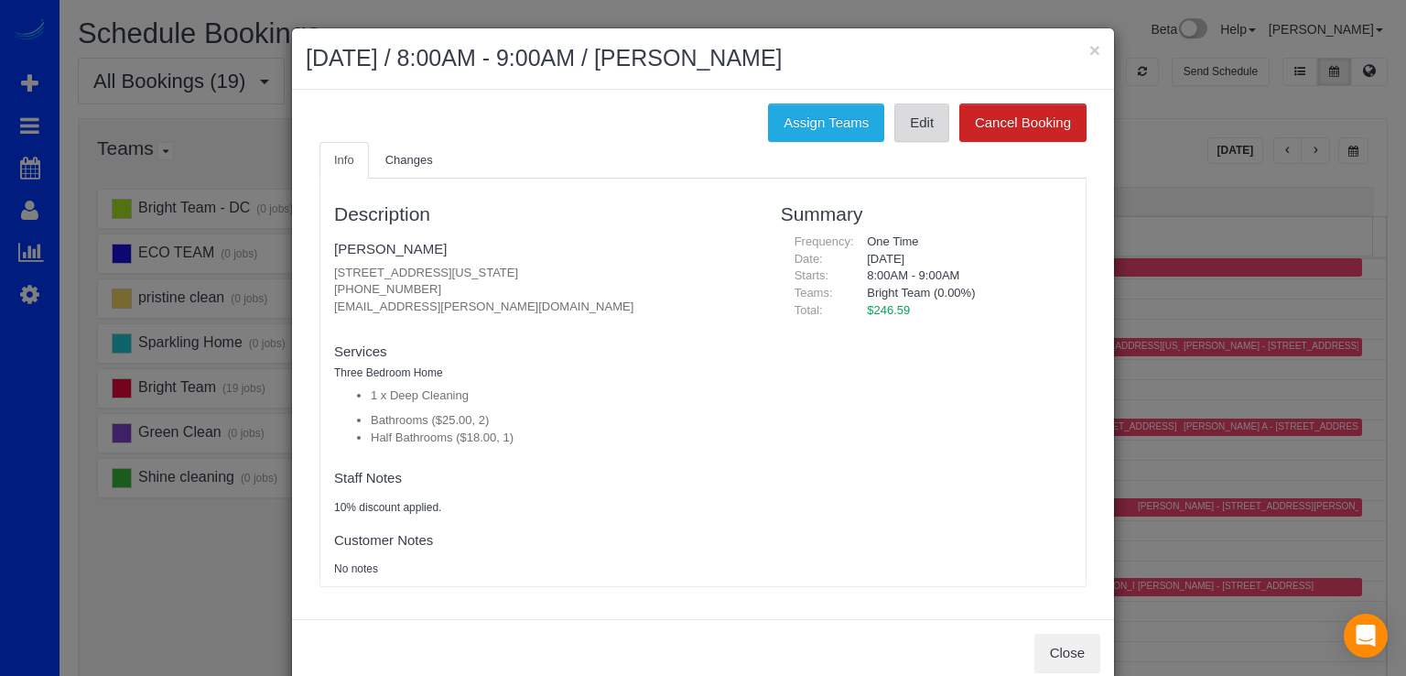
click at [923, 133] on link "Edit" at bounding box center [921, 122] width 55 height 38
click at [357, 253] on link "[PERSON_NAME]" at bounding box center [390, 249] width 113 height 16
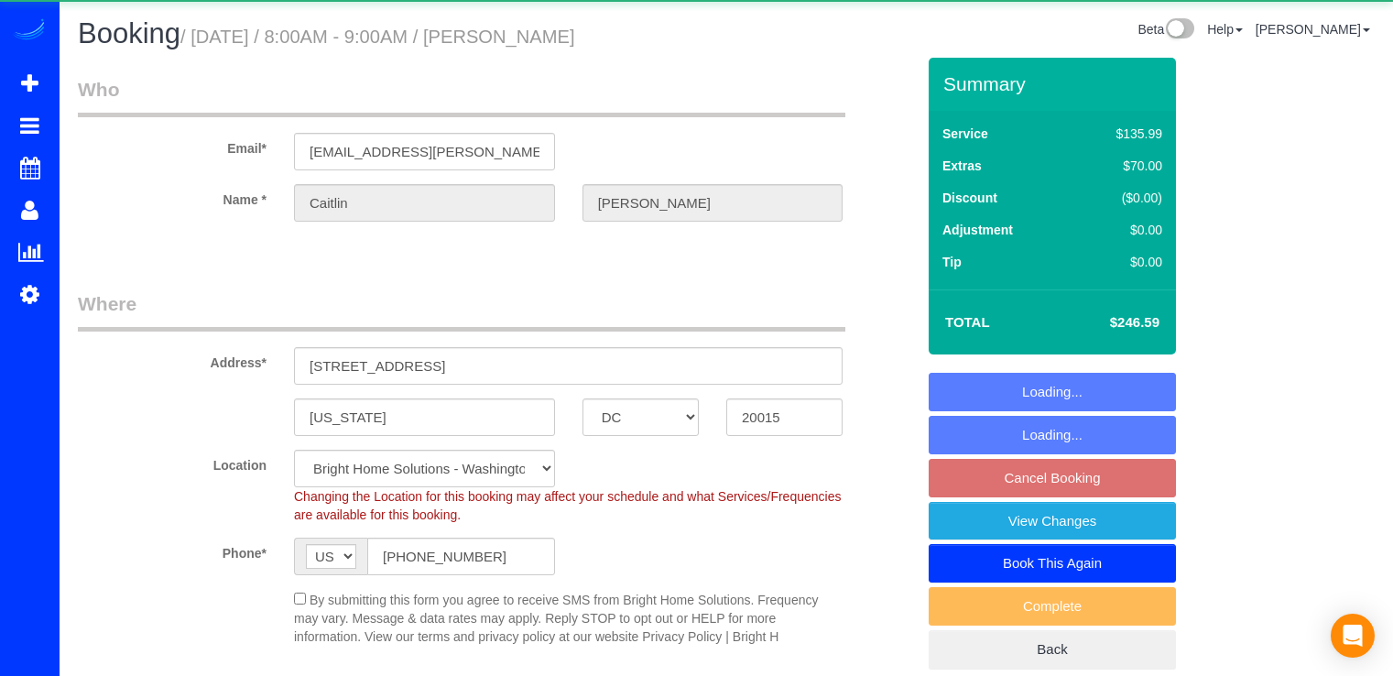
select select "DC"
select select "2"
select select "1"
select select "spot1"
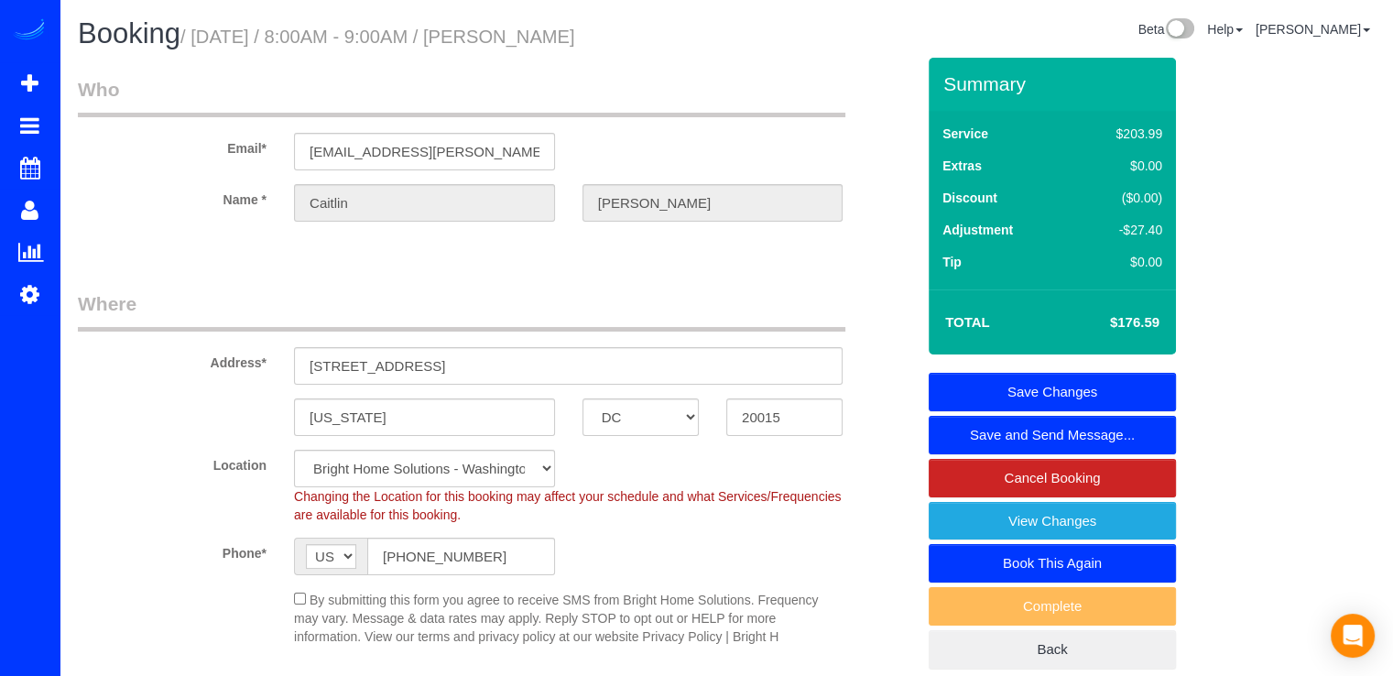
click at [1091, 389] on link "Save Changes" at bounding box center [1051, 392] width 247 height 38
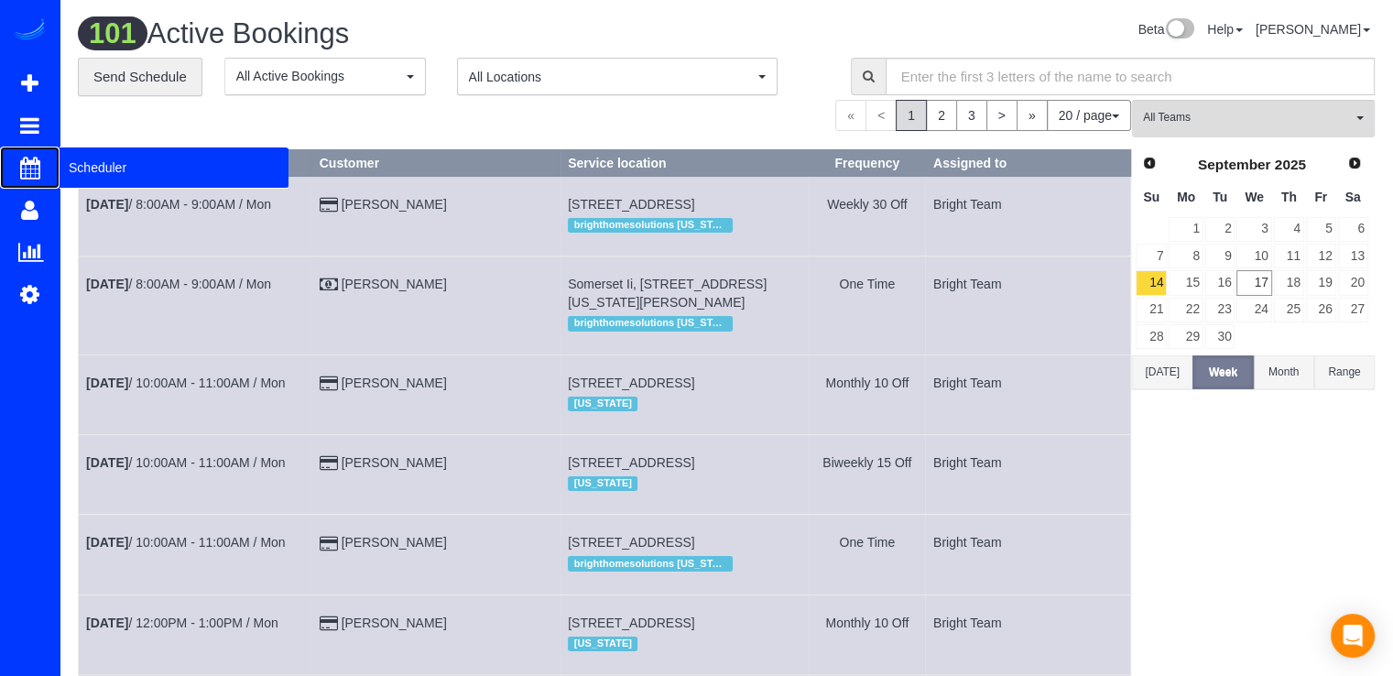
click at [81, 166] on span "Scheduler" at bounding box center [174, 167] width 229 height 42
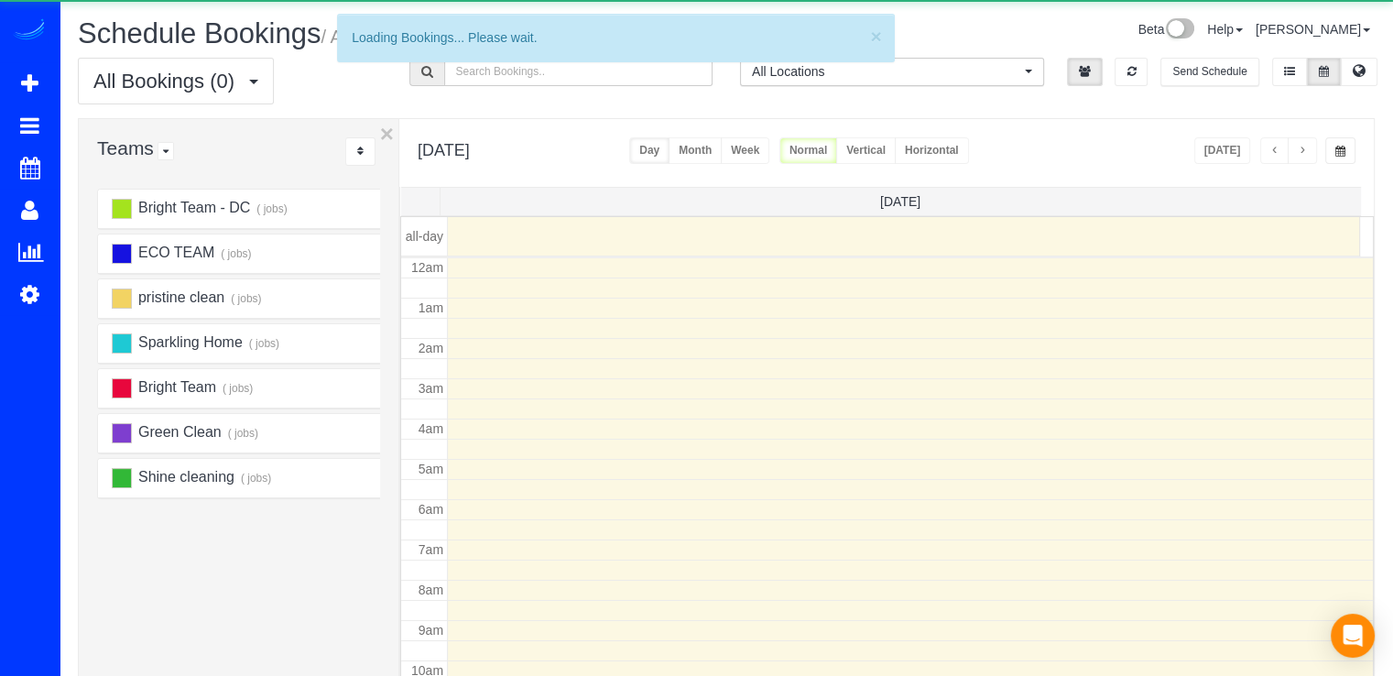
scroll to position [241, 0]
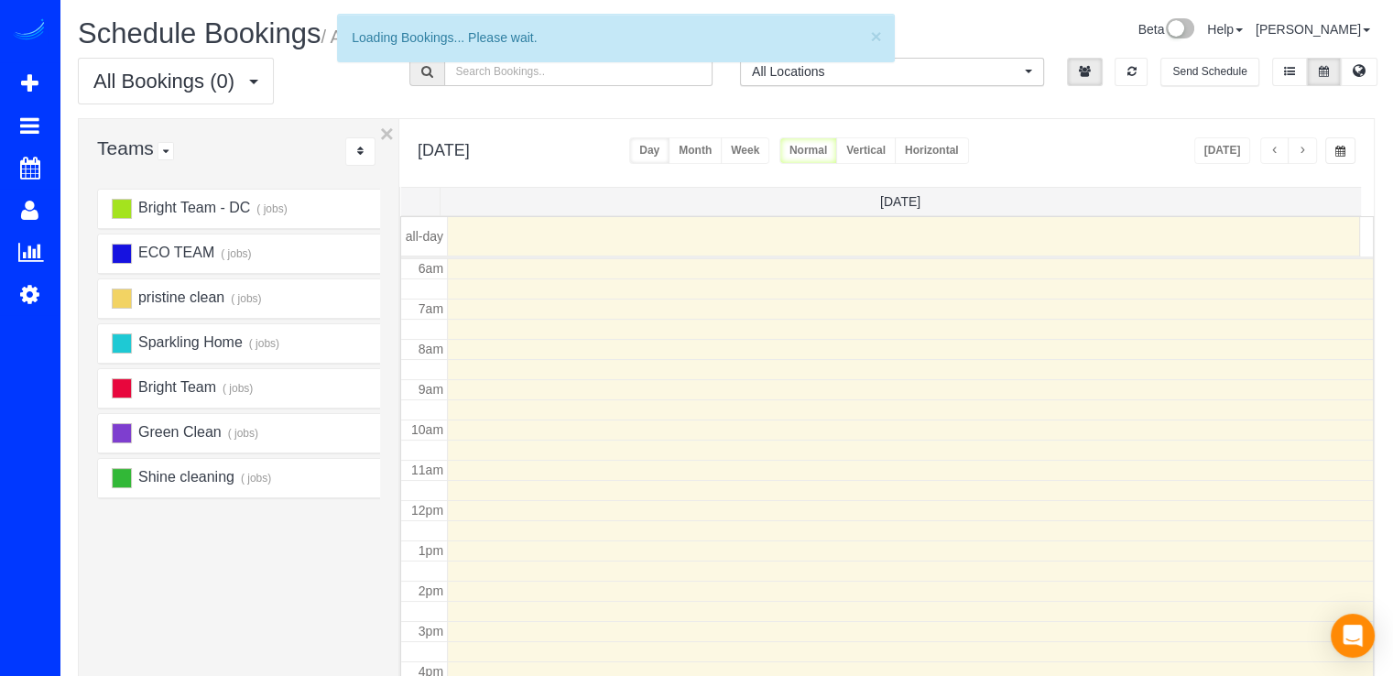
click at [1304, 144] on button "button" at bounding box center [1301, 150] width 29 height 27
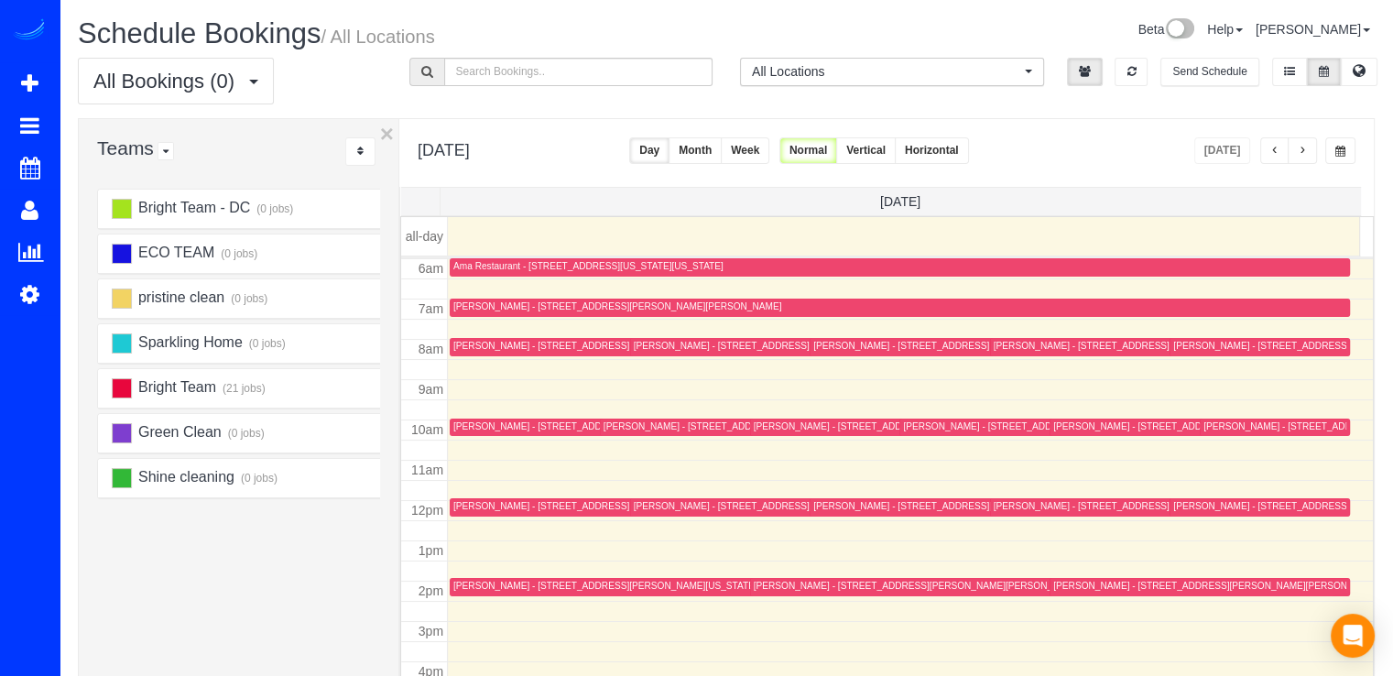
click at [1304, 144] on button "button" at bounding box center [1301, 150] width 29 height 27
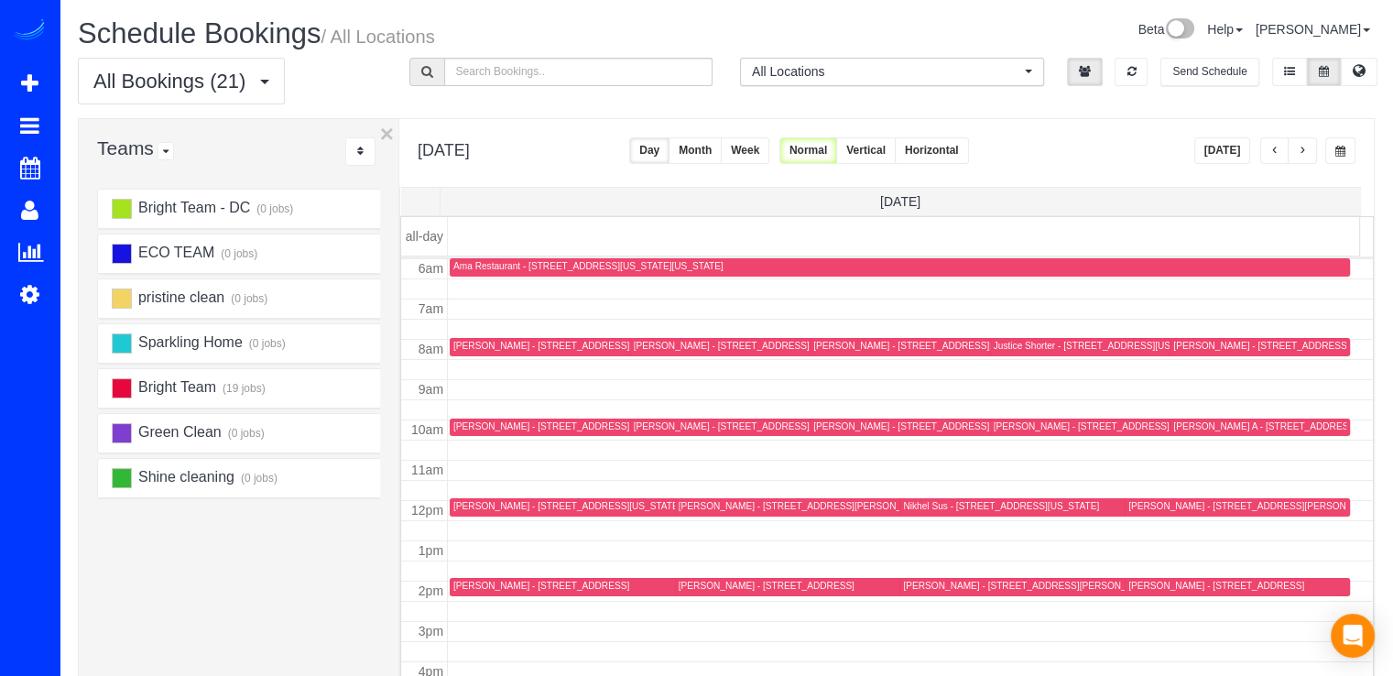
click at [838, 348] on div "[PERSON_NAME] - [STREET_ADDRESS][US_STATE]" at bounding box center [926, 346] width 227 height 12
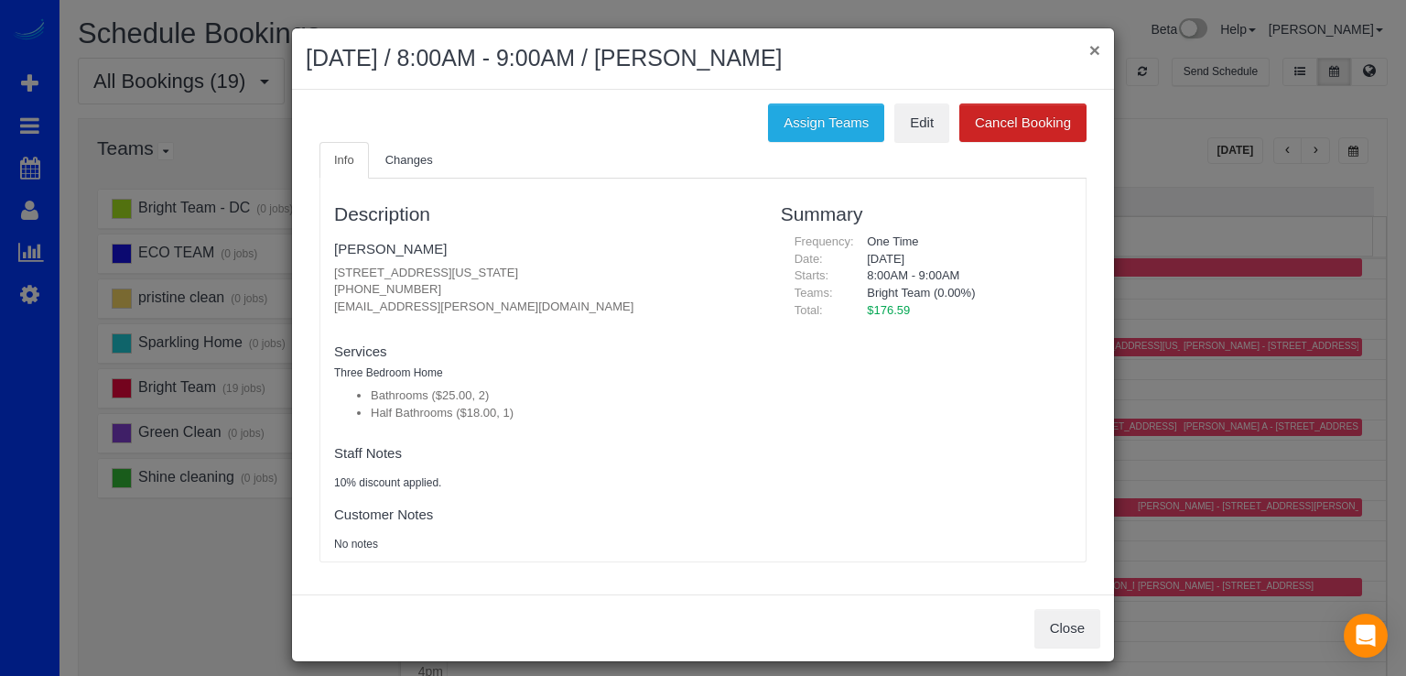
click at [1090, 52] on button "×" at bounding box center [1095, 49] width 11 height 19
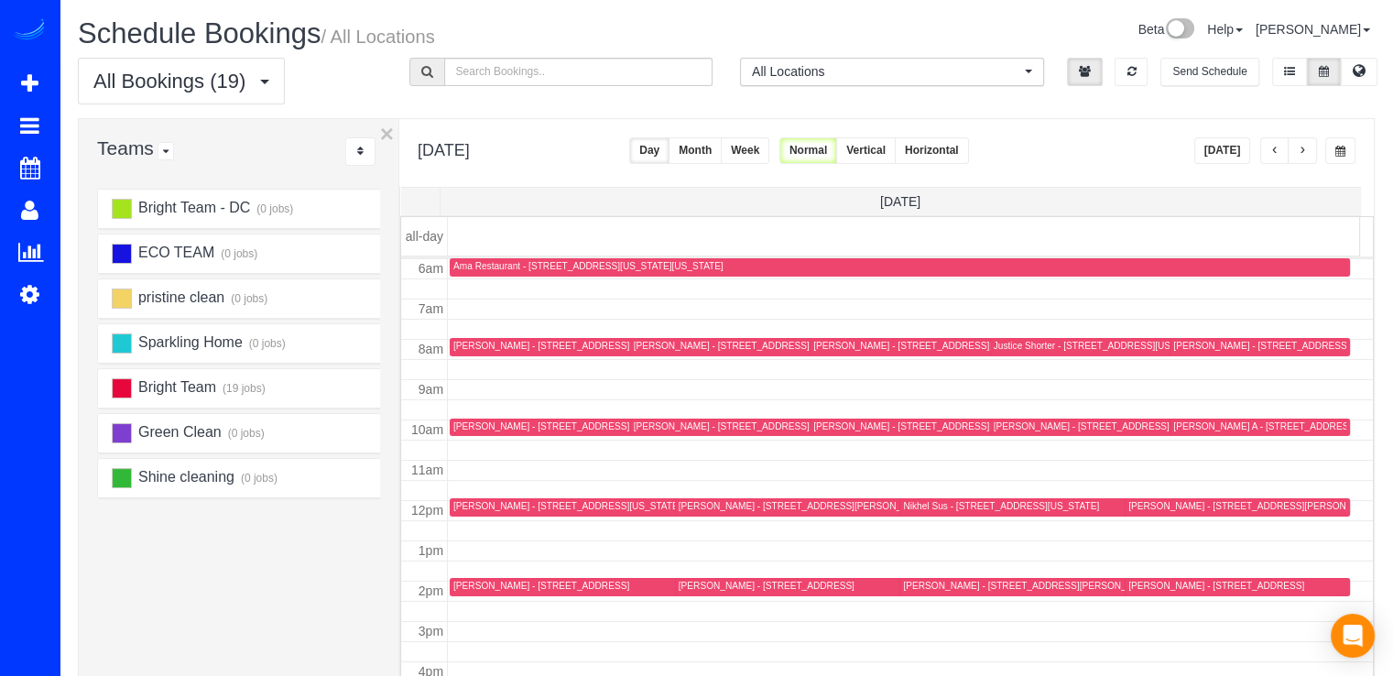
click at [1303, 154] on span "button" at bounding box center [1301, 151] width 9 height 11
click at [1276, 151] on span "button" at bounding box center [1274, 151] width 9 height 11
click at [1230, 155] on button "[DATE]" at bounding box center [1222, 150] width 57 height 27
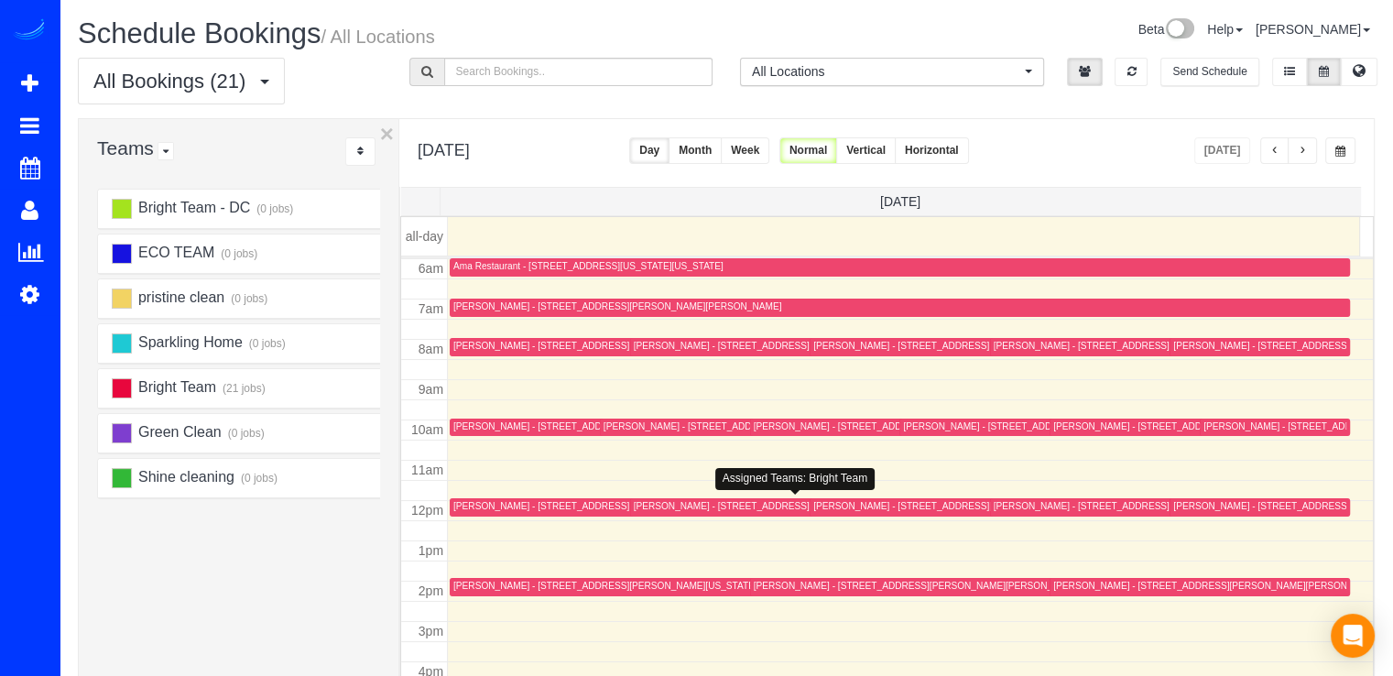
click at [637, 500] on div "[PERSON_NAME] - [STREET_ADDRESS][US_STATE]" at bounding box center [747, 506] width 227 height 12
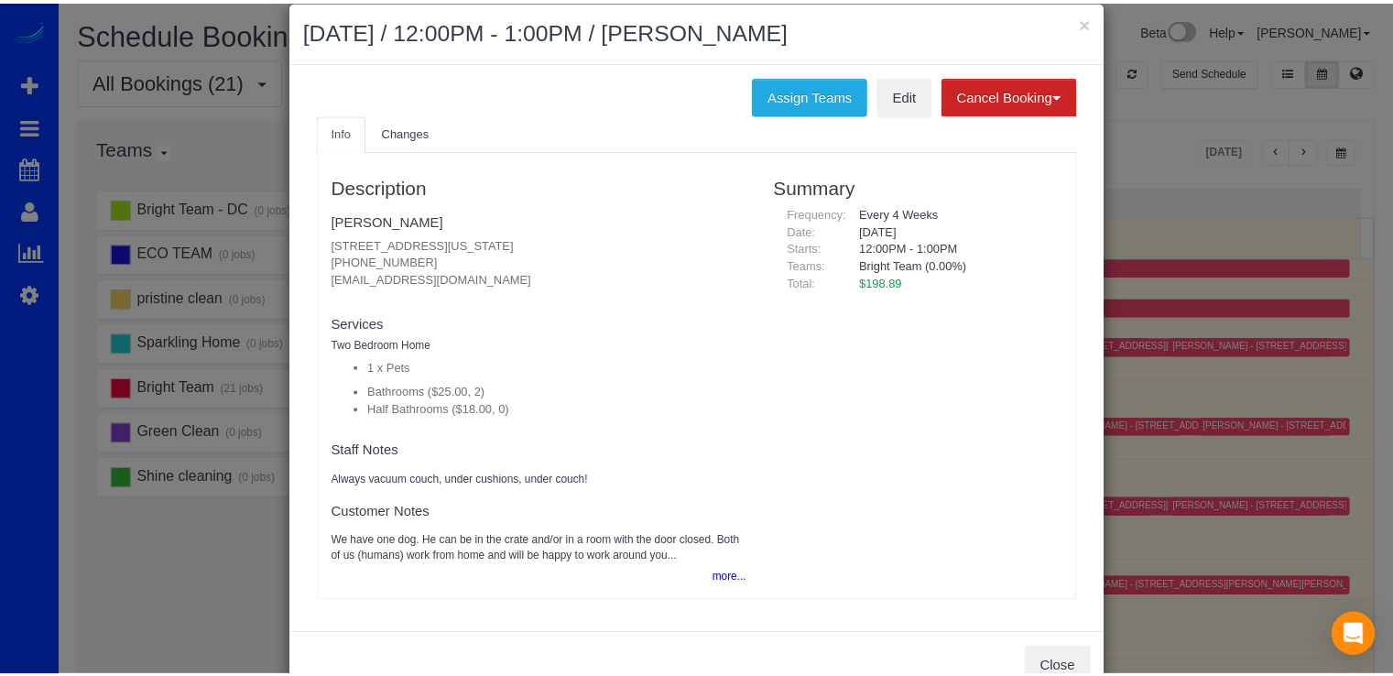
scroll to position [0, 0]
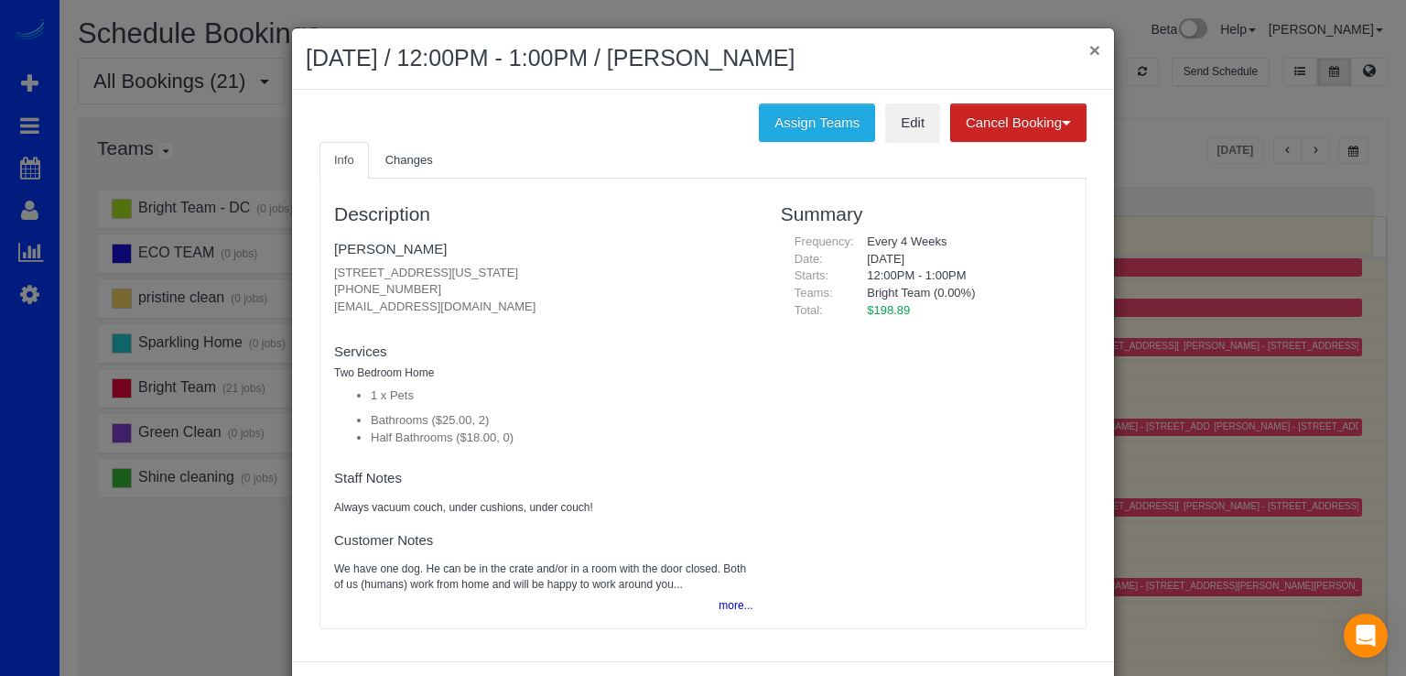
click at [1090, 52] on button "×" at bounding box center [1095, 49] width 11 height 19
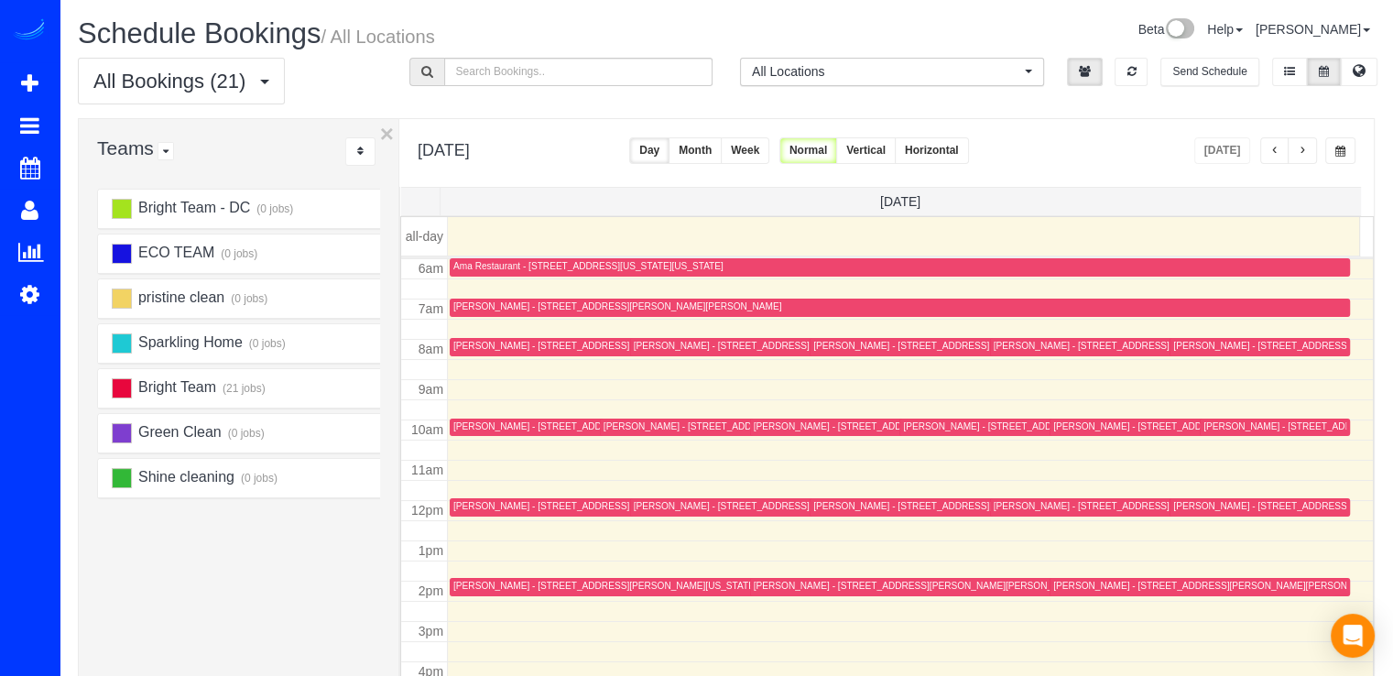
click at [1305, 159] on button "button" at bounding box center [1301, 150] width 29 height 27
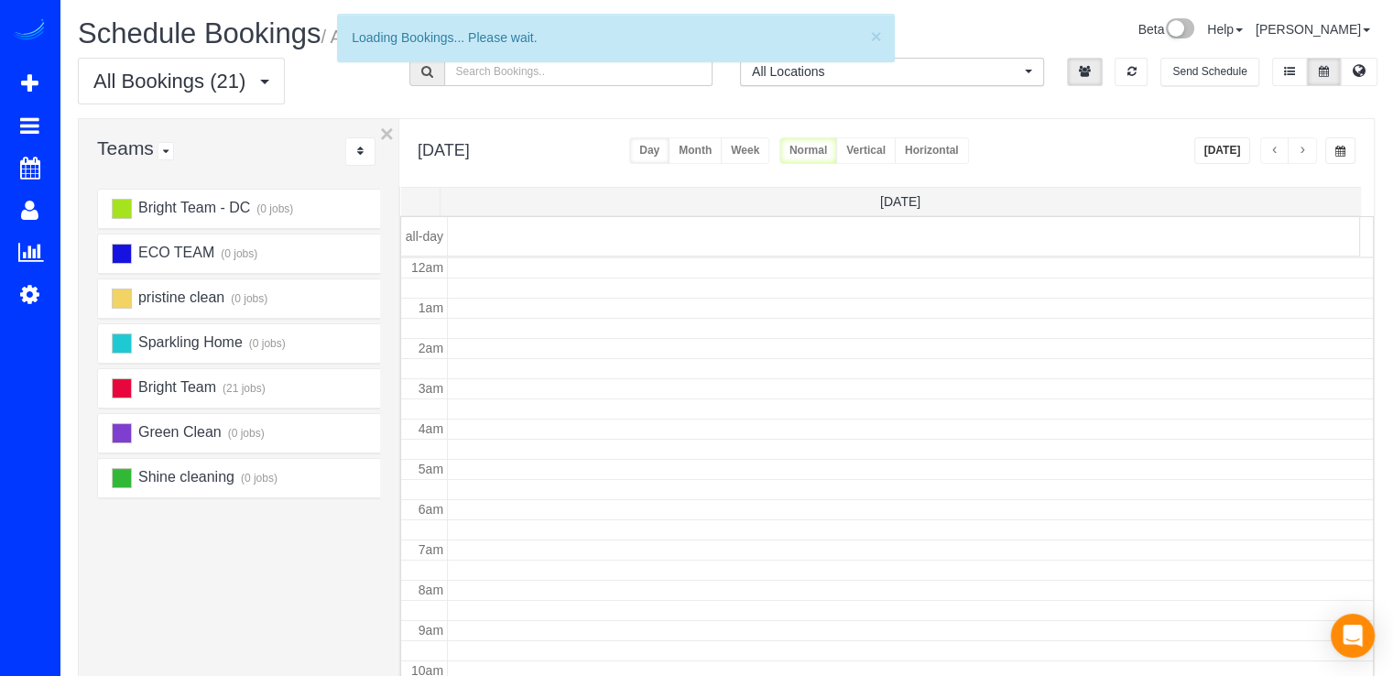
scroll to position [241, 0]
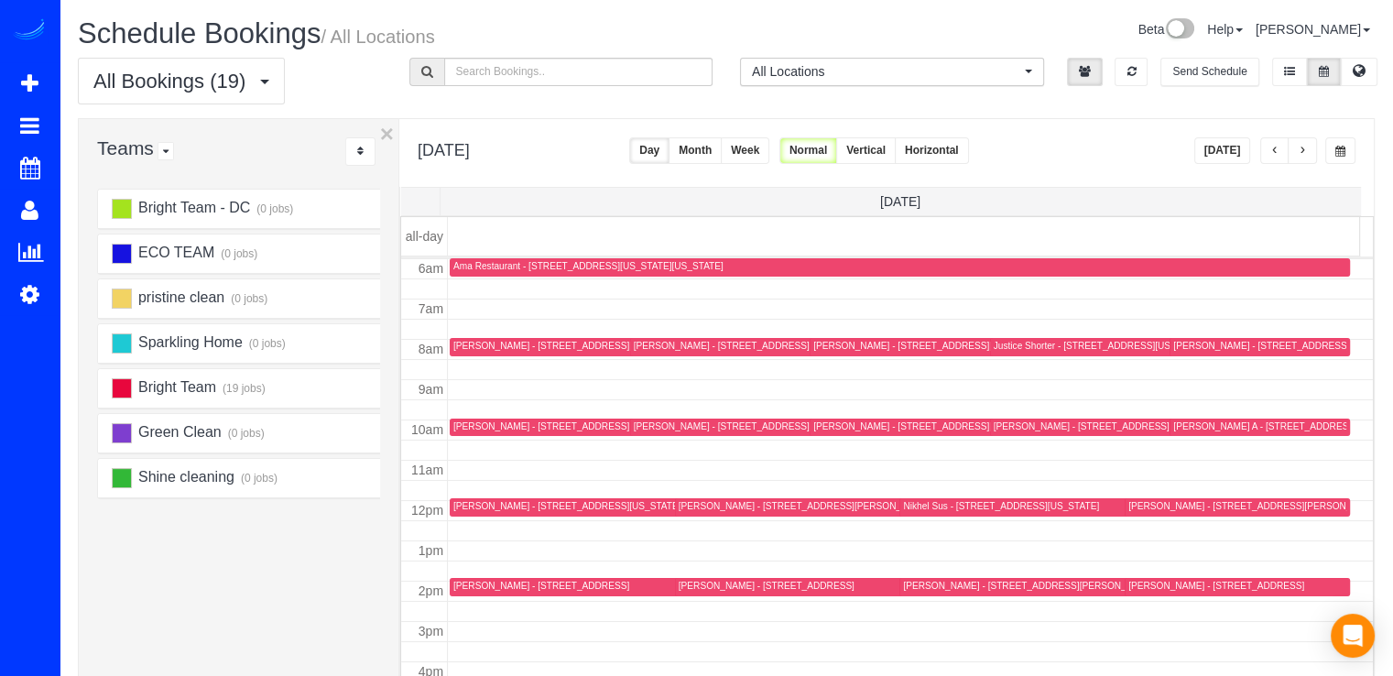
click at [1305, 158] on button "button" at bounding box center [1301, 150] width 29 height 27
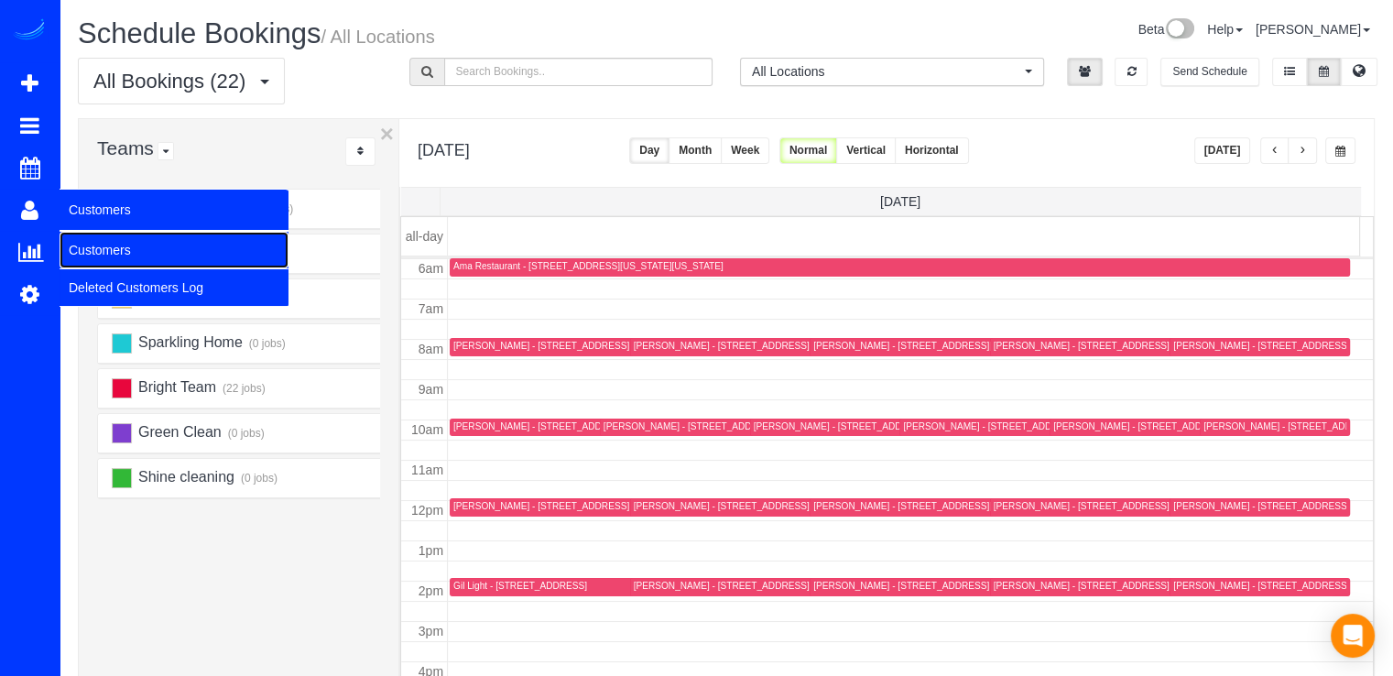
click at [157, 251] on link "Customers" at bounding box center [174, 250] width 229 height 37
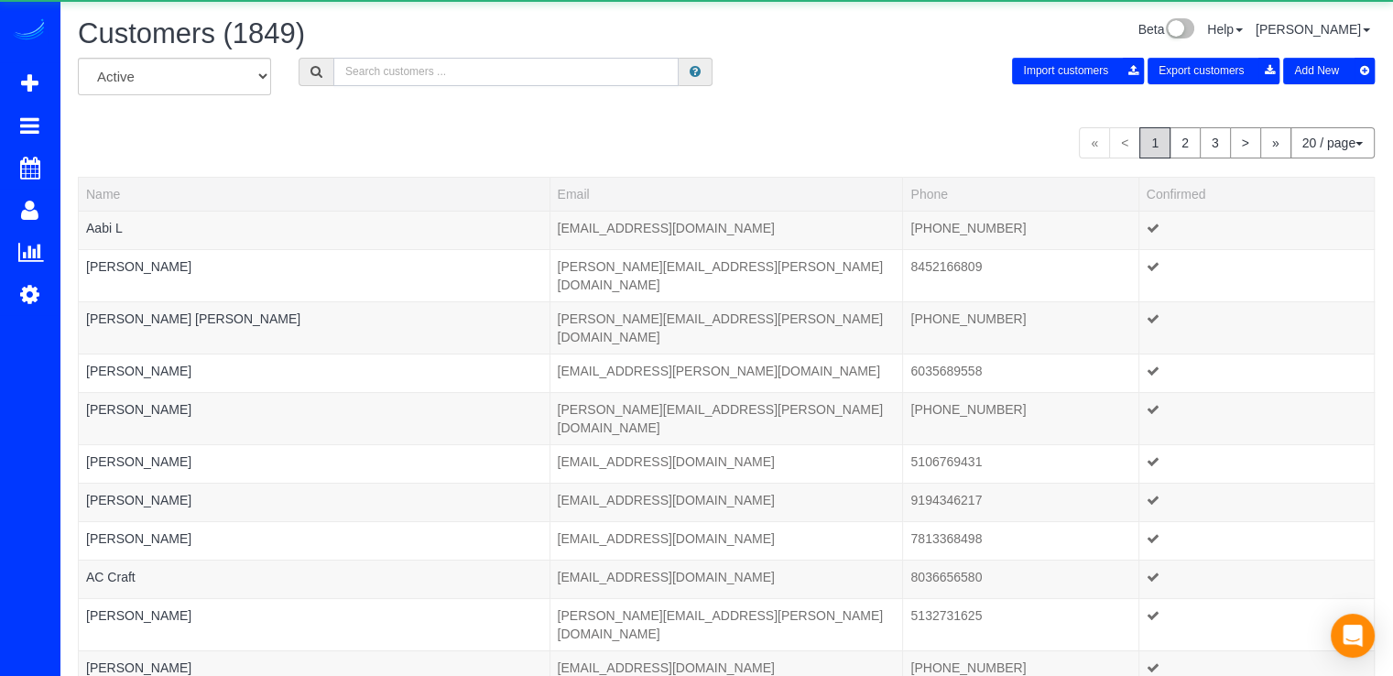
click at [449, 82] on input "text" at bounding box center [505, 72] width 345 height 28
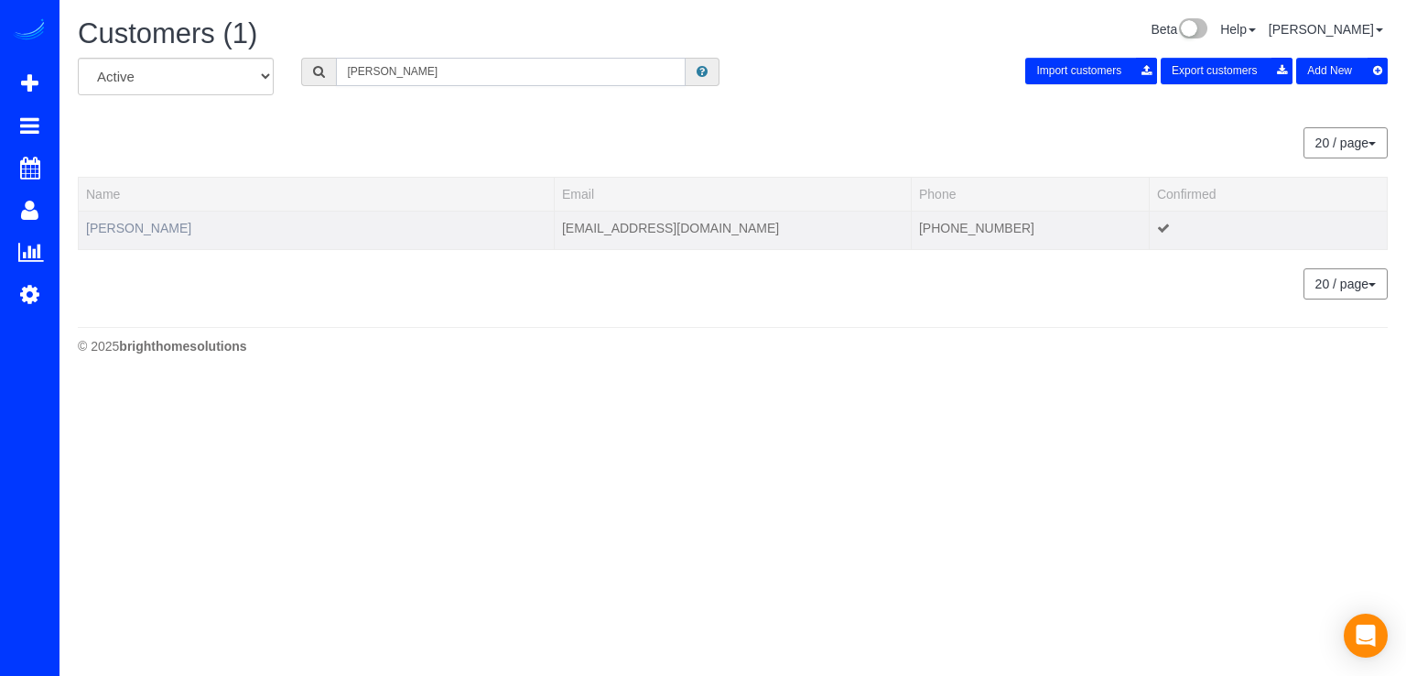
type input "[PERSON_NAME]"
click at [139, 224] on link "[PERSON_NAME]" at bounding box center [138, 228] width 105 height 15
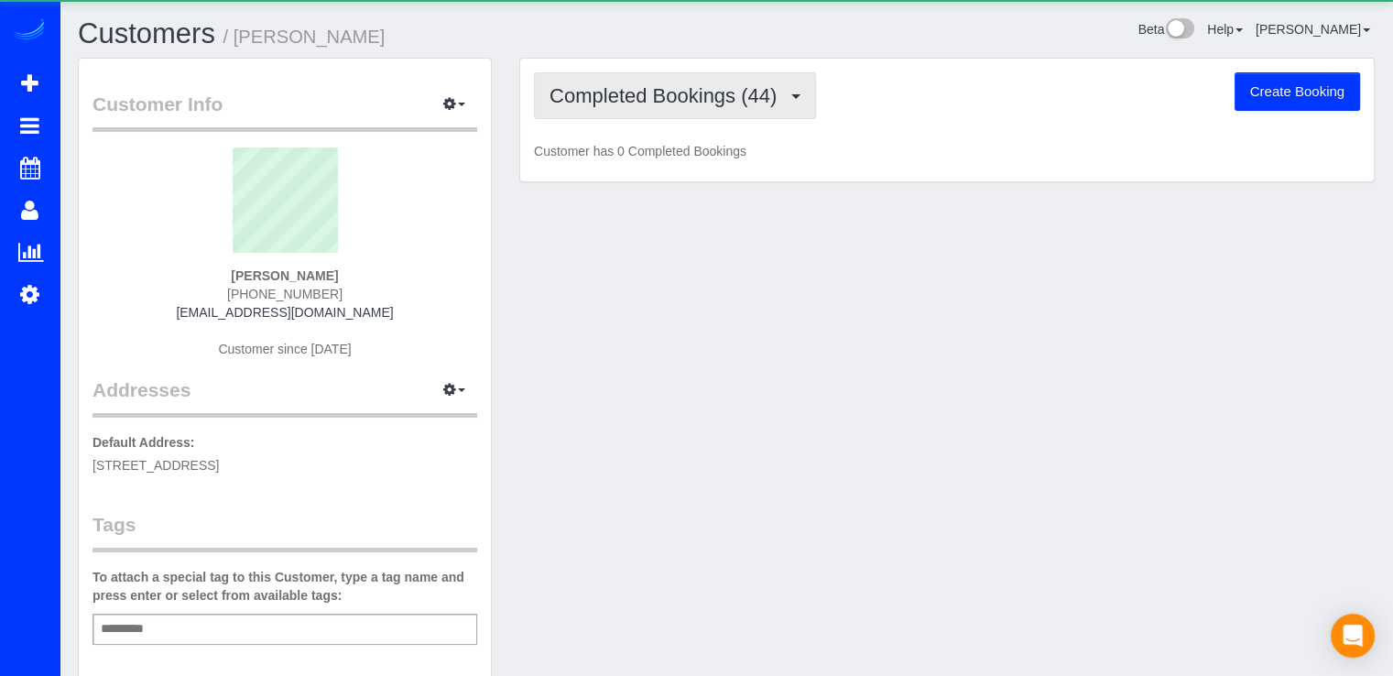
click at [639, 115] on button "Completed Bookings (44)" at bounding box center [675, 95] width 282 height 47
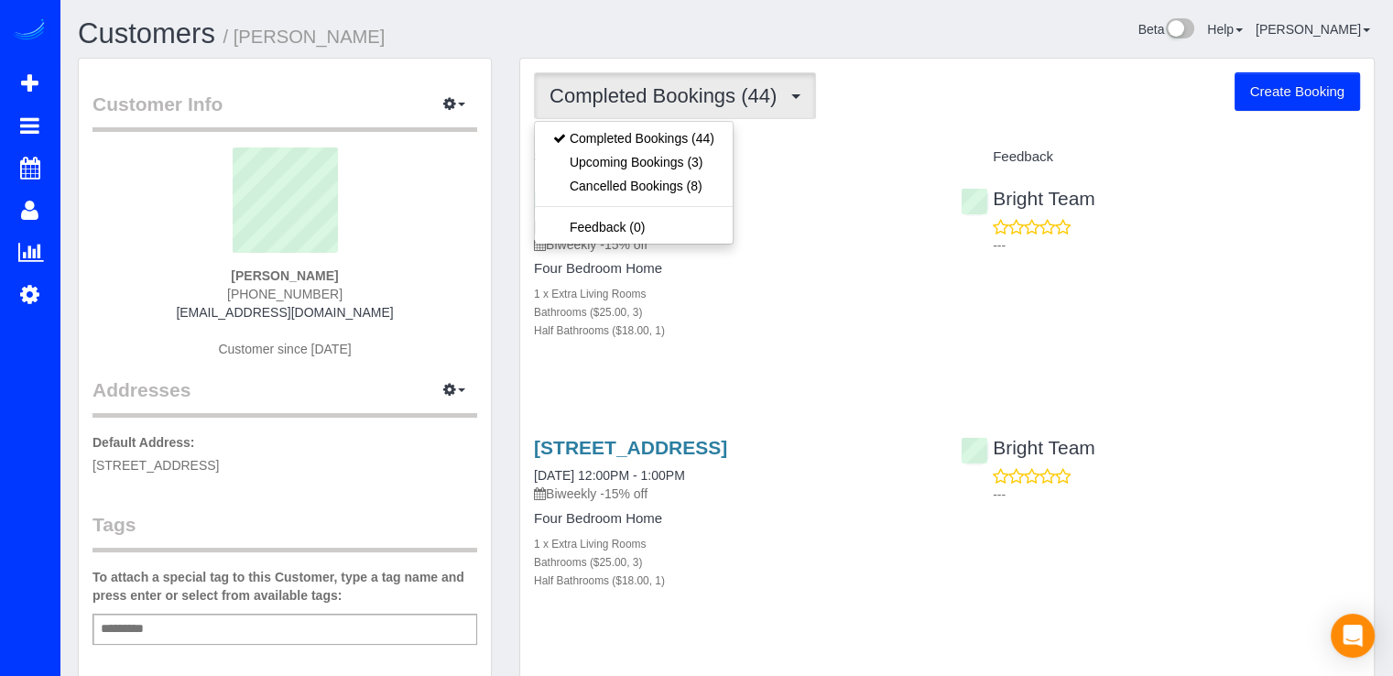
click at [895, 174] on div "[STREET_ADDRESS] [DATE] 12:00PM - 1:00PM Biweekly -15% off Four Bedroom Home 1 …" at bounding box center [733, 273] width 427 height 203
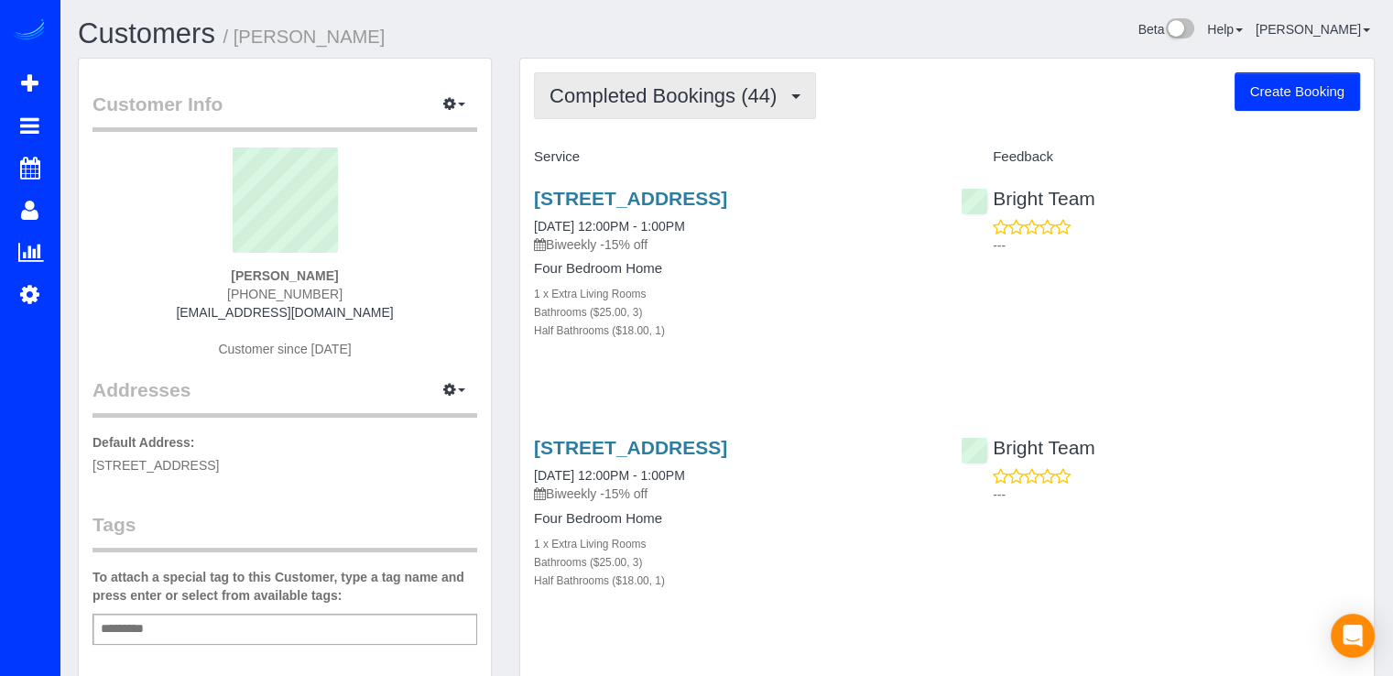
click at [693, 95] on span "Completed Bookings (44)" at bounding box center [667, 95] width 236 height 23
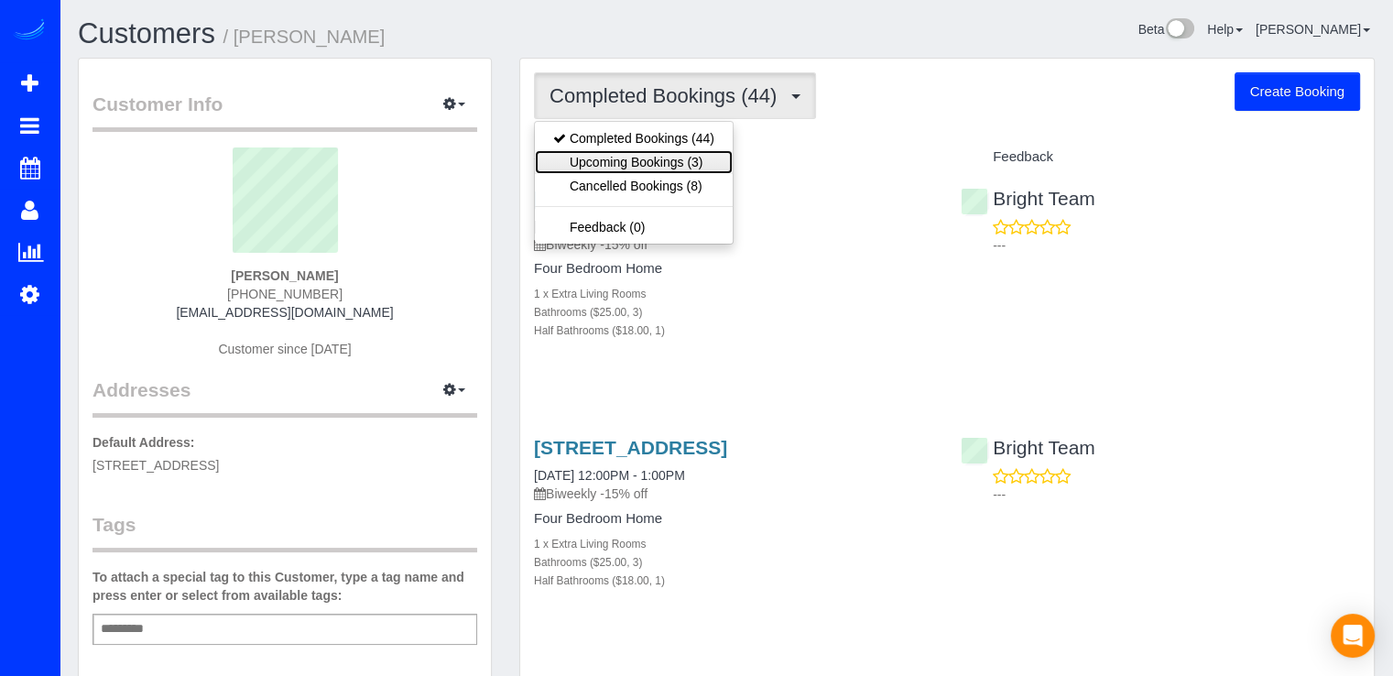
click at [669, 162] on link "Upcoming Bookings (3)" at bounding box center [634, 162] width 198 height 24
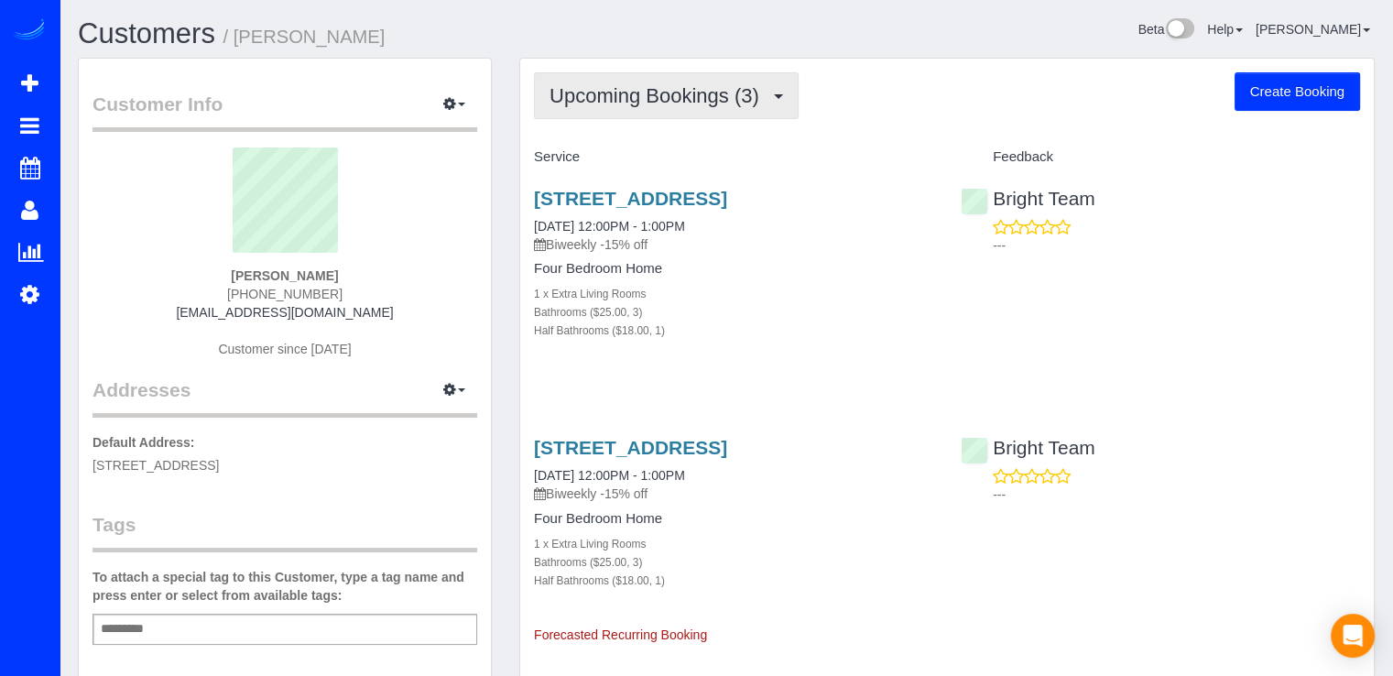
click at [657, 100] on span "Upcoming Bookings (3)" at bounding box center [658, 95] width 219 height 23
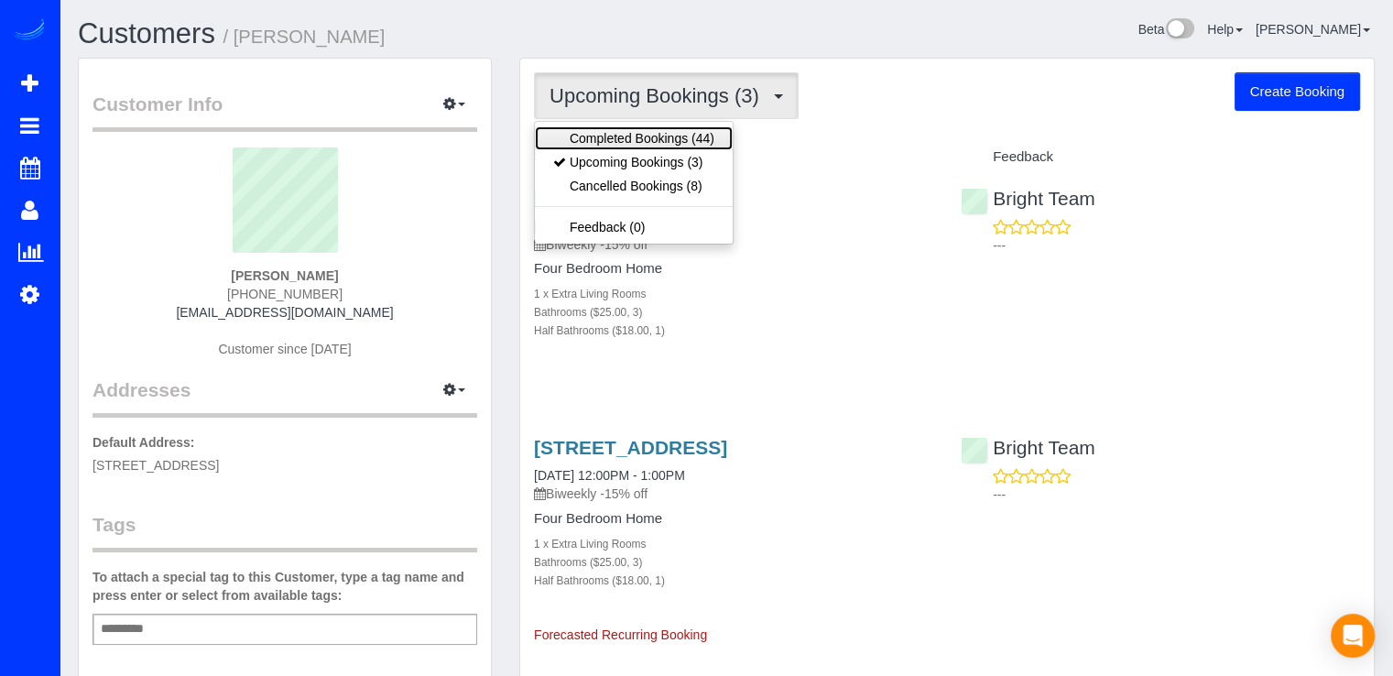
click at [662, 141] on link "Completed Bookings (44)" at bounding box center [634, 138] width 198 height 24
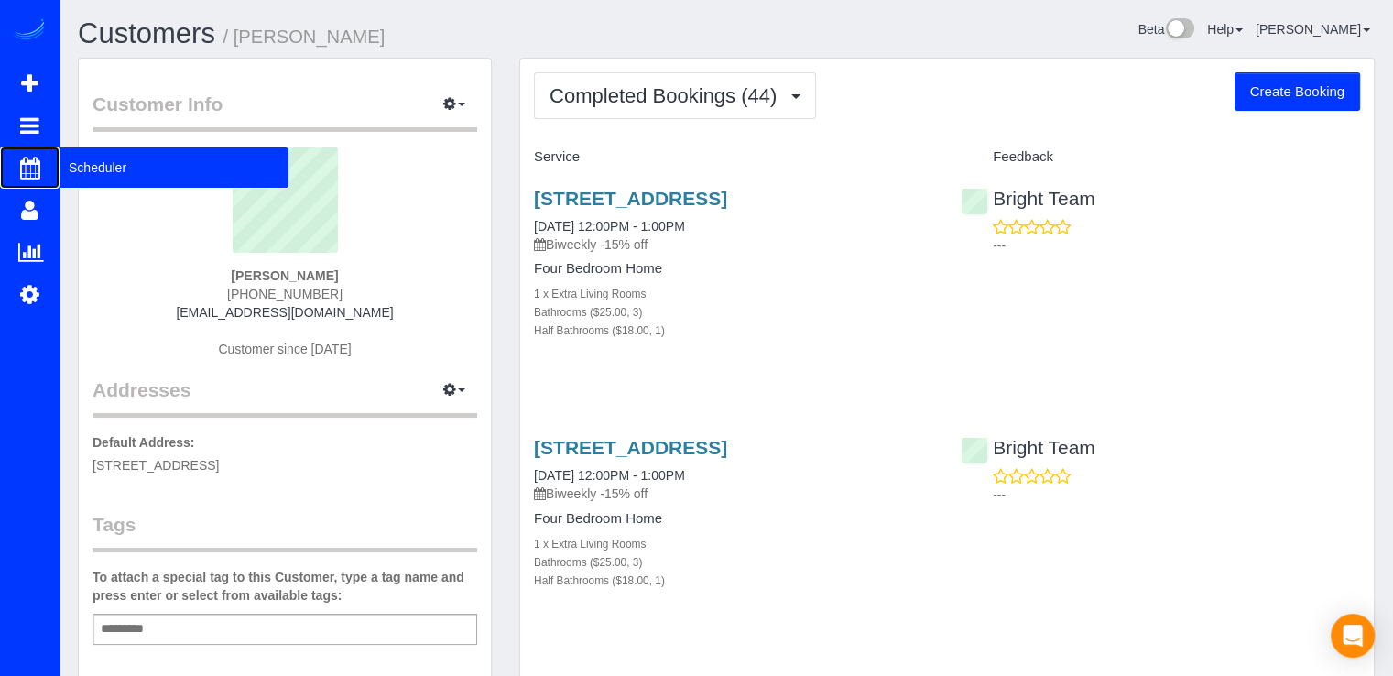
click at [111, 174] on span "Scheduler" at bounding box center [174, 167] width 229 height 42
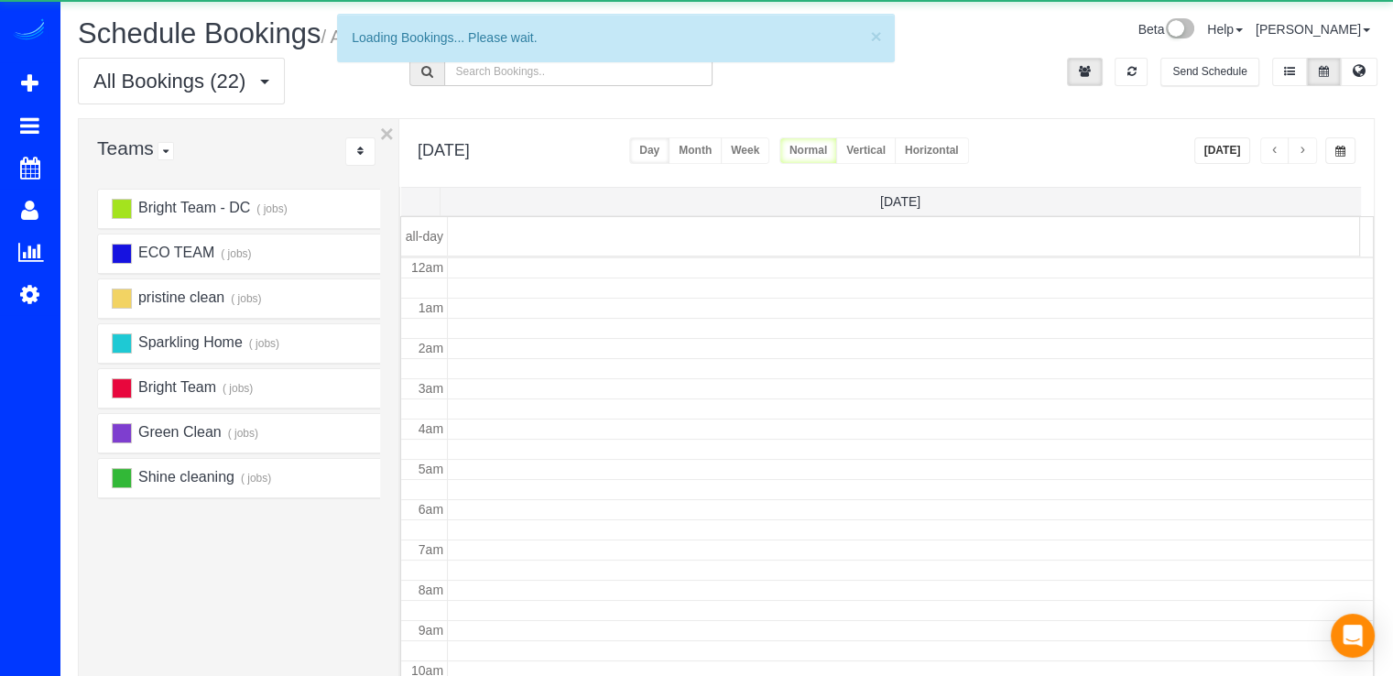
scroll to position [241, 0]
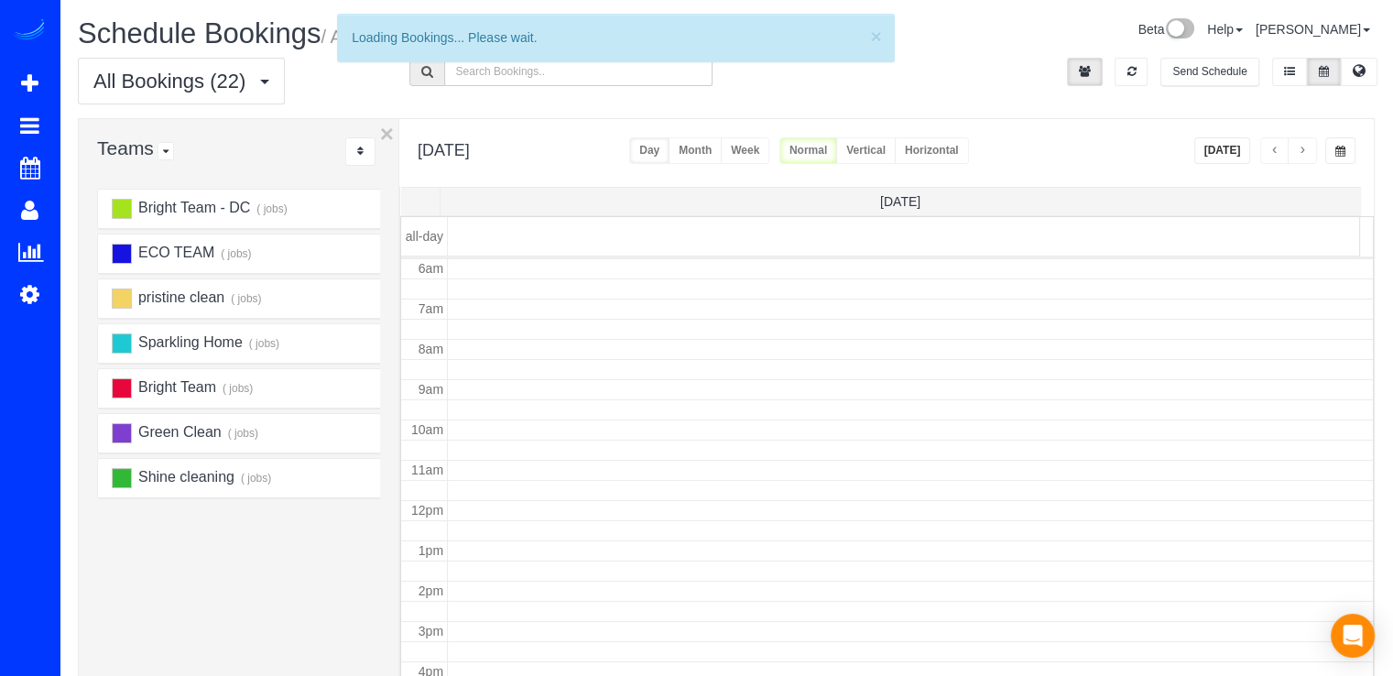
click at [1236, 153] on button "[DATE]" at bounding box center [1222, 150] width 57 height 27
